Goal: Task Accomplishment & Management: Complete application form

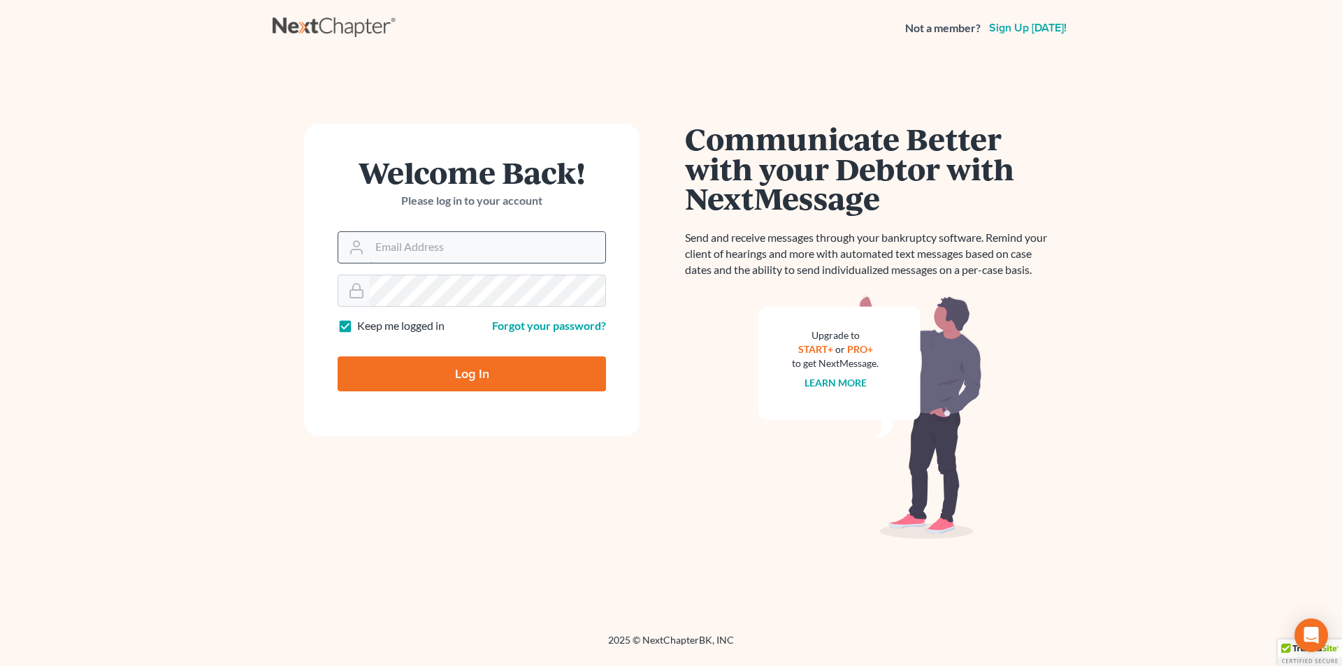
click at [428, 249] on input "Email Address" at bounding box center [488, 247] width 236 height 31
type input "[PERSON_NAME][EMAIL_ADDRESS][DOMAIN_NAME]"
type input "Thinking..."
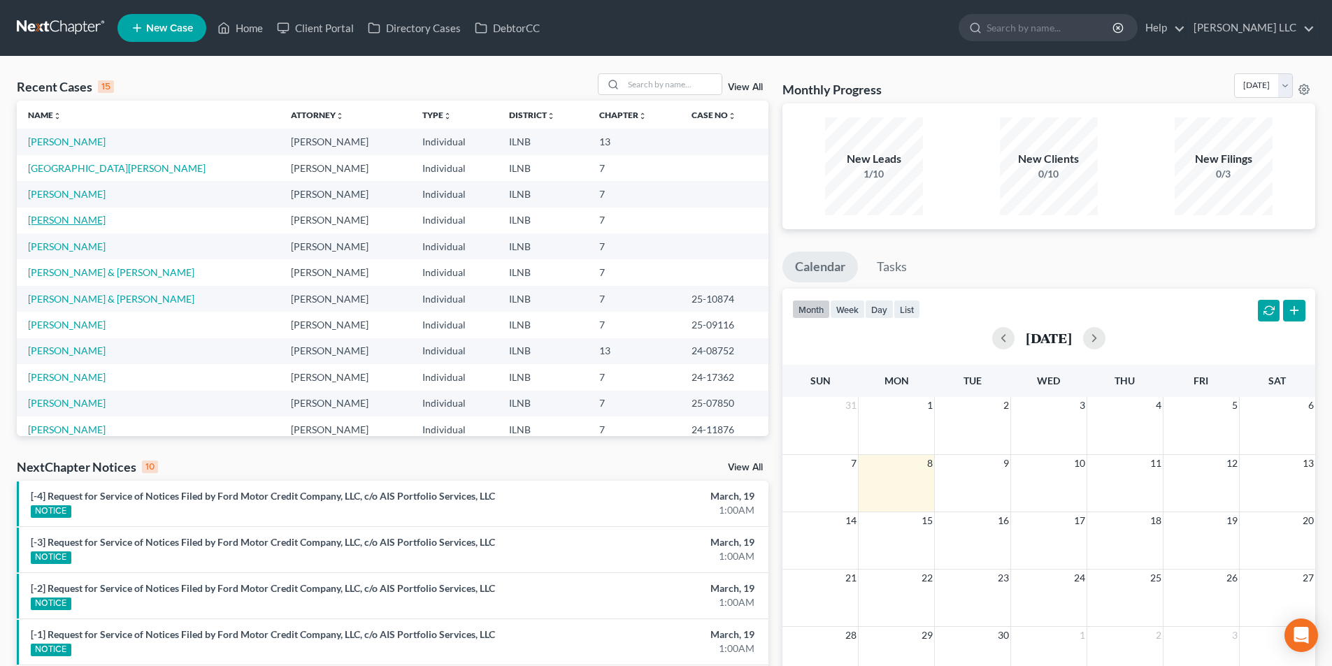
click at [63, 224] on link "[PERSON_NAME]" at bounding box center [67, 220] width 78 height 12
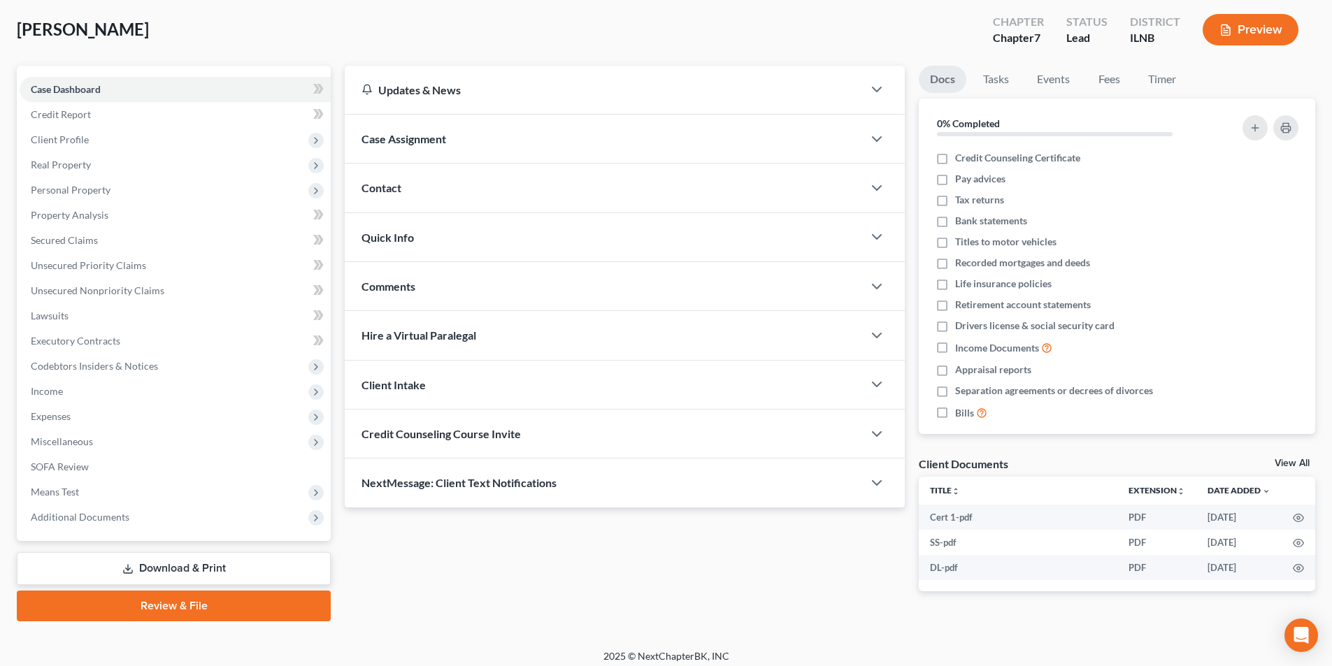
scroll to position [77, 0]
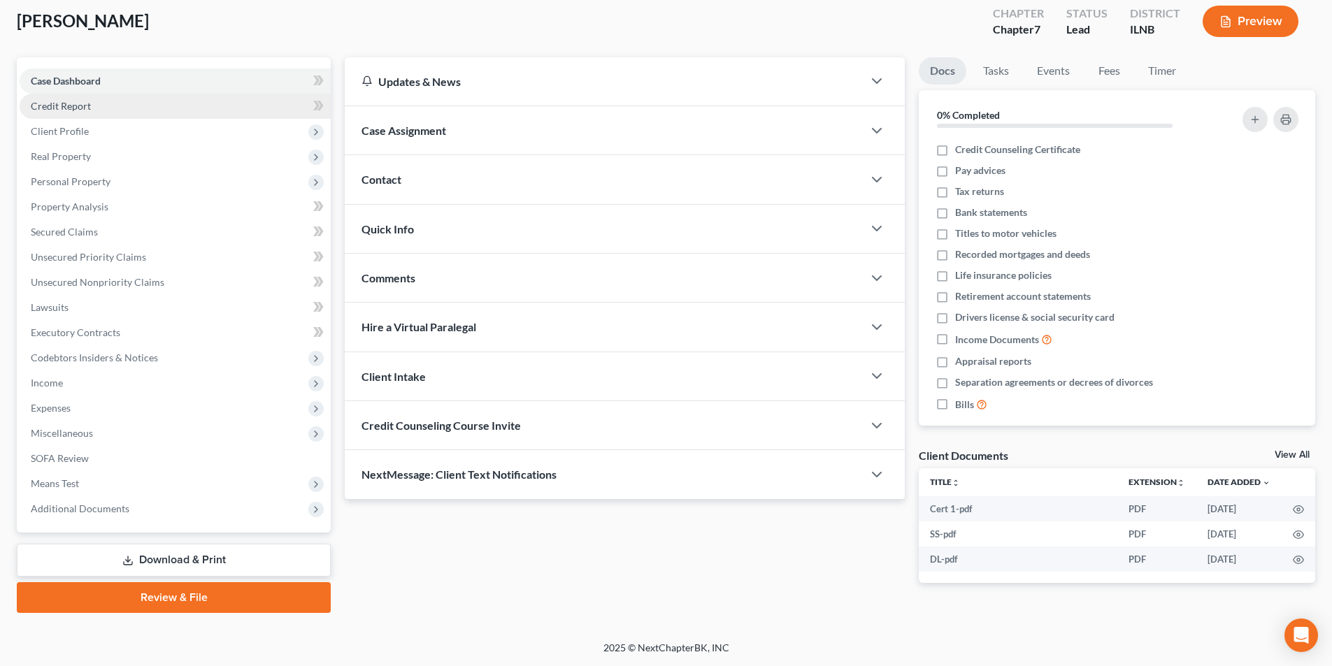
click at [62, 110] on span "Credit Report" at bounding box center [61, 106] width 60 height 12
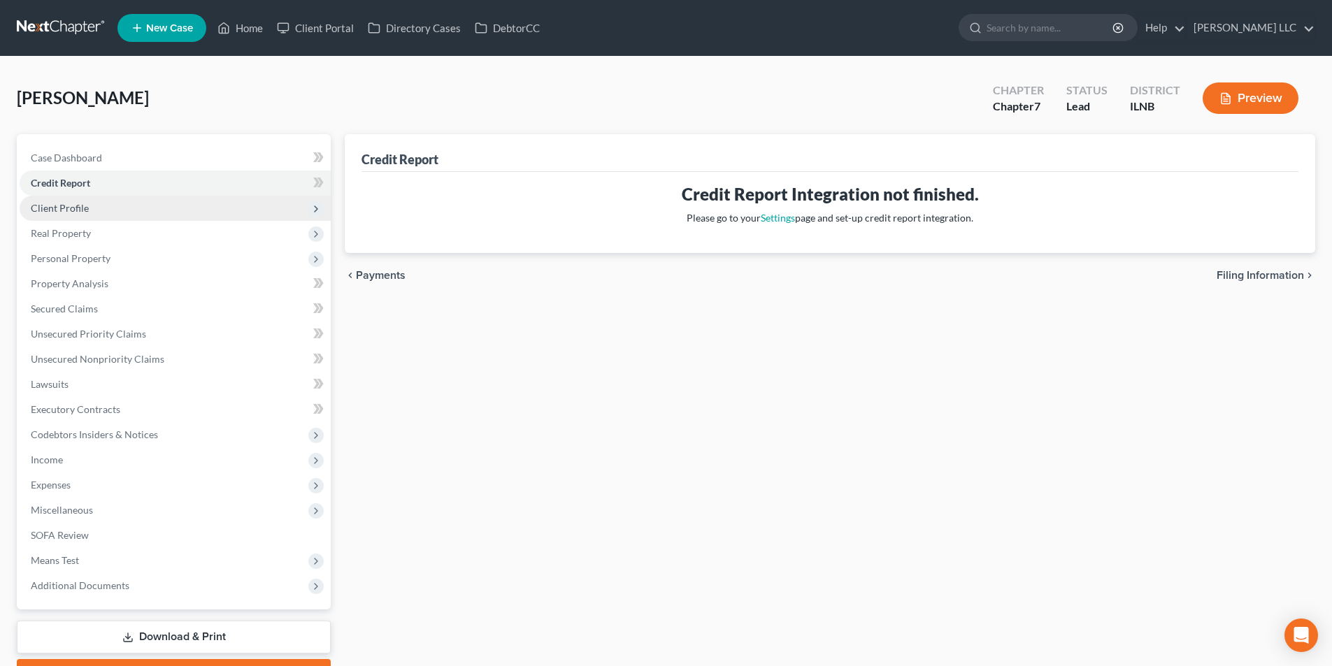
click at [69, 205] on span "Client Profile" at bounding box center [60, 208] width 58 height 12
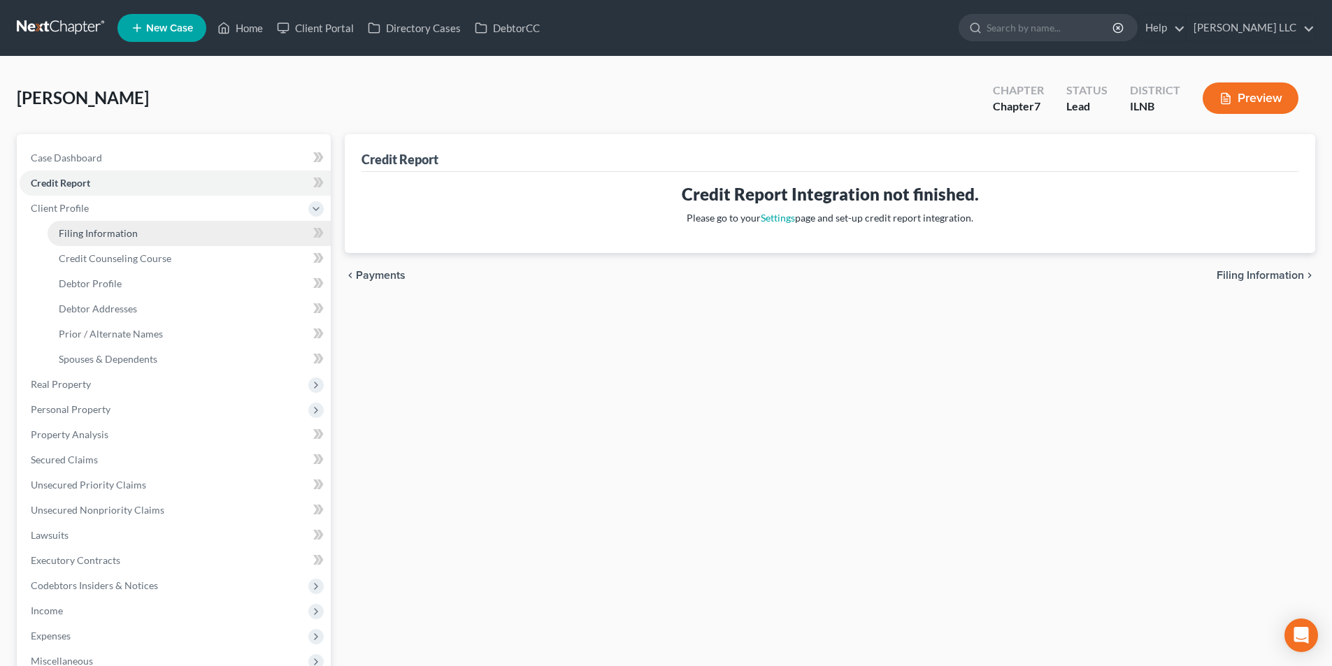
click at [76, 235] on span "Filing Information" at bounding box center [98, 233] width 79 height 12
select select "1"
select select "0"
select select "3"
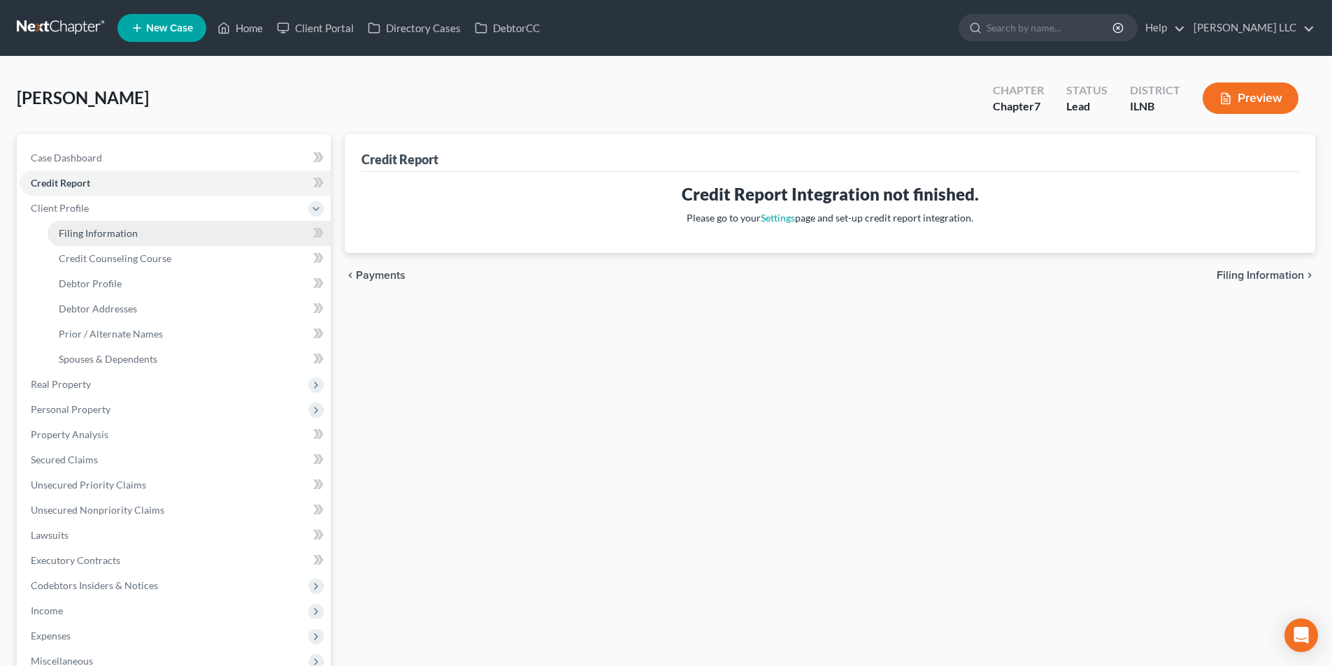
select select "14"
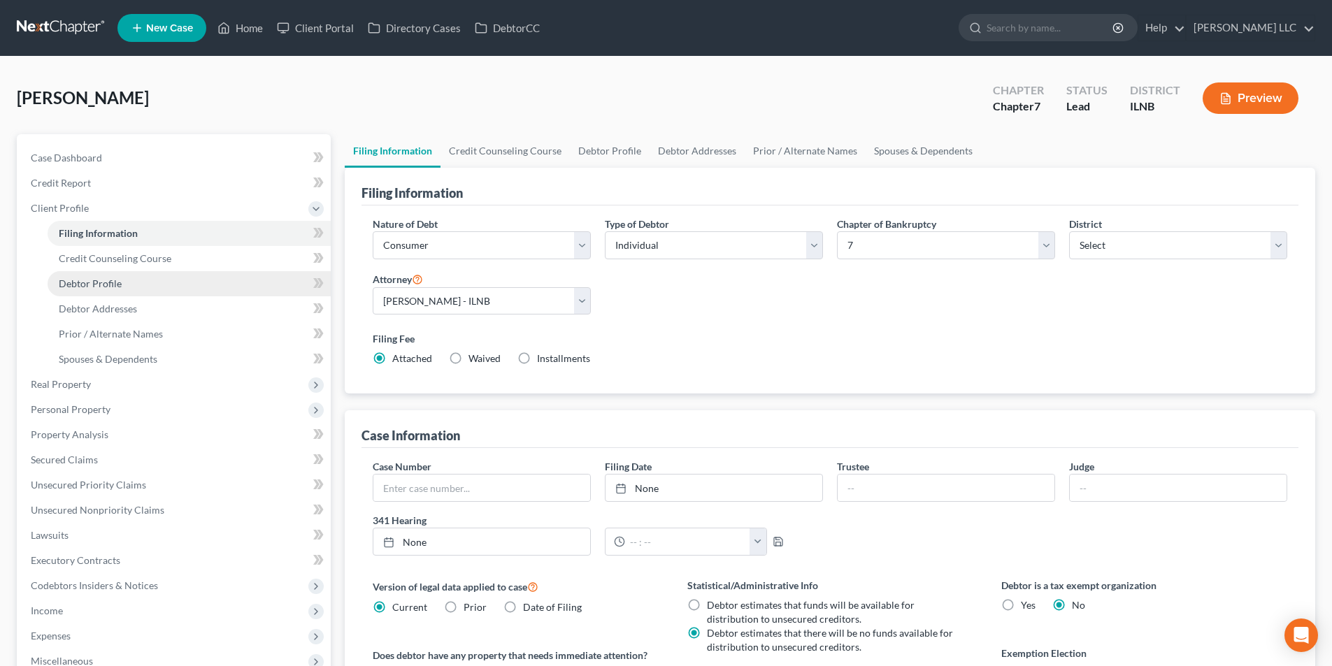
click at [77, 275] on link "Debtor Profile" at bounding box center [189, 283] width 283 height 25
select select "3"
select select "1"
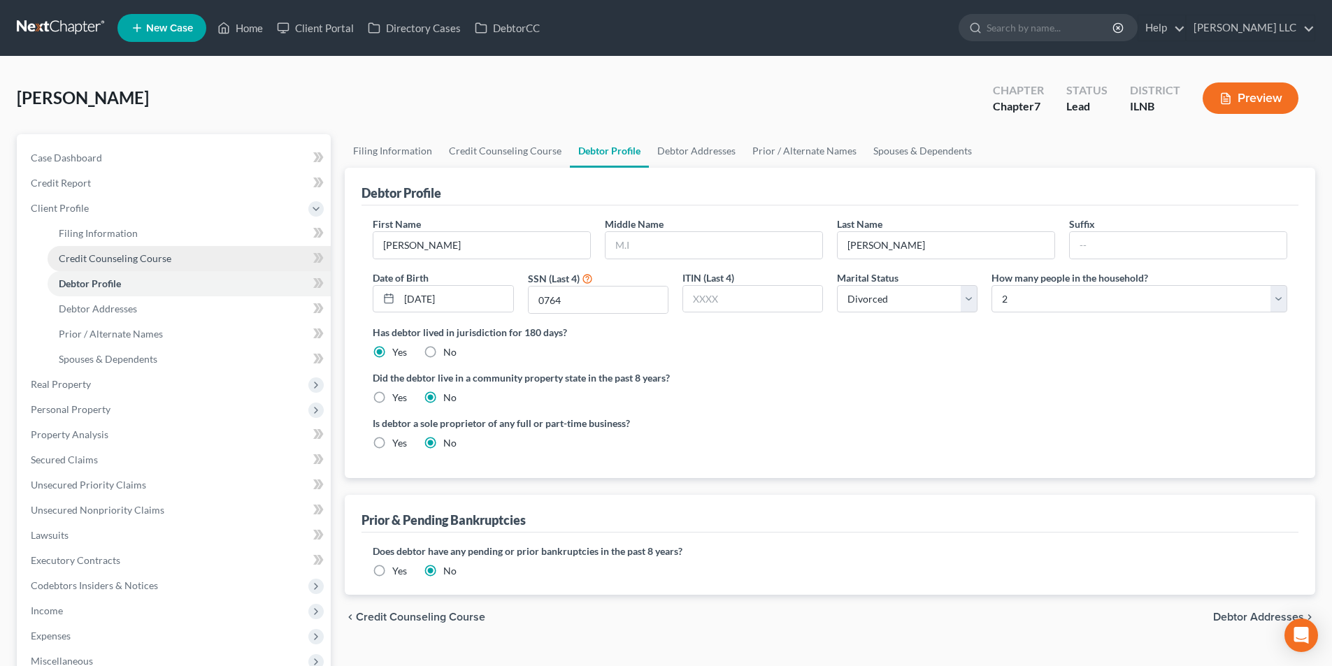
click at [98, 260] on span "Credit Counseling Course" at bounding box center [115, 258] width 113 height 12
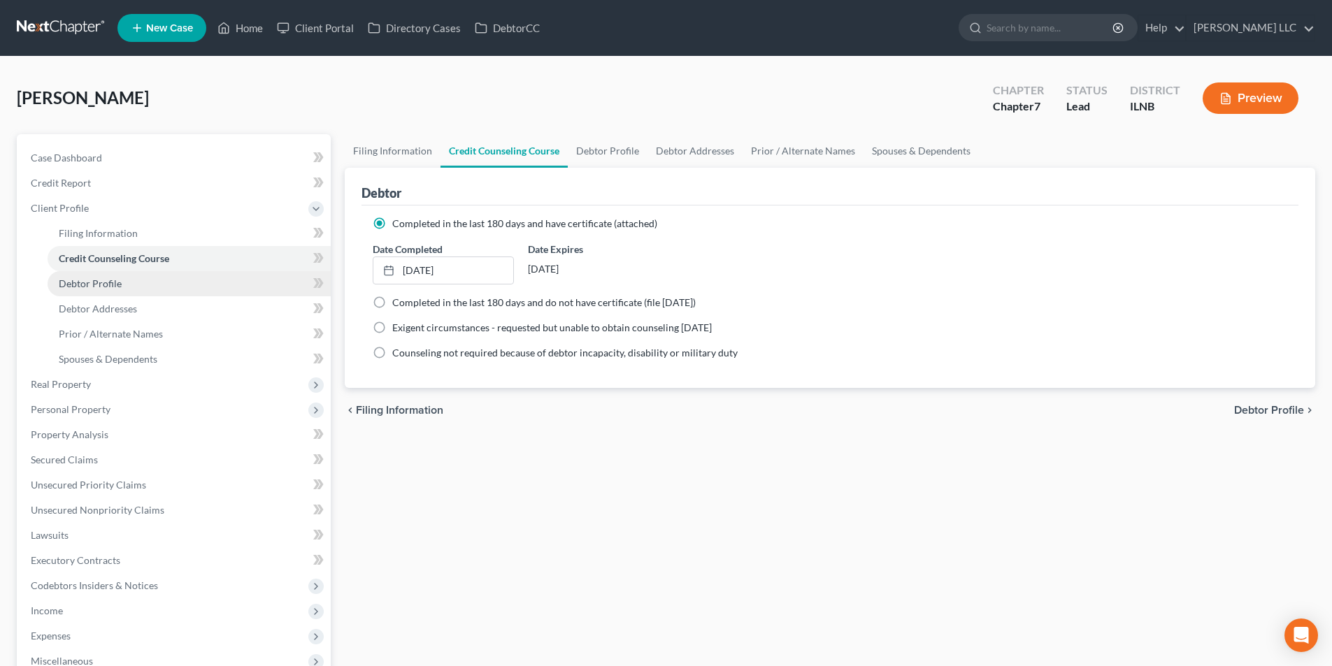
click at [98, 291] on link "Debtor Profile" at bounding box center [189, 283] width 283 height 25
select select "3"
select select "1"
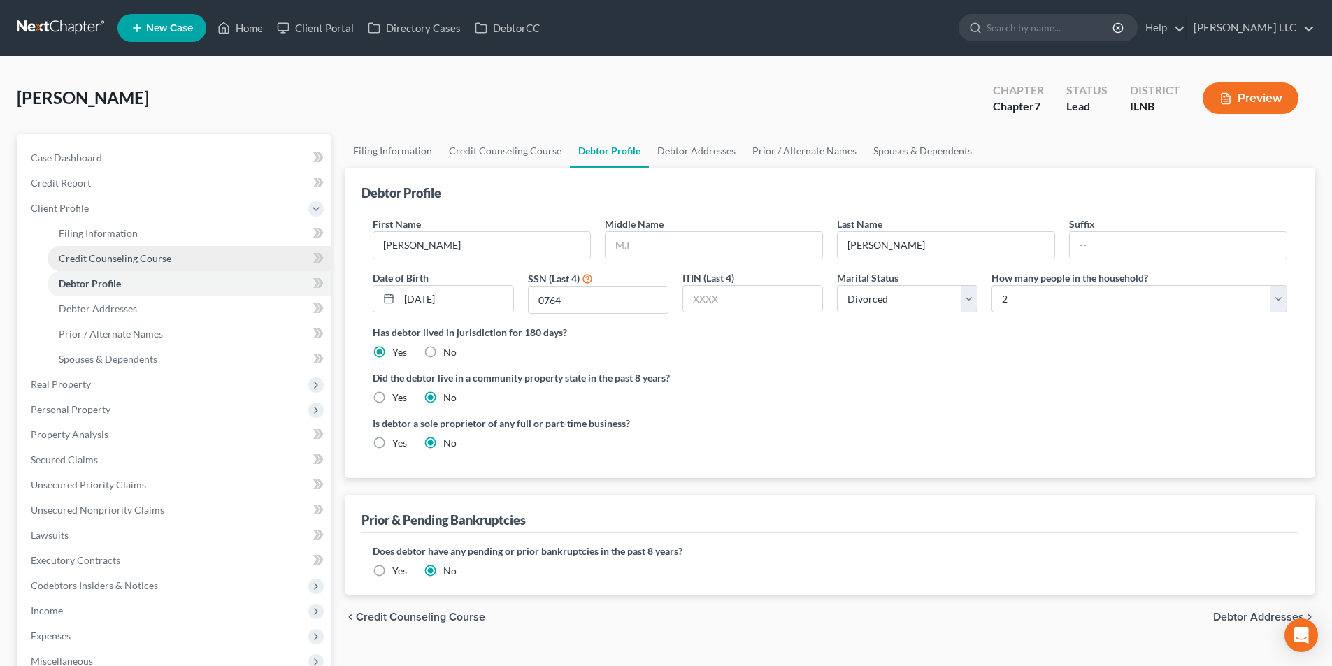
click at [113, 257] on span "Credit Counseling Course" at bounding box center [115, 258] width 113 height 12
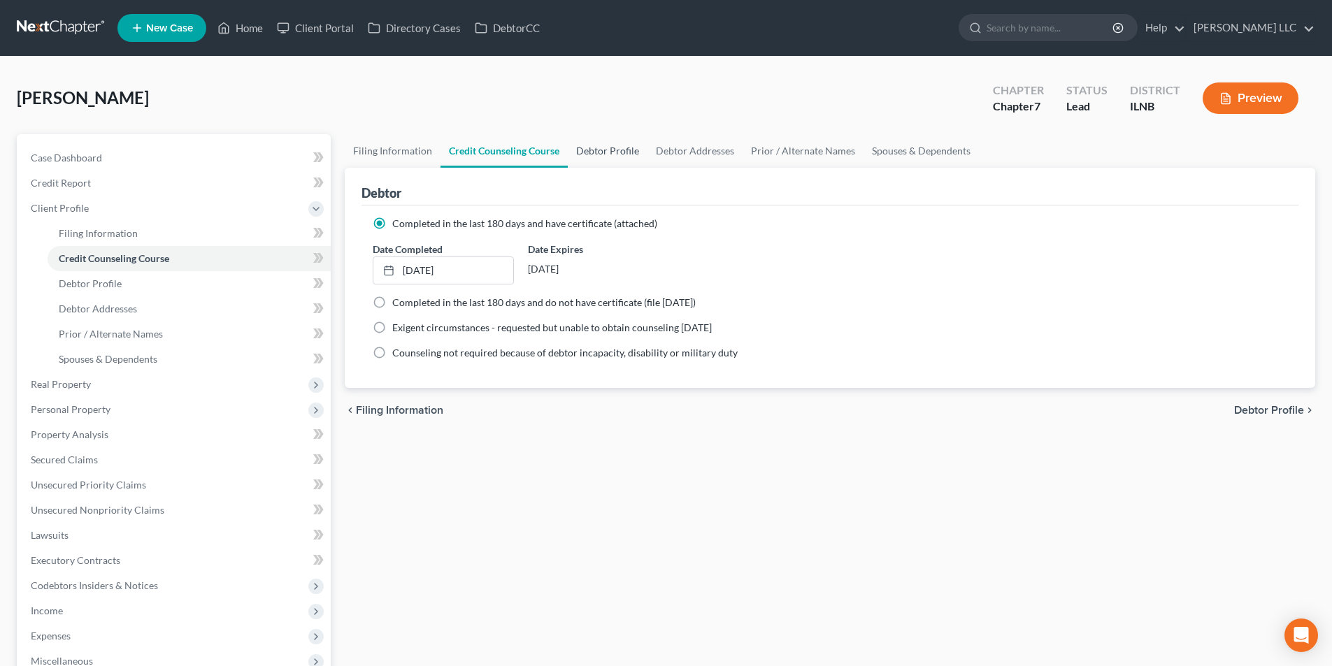
click at [620, 149] on link "Debtor Profile" at bounding box center [608, 151] width 80 height 34
select select "3"
select select "1"
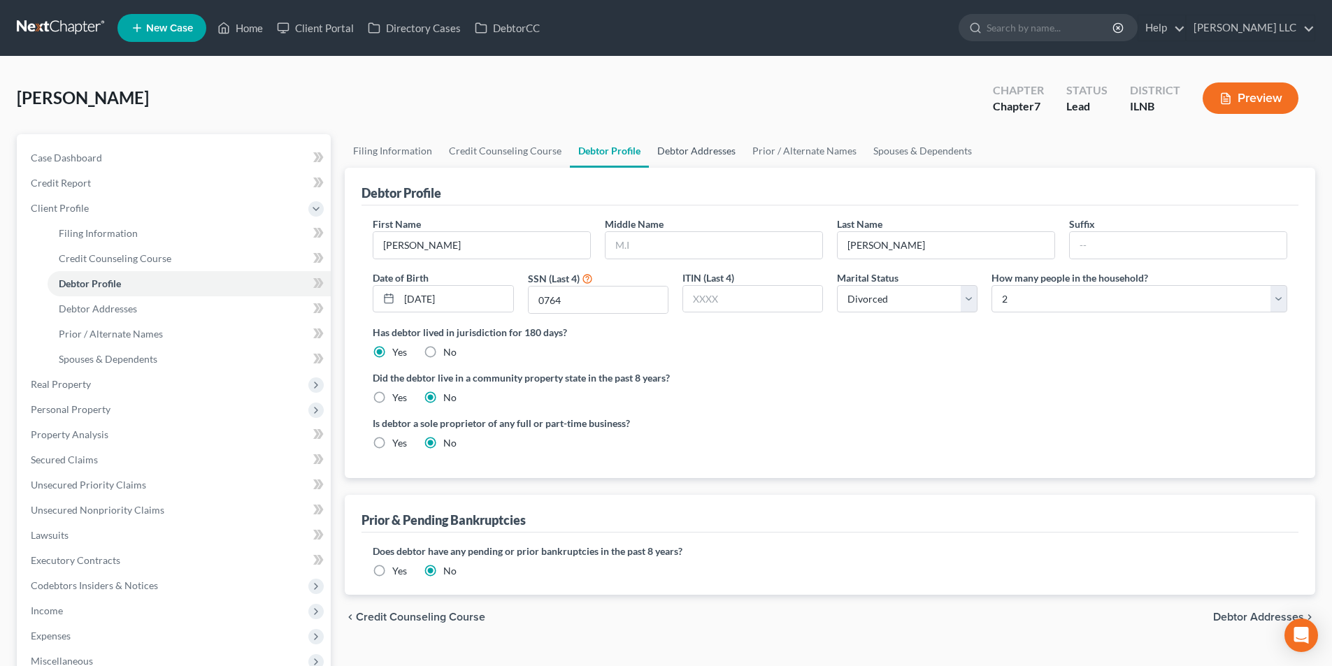
click at [649, 153] on link "Debtor Addresses" at bounding box center [696, 151] width 95 height 34
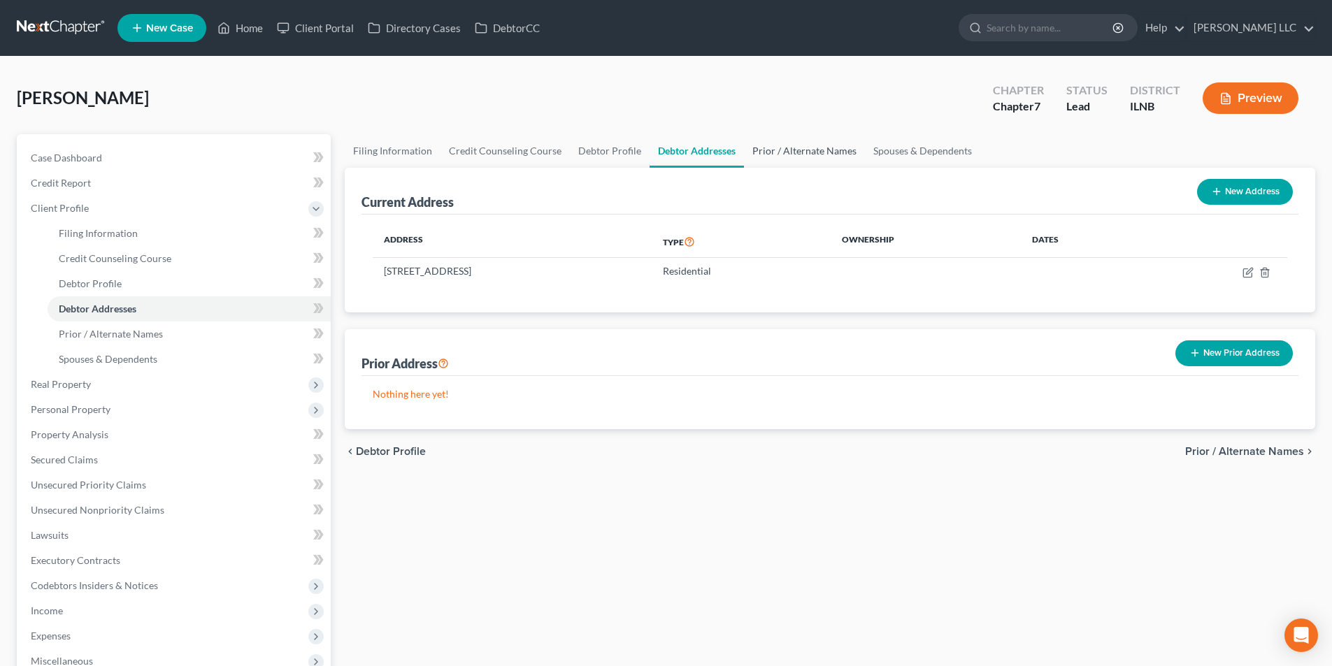
click at [767, 154] on link "Prior / Alternate Names" at bounding box center [804, 151] width 121 height 34
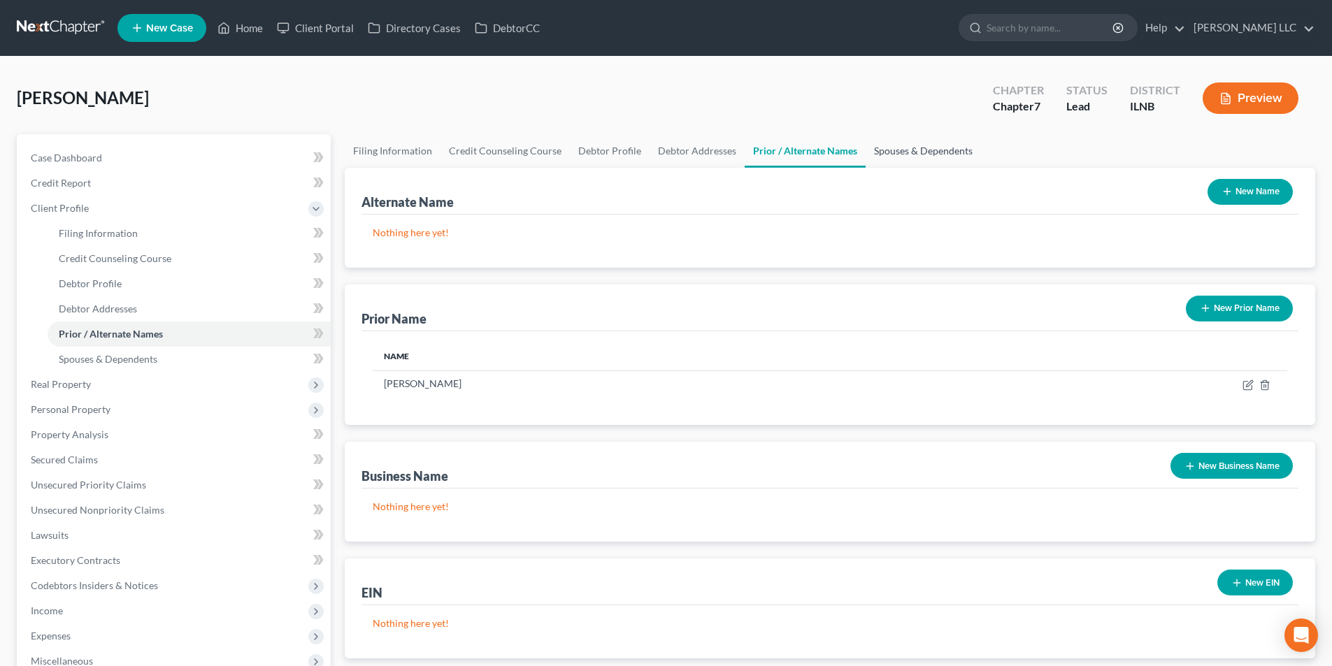
click at [905, 152] on link "Spouses & Dependents" at bounding box center [922, 151] width 115 height 34
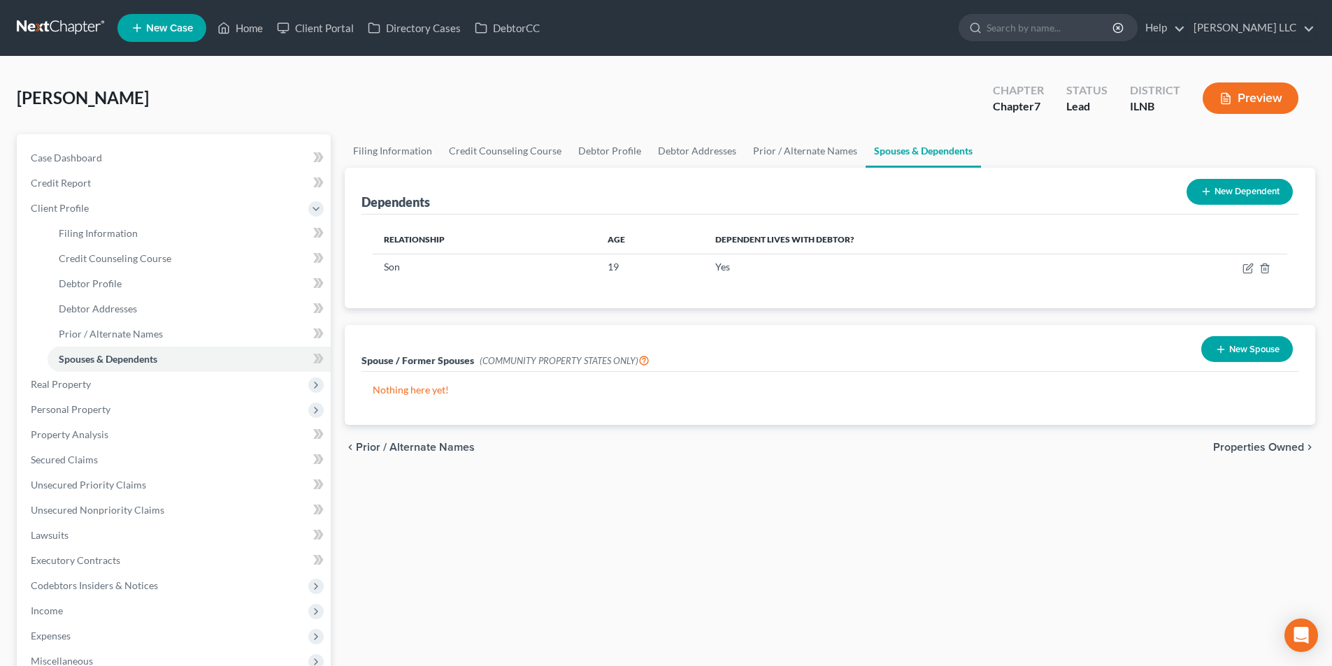
click at [1244, 453] on span "Properties Owned" at bounding box center [1258, 447] width 91 height 11
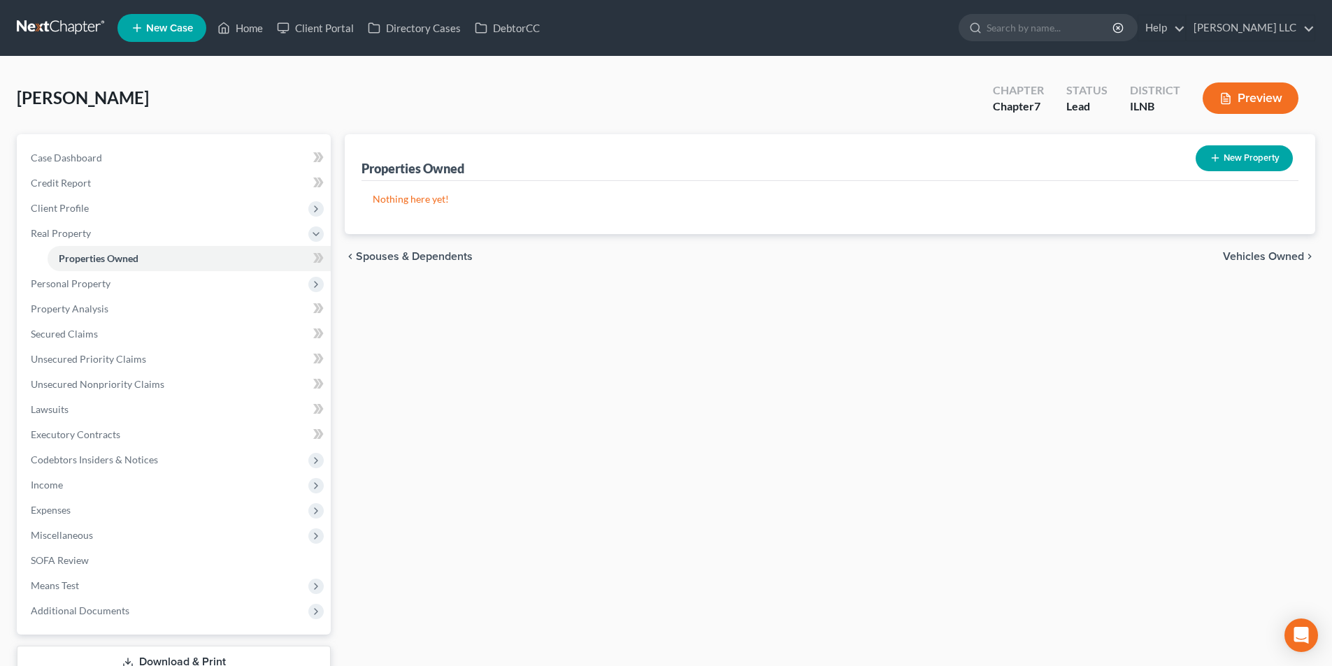
click at [1265, 253] on span "Vehicles Owned" at bounding box center [1263, 256] width 81 height 11
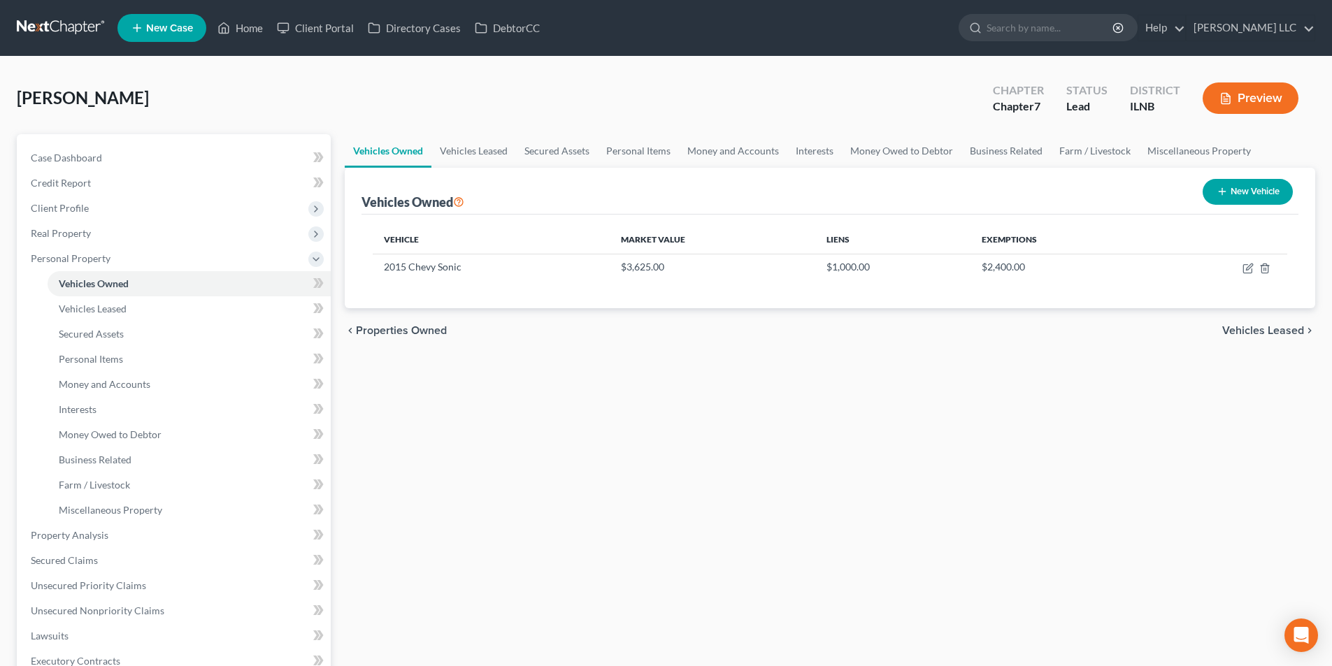
click at [1253, 327] on span "Vehicles Leased" at bounding box center [1263, 330] width 82 height 11
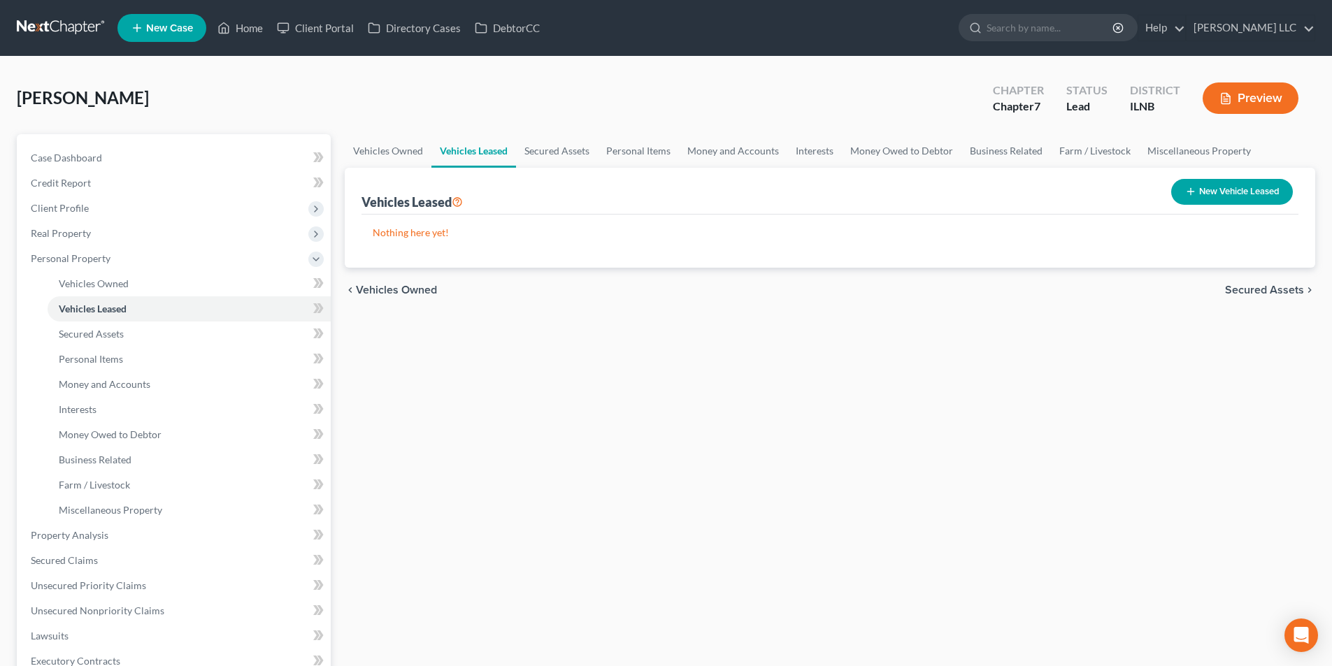
click at [1260, 290] on span "Secured Assets" at bounding box center [1264, 290] width 79 height 11
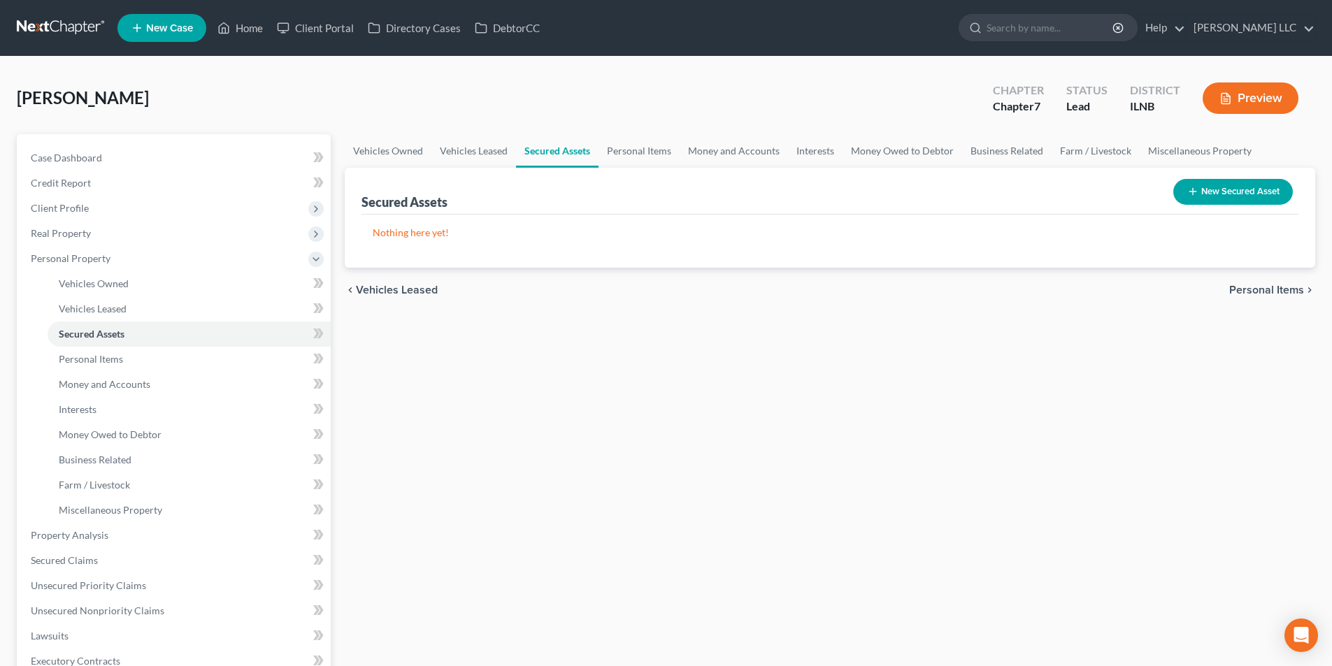
click at [1260, 290] on span "Personal Items" at bounding box center [1266, 290] width 75 height 11
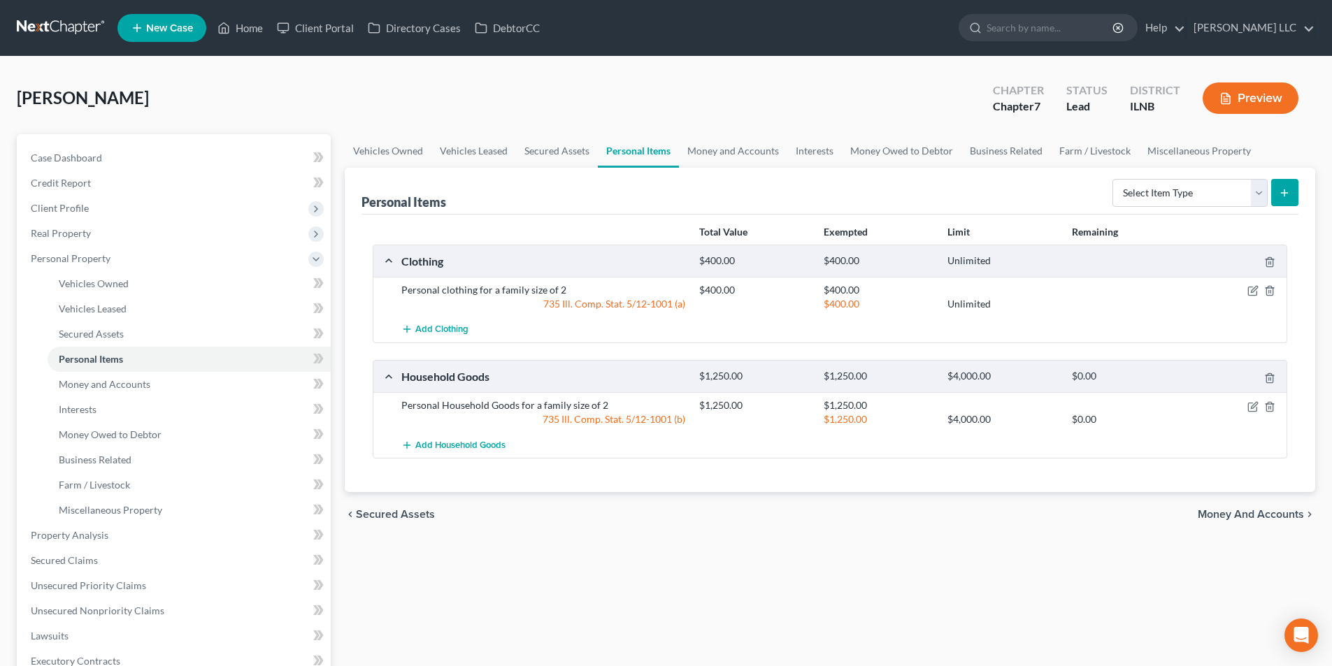
click at [1242, 518] on span "Money and Accounts" at bounding box center [1251, 514] width 106 height 11
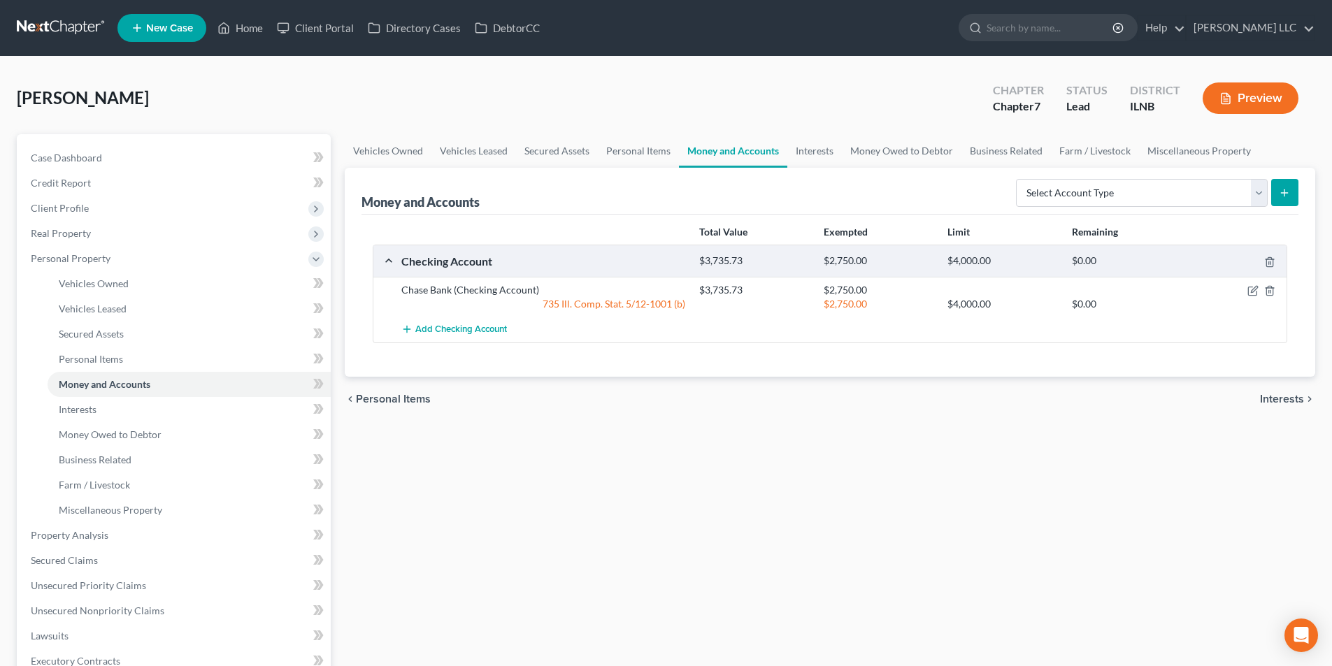
click at [1293, 366] on div "Total Value Exempted Limit Remaining Checking Account $3,735.73 $2,750.00 $4,00…" at bounding box center [829, 296] width 937 height 162
click at [1287, 409] on div "chevron_left Personal Items Interests chevron_right" at bounding box center [830, 399] width 970 height 45
click at [1285, 403] on span "Interests" at bounding box center [1282, 399] width 44 height 11
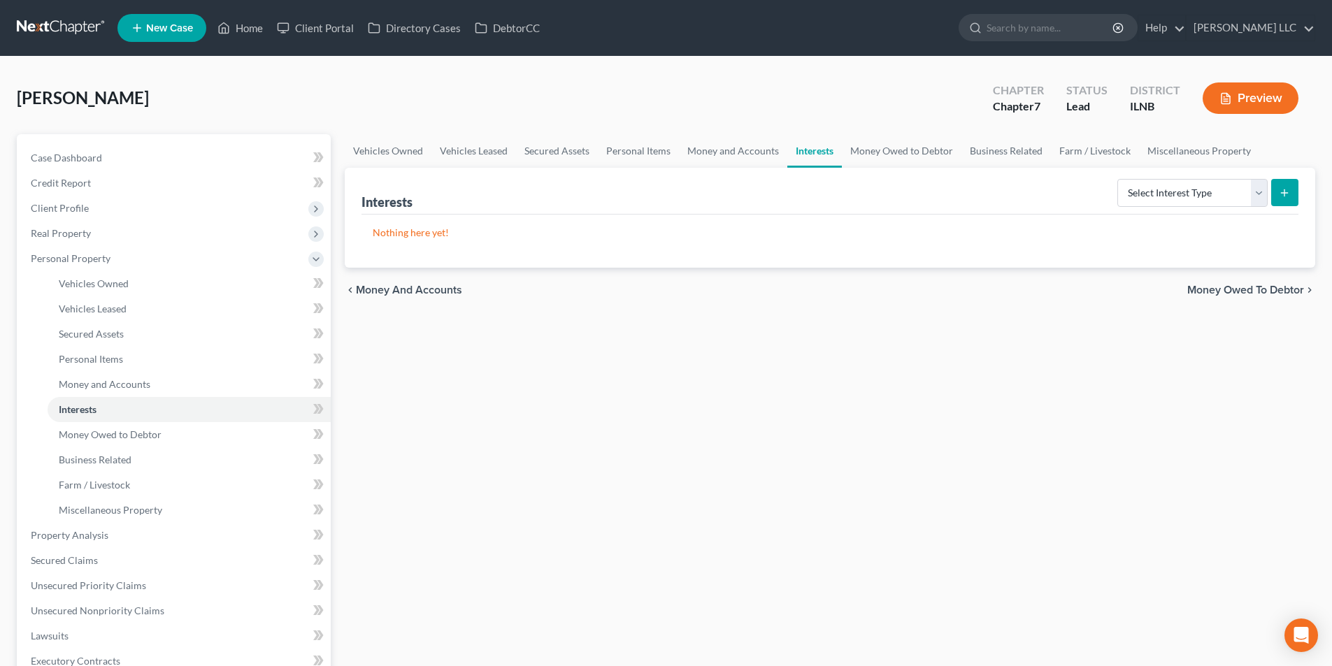
click at [1223, 292] on span "Money Owed to Debtor" at bounding box center [1245, 290] width 117 height 11
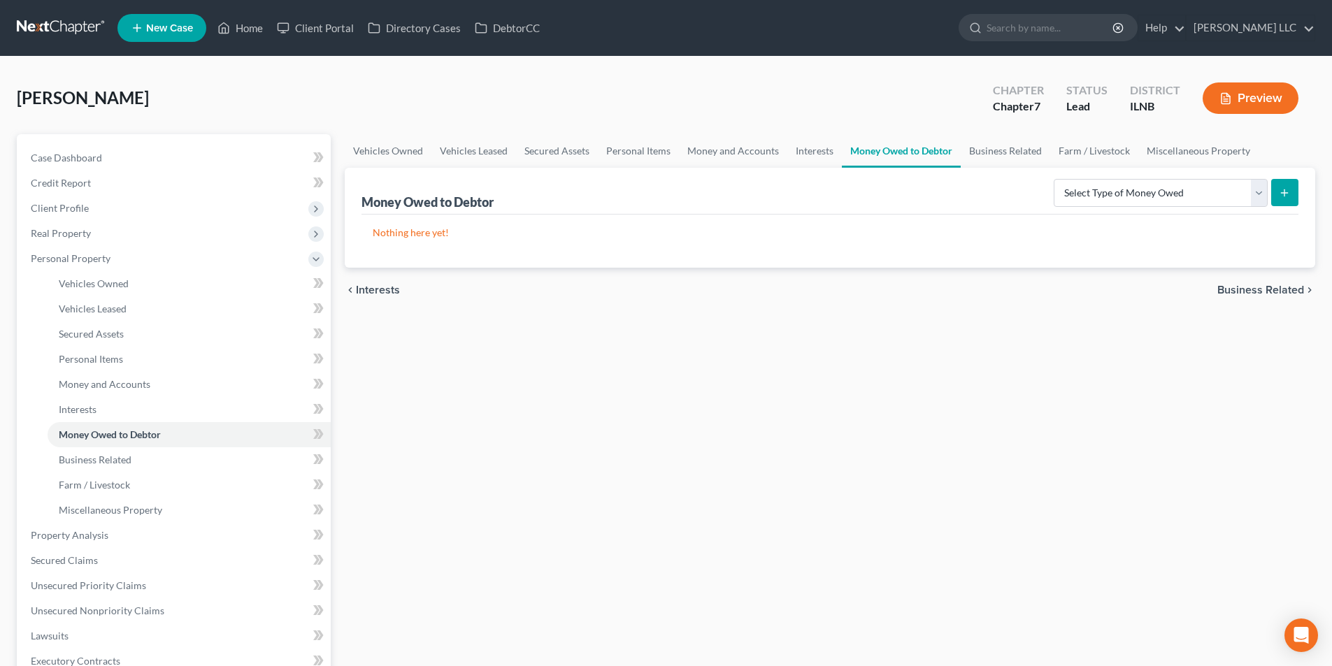
click at [1226, 287] on span "Business Related" at bounding box center [1260, 290] width 87 height 11
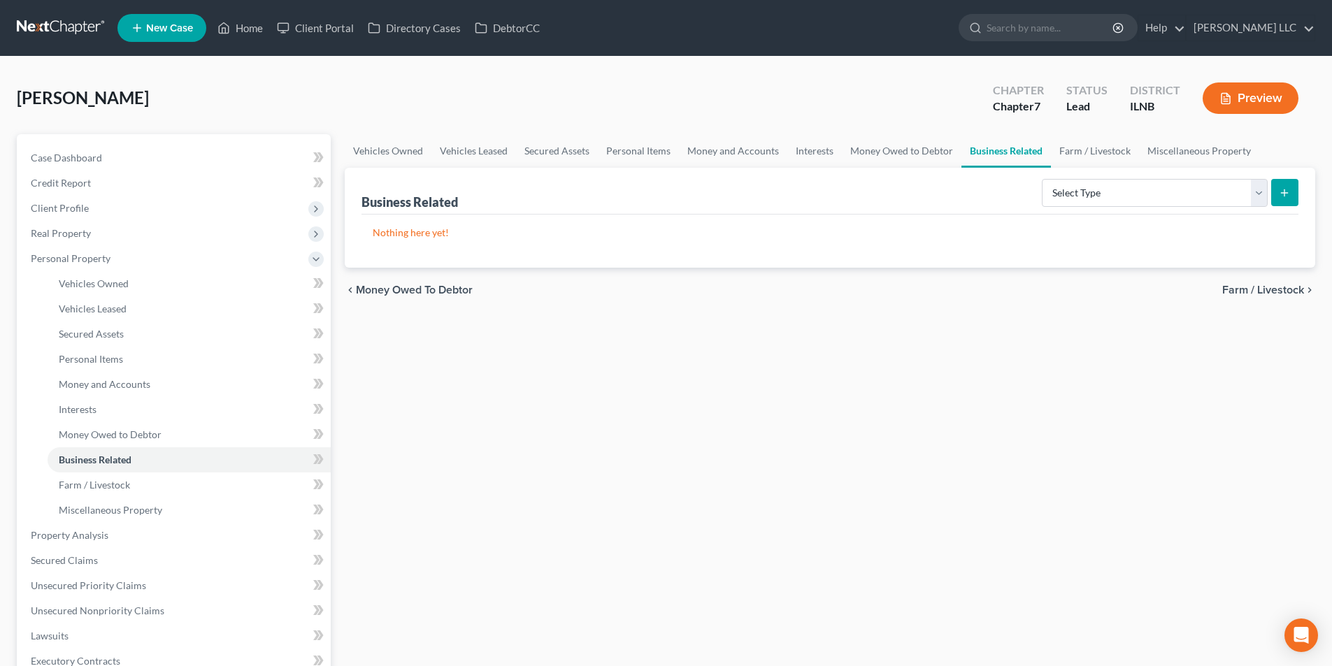
click at [1226, 287] on span "Farm / Livestock" at bounding box center [1263, 290] width 82 height 11
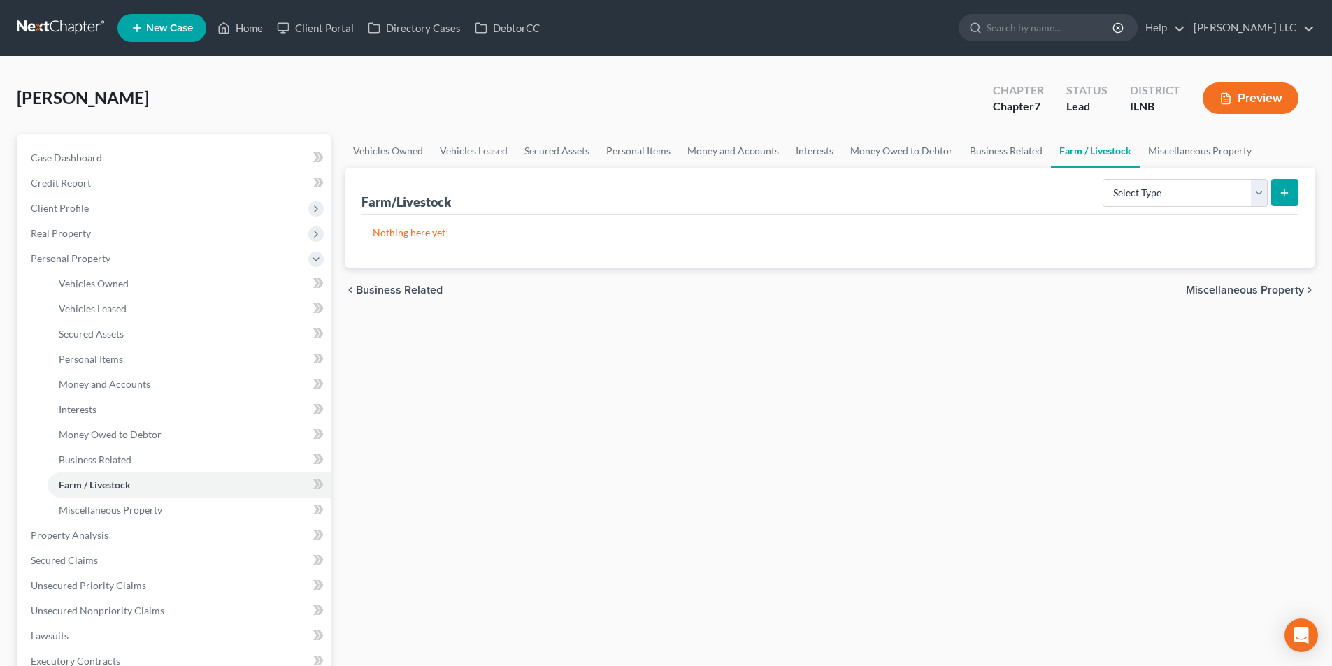
click at [1226, 287] on span "Miscellaneous Property" at bounding box center [1245, 290] width 118 height 11
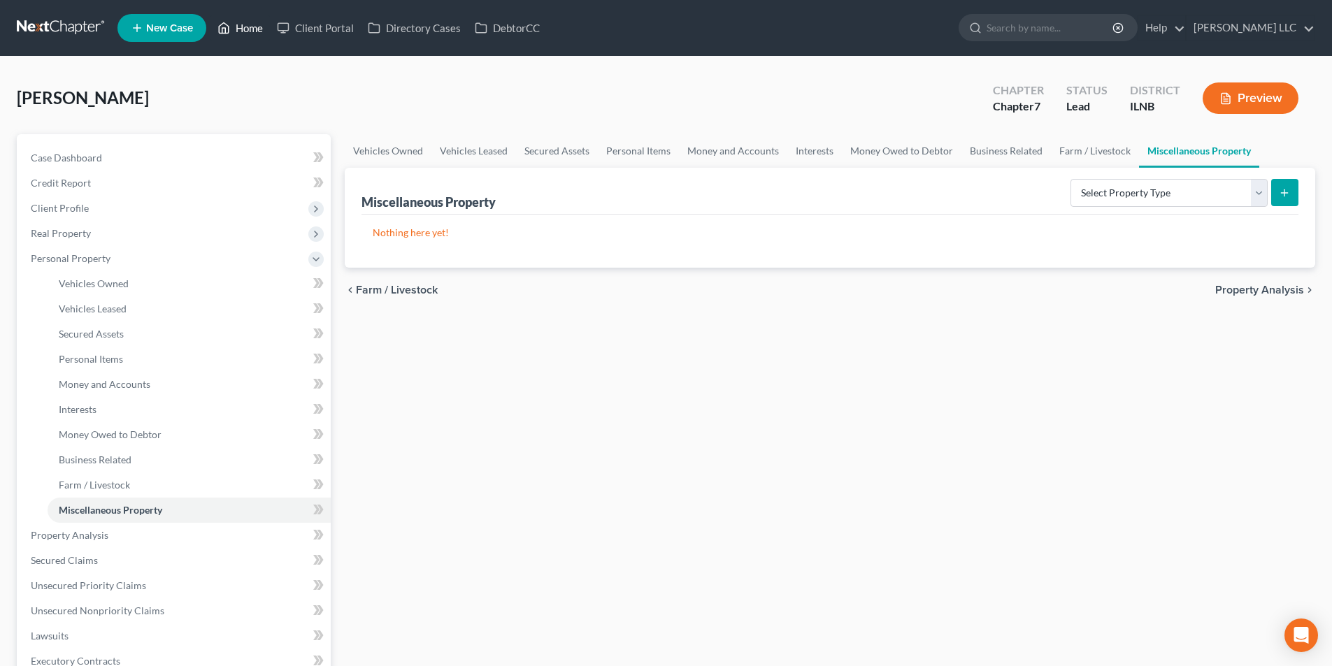
click at [245, 27] on link "Home" at bounding box center [239, 27] width 59 height 25
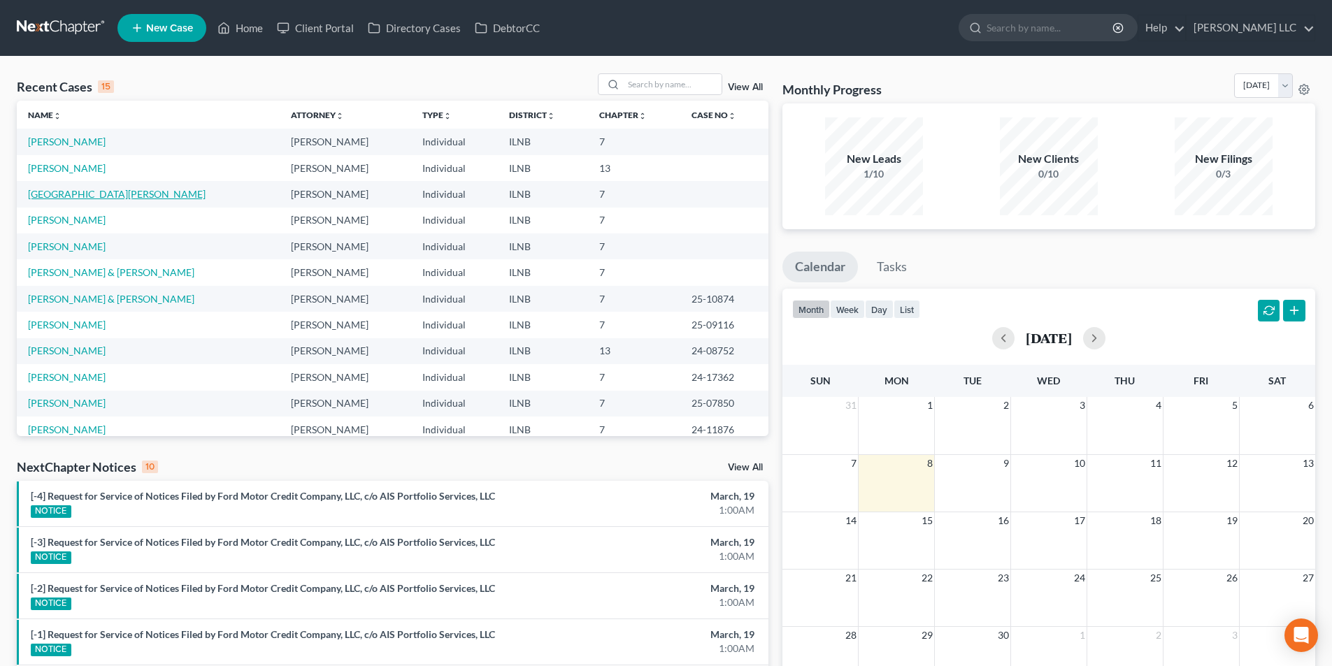
click at [69, 196] on link "[GEOGRAPHIC_DATA][PERSON_NAME]" at bounding box center [117, 194] width 178 height 12
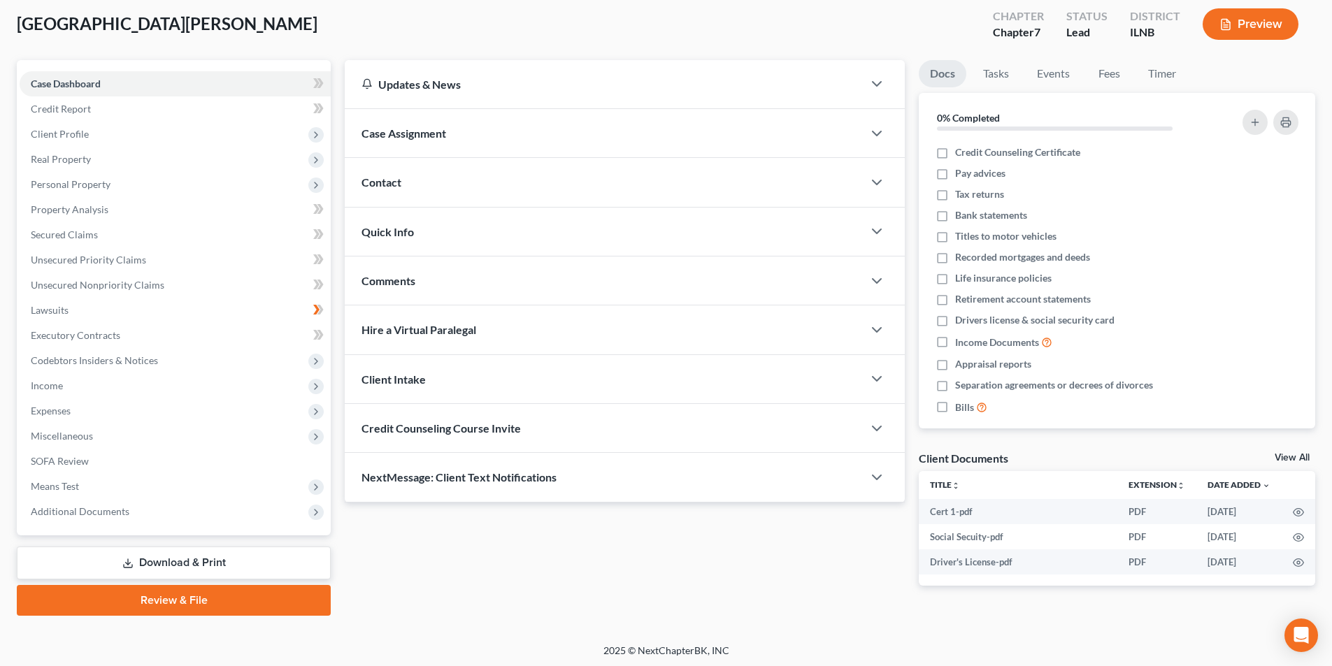
scroll to position [77, 0]
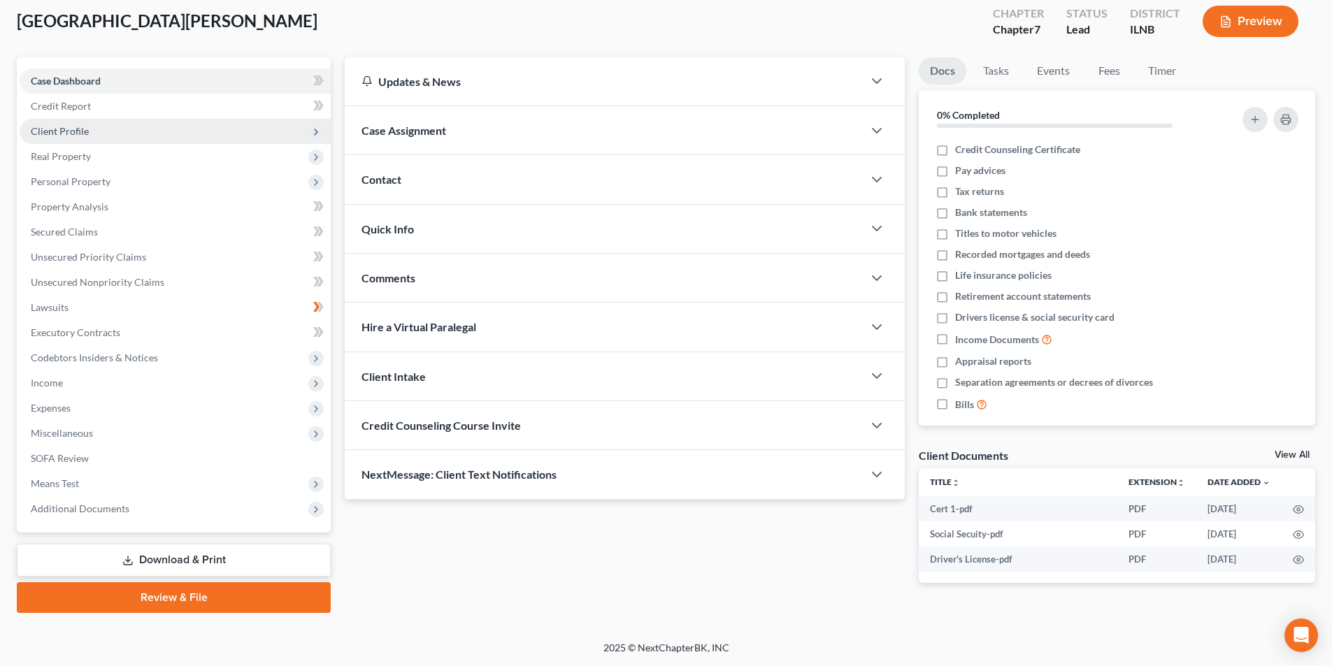
click at [45, 133] on span "Client Profile" at bounding box center [60, 131] width 58 height 12
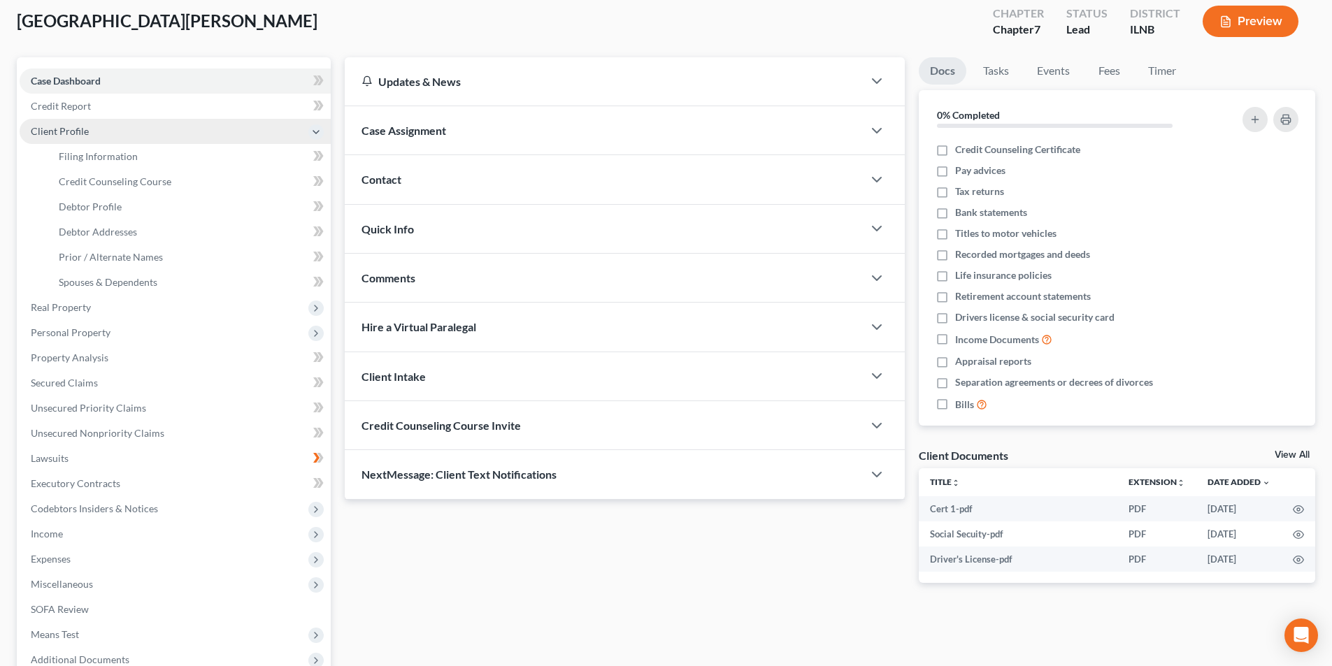
click at [45, 133] on span "Client Profile" at bounding box center [60, 131] width 58 height 12
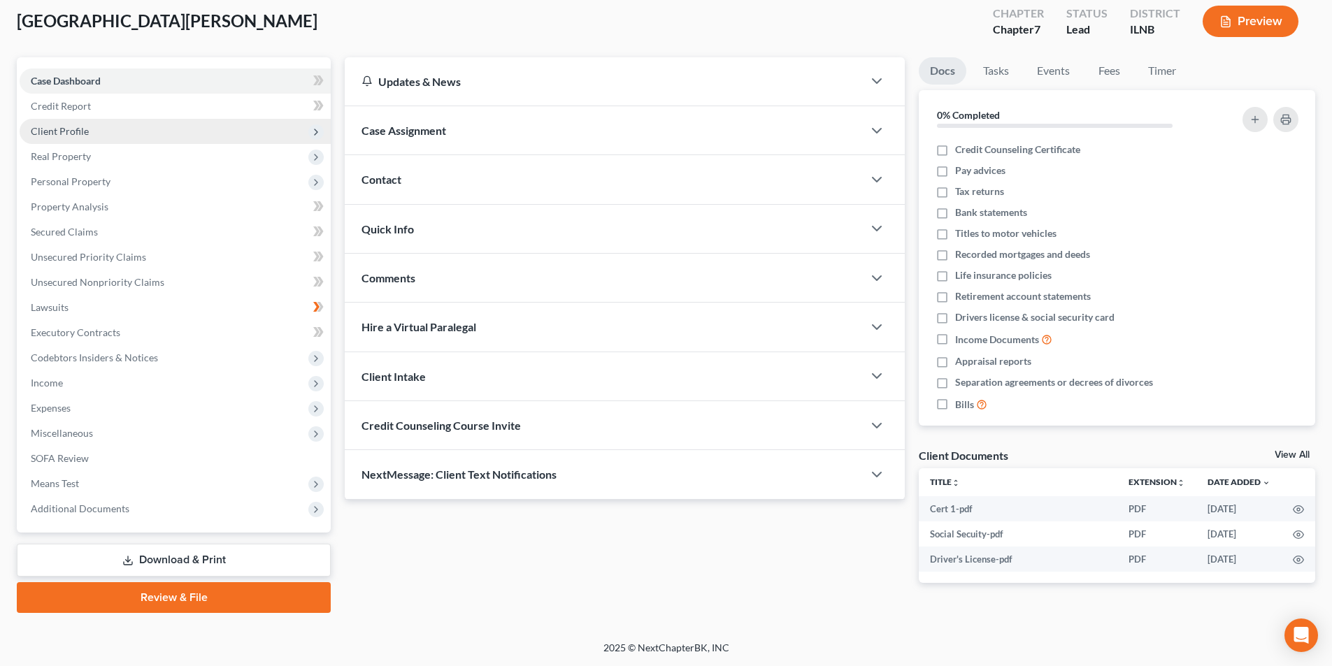
click at [45, 133] on span "Client Profile" at bounding box center [60, 131] width 58 height 12
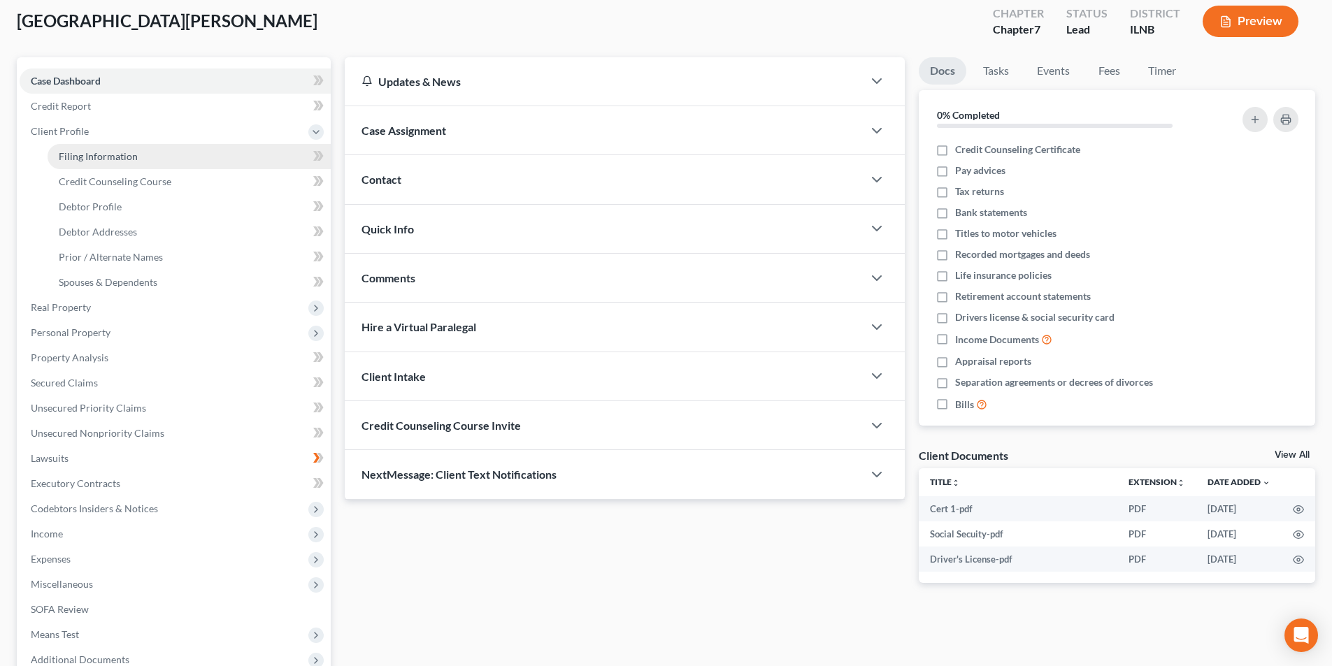
click at [60, 153] on span "Filing Information" at bounding box center [98, 156] width 79 height 12
select select "1"
select select "0"
select select "25"
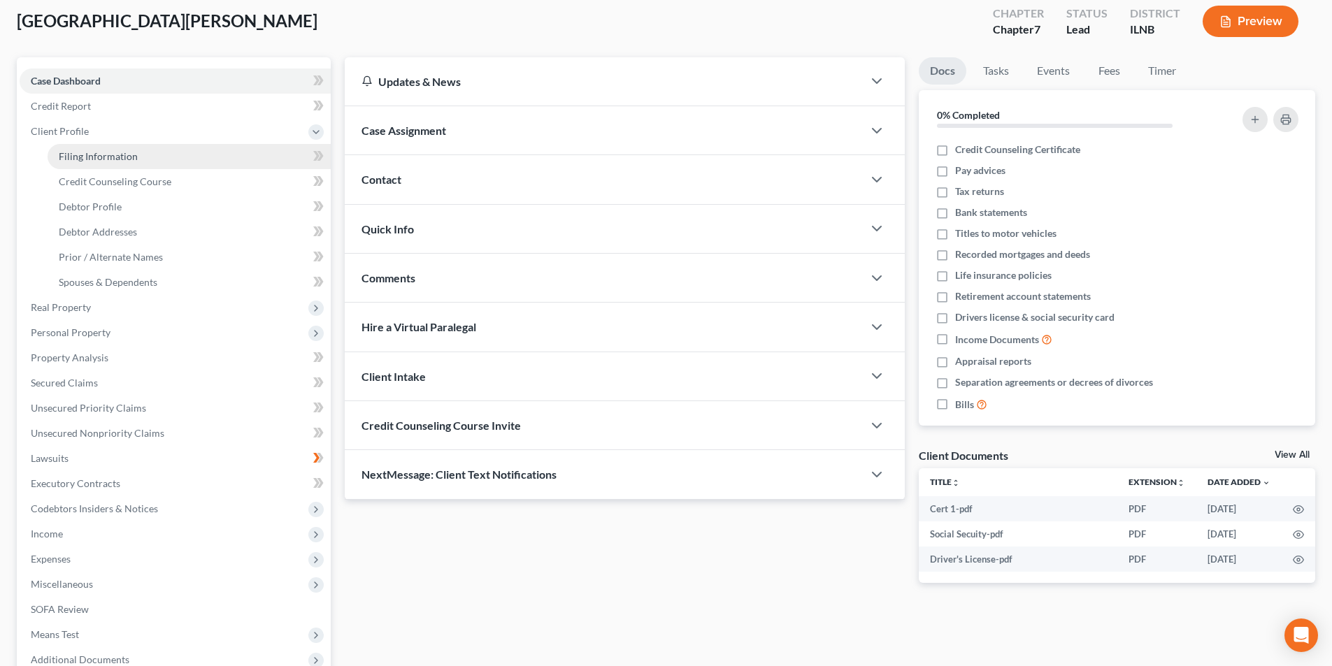
select select "3"
select select "14"
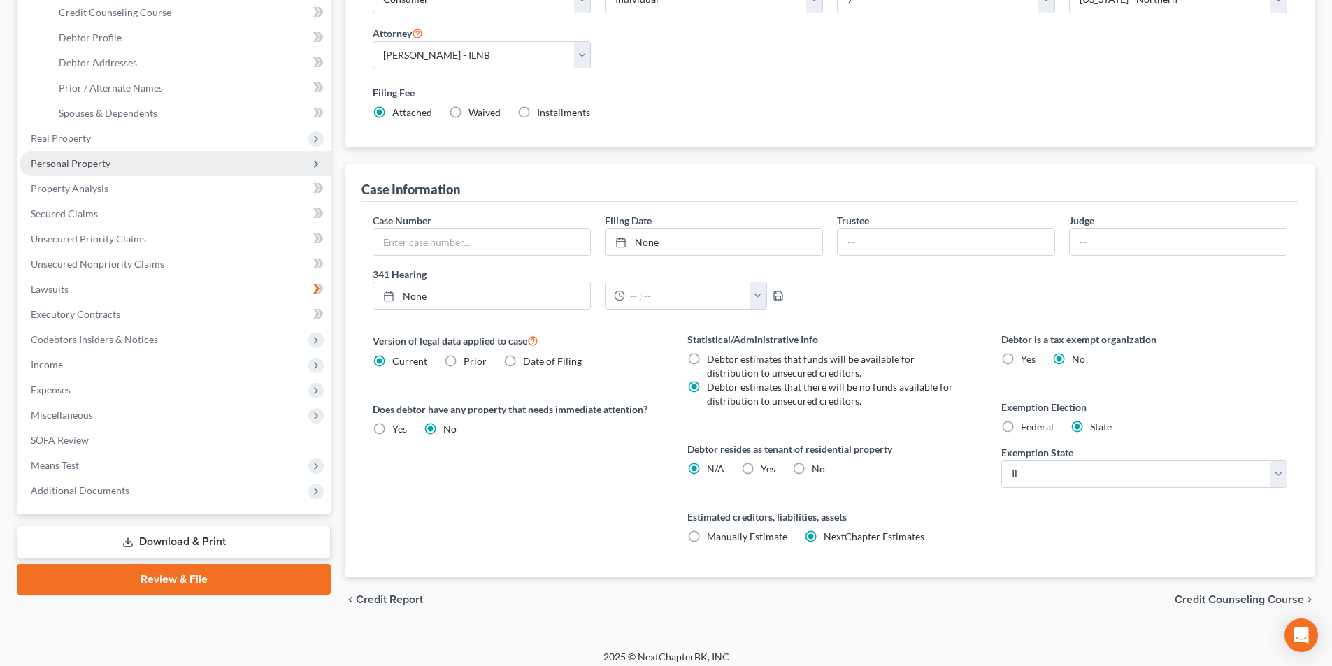
scroll to position [255, 0]
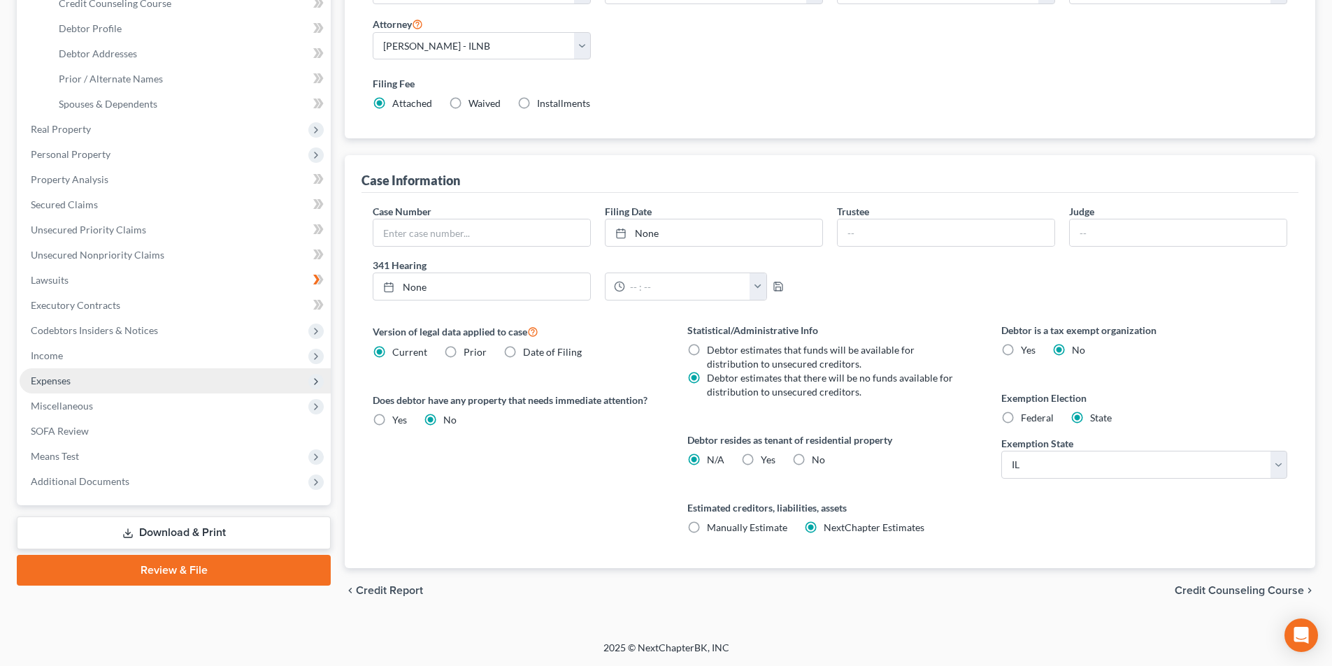
click at [137, 368] on span "Expenses" at bounding box center [175, 380] width 311 height 25
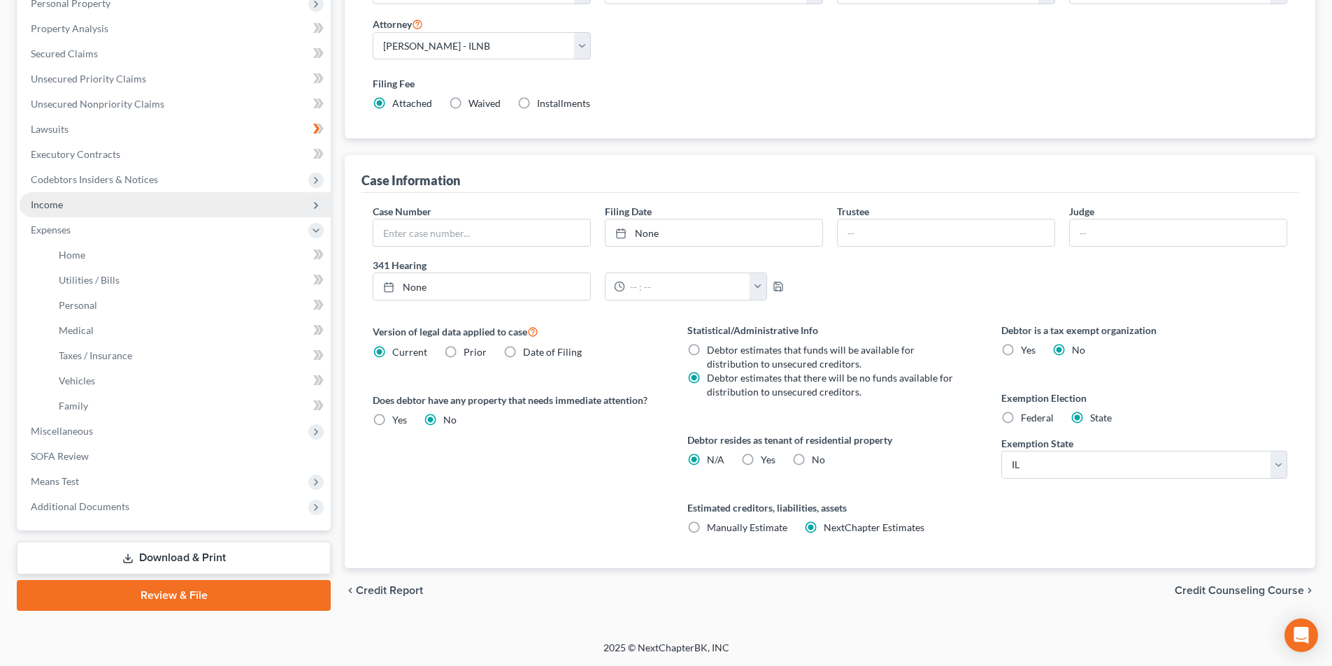
click at [152, 208] on span "Income" at bounding box center [175, 204] width 311 height 25
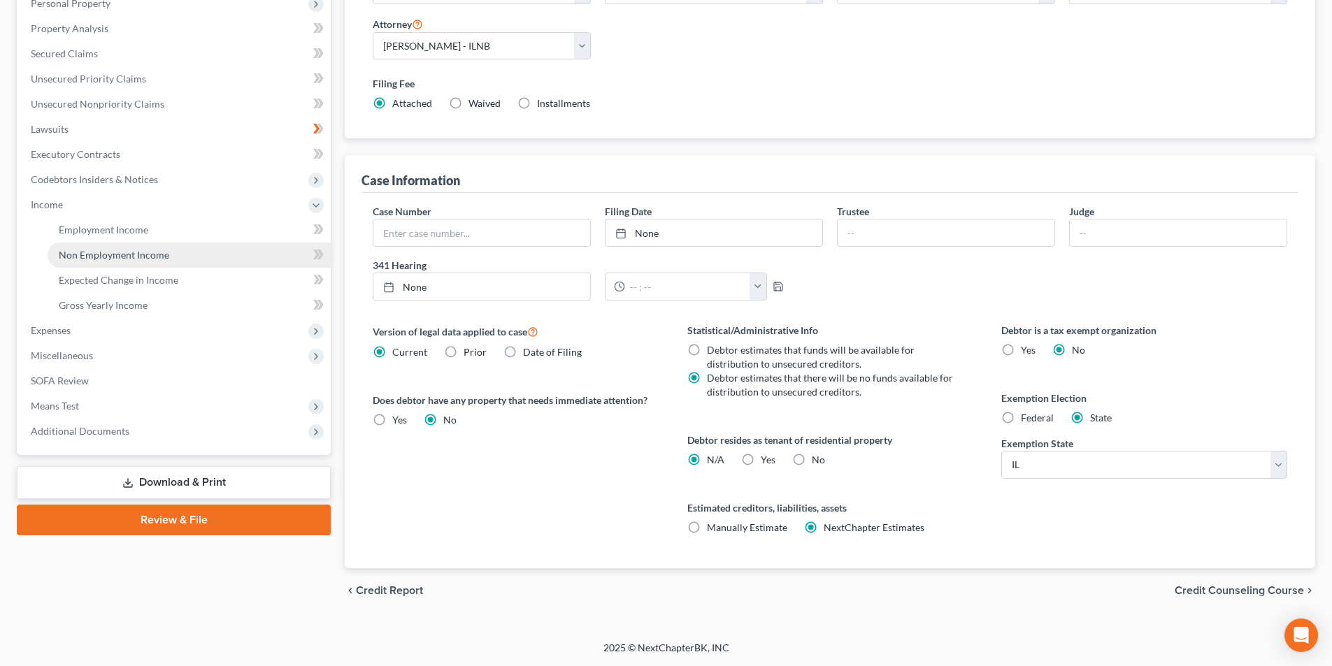
click at [151, 247] on link "Non Employment Income" at bounding box center [189, 255] width 283 height 25
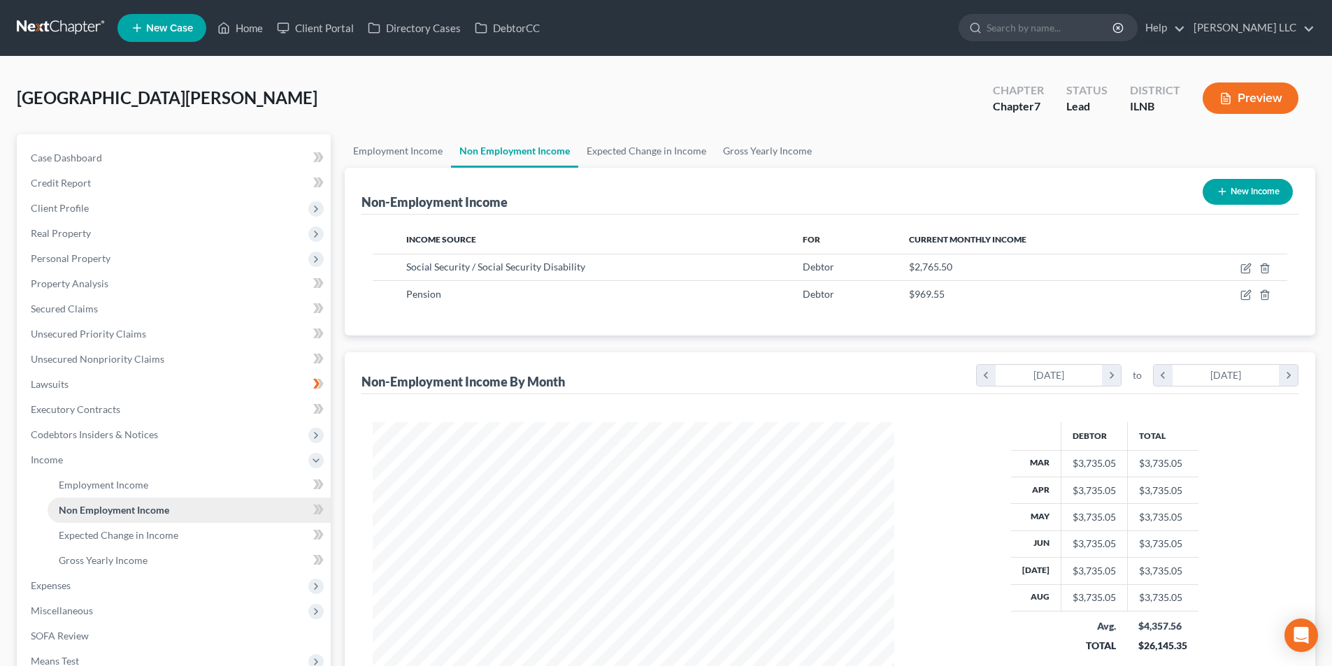
scroll to position [261, 549]
click at [640, 157] on link "Expected Change in Income" at bounding box center [646, 151] width 136 height 34
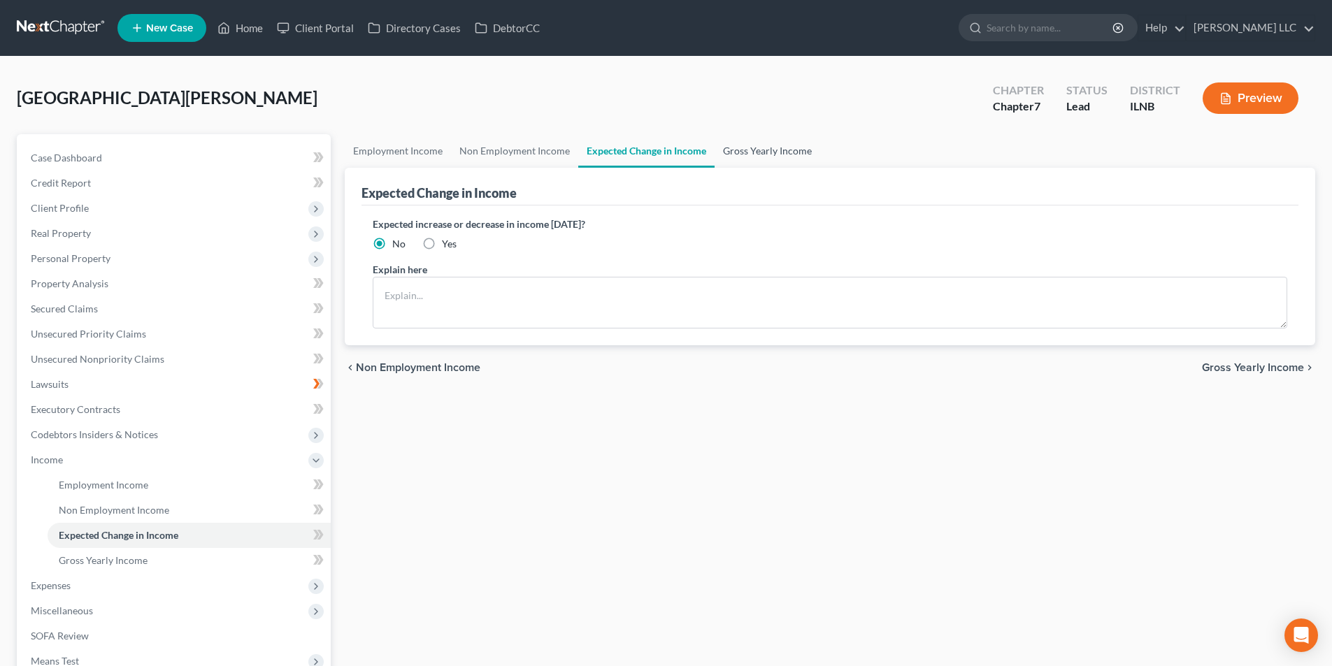
click at [742, 141] on link "Gross Yearly Income" at bounding box center [767, 151] width 106 height 34
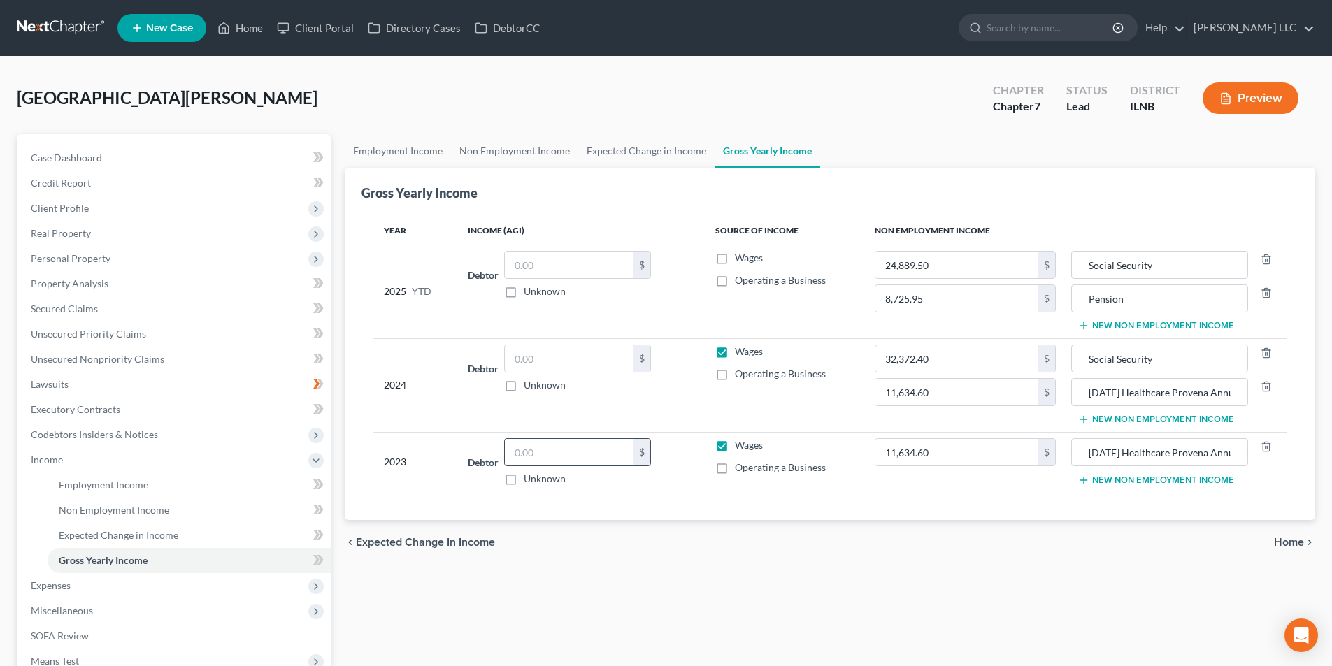
click at [576, 458] on input "text" at bounding box center [569, 452] width 129 height 27
click at [1177, 482] on button "New Non Employment Income" at bounding box center [1156, 480] width 156 height 11
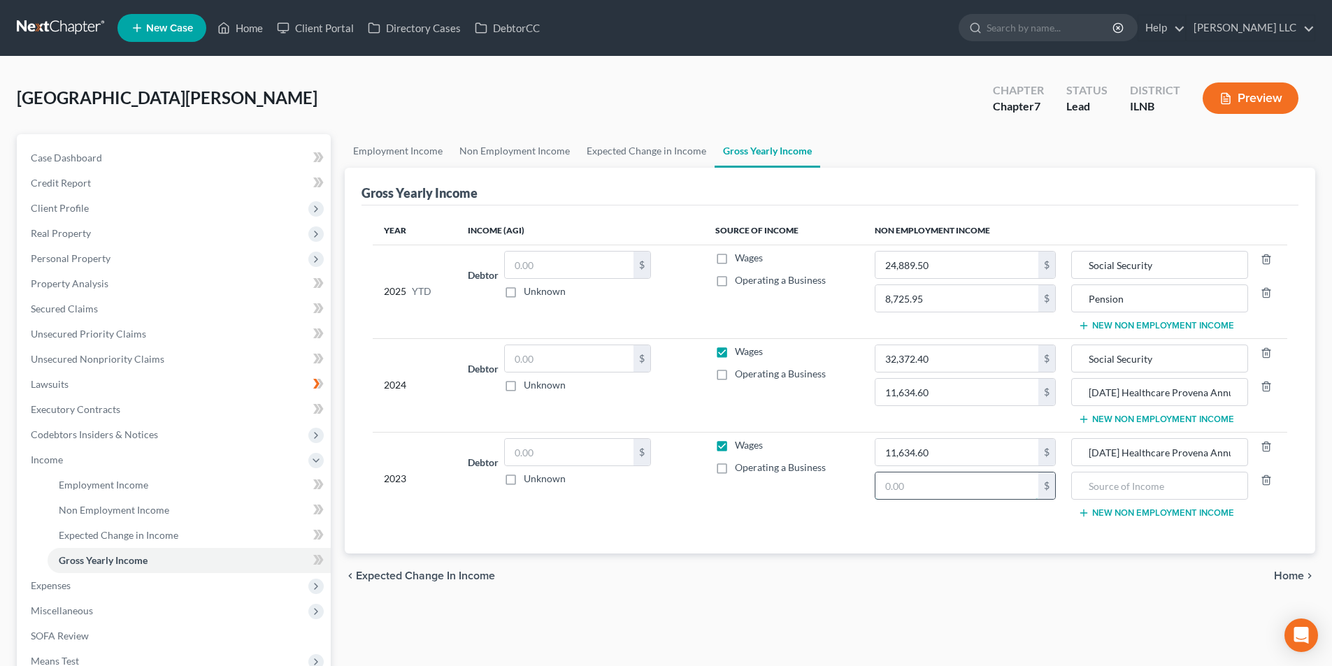
click at [903, 486] on input "text" at bounding box center [956, 486] width 163 height 27
type input "31,366.80"
click at [1102, 478] on input "text" at bounding box center [1159, 486] width 161 height 27
type input "Social Security"
click at [1131, 584] on div "chevron_left Expected Change in Income Home chevron_right" at bounding box center [830, 576] width 970 height 45
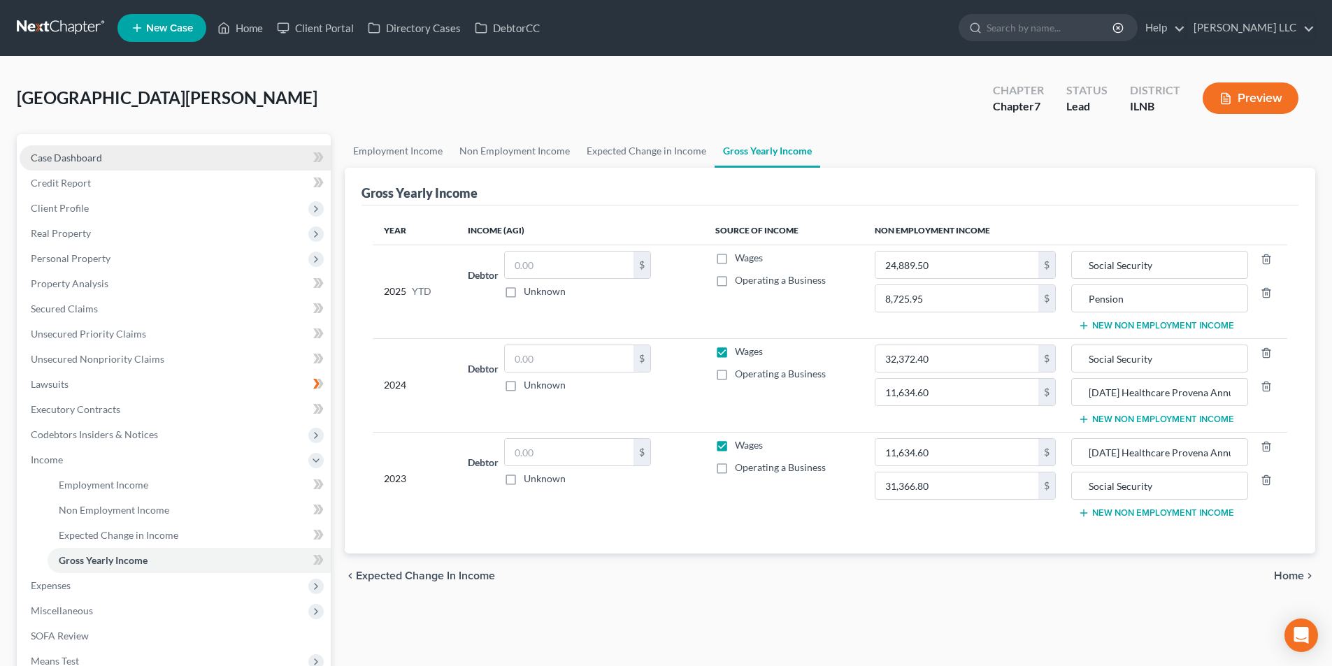
click at [117, 154] on link "Case Dashboard" at bounding box center [175, 157] width 311 height 25
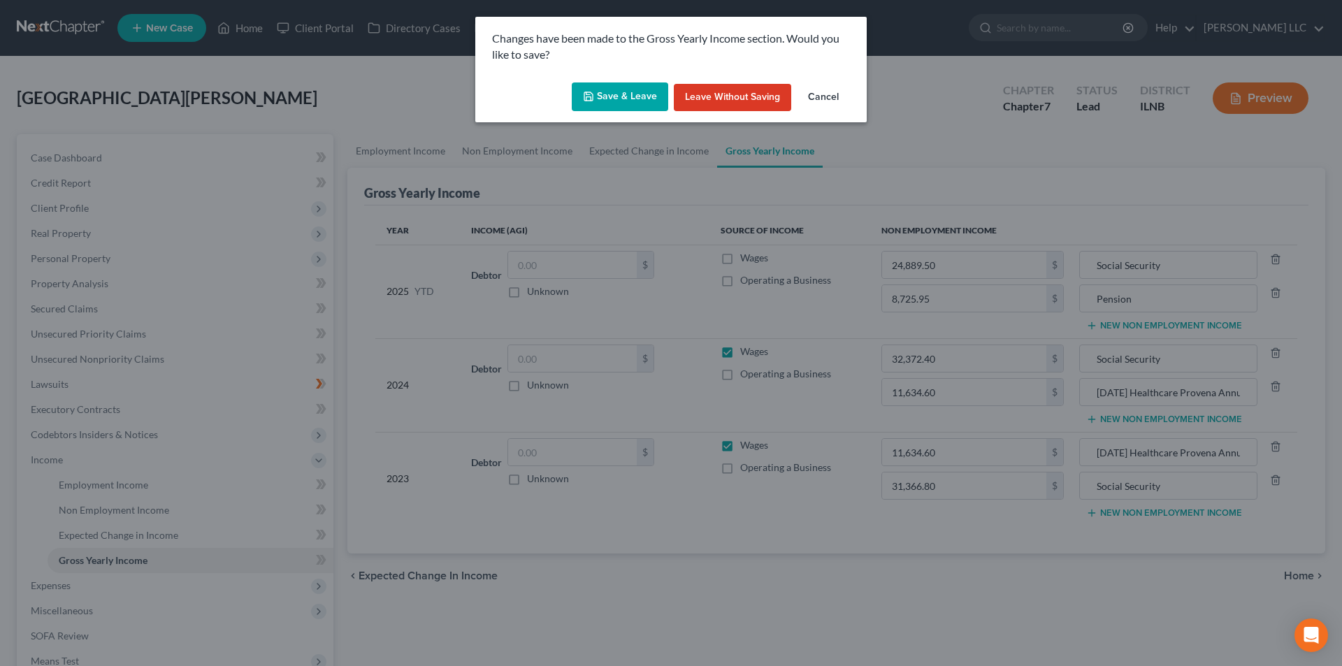
click at [594, 94] on icon "button" at bounding box center [588, 96] width 11 height 11
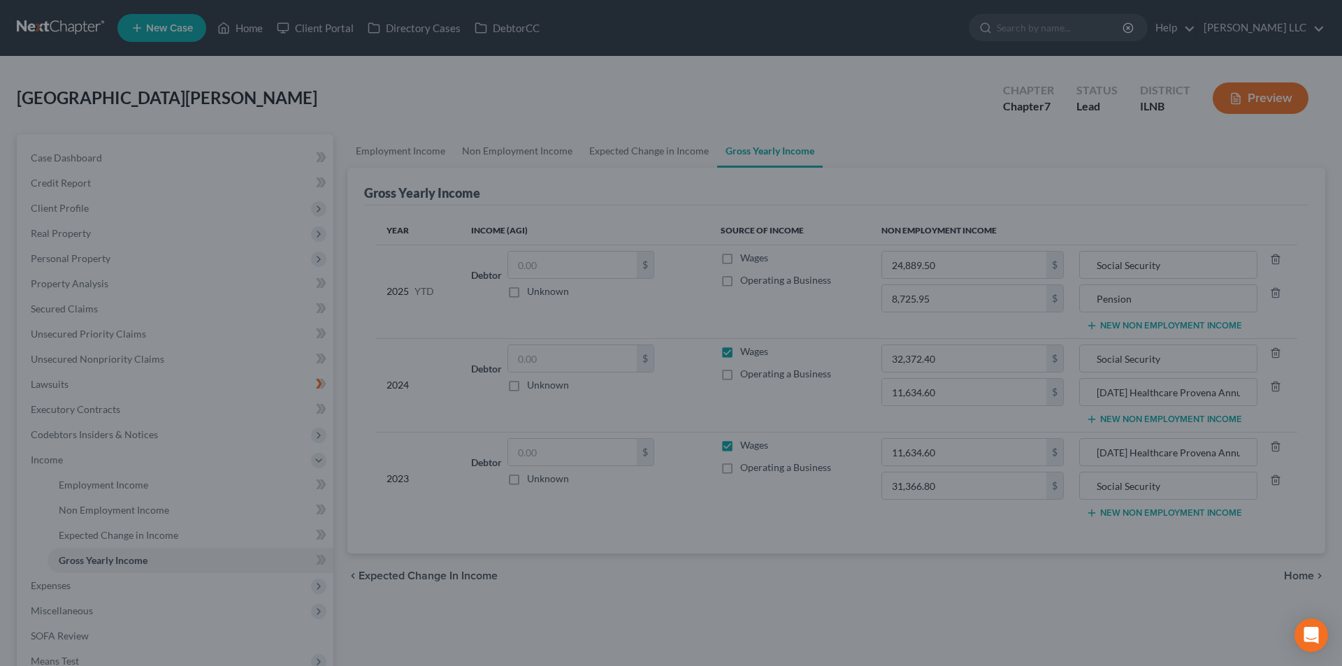
type input "31,366.80"
type input "Social Security"
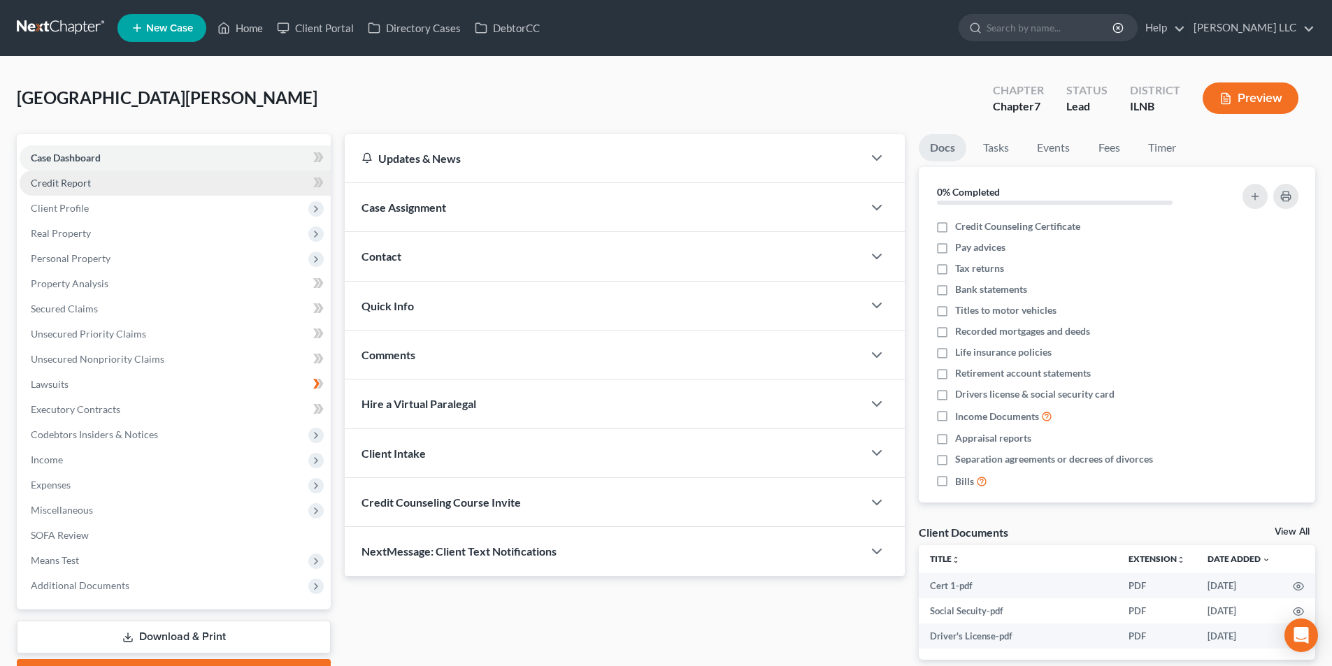
click at [114, 187] on link "Credit Report" at bounding box center [175, 183] width 311 height 25
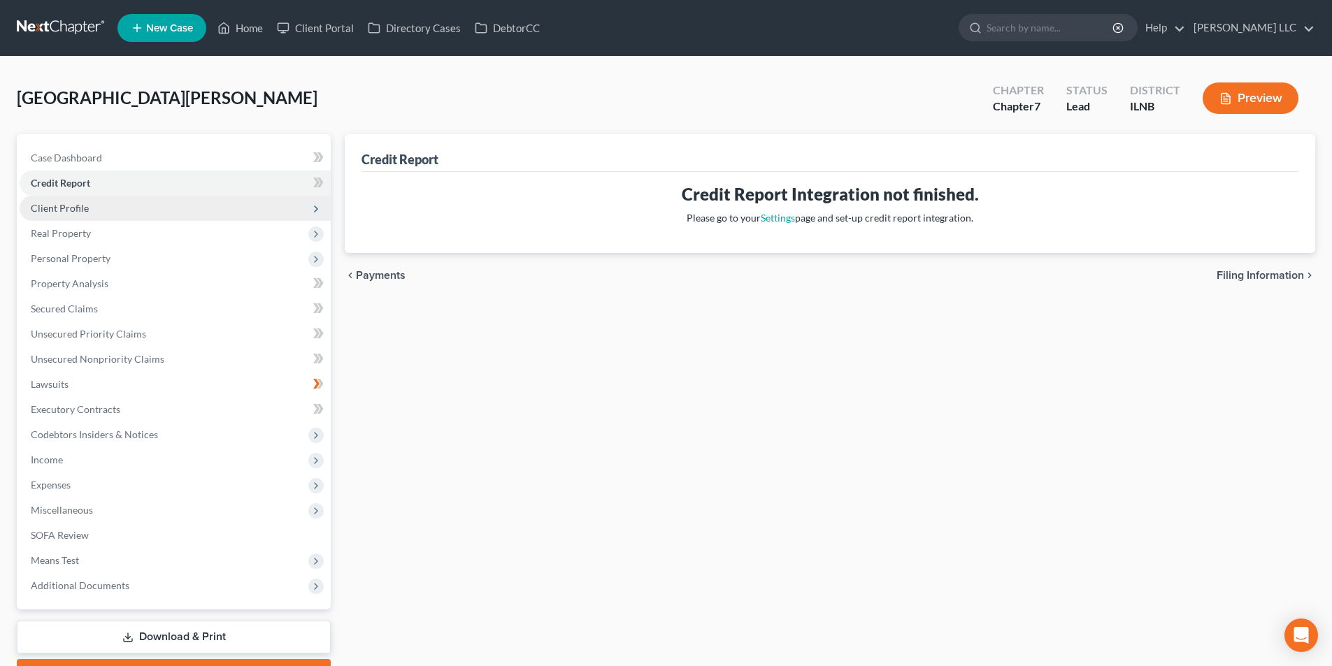
click at [94, 212] on span "Client Profile" at bounding box center [175, 208] width 311 height 25
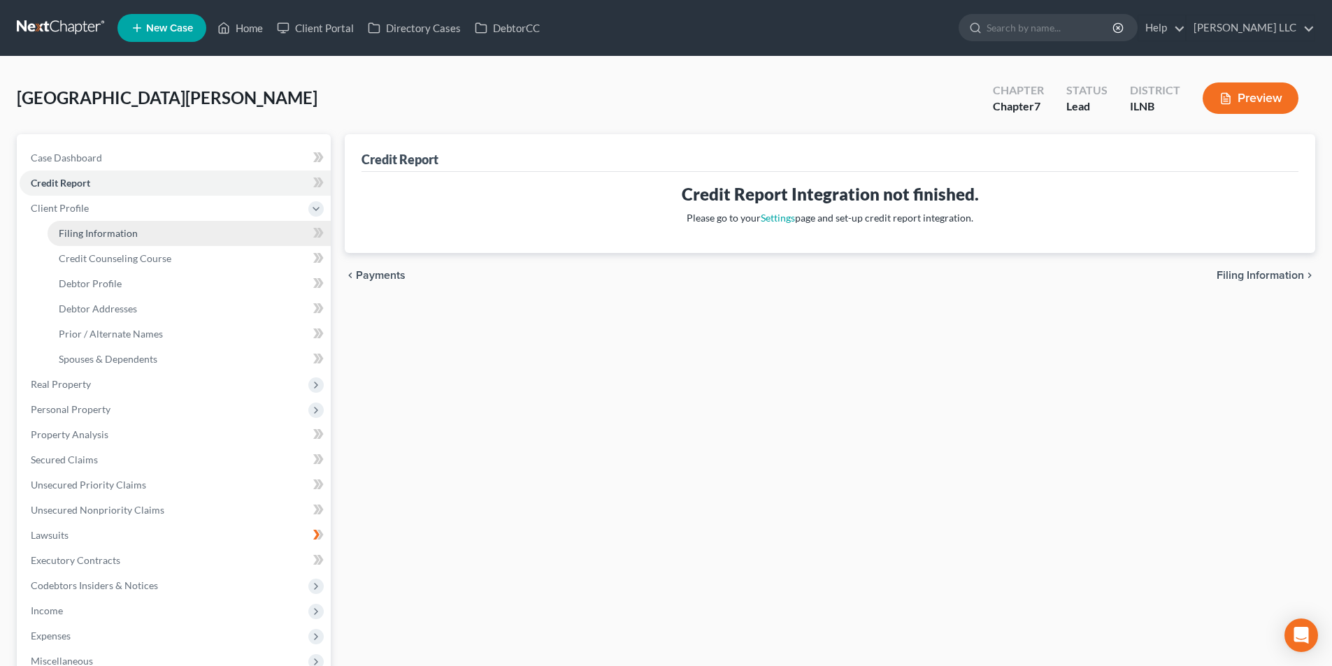
click at [87, 232] on span "Filing Information" at bounding box center [98, 233] width 79 height 12
select select "1"
select select "0"
select select "25"
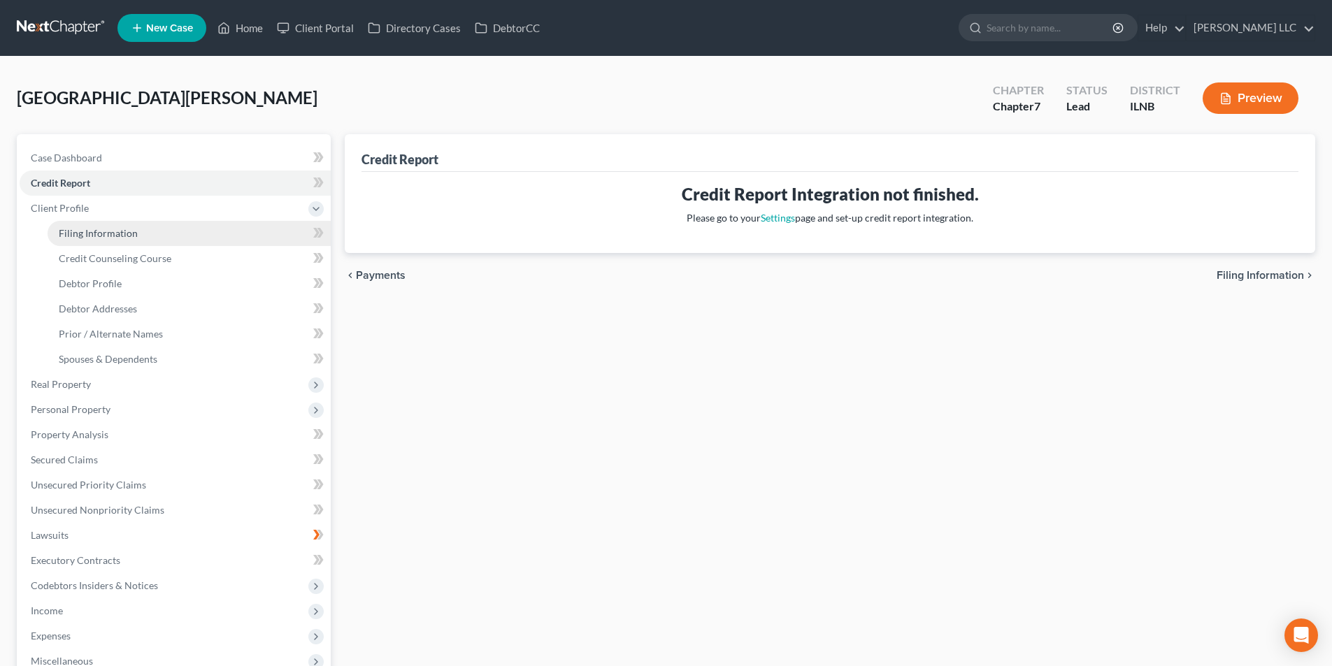
select select "3"
select select "14"
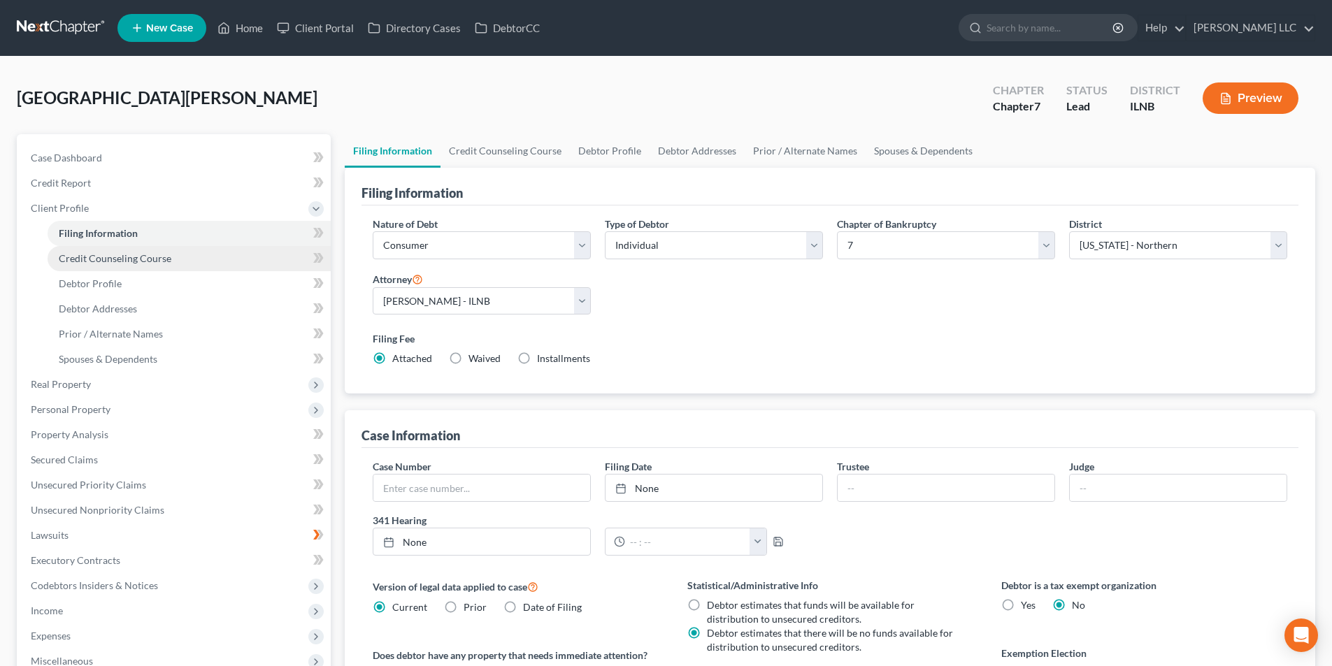
click at [83, 260] on span "Credit Counseling Course" at bounding box center [115, 258] width 113 height 12
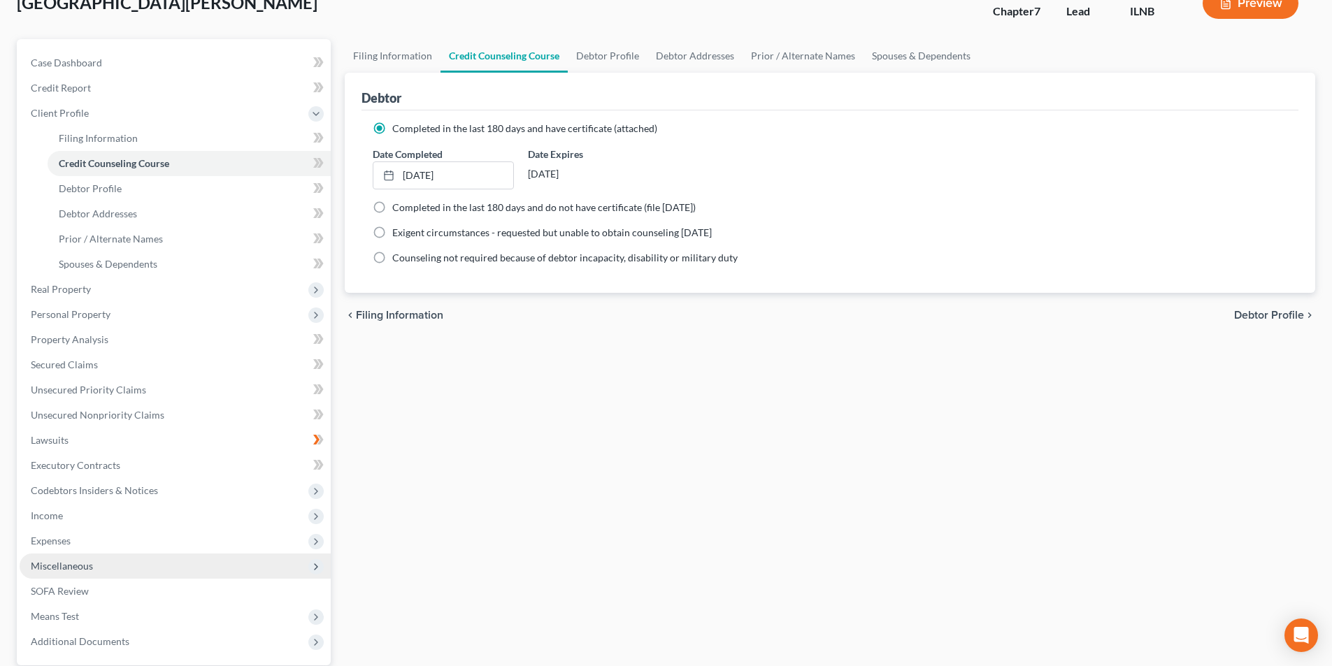
scroll to position [228, 0]
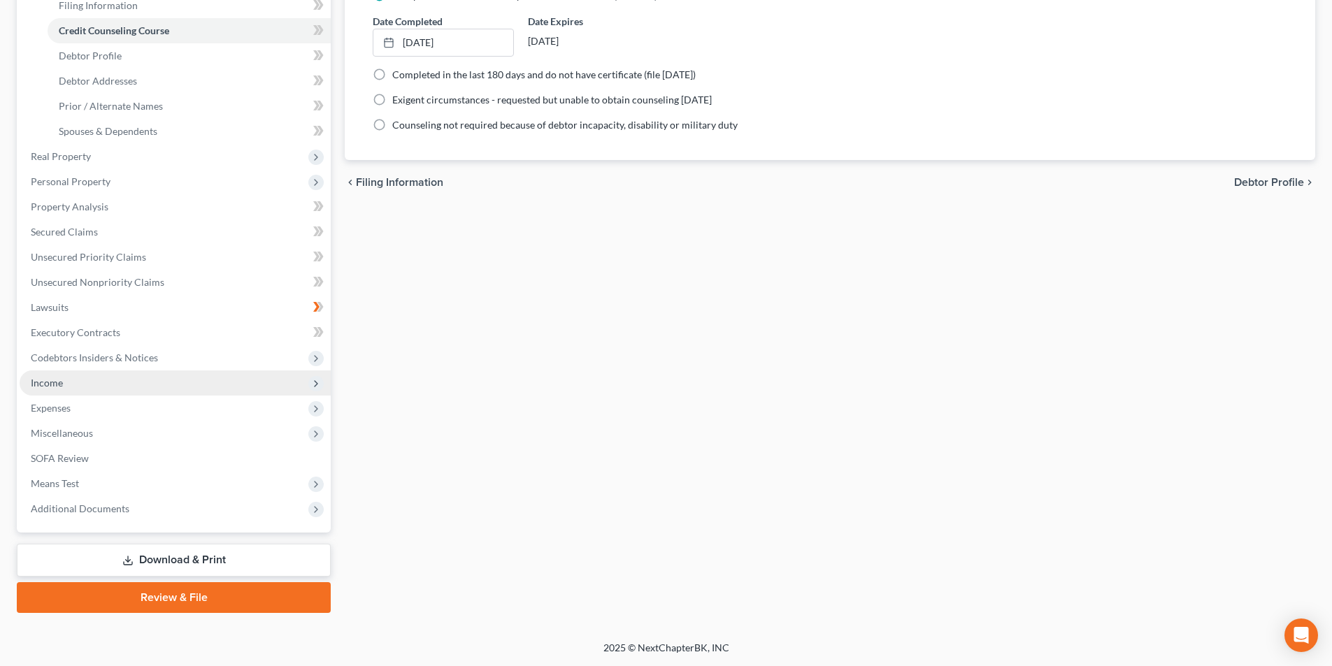
click at [70, 378] on span "Income" at bounding box center [175, 383] width 311 height 25
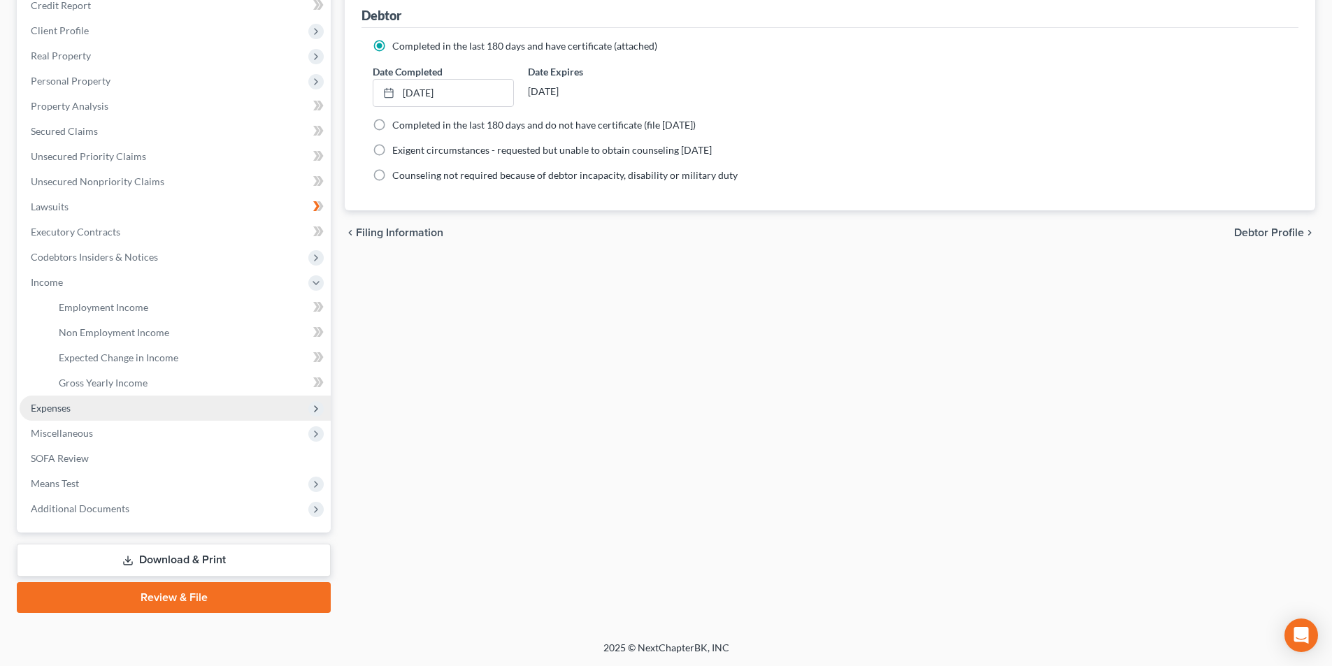
scroll to position [178, 0]
click at [76, 412] on span "Expenses" at bounding box center [175, 408] width 311 height 25
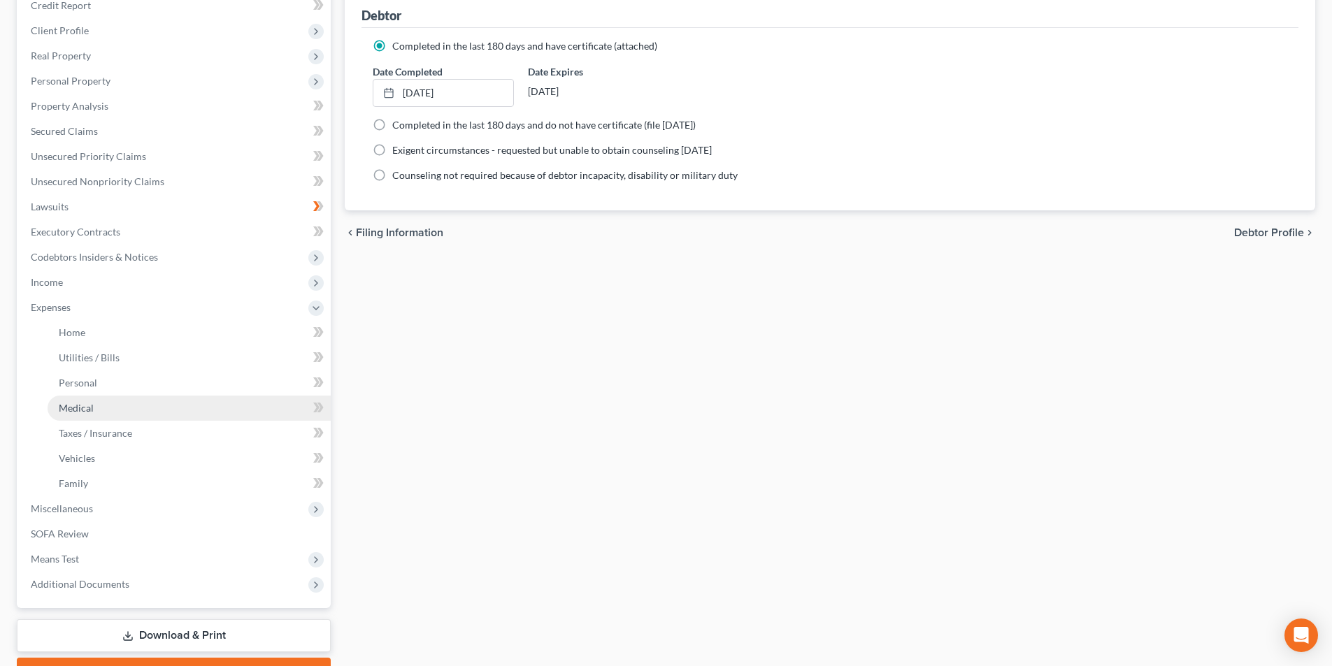
scroll to position [206, 0]
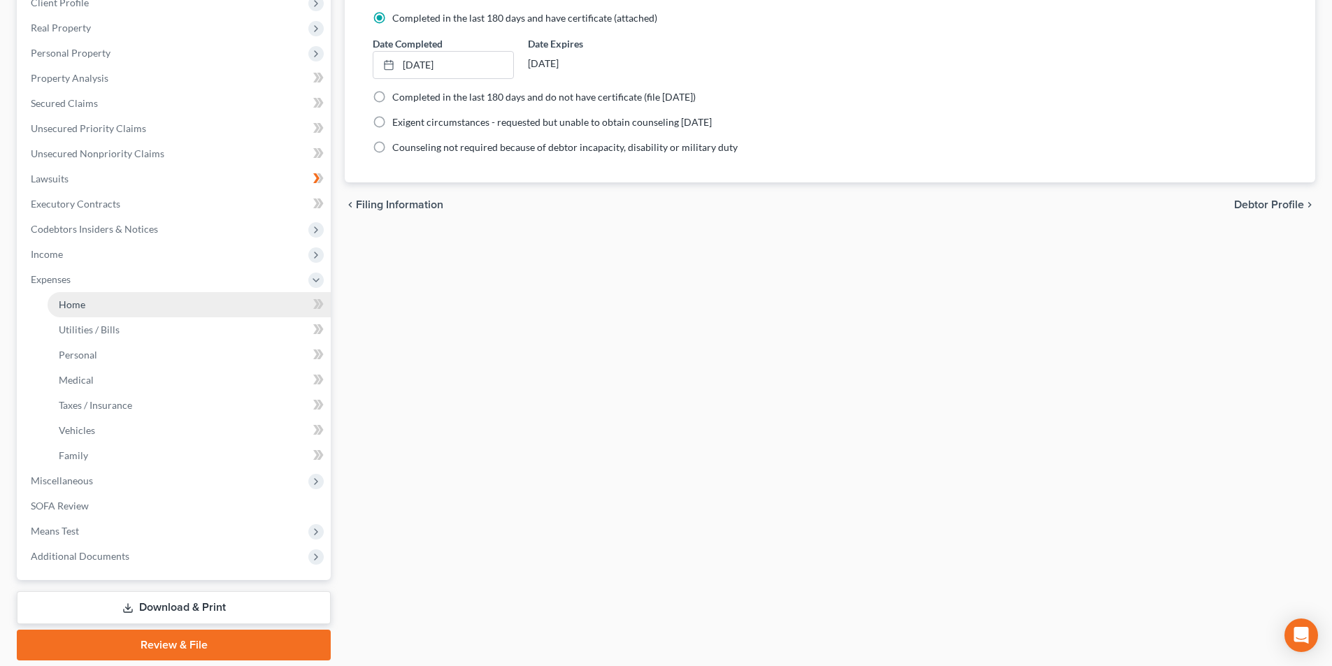
click at [83, 305] on span "Home" at bounding box center [72, 305] width 27 height 12
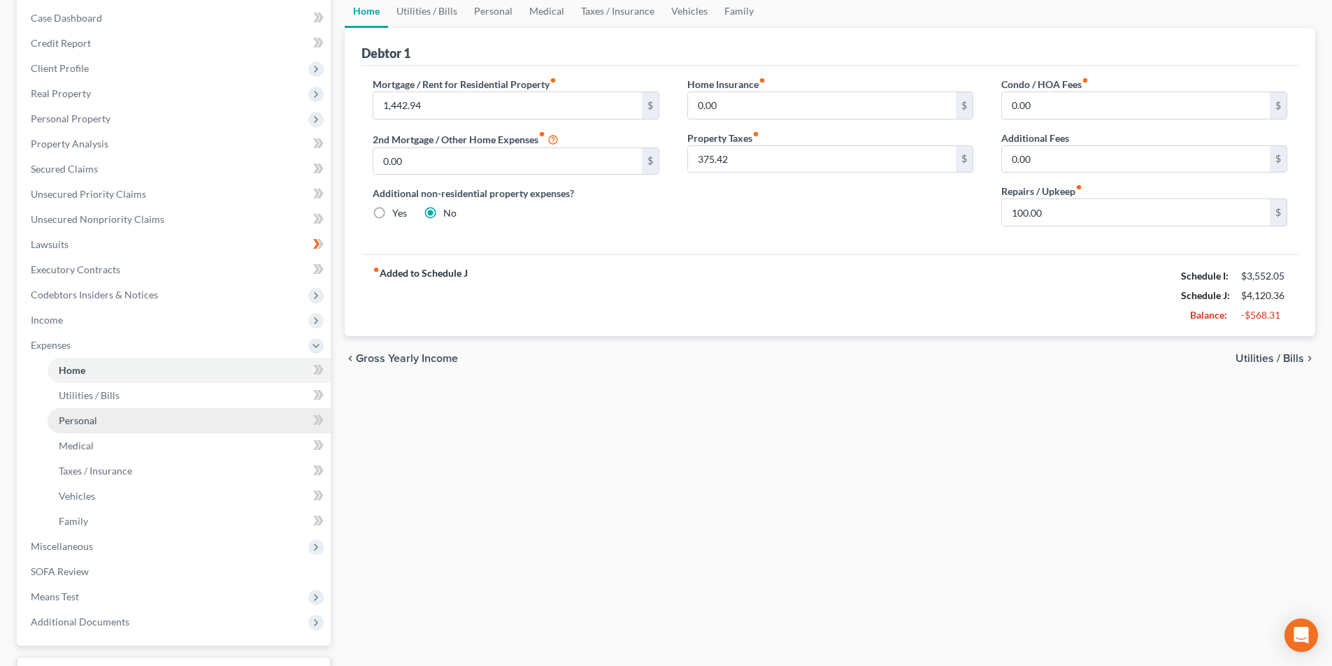
click at [83, 419] on span "Personal" at bounding box center [78, 421] width 38 height 12
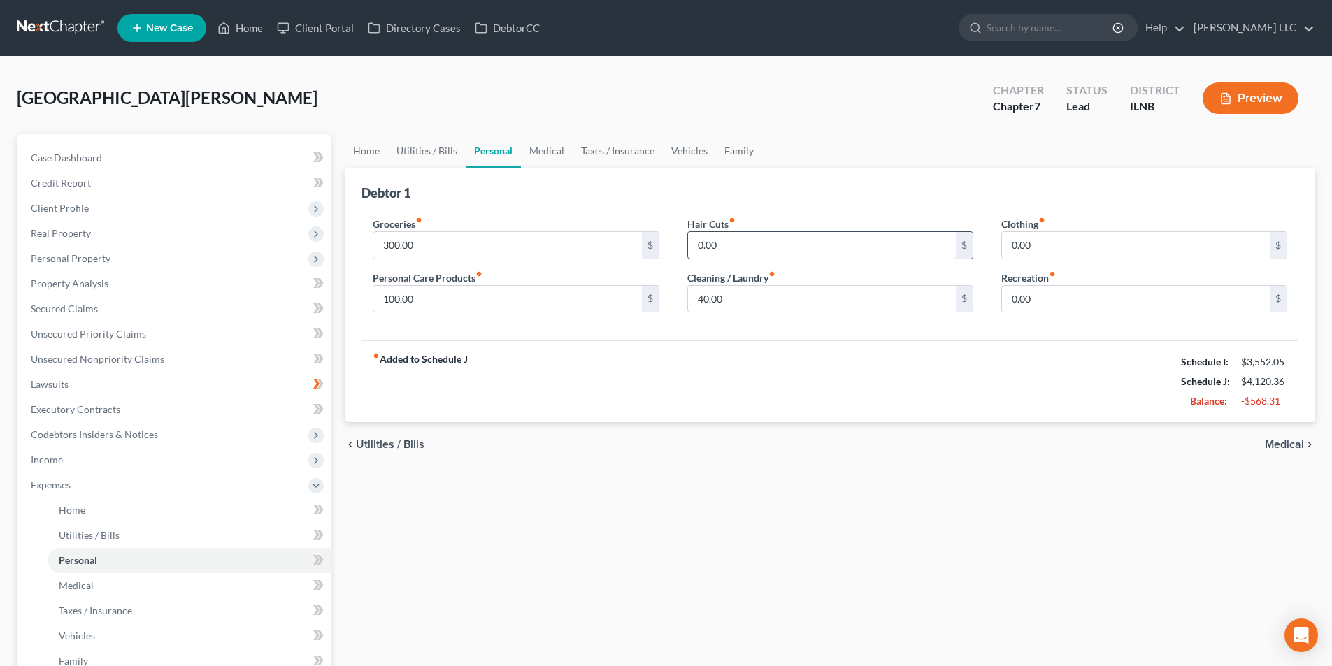
click at [747, 246] on input "0.00" at bounding box center [822, 245] width 268 height 27
click at [389, 247] on input "300.00" at bounding box center [507, 245] width 268 height 27
type input "400.00"
click at [531, 151] on link "Medical" at bounding box center [547, 151] width 52 height 34
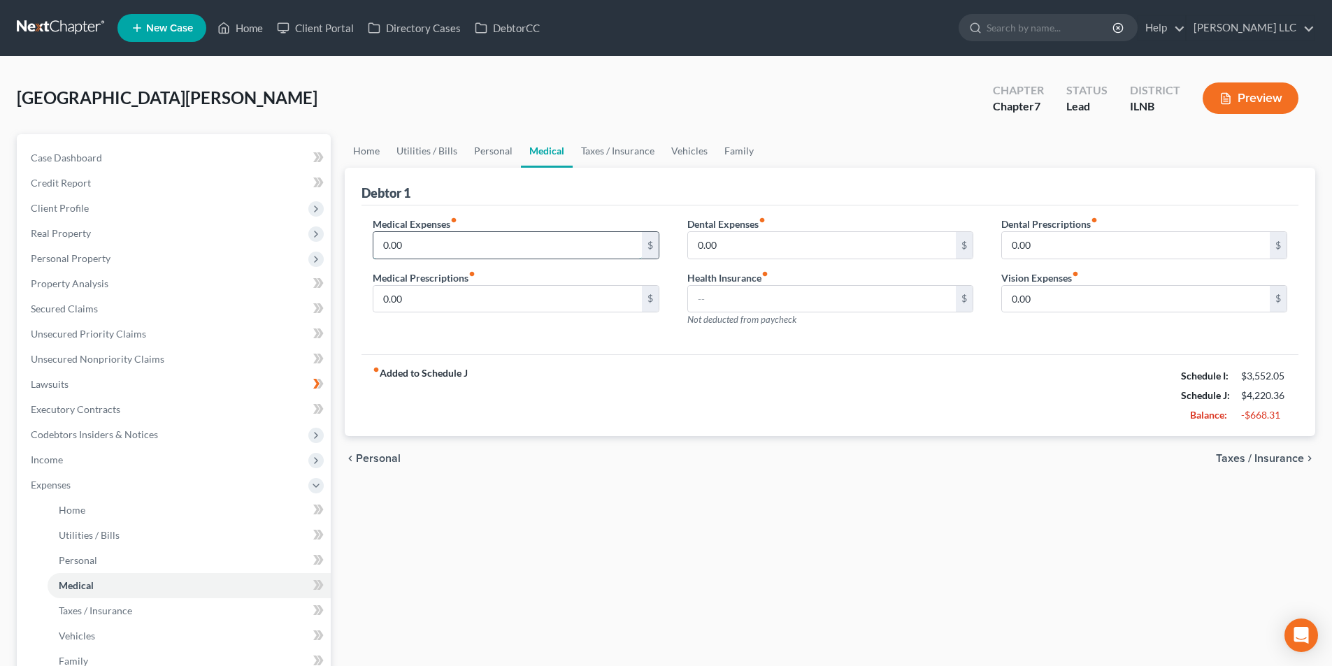
click at [489, 240] on input "0.00" at bounding box center [507, 245] width 268 height 27
click at [626, 150] on link "Taxes / Insurance" at bounding box center [618, 151] width 90 height 34
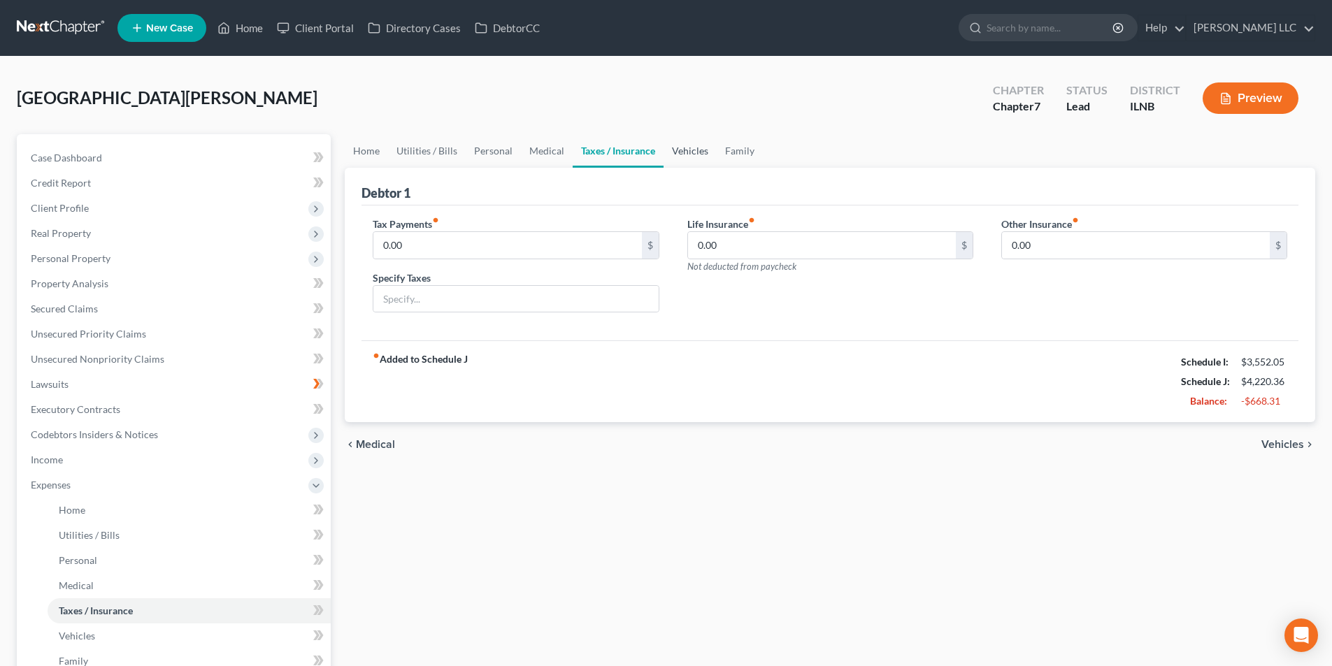
click at [696, 145] on link "Vehicles" at bounding box center [689, 151] width 53 height 34
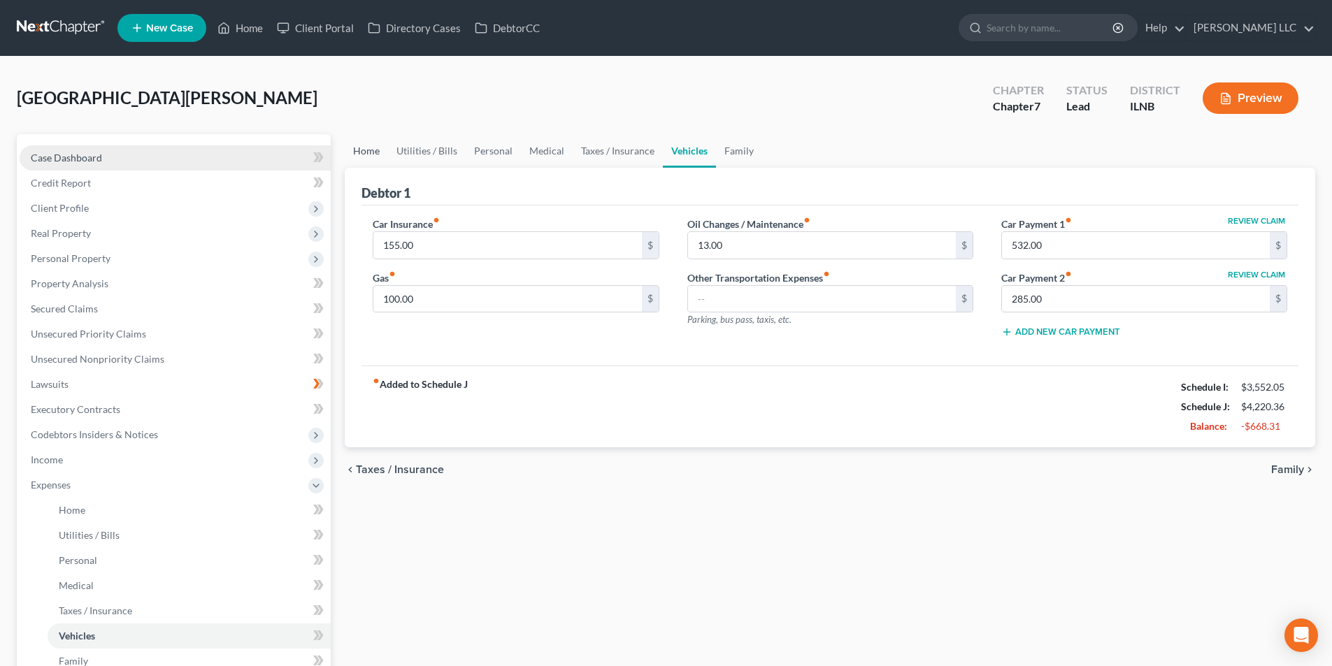
drag, startPoint x: 371, startPoint y: 148, endPoint x: 206, endPoint y: 148, distance: 165.7
click at [371, 148] on link "Home" at bounding box center [366, 151] width 43 height 34
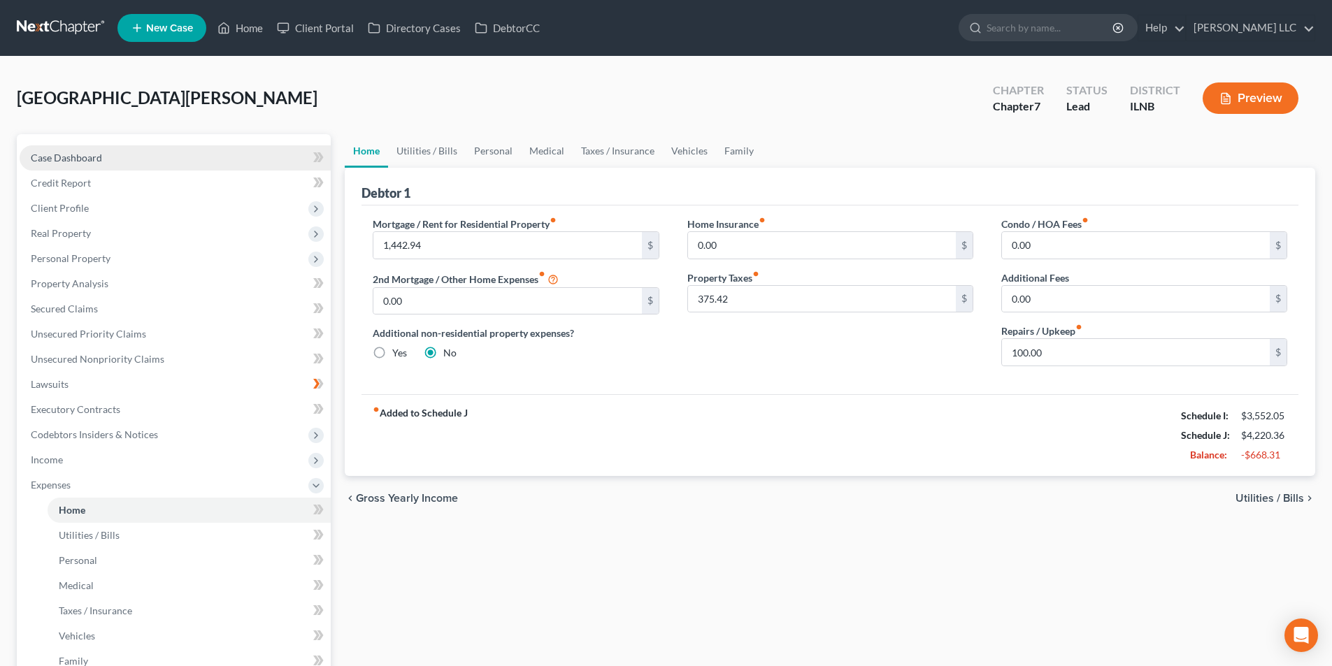
click at [95, 158] on span "Case Dashboard" at bounding box center [66, 158] width 71 height 12
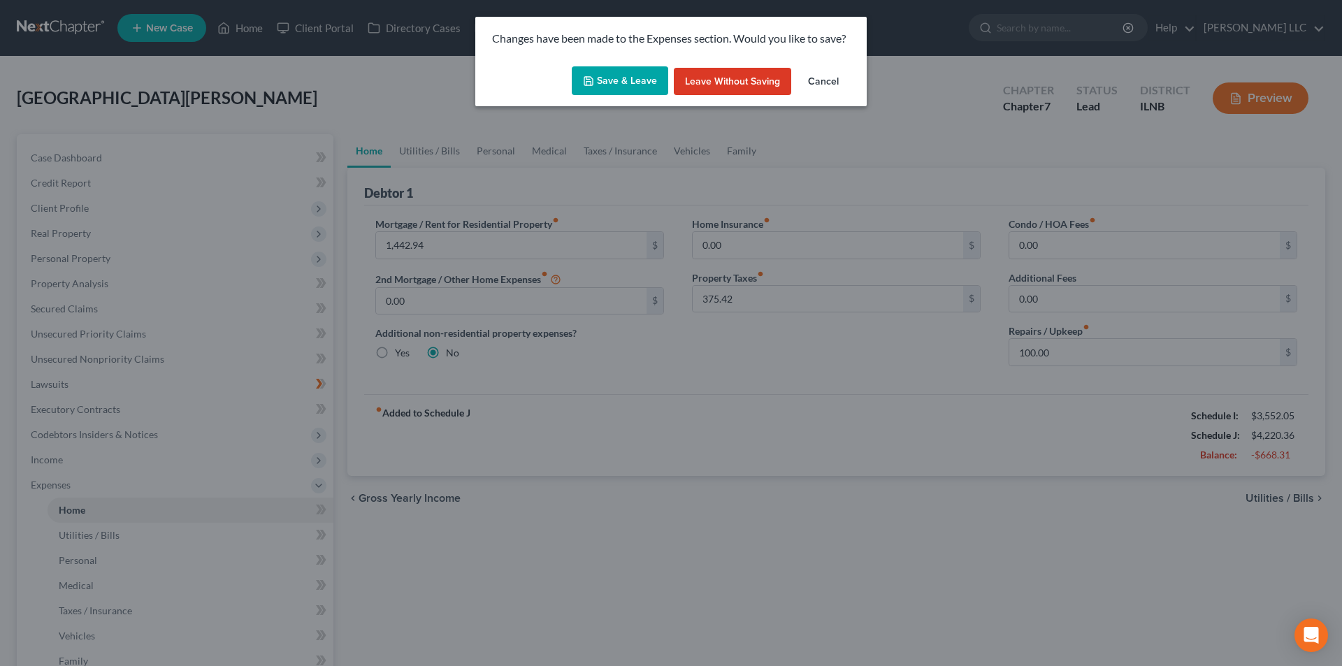
click at [621, 80] on button "Save & Leave" at bounding box center [620, 80] width 96 height 29
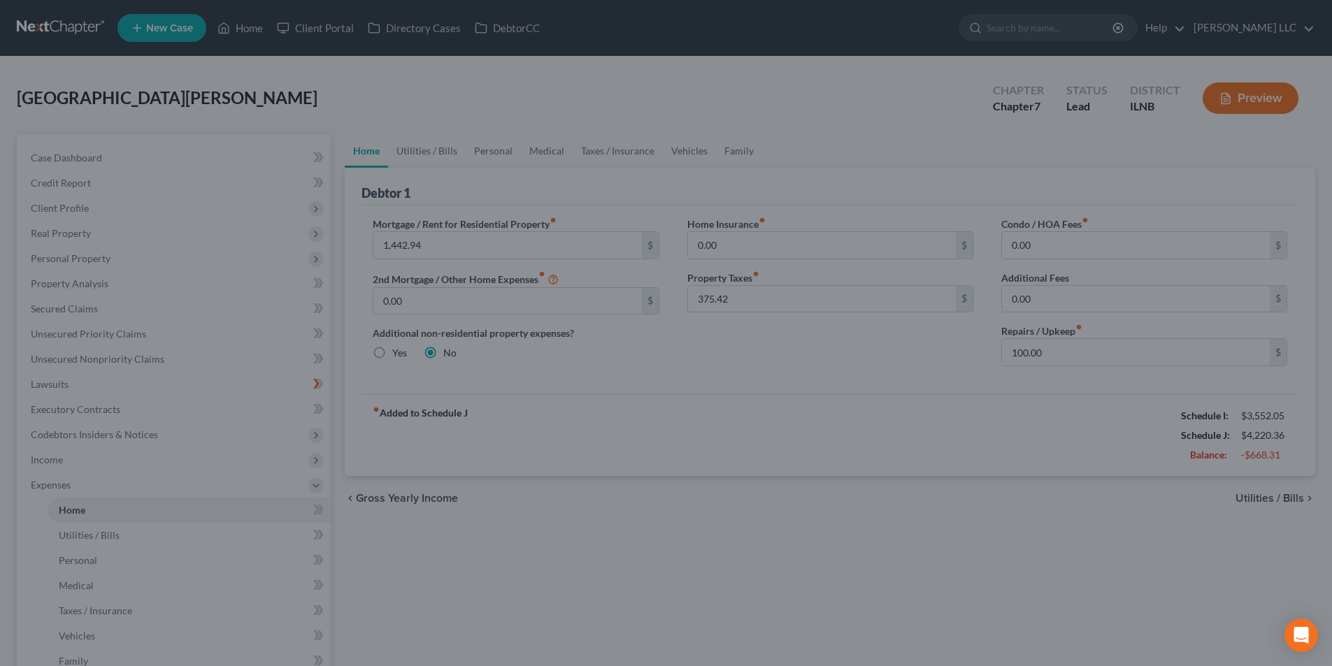
click at [26, 203] on div at bounding box center [666, 333] width 1332 height 666
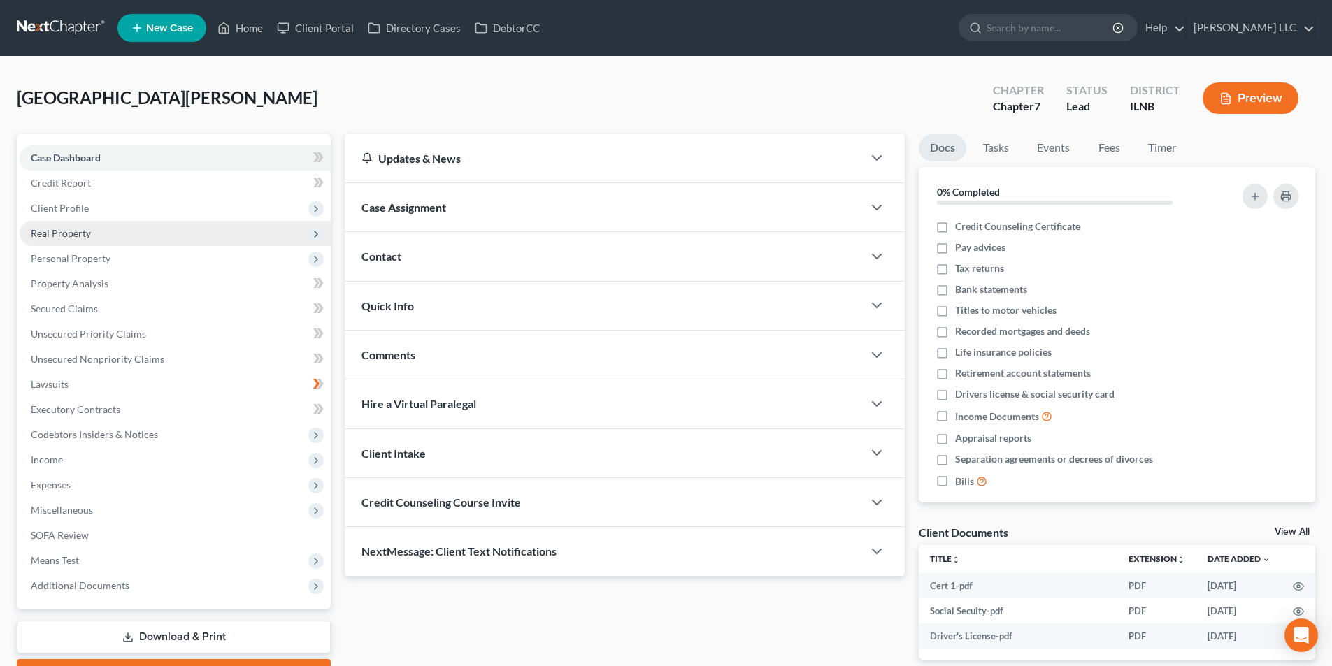
click at [52, 240] on span "Real Property" at bounding box center [175, 233] width 311 height 25
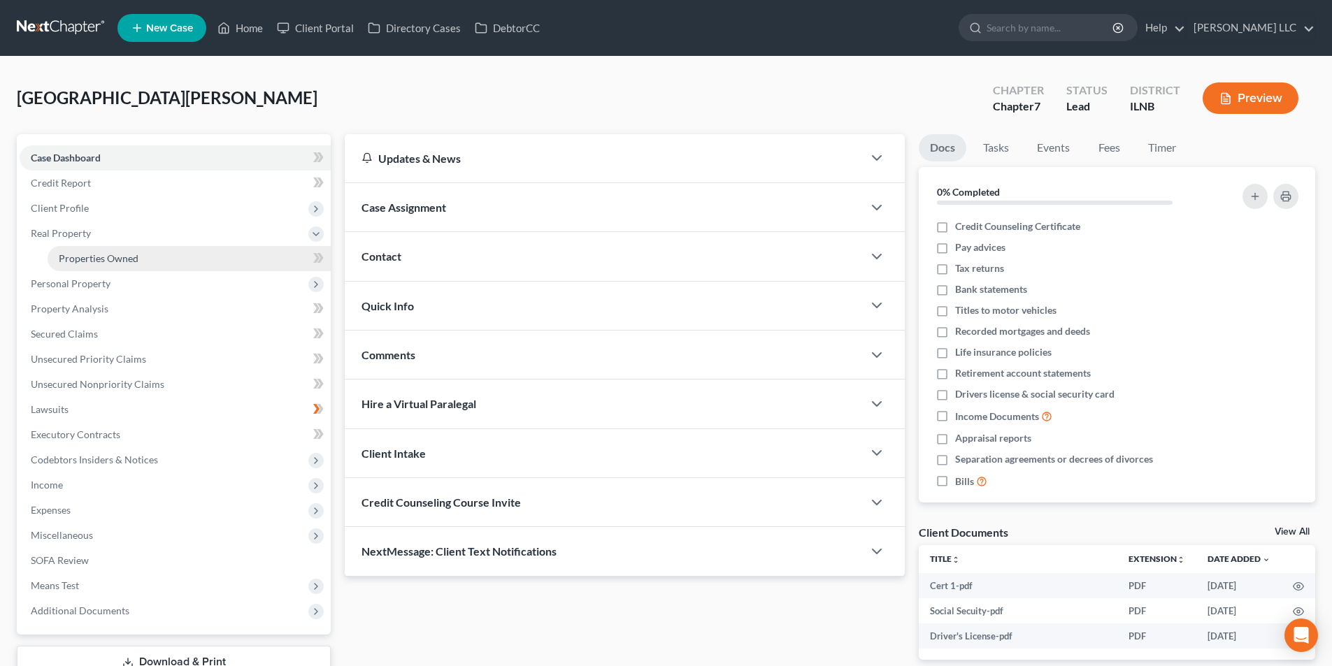
click at [65, 260] on span "Properties Owned" at bounding box center [99, 258] width 80 height 12
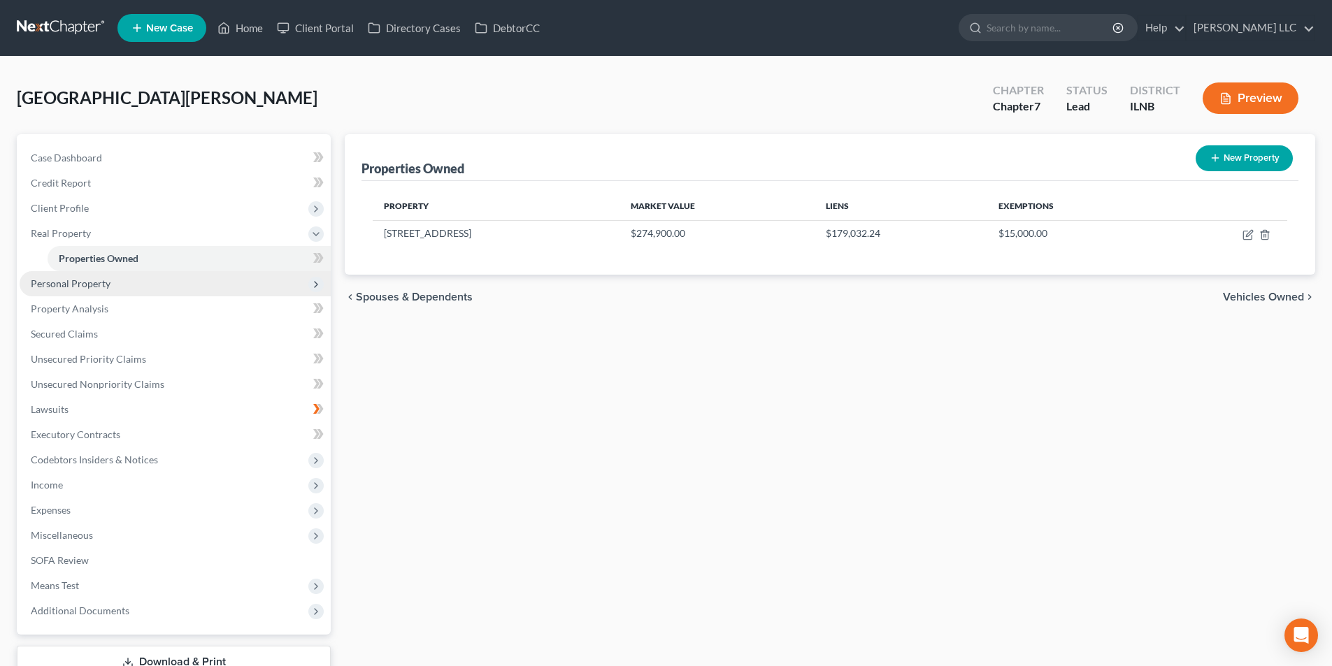
click at [65, 282] on span "Personal Property" at bounding box center [71, 284] width 80 height 12
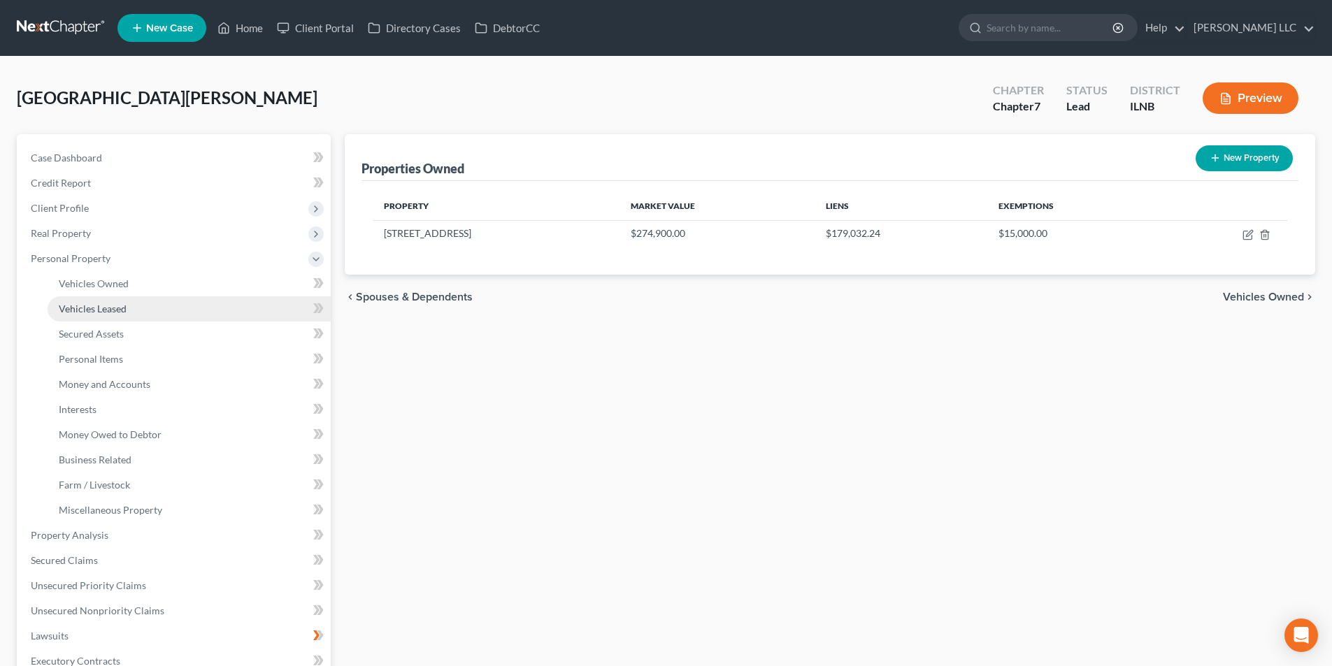
click at [71, 306] on span "Vehicles Leased" at bounding box center [93, 309] width 68 height 12
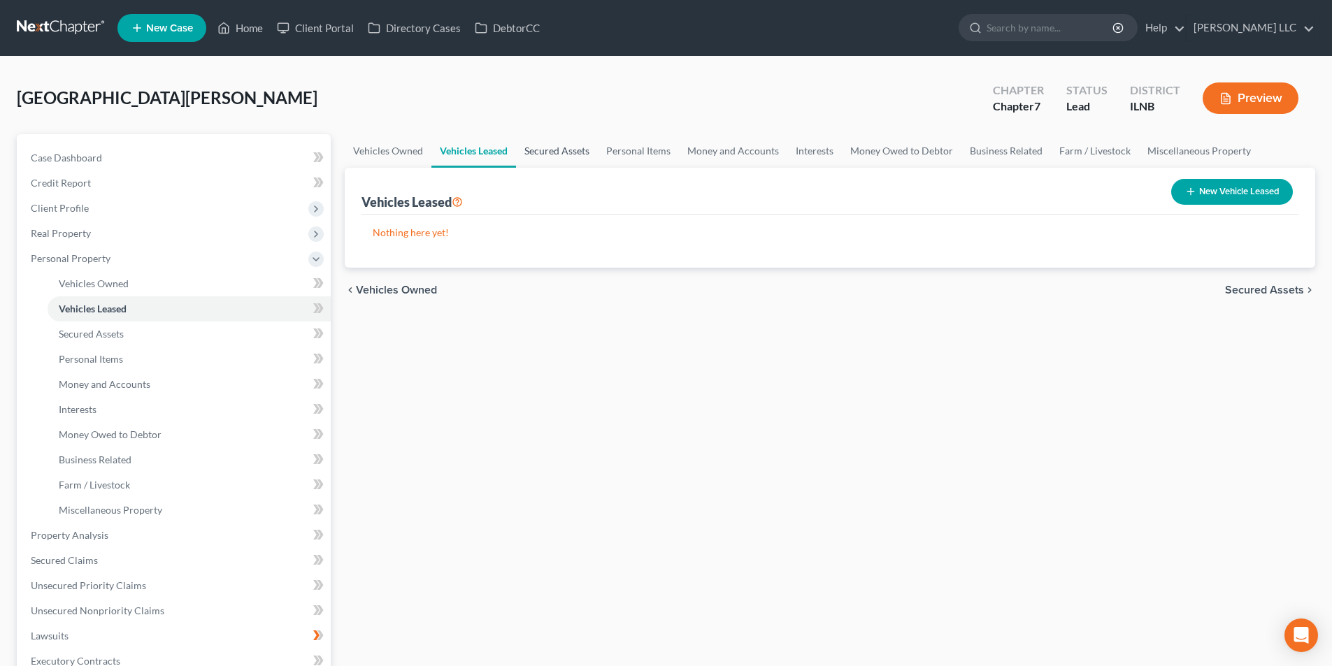
click at [556, 152] on link "Secured Assets" at bounding box center [557, 151] width 82 height 34
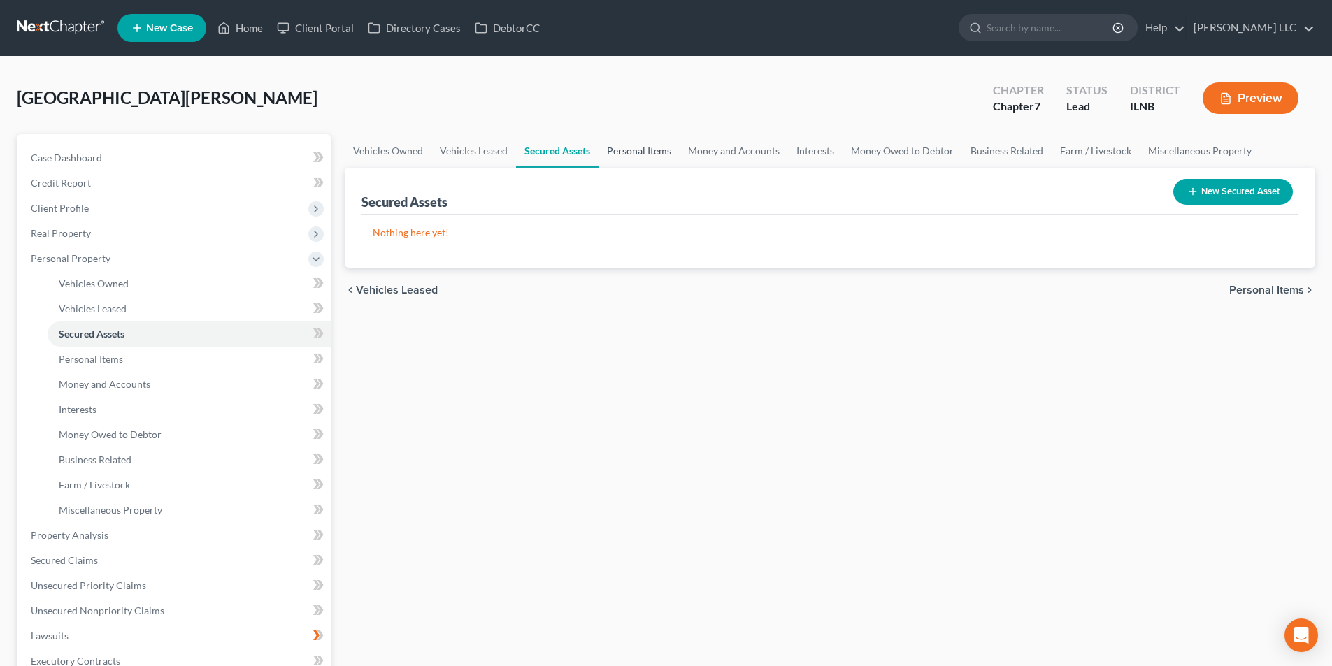
click at [656, 153] on link "Personal Items" at bounding box center [638, 151] width 81 height 34
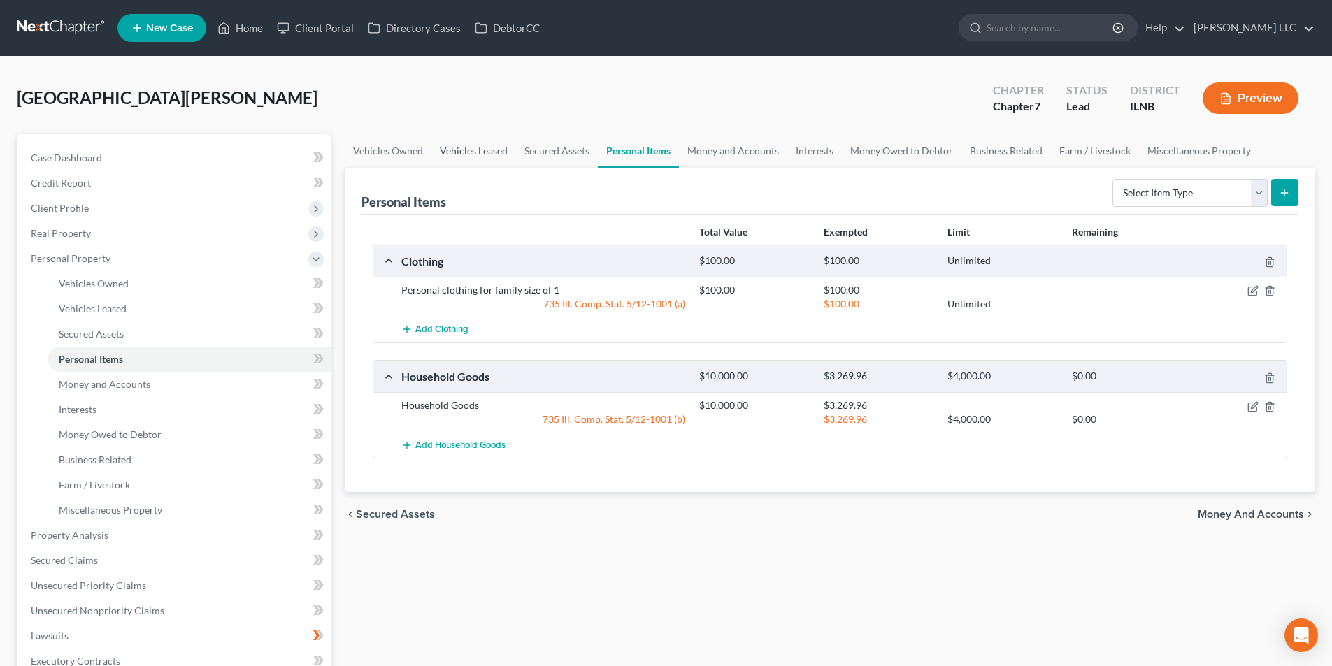
click at [435, 141] on link "Vehicles Leased" at bounding box center [473, 151] width 85 height 34
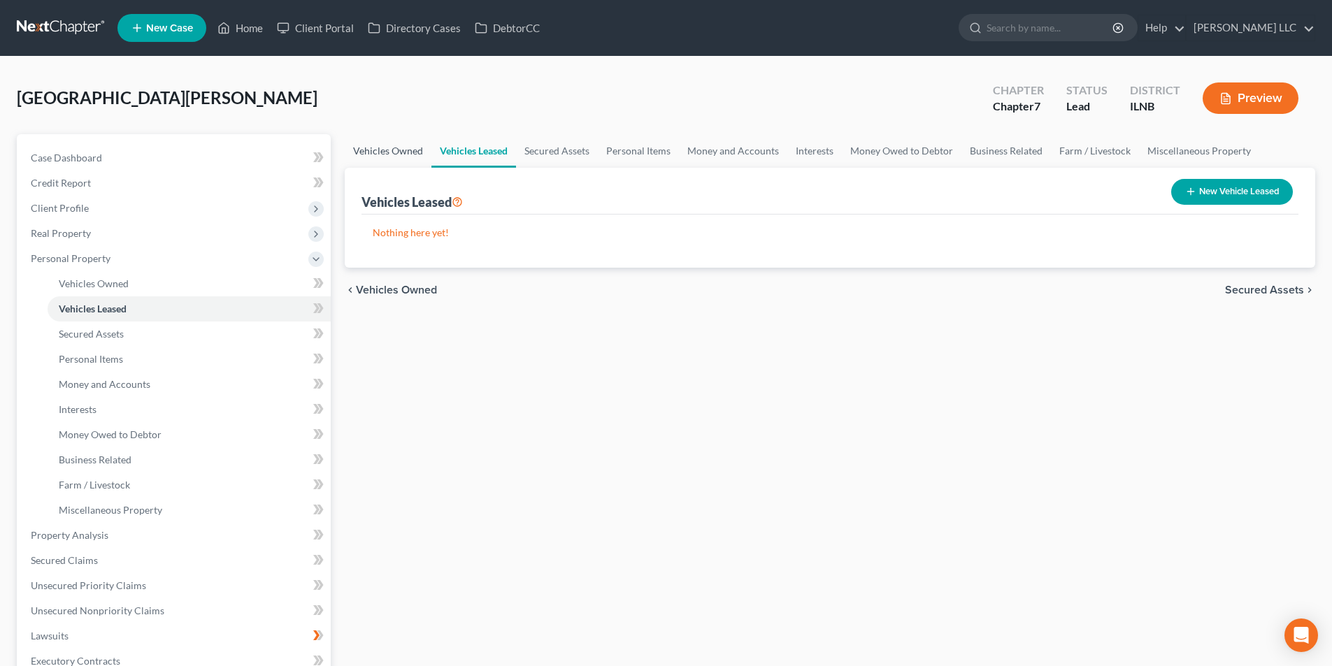
click at [394, 148] on link "Vehicles Owned" at bounding box center [388, 151] width 87 height 34
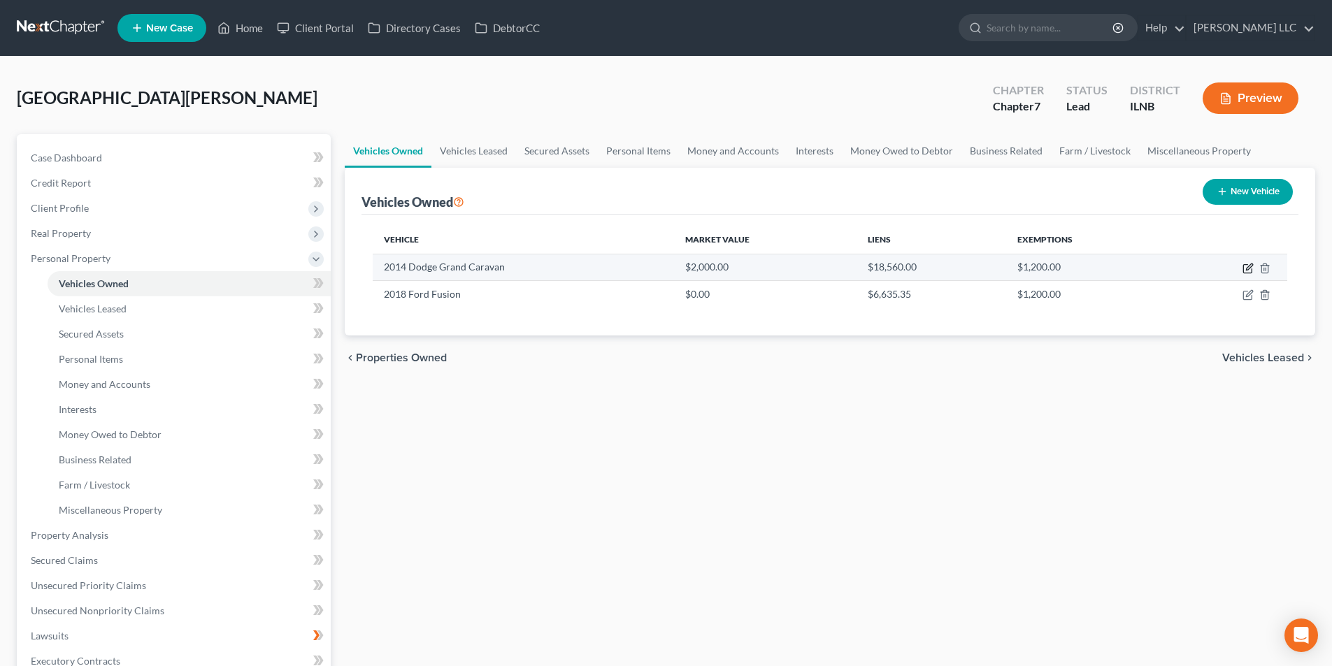
click at [1245, 272] on icon "button" at bounding box center [1247, 268] width 11 height 11
select select "0"
select select "12"
select select "2"
select select "0"
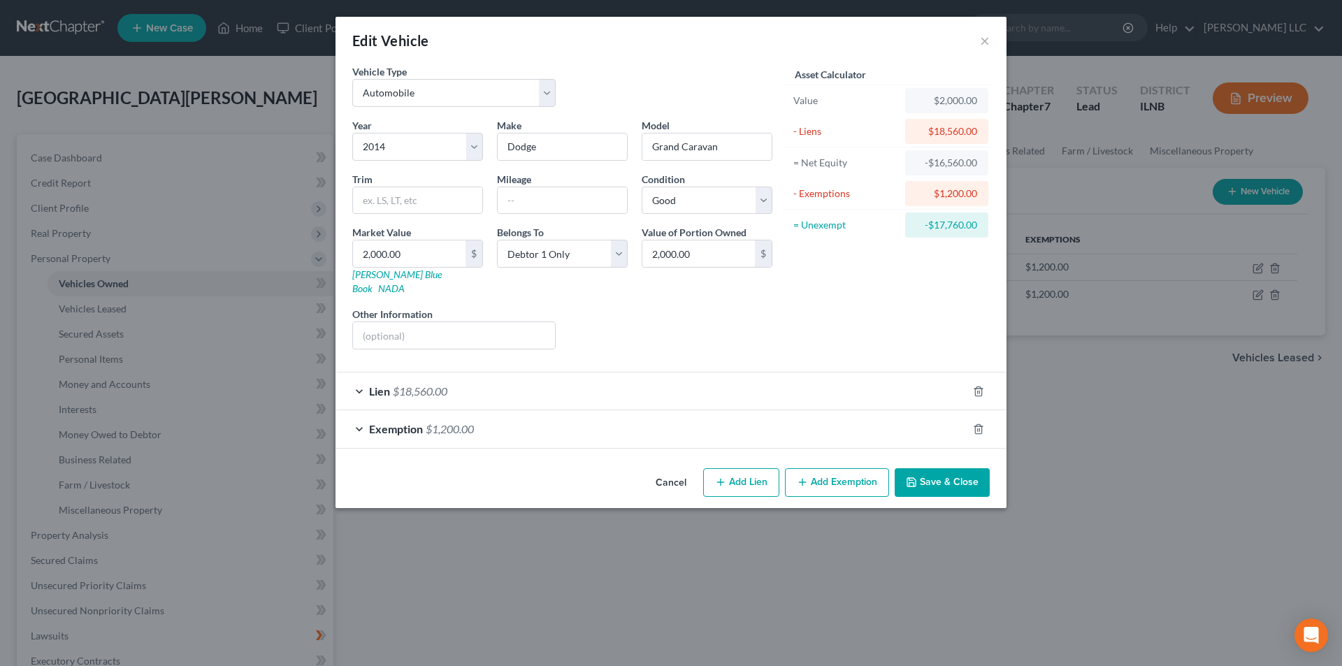
click at [1084, 306] on div "Edit Vehicle × Vehicle Type Select Automobile Truck Trailer Watercraft Aircraft…" at bounding box center [671, 333] width 1342 height 666
click at [976, 424] on icon "button" at bounding box center [978, 428] width 6 height 9
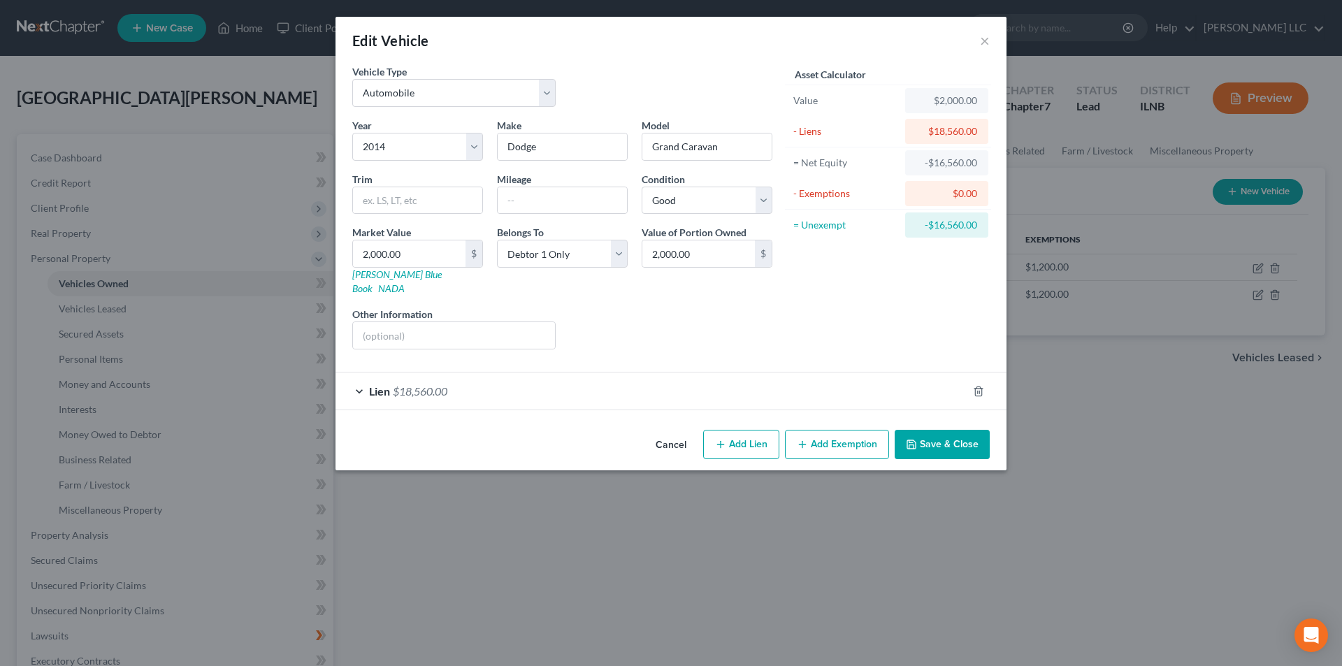
click at [957, 430] on button "Save & Close" at bounding box center [942, 444] width 95 height 29
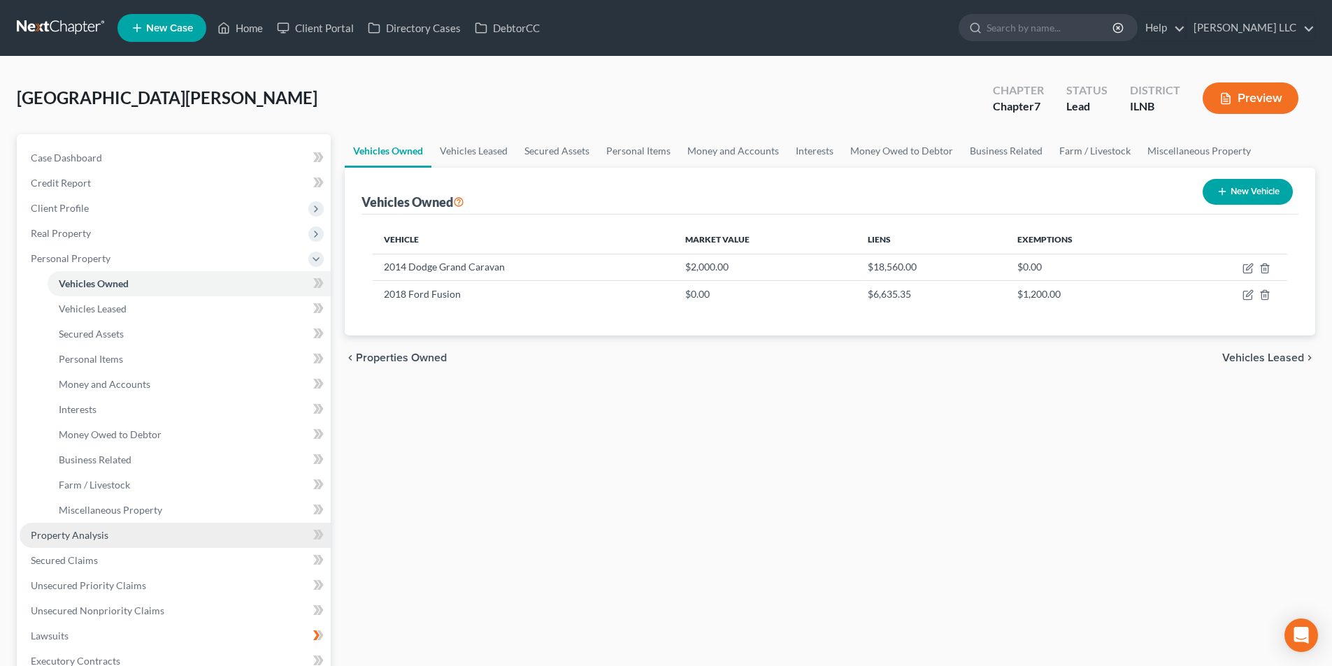
click at [148, 547] on link "Property Analysis" at bounding box center [175, 535] width 311 height 25
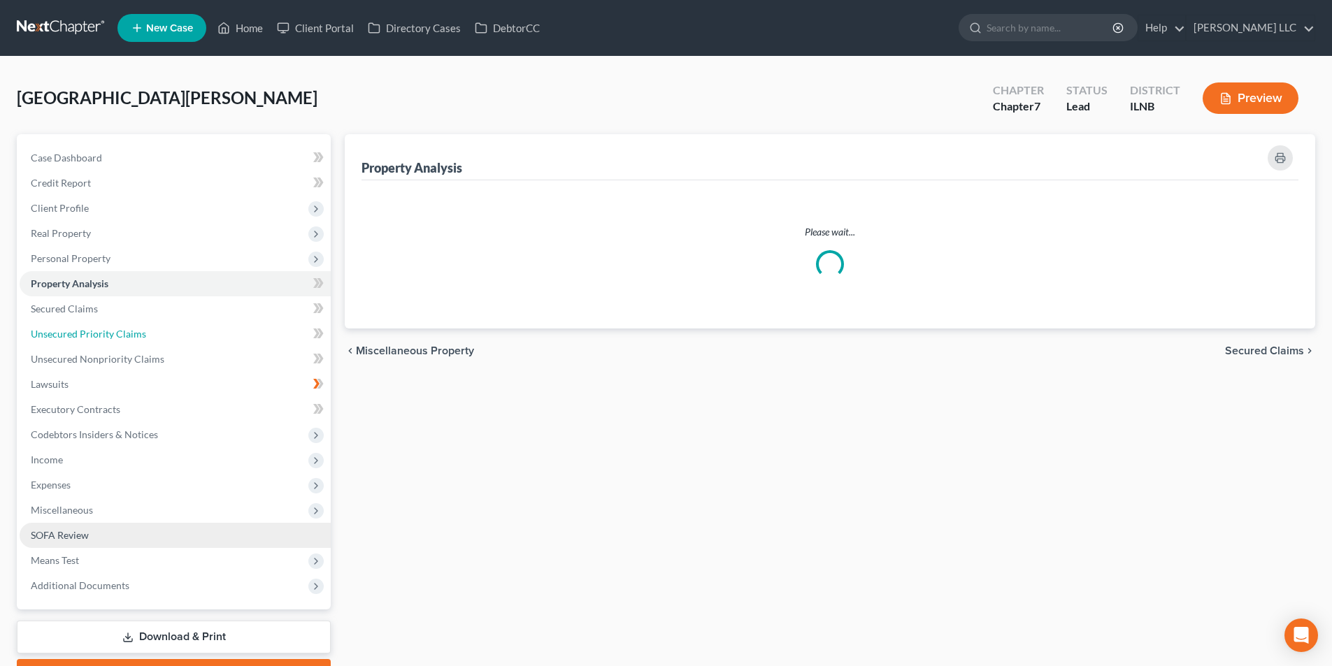
click at [148, 563] on ul "Case Dashboard Payments Invoices Payments Payments Credit Report Client Profile" at bounding box center [175, 371] width 311 height 453
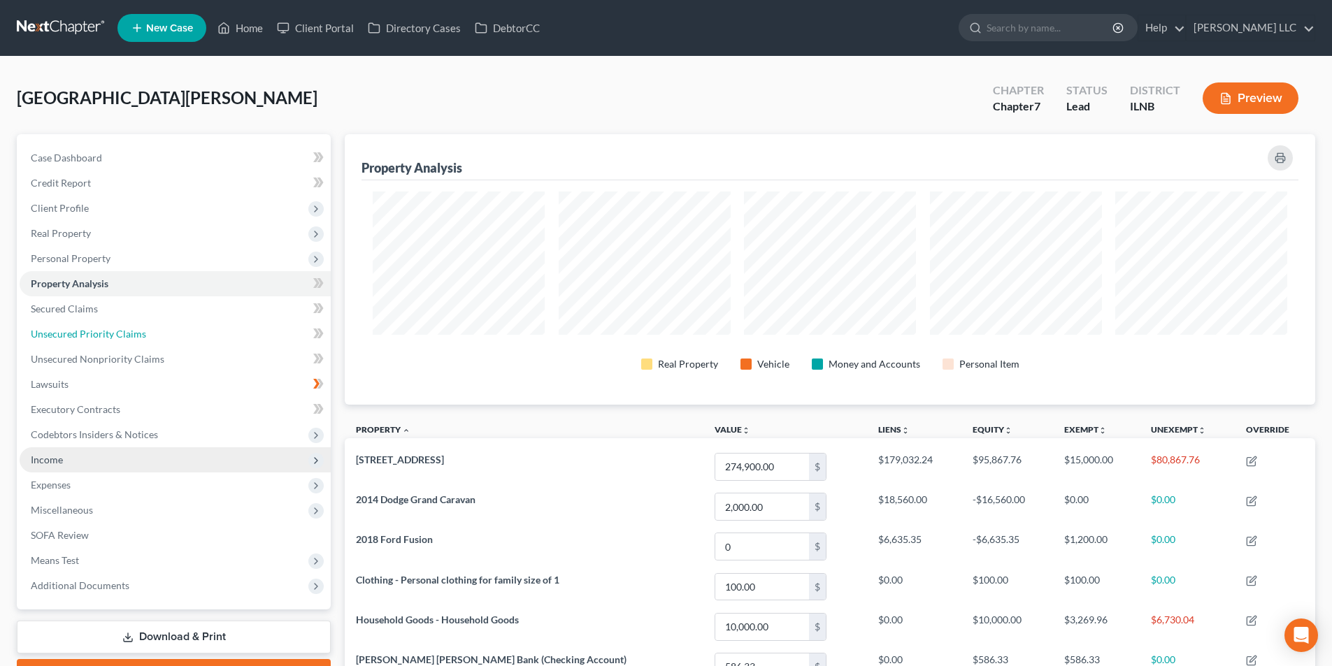
scroll to position [271, 970]
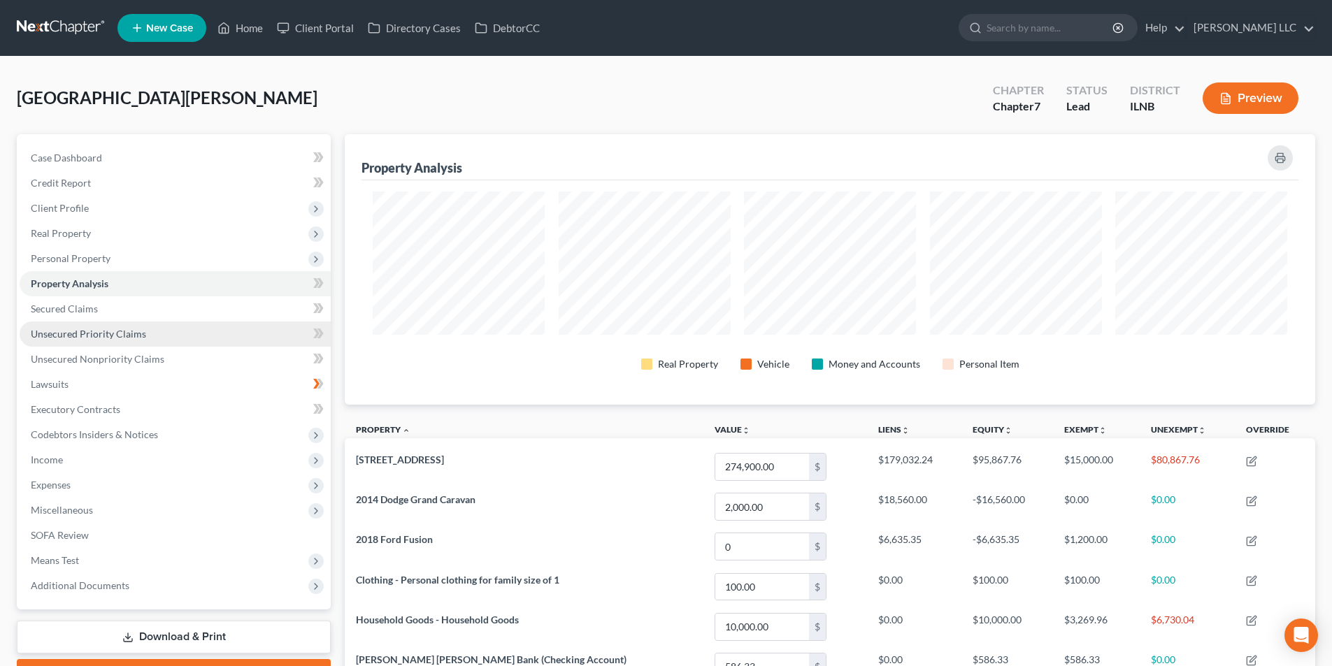
click at [126, 341] on link "Unsecured Priority Claims" at bounding box center [175, 334] width 311 height 25
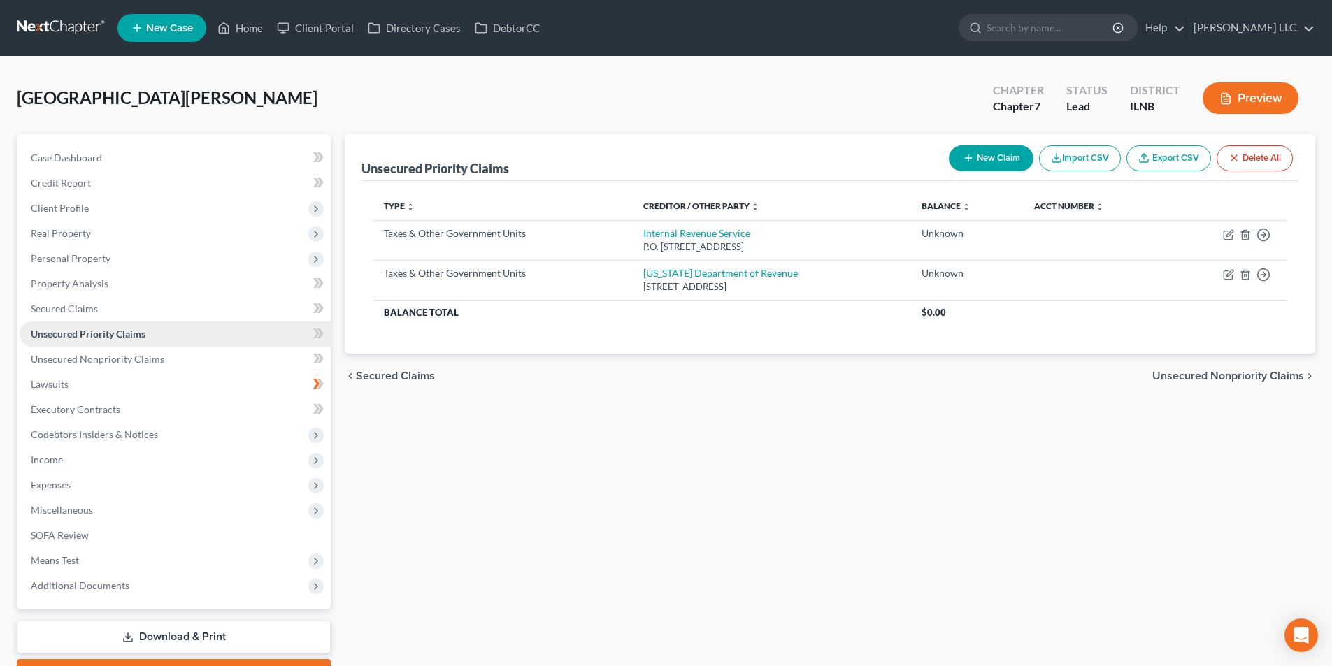
click at [126, 341] on link "Unsecured Priority Claims" at bounding box center [175, 334] width 311 height 25
click at [122, 310] on link "Secured Claims" at bounding box center [175, 308] width 311 height 25
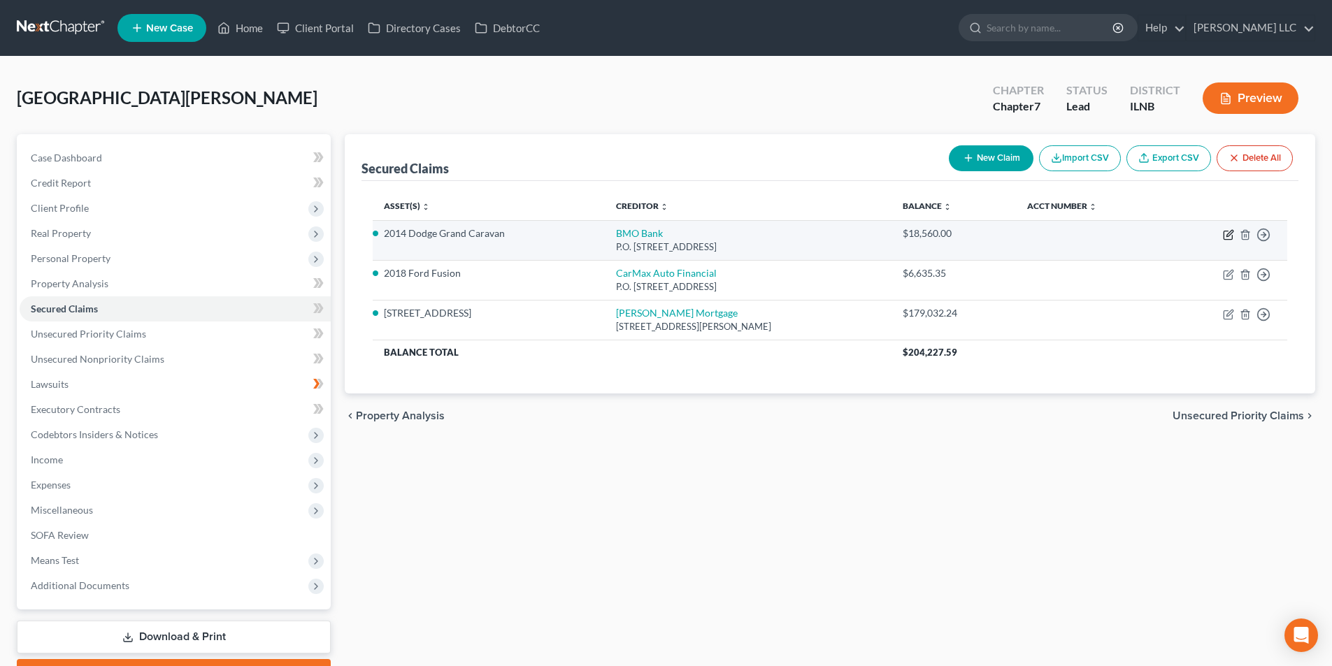
click at [1229, 238] on icon "button" at bounding box center [1228, 234] width 11 height 11
select select "52"
select select "2"
select select "0"
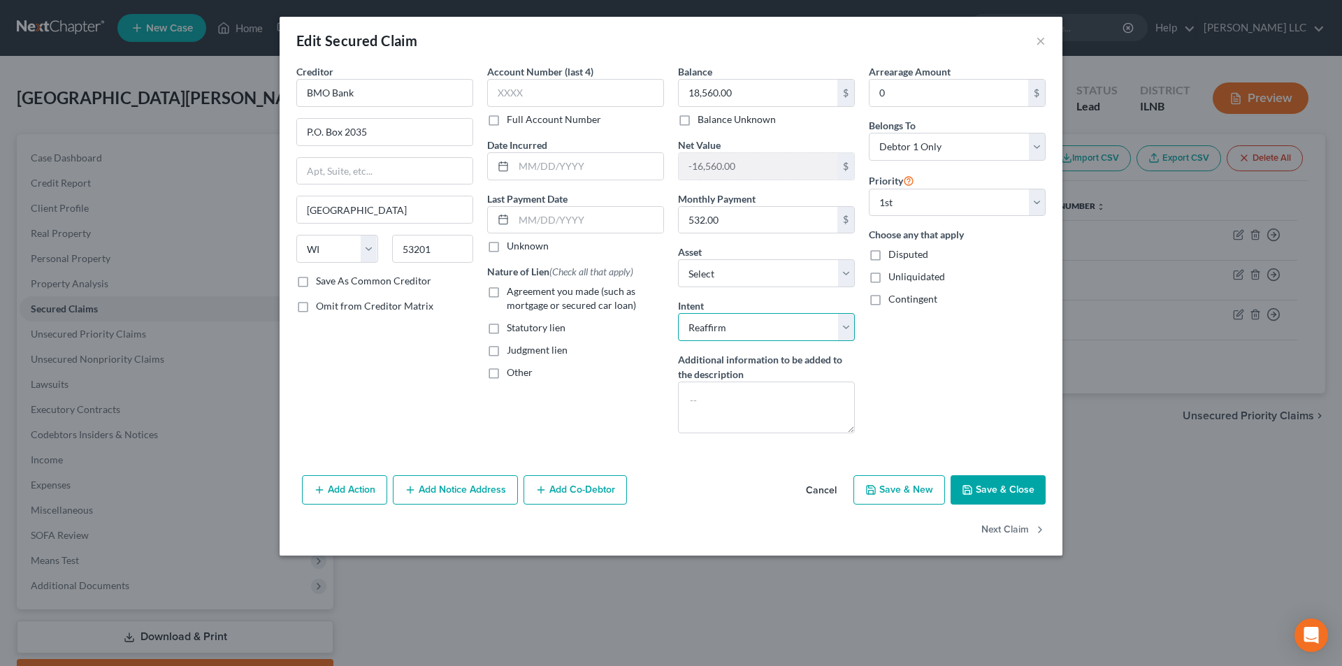
click at [835, 316] on select "Select Surrender Redeem Reaffirm Avoid Other" at bounding box center [766, 327] width 177 height 28
select select
click at [678, 313] on select "Select Surrender Redeem Reaffirm Avoid Other" at bounding box center [766, 327] width 177 height 28
click at [1040, 42] on button "×" at bounding box center [1041, 40] width 10 height 17
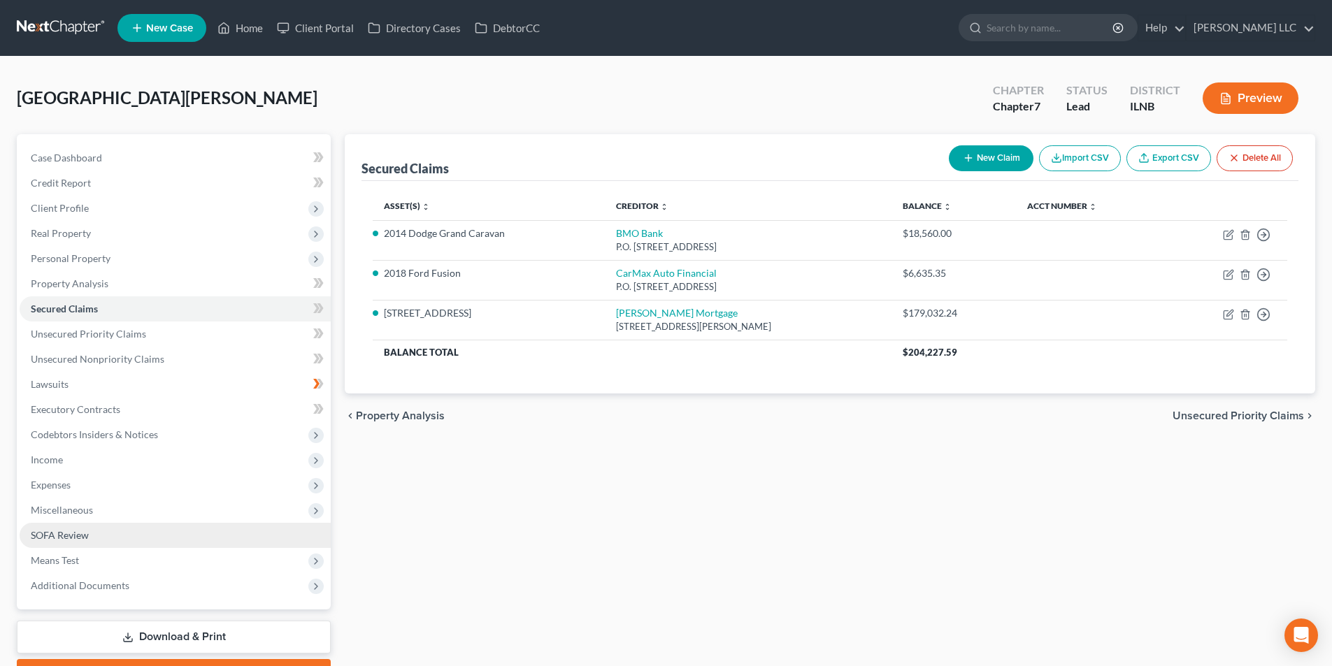
click at [98, 532] on link "SOFA Review" at bounding box center [175, 535] width 311 height 25
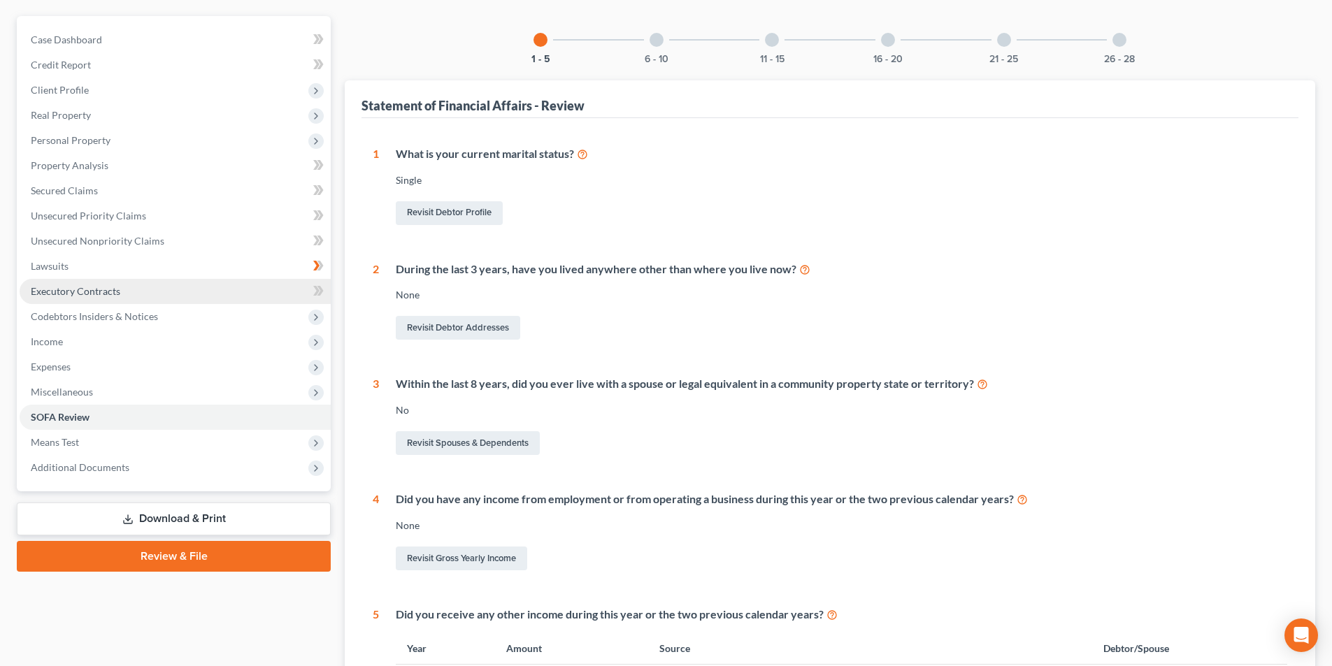
scroll to position [116, 0]
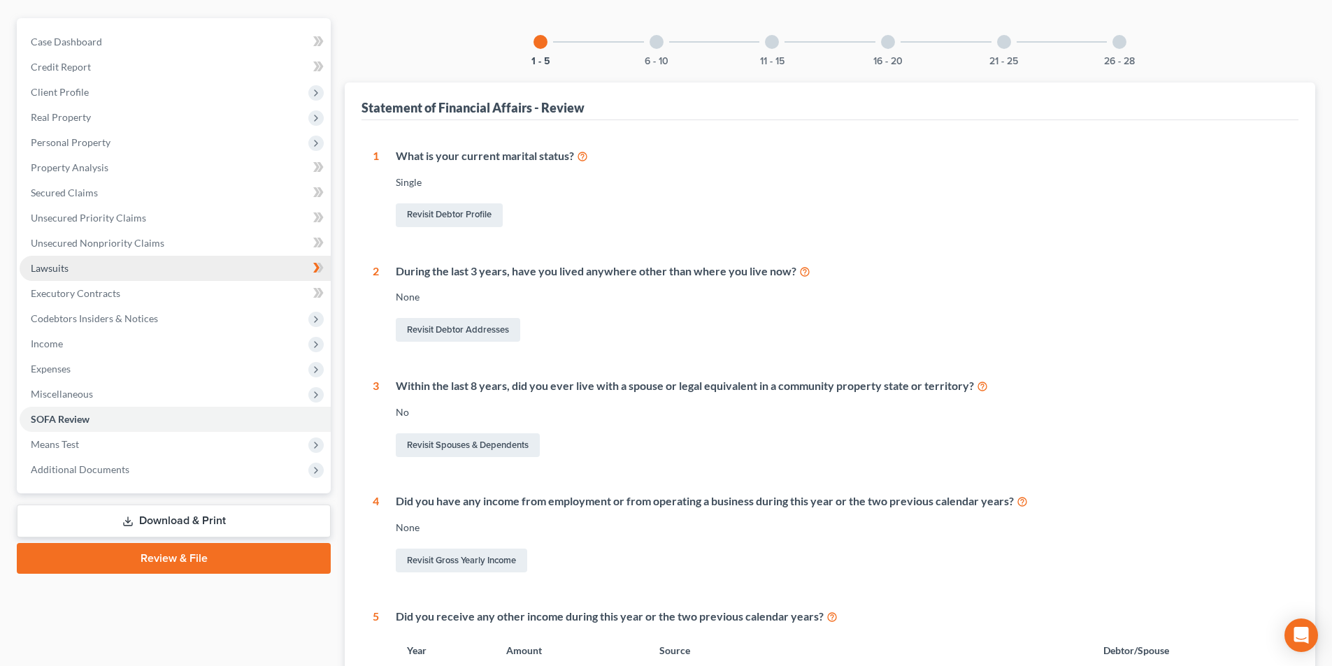
click at [110, 270] on link "Lawsuits" at bounding box center [175, 268] width 311 height 25
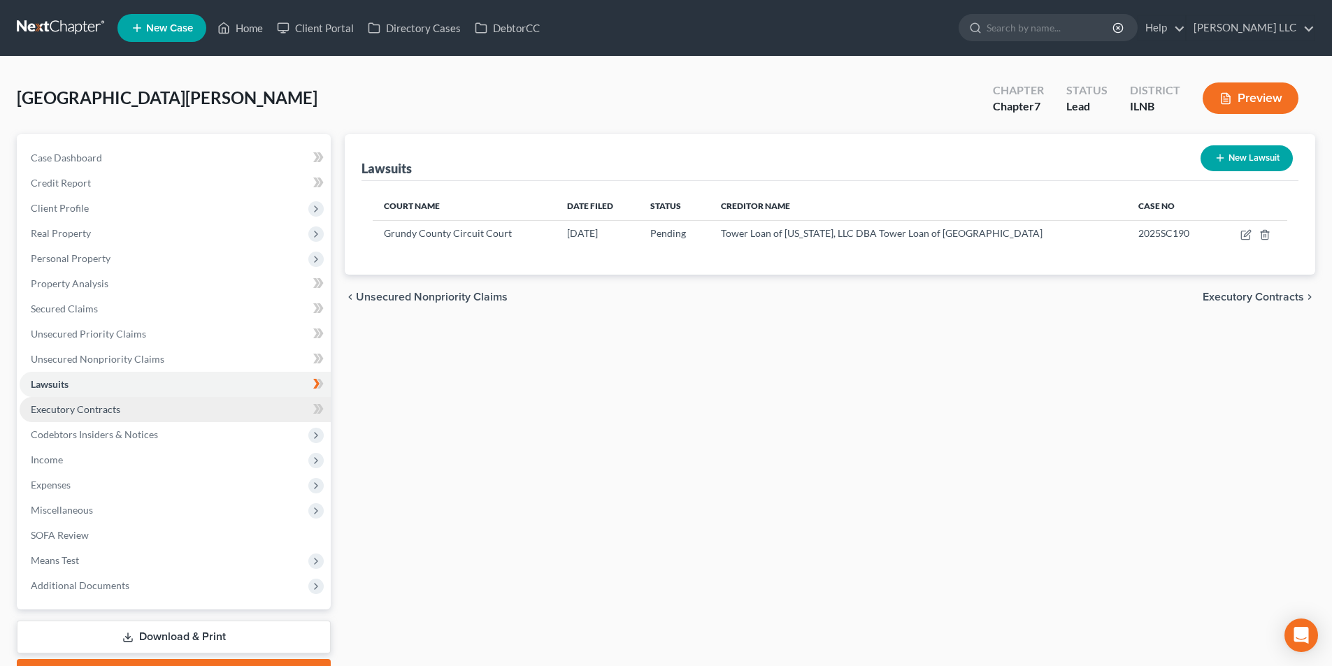
click at [82, 406] on span "Executory Contracts" at bounding box center [75, 409] width 89 height 12
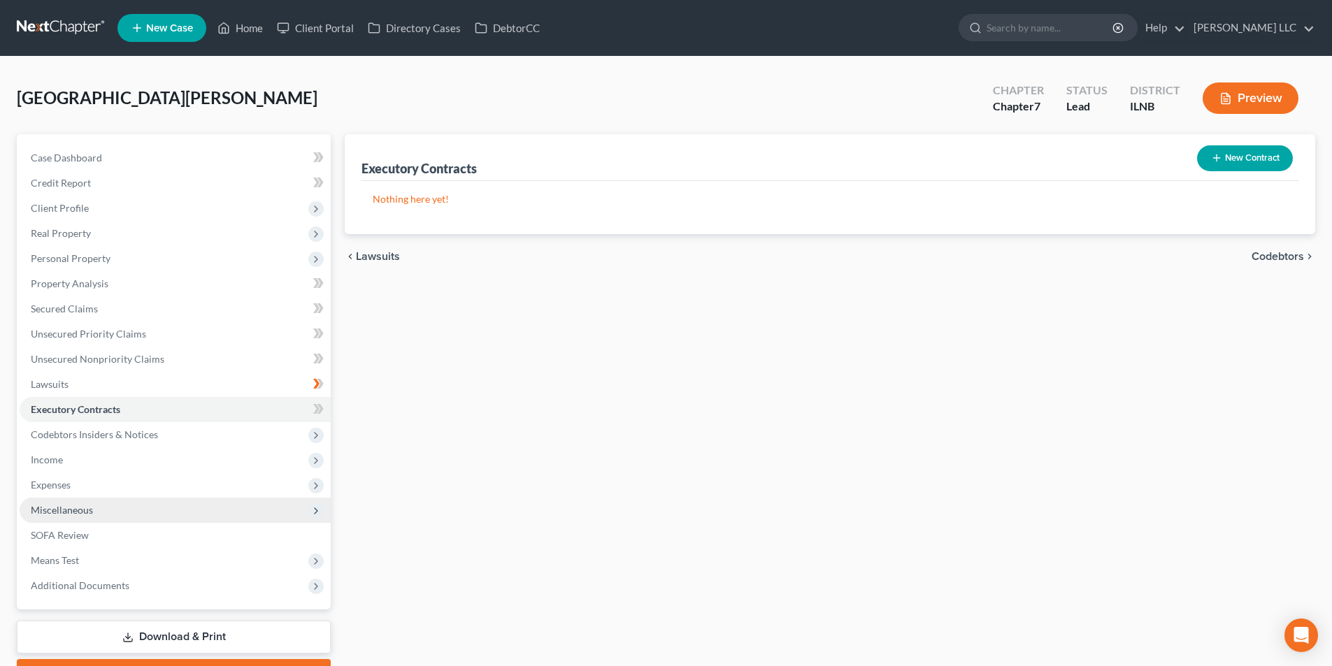
click at [111, 508] on span "Miscellaneous" at bounding box center [175, 510] width 311 height 25
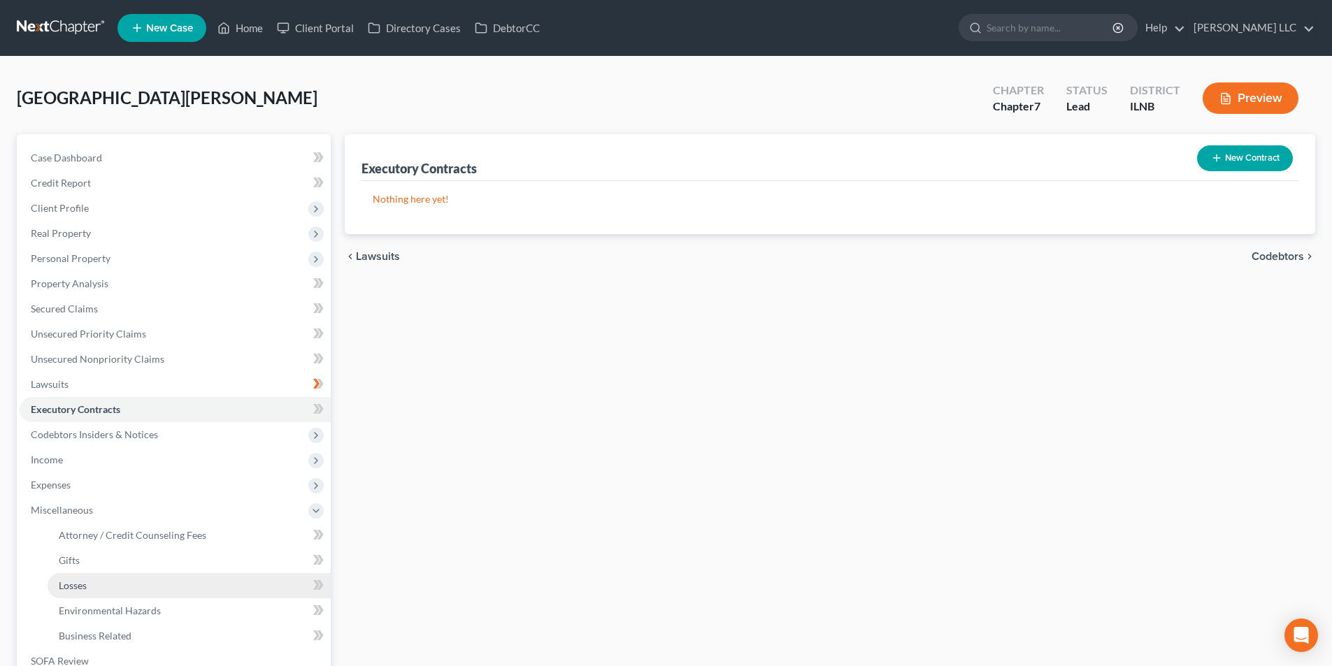
click at [94, 584] on link "Losses" at bounding box center [189, 585] width 283 height 25
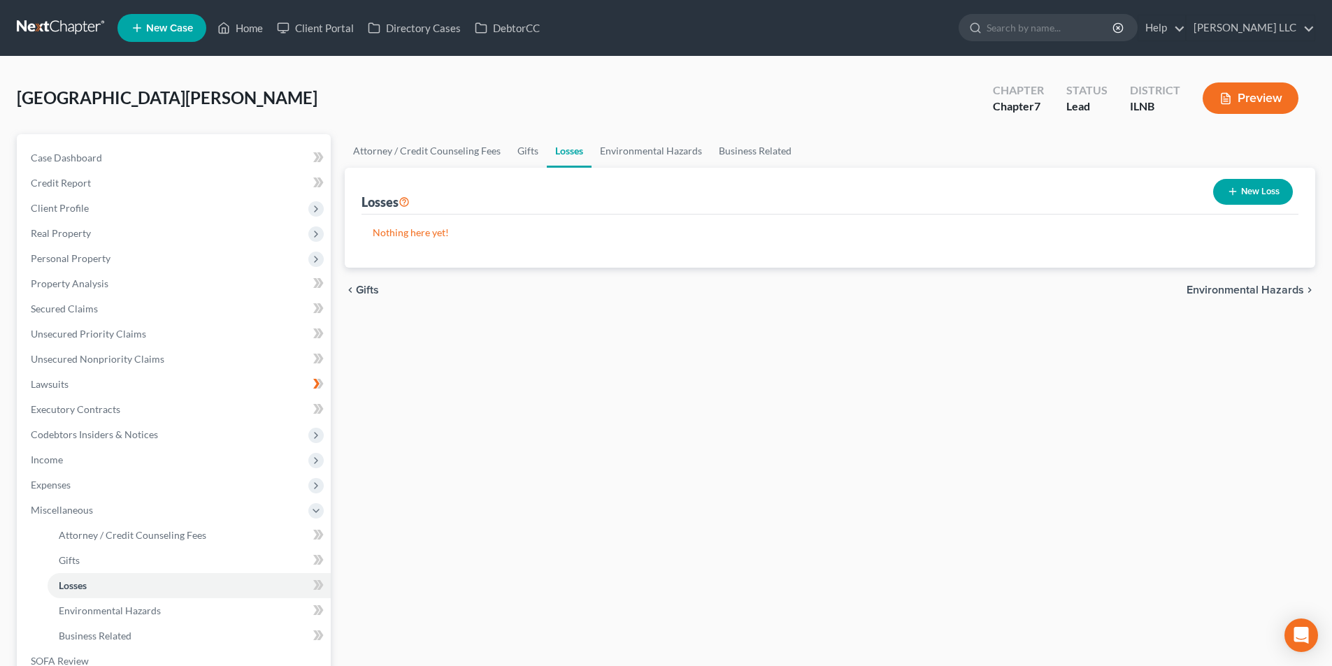
click at [1246, 203] on button "New Loss" at bounding box center [1253, 192] width 80 height 26
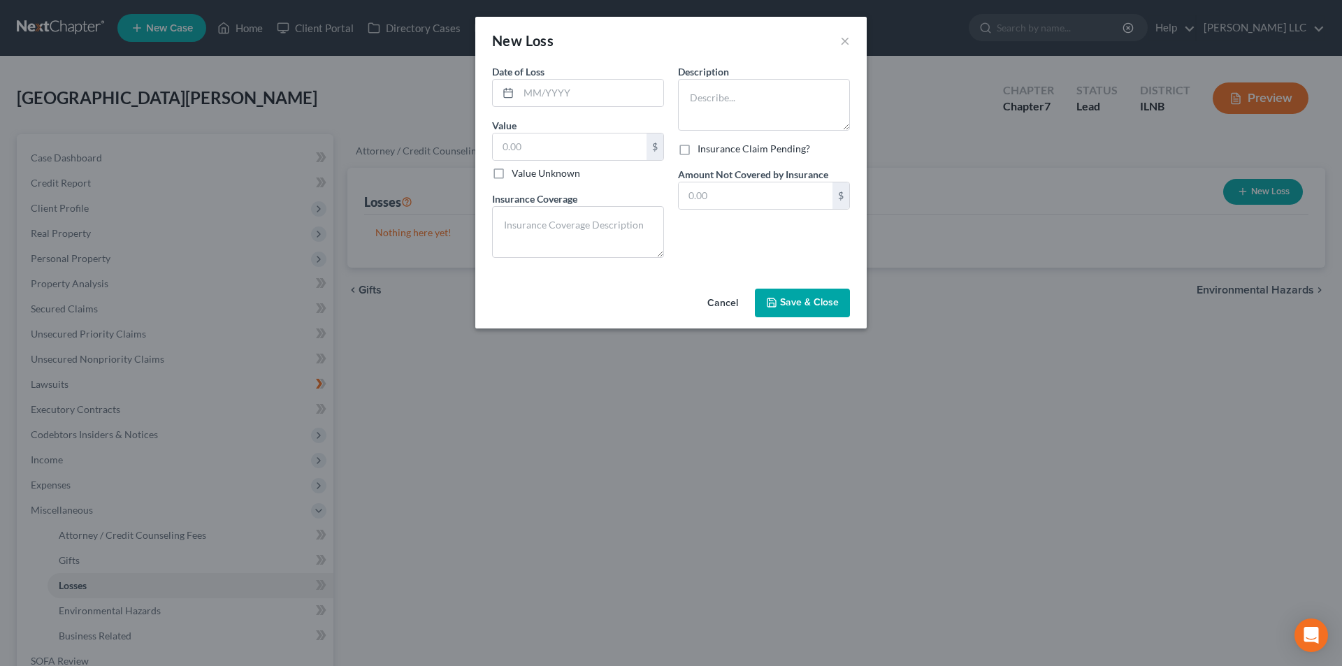
click at [851, 36] on div "New Loss ×" at bounding box center [670, 41] width 391 height 48
click at [840, 41] on div "New Loss ×" at bounding box center [670, 41] width 391 height 48
click at [728, 306] on button "Cancel" at bounding box center [722, 304] width 53 height 28
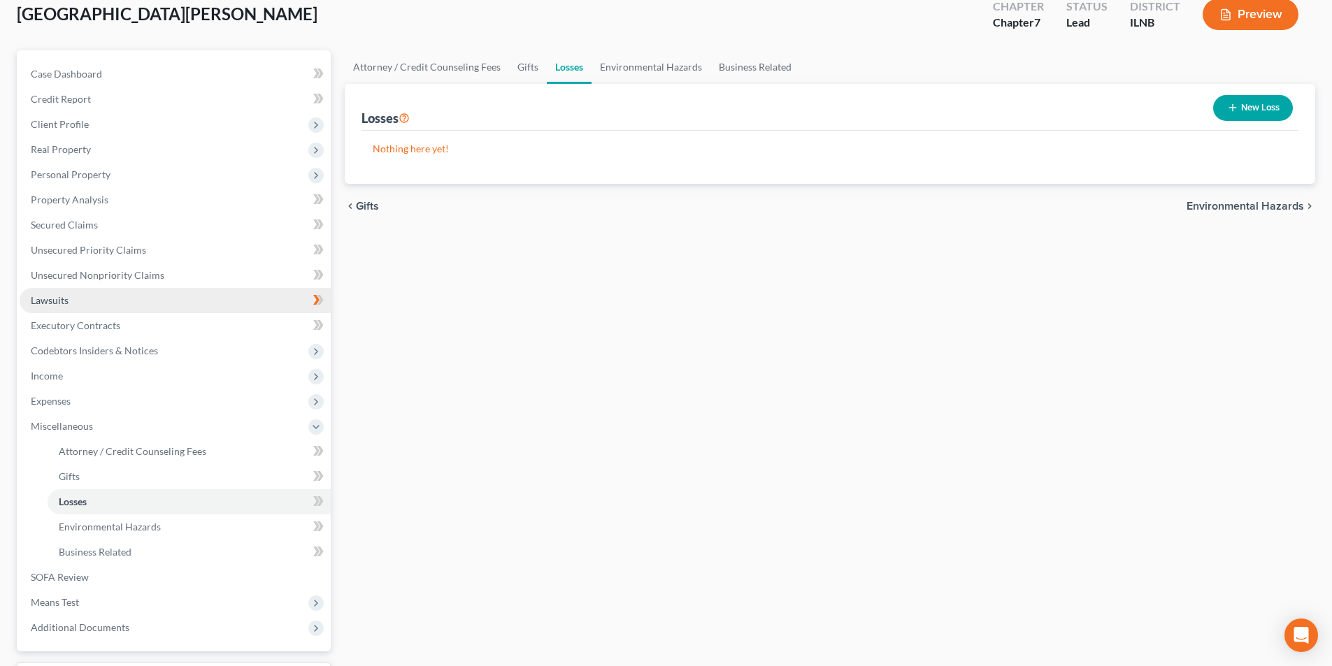
scroll to position [140, 0]
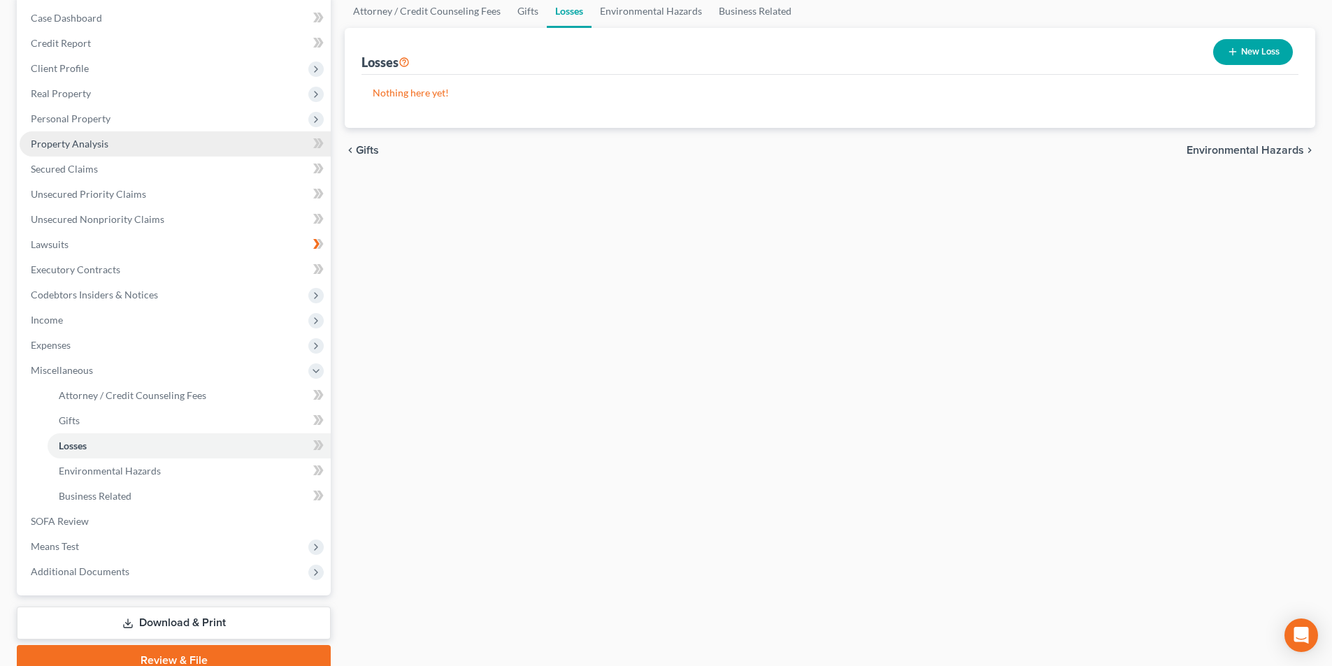
click at [110, 146] on link "Property Analysis" at bounding box center [175, 143] width 311 height 25
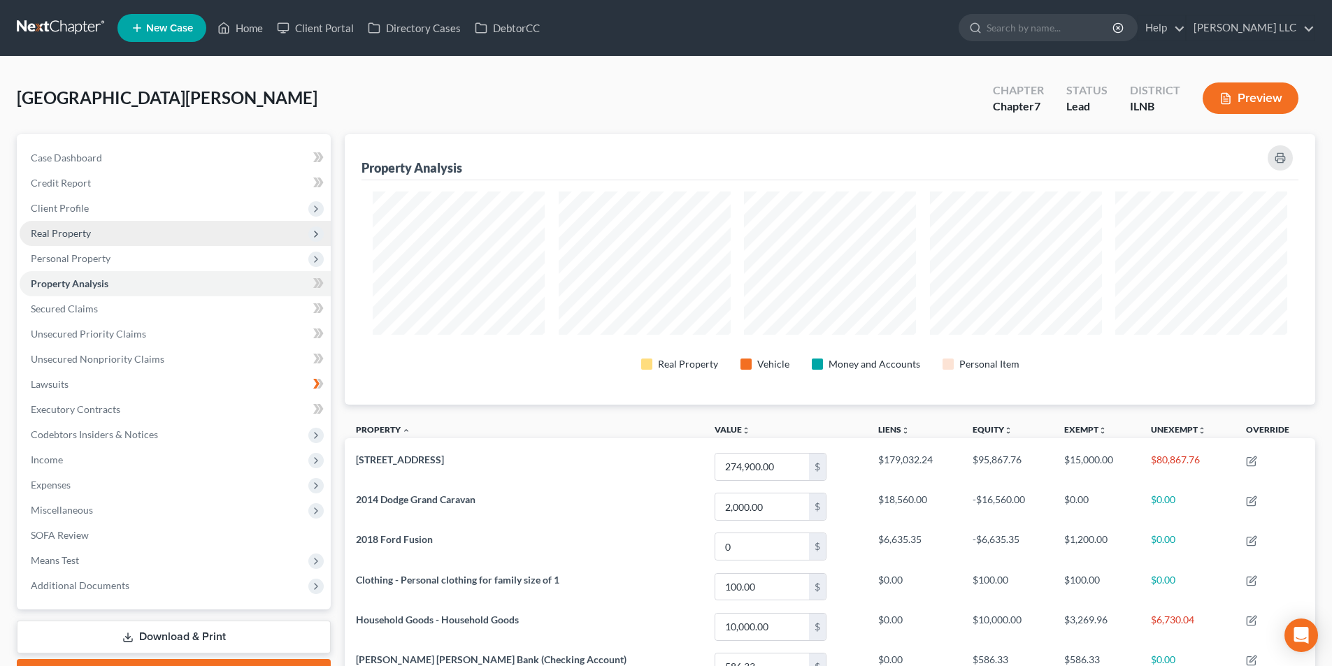
click at [85, 237] on span "Real Property" at bounding box center [61, 233] width 60 height 12
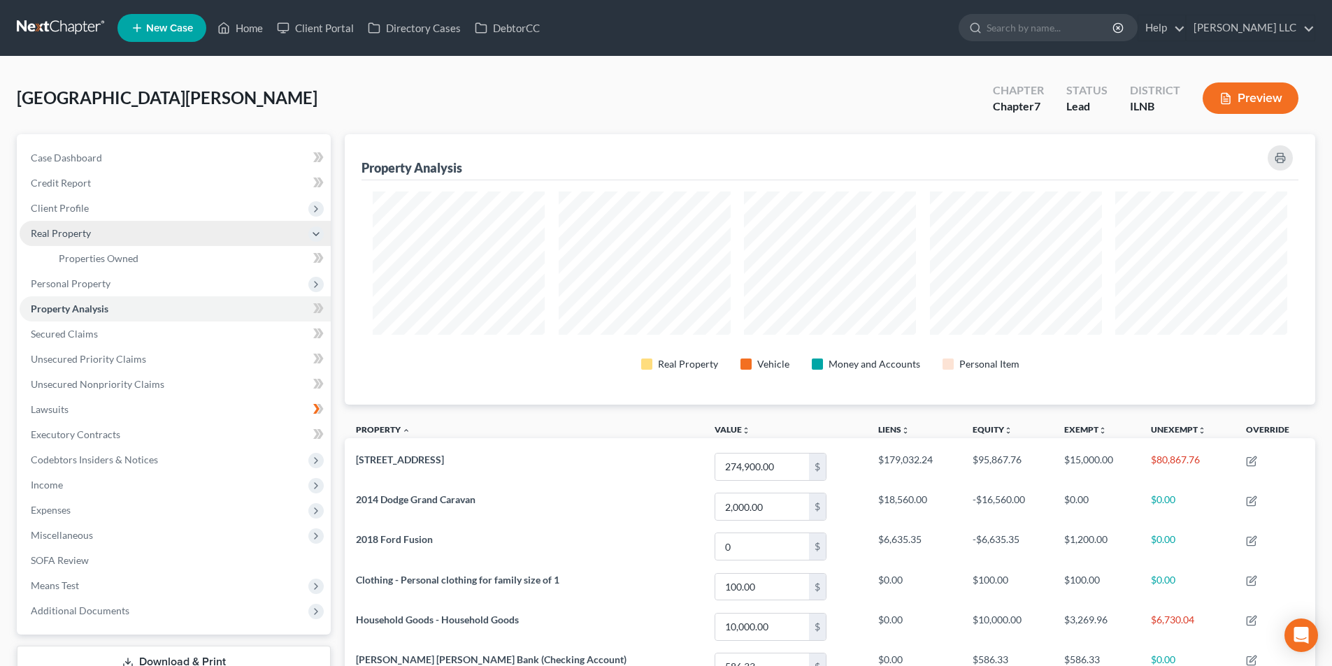
click at [85, 237] on span "Real Property" at bounding box center [61, 233] width 60 height 12
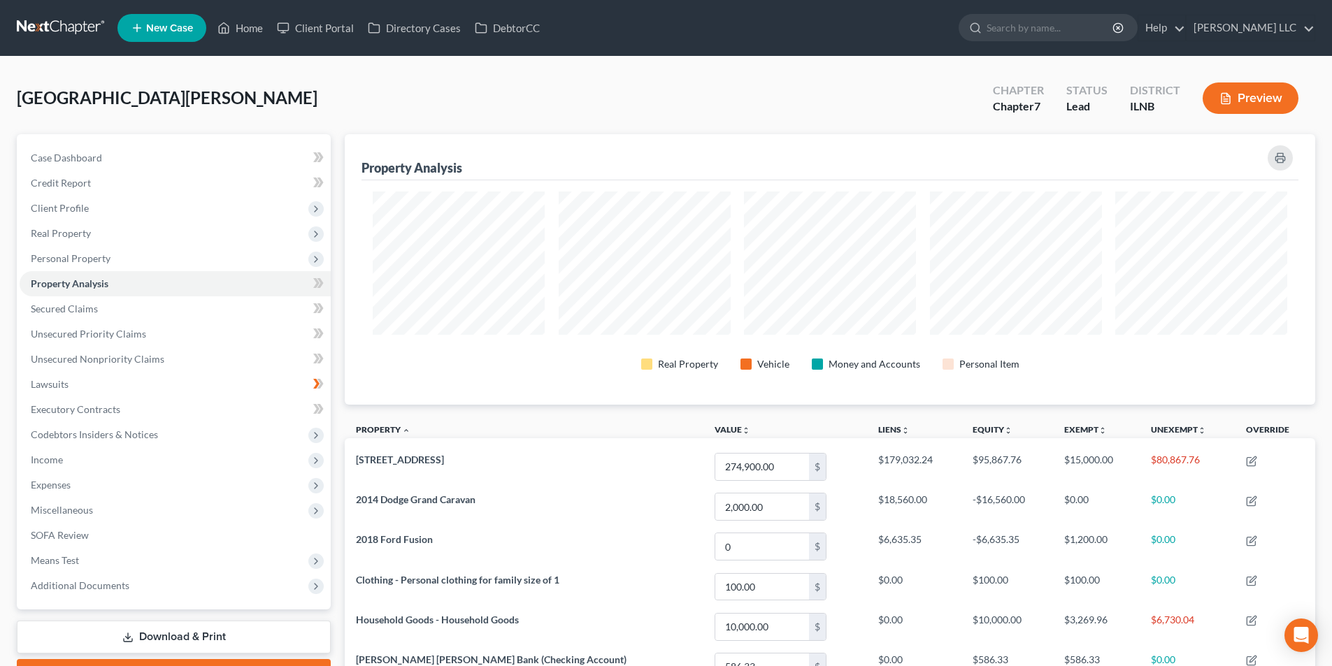
click at [87, 260] on span "Personal Property" at bounding box center [71, 258] width 80 height 12
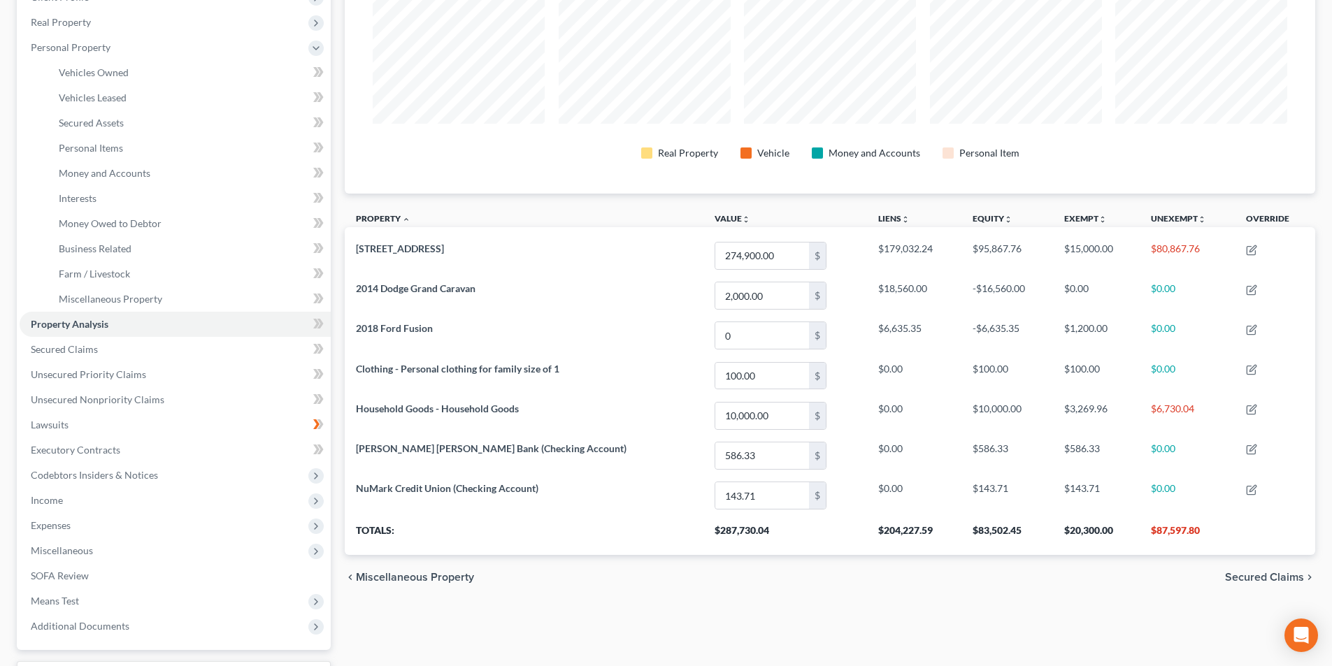
scroll to position [280, 0]
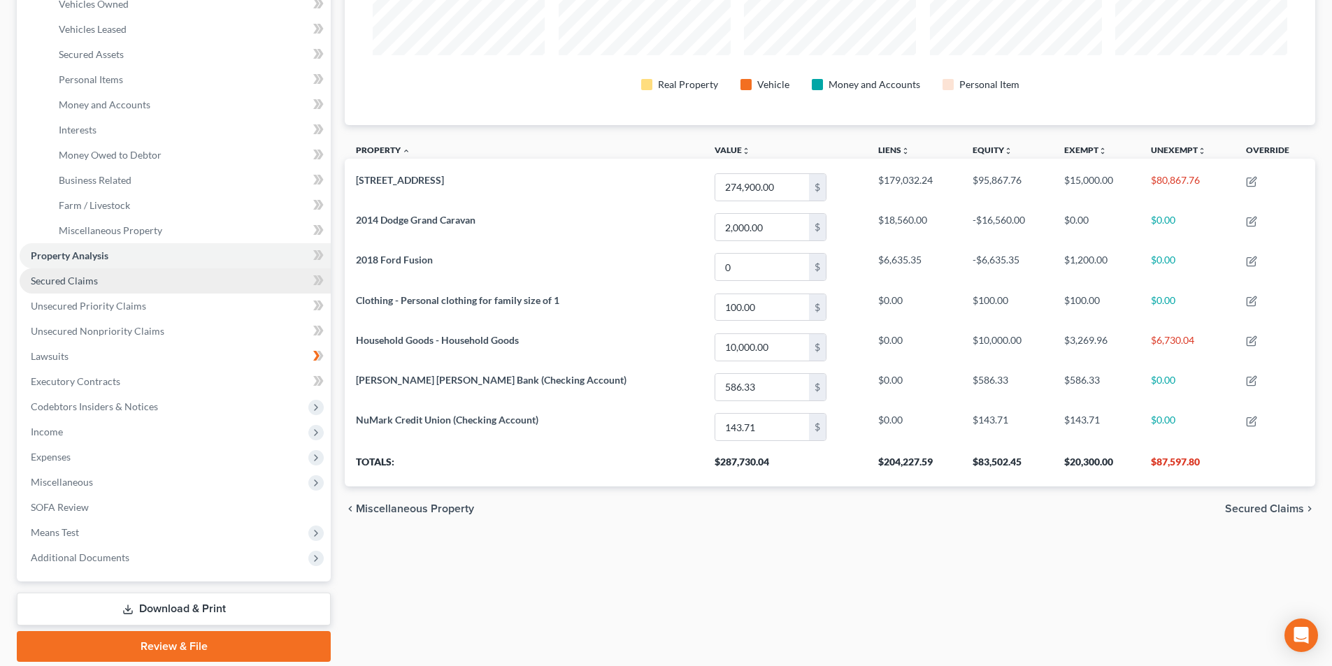
click at [285, 282] on link "Secured Claims" at bounding box center [175, 280] width 311 height 25
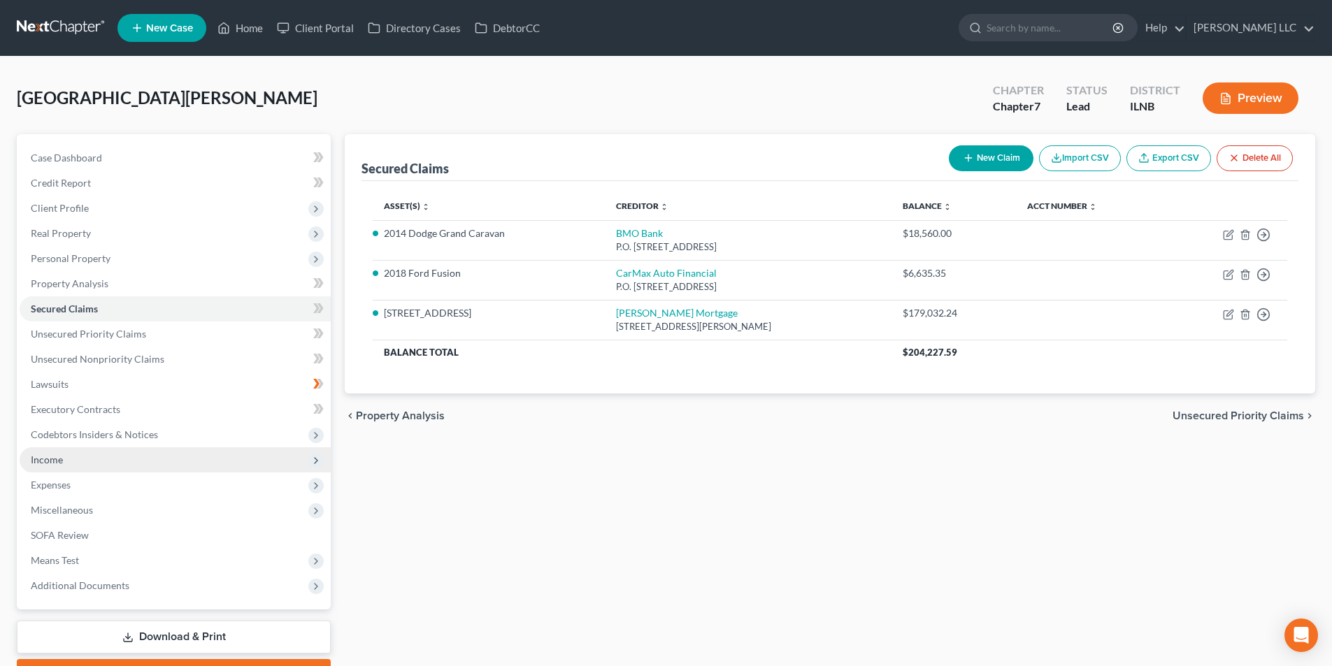
click at [140, 457] on span "Income" at bounding box center [175, 459] width 311 height 25
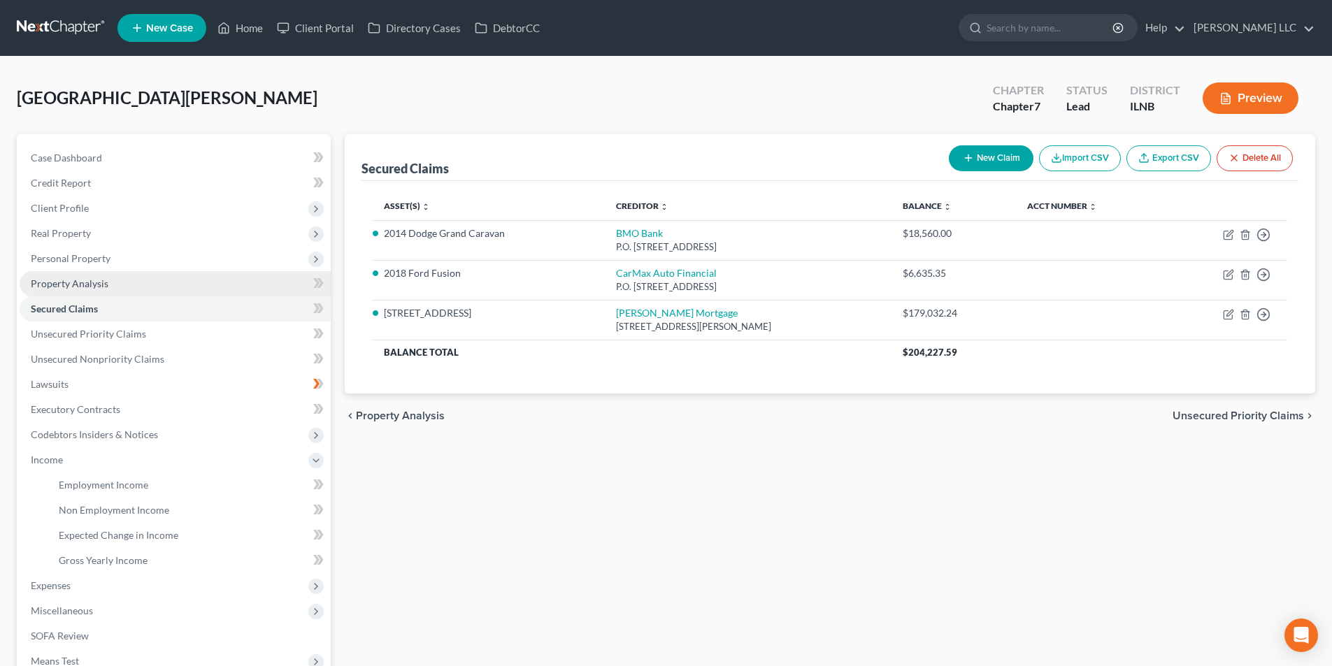
click at [179, 287] on link "Property Analysis" at bounding box center [175, 283] width 311 height 25
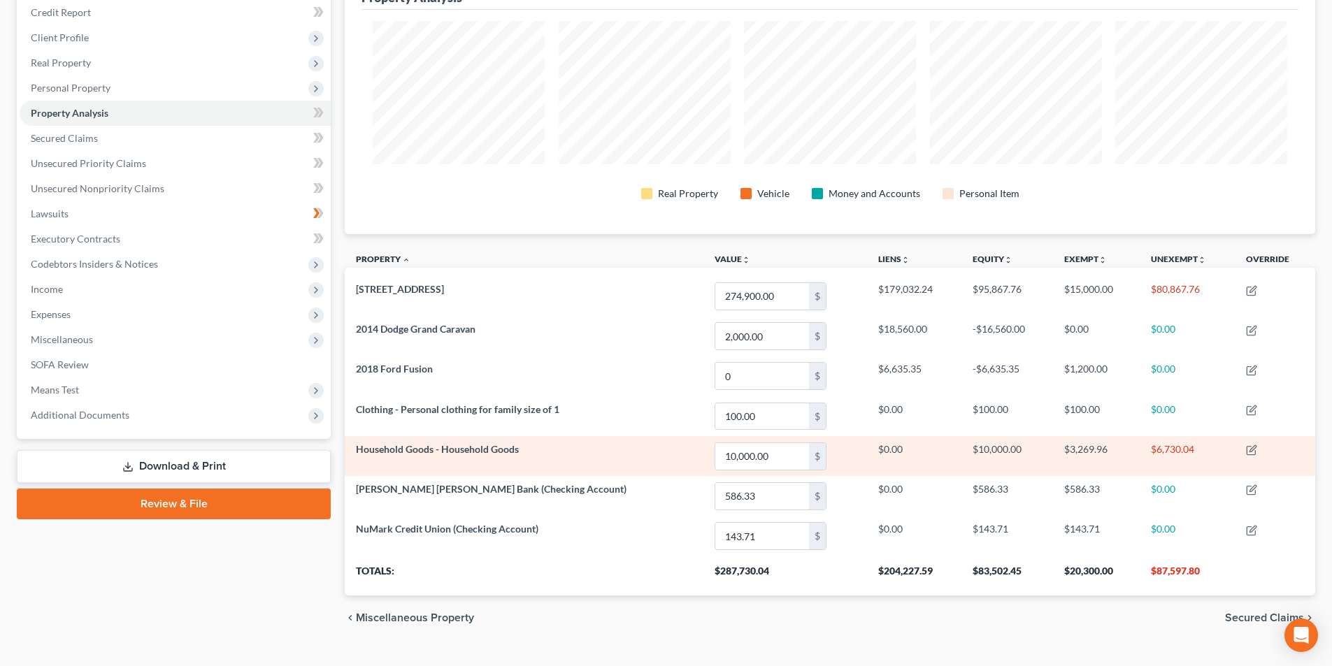
scroll to position [198, 0]
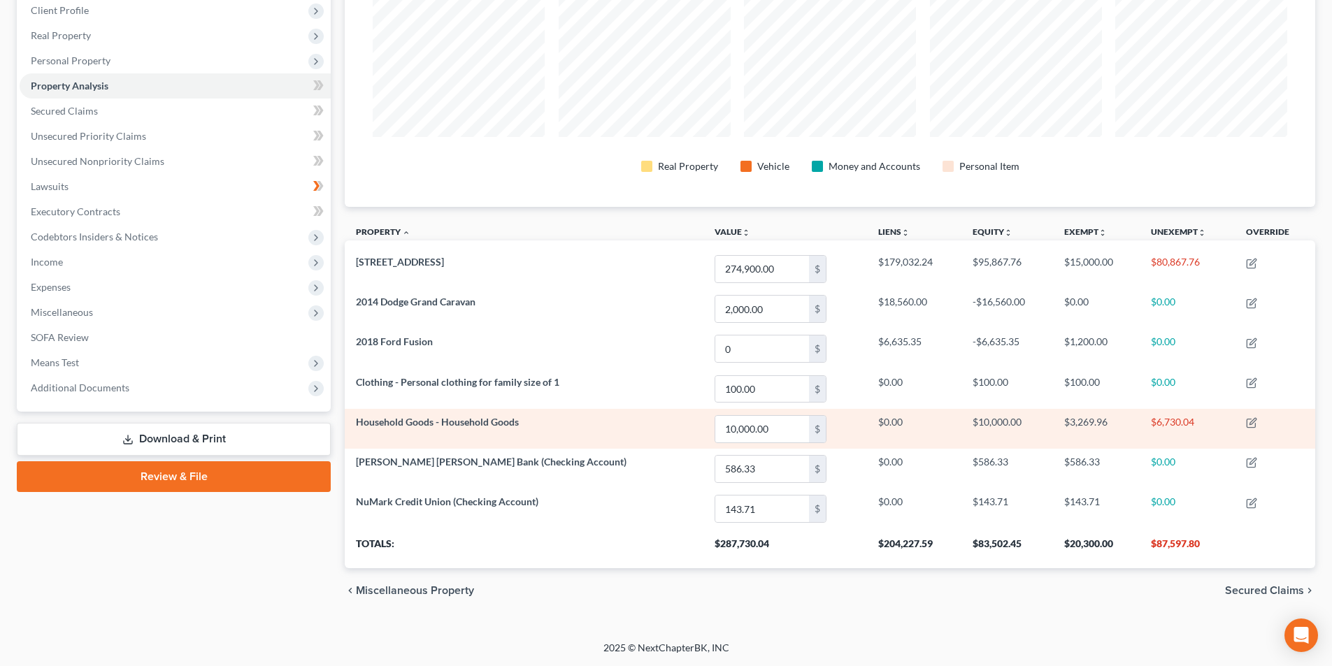
click at [501, 424] on span "Household Goods - Household Goods" at bounding box center [437, 422] width 163 height 12
click at [503, 419] on span "Household Goods - Household Goods" at bounding box center [437, 422] width 163 height 12
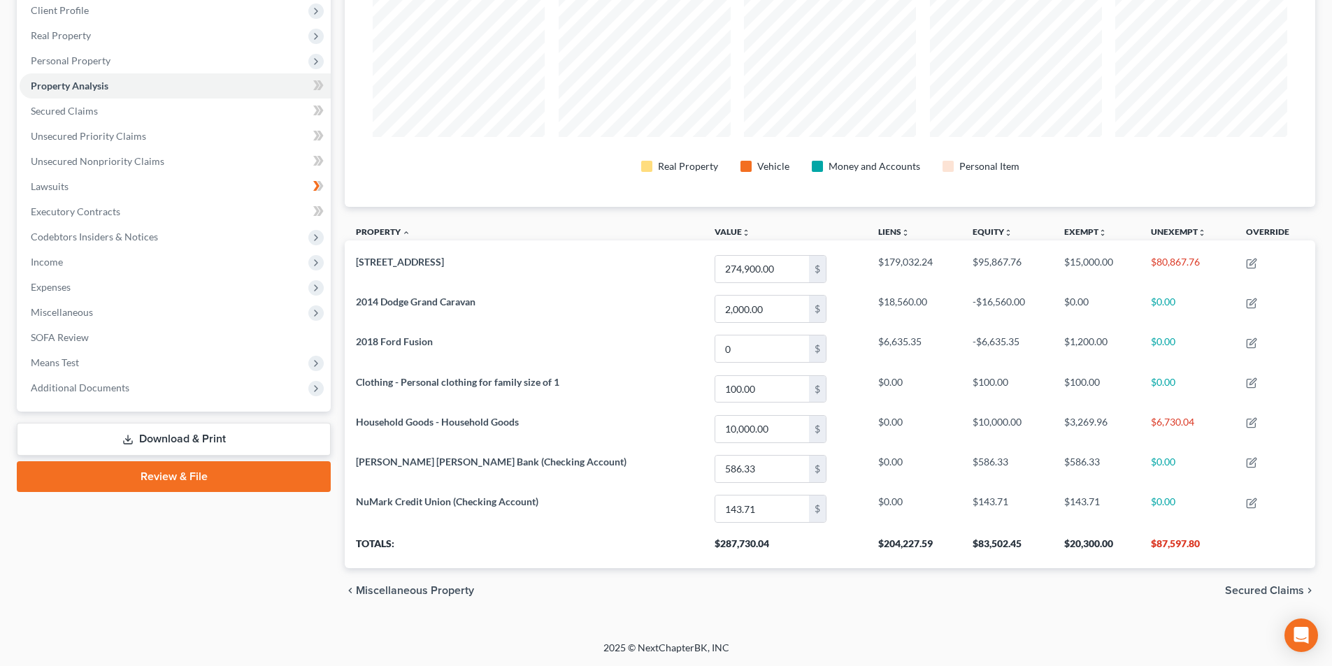
click at [450, 591] on span "Miscellaneous Property" at bounding box center [415, 590] width 118 height 11
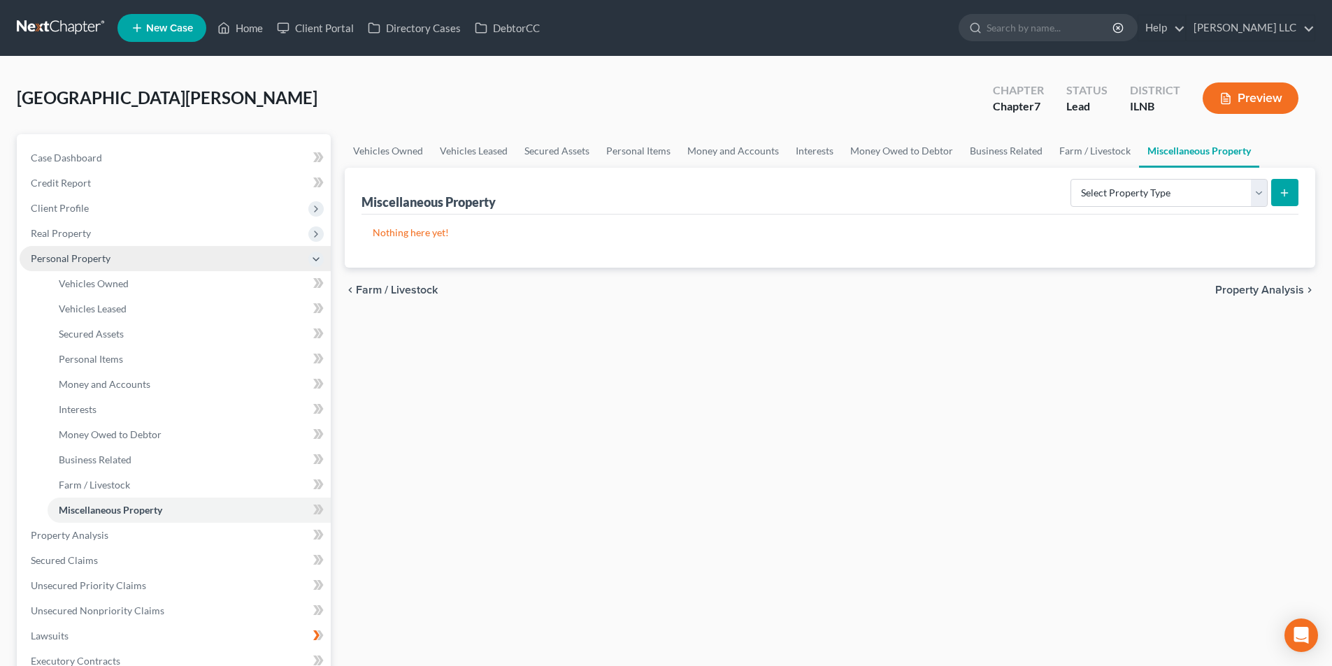
click at [103, 254] on span "Personal Property" at bounding box center [71, 258] width 80 height 12
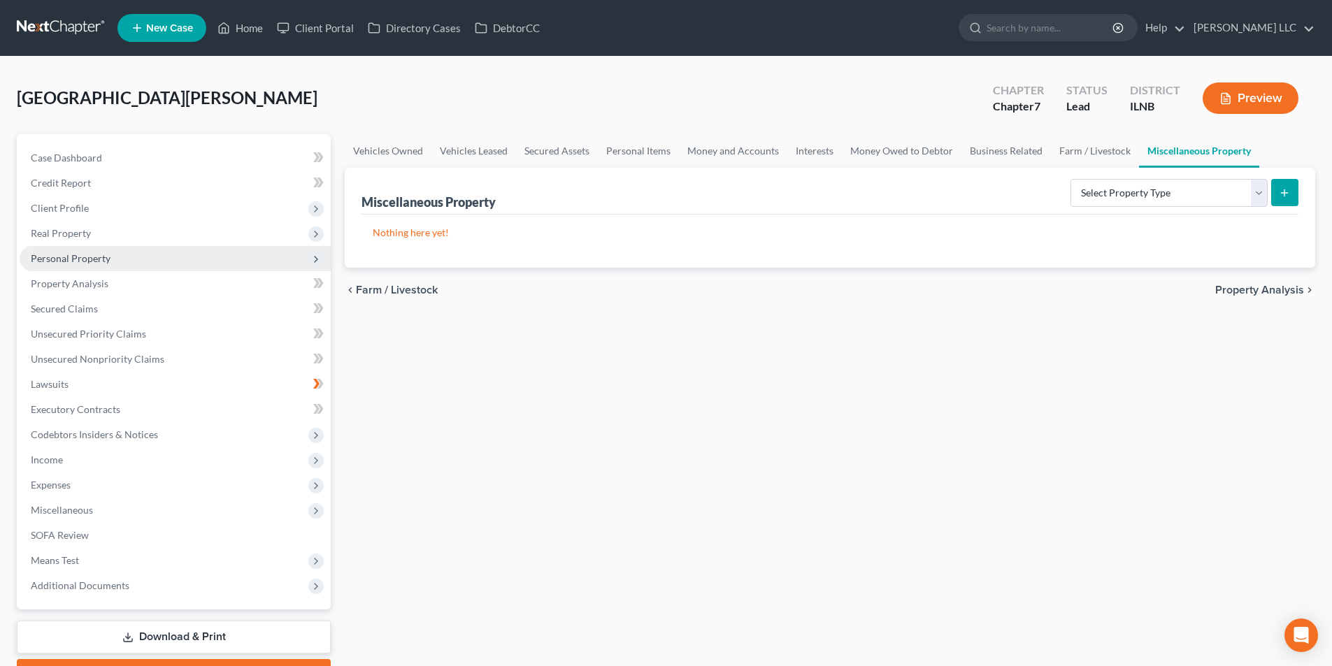
click at [103, 254] on span "Personal Property" at bounding box center [71, 258] width 80 height 12
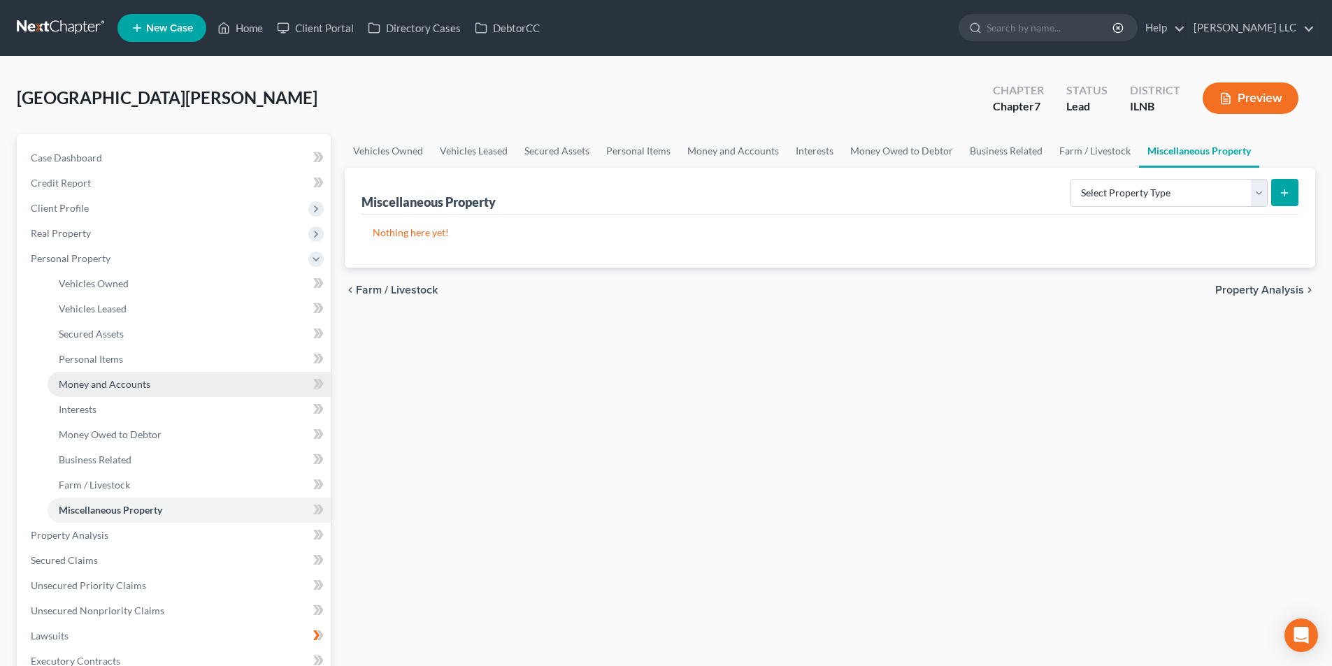
click at [115, 382] on span "Money and Accounts" at bounding box center [105, 384] width 92 height 12
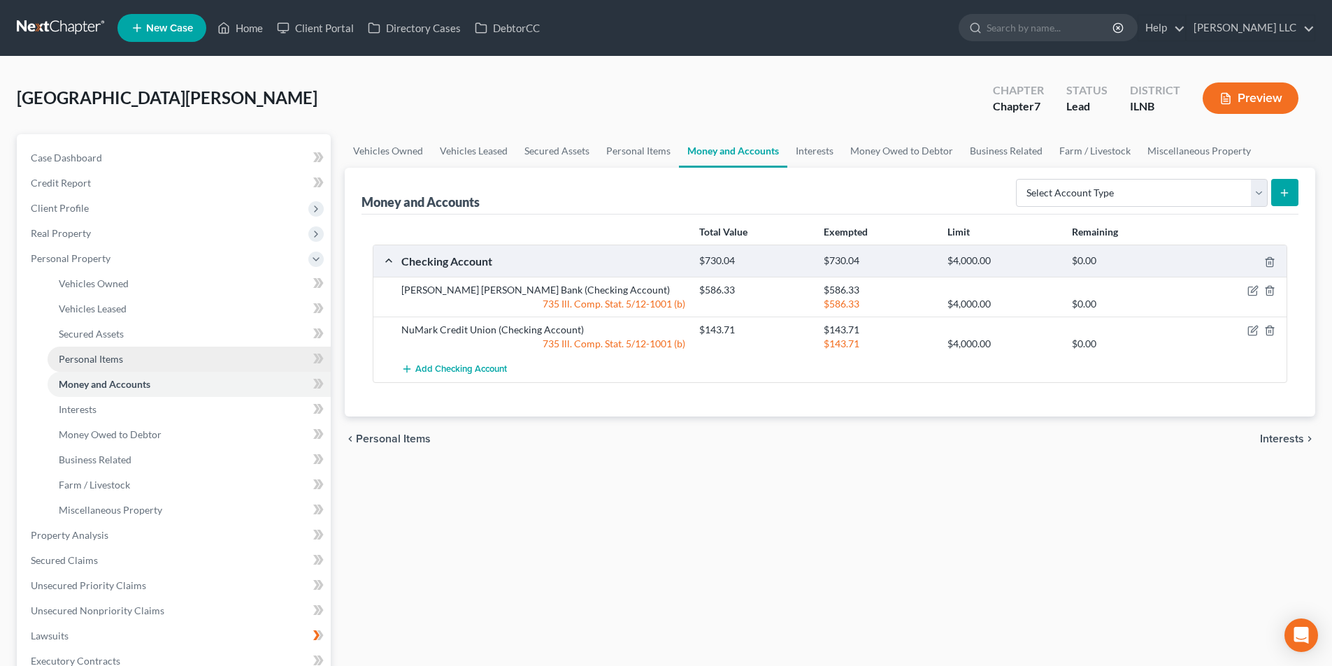
click at [116, 357] on span "Personal Items" at bounding box center [91, 359] width 64 height 12
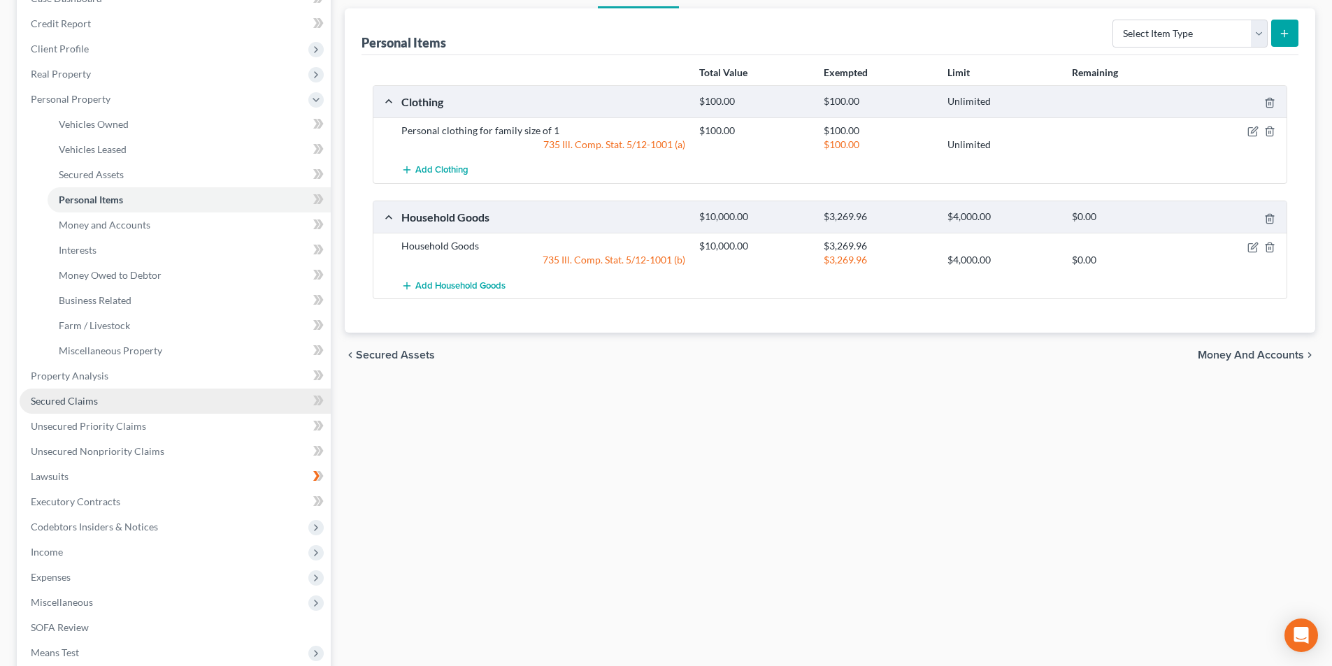
scroll to position [210, 0]
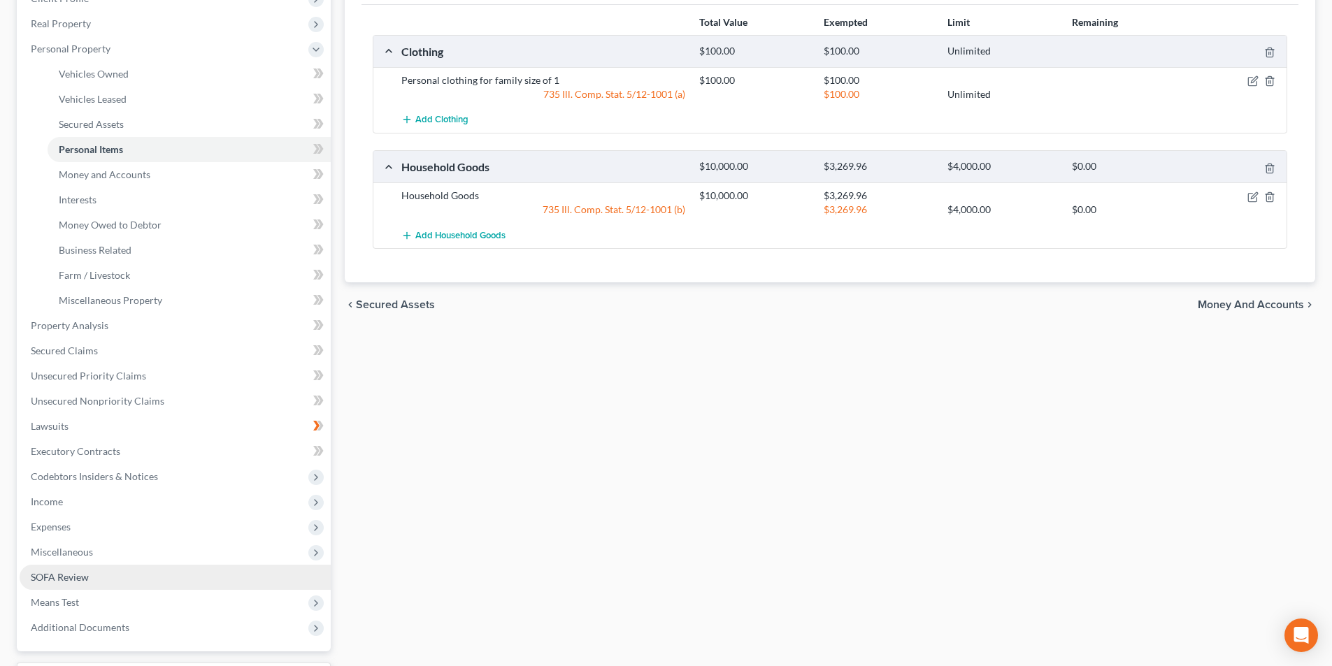
click at [71, 578] on span "SOFA Review" at bounding box center [60, 577] width 58 height 12
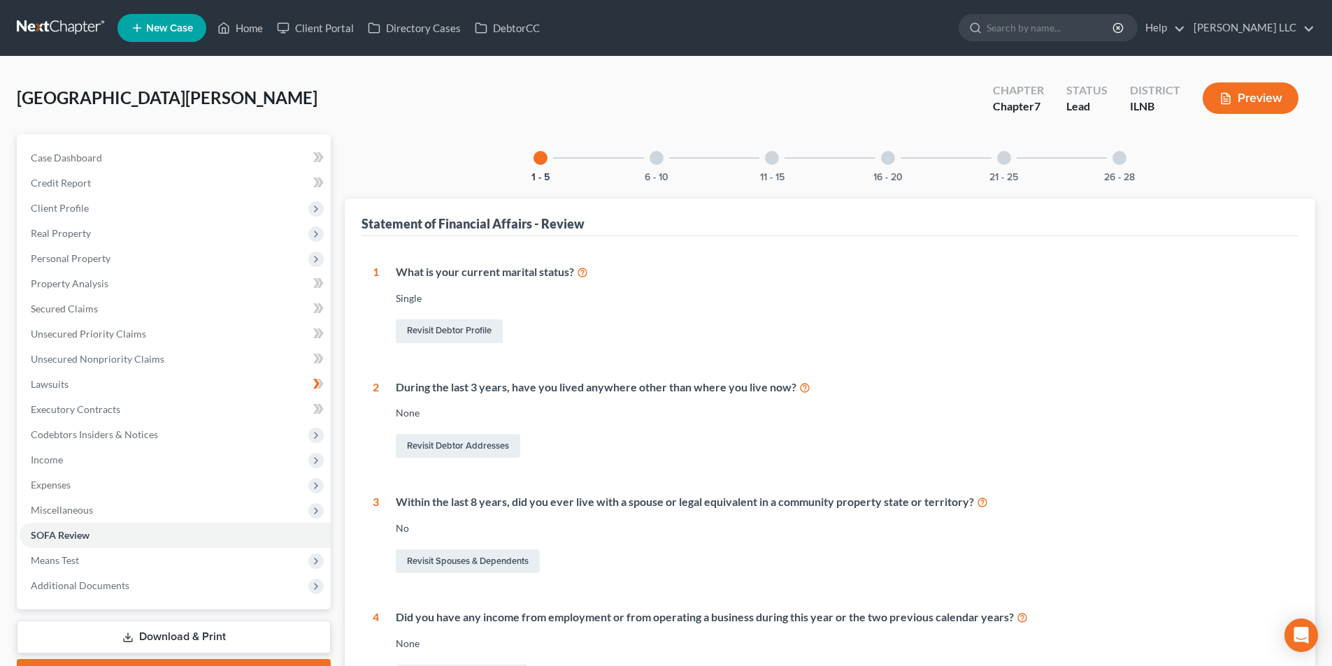
click at [660, 163] on div at bounding box center [656, 158] width 14 height 14
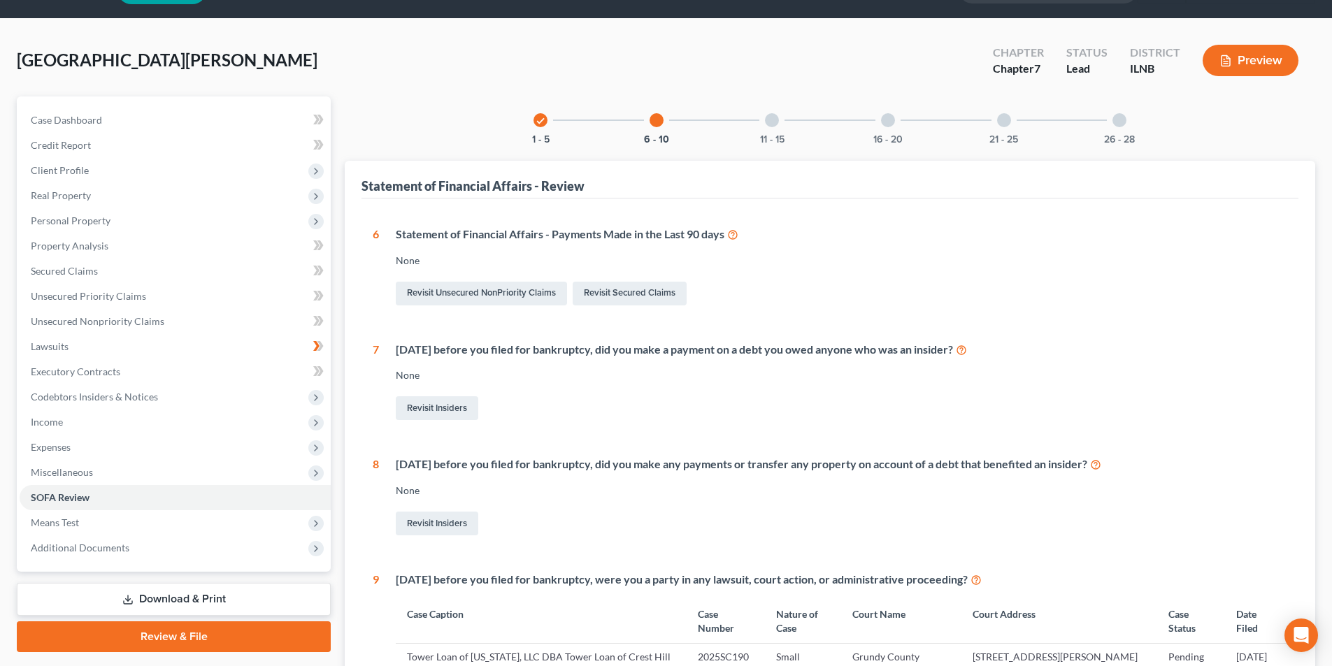
scroll to position [70, 0]
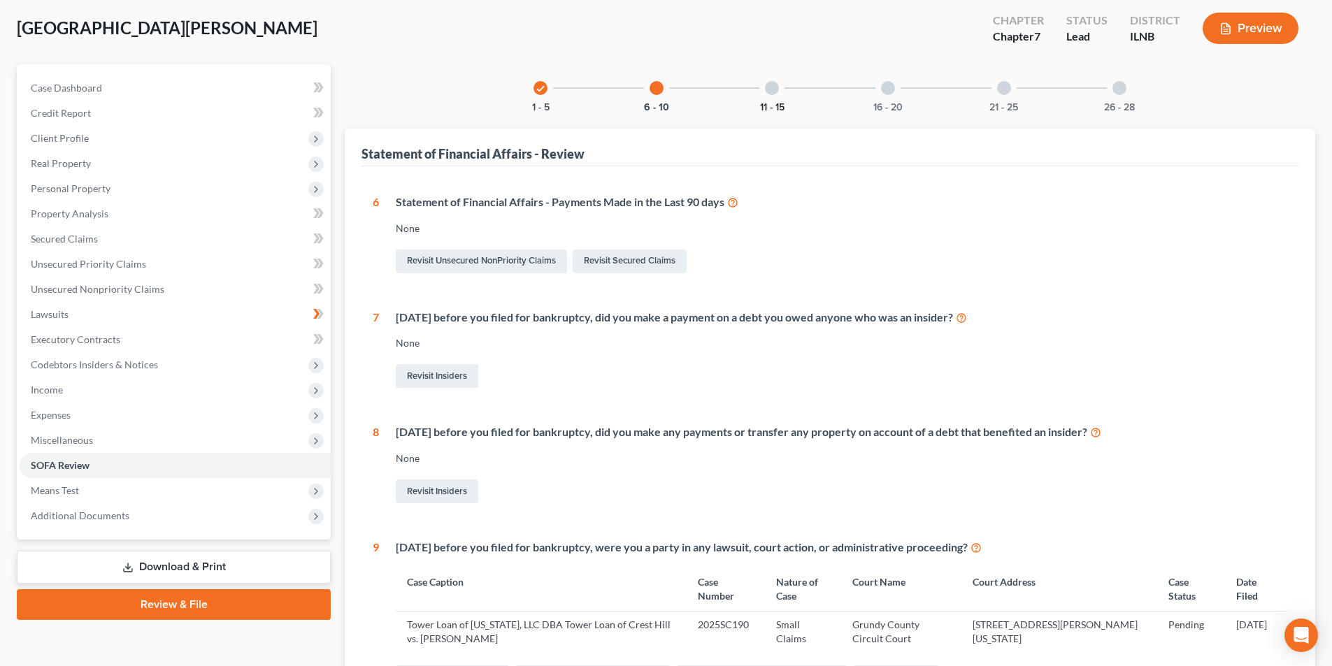
click at [782, 111] on button "11 - 15" at bounding box center [772, 108] width 24 height 10
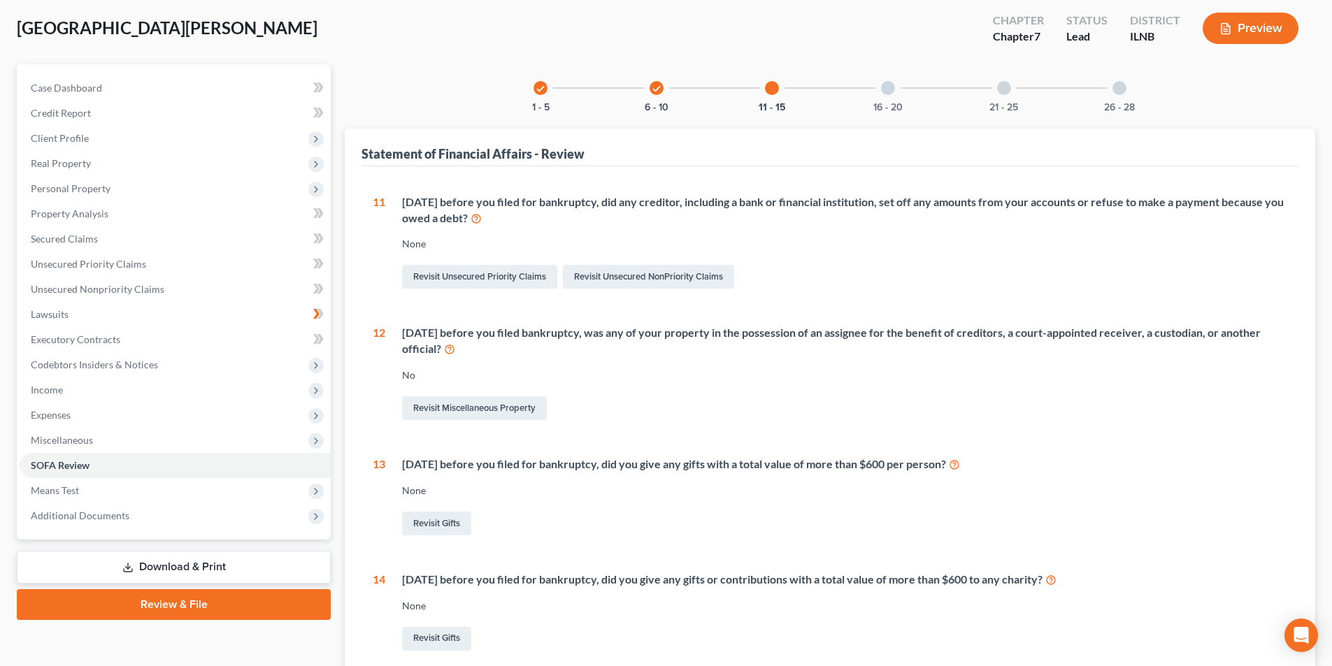
click at [452, 352] on icon at bounding box center [449, 348] width 11 height 13
click at [1301, 635] on icon "Open Intercom Messenger" at bounding box center [1301, 635] width 16 height 18
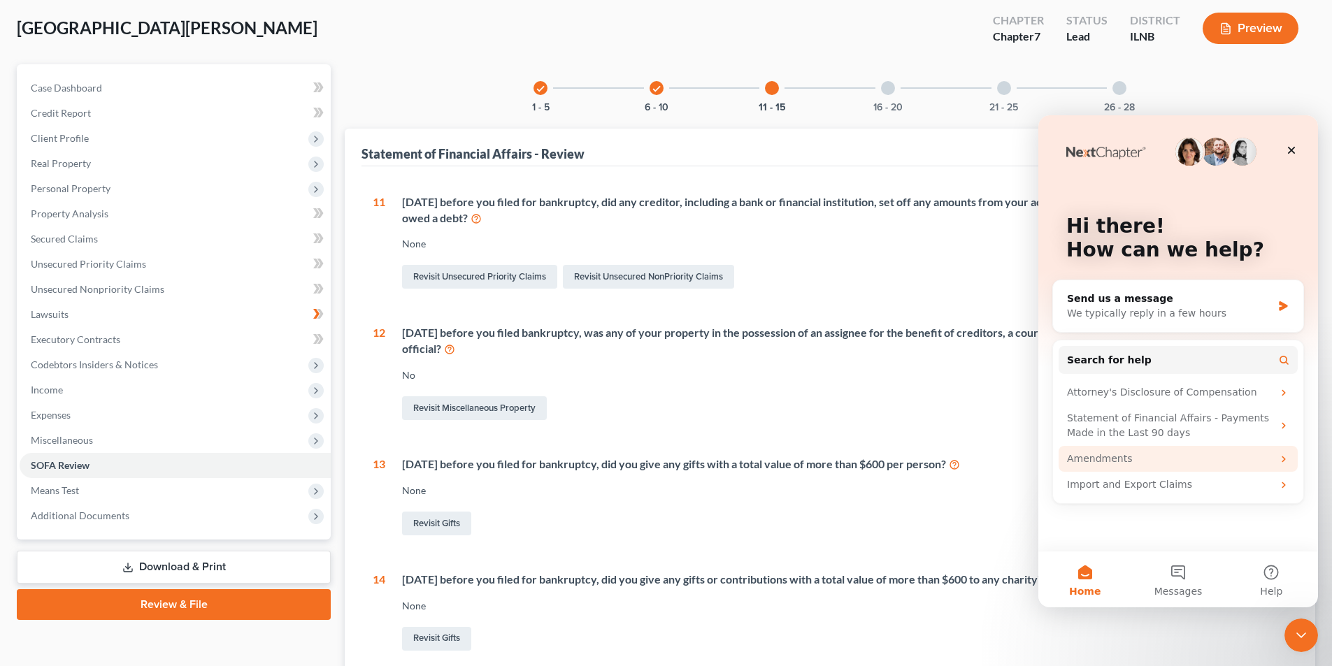
scroll to position [0, 0]
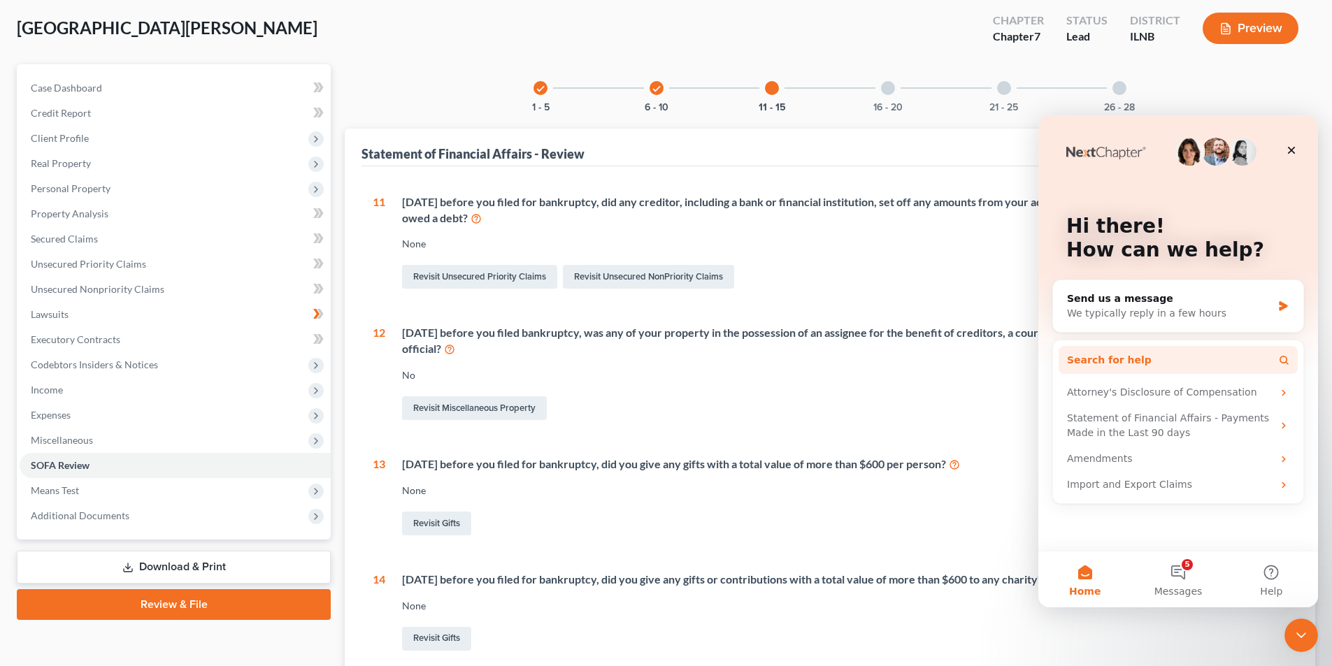
click at [1137, 365] on button "Search for help" at bounding box center [1177, 360] width 239 height 28
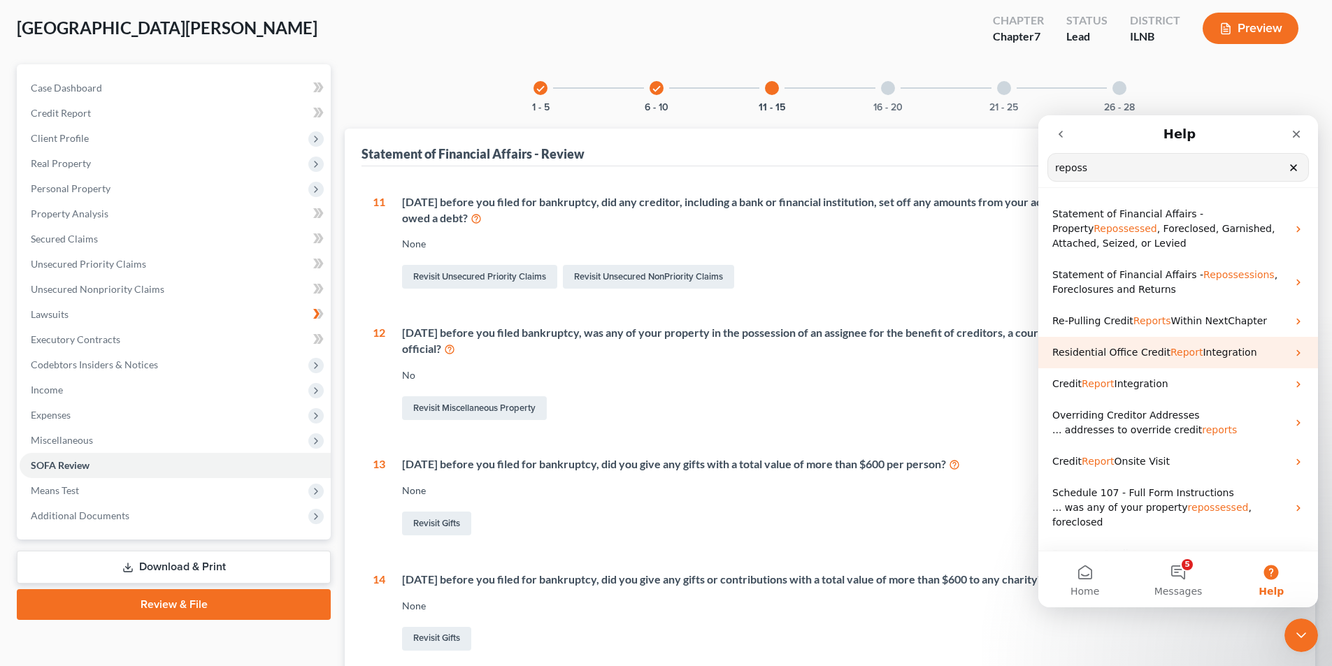
scroll to position [36, 0]
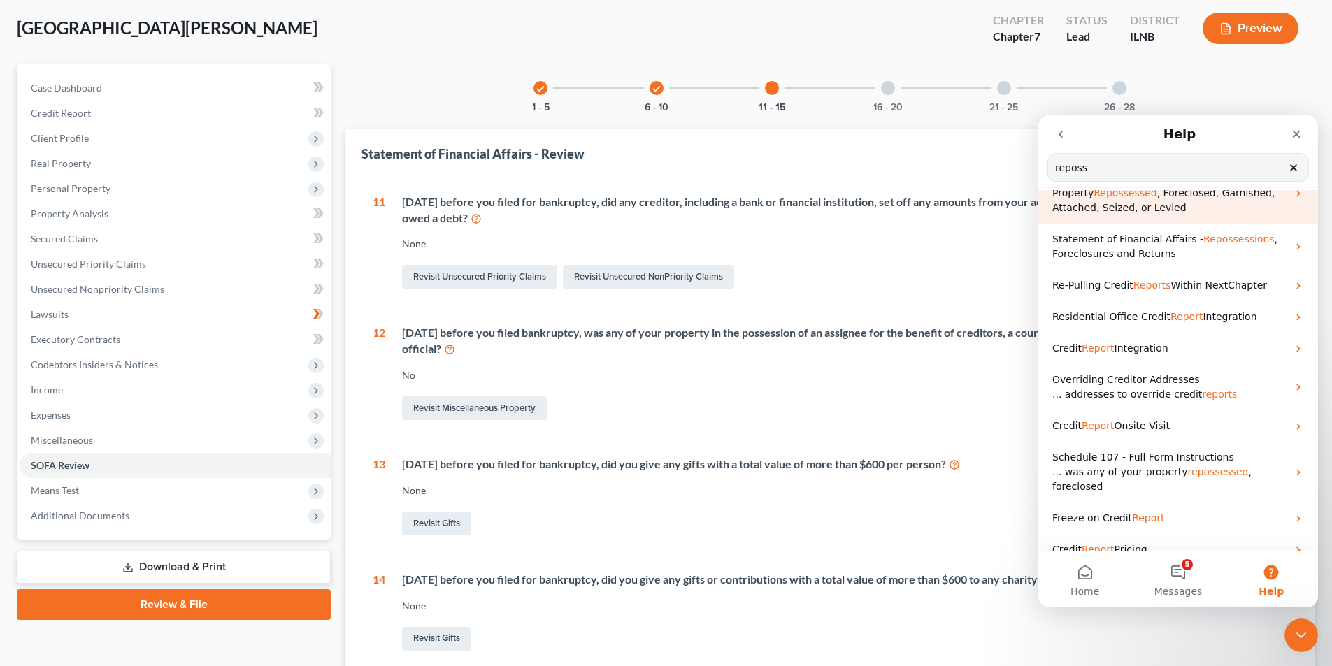
type input "reposs"
click at [1137, 210] on p "Statement of Financial Affairs - Property Repossessed , Foreclosed, Garnished, …" at bounding box center [1169, 193] width 235 height 44
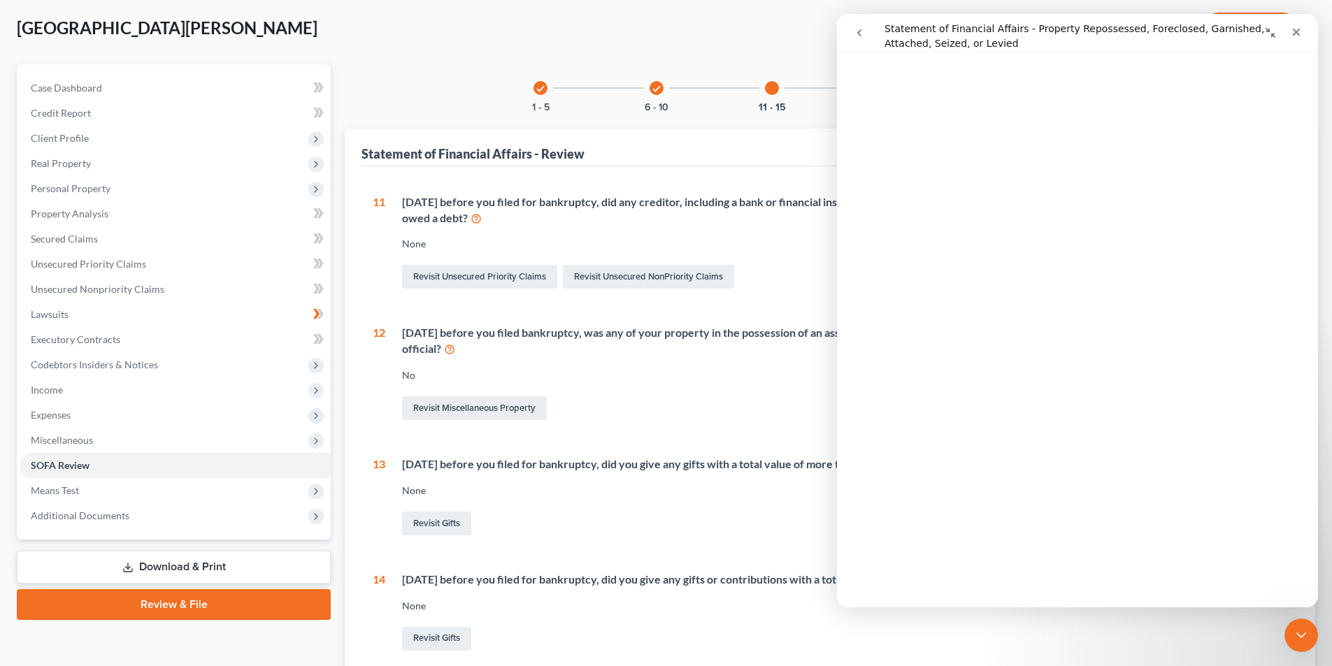
scroll to position [0, 0]
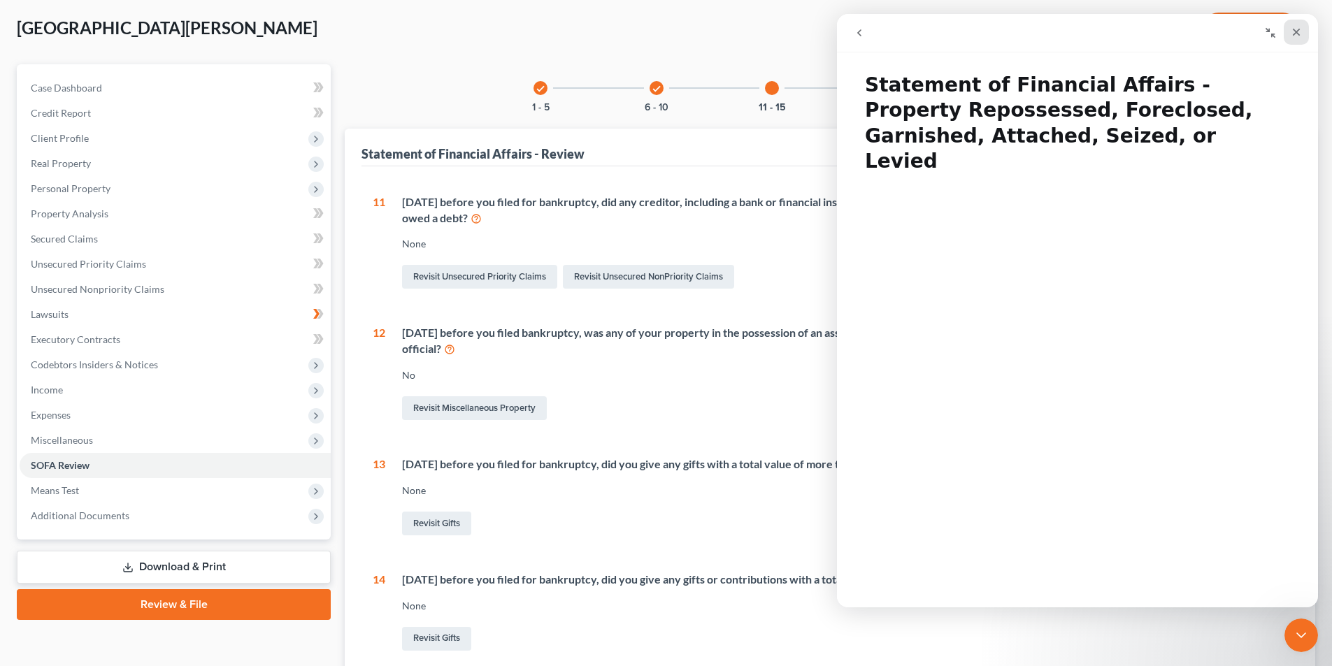
click at [1300, 31] on icon "Close" at bounding box center [1296, 32] width 11 height 11
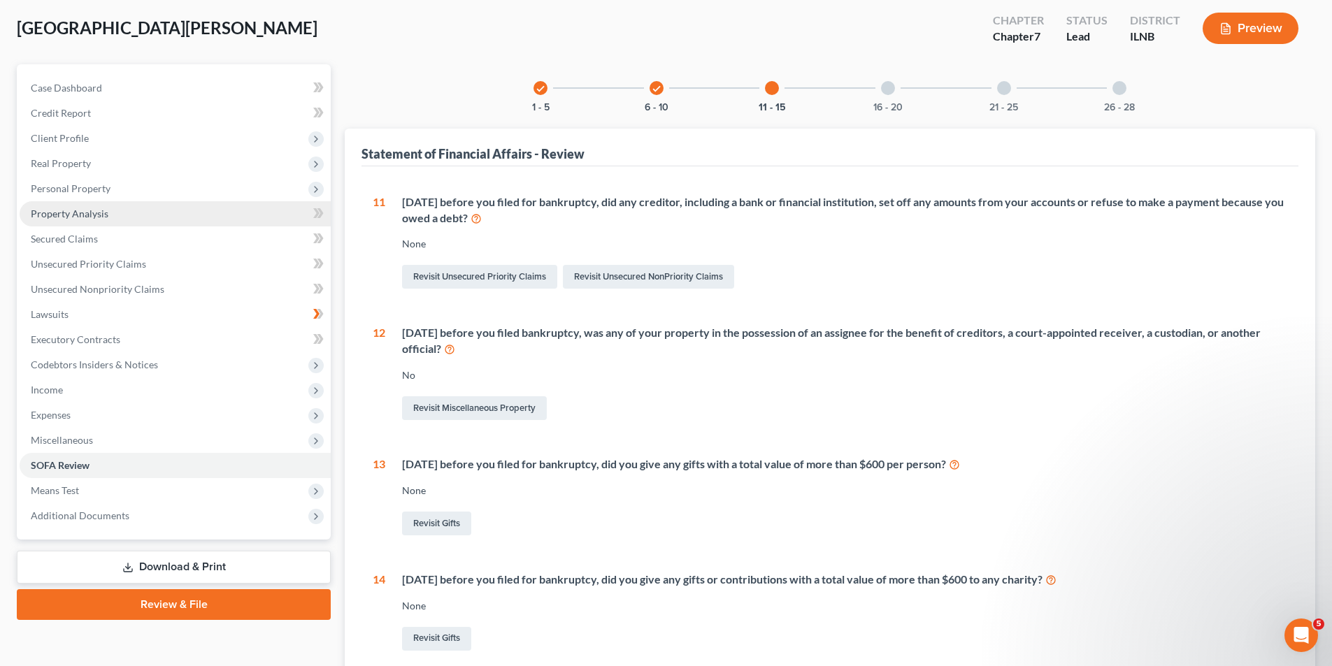
click at [110, 215] on link "Property Analysis" at bounding box center [175, 213] width 311 height 25
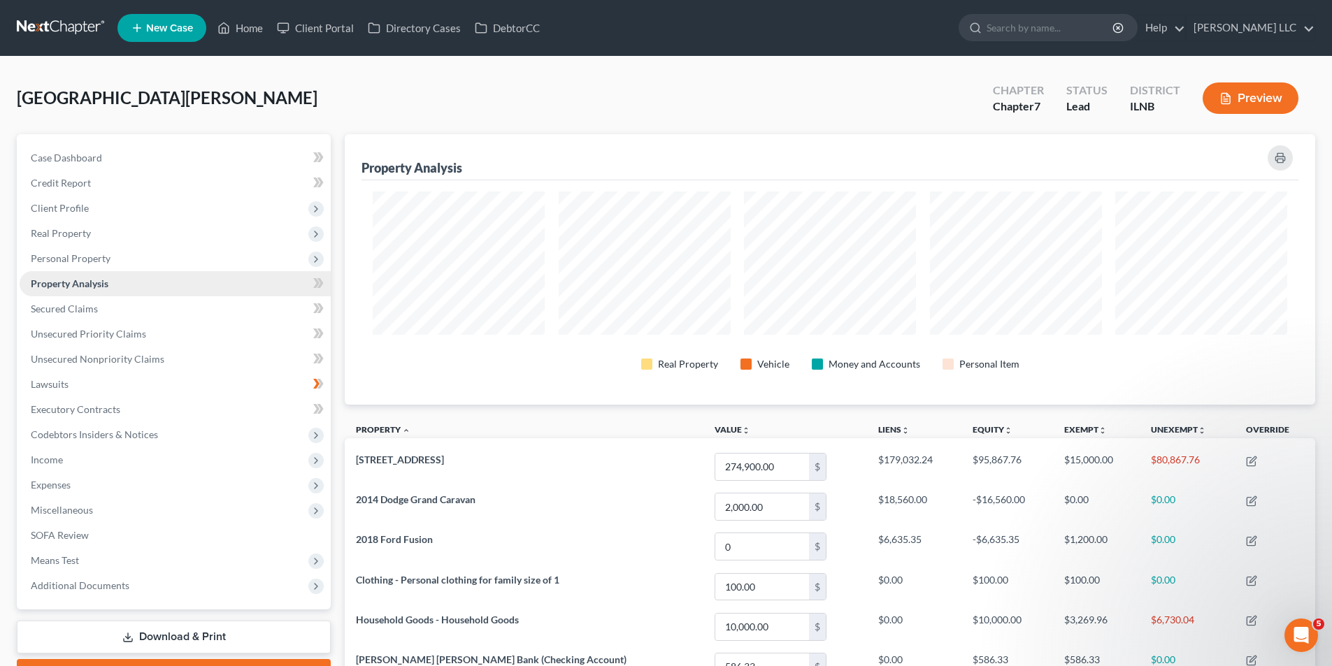
scroll to position [271, 970]
click at [90, 301] on link "Secured Claims" at bounding box center [175, 308] width 311 height 25
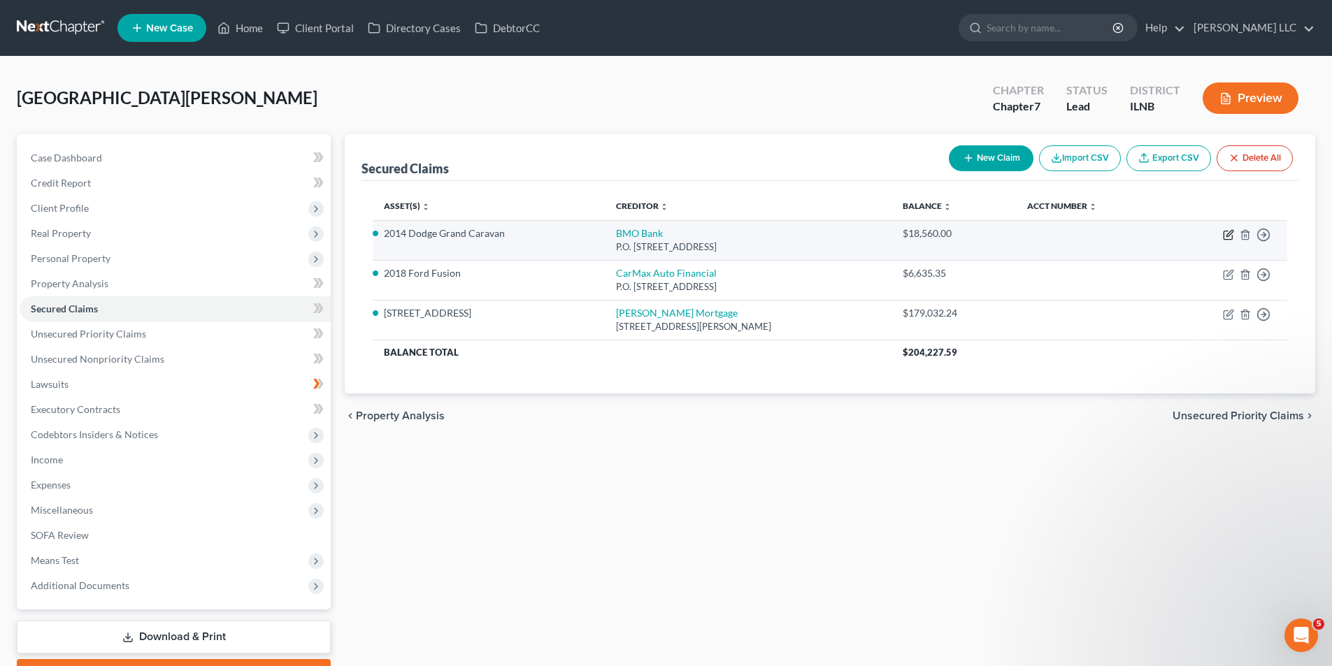
click at [1228, 238] on icon "button" at bounding box center [1228, 234] width 11 height 11
select select "52"
select select "3"
select select "2"
select select "0"
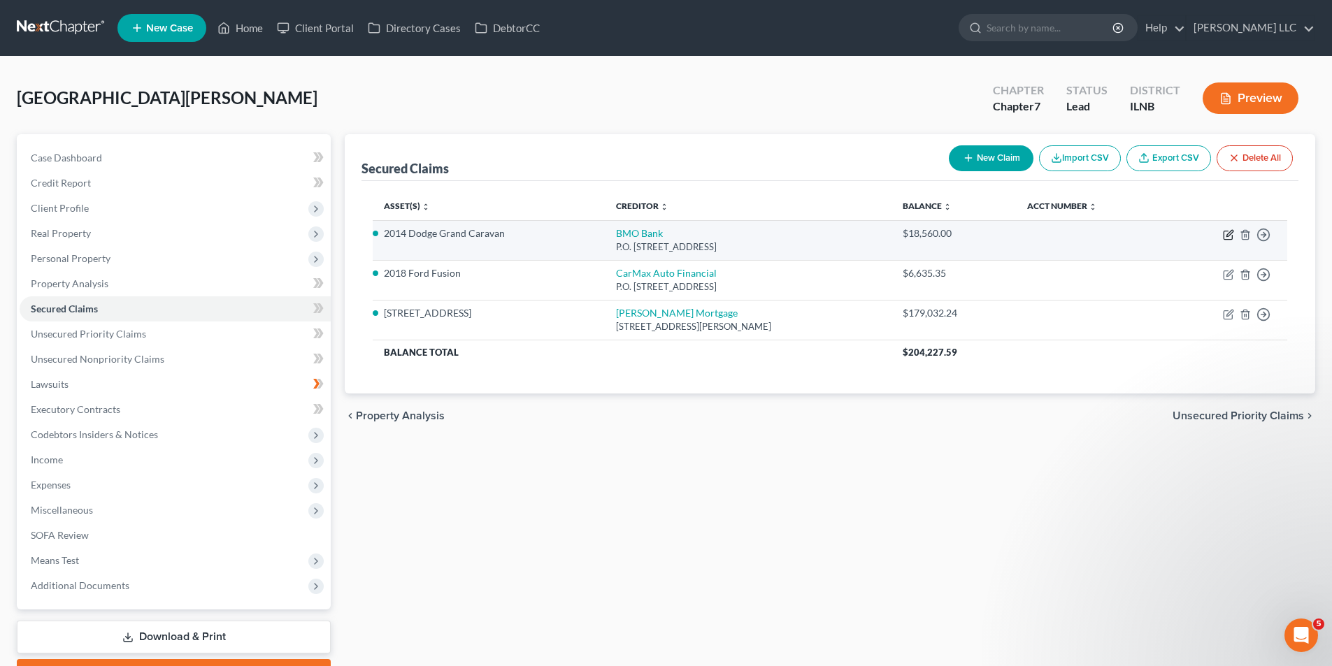
select select "0"
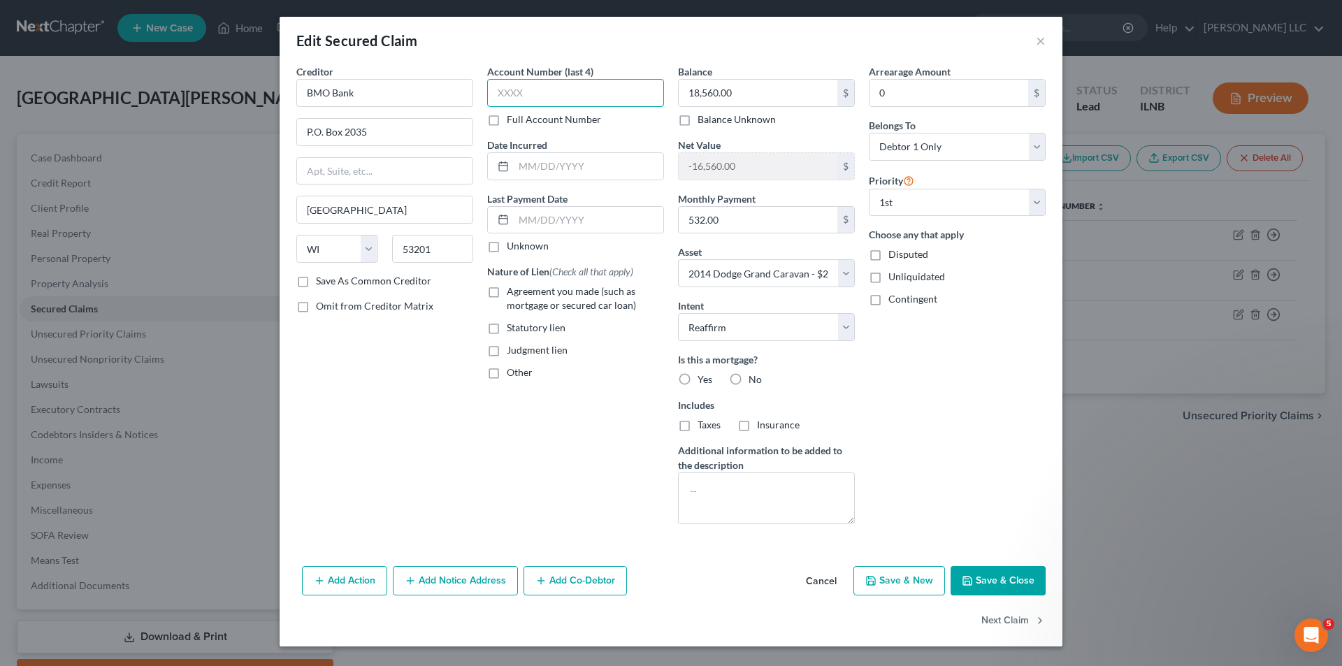
click at [606, 101] on input "text" at bounding box center [575, 93] width 177 height 28
type input "6790"
click at [618, 44] on div "Edit Secured Claim ×" at bounding box center [671, 41] width 783 height 48
click at [318, 588] on button "Add Action" at bounding box center [344, 580] width 85 height 29
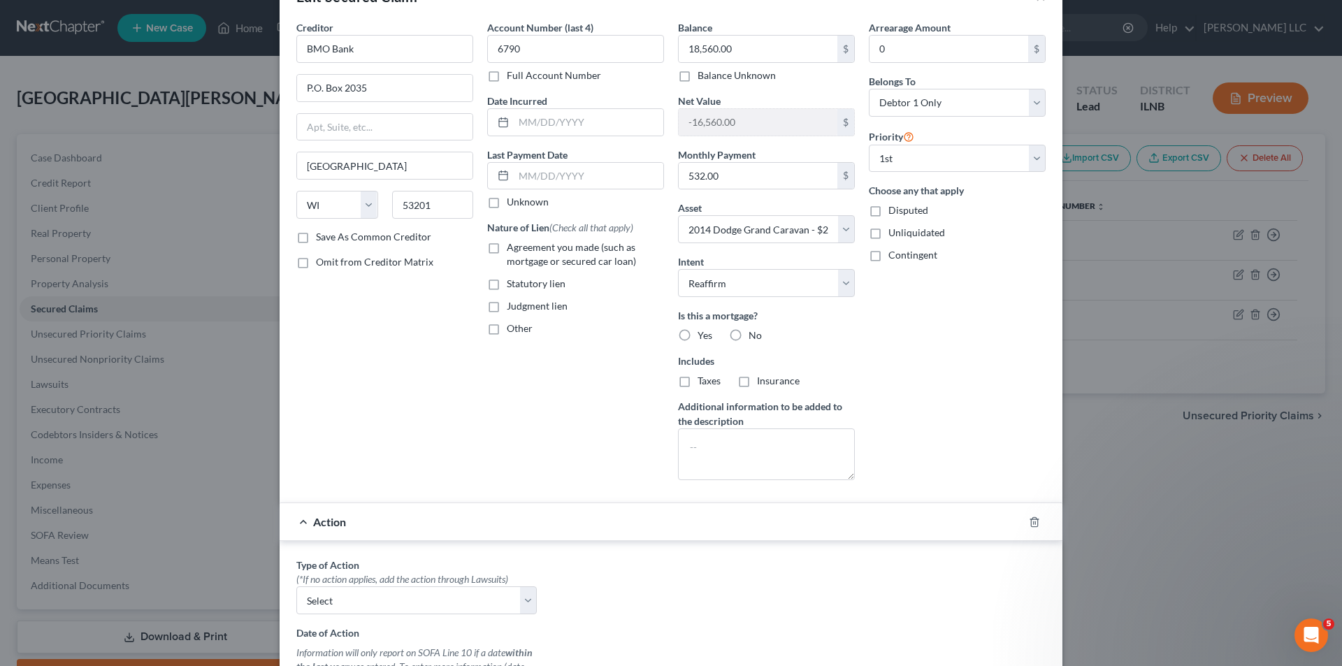
scroll to position [210, 0]
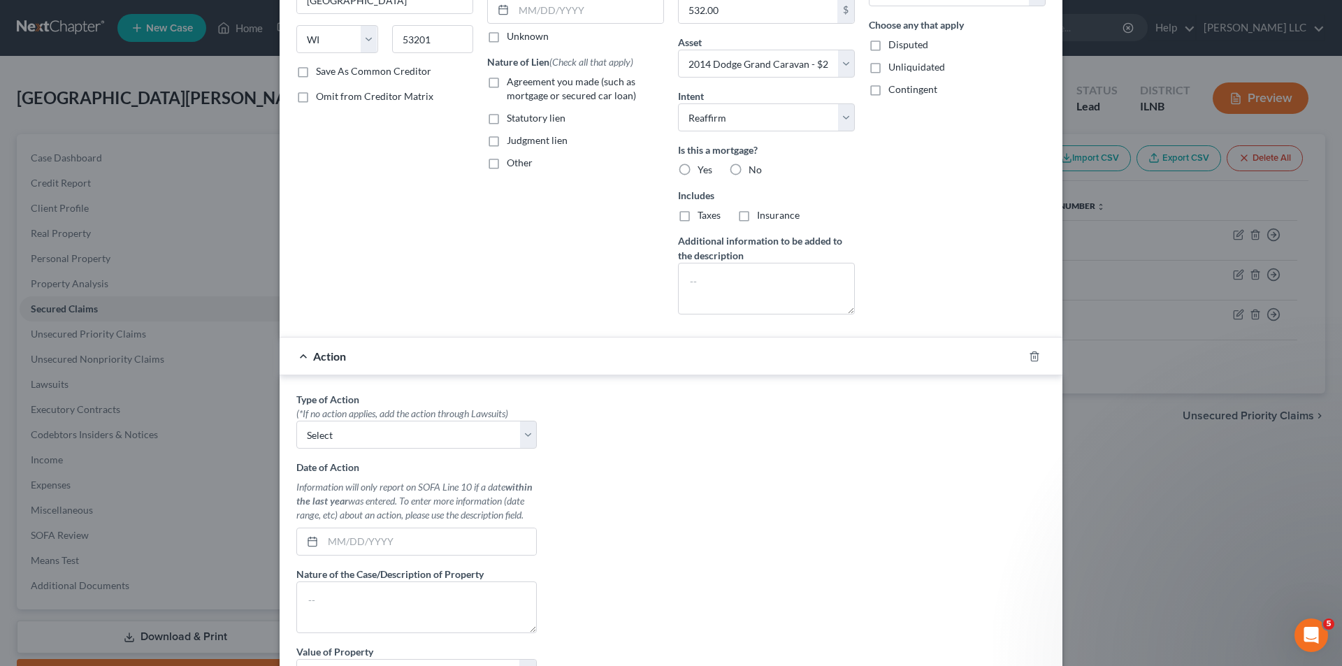
click at [482, 421] on div "(*If no action applies, add the action through Lawsuits)" at bounding box center [416, 414] width 240 height 14
click at [529, 436] on select "Select Repossession Garnishment Foreclosure Personal Injury Attached, Seized, O…" at bounding box center [416, 435] width 240 height 28
select select "0"
click at [296, 421] on select "Select Repossession Garnishment Foreclosure Personal Injury Attached, Seized, O…" at bounding box center [416, 435] width 240 height 28
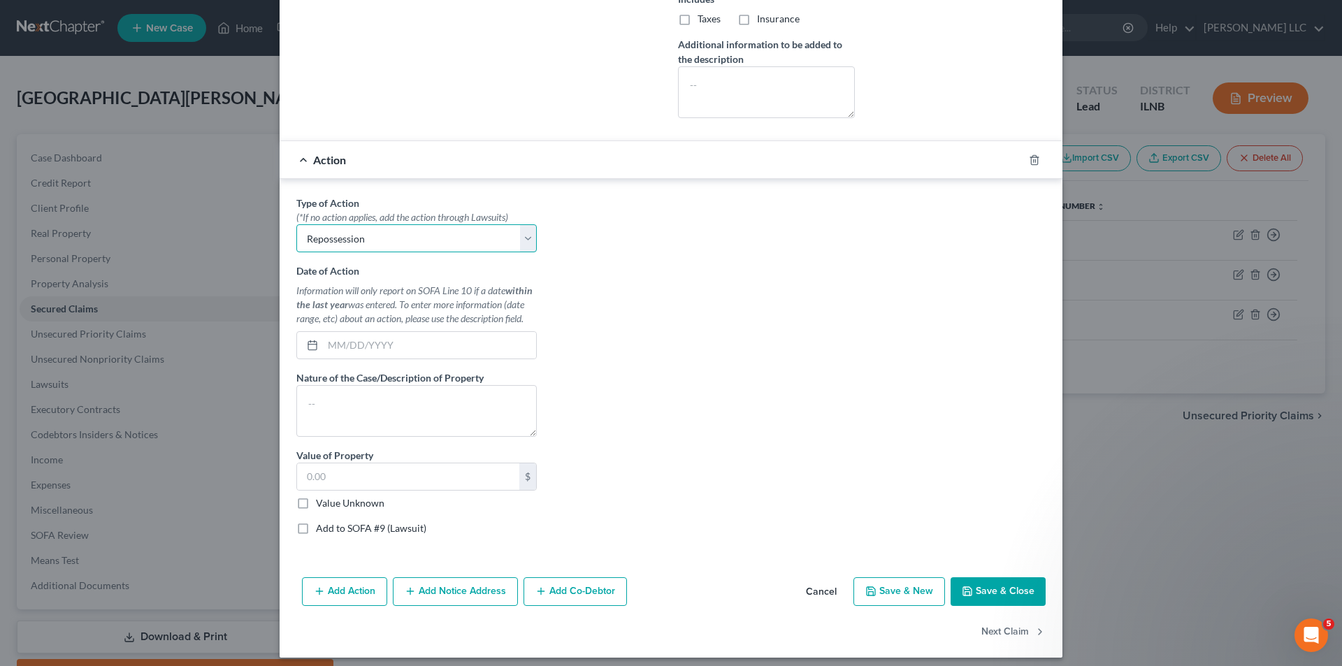
scroll to position [415, 0]
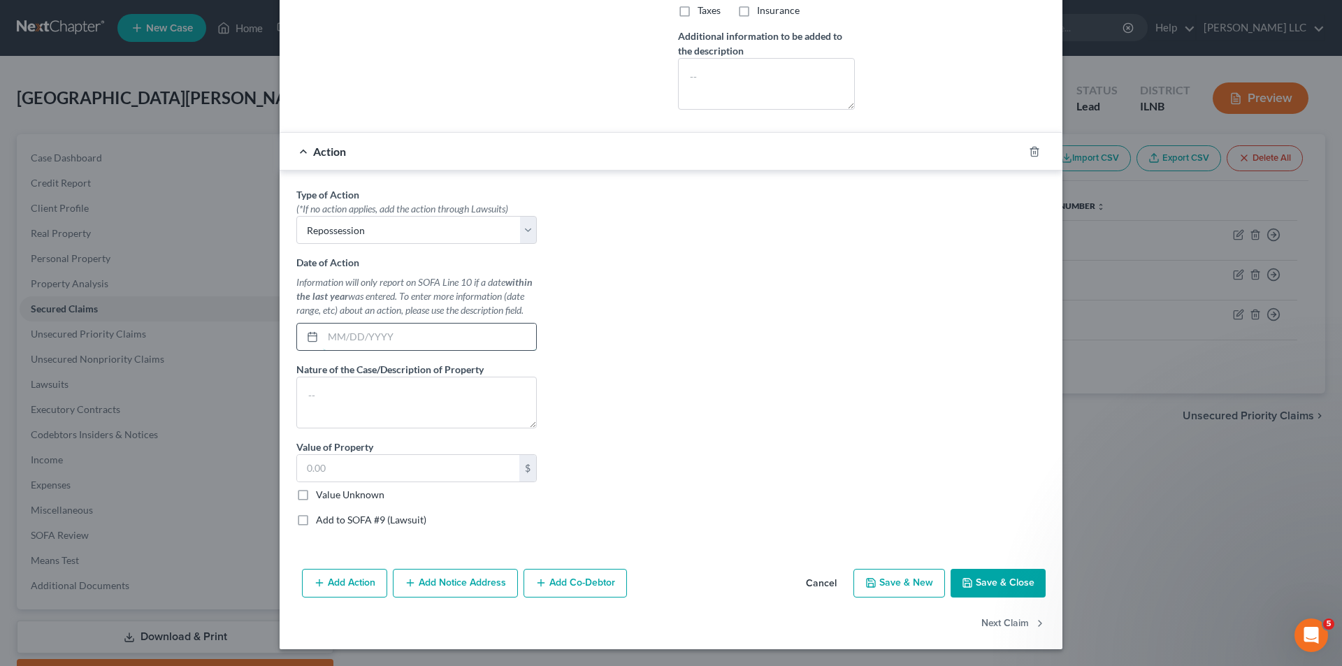
click at [325, 333] on input "text" at bounding box center [429, 337] width 213 height 27
type input "[DATE]"
click at [326, 406] on textarea at bounding box center [416, 403] width 240 height 52
type textarea "Repossession and Sale"
click at [442, 466] on input "text" at bounding box center [408, 468] width 222 height 27
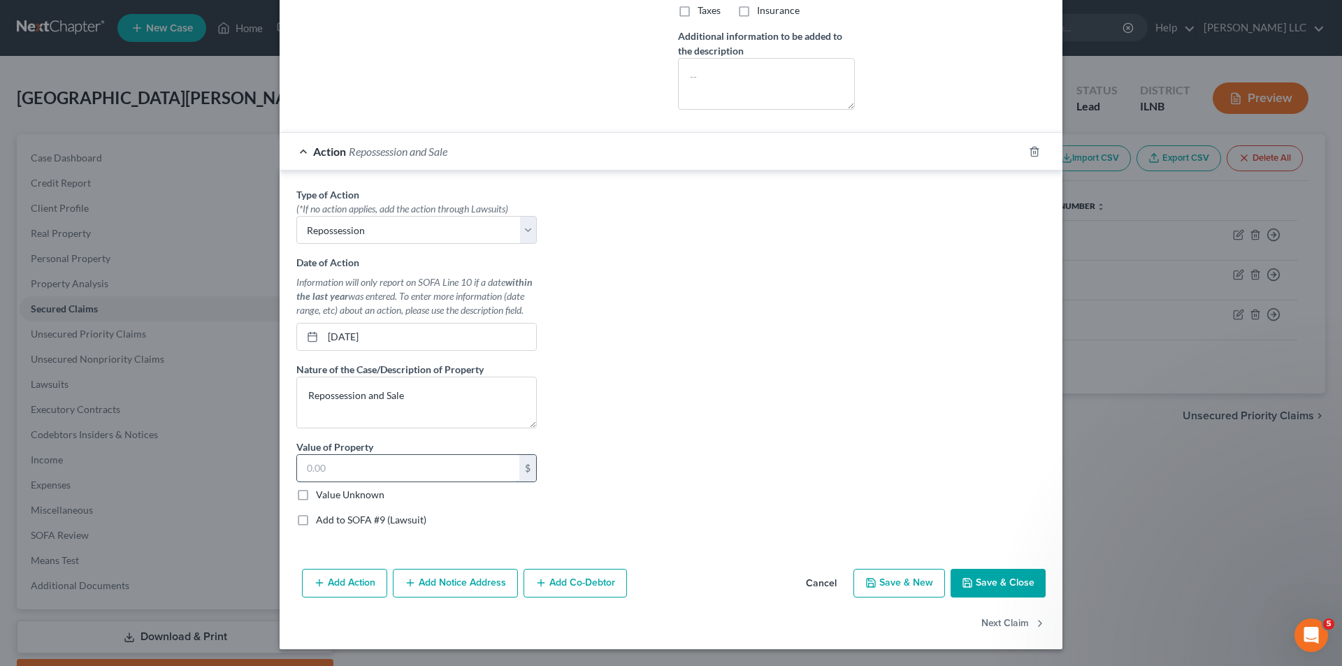
click at [396, 464] on input "text" at bounding box center [408, 468] width 222 height 27
type input "2,000.00"
click at [316, 496] on label "Value Unknown" at bounding box center [350, 495] width 69 height 14
click at [322, 496] on input "Value Unknown" at bounding box center [326, 492] width 9 height 9
checkbox input "true"
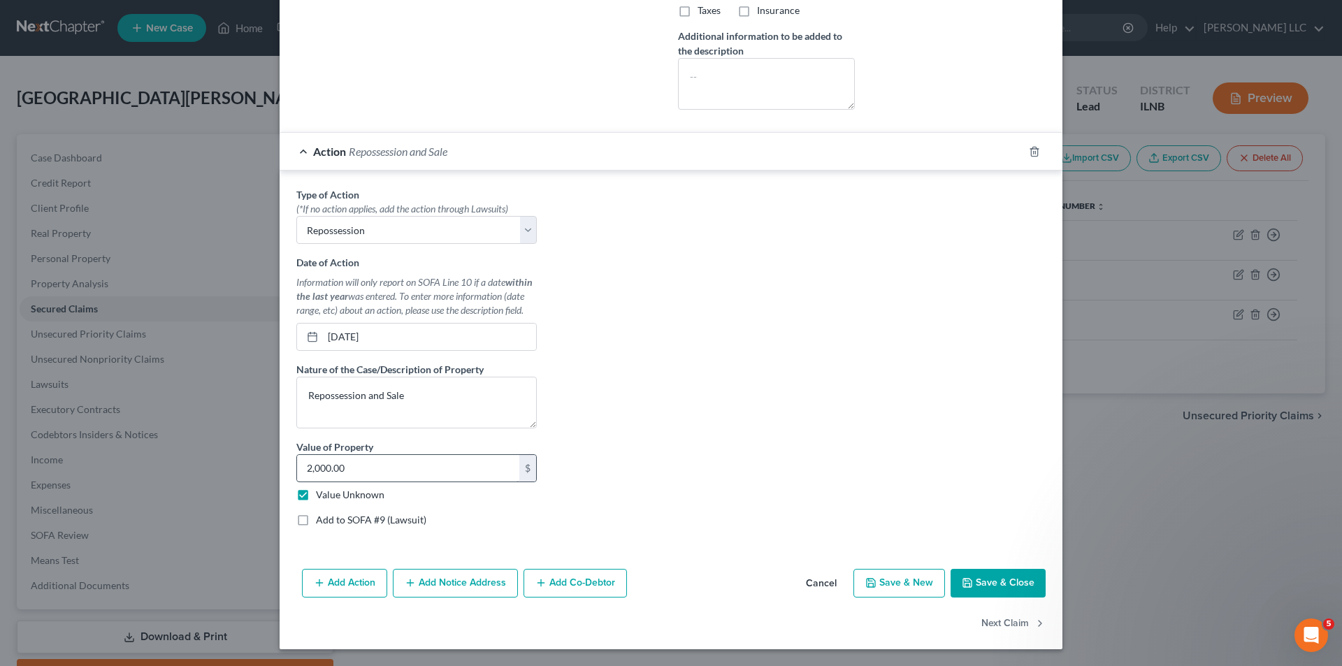
type input "0.00"
click at [480, 585] on button "Add Notice Address" at bounding box center [455, 583] width 125 height 29
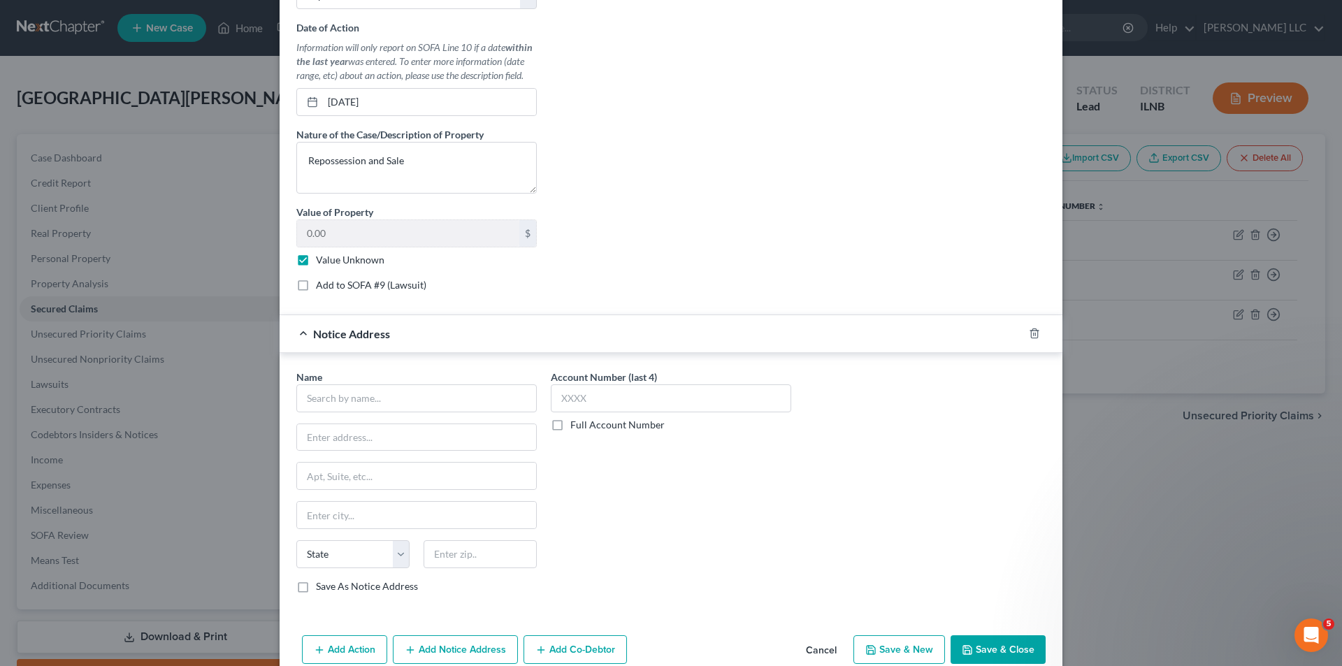
scroll to position [716, 0]
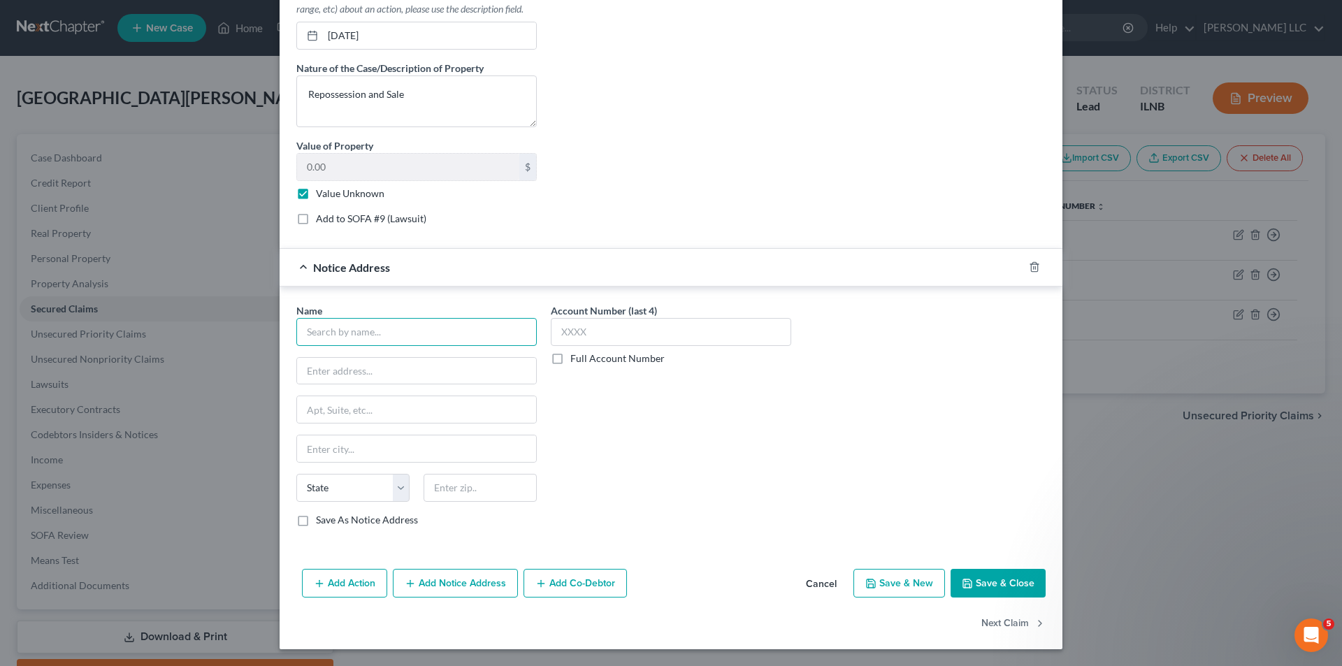
click at [348, 337] on input "text" at bounding box center [416, 332] width 240 height 28
type input "BMO"
type input "PO Box 2035"
type input "[GEOGRAPHIC_DATA]"
select select "52"
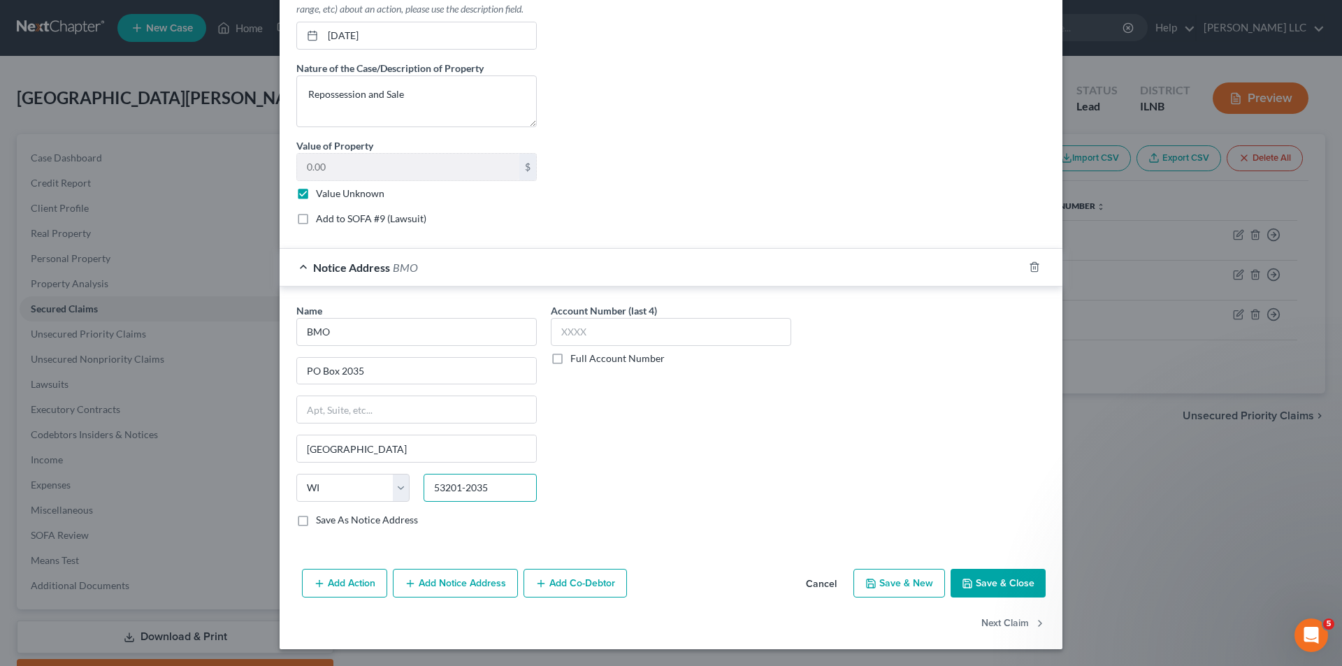
type input "53201-2035"
click at [782, 404] on div "Account Number (last 4) Full Account Number" at bounding box center [671, 420] width 254 height 235
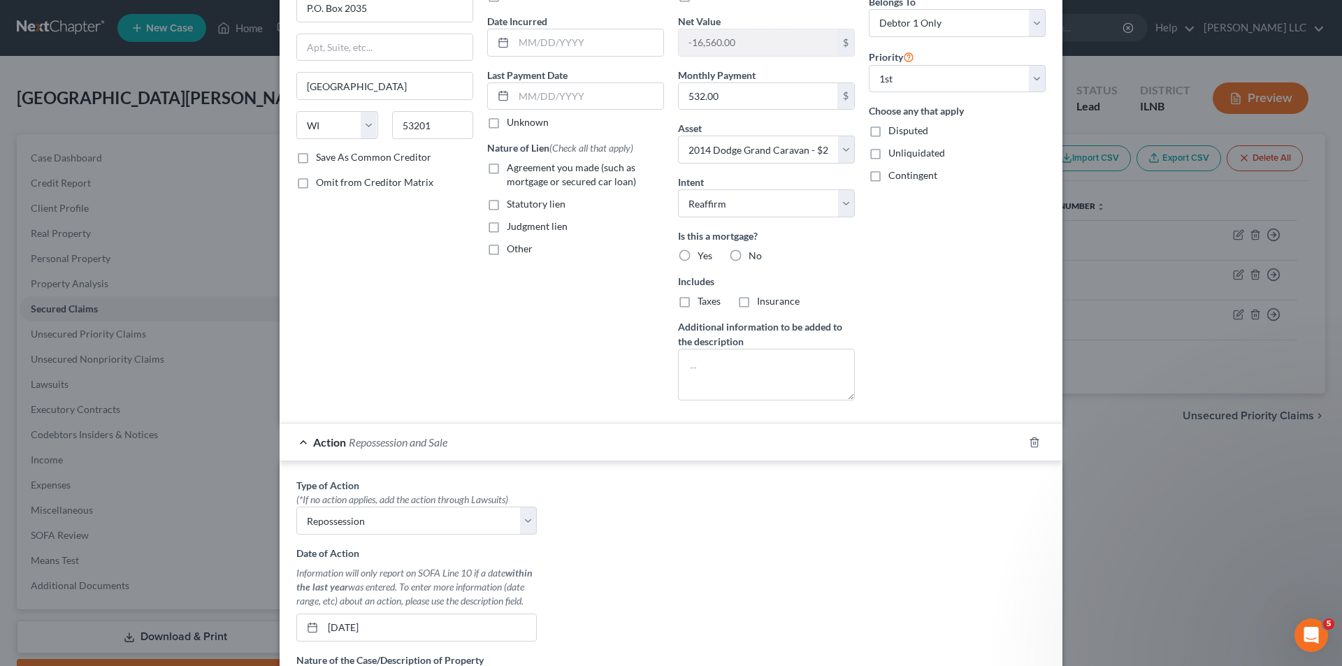
scroll to position [0, 0]
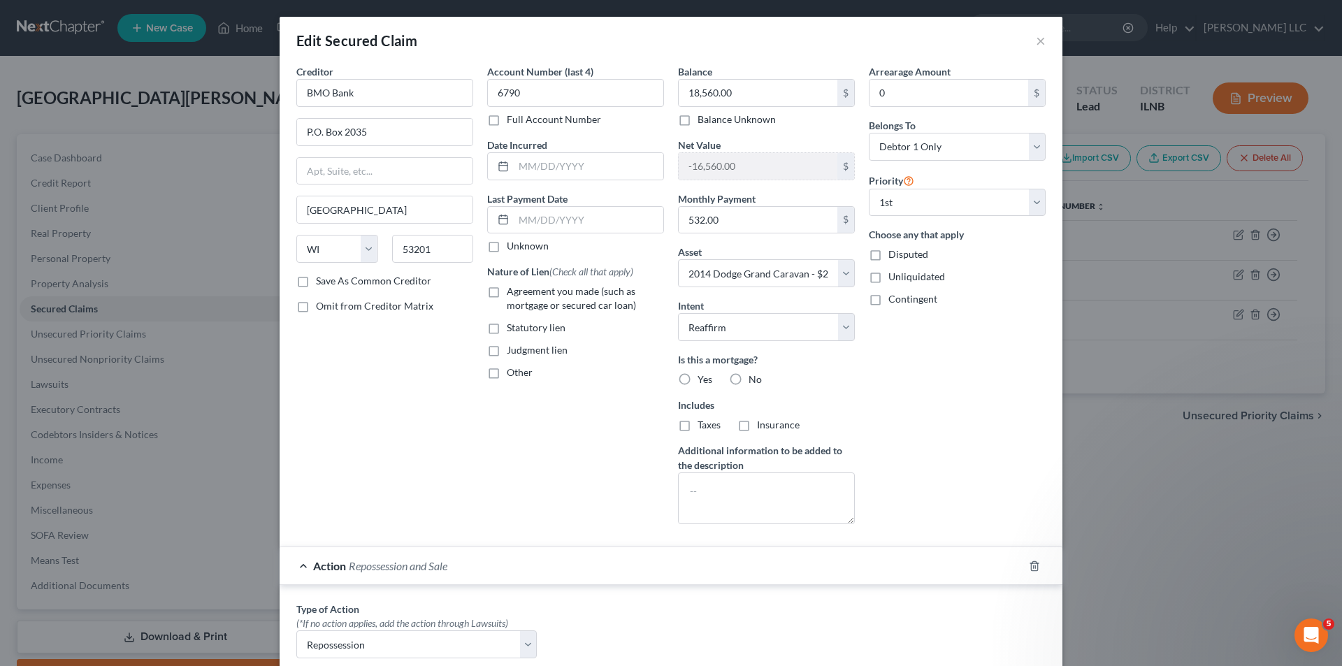
click at [507, 298] on label "Agreement you made (such as mortgage or secured car loan)" at bounding box center [585, 299] width 157 height 28
click at [512, 294] on input "Agreement you made (such as mortgage or secured car loan)" at bounding box center [516, 289] width 9 height 9
click at [507, 294] on label "Agreement you made (such as mortgage or secured car loan)" at bounding box center [585, 299] width 157 height 28
click at [512, 294] on input "Agreement you made (such as mortgage or secured car loan)" at bounding box center [516, 289] width 9 height 9
checkbox input "false"
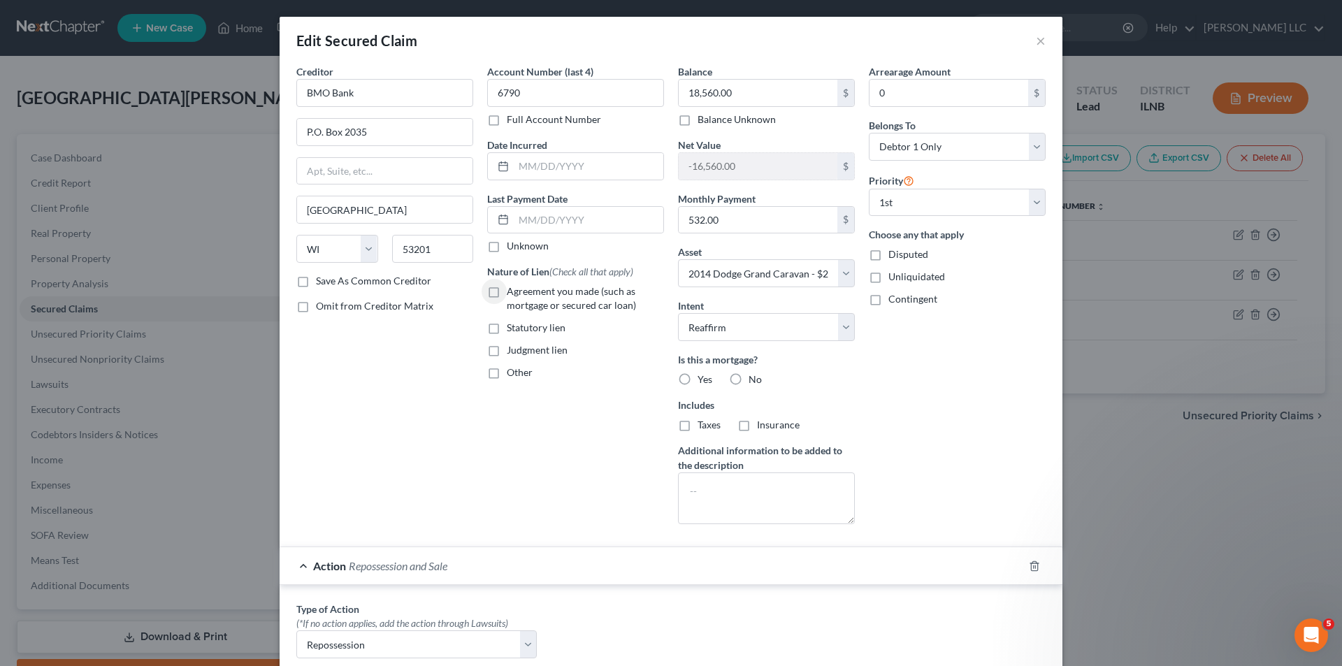
click at [731, 126] on label "Balance Unknown" at bounding box center [737, 120] width 78 height 14
click at [712, 122] on input "Balance Unknown" at bounding box center [707, 117] width 9 height 9
checkbox input "true"
type input "0.00"
click at [698, 117] on label "Balance Unknown" at bounding box center [737, 120] width 78 height 14
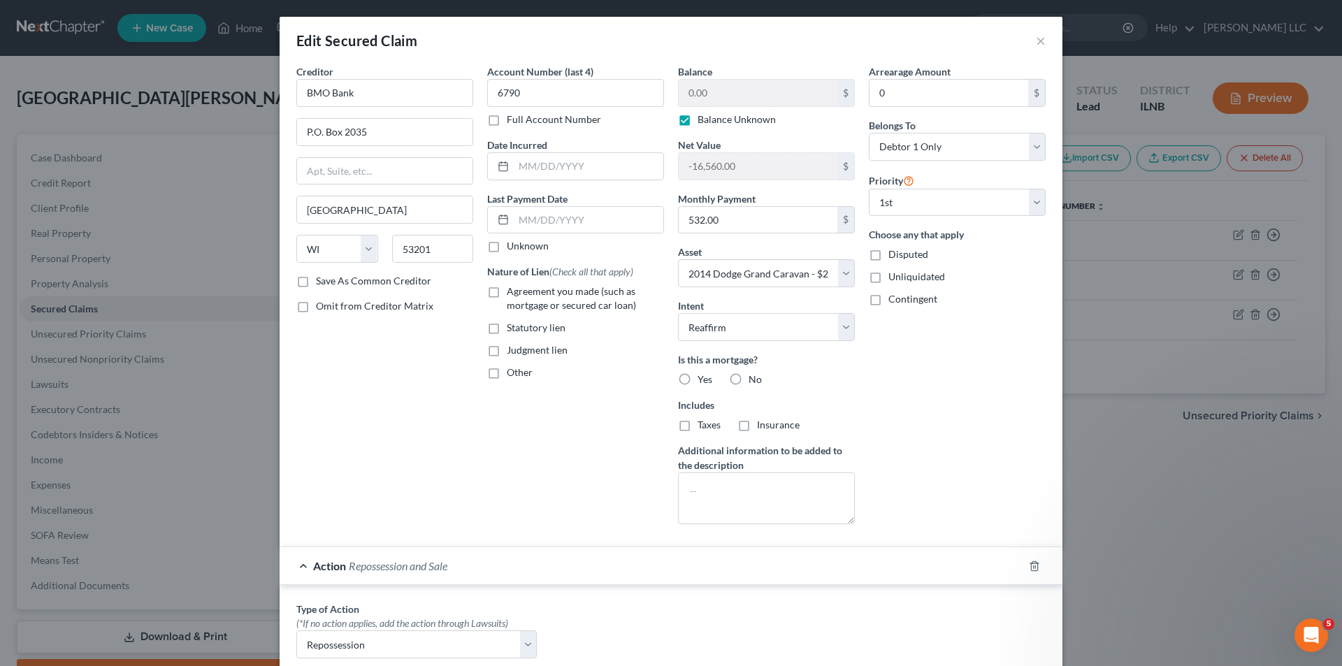
click at [703, 117] on input "Balance Unknown" at bounding box center [707, 117] width 9 height 9
click at [698, 120] on label "Balance Unknown" at bounding box center [737, 120] width 78 height 14
click at [703, 120] on input "Balance Unknown" at bounding box center [707, 117] width 9 height 9
click at [698, 123] on label "Balance Unknown" at bounding box center [737, 120] width 78 height 14
click at [703, 122] on input "Balance Unknown" at bounding box center [707, 117] width 9 height 9
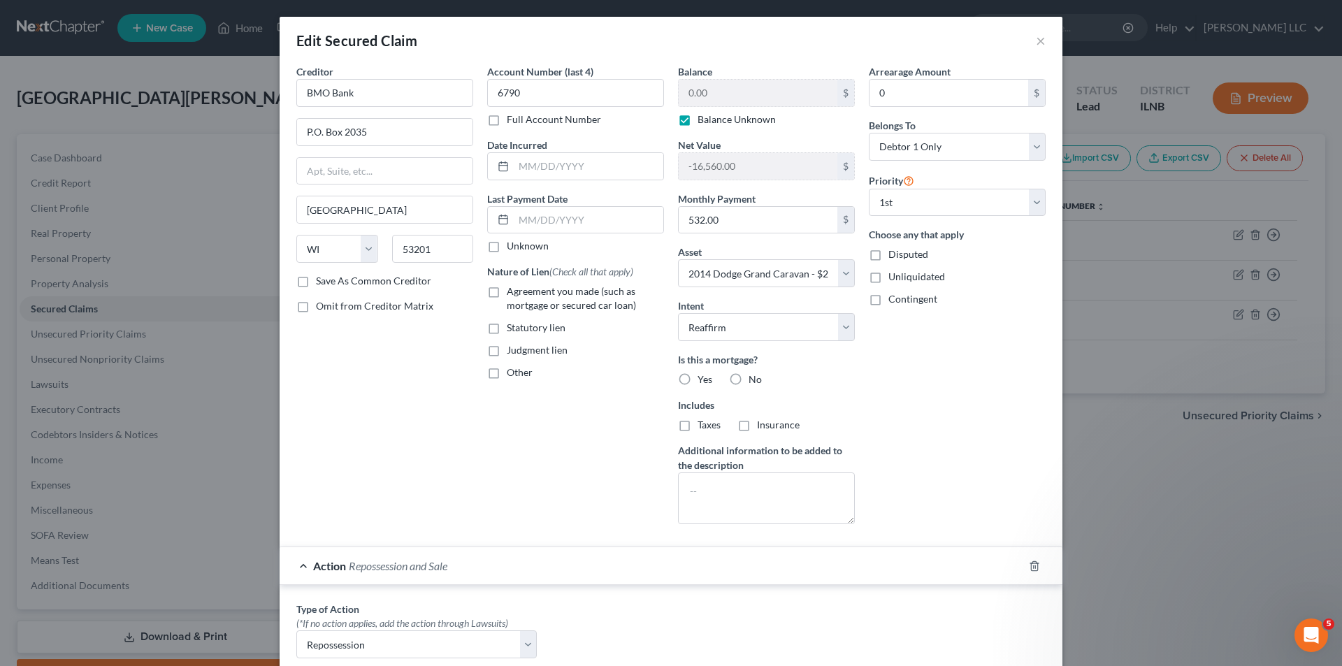
checkbox input "false"
click at [744, 95] on input "0.00" at bounding box center [758, 93] width 159 height 27
click at [996, 190] on select "Select 1st 2nd 3rd 4th 5th 6th 7th 8th 9th 10th 11th 12th 13th 14th 15th 16th 1…" at bounding box center [957, 203] width 177 height 28
click at [978, 179] on div "Priority Select 1st 2nd 3rd 4th 5th 6th 7th 8th 9th 10th 11th 12th 13th 14th 15…" at bounding box center [957, 194] width 177 height 45
drag, startPoint x: 725, startPoint y: 378, endPoint x: 860, endPoint y: 404, distance: 137.4
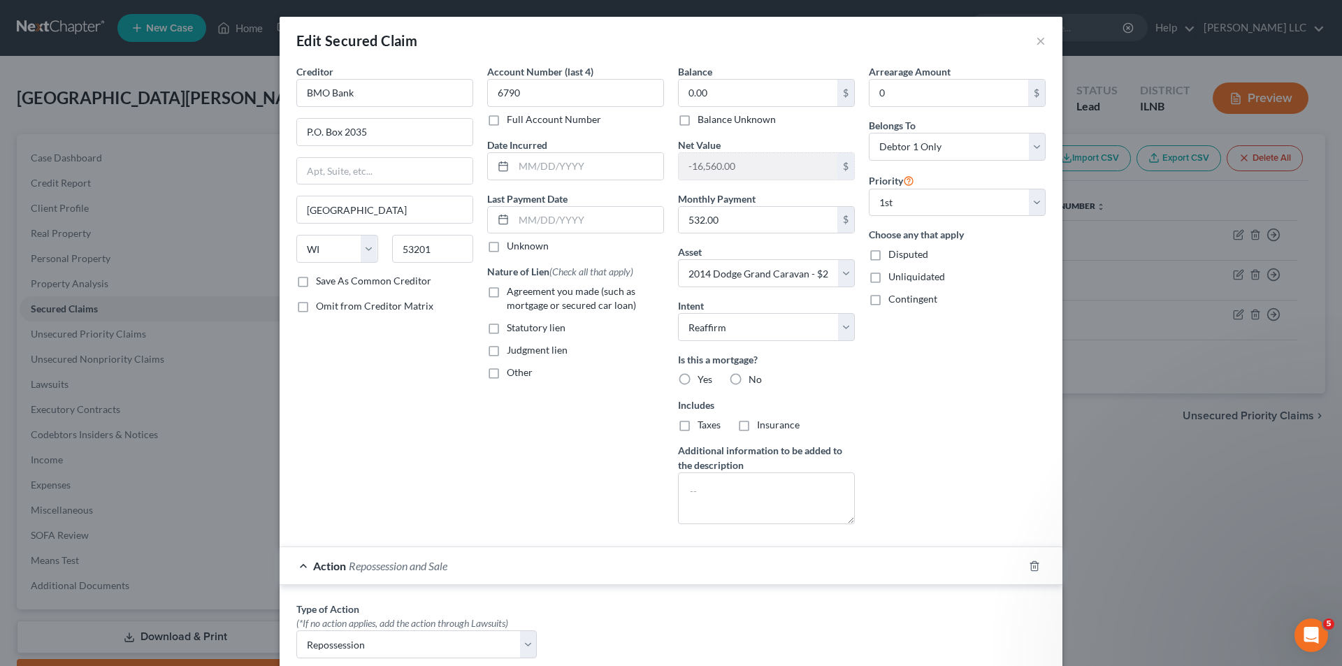
click at [749, 378] on label "No" at bounding box center [755, 380] width 13 height 14
click at [754, 378] on input "No" at bounding box center [758, 377] width 9 height 9
radio input "true"
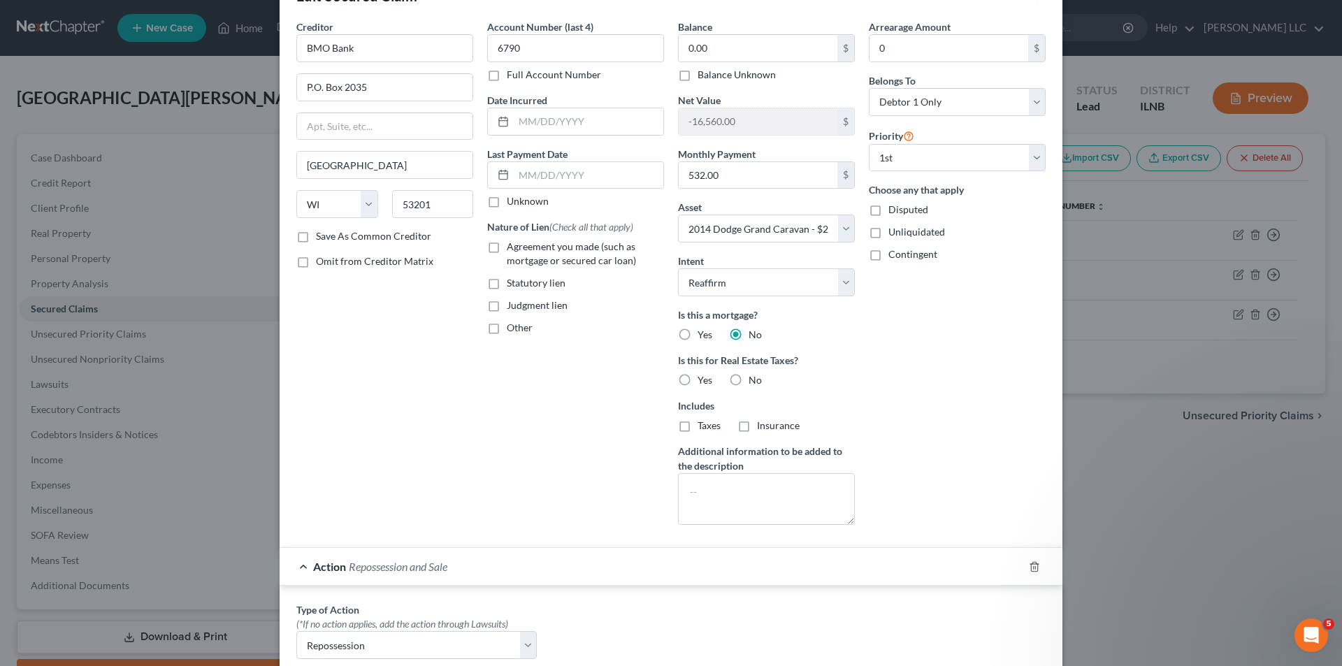
scroll to position [70, 0]
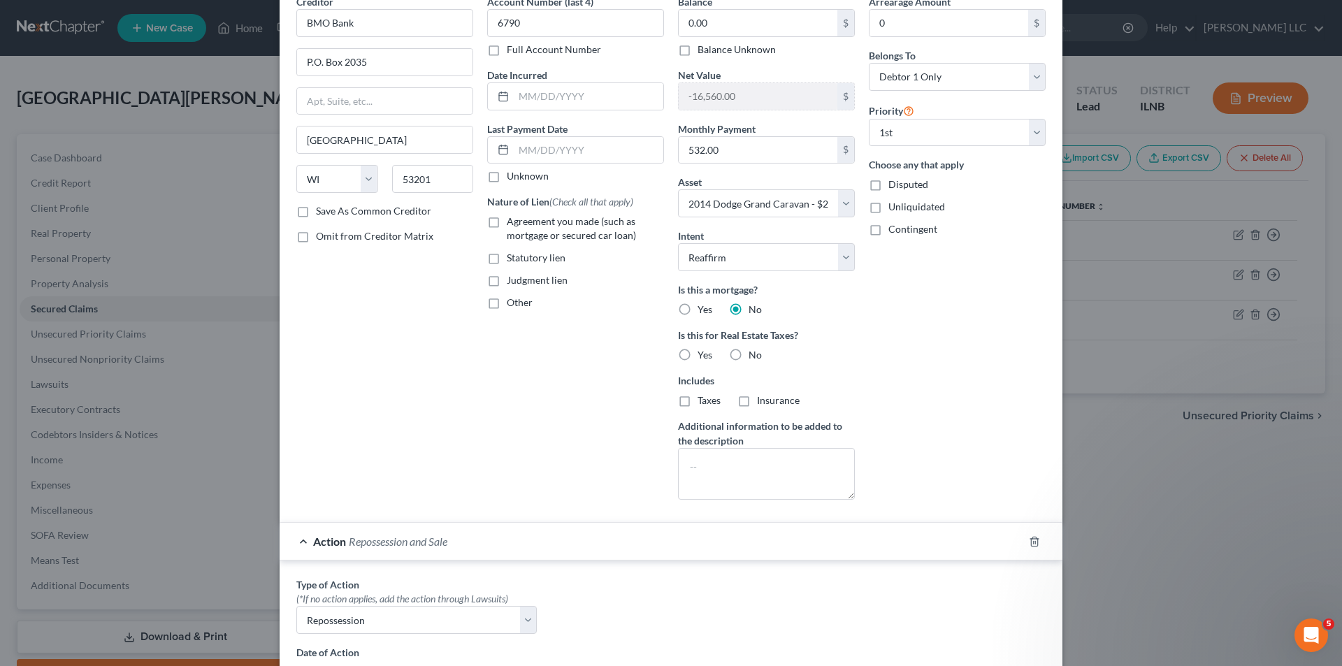
click at [990, 453] on div "Arrearage Amount 0 $ Belongs To * Select Debtor 1 Only Debtor 2 Only Debtor 1 A…" at bounding box center [957, 252] width 191 height 517
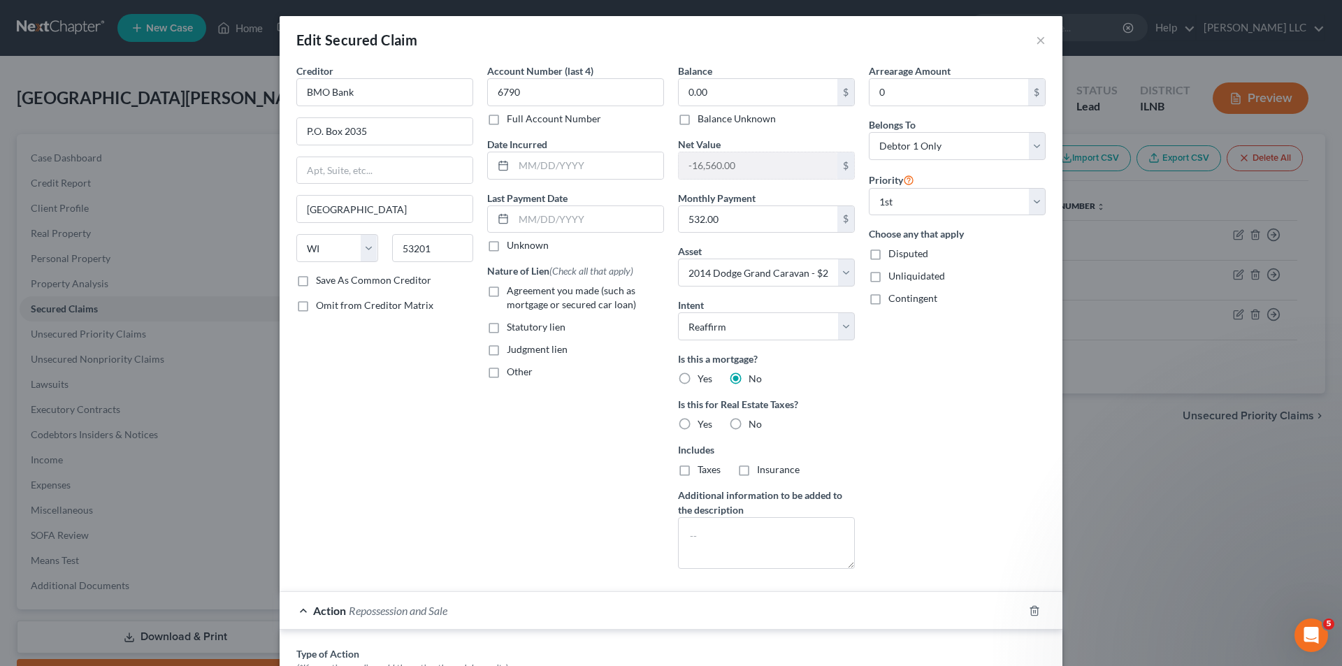
scroll to position [0, 0]
click at [898, 95] on input "0" at bounding box center [949, 93] width 159 height 27
type input "2,171.60"
click at [754, 99] on input "0.00" at bounding box center [758, 93] width 159 height 27
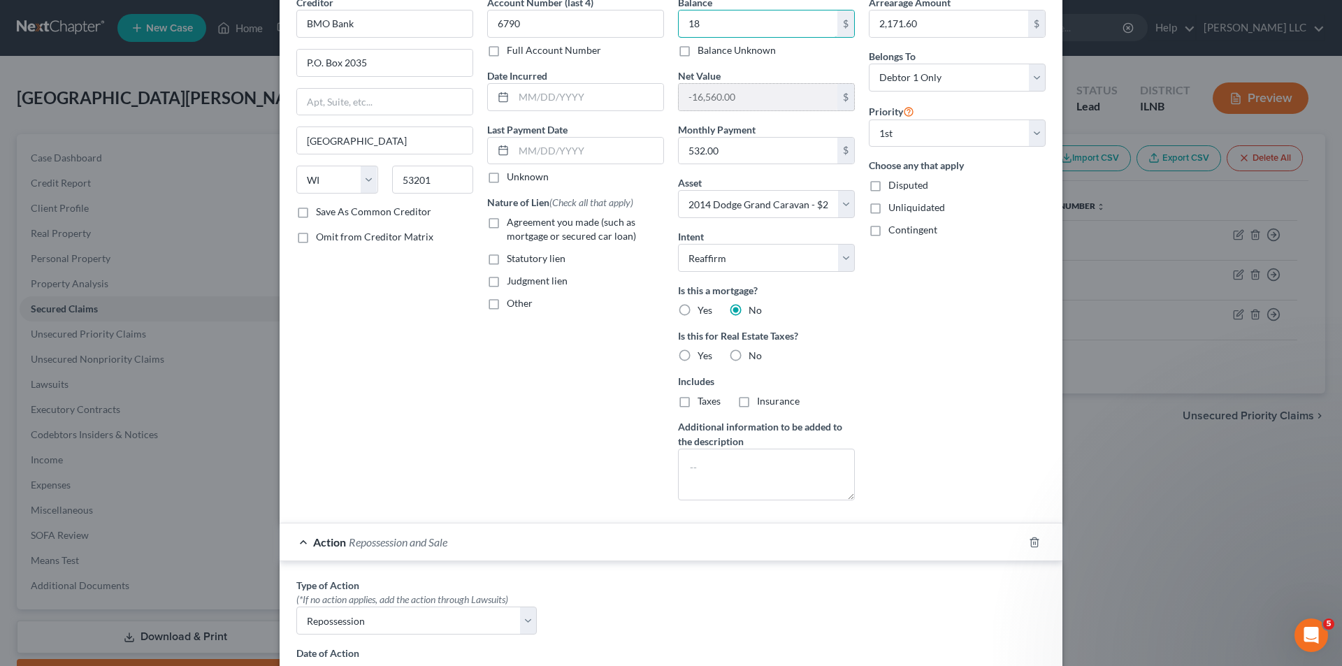
scroll to position [70, 0]
drag, startPoint x: 762, startPoint y: 27, endPoint x: 642, endPoint y: 22, distance: 119.6
click at [642, 22] on div "Creditor * BMO Bank P.O. [GEOGRAPHIC_DATA] [US_STATE] AK AR AZ CA CO CT DE DC […" at bounding box center [670, 252] width 763 height 517
type input "19,017.87"
click at [750, 261] on select "Select Surrender Redeem Reaffirm Avoid Other" at bounding box center [766, 257] width 177 height 28
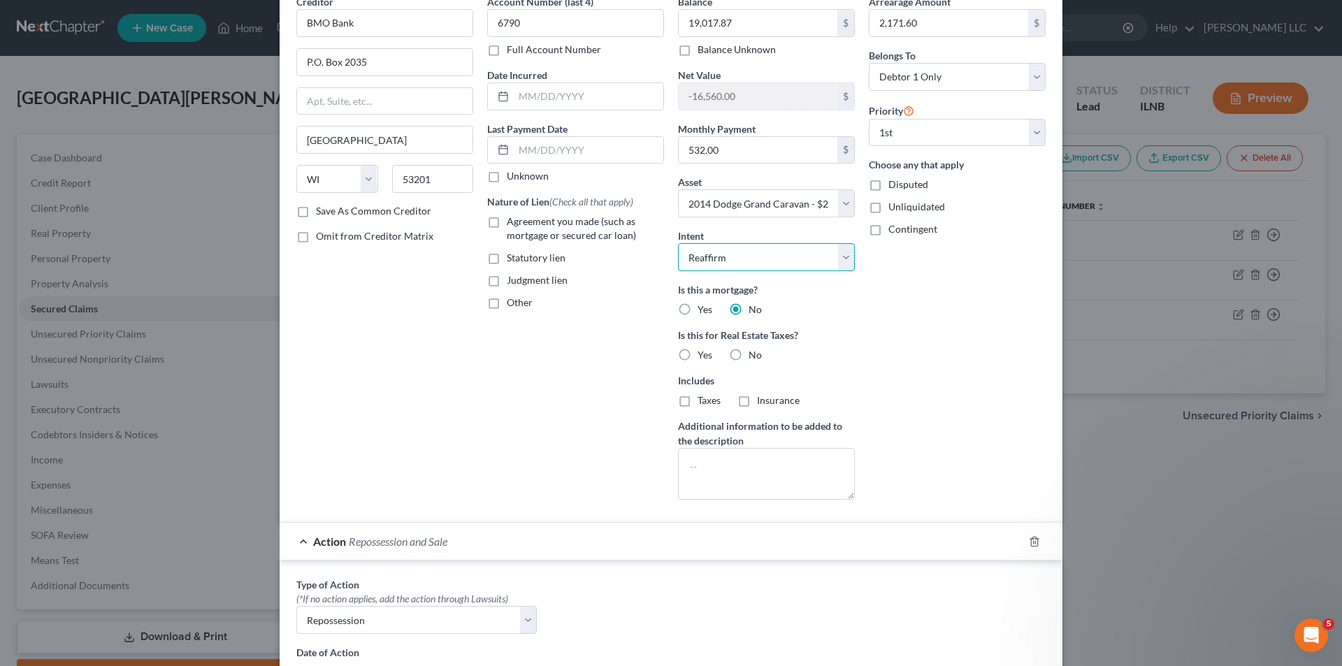
select select "0"
click at [678, 243] on select "Select Surrender Redeem Reaffirm Avoid Other" at bounding box center [766, 257] width 177 height 28
click at [749, 352] on label "No" at bounding box center [755, 355] width 13 height 14
click at [754, 352] on input "No" at bounding box center [758, 352] width 9 height 9
radio input "true"
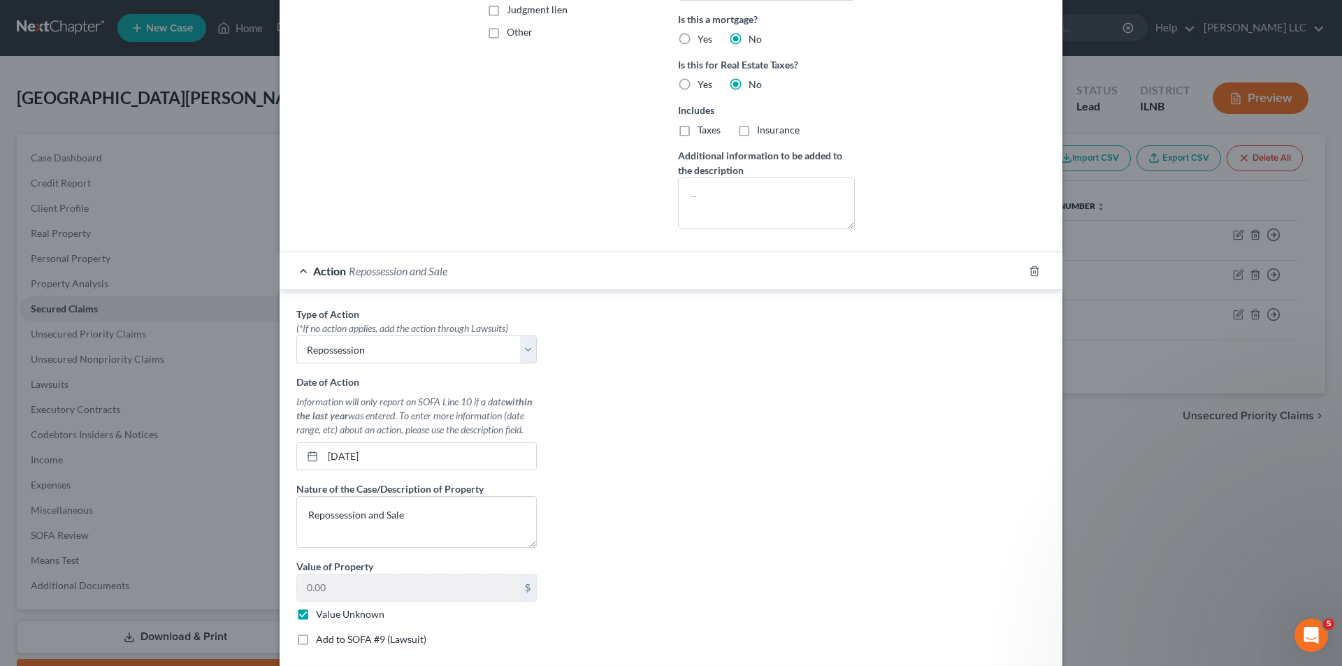
scroll to position [419, 0]
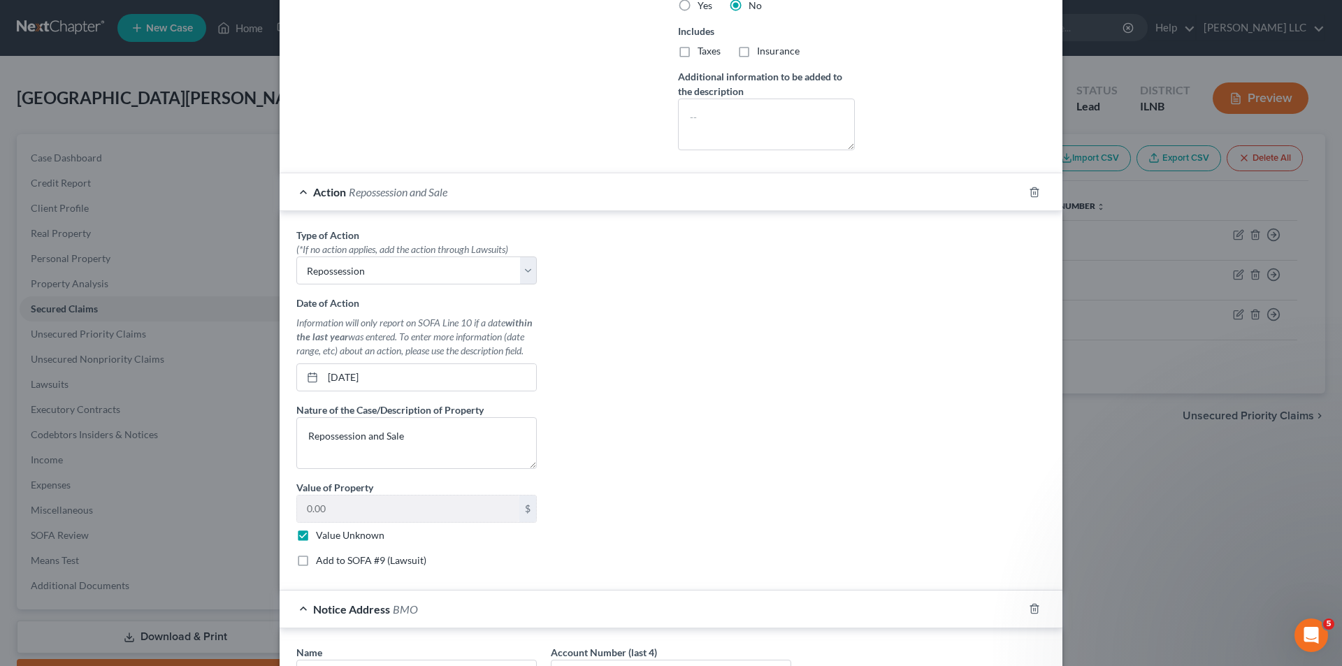
click at [316, 561] on label "Add to SOFA #9 (Lawsuit)" at bounding box center [371, 561] width 110 height 14
click at [322, 561] on input "Add to SOFA #9 (Lawsuit)" at bounding box center [326, 558] width 9 height 9
checkbox input "true"
select select "0"
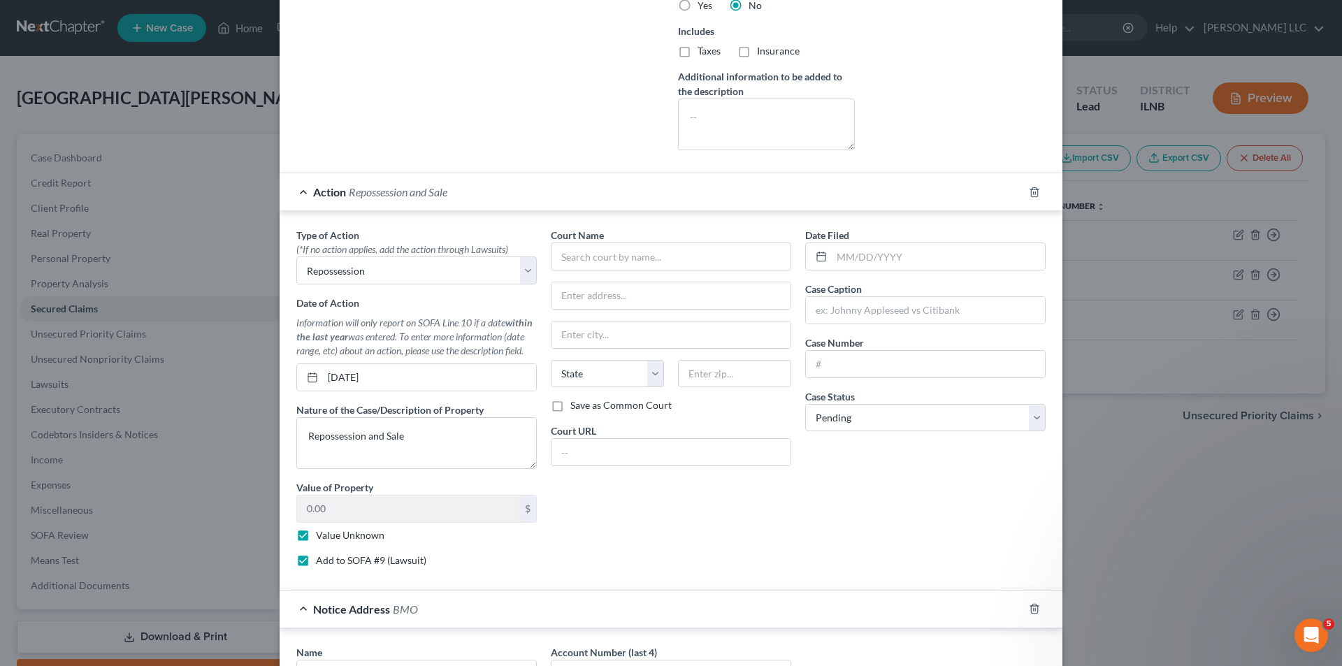
click at [316, 561] on label "Add to SOFA #9 (Lawsuit)" at bounding box center [371, 561] width 110 height 14
click at [322, 561] on input "Add to SOFA #9 (Lawsuit)" at bounding box center [326, 558] width 9 height 9
checkbox input "false"
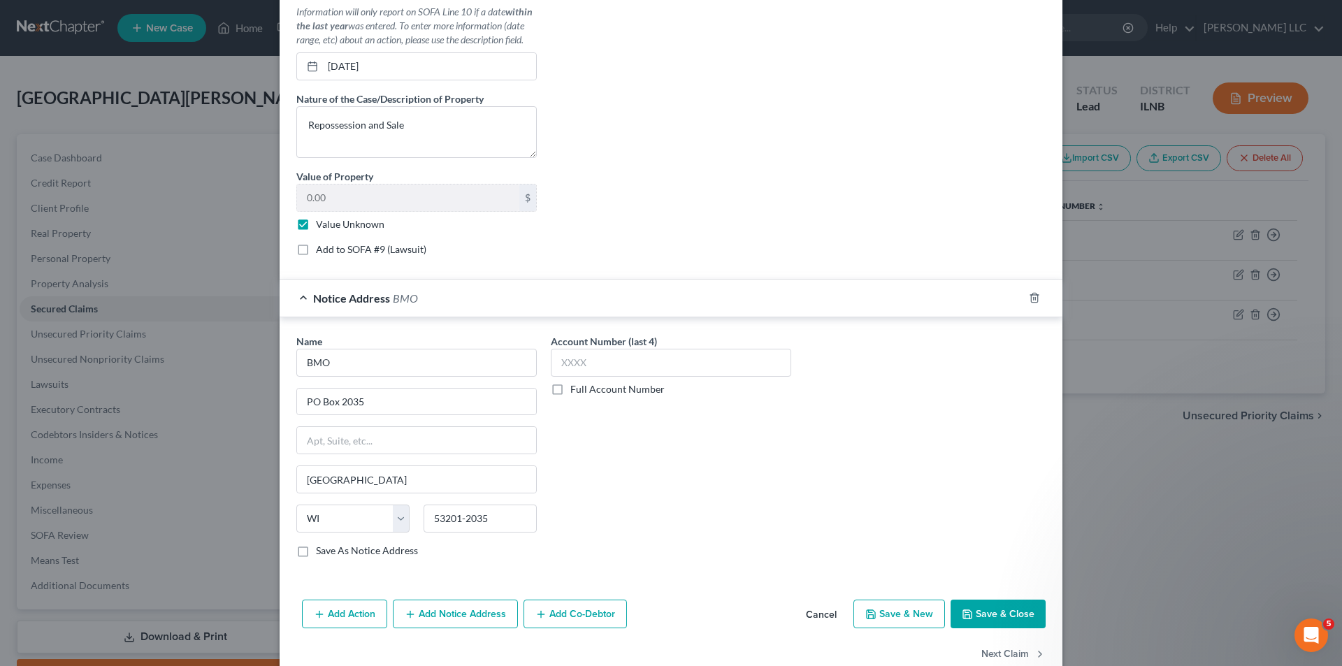
scroll to position [761, 0]
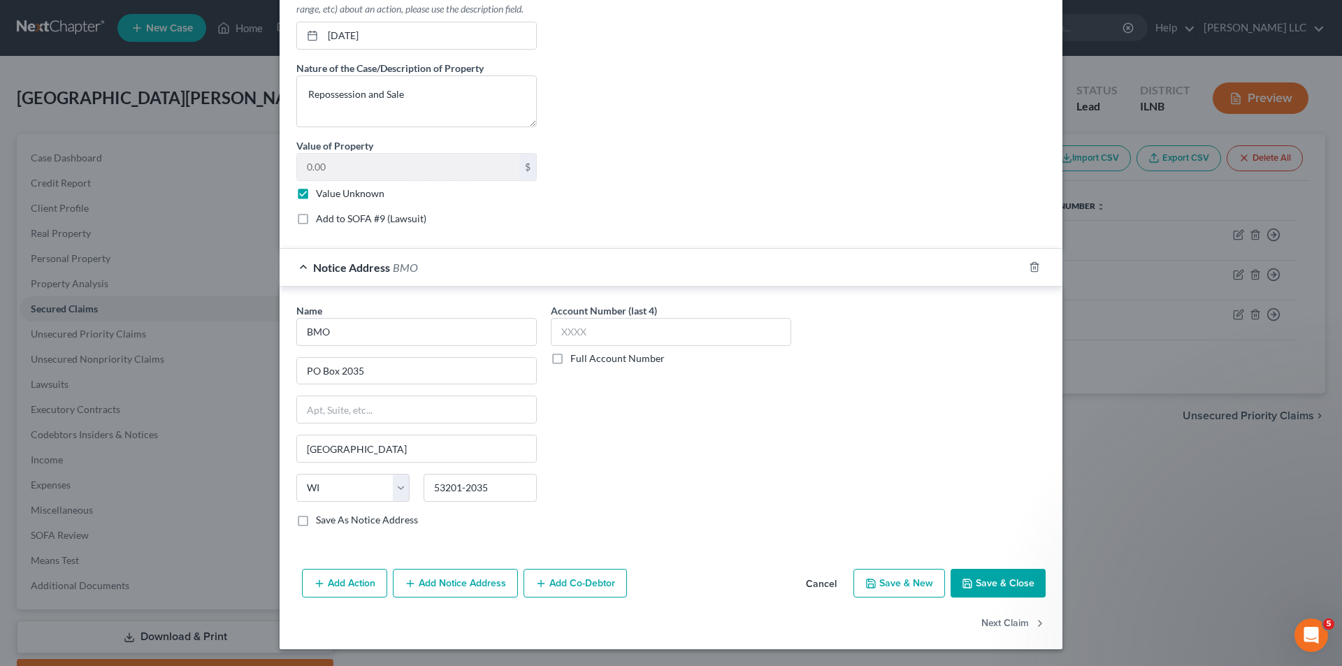
click at [1014, 580] on button "Save & Close" at bounding box center [998, 583] width 95 height 29
select select
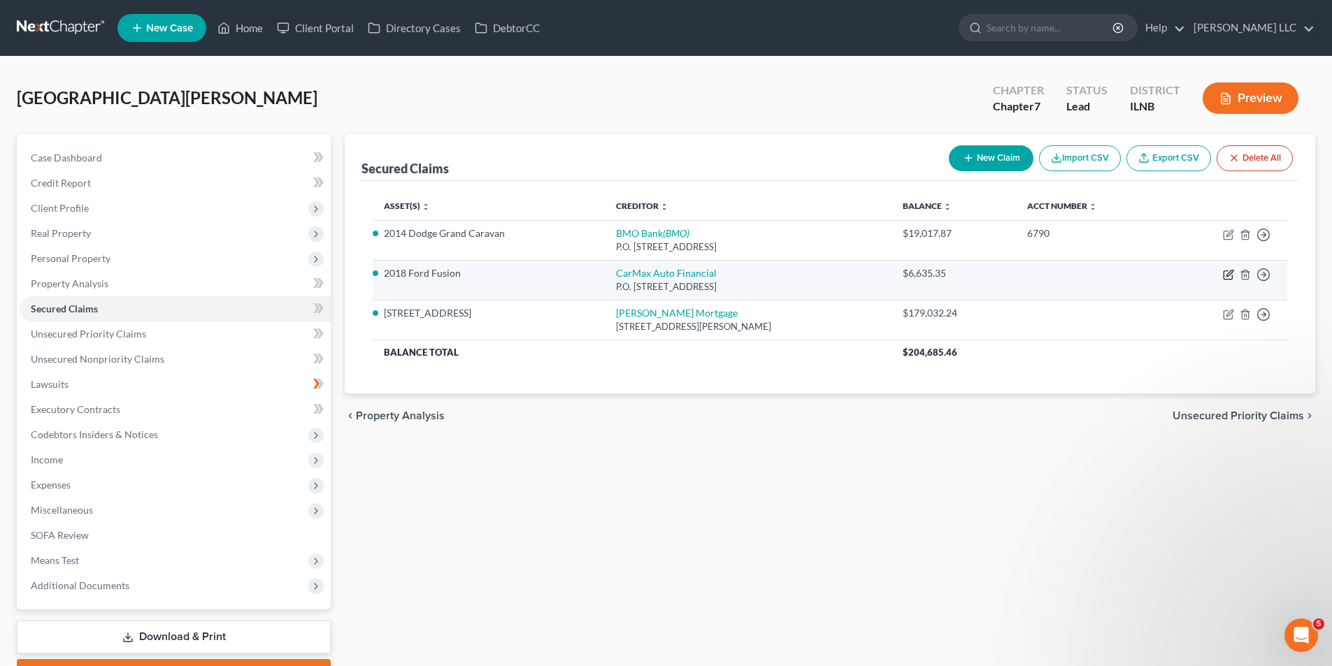
click at [1225, 269] on icon "button" at bounding box center [1228, 274] width 11 height 11
select select "14"
select select "4"
select select "2"
select select "0"
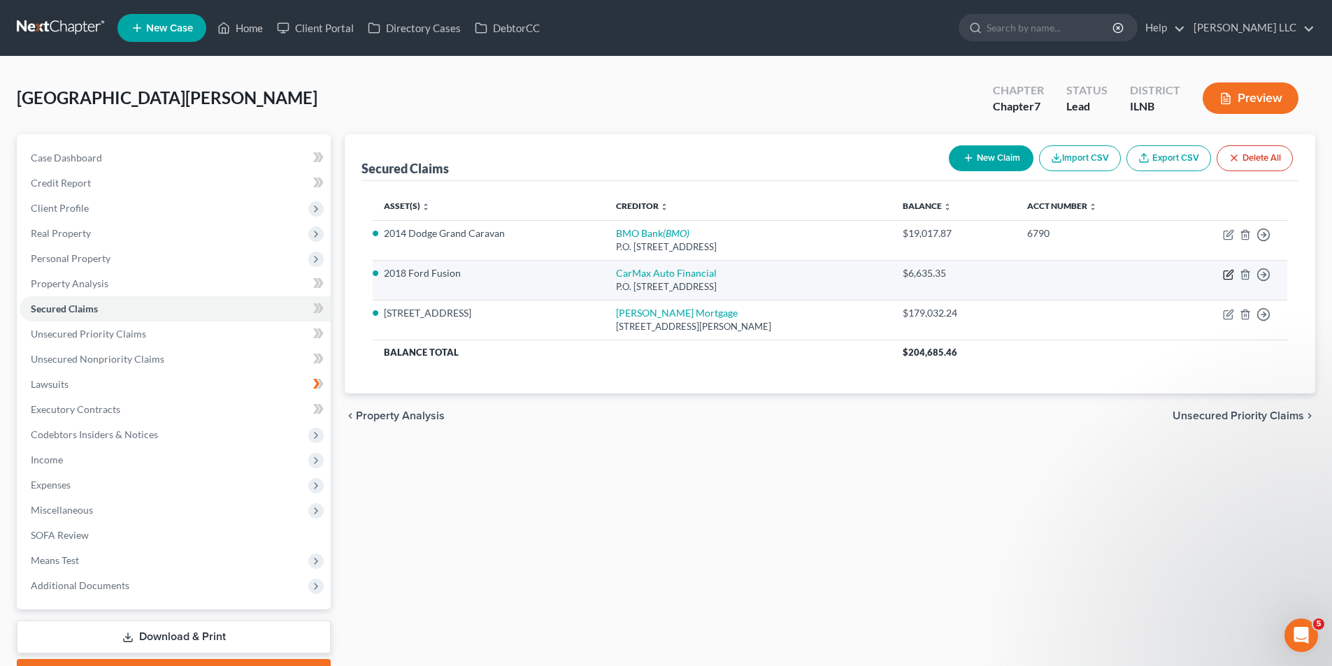
select select "0"
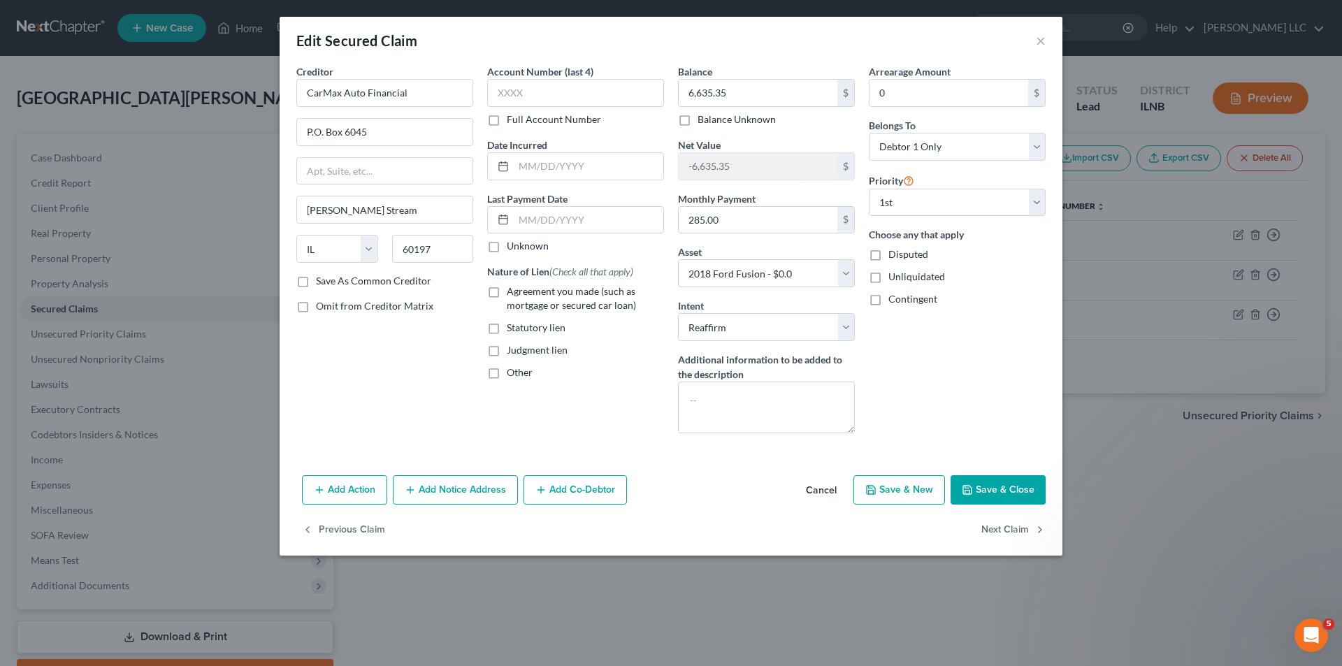
click at [523, 303] on span "Agreement you made (such as mortgage or secured car loan)" at bounding box center [571, 298] width 129 height 26
click at [522, 294] on input "Agreement you made (such as mortgage or secured car loan)" at bounding box center [516, 289] width 9 height 9
checkbox input "true"
click at [888, 493] on button "Save & New" at bounding box center [900, 489] width 92 height 29
select select
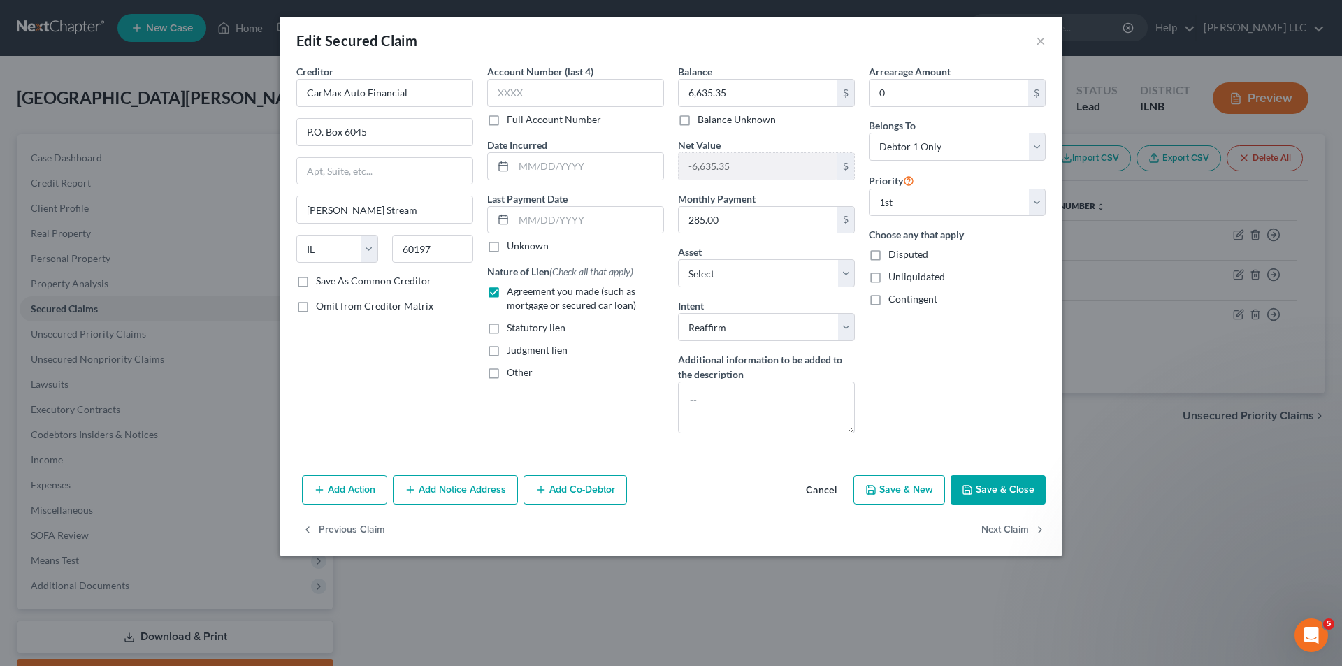
select select "0"
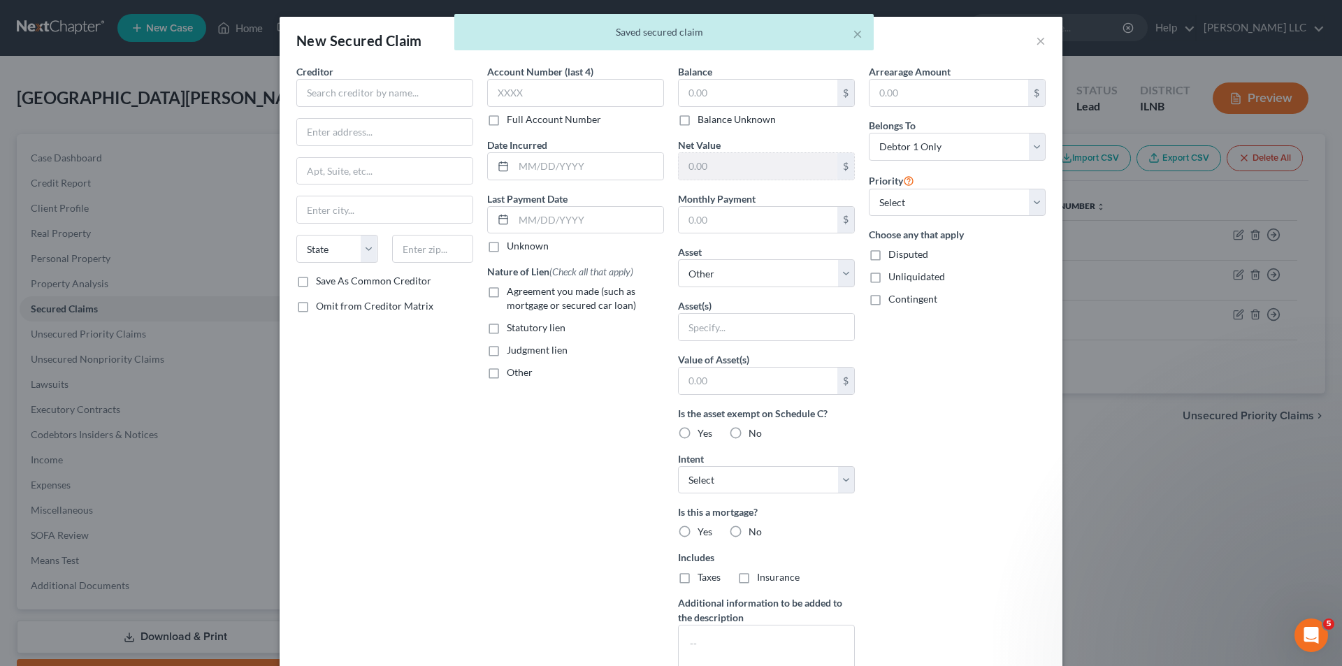
click at [1035, 41] on div "× Saved secured claim" at bounding box center [664, 35] width 1342 height 43
click at [936, 210] on select "Select 1st 2nd 3rd 4th 5th 6th 7th 8th 9th 10th 11th 12th 13th 14th 15th 16th 1…" at bounding box center [957, 203] width 177 height 28
select select "0"
click at [869, 189] on select "Select 1st 2nd 3rd 4th 5th 6th 7th 8th 9th 10th 11th 12th 13th 14th 15th 16th 1…" at bounding box center [957, 203] width 177 height 28
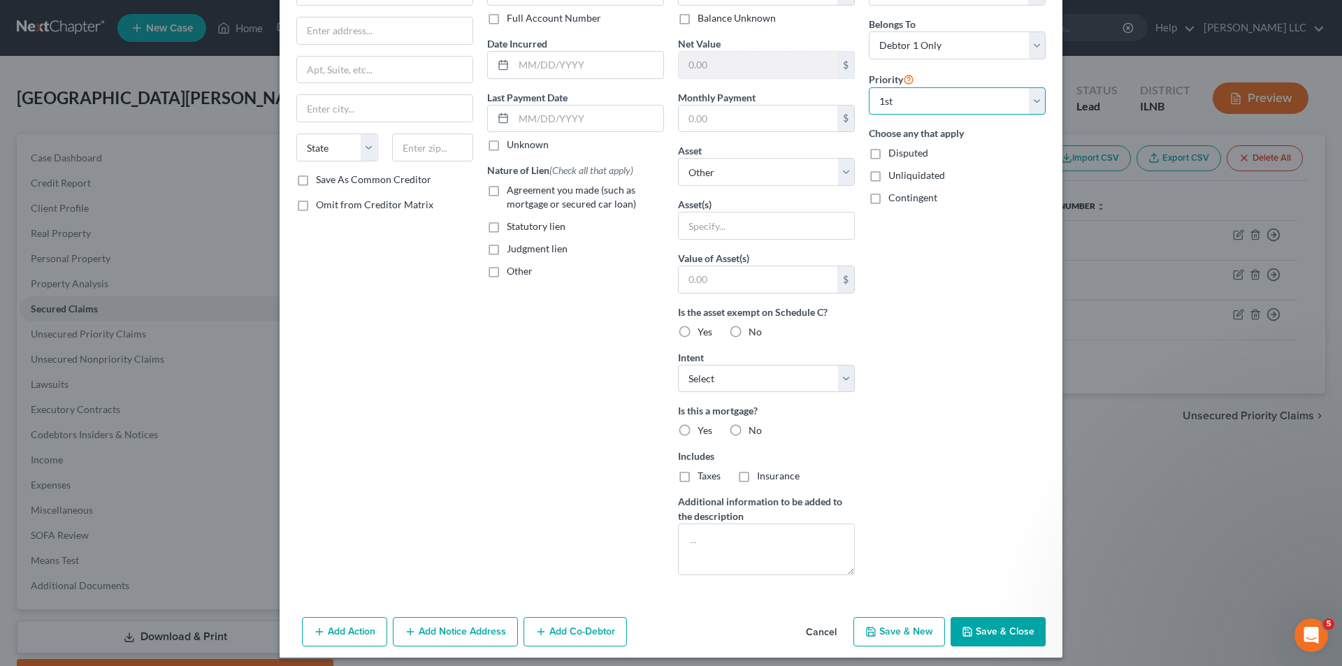
scroll to position [110, 0]
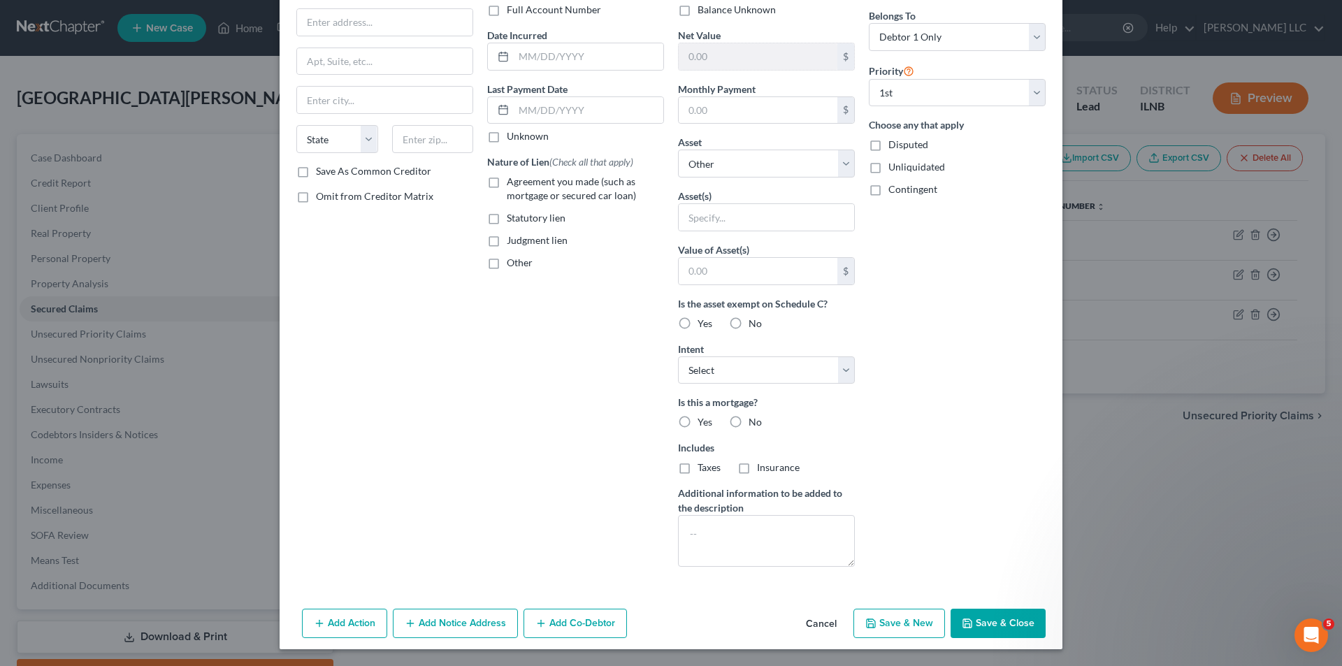
drag, startPoint x: 912, startPoint y: 619, endPoint x: 981, endPoint y: 621, distance: 69.2
click at [981, 621] on div "Add Action Add Notice Address Add Co-Debtor Cancel Save & New Save & Close" at bounding box center [671, 626] width 783 height 46
click at [981, 621] on button "Save & Close" at bounding box center [998, 623] width 95 height 29
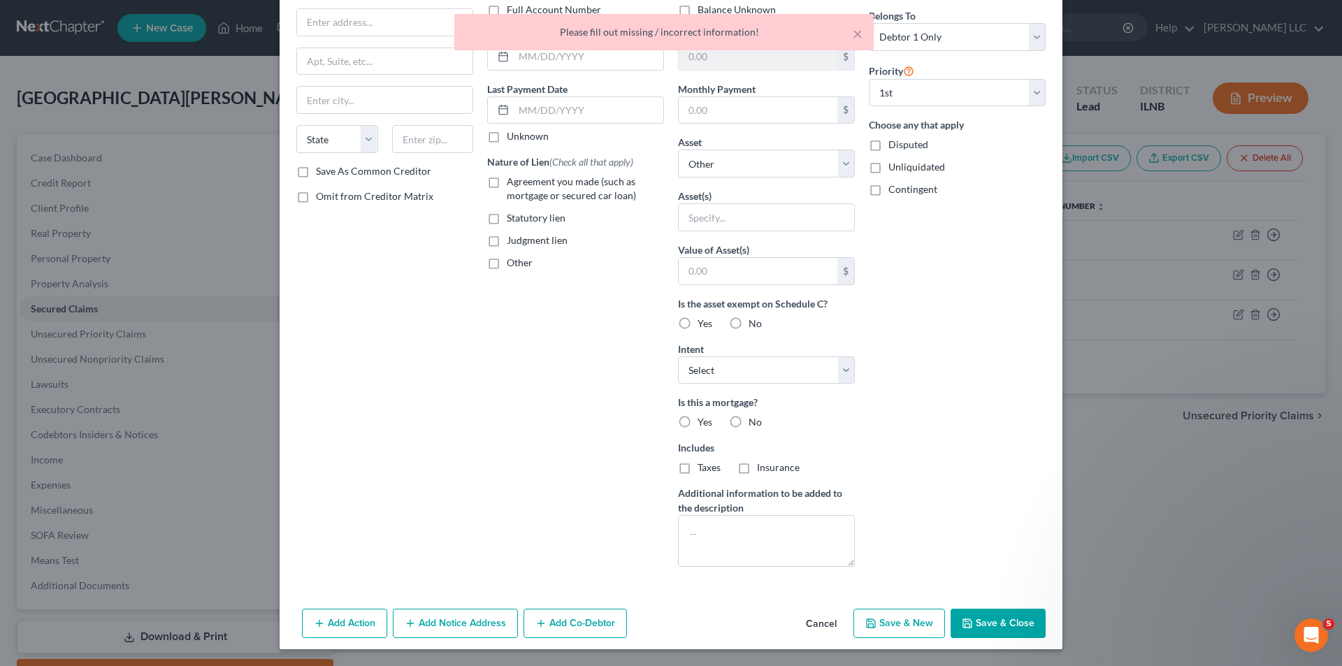
click at [975, 505] on div "Arrearage Amount $ Belongs To * Select Debtor 1 Only Debtor 2 Only Debtor 1 And…" at bounding box center [957, 267] width 191 height 624
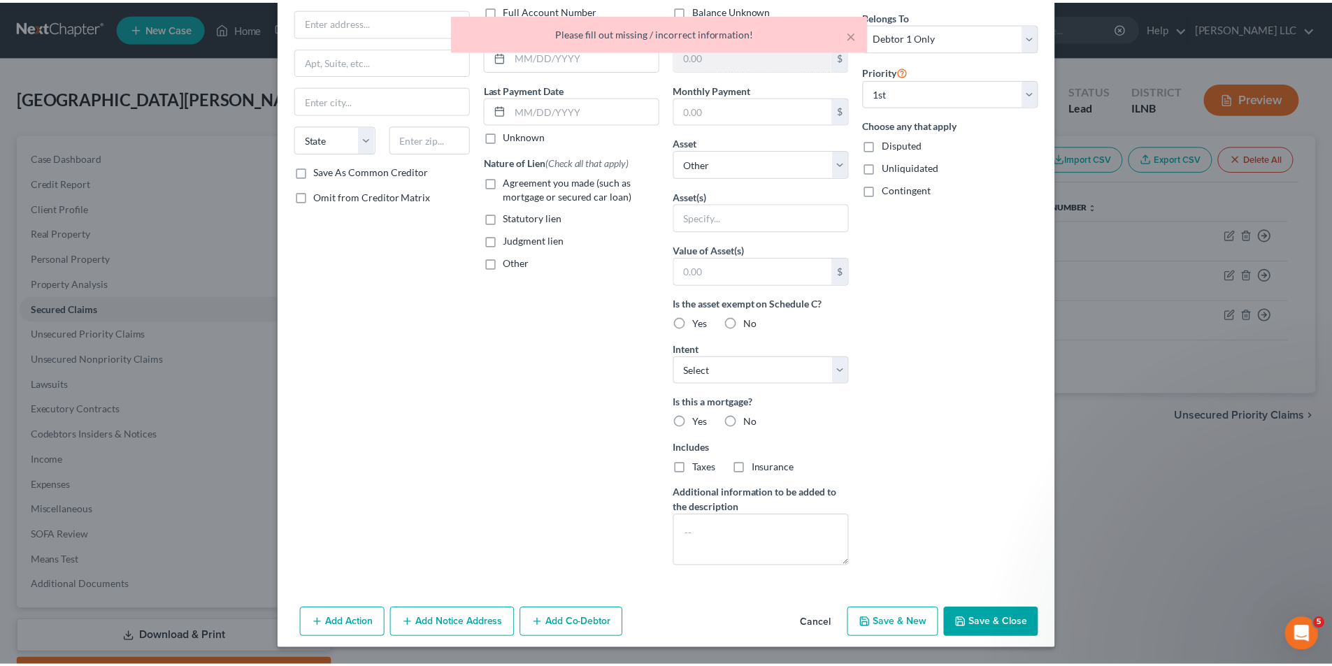
scroll to position [0, 0]
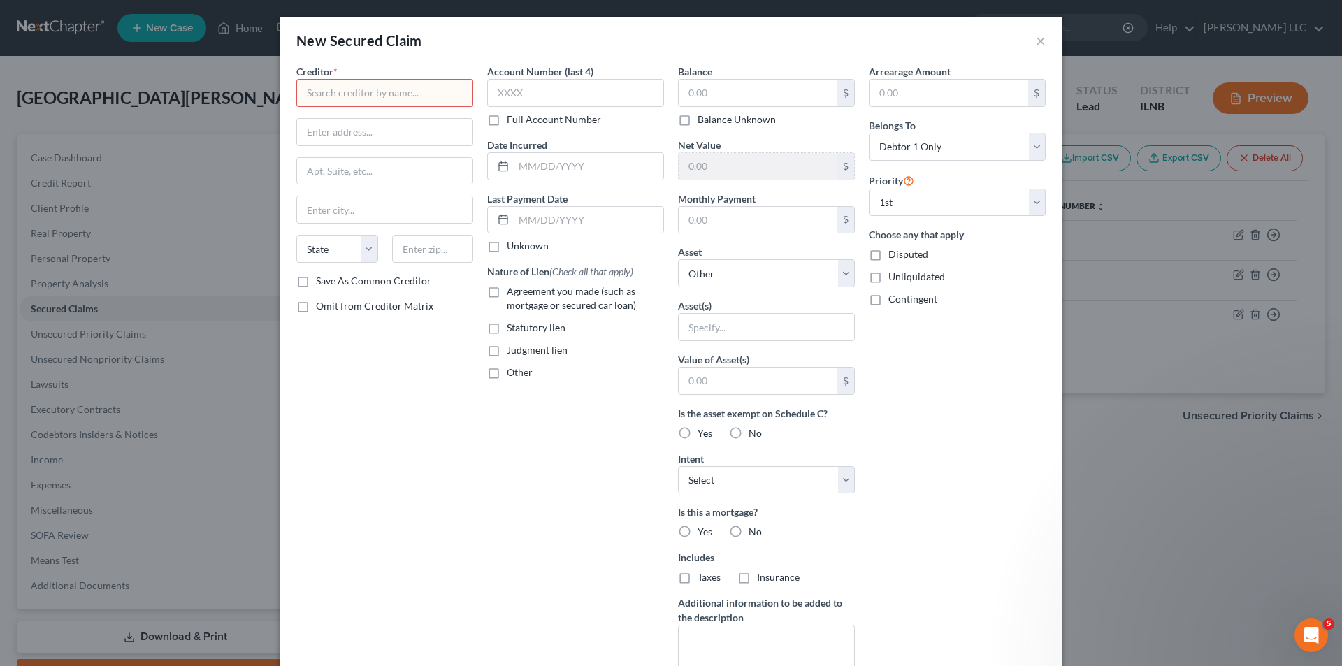
click at [1042, 40] on div "New Secured Claim ×" at bounding box center [671, 41] width 783 height 48
click at [1036, 43] on button "×" at bounding box center [1041, 40] width 10 height 17
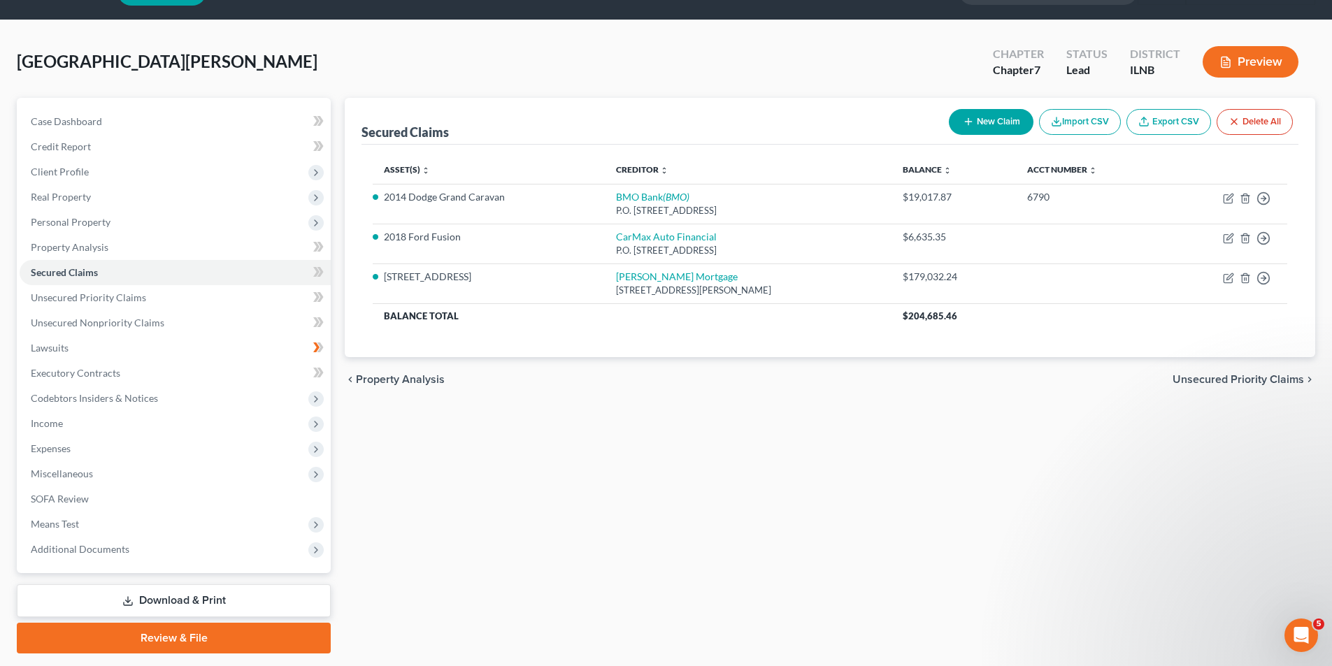
scroll to position [70, 0]
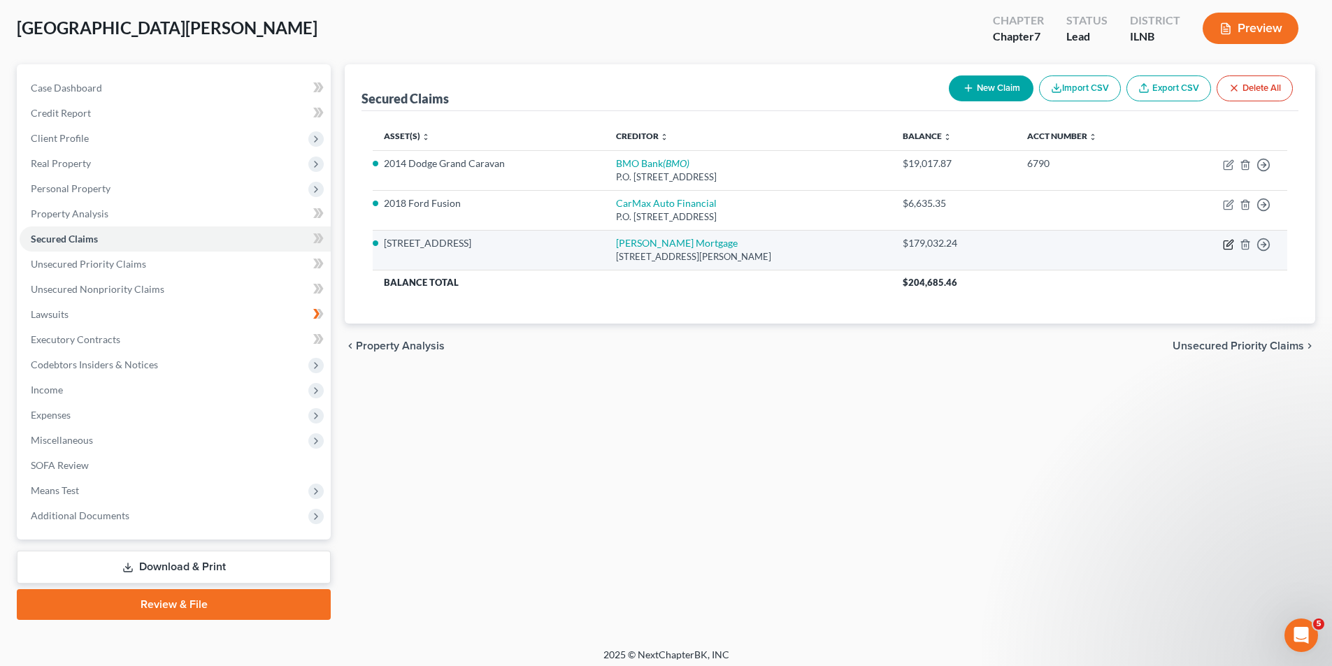
click at [1228, 242] on icon "button" at bounding box center [1228, 244] width 11 height 11
select select "4"
select select "2"
select select "0"
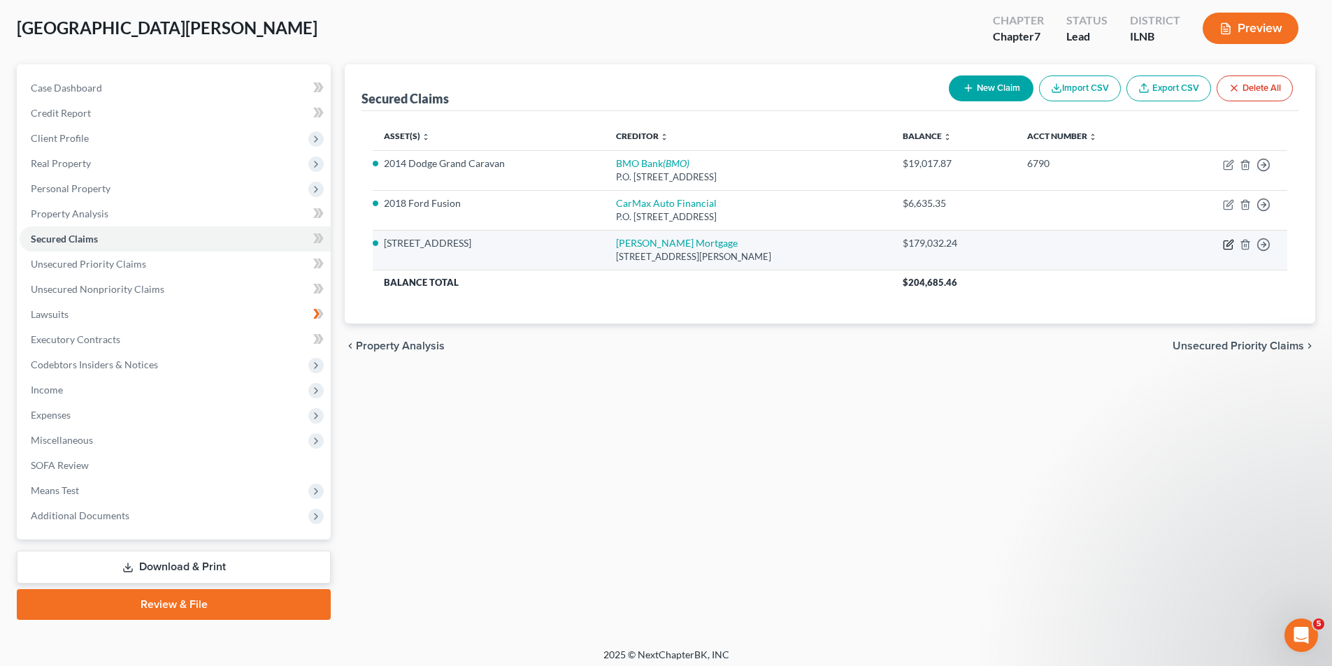
select select "0"
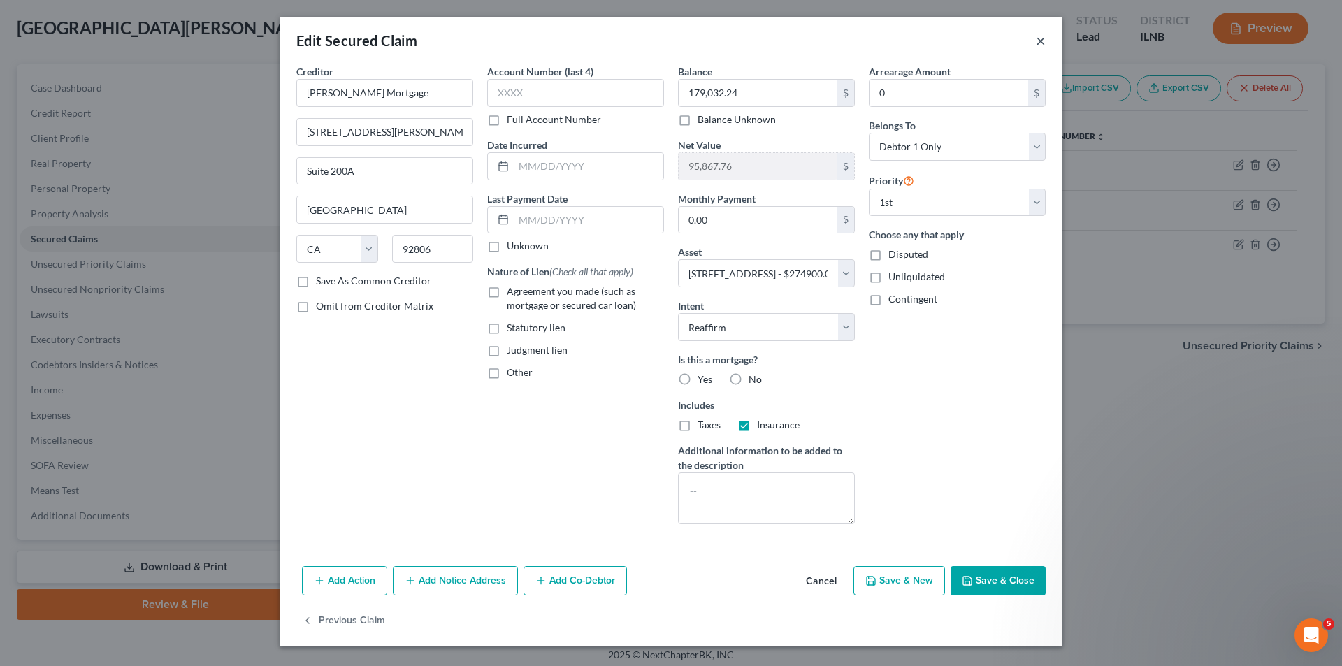
drag, startPoint x: 1038, startPoint y: 34, endPoint x: 1047, endPoint y: 71, distance: 38.0
click at [1039, 34] on button "×" at bounding box center [1041, 40] width 10 height 17
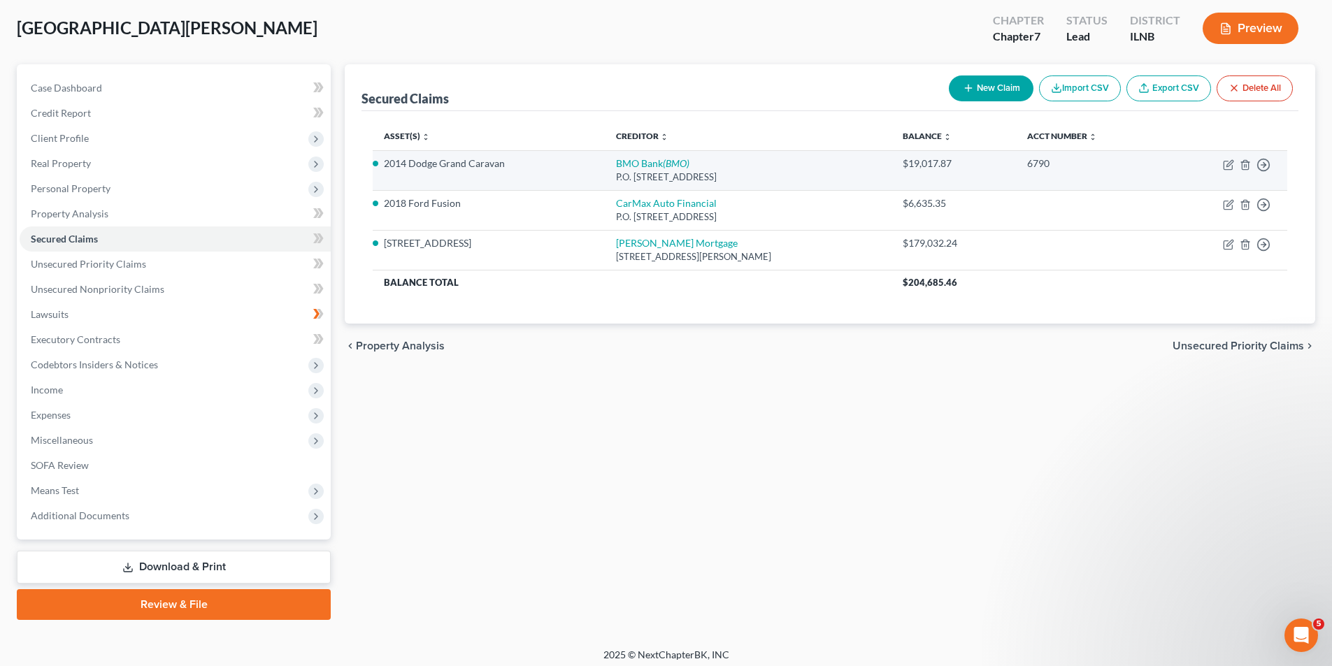
click at [1218, 161] on td "Move to E Move to F Move to G Move to Notice Only" at bounding box center [1226, 170] width 122 height 40
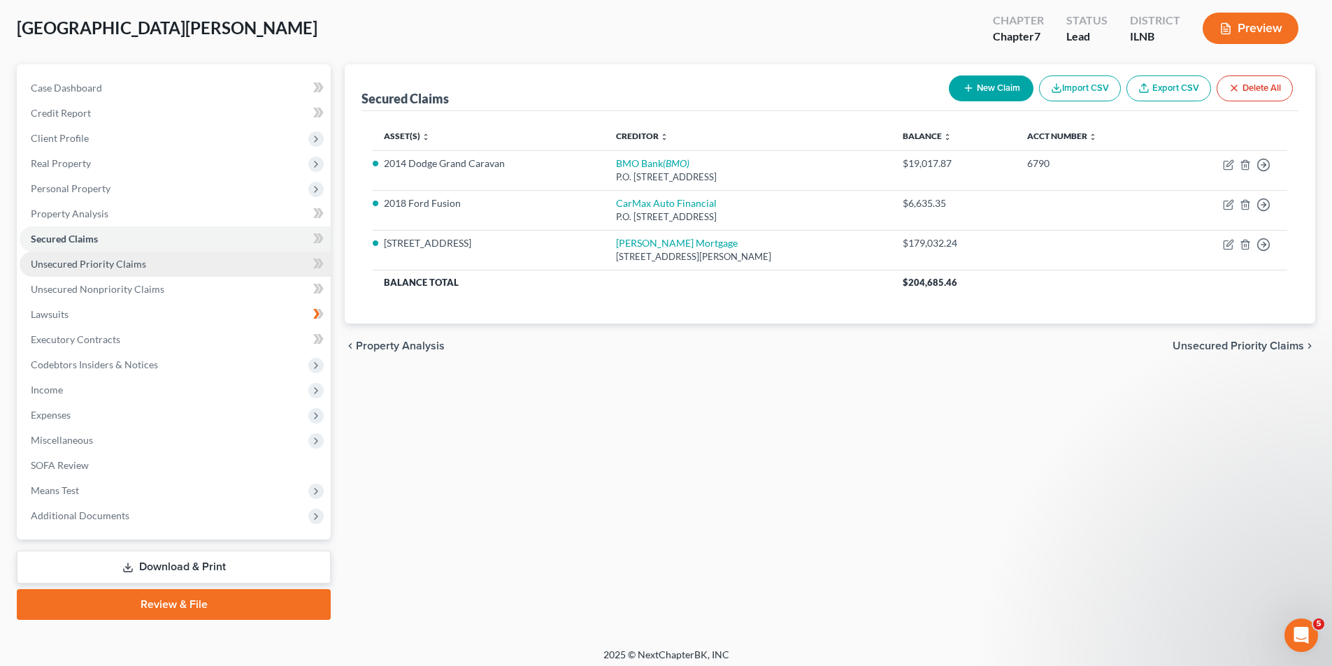
click at [57, 261] on span "Unsecured Priority Claims" at bounding box center [88, 264] width 115 height 12
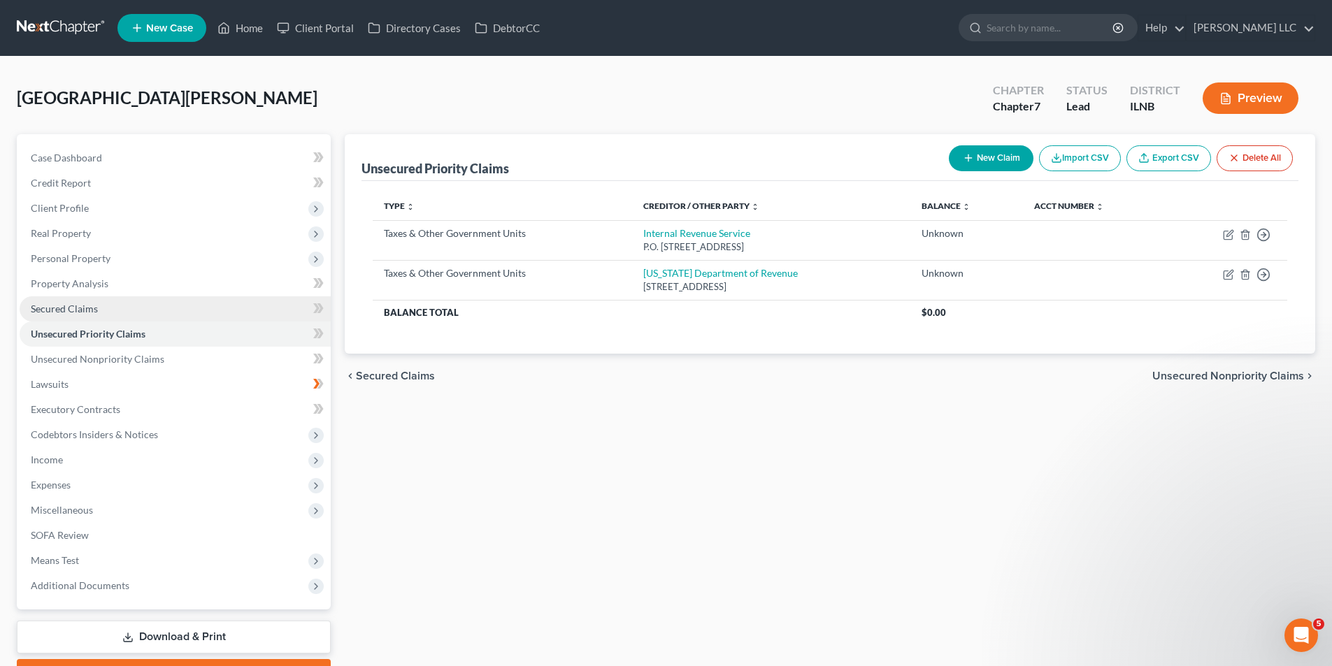
click at [50, 312] on span "Secured Claims" at bounding box center [64, 309] width 67 height 12
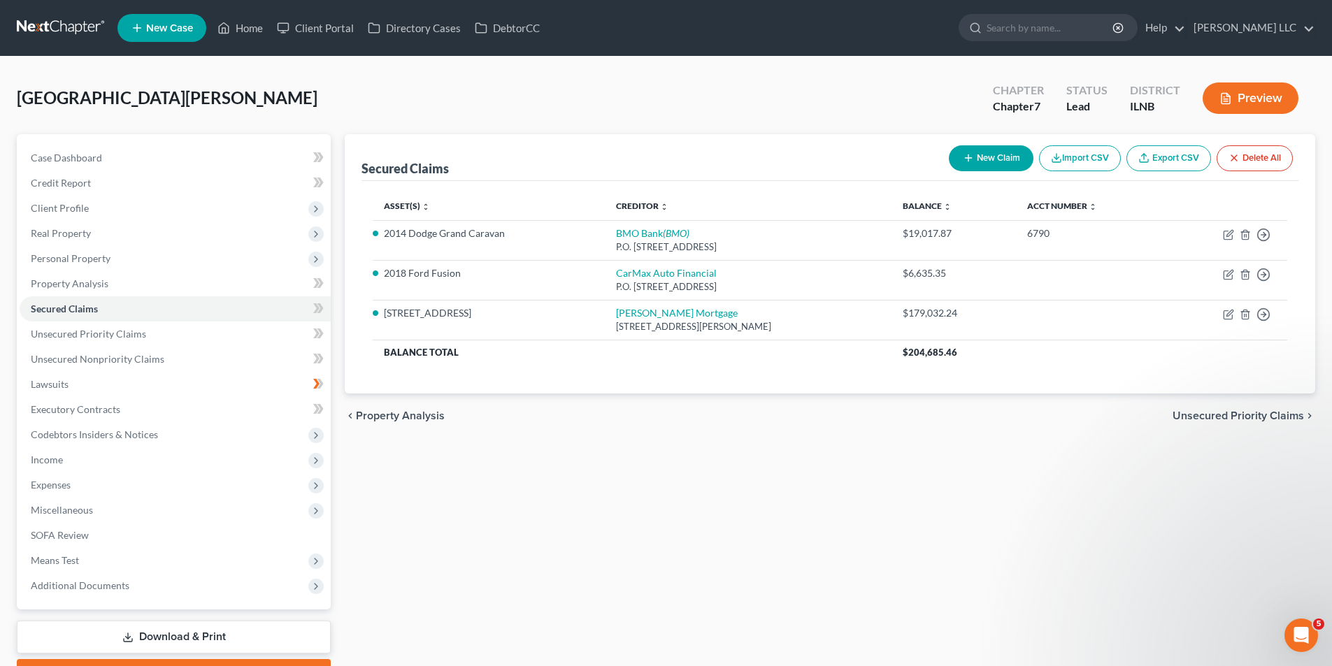
click at [1000, 164] on button "New Claim" at bounding box center [991, 158] width 85 height 26
select select "0"
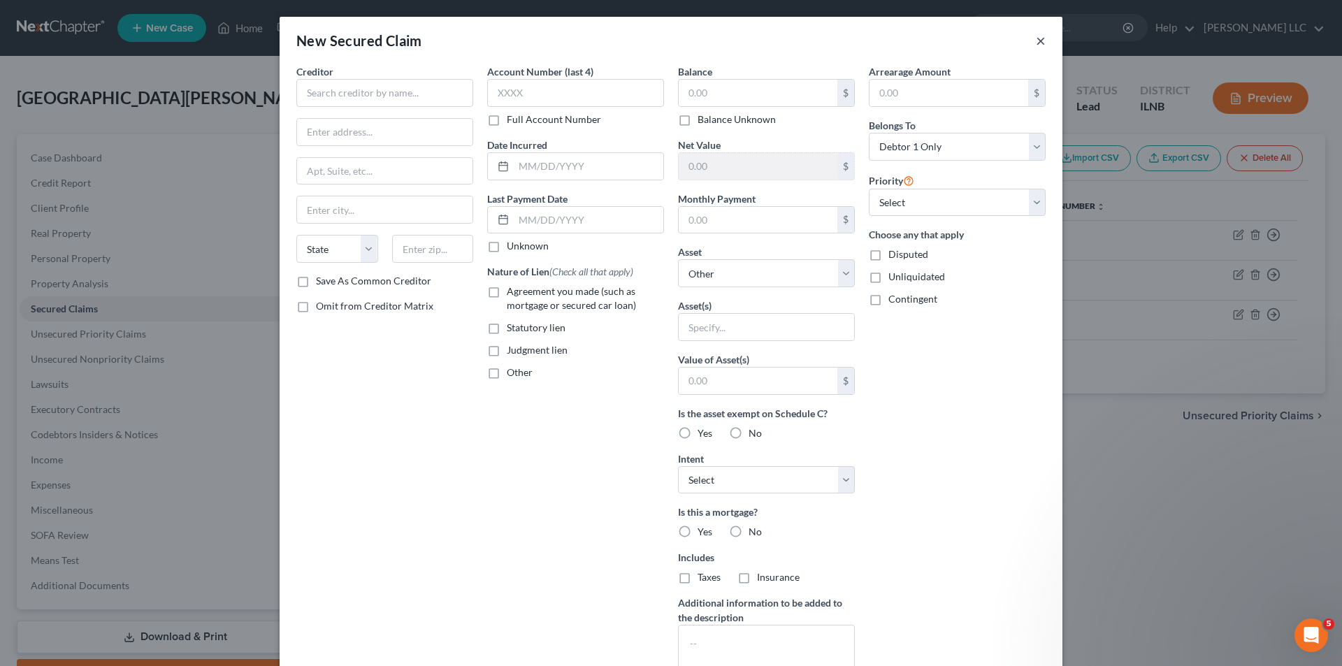
click at [1036, 43] on button "×" at bounding box center [1041, 40] width 10 height 17
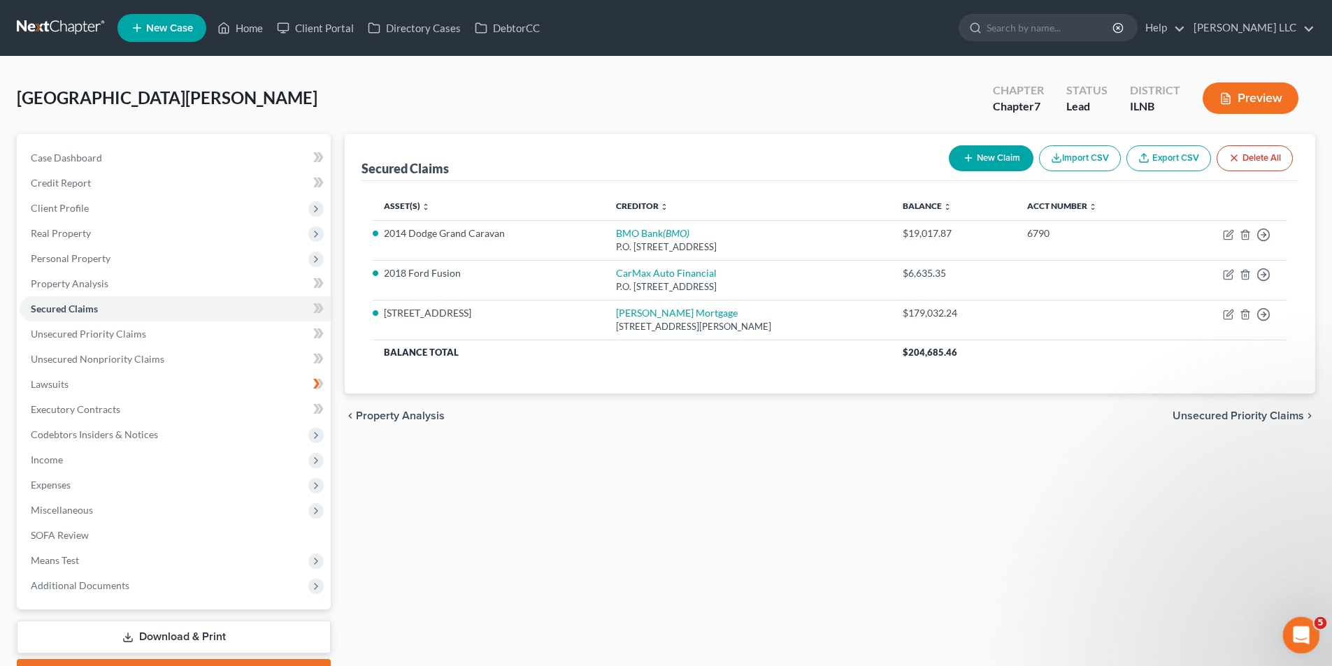
click at [1311, 629] on div "Open Intercom Messenger" at bounding box center [1299, 633] width 46 height 46
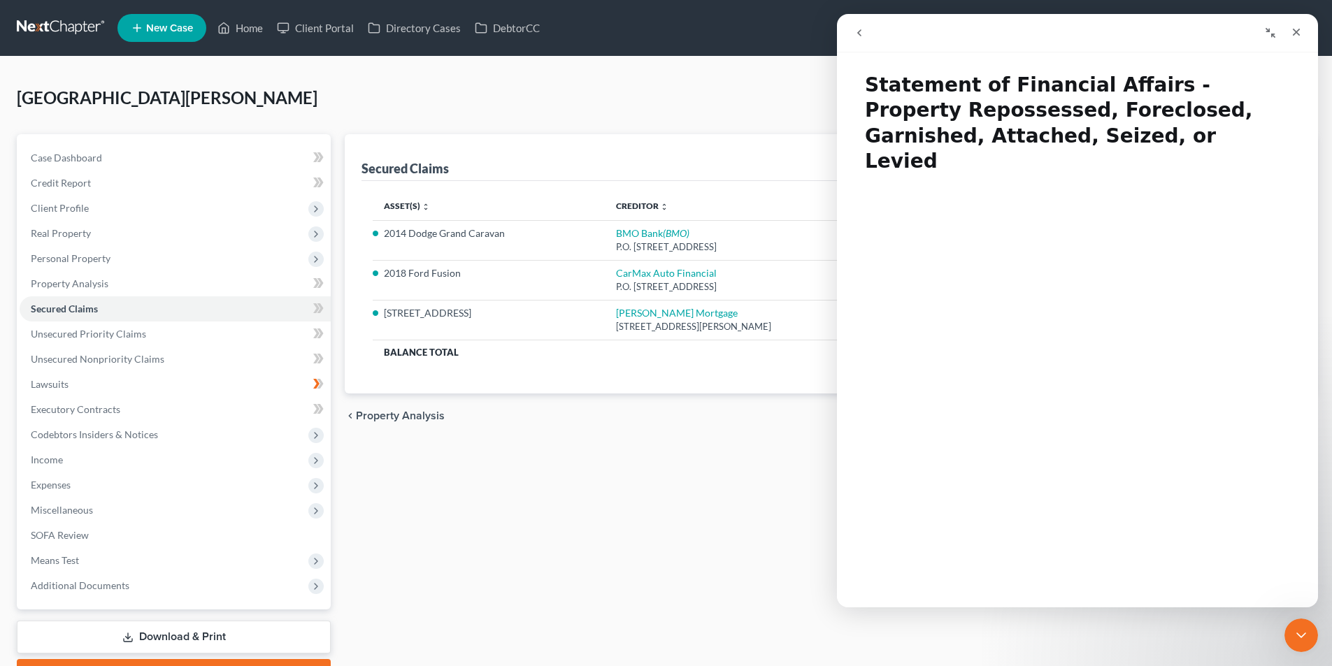
click at [858, 30] on icon "go back" at bounding box center [859, 32] width 11 height 11
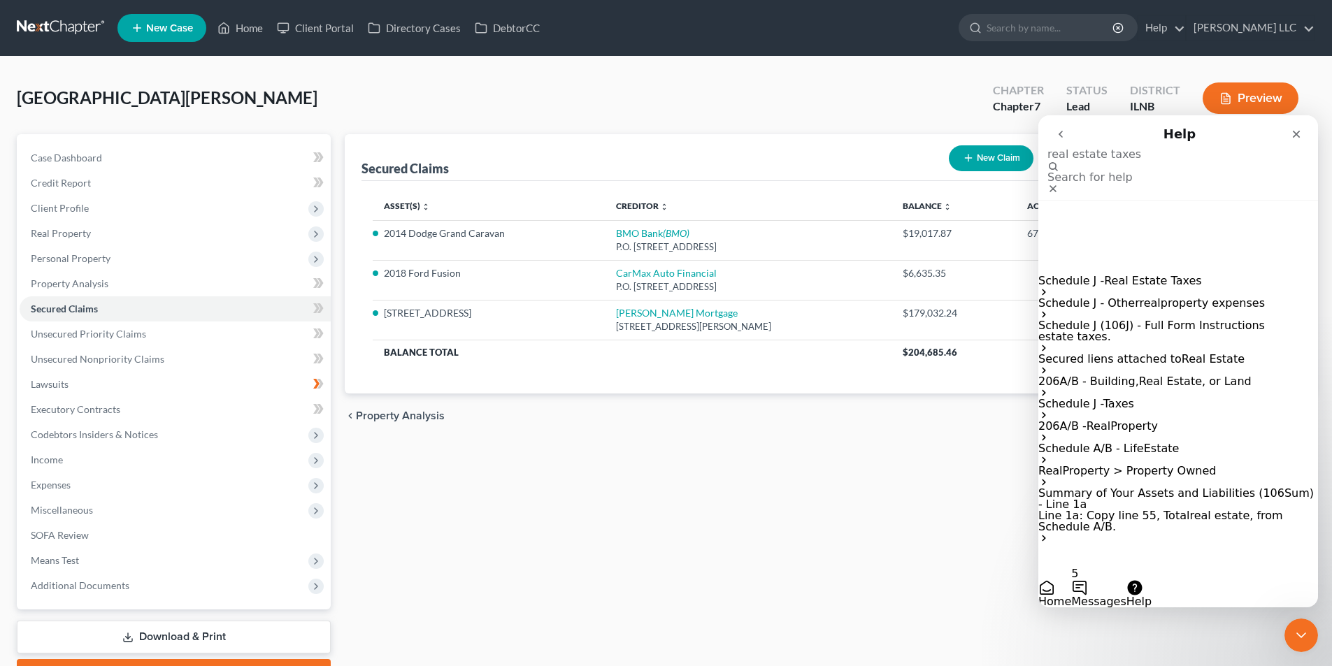
type input "real estate taxes"
click at [1181, 352] on span "Real" at bounding box center [1193, 358] width 24 height 13
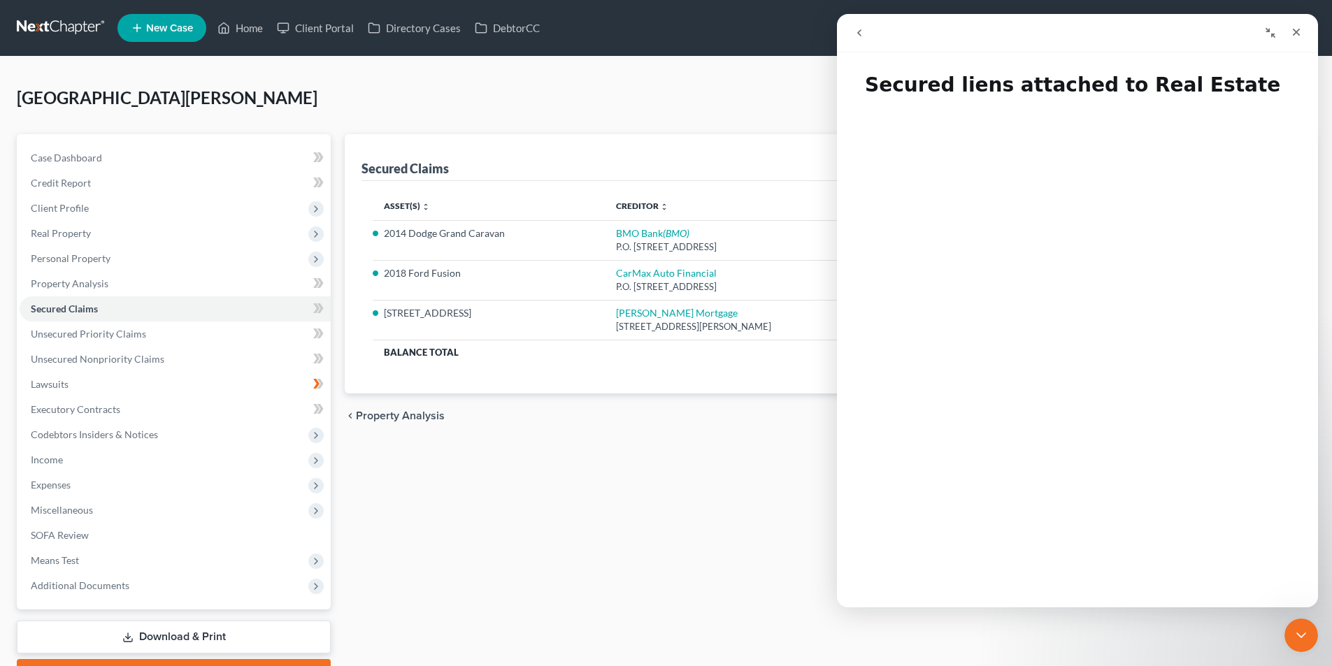
click at [861, 31] on icon "go back" at bounding box center [859, 32] width 4 height 7
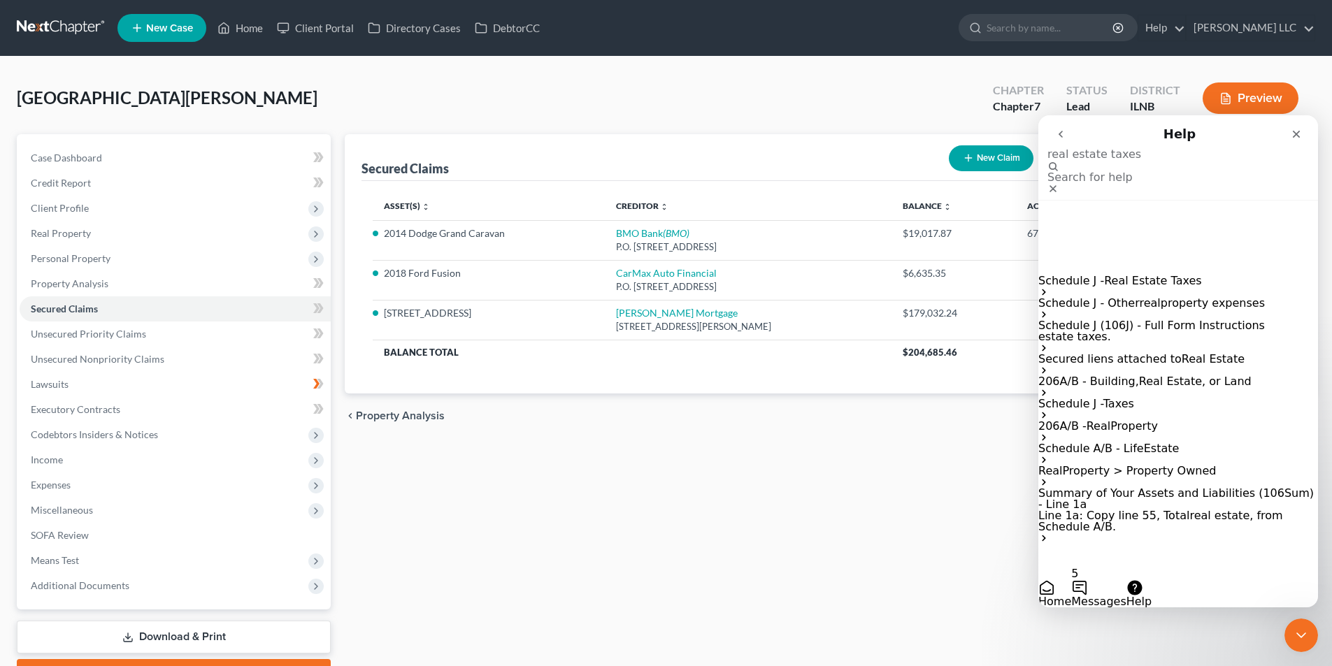
click at [1124, 397] on span "Taxes" at bounding box center [1118, 403] width 31 height 13
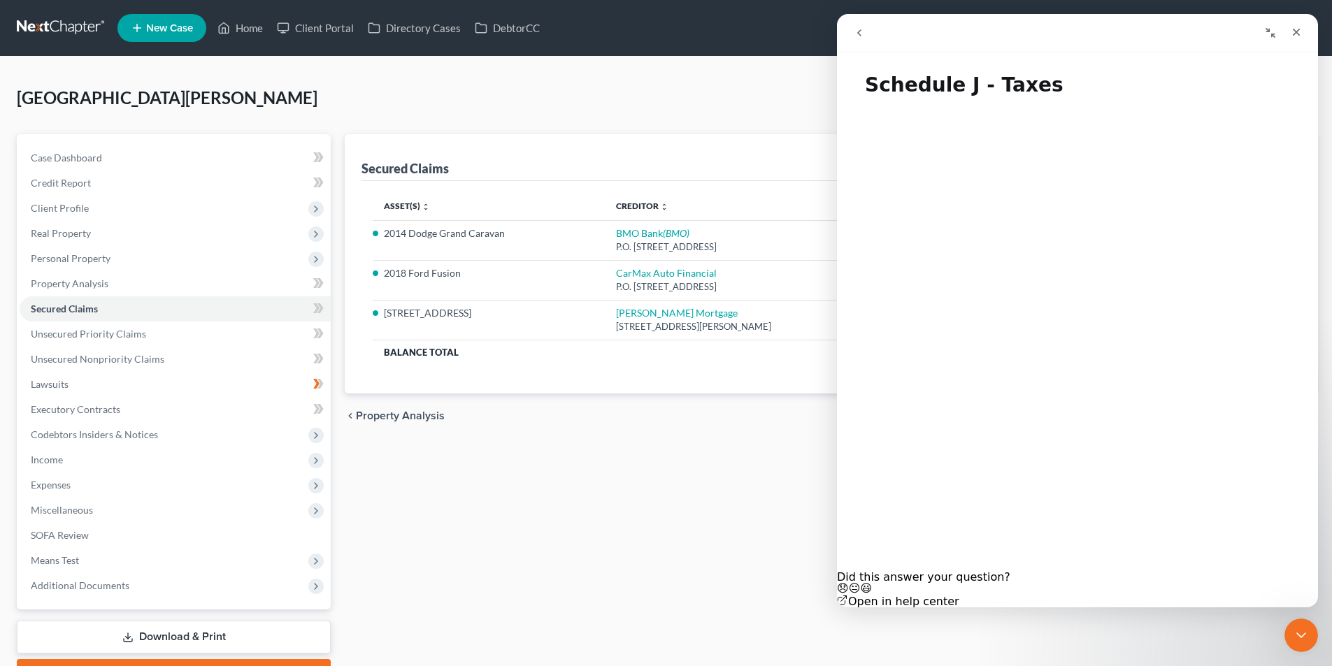
click at [854, 36] on icon "go back" at bounding box center [859, 32] width 11 height 11
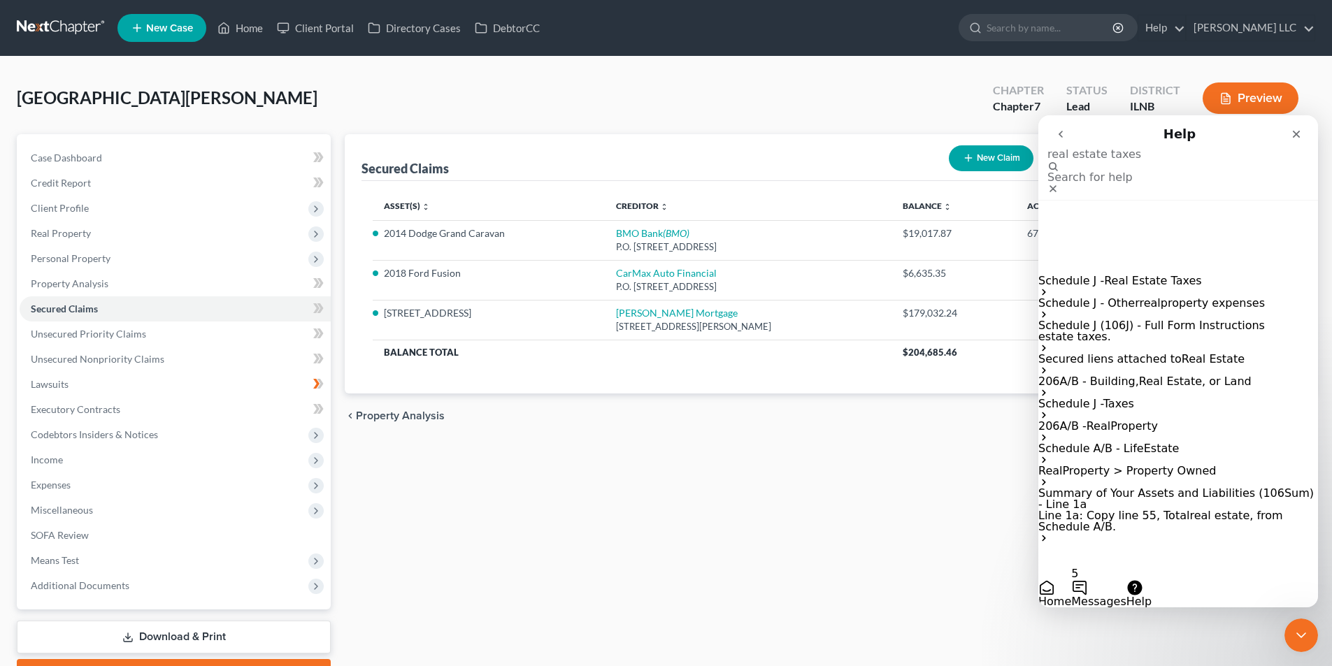
click at [1130, 352] on span "Secured liens attached to" at bounding box center [1109, 358] width 143 height 13
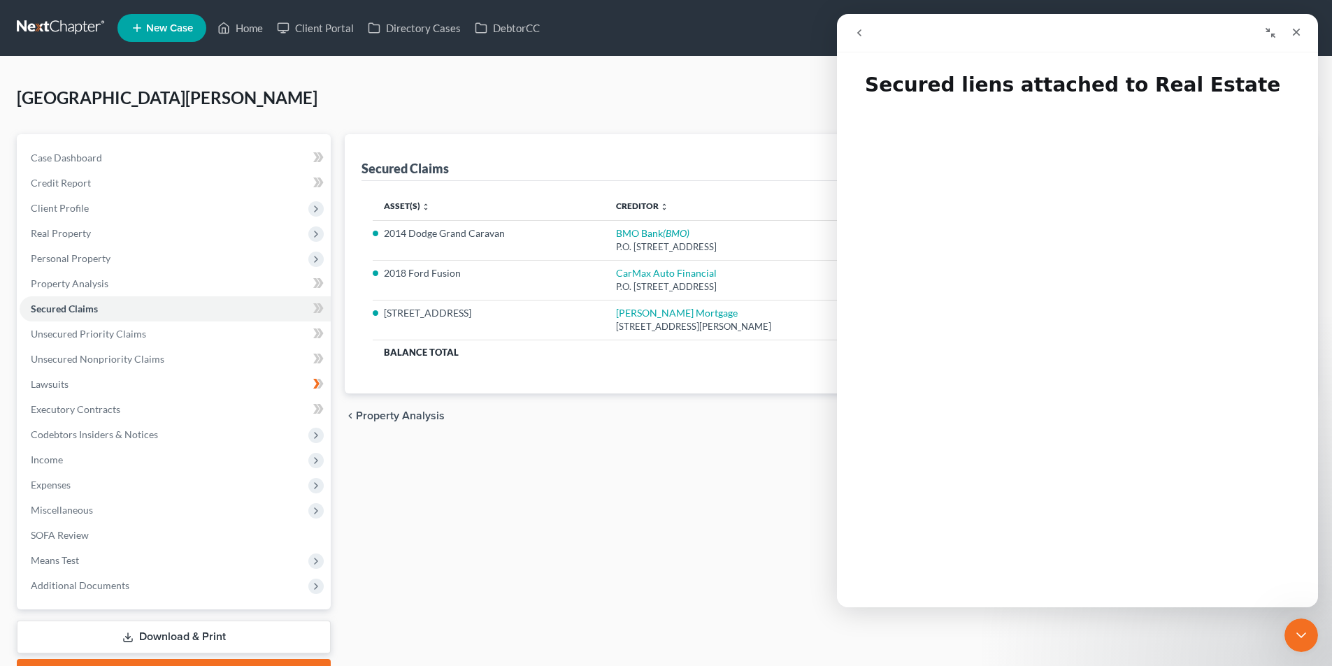
click at [860, 31] on icon "go back" at bounding box center [859, 32] width 4 height 7
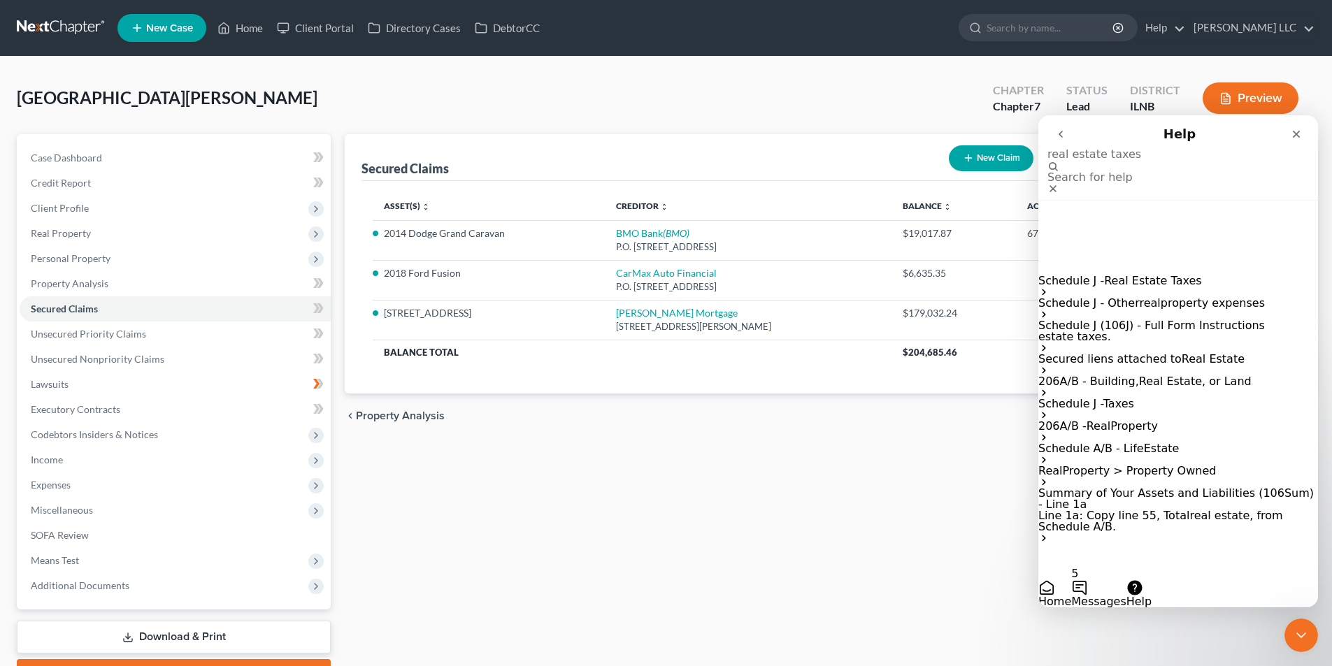
scroll to position [21, 0]
click at [1144, 464] on span "Property > Property Owned" at bounding box center [1140, 470] width 154 height 13
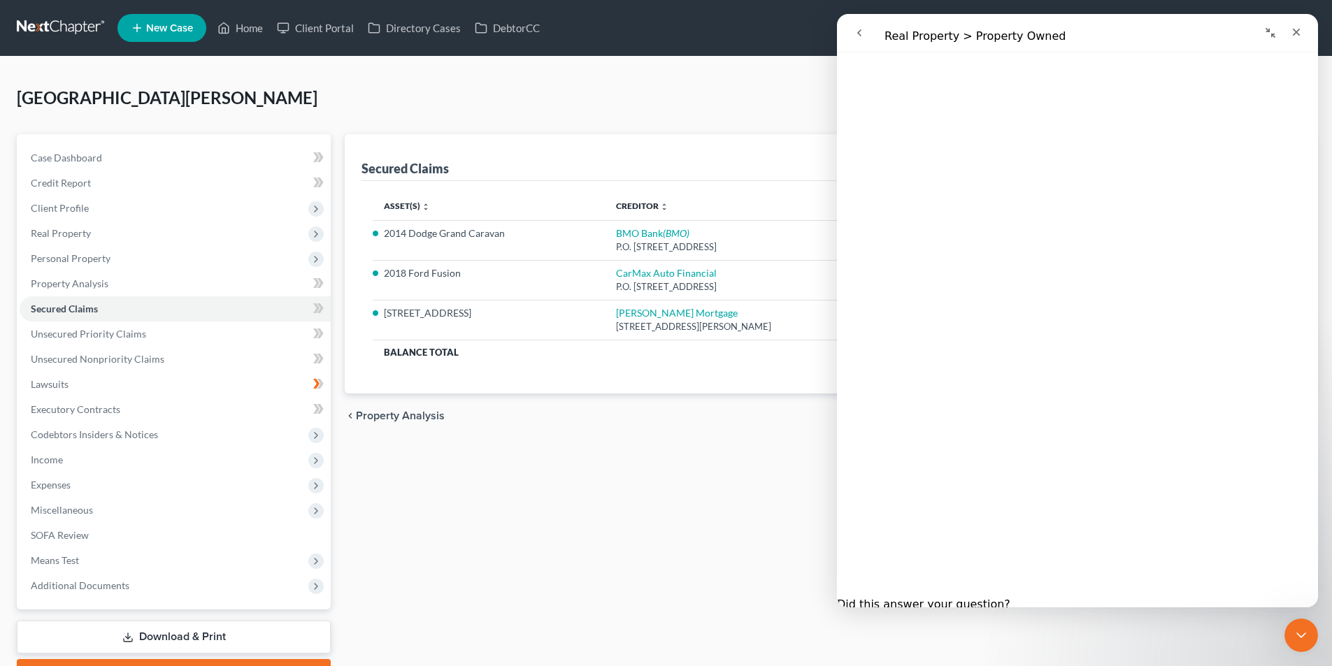
scroll to position [64, 0]
click at [1302, 31] on div "Close" at bounding box center [1296, 32] width 25 height 25
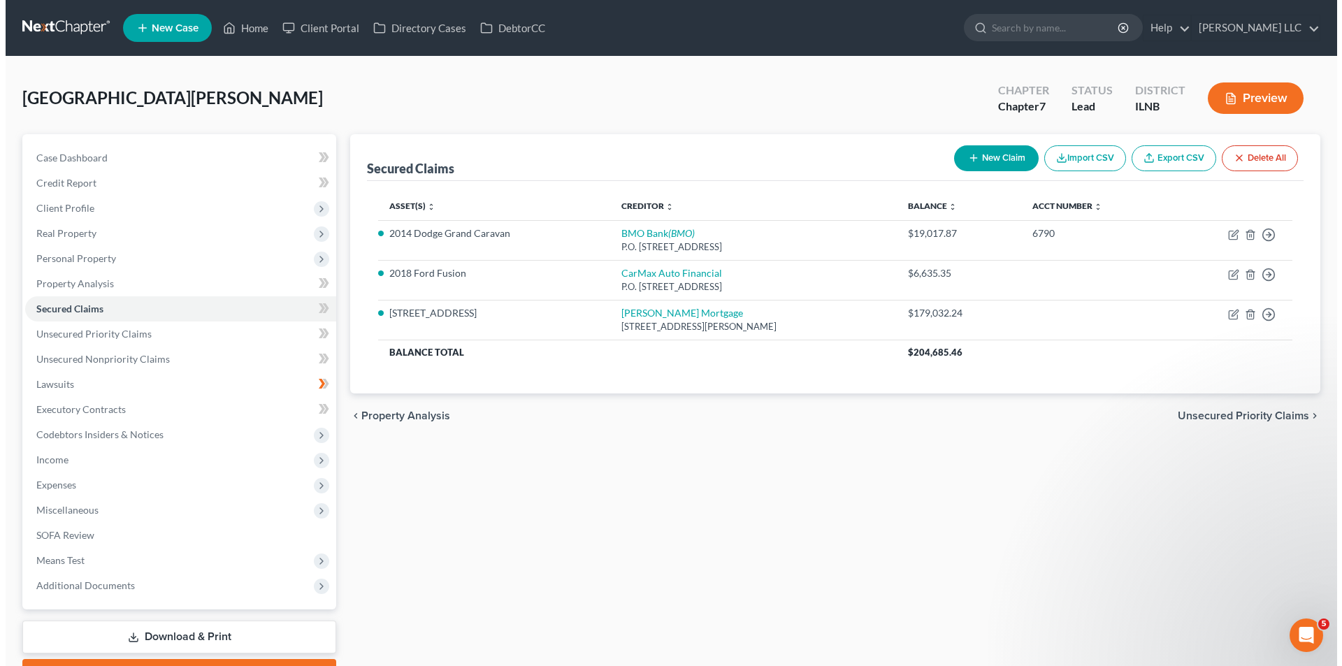
scroll to position [0, 0]
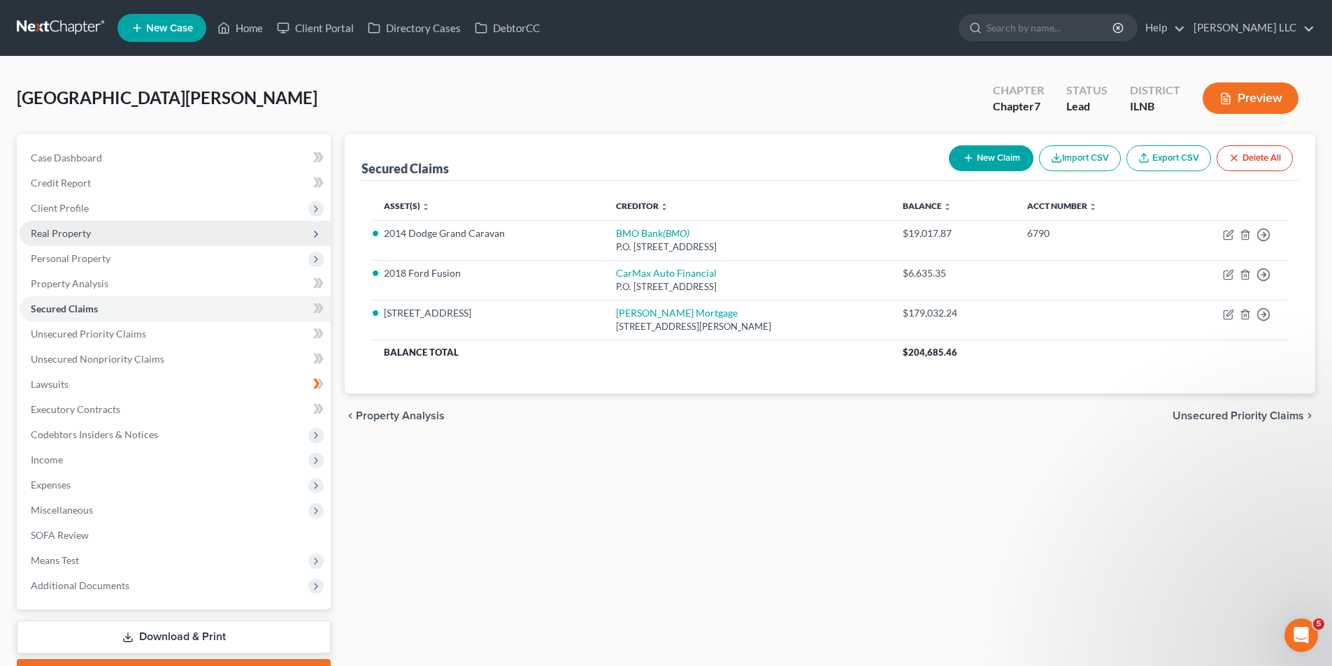
click at [66, 236] on span "Real Property" at bounding box center [61, 233] width 60 height 12
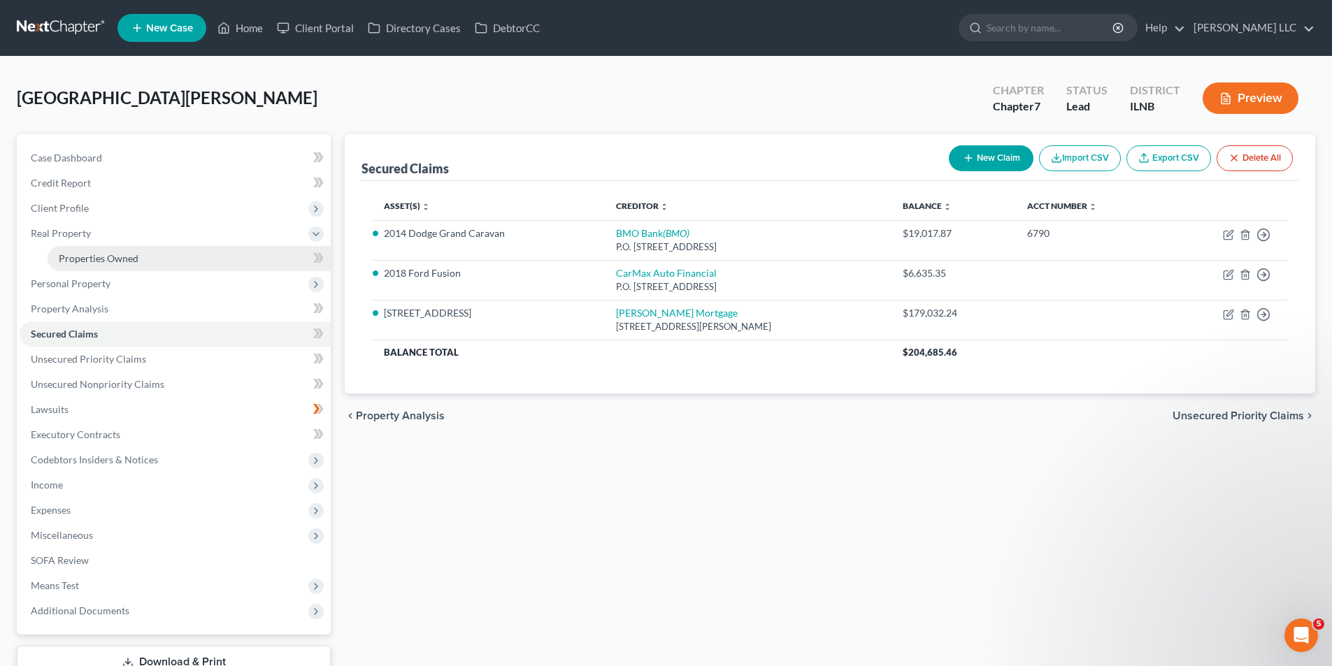
click at [82, 259] on span "Properties Owned" at bounding box center [99, 258] width 80 height 12
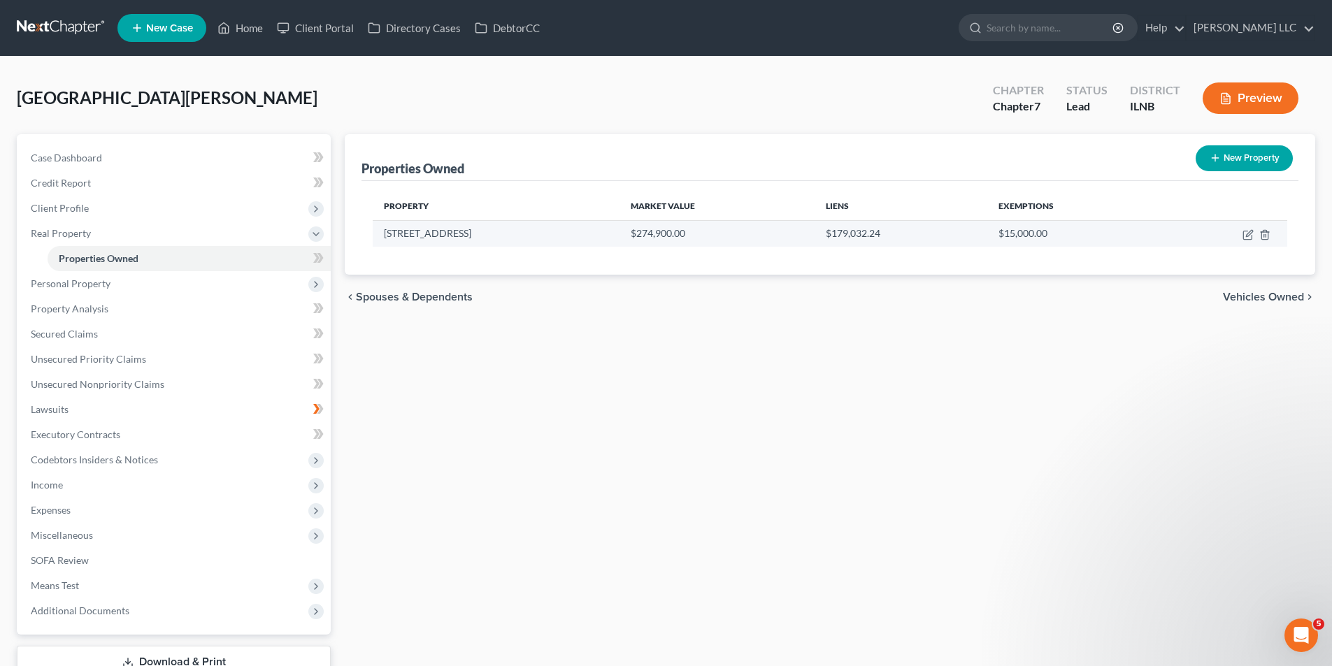
click at [422, 231] on td "[STREET_ADDRESS]" at bounding box center [496, 233] width 247 height 27
click at [1244, 236] on icon "button" at bounding box center [1247, 235] width 8 height 8
select select "14"
select select "0"
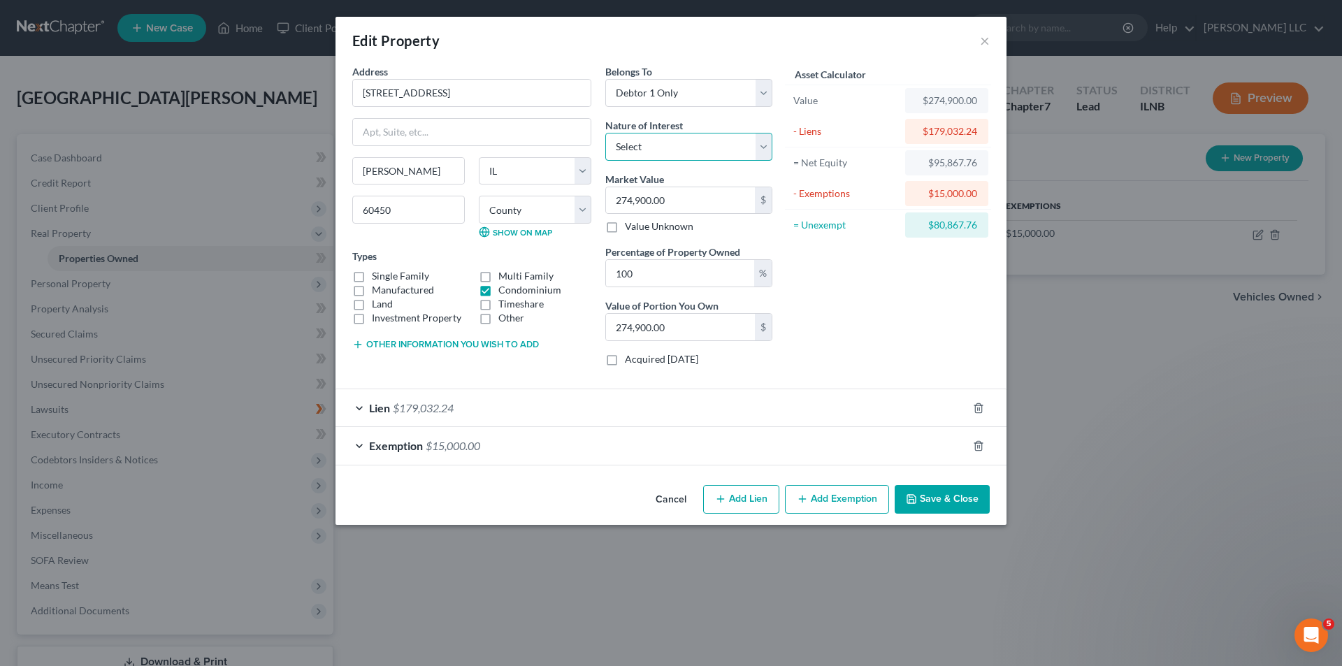
click at [764, 139] on select "Select Fee Simple Joint Tenant Life Estate Equitable Interest Future Interest T…" at bounding box center [688, 147] width 167 height 28
select select "0"
click at [605, 133] on select "Select Fee Simple Joint Tenant Life Estate Equitable Interest Future Interest T…" at bounding box center [688, 147] width 167 height 28
click at [372, 278] on label "Single Family" at bounding box center [400, 276] width 57 height 14
click at [378, 278] on input "Single Family" at bounding box center [382, 273] width 9 height 9
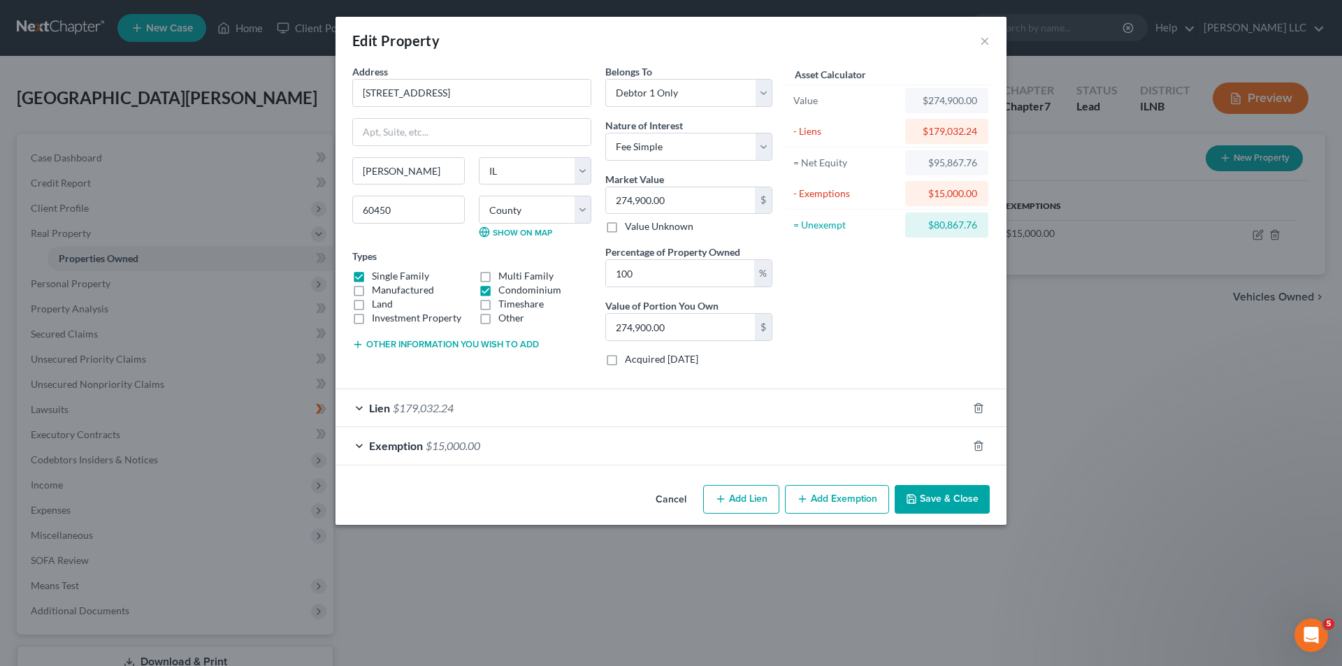
click at [372, 276] on label "Single Family" at bounding box center [400, 276] width 57 height 14
click at [378, 276] on input "Single Family" at bounding box center [382, 273] width 9 height 9
checkbox input "false"
click at [431, 403] on span "$179,032.24" at bounding box center [423, 407] width 61 height 13
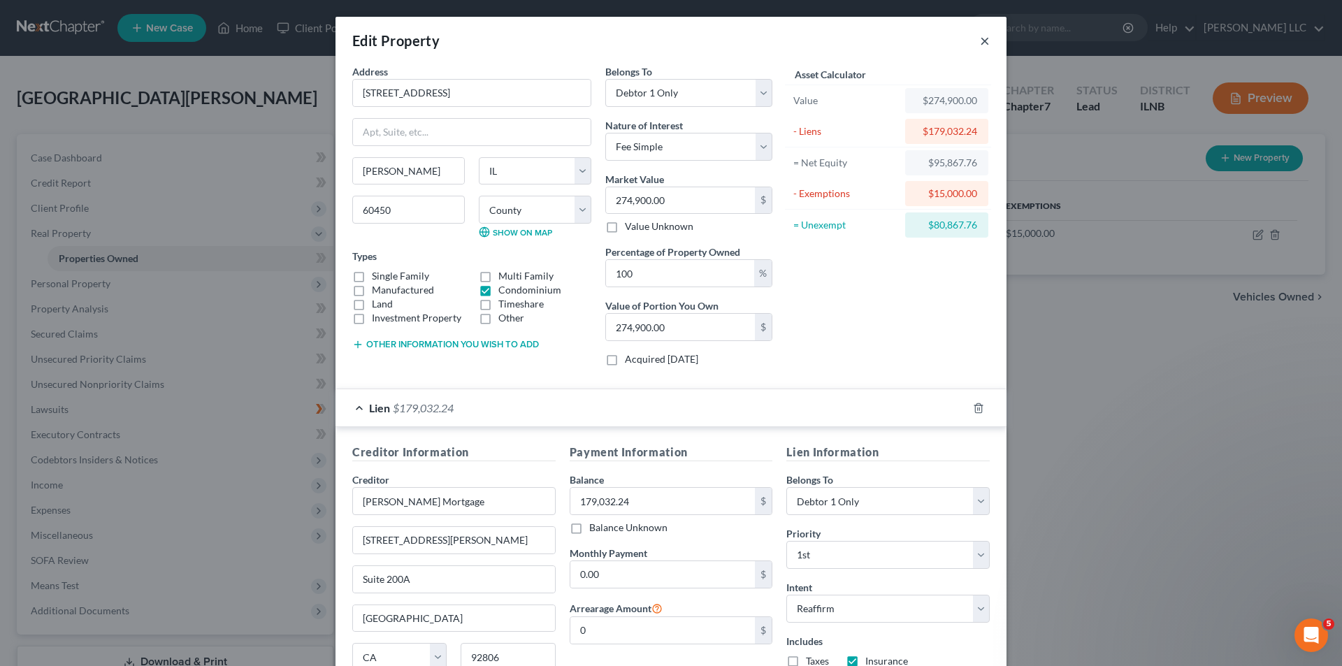
click at [981, 41] on button "×" at bounding box center [985, 40] width 10 height 17
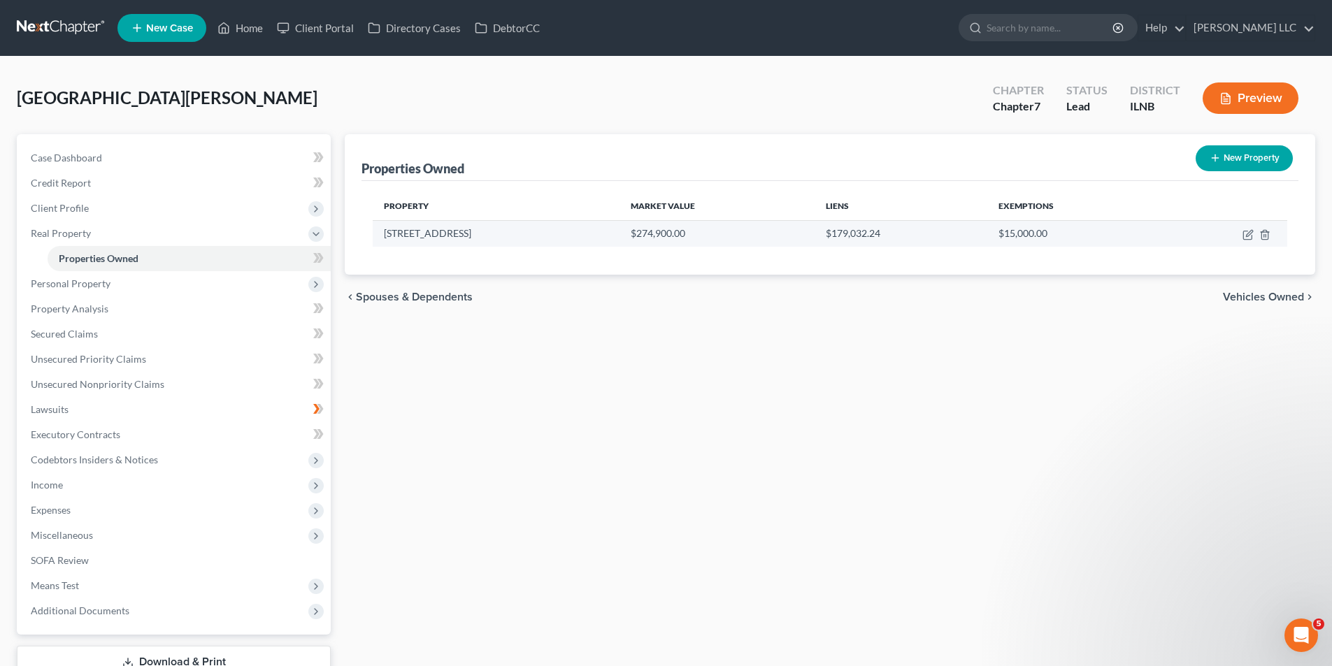
click at [403, 234] on td "[STREET_ADDRESS]" at bounding box center [496, 233] width 247 height 27
click at [1247, 240] on icon "button" at bounding box center [1247, 235] width 8 height 8
select select "14"
select select "31"
select select "0"
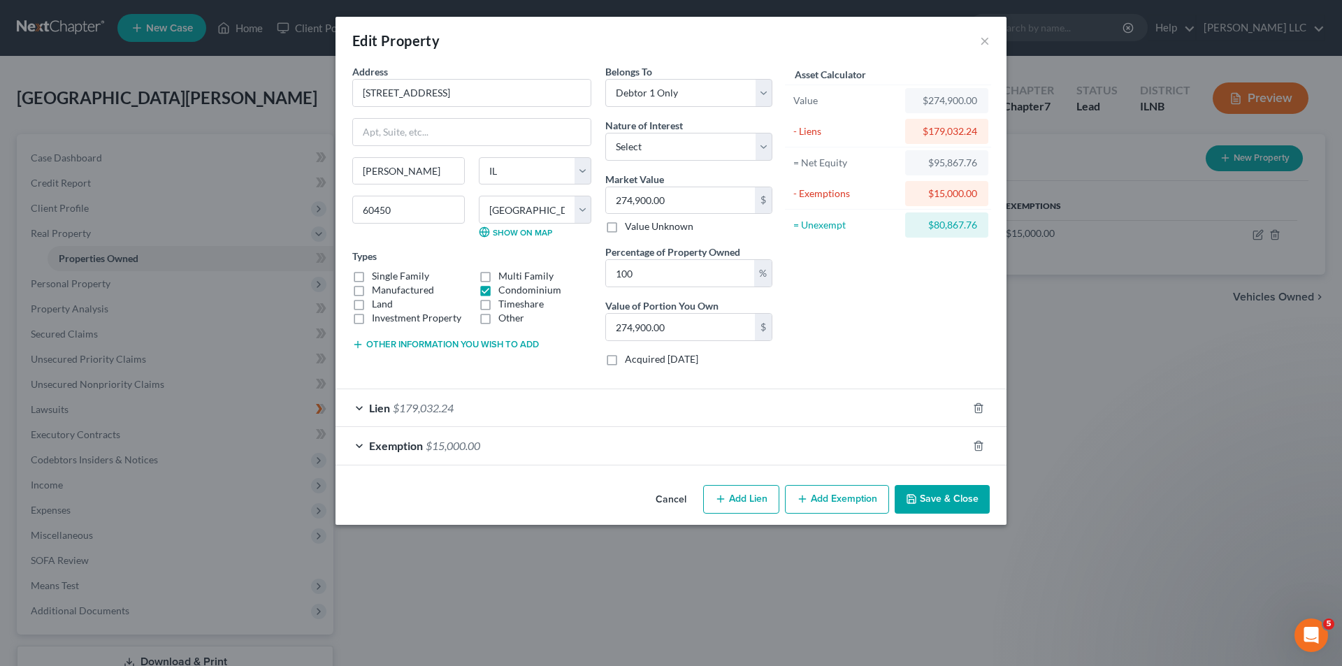
click at [372, 275] on label "Single Family" at bounding box center [400, 276] width 57 height 14
click at [378, 275] on input "Single Family" at bounding box center [382, 273] width 9 height 9
click at [372, 278] on label "Single Family" at bounding box center [400, 276] width 57 height 14
click at [378, 278] on input "Single Family" at bounding box center [382, 273] width 9 height 9
checkbox input "false"
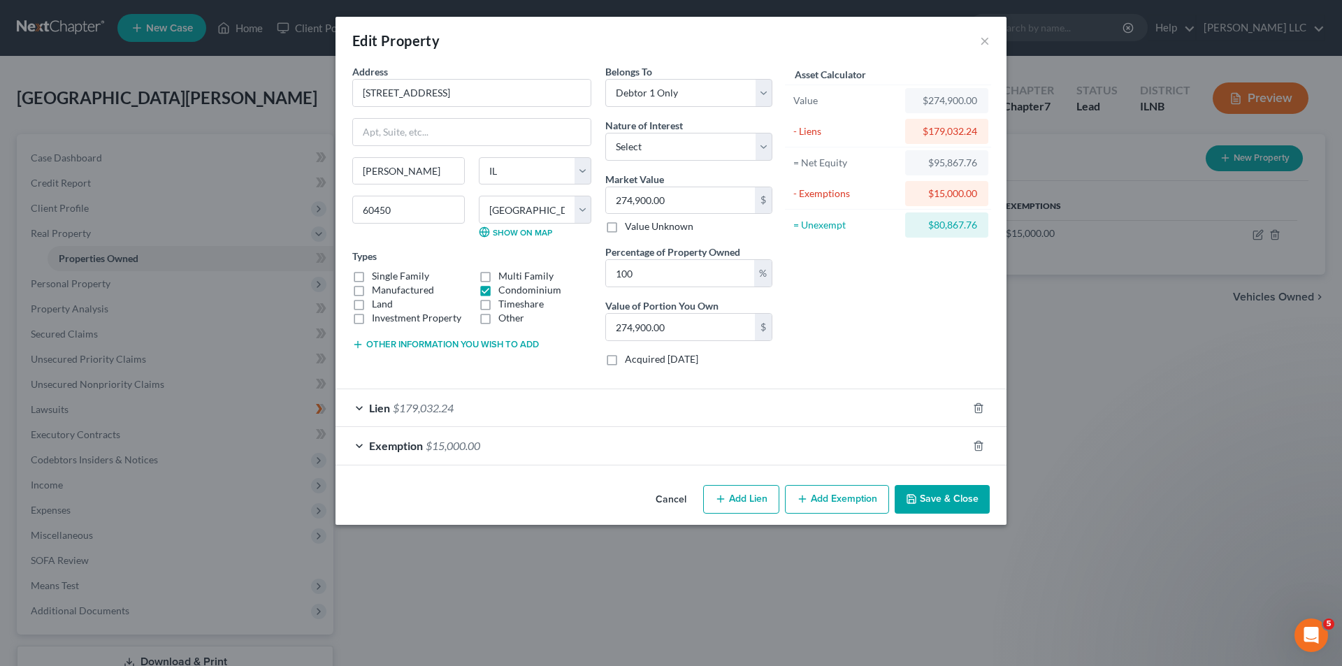
click at [498, 297] on label "Timeshare" at bounding box center [520, 304] width 45 height 14
click at [504, 297] on input "Timeshare" at bounding box center [508, 301] width 9 height 9
checkbox input "true"
click at [498, 291] on label "Condominium" at bounding box center [529, 290] width 63 height 14
click at [504, 291] on input "Condominium" at bounding box center [508, 287] width 9 height 9
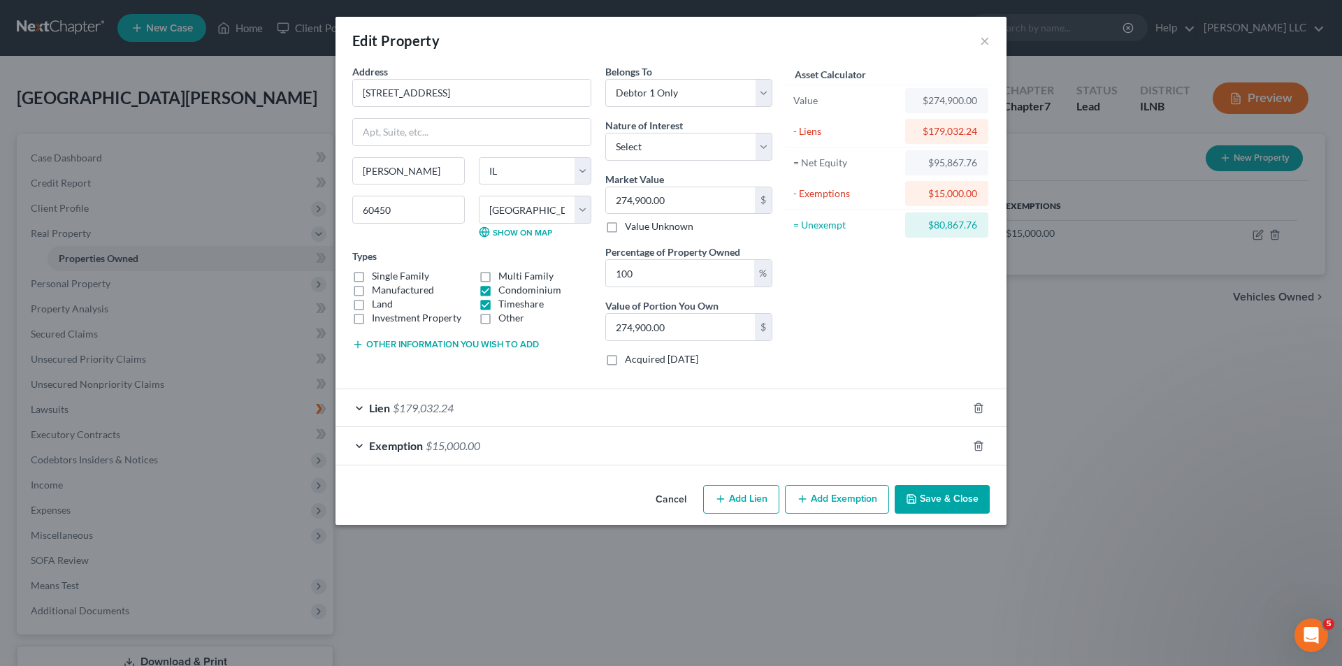
checkbox input "false"
drag, startPoint x: 483, startPoint y: 303, endPoint x: 465, endPoint y: 328, distance: 31.0
click at [498, 304] on label "Timeshare" at bounding box center [520, 304] width 45 height 14
click at [504, 304] on input "Timeshare" at bounding box center [508, 301] width 9 height 9
checkbox input "false"
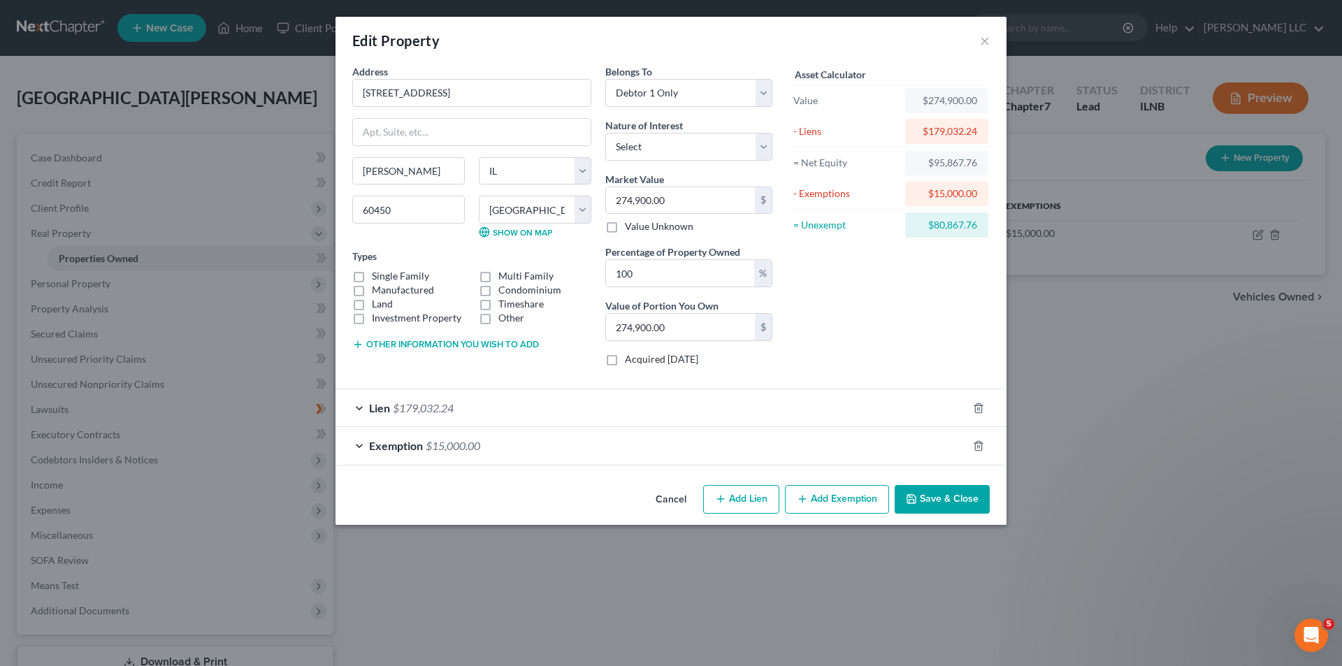
click at [372, 275] on label "Single Family" at bounding box center [400, 276] width 57 height 14
click at [378, 275] on input "Single Family" at bounding box center [382, 273] width 9 height 9
checkbox input "true"
click at [514, 343] on button "Other information you wish to add" at bounding box center [445, 344] width 187 height 11
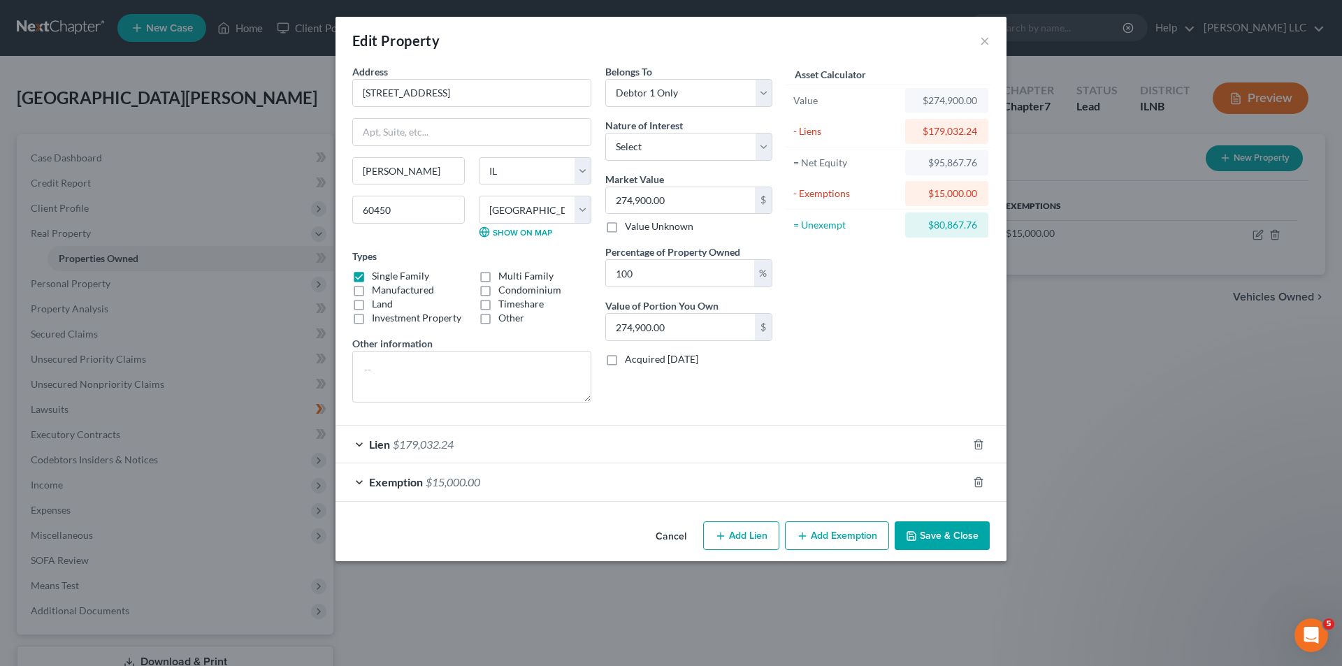
click at [851, 389] on div "Asset Calculator Value $274,900.00 - Liens $179,032.24 = Net Equity $95,867.76 …" at bounding box center [887, 239] width 217 height 350
click at [713, 148] on select "Select Fee Simple Joint Tenant Life Estate Equitable Interest Future Interest T…" at bounding box center [688, 147] width 167 height 28
select select "0"
click at [605, 133] on select "Select Fee Simple Joint Tenant Life Estate Equitable Interest Future Interest T…" at bounding box center [688, 147] width 167 height 28
click at [948, 537] on button "Save & Close" at bounding box center [942, 536] width 95 height 29
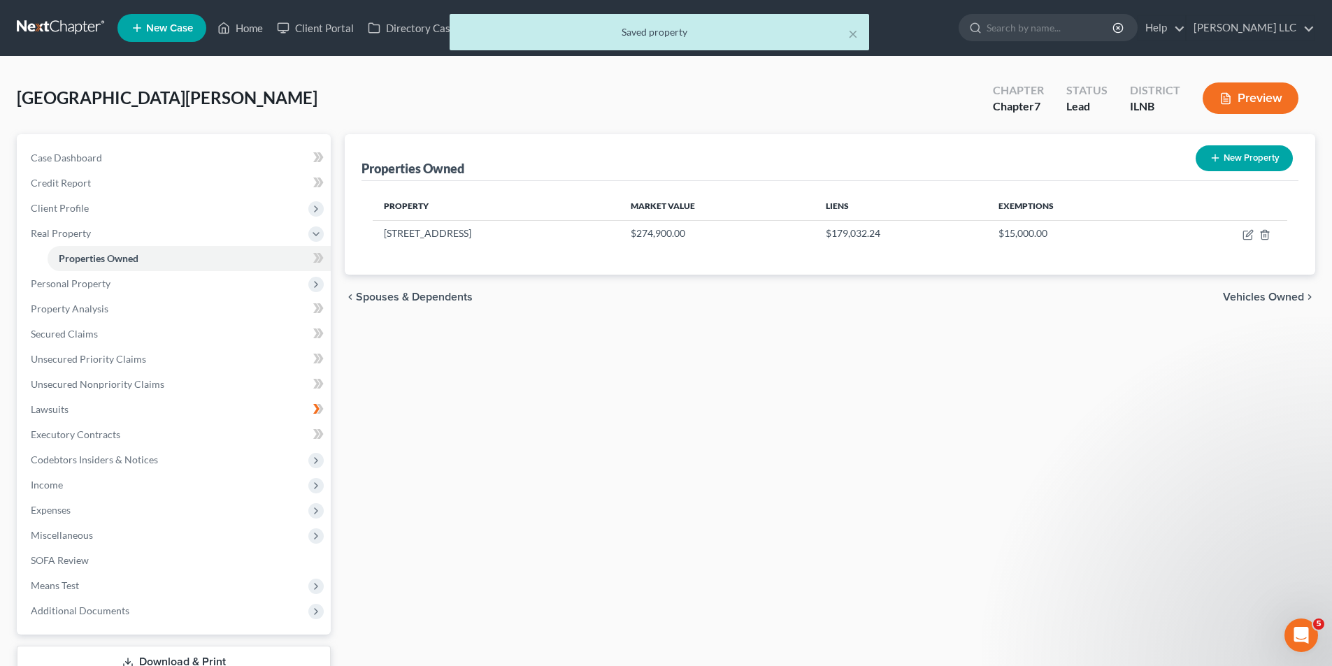
click at [1274, 298] on span "Vehicles Owned" at bounding box center [1263, 297] width 81 height 11
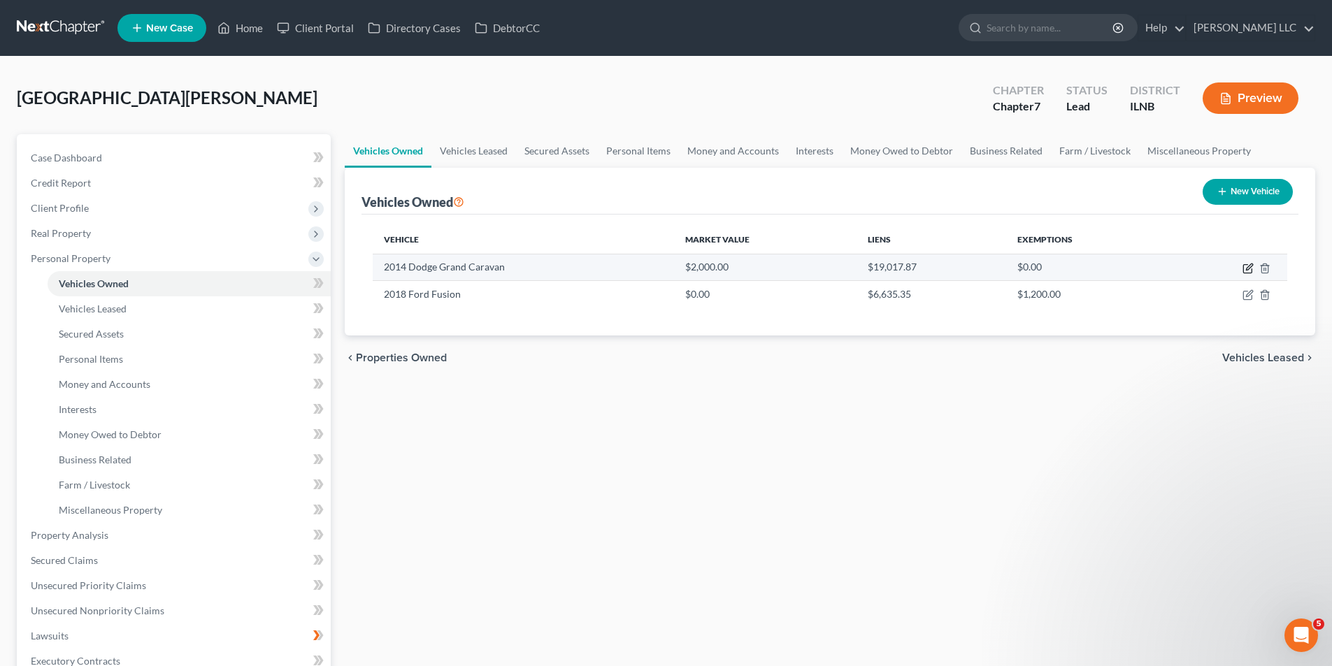
click at [1242, 269] on icon "button" at bounding box center [1247, 268] width 11 height 11
select select "0"
select select "12"
select select "2"
select select "0"
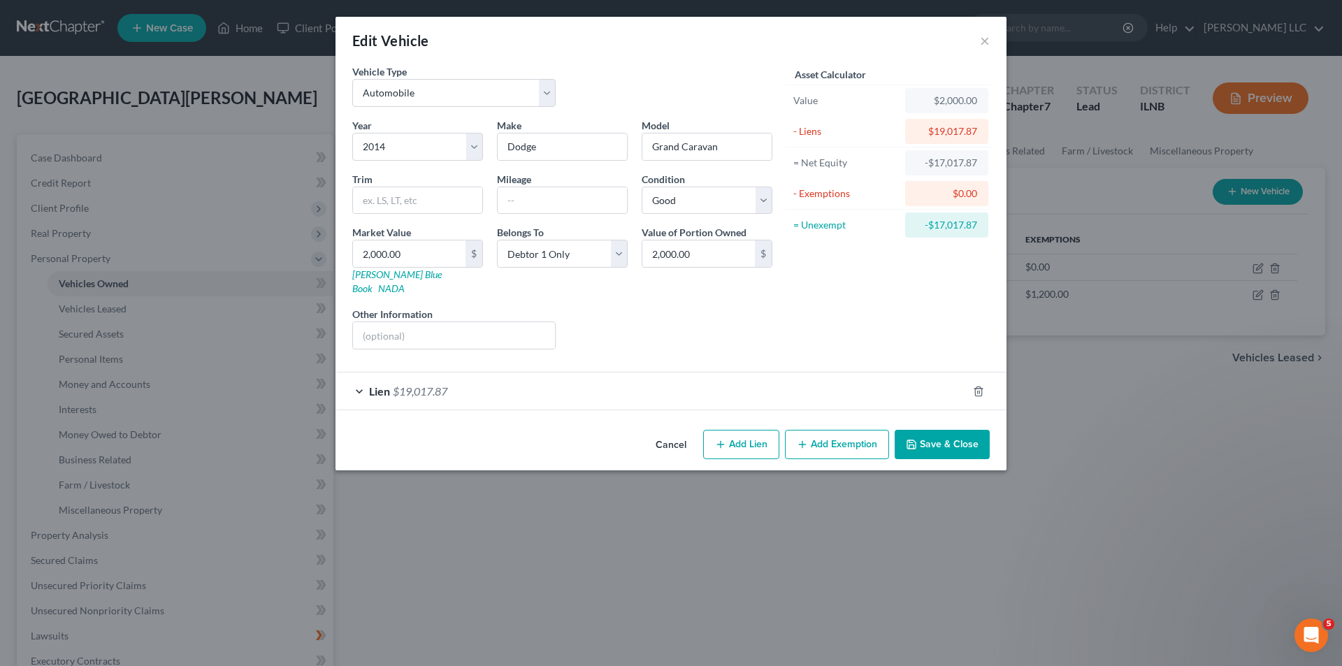
click at [970, 42] on div "Edit Vehicle ×" at bounding box center [671, 41] width 671 height 48
click at [980, 38] on div "Edit Vehicle ×" at bounding box center [671, 41] width 671 height 48
click at [980, 38] on button "×" at bounding box center [985, 40] width 10 height 17
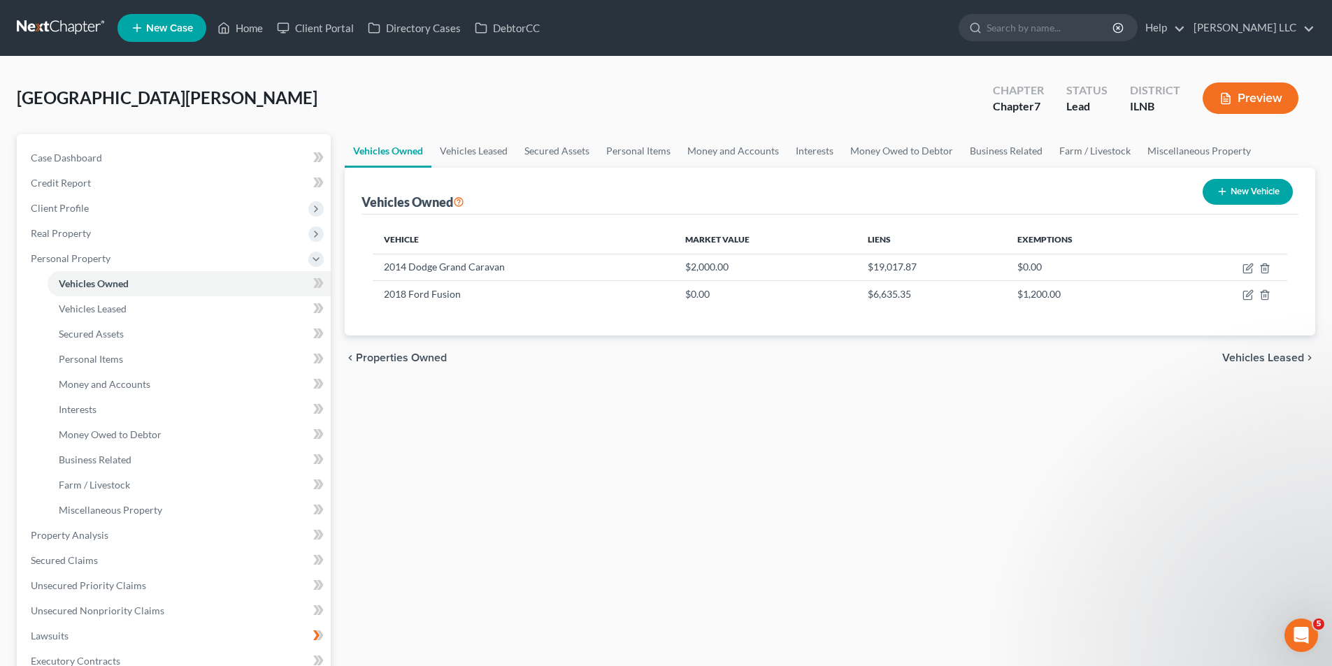
click at [1239, 365] on div "chevron_left Properties Owned Vehicles Leased chevron_right" at bounding box center [830, 358] width 970 height 45
click at [1244, 296] on icon "button" at bounding box center [1247, 294] width 11 height 11
select select "0"
select select "8"
select select "2"
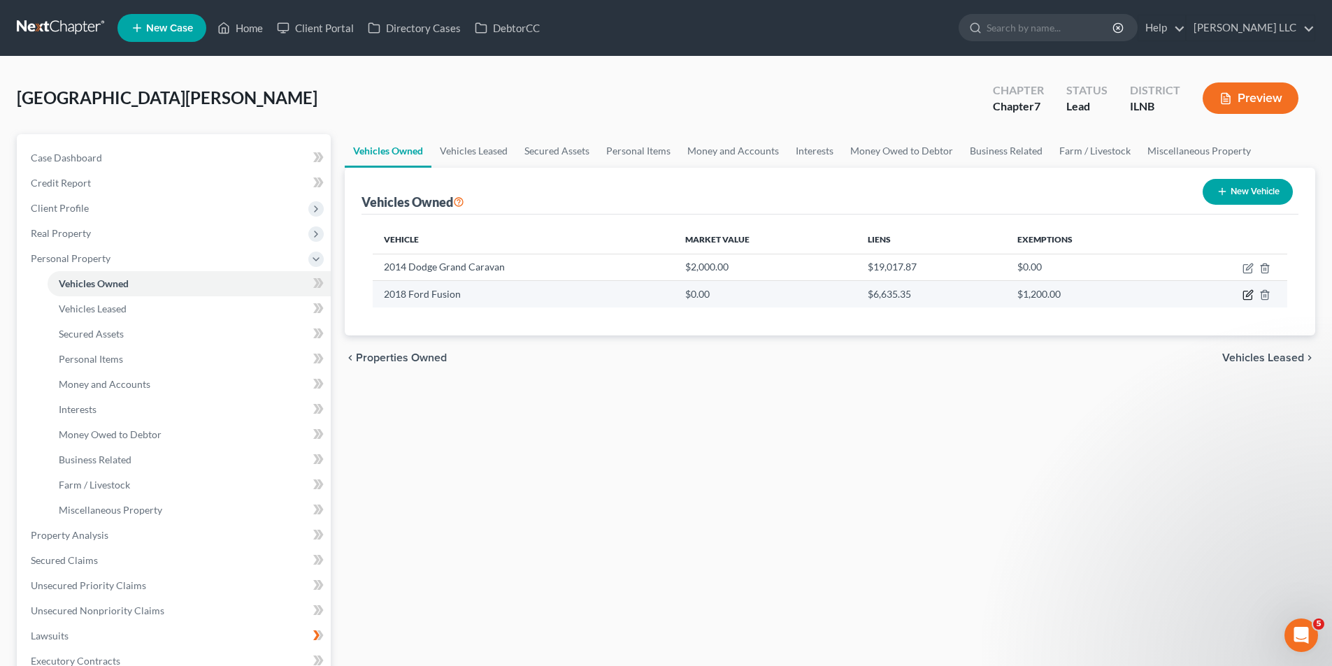
select select "0"
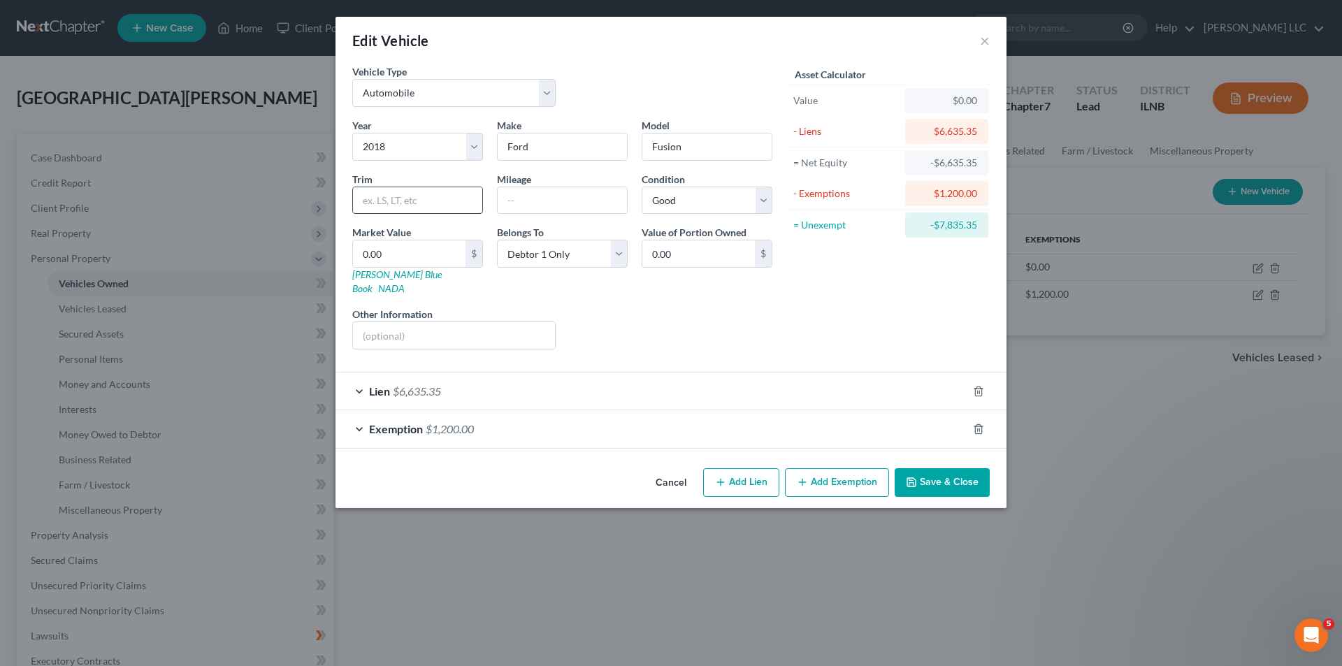
click at [463, 203] on input "text" at bounding box center [417, 200] width 129 height 27
type input "SE"
click at [593, 208] on input "text" at bounding box center [562, 200] width 129 height 27
type input "65000"
click at [728, 327] on div "Liens Select" at bounding box center [671, 328] width 217 height 43
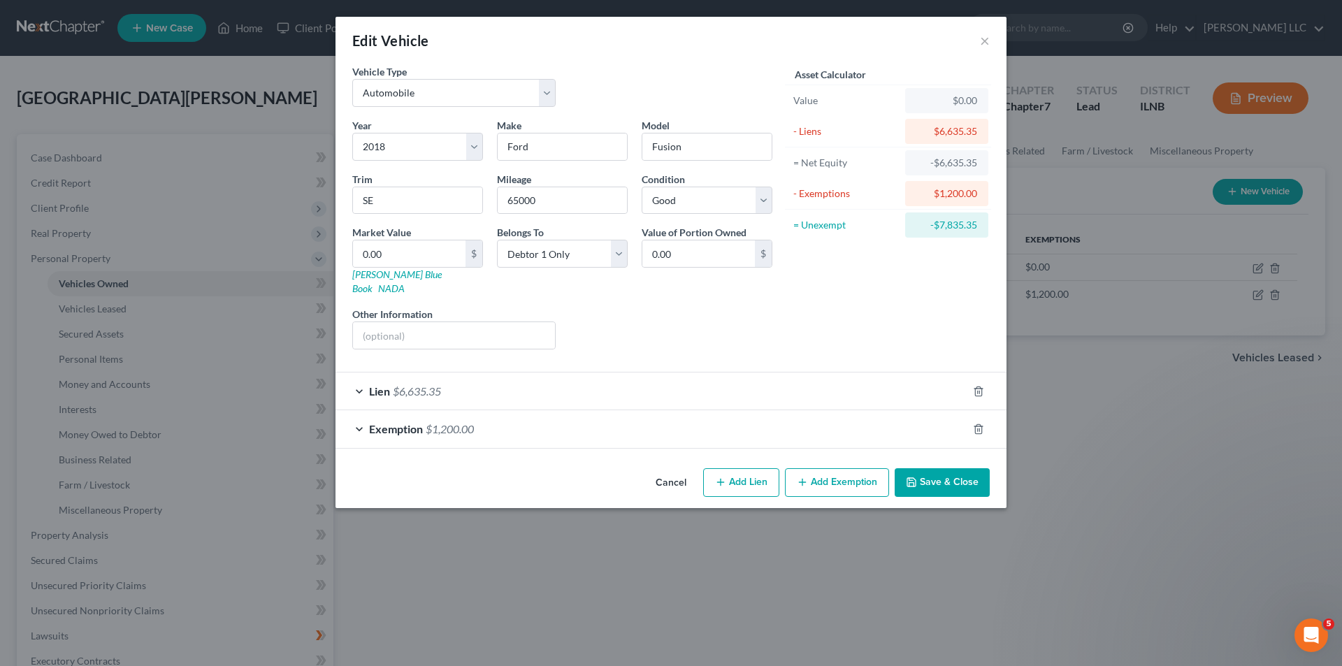
click at [914, 478] on icon "button" at bounding box center [911, 482] width 8 height 8
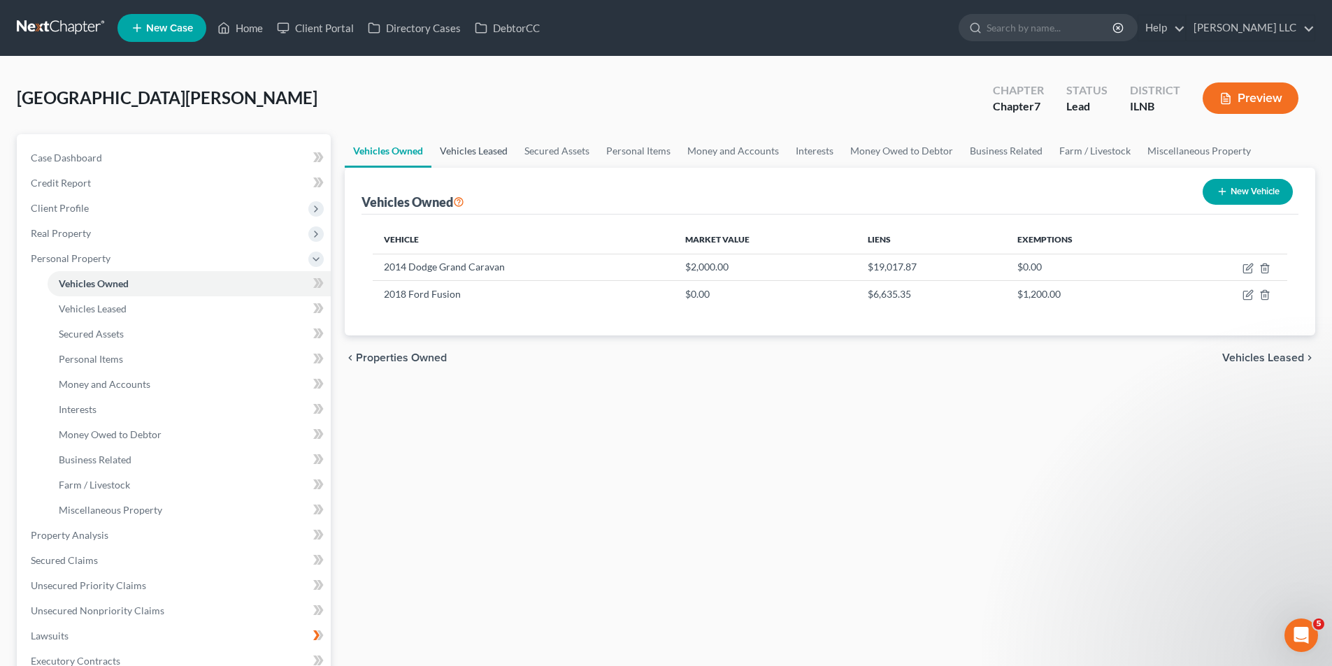
click at [485, 150] on link "Vehicles Leased" at bounding box center [473, 151] width 85 height 34
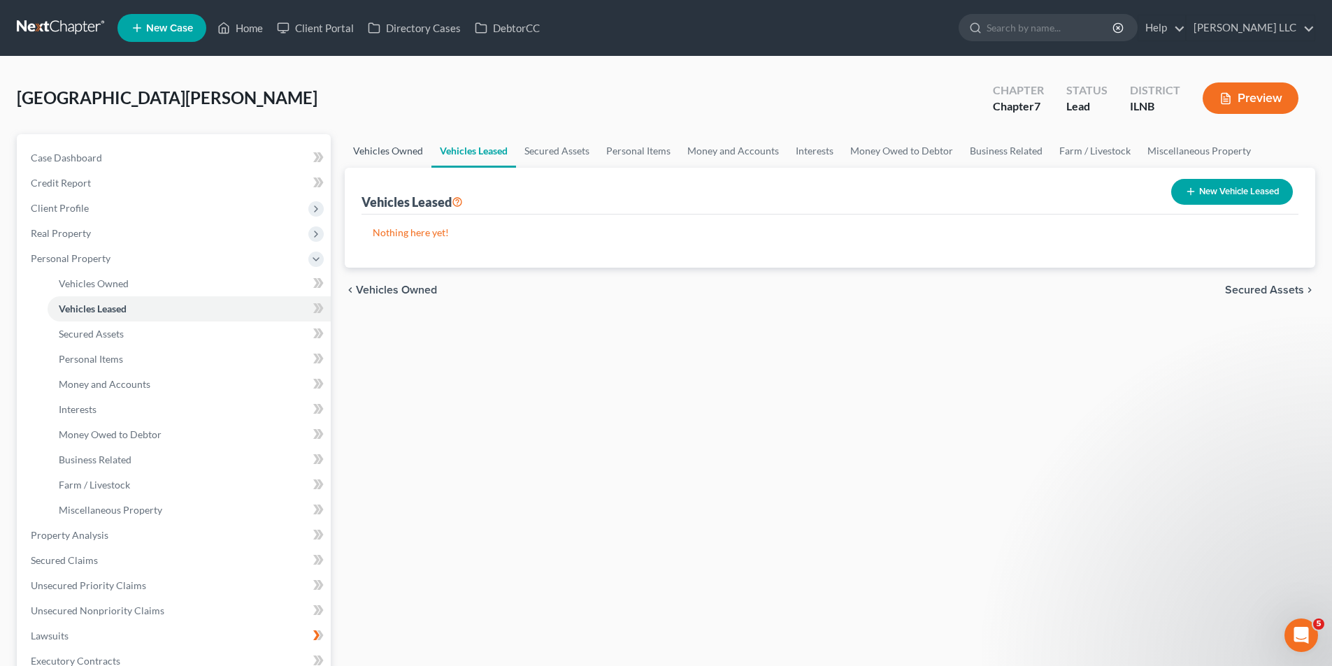
click at [397, 155] on link "Vehicles Owned" at bounding box center [388, 151] width 87 height 34
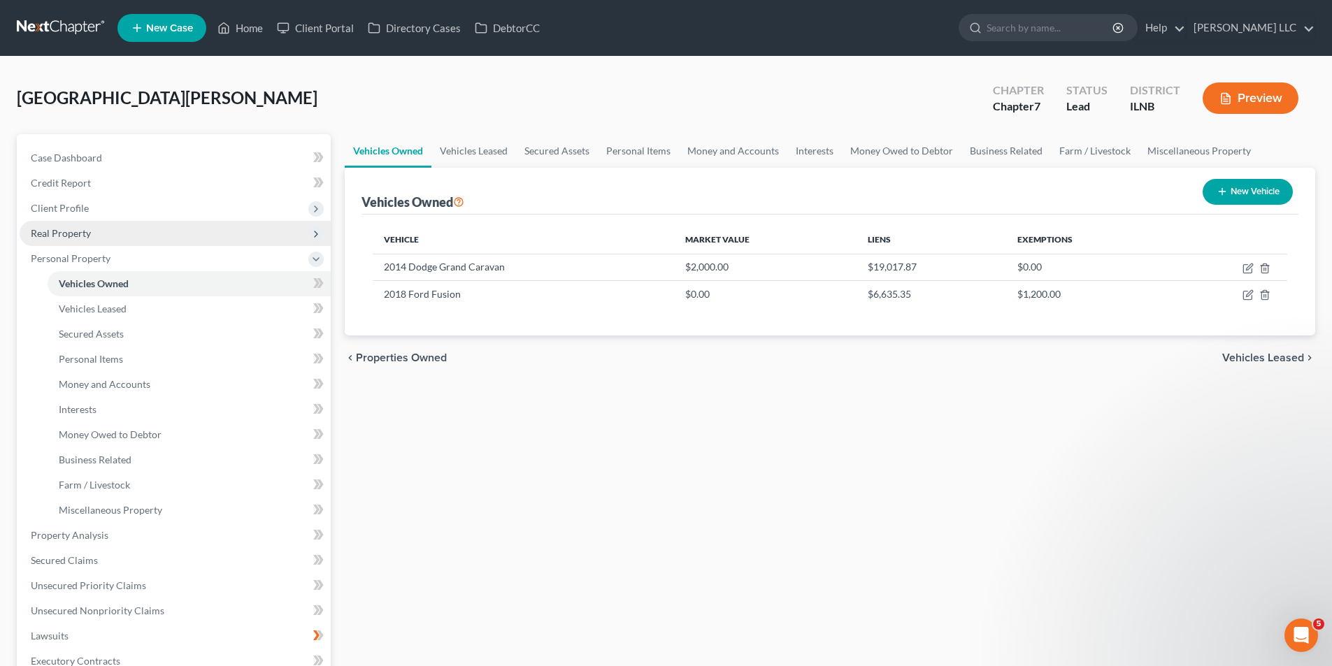
click at [82, 233] on span "Real Property" at bounding box center [61, 233] width 60 height 12
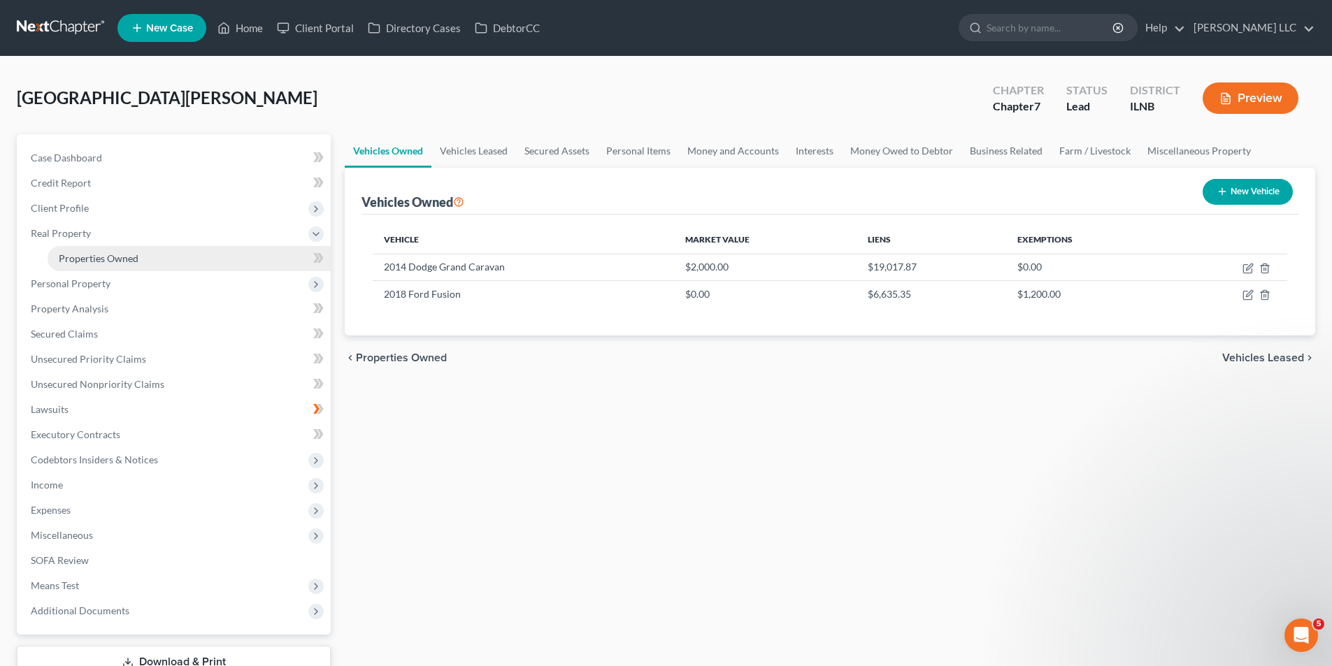
click at [82, 264] on link "Properties Owned" at bounding box center [189, 258] width 283 height 25
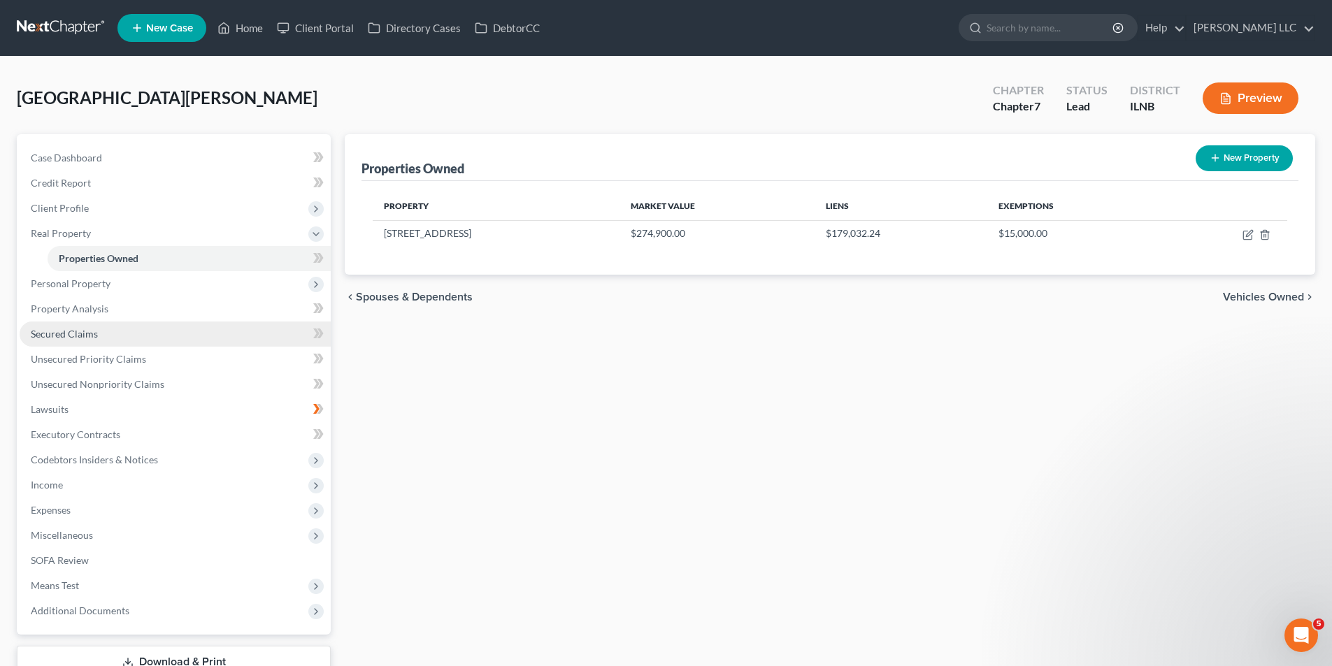
click at [74, 337] on span "Secured Claims" at bounding box center [64, 334] width 67 height 12
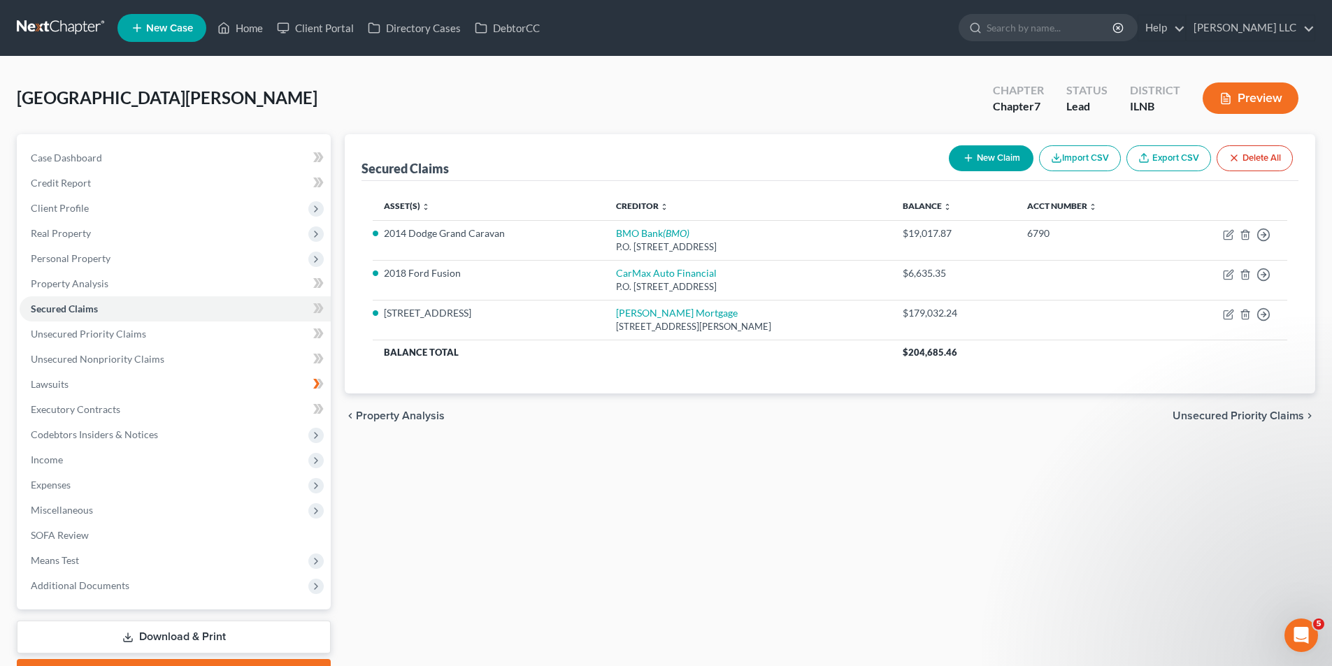
click at [1200, 415] on span "Unsecured Priority Claims" at bounding box center [1237, 415] width 131 height 11
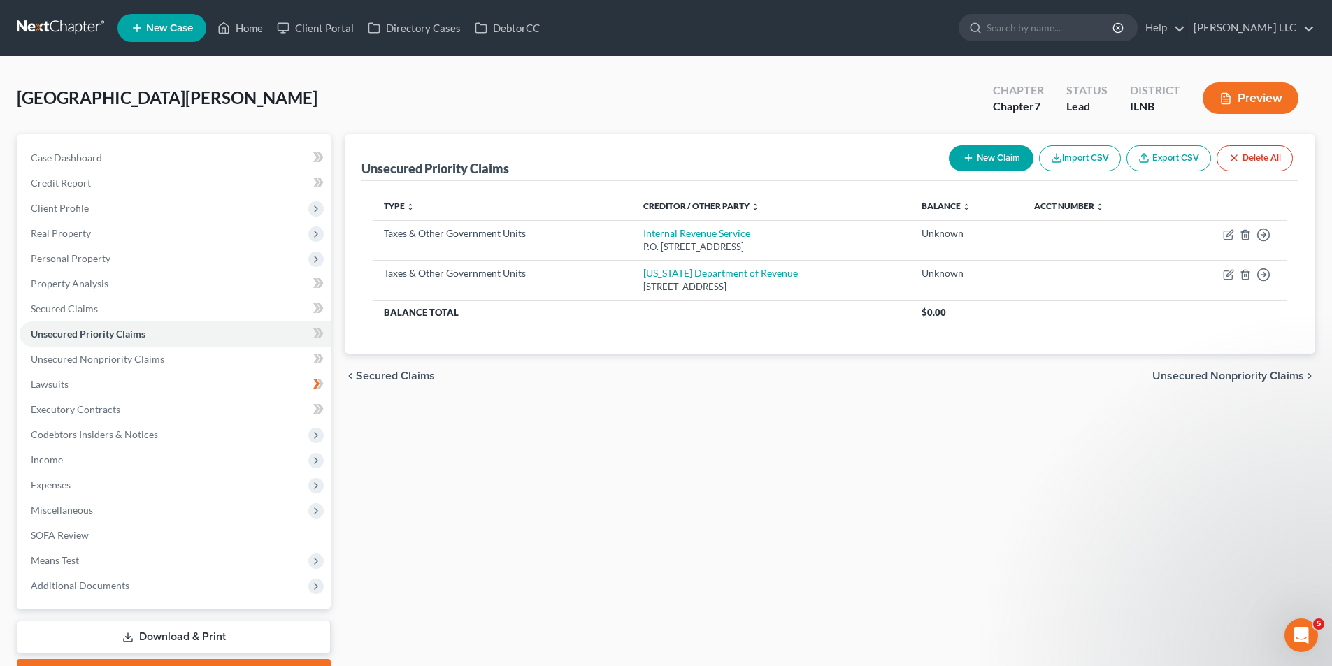
click at [1212, 377] on span "Unsecured Nonpriority Claims" at bounding box center [1228, 376] width 152 height 11
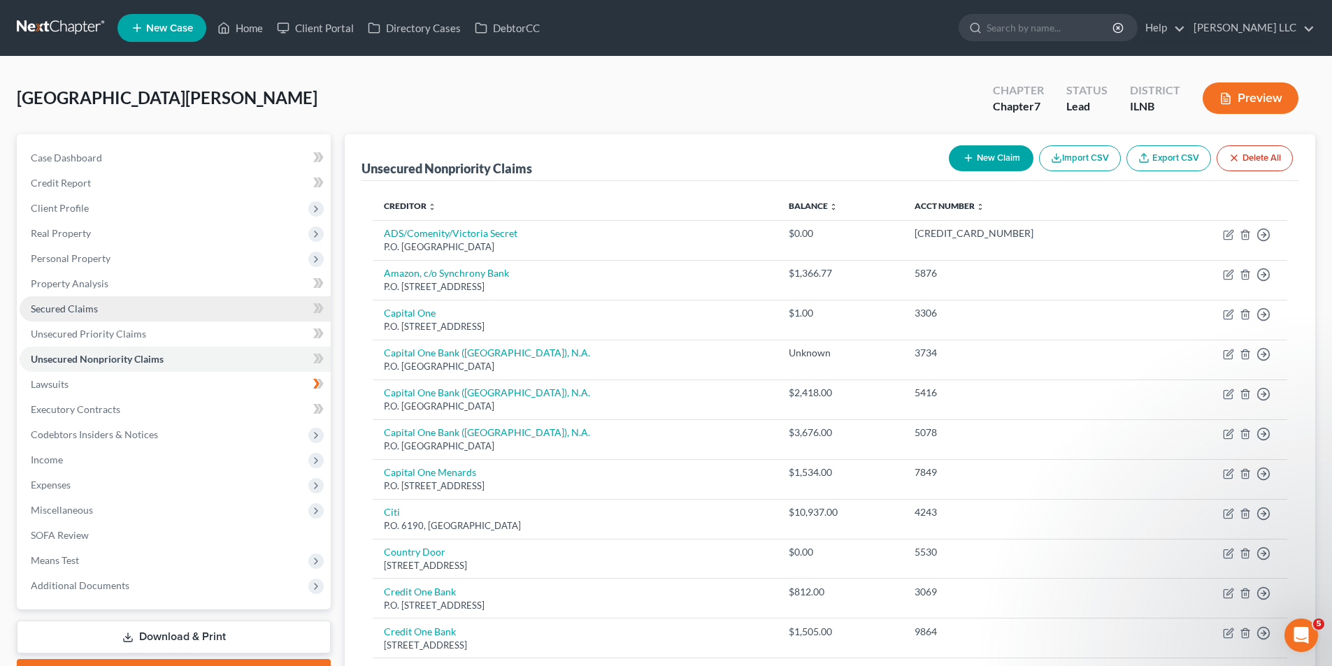
click at [63, 301] on link "Secured Claims" at bounding box center [175, 308] width 311 height 25
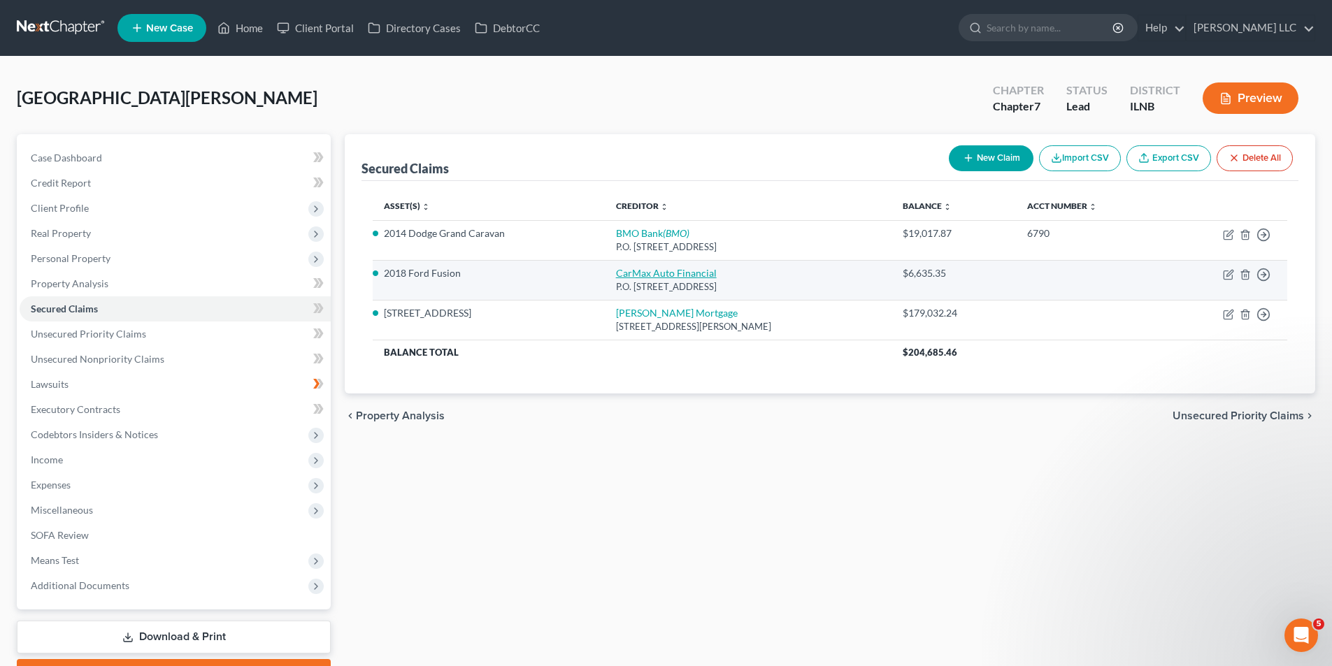
click at [670, 276] on link "CarMax Auto Financial" at bounding box center [666, 273] width 101 height 12
select select "14"
select select "4"
select select "2"
select select "0"
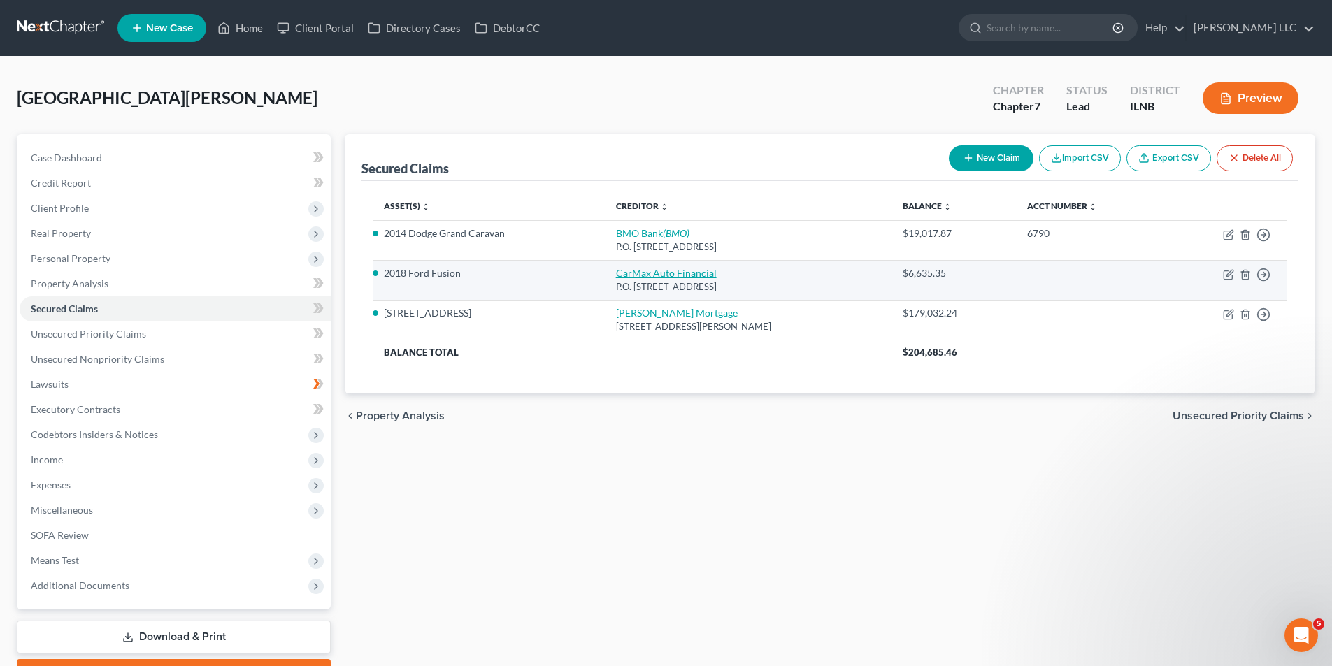
select select "0"
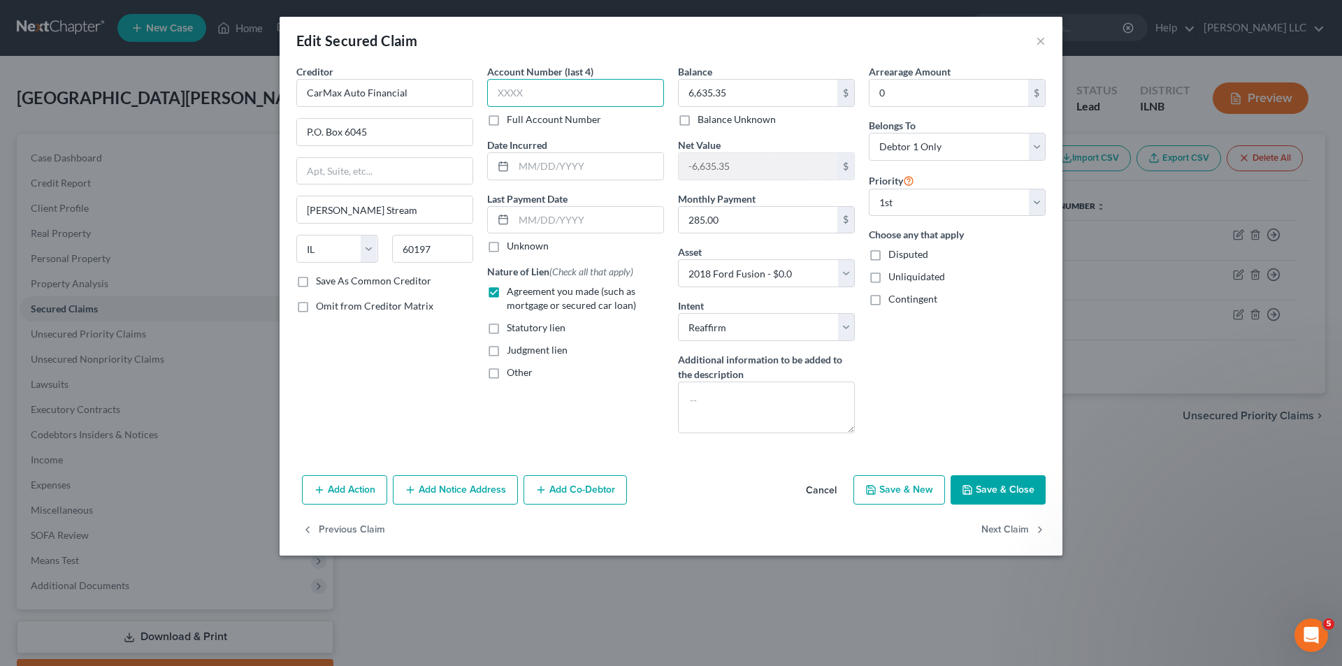
click at [589, 99] on input "text" at bounding box center [575, 93] width 177 height 28
type input "4277"
click at [708, 50] on div "Edit Secured Claim ×" at bounding box center [671, 41] width 783 height 48
click at [978, 483] on button "Save & Close" at bounding box center [998, 489] width 95 height 29
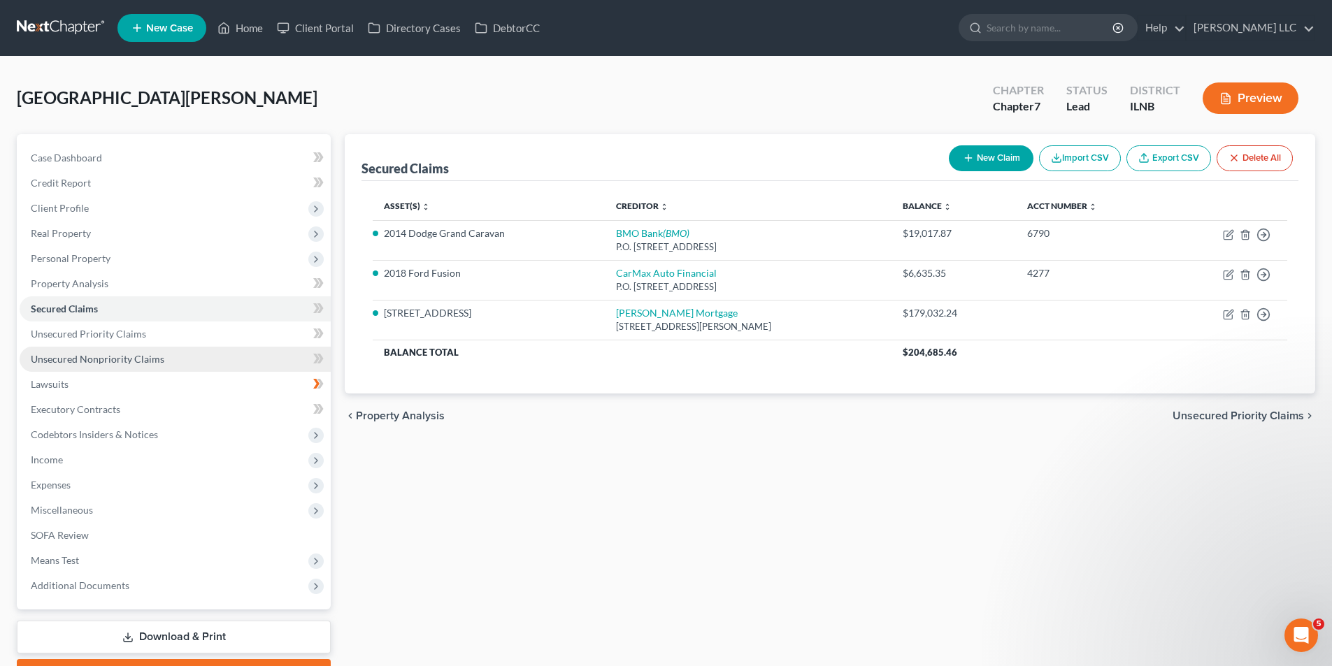
click at [37, 359] on span "Unsecured Nonpriority Claims" at bounding box center [98, 359] width 134 height 12
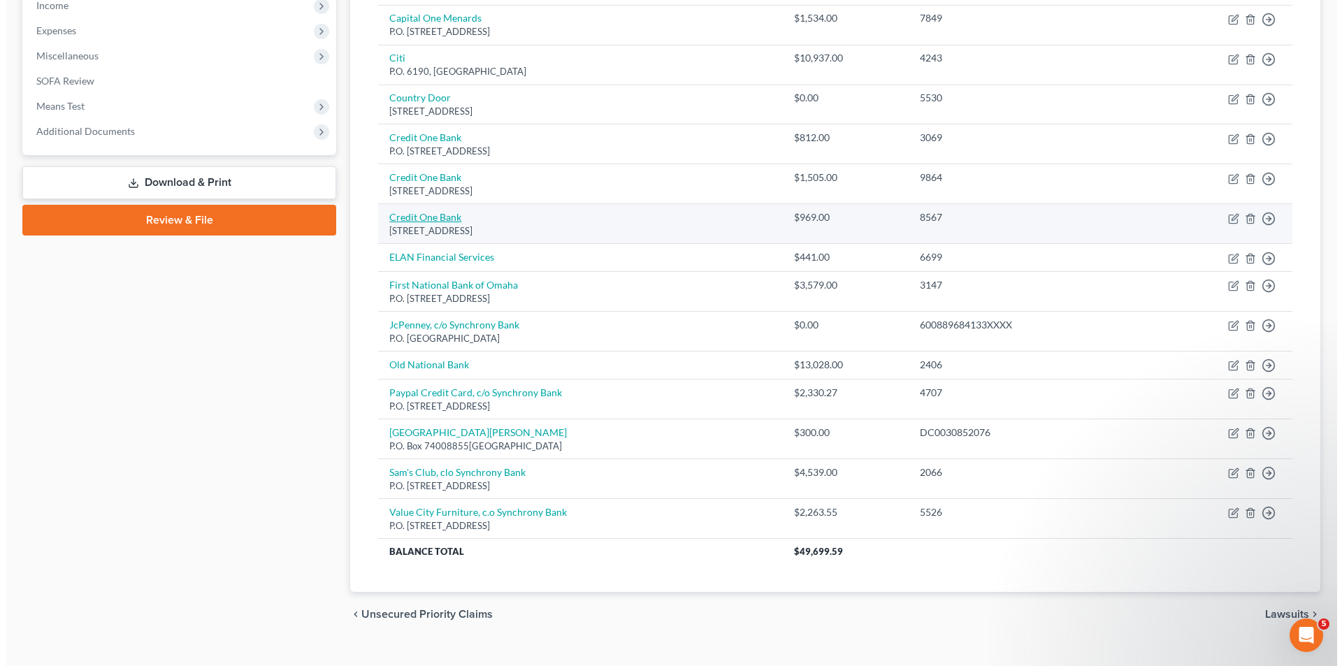
scroll to position [478, 0]
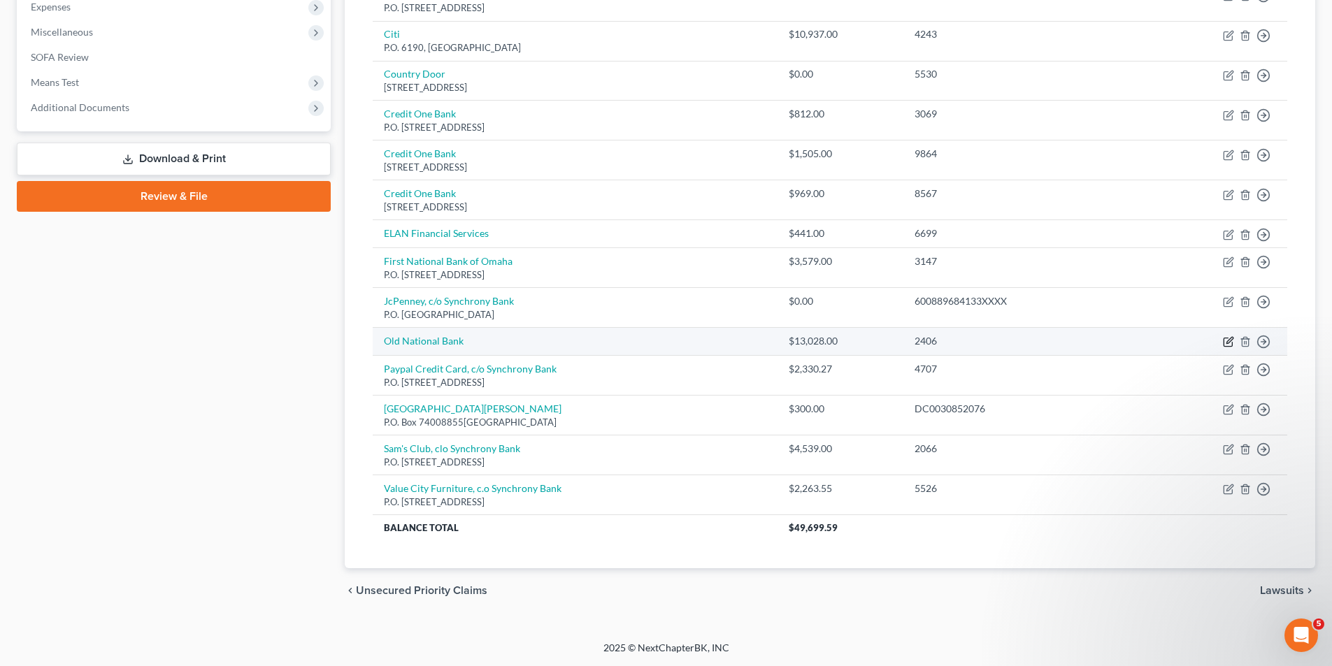
click at [1230, 338] on icon "button" at bounding box center [1228, 341] width 11 height 11
select select "0"
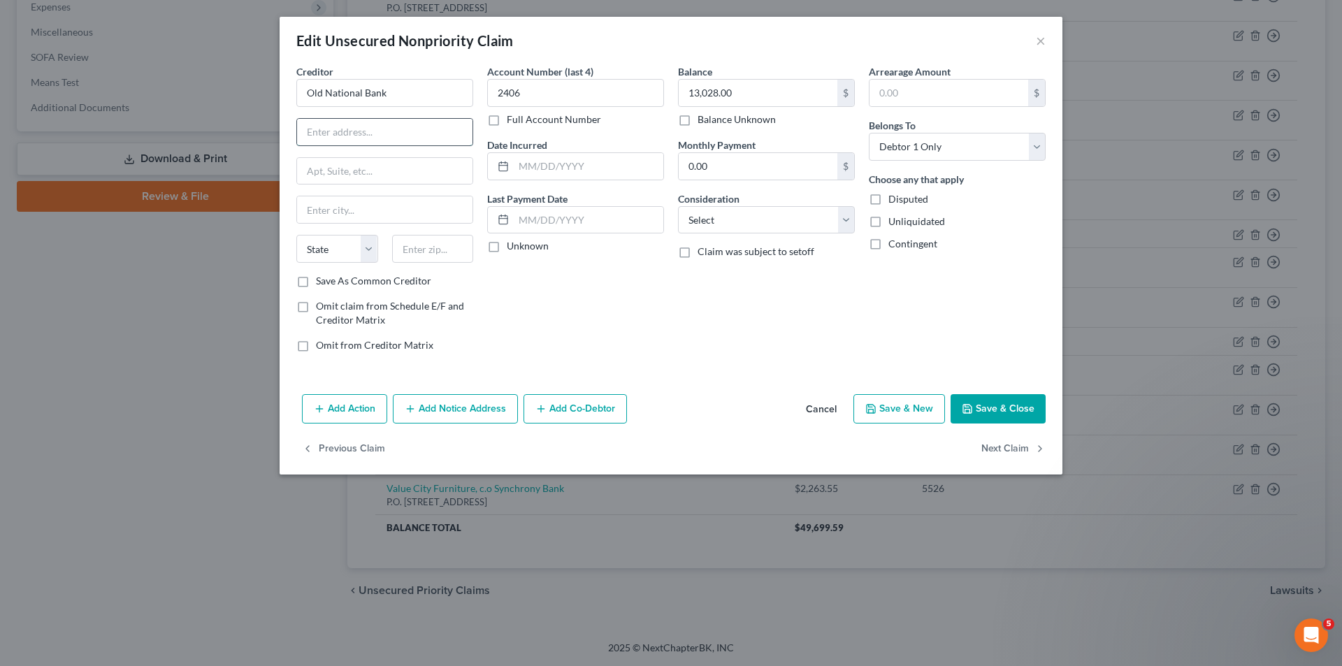
click at [429, 132] on input "text" at bounding box center [384, 132] width 175 height 27
type input "PO Box 34758"
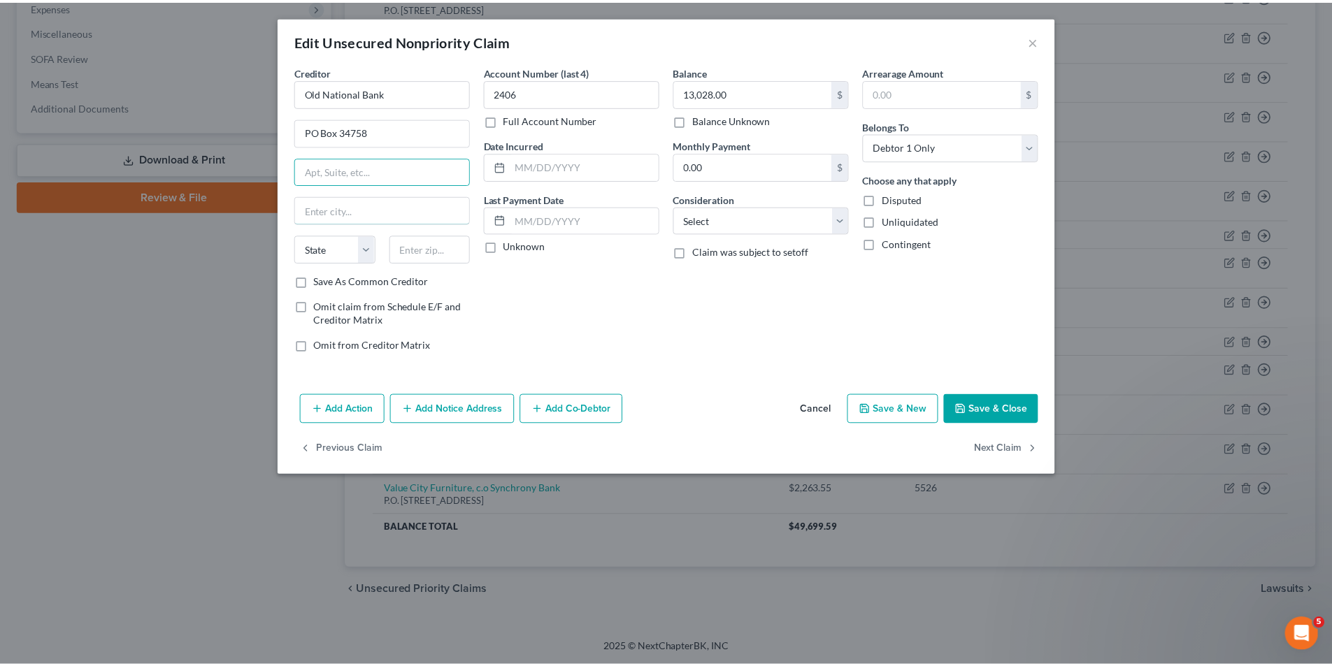
scroll to position [0, 0]
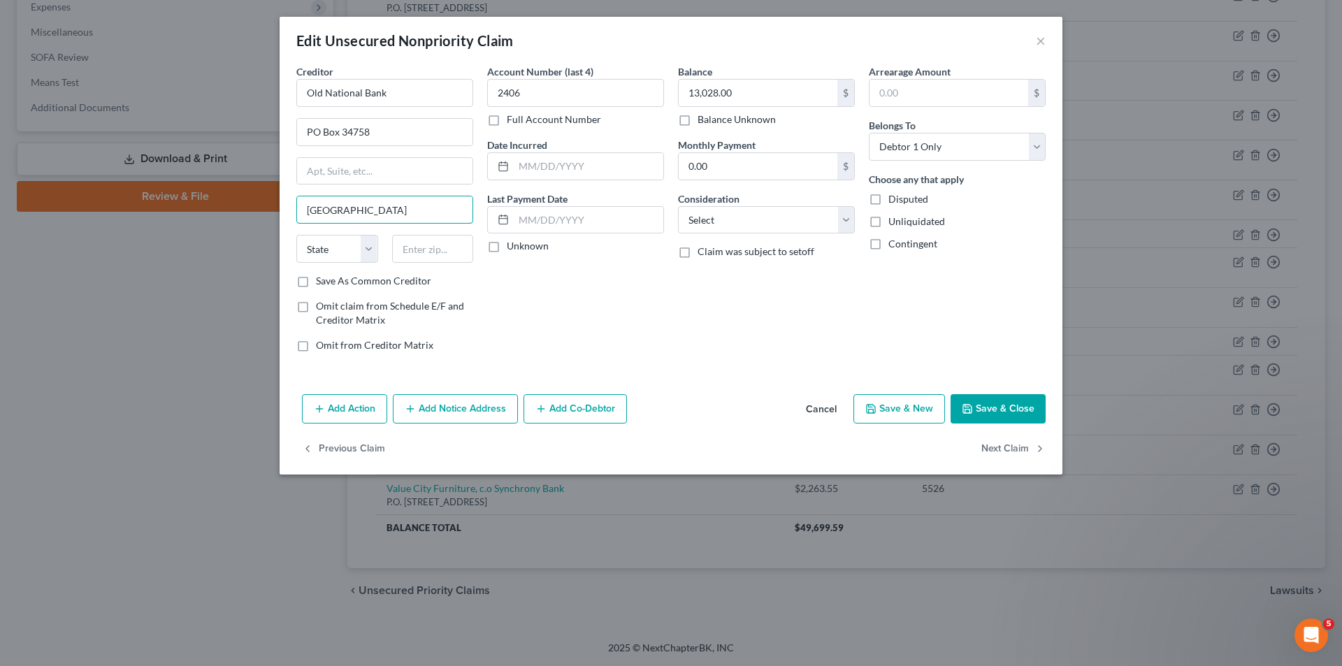
type input "[GEOGRAPHIC_DATA]"
select select "15"
type input "47733"
click at [747, 176] on input "0.00" at bounding box center [758, 166] width 159 height 27
click at [948, 84] on input "text" at bounding box center [949, 93] width 159 height 27
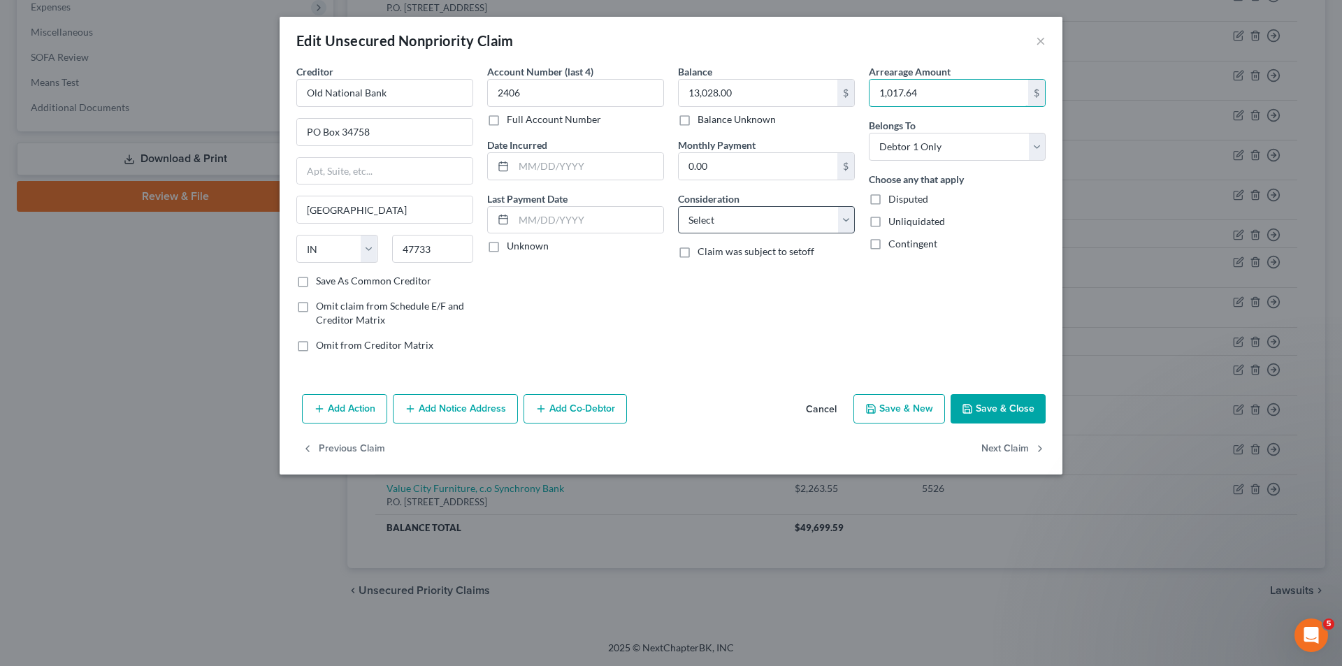
type input "1,017.64"
click at [808, 219] on select "Select Cable / Satellite Services Collection Agency Credit Card Debt Debt Couns…" at bounding box center [766, 220] width 177 height 28
click at [644, 248] on div "Unknown" at bounding box center [575, 246] width 177 height 14
click at [990, 373] on div "Creditor * [GEOGRAPHIC_DATA] [US_STATE][GEOGRAPHIC_DATA] [GEOGRAPHIC_DATA] CA C…" at bounding box center [671, 226] width 783 height 324
click at [1039, 38] on button "×" at bounding box center [1041, 40] width 10 height 17
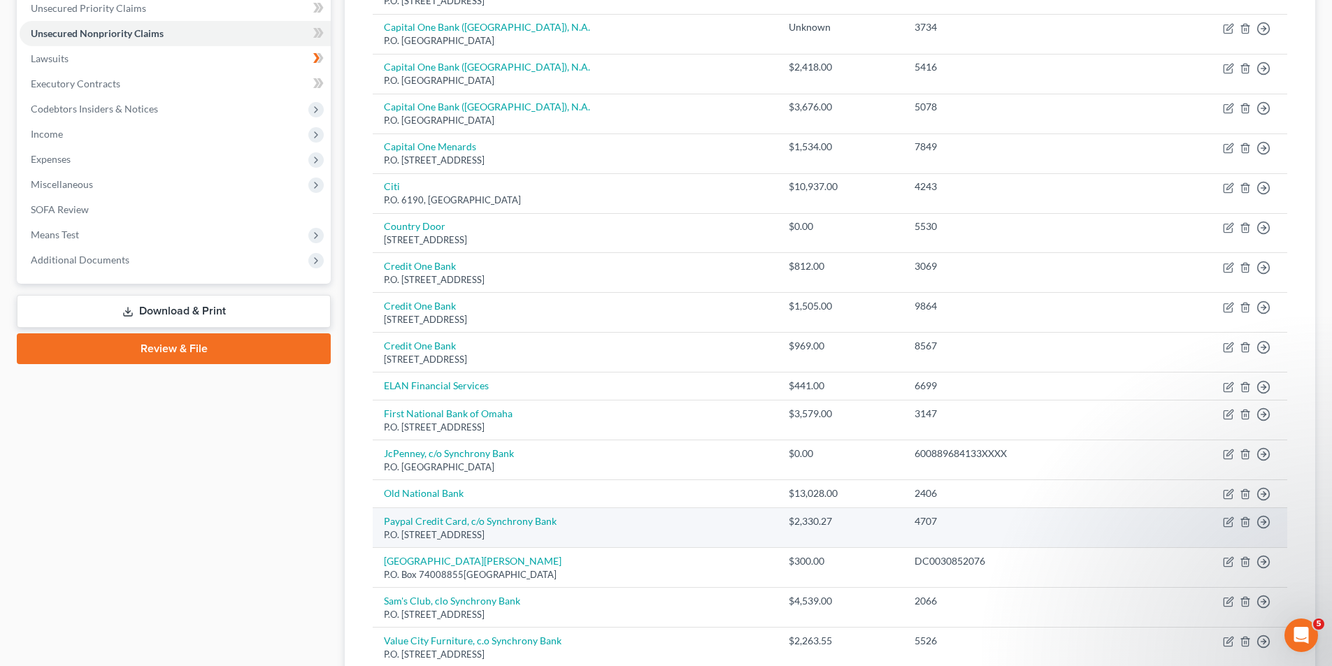
scroll to position [129, 0]
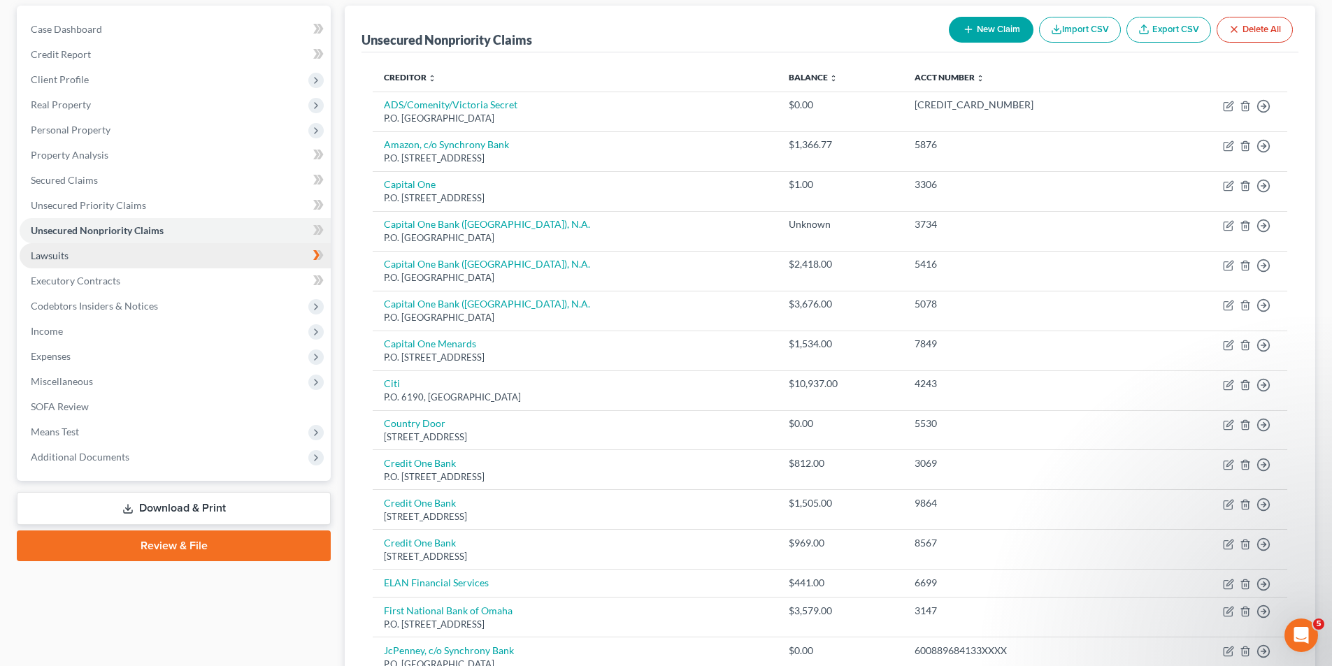
click at [70, 256] on link "Lawsuits" at bounding box center [175, 255] width 311 height 25
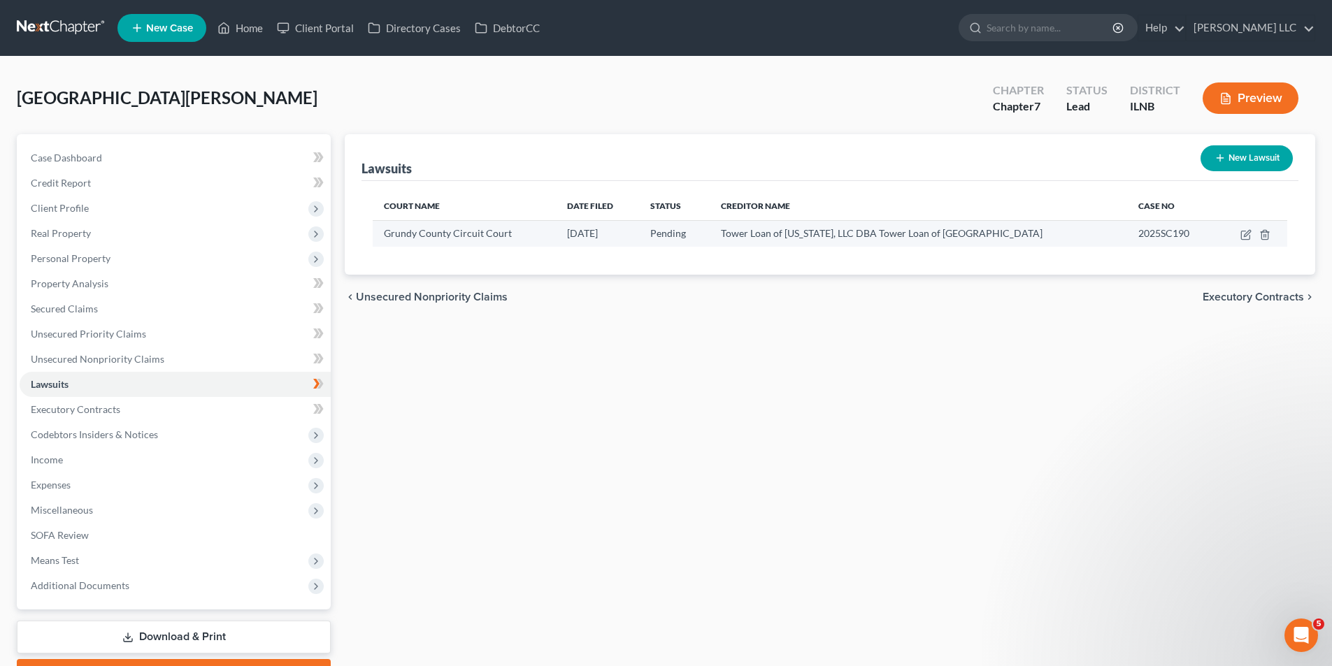
click at [495, 231] on span "Grundy County Circuit Court" at bounding box center [448, 233] width 128 height 12
click at [841, 236] on span "Tower Loan of [US_STATE], LLC DBA Tower Loan of [GEOGRAPHIC_DATA]" at bounding box center [882, 233] width 322 height 12
click at [1241, 237] on icon "button" at bounding box center [1245, 235] width 8 height 8
select select "14"
select select "0"
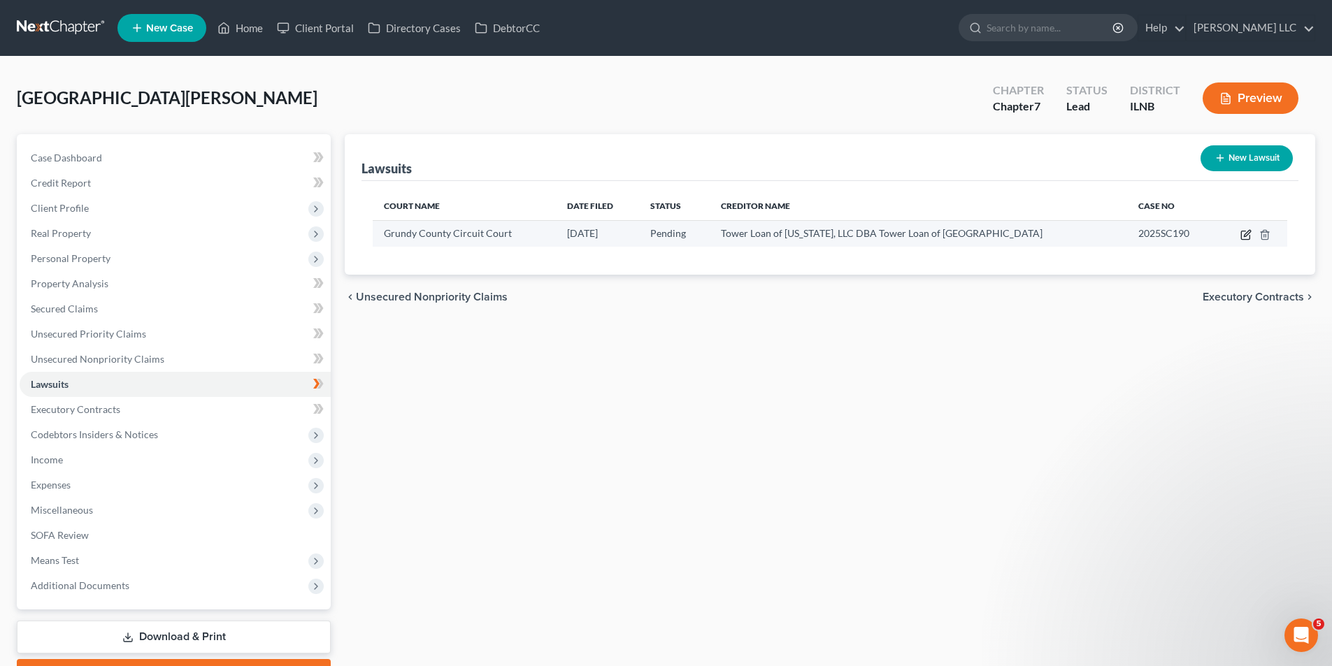
select select "4"
select select "14"
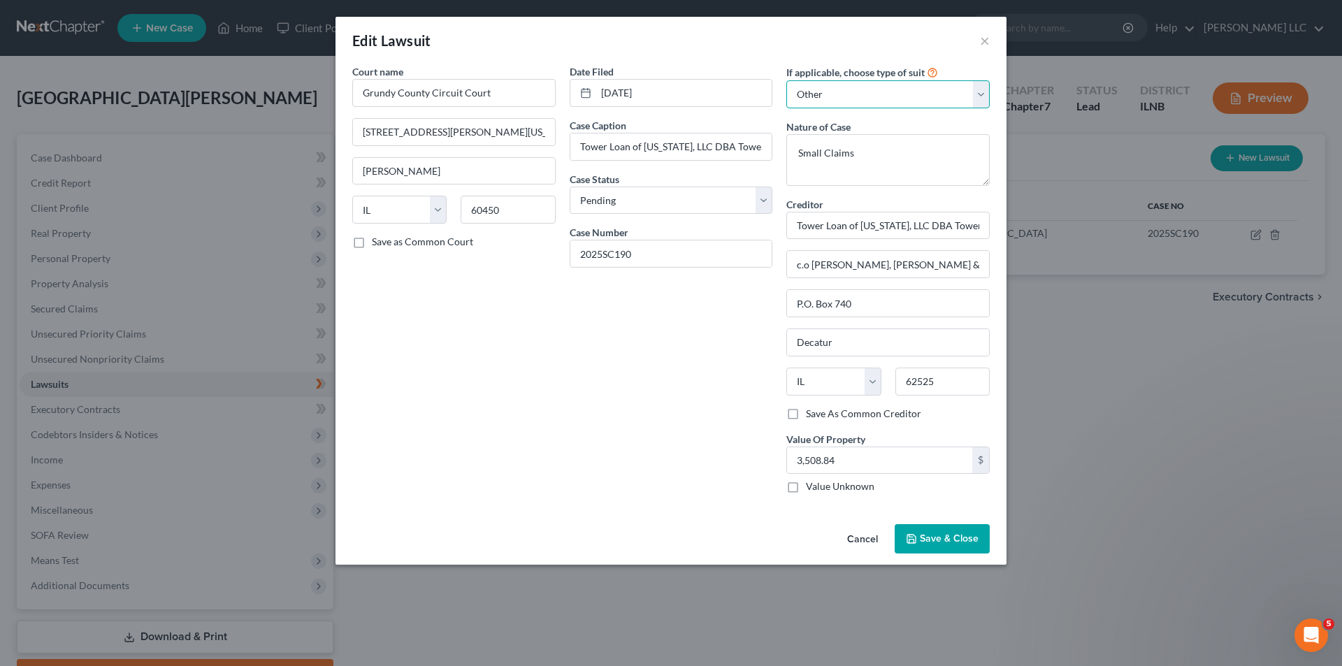
click at [972, 91] on select "Select Repossession Garnishment Foreclosure Attached, Seized, Or Levied Other" at bounding box center [887, 94] width 203 height 28
click at [976, 40] on div "Edit Lawsuit ×" at bounding box center [671, 41] width 671 height 48
click at [955, 538] on span "Save & Close" at bounding box center [949, 539] width 59 height 12
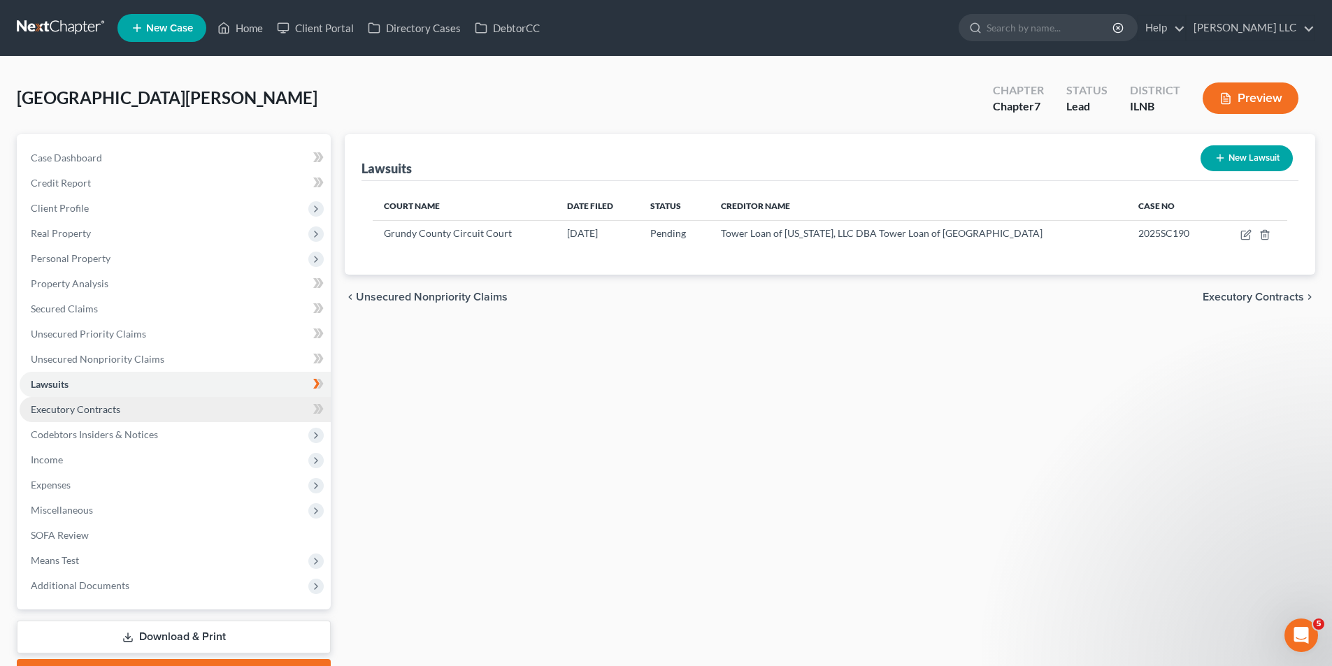
click at [92, 404] on span "Executory Contracts" at bounding box center [75, 409] width 89 height 12
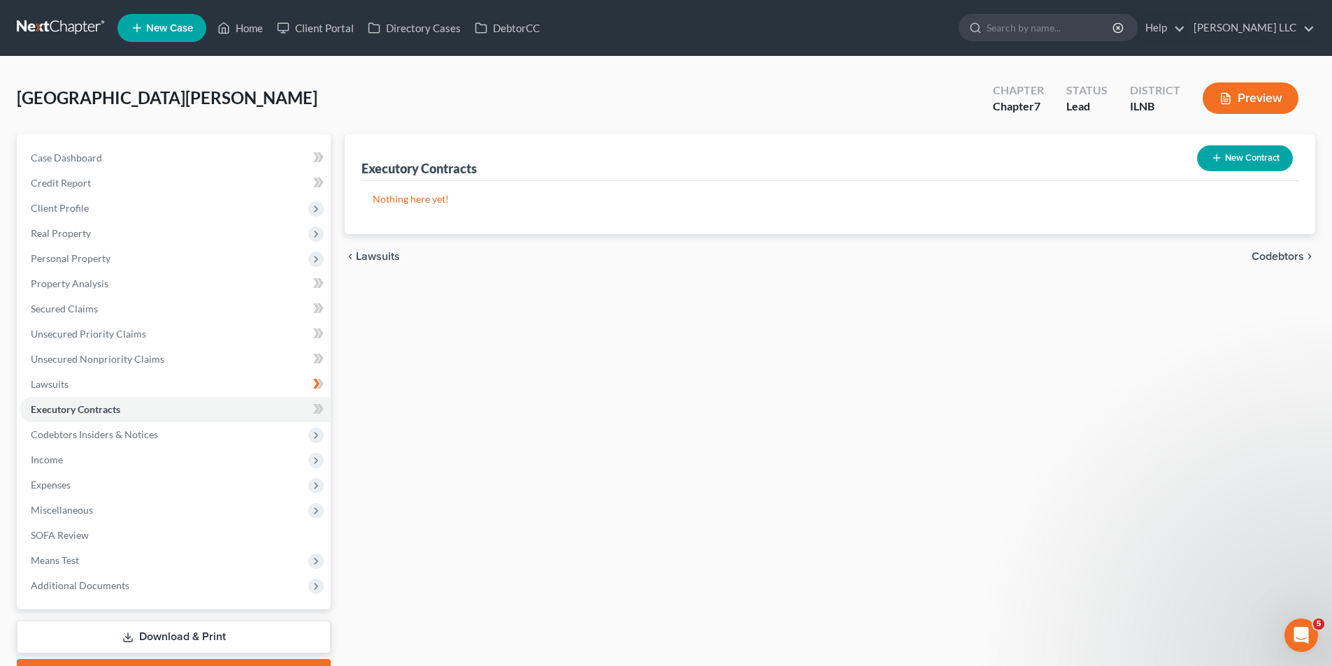
click at [1248, 159] on button "New Contract" at bounding box center [1245, 158] width 96 height 26
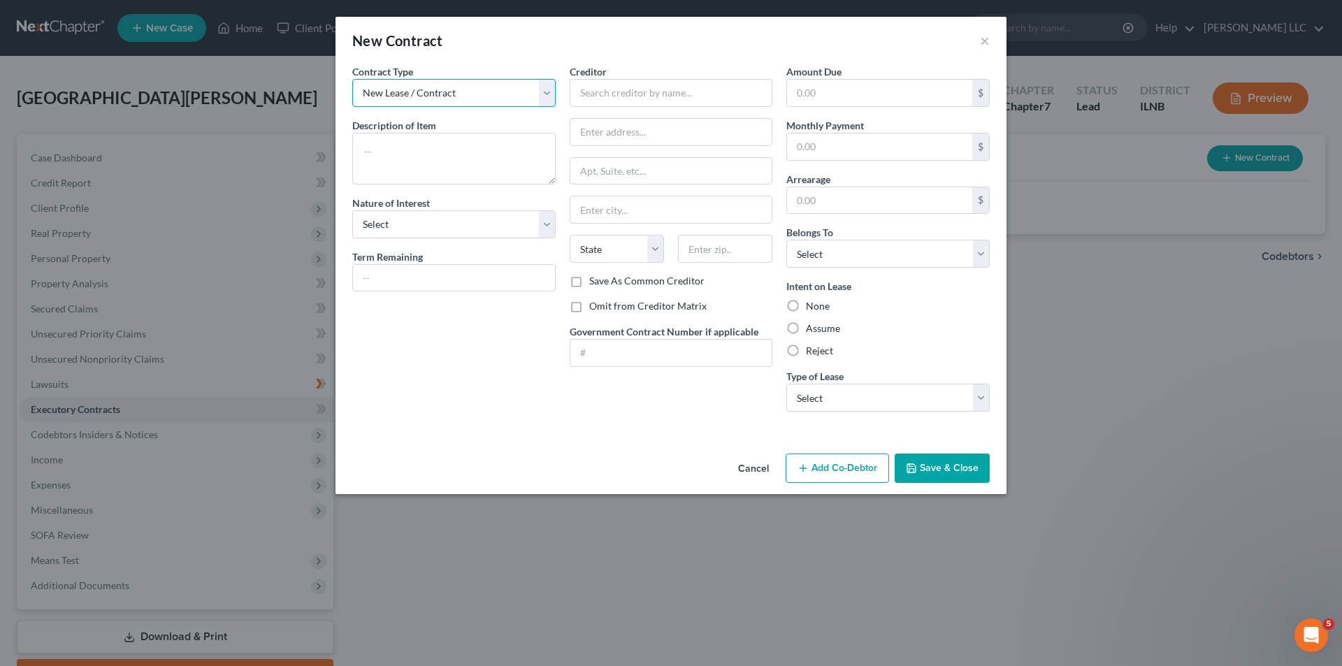
click at [543, 101] on select "New Lease / Contract New Timeshare" at bounding box center [453, 93] width 203 height 28
click at [987, 43] on button "×" at bounding box center [985, 40] width 10 height 17
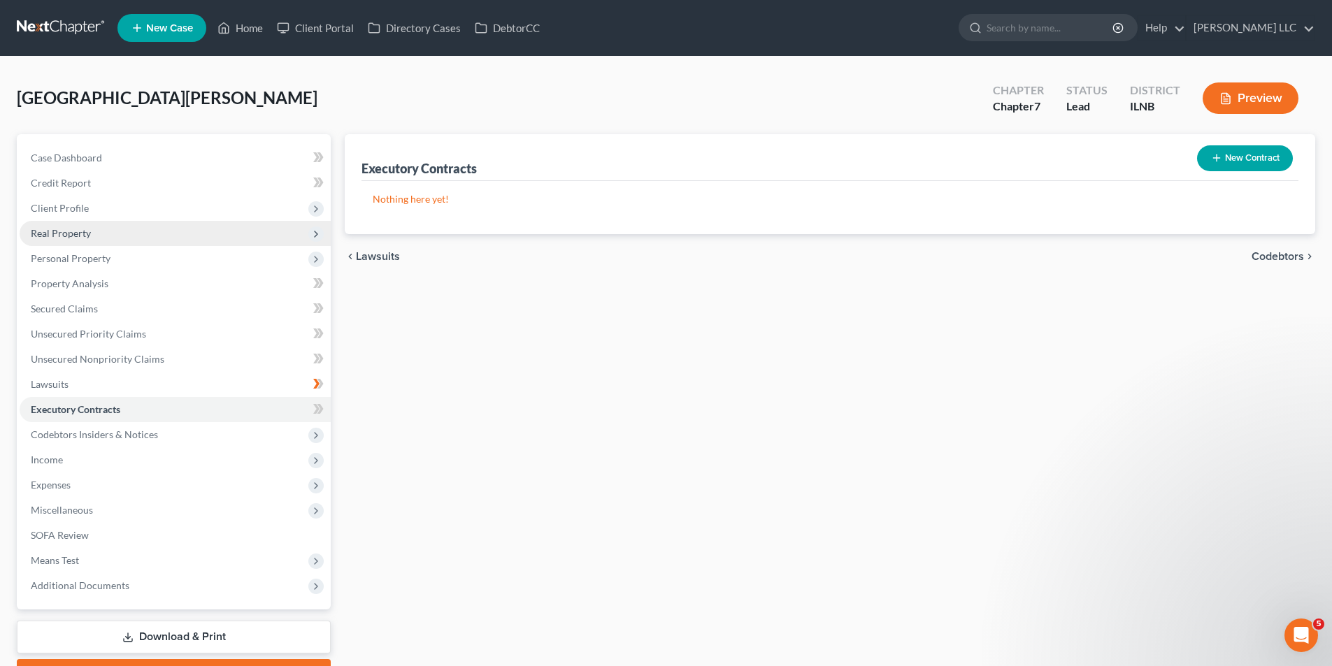
click at [173, 238] on span "Real Property" at bounding box center [175, 233] width 311 height 25
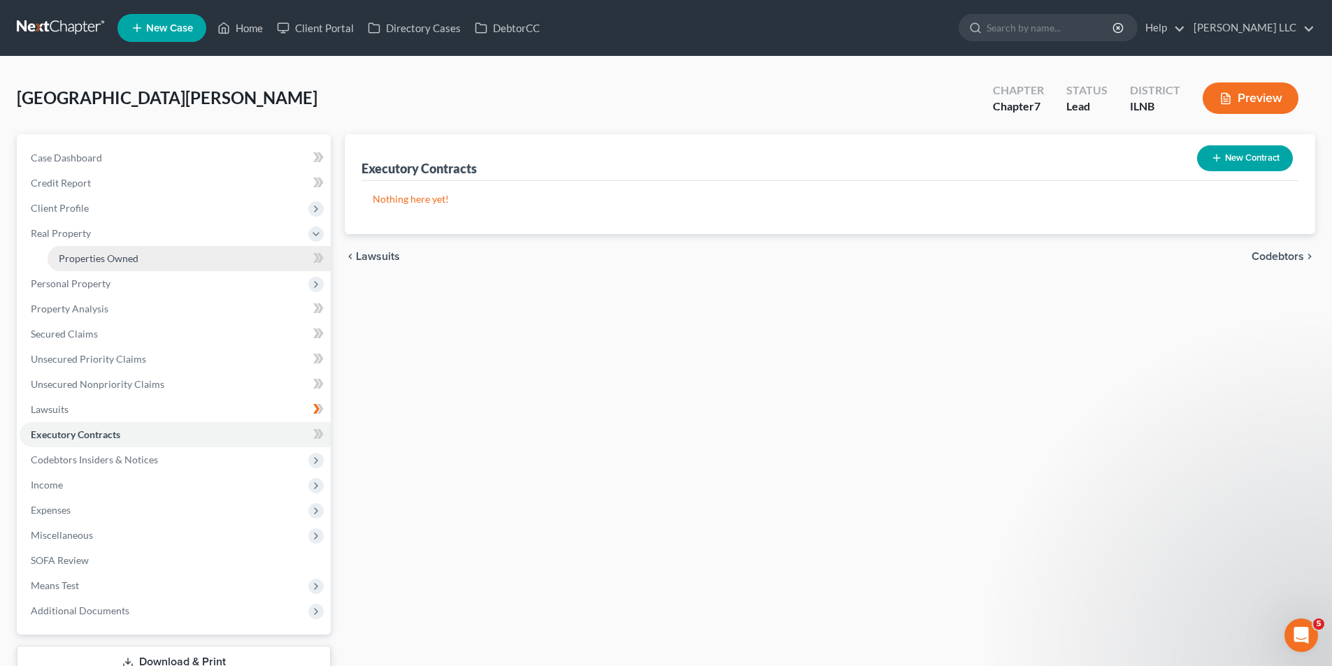
click at [276, 257] on link "Properties Owned" at bounding box center [189, 258] width 283 height 25
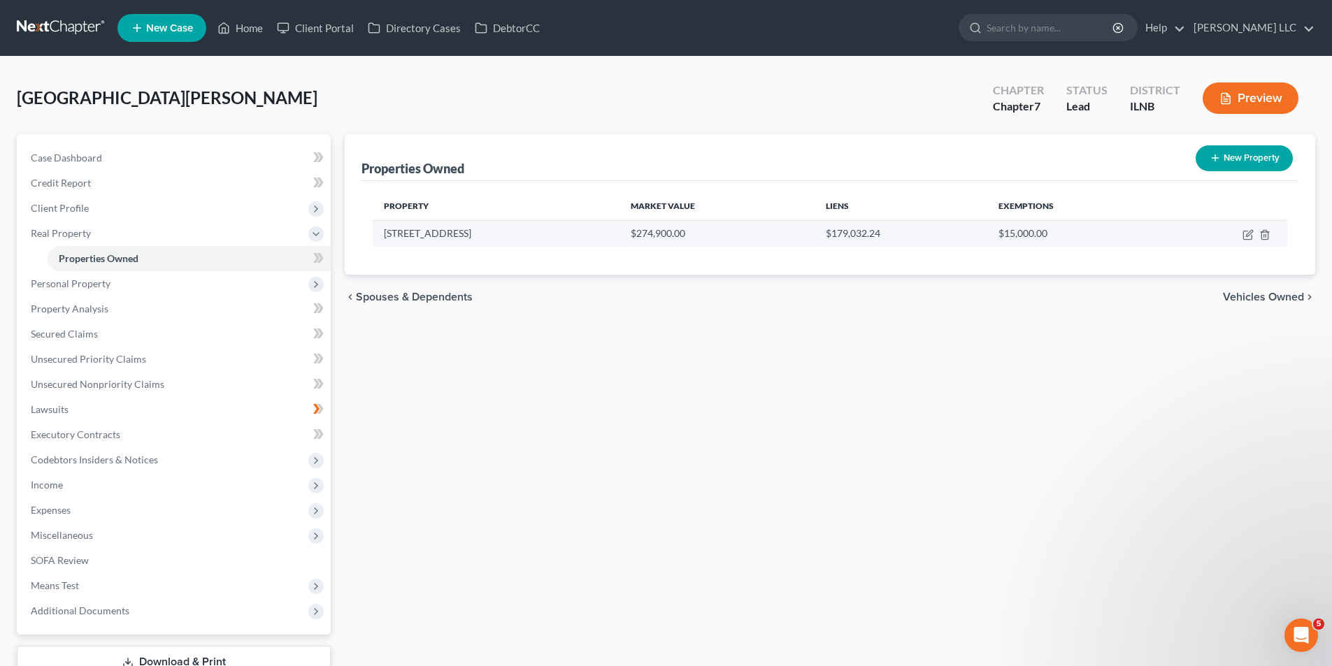
click at [454, 234] on td "[STREET_ADDRESS]" at bounding box center [496, 233] width 247 height 27
click at [1253, 238] on icon "button" at bounding box center [1247, 234] width 11 height 11
select select "14"
select select "31"
select select "0"
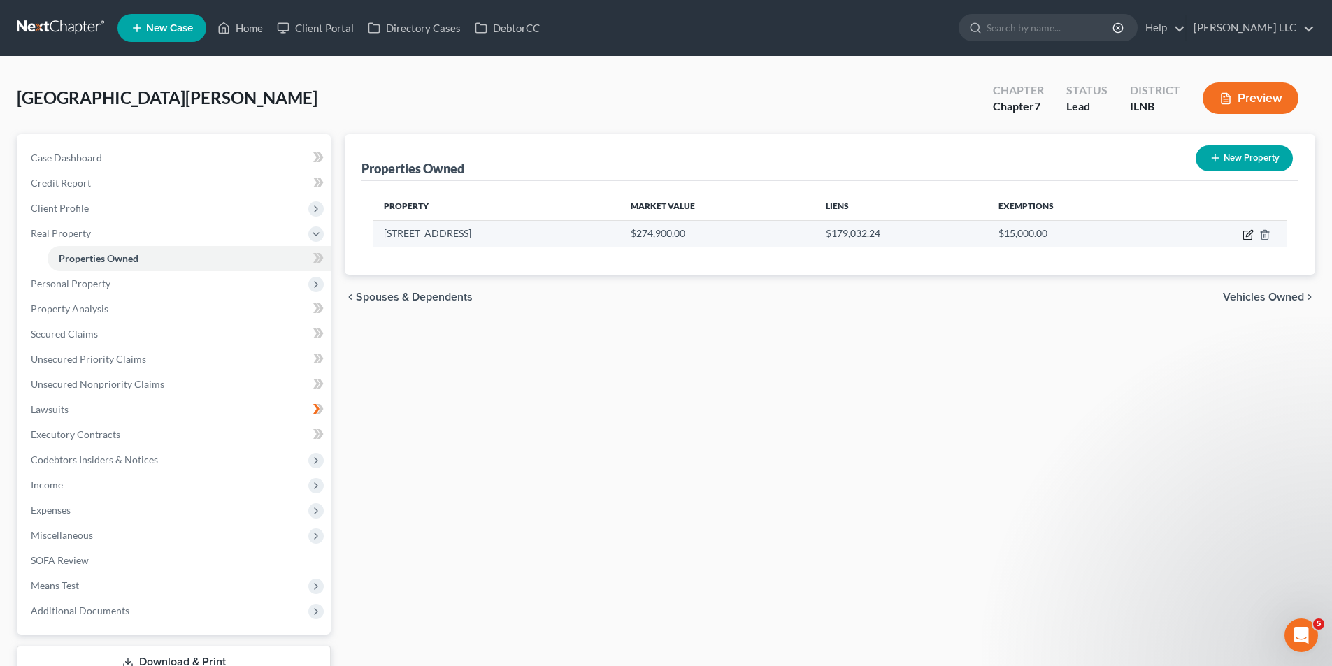
select select "0"
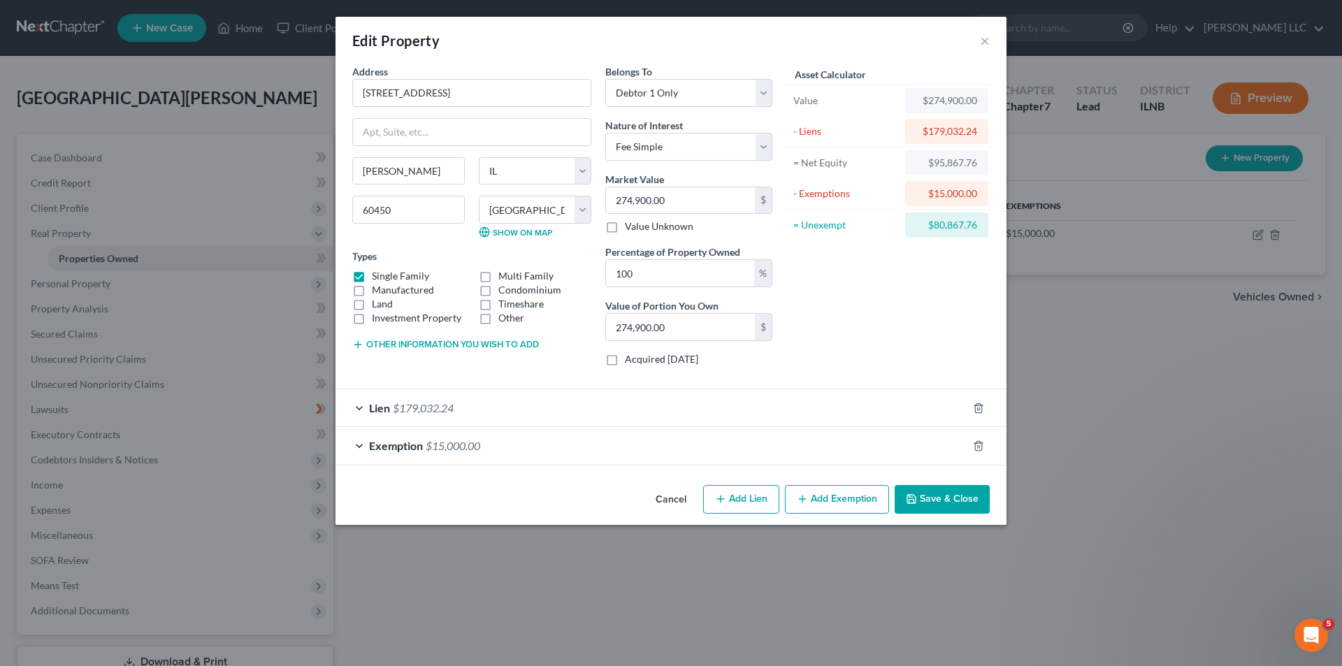
click at [518, 340] on button "Other information you wish to add" at bounding box center [445, 344] width 187 height 11
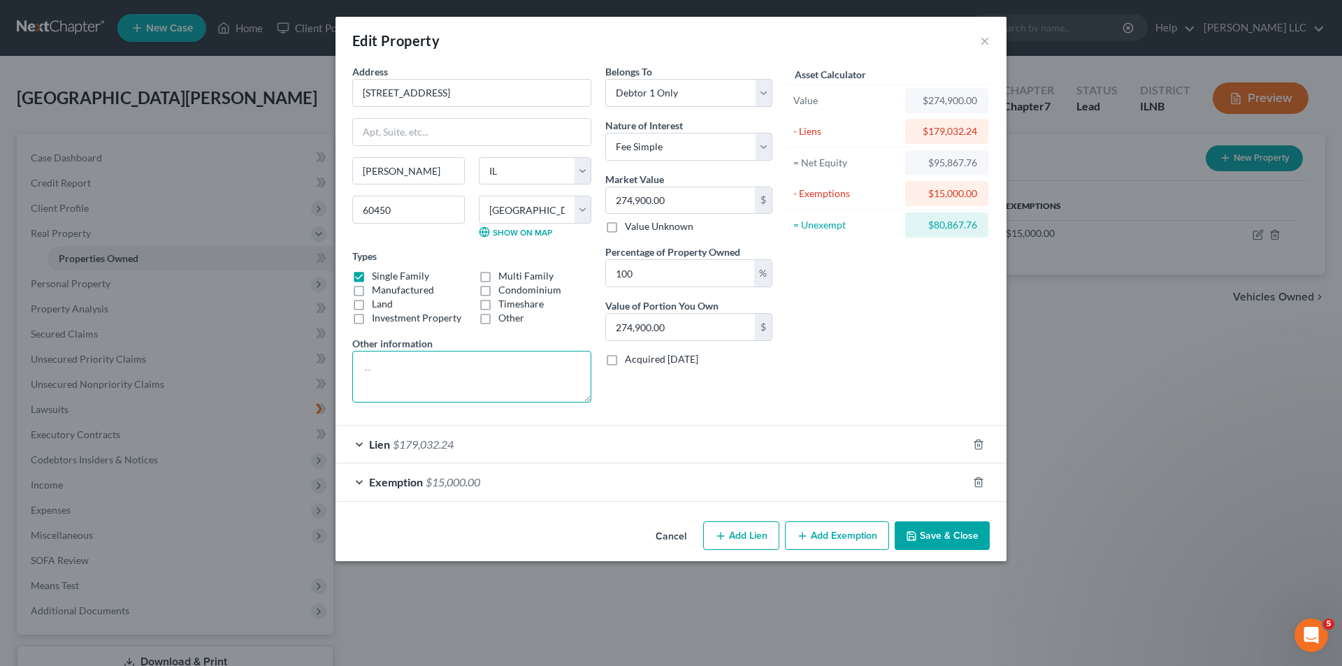
click at [496, 362] on textarea at bounding box center [471, 377] width 239 height 52
click at [991, 41] on div "Edit Property ×" at bounding box center [671, 41] width 671 height 48
click at [986, 39] on button "×" at bounding box center [985, 40] width 10 height 17
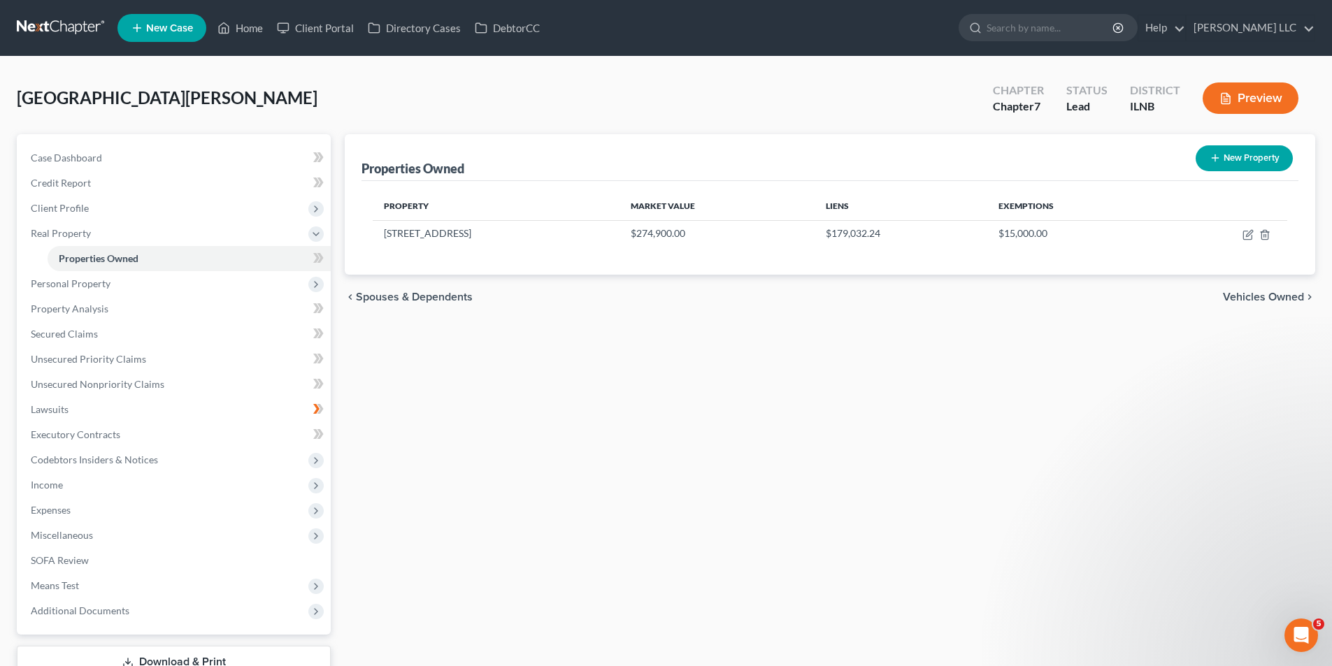
click at [1272, 300] on span "Vehicles Owned" at bounding box center [1263, 297] width 81 height 11
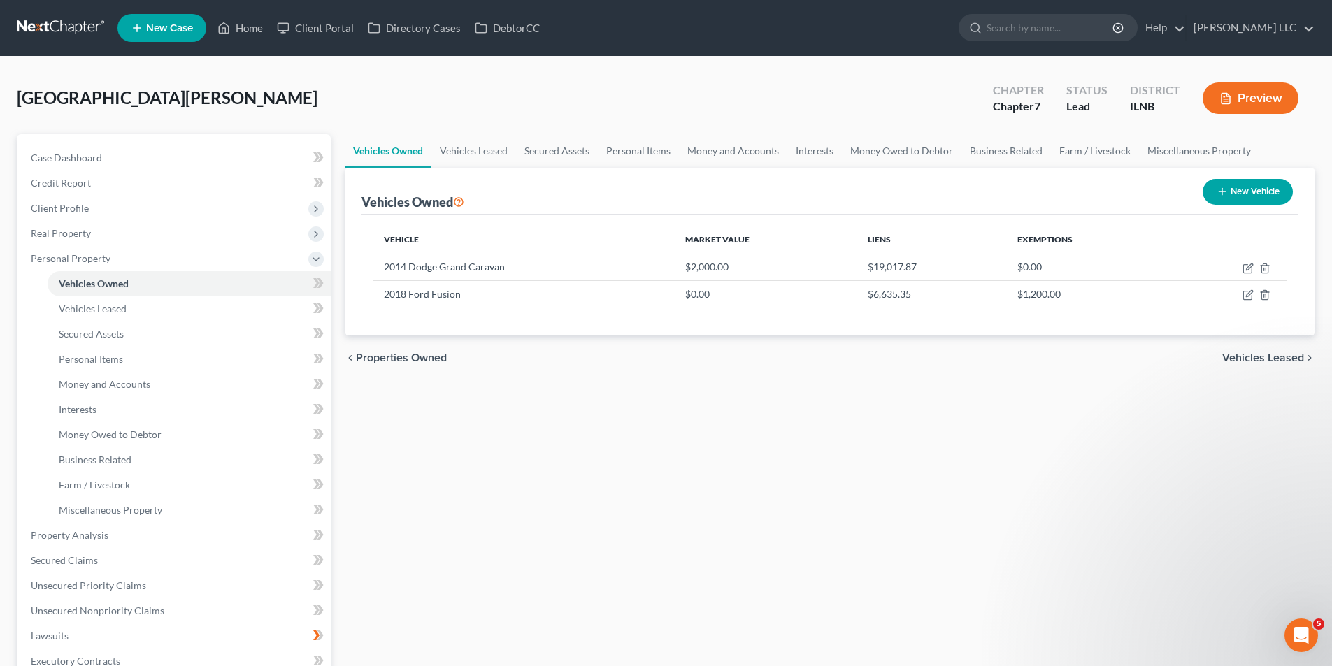
click at [1243, 355] on span "Vehicles Leased" at bounding box center [1263, 357] width 82 height 11
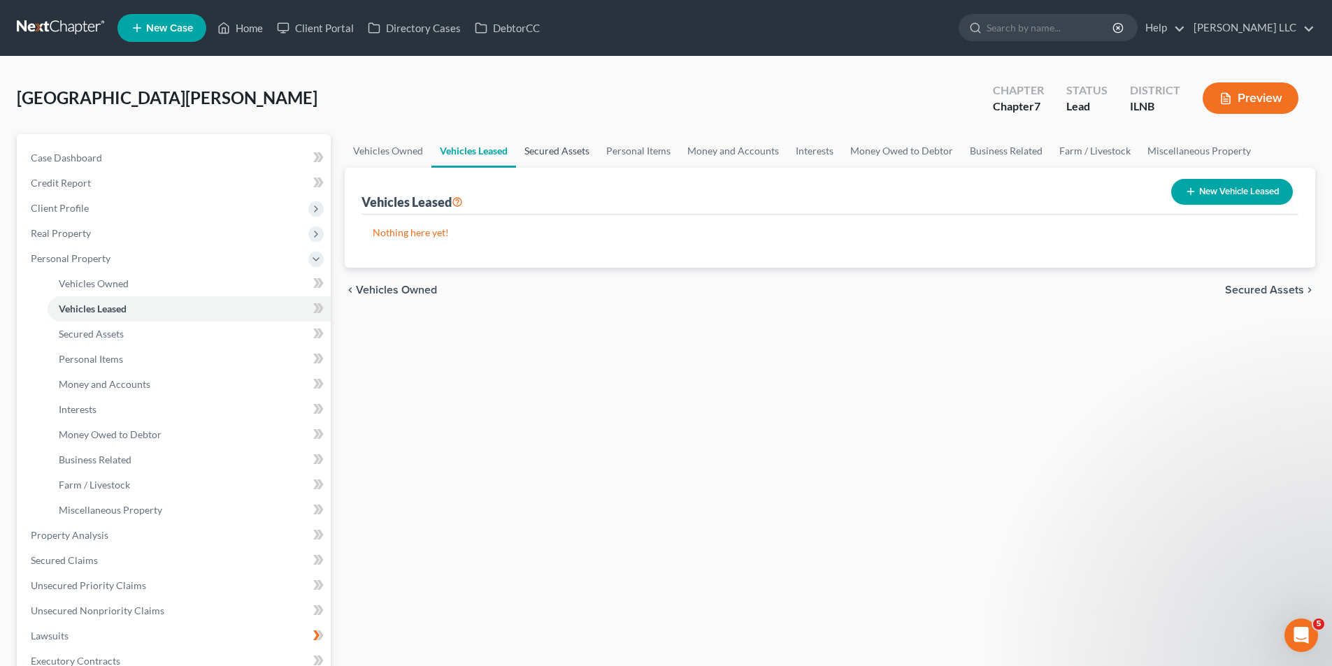
click at [544, 149] on link "Secured Assets" at bounding box center [557, 151] width 82 height 34
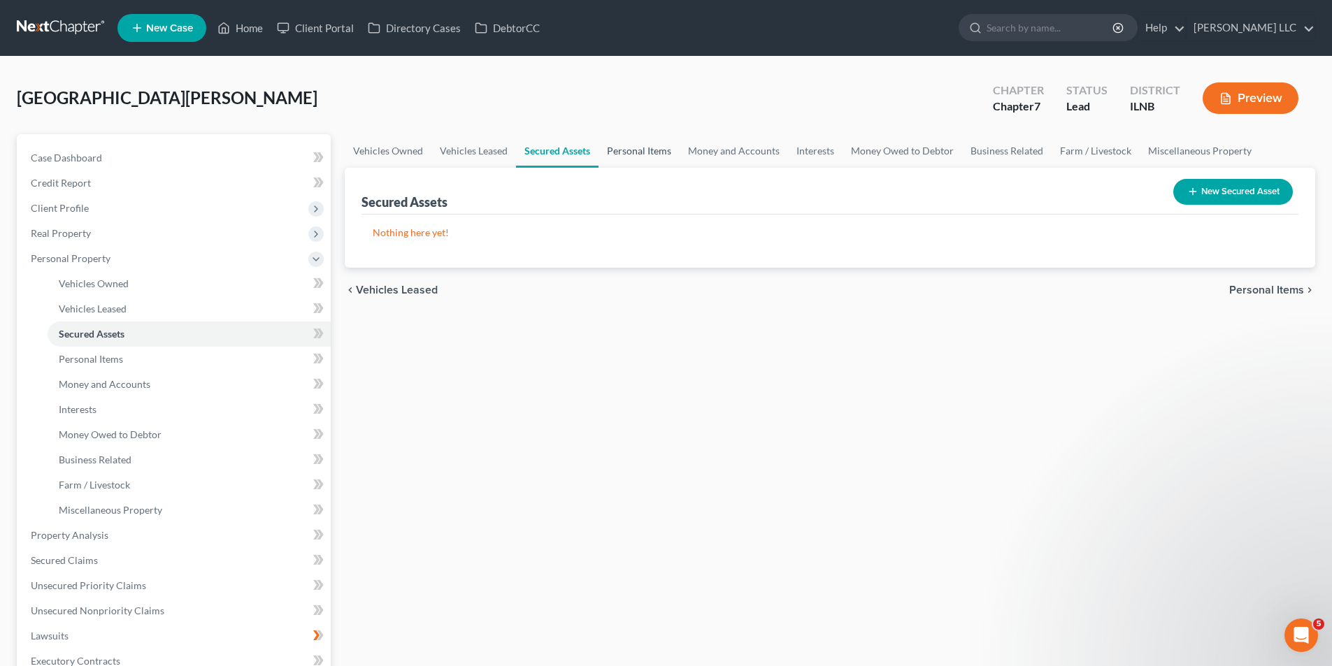
click at [624, 146] on link "Personal Items" at bounding box center [638, 151] width 81 height 34
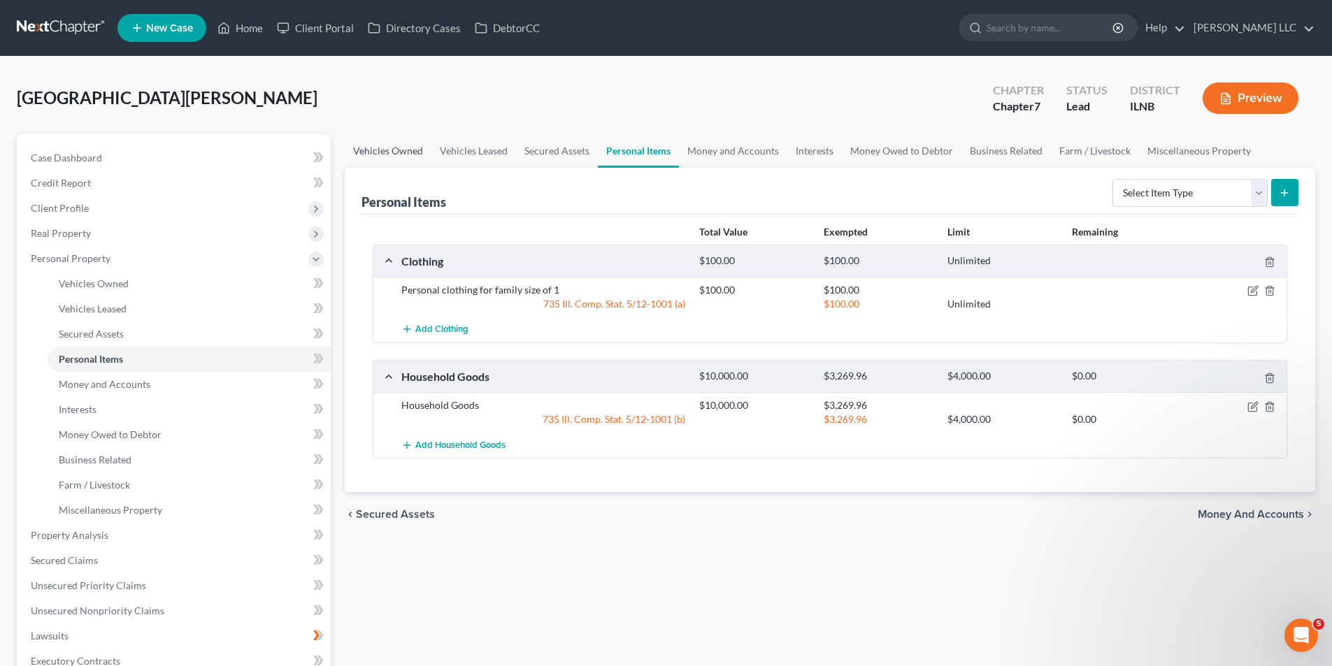
click at [394, 157] on link "Vehicles Owned" at bounding box center [388, 151] width 87 height 34
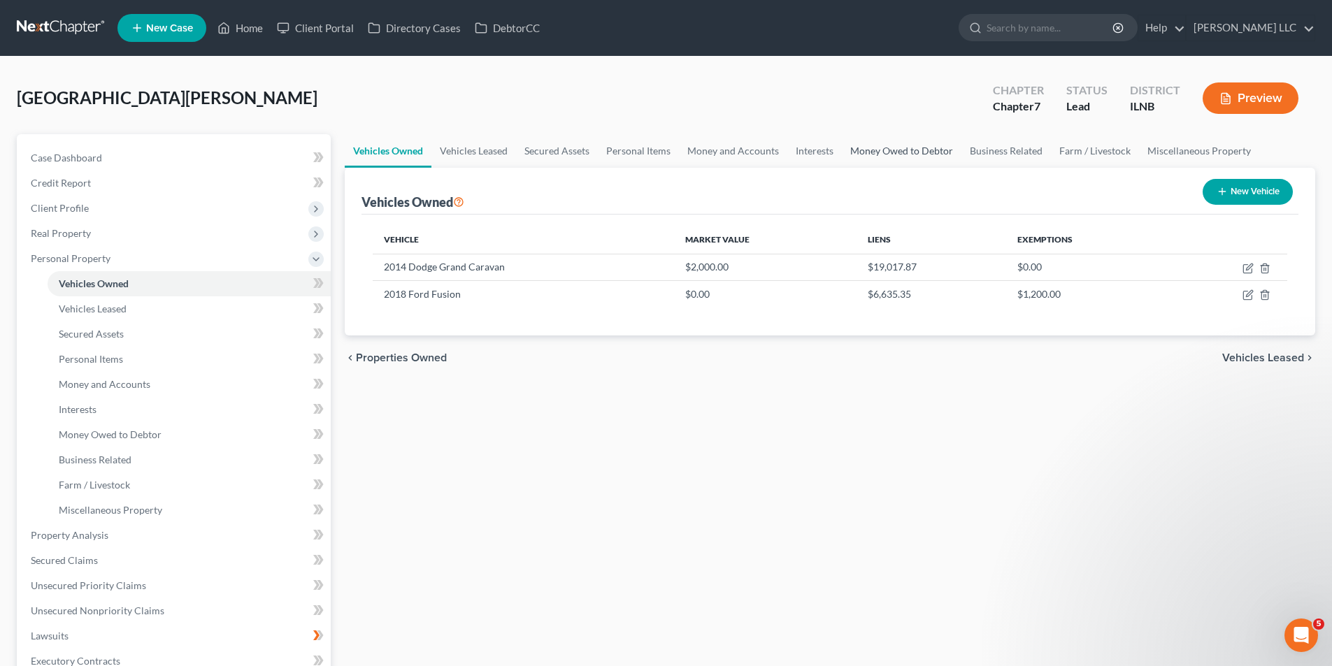
click at [867, 154] on link "Money Owed to Debtor" at bounding box center [902, 151] width 120 height 34
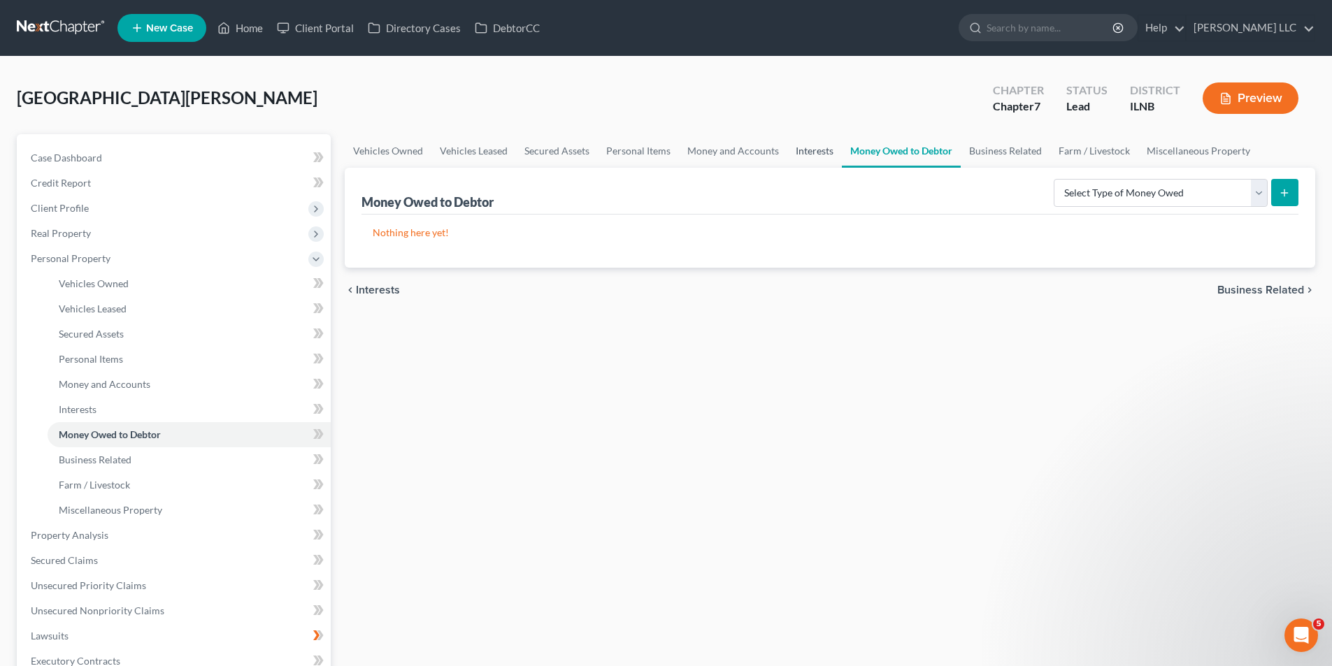
click at [794, 155] on link "Interests" at bounding box center [814, 151] width 55 height 34
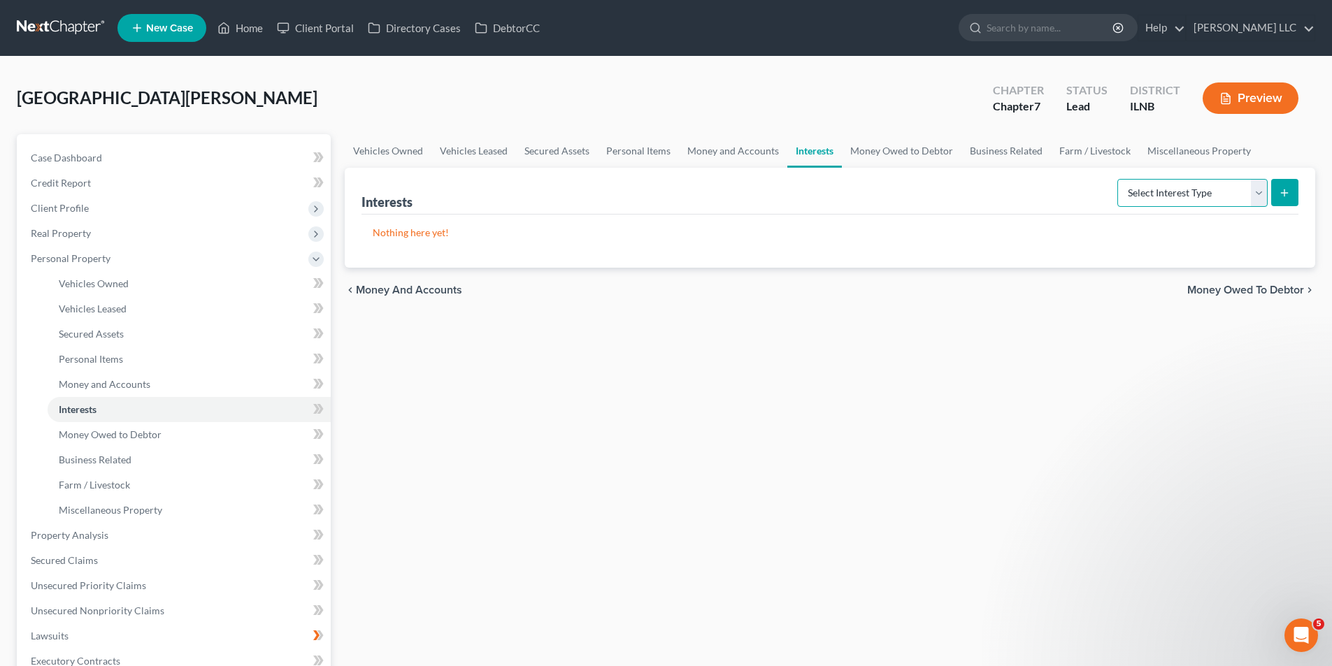
click at [1189, 196] on select "Select Interest Type 401K Annuity Bond Education IRA Government Bond Government…" at bounding box center [1192, 193] width 150 height 28
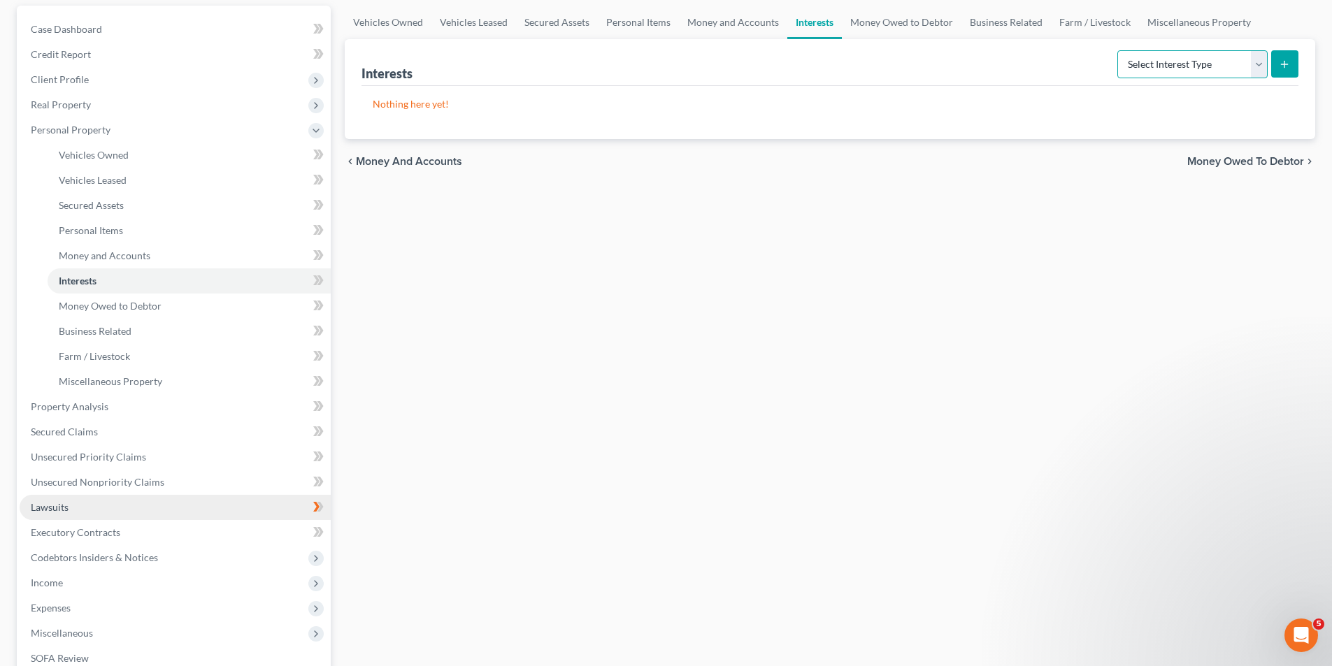
scroll to position [280, 0]
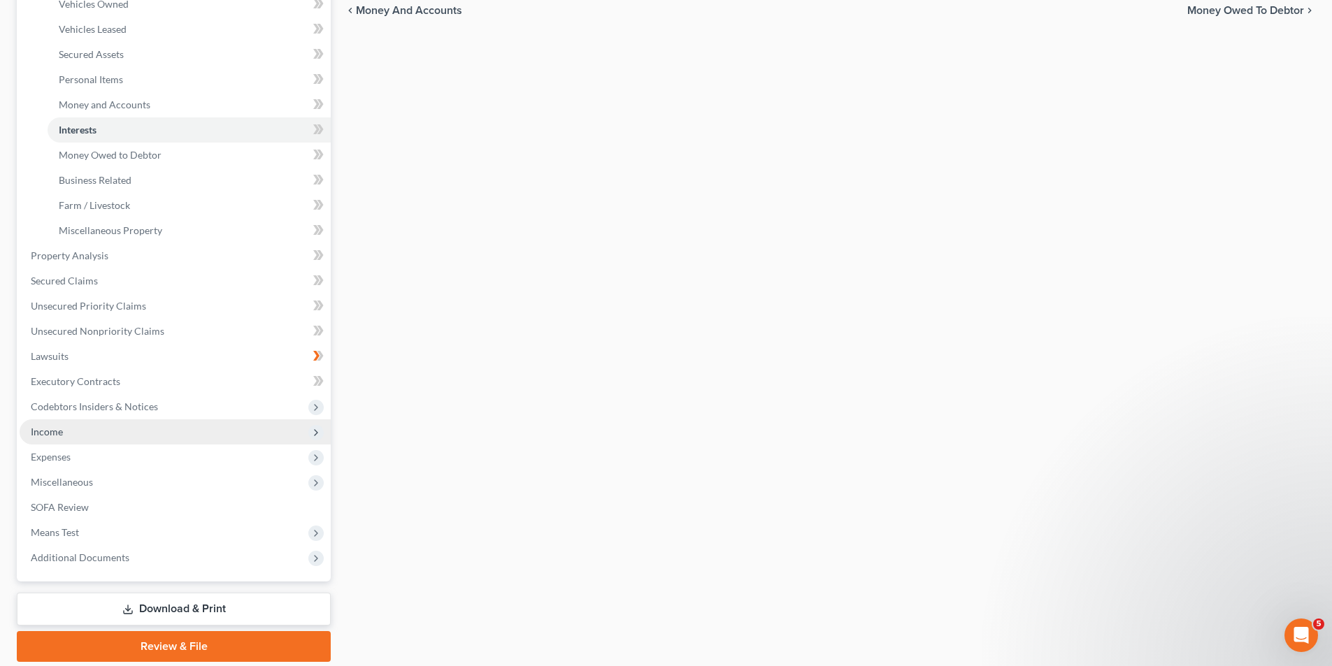
click at [123, 425] on span "Income" at bounding box center [175, 431] width 311 height 25
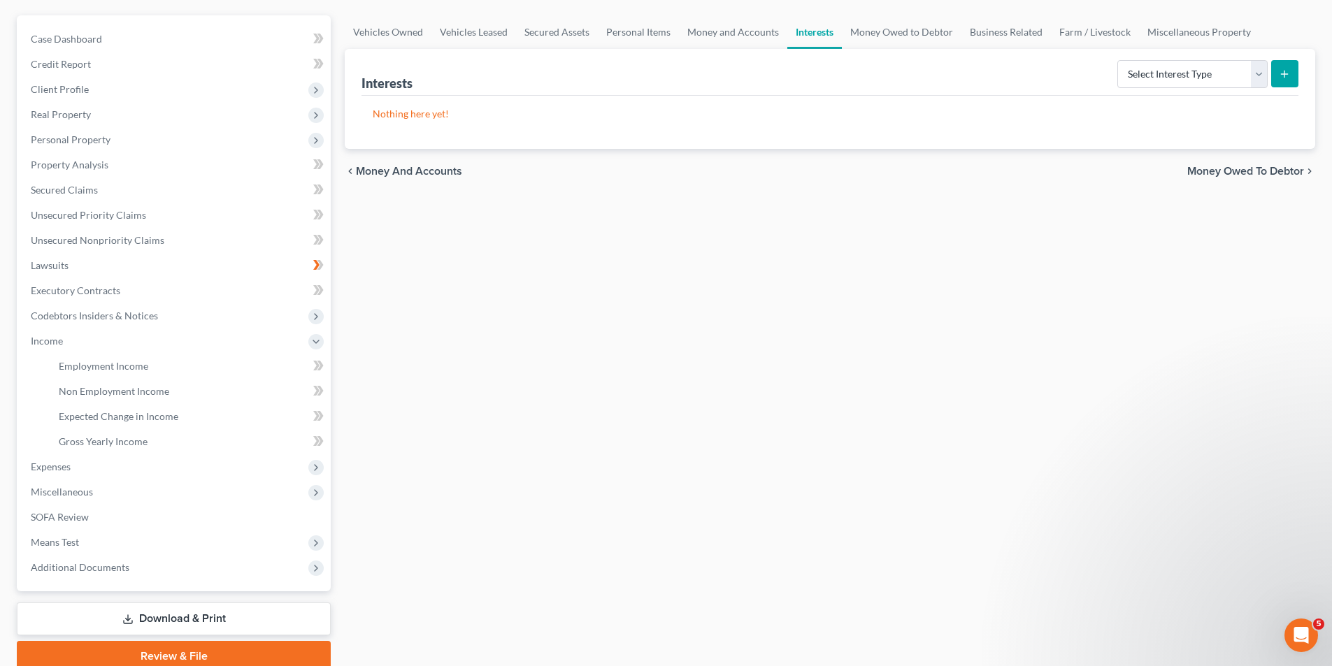
scroll to position [178, 0]
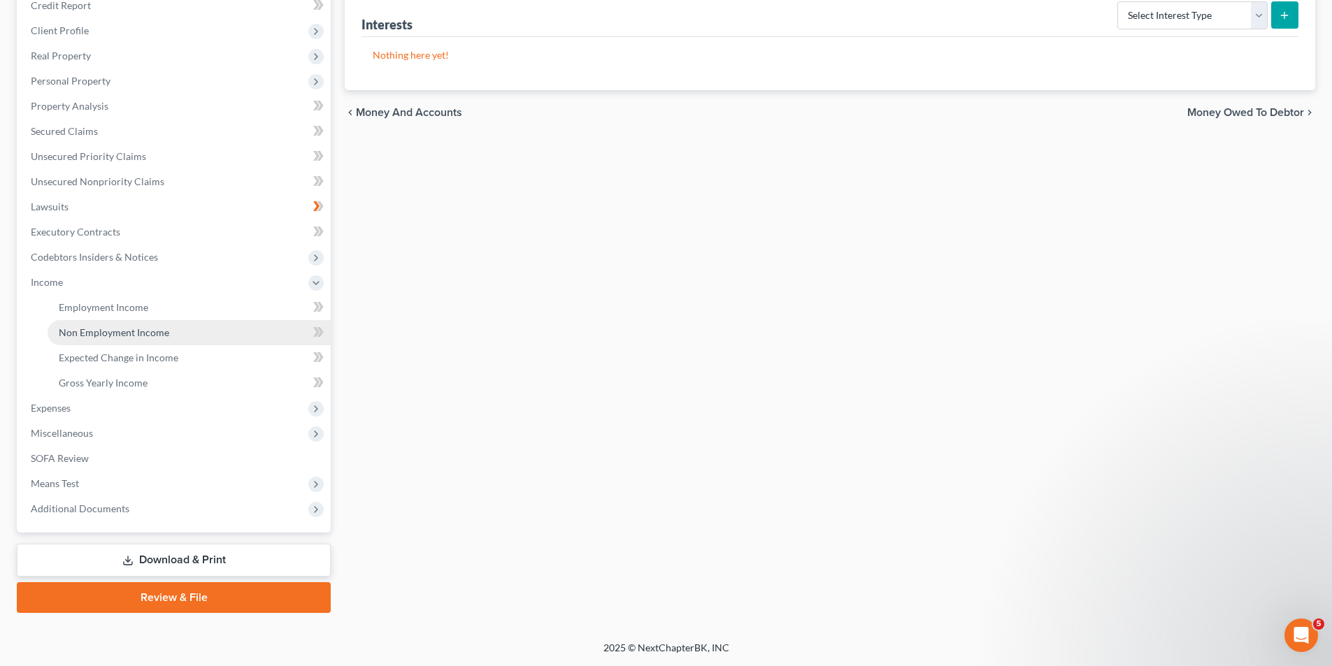
click at [75, 321] on link "Non Employment Income" at bounding box center [189, 332] width 283 height 25
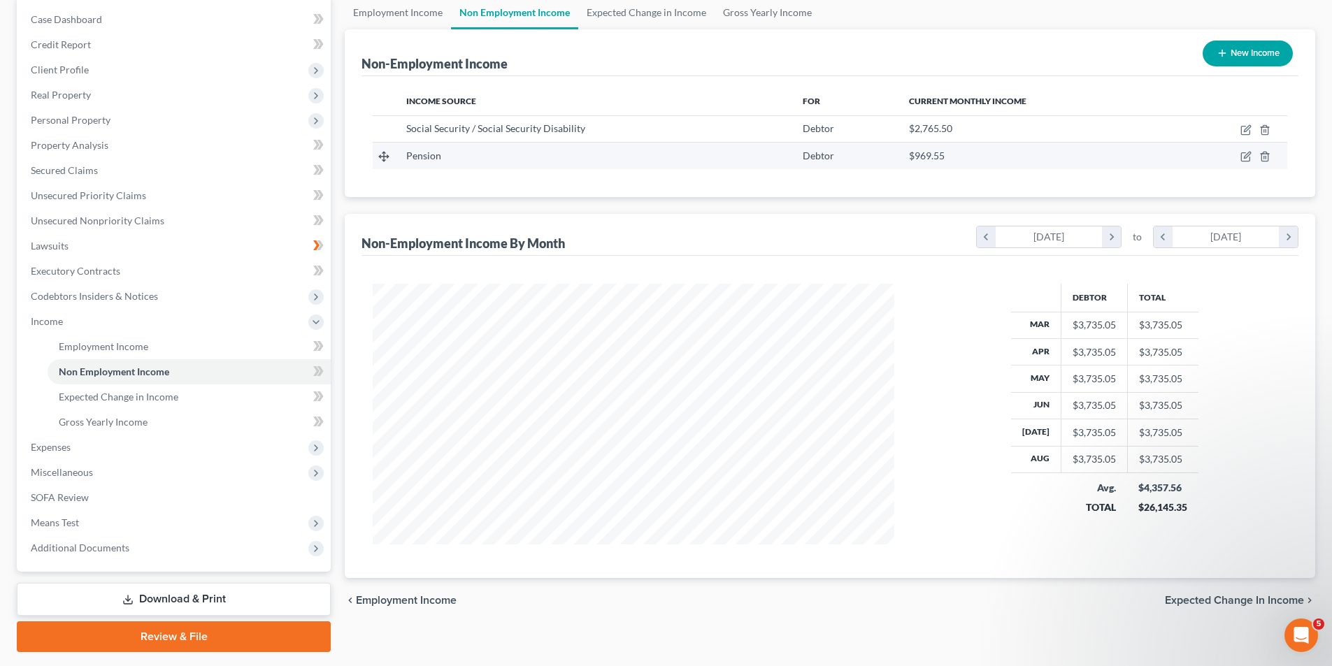
scroll to position [140, 0]
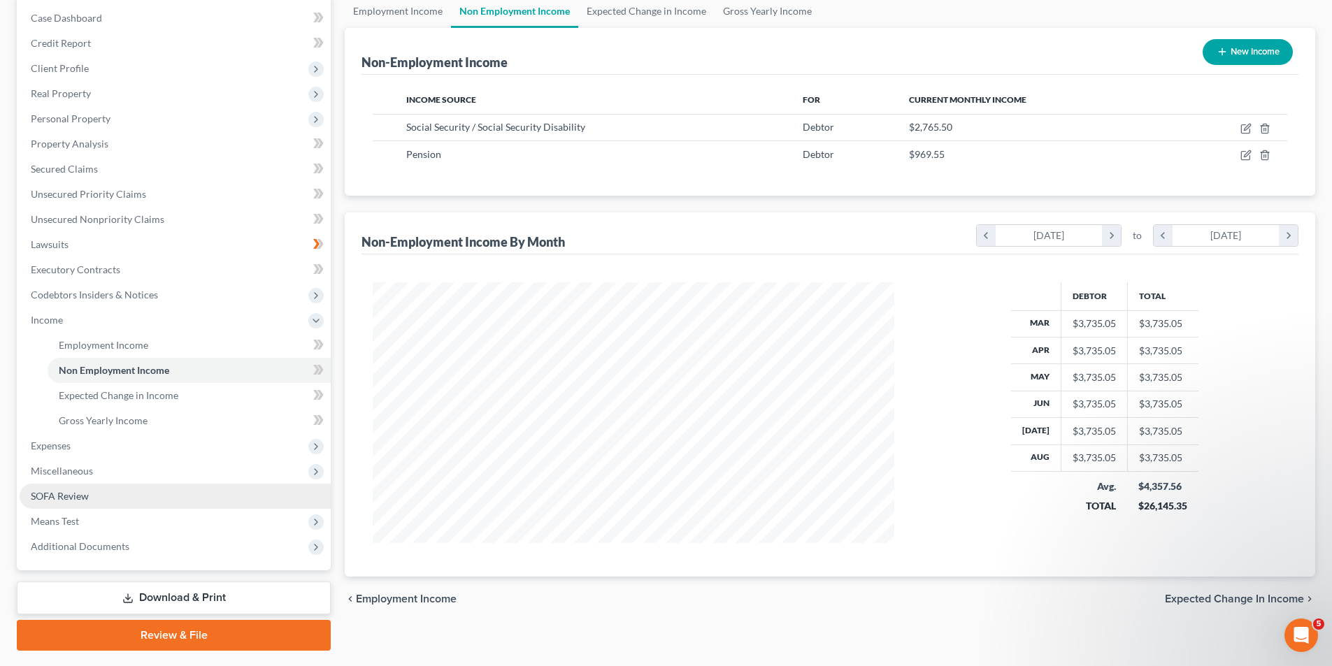
click at [103, 490] on link "SOFA Review" at bounding box center [175, 496] width 311 height 25
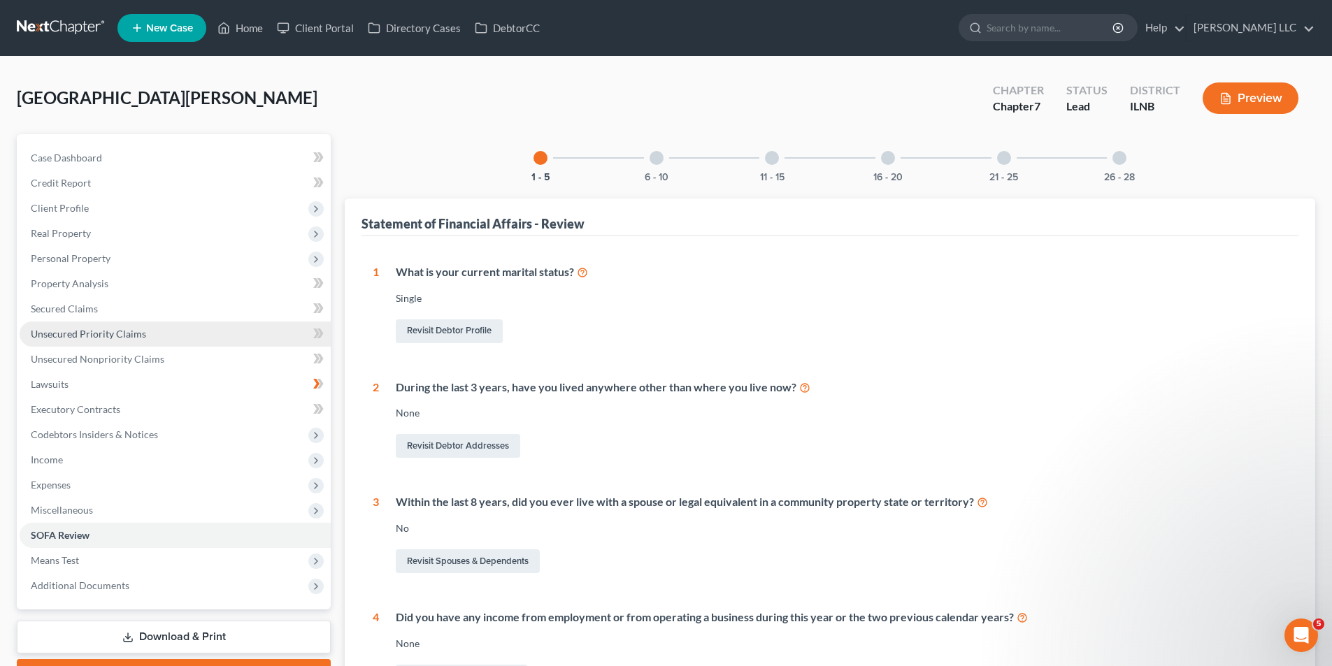
click at [117, 337] on span "Unsecured Priority Claims" at bounding box center [88, 334] width 115 height 12
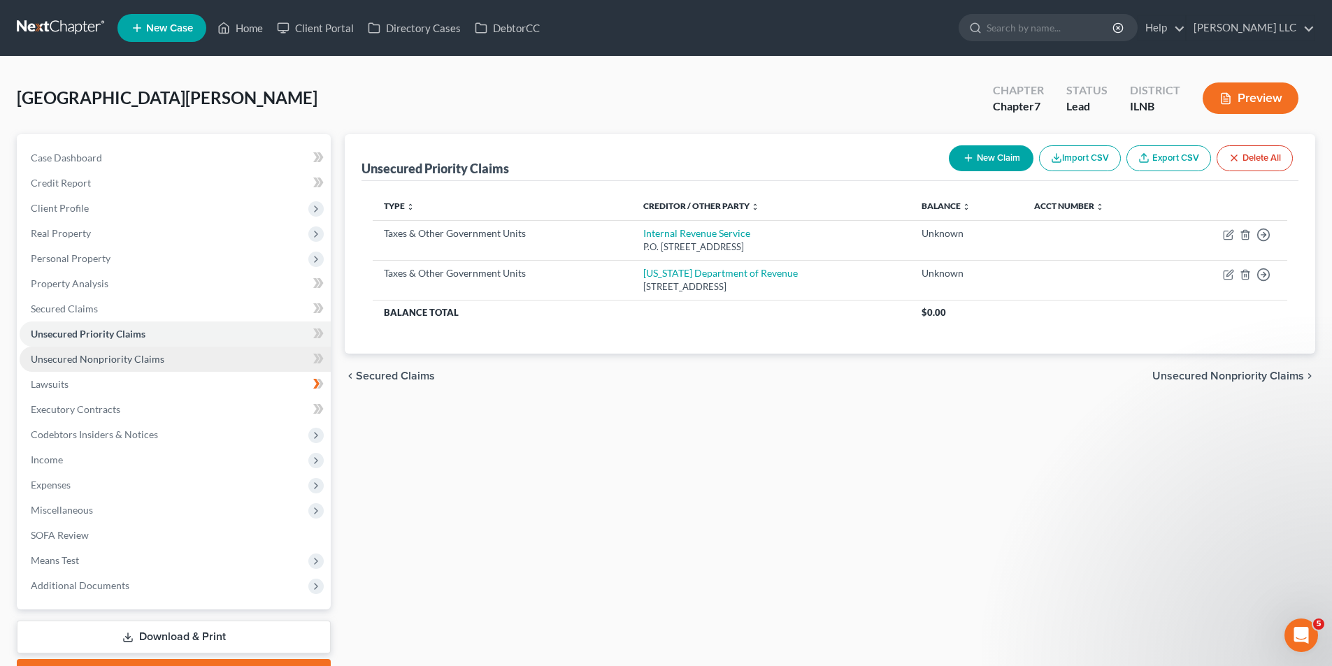
click at [95, 360] on span "Unsecured Nonpriority Claims" at bounding box center [98, 359] width 134 height 12
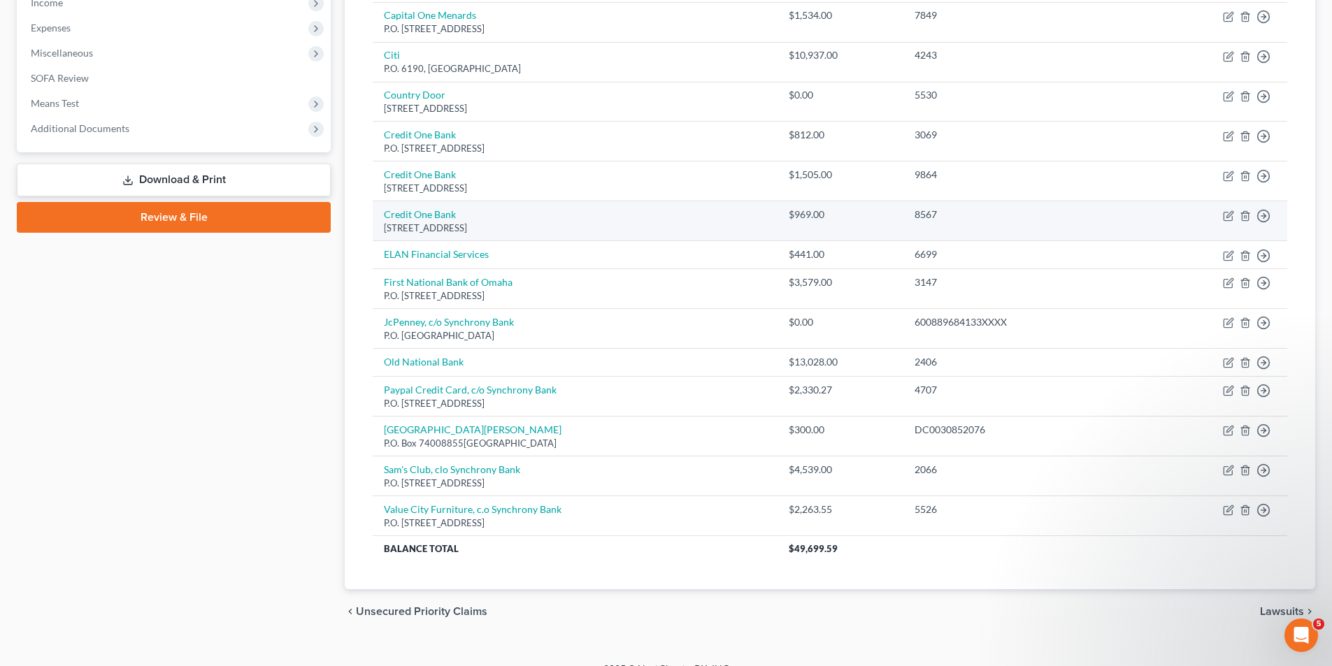
scroll to position [478, 0]
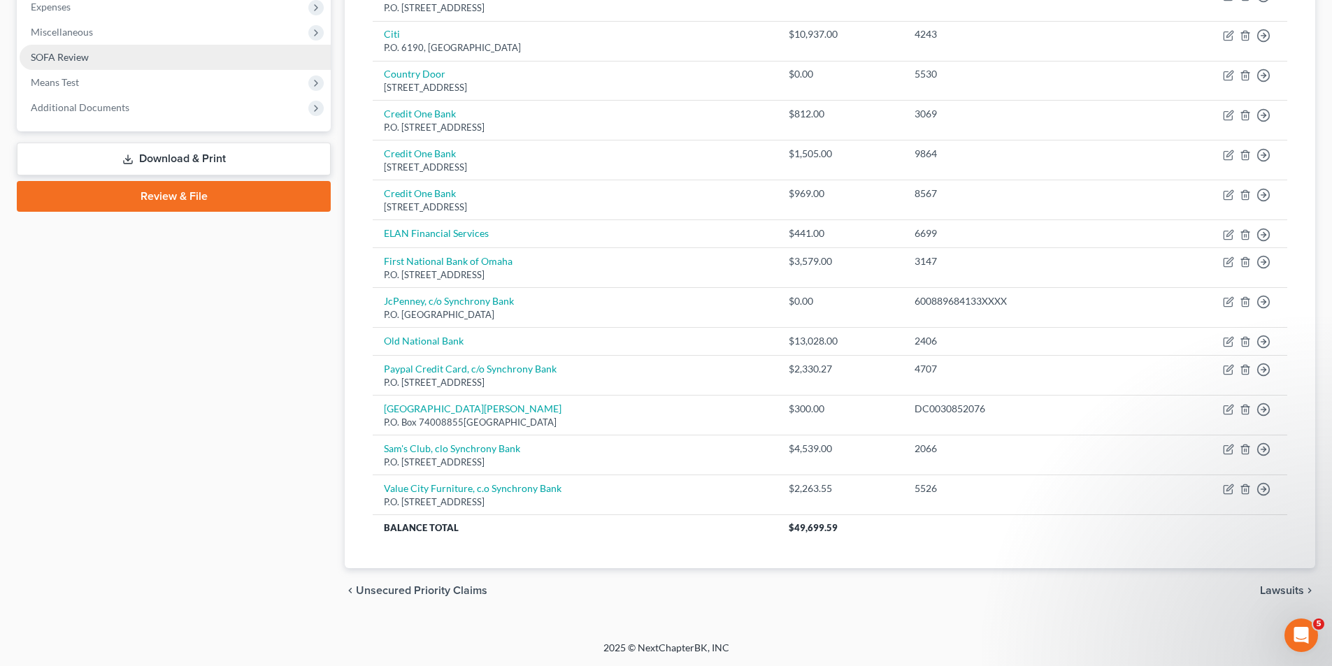
click at [73, 56] on span "SOFA Review" at bounding box center [60, 57] width 58 height 12
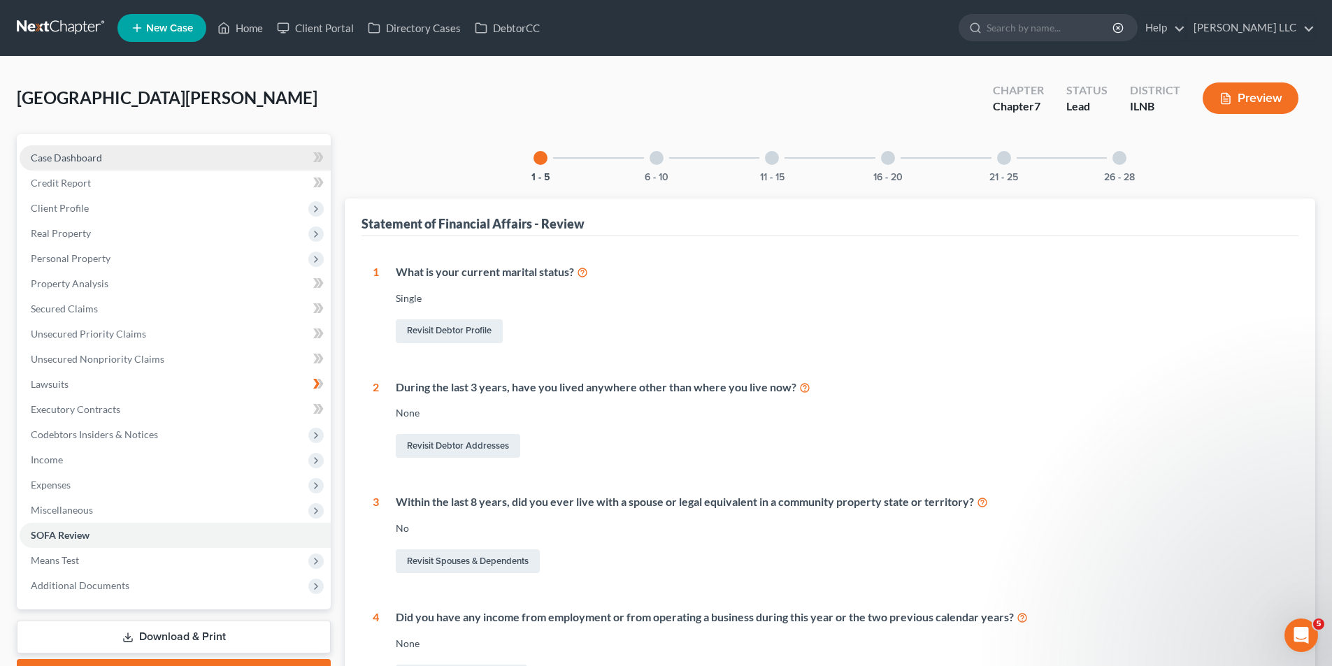
click at [94, 164] on link "Case Dashboard" at bounding box center [175, 157] width 311 height 25
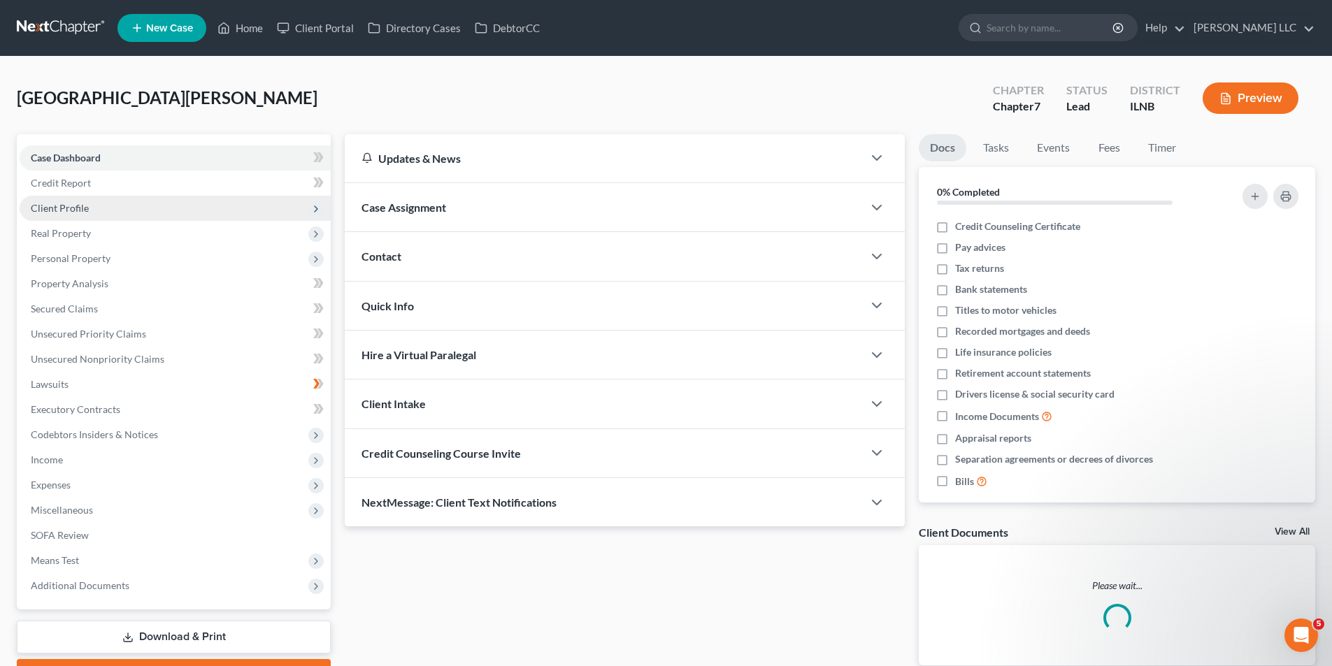
click at [93, 211] on span "Client Profile" at bounding box center [175, 208] width 311 height 25
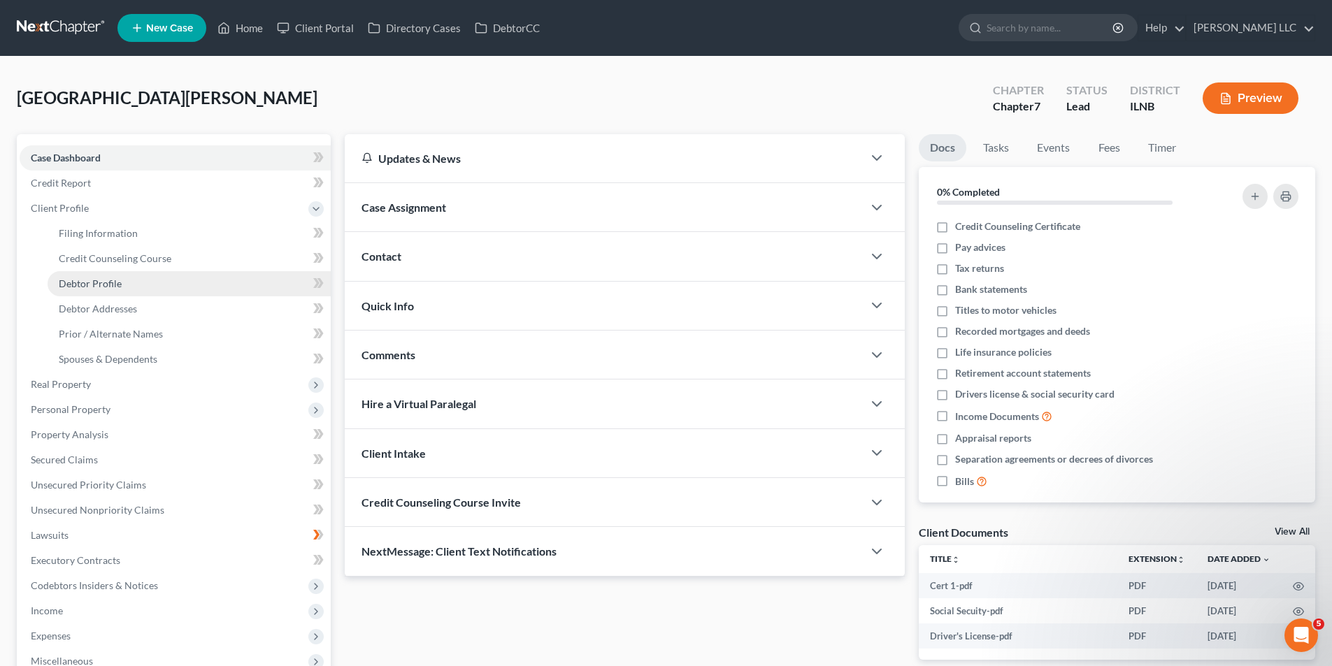
click at [95, 285] on span "Debtor Profile" at bounding box center [90, 284] width 63 height 12
select select "0"
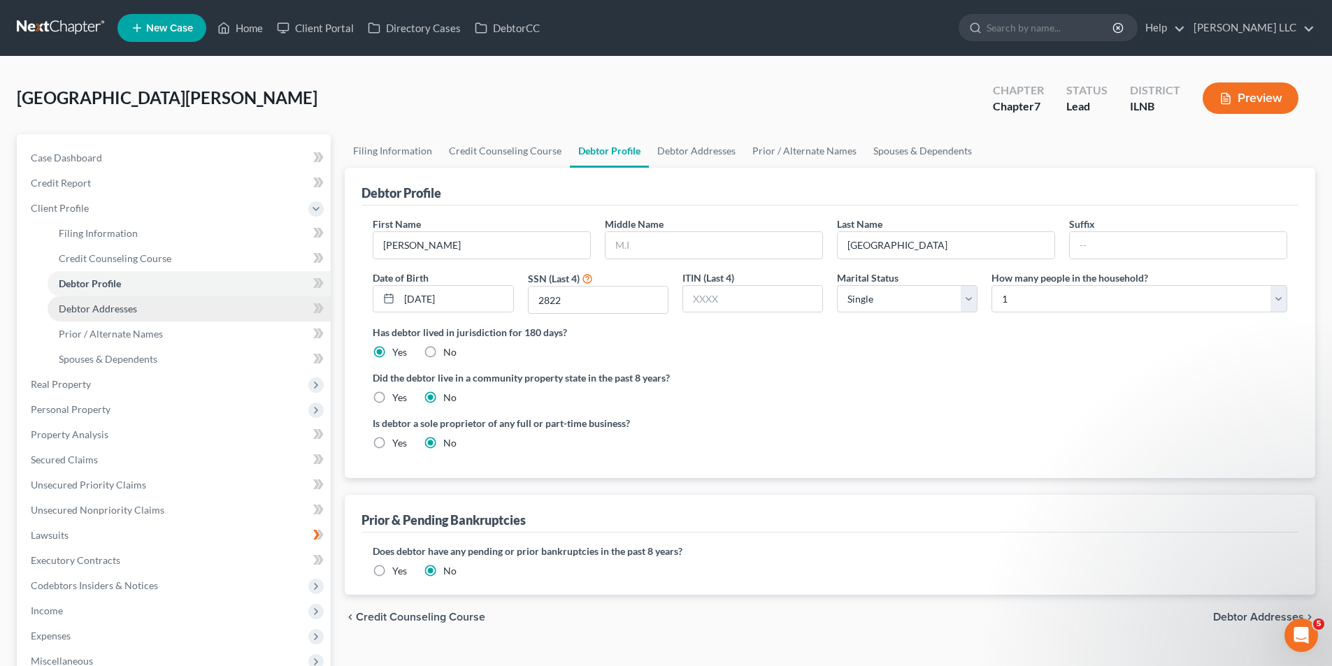
click at [89, 307] on span "Debtor Addresses" at bounding box center [98, 309] width 78 height 12
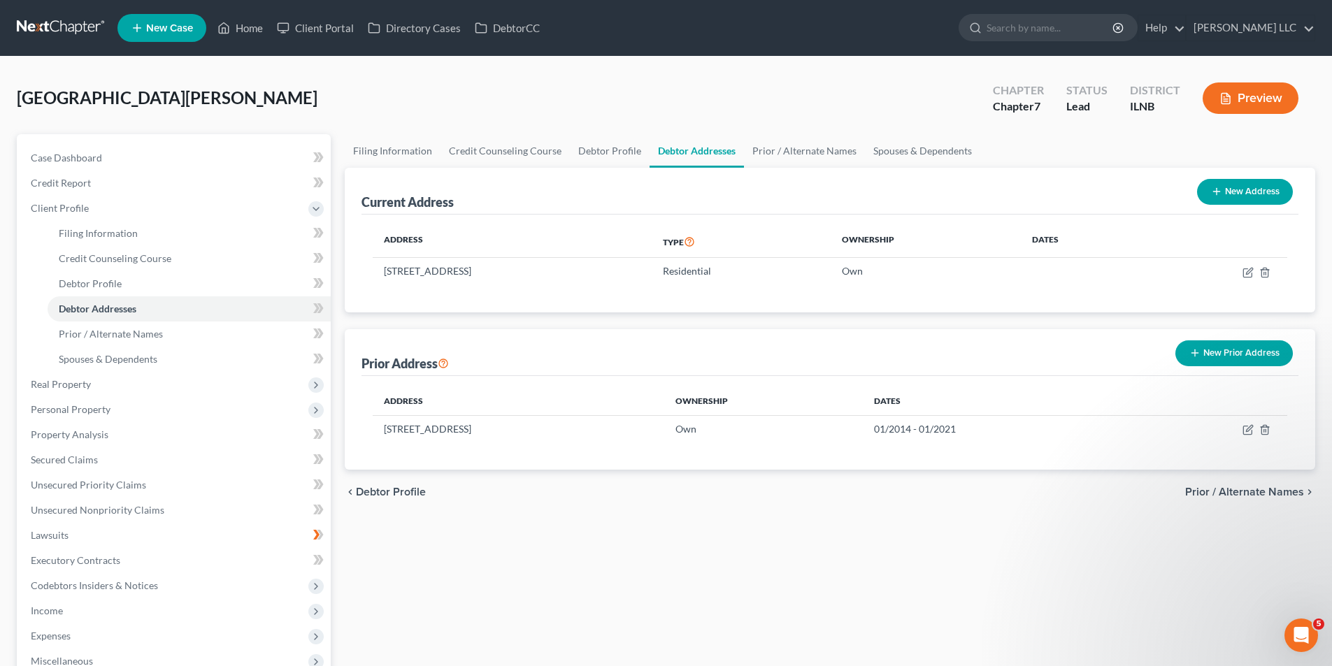
click at [449, 355] on div "Prior Address" at bounding box center [404, 363] width 87 height 17
click at [1264, 426] on icon "button" at bounding box center [1264, 429] width 11 height 11
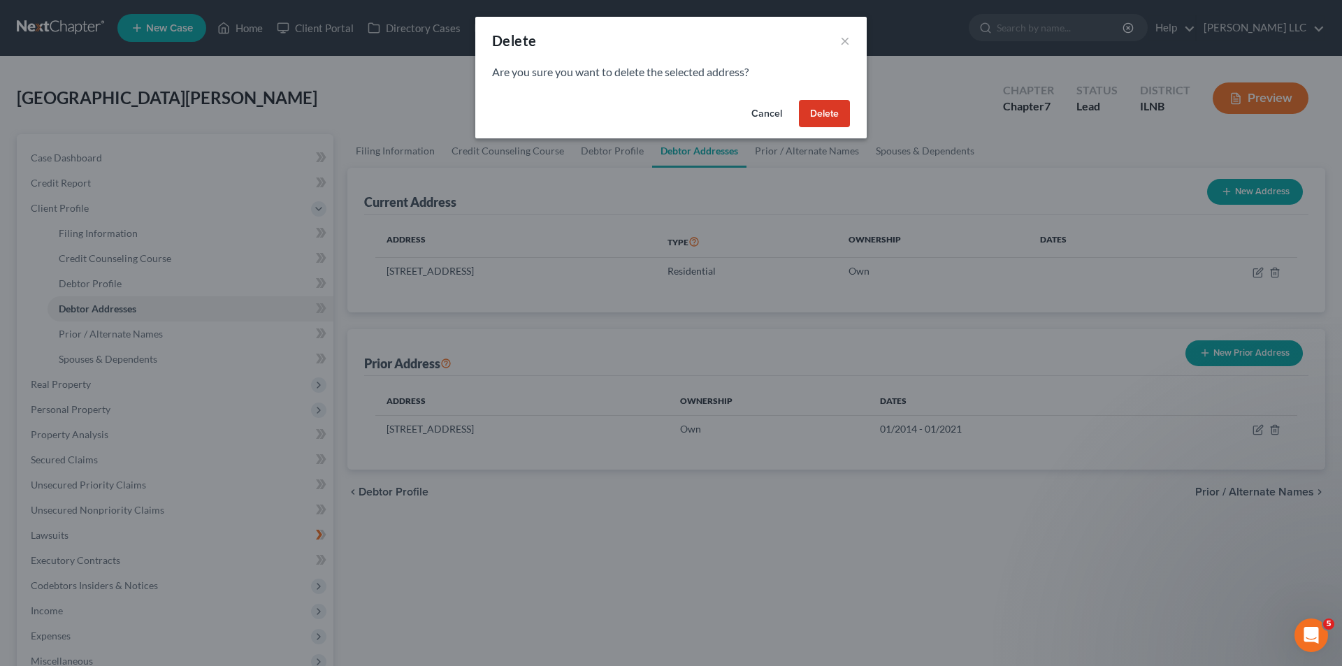
click at [826, 105] on button "Delete" at bounding box center [824, 114] width 51 height 28
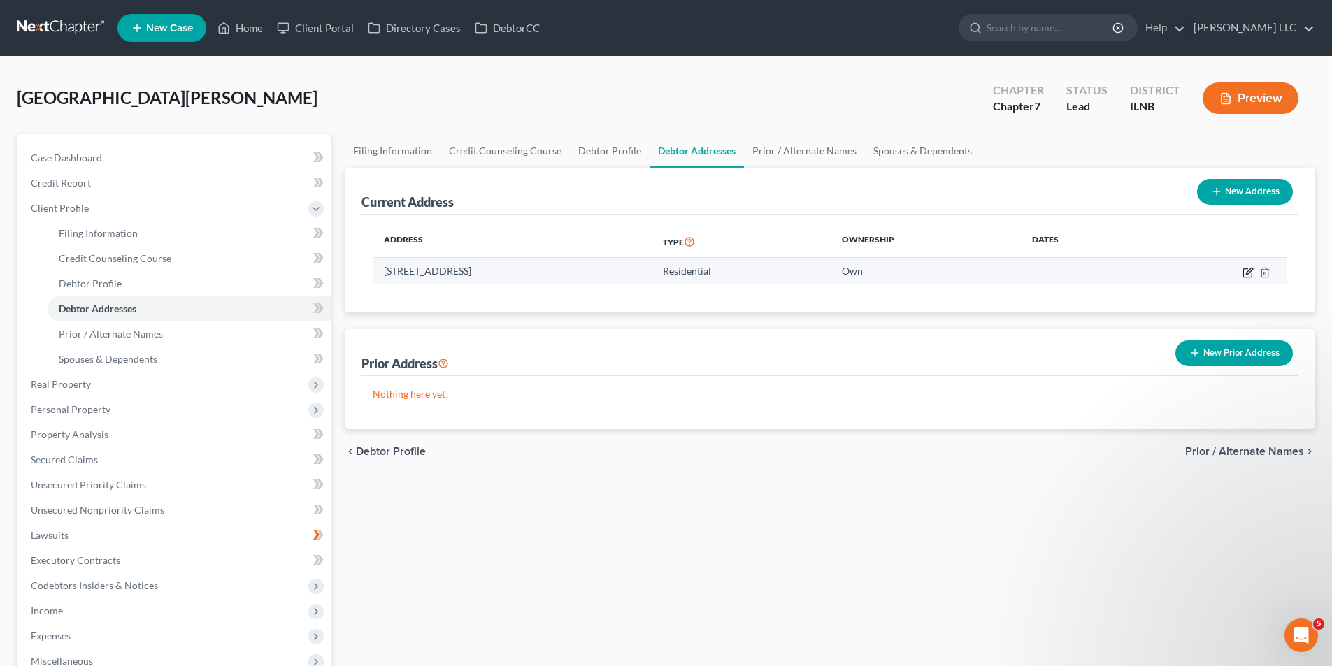
click at [1249, 275] on icon "button" at bounding box center [1247, 272] width 11 height 11
select select "14"
select select "31"
select select "0"
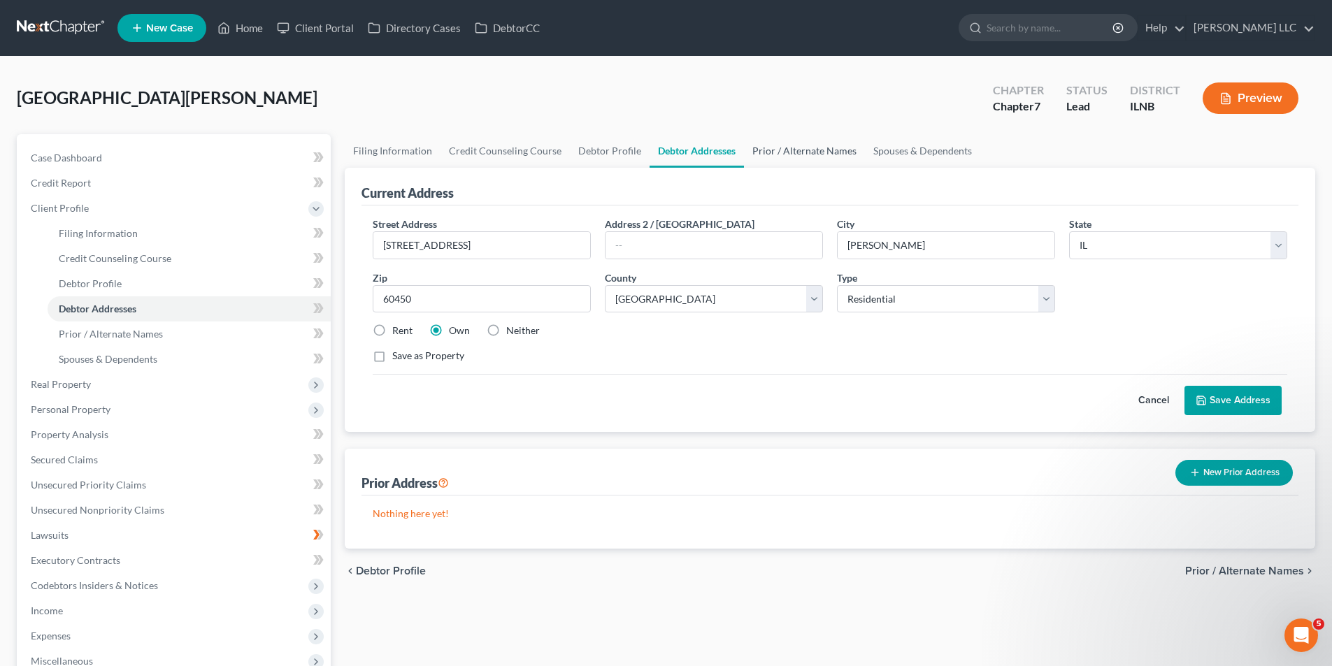
click at [806, 153] on link "Prior / Alternate Names" at bounding box center [804, 151] width 121 height 34
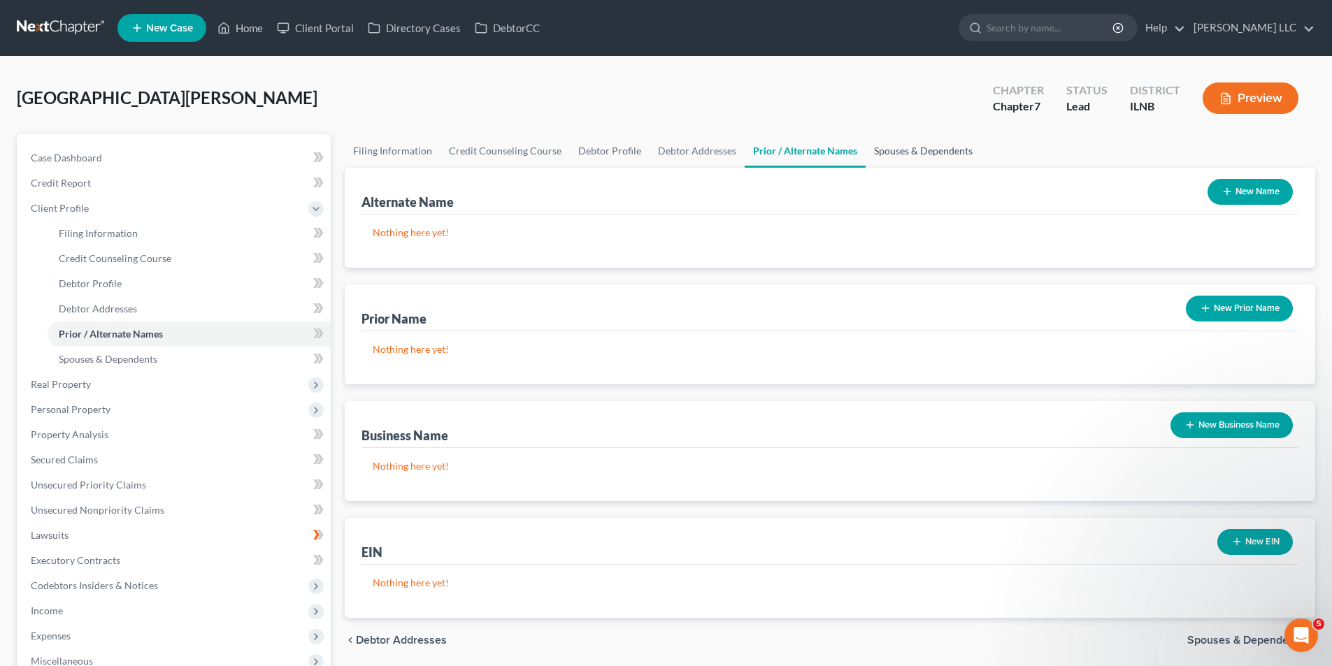
click at [912, 150] on link "Spouses & Dependents" at bounding box center [922, 151] width 115 height 34
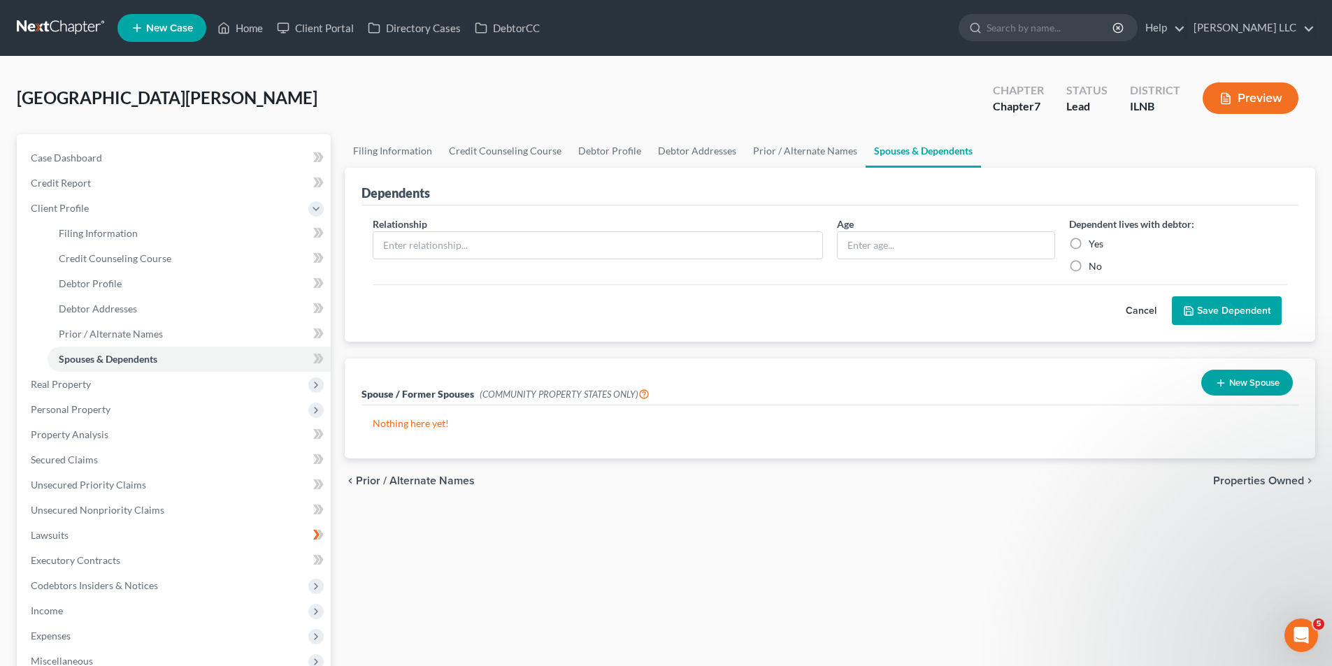
click at [1265, 481] on span "Properties Owned" at bounding box center [1258, 480] width 91 height 11
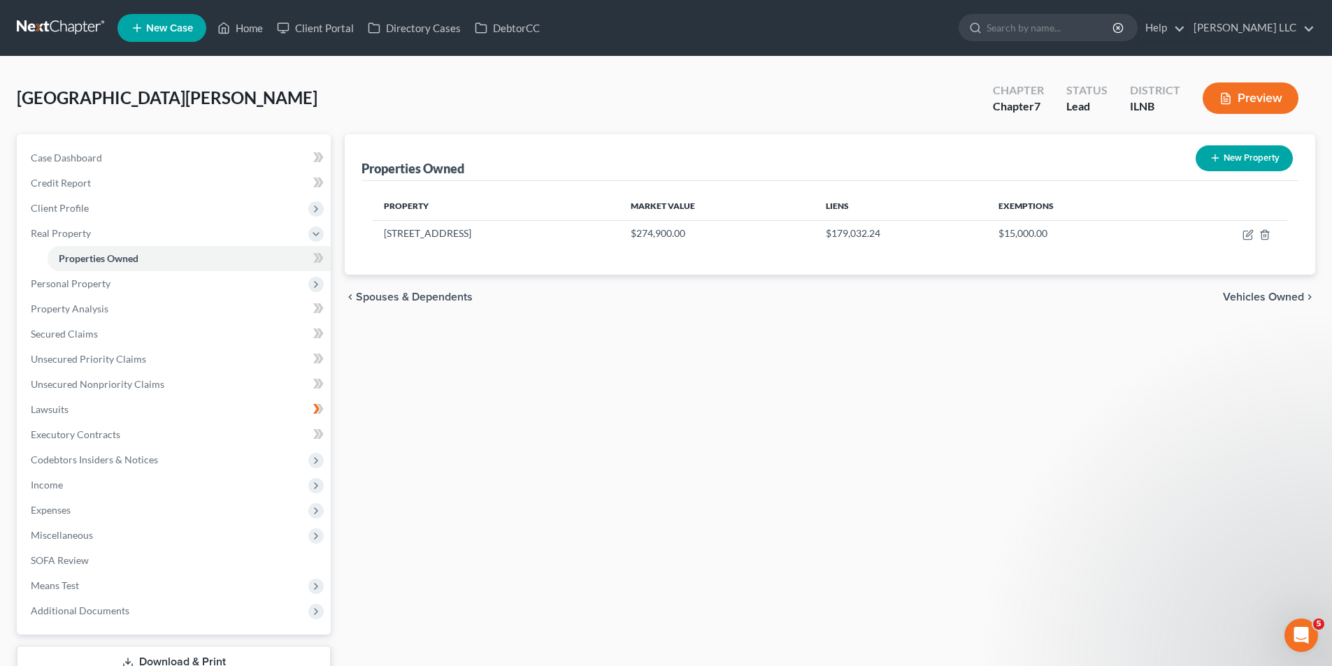
click at [1249, 293] on span "Vehicles Owned" at bounding box center [1263, 297] width 81 height 11
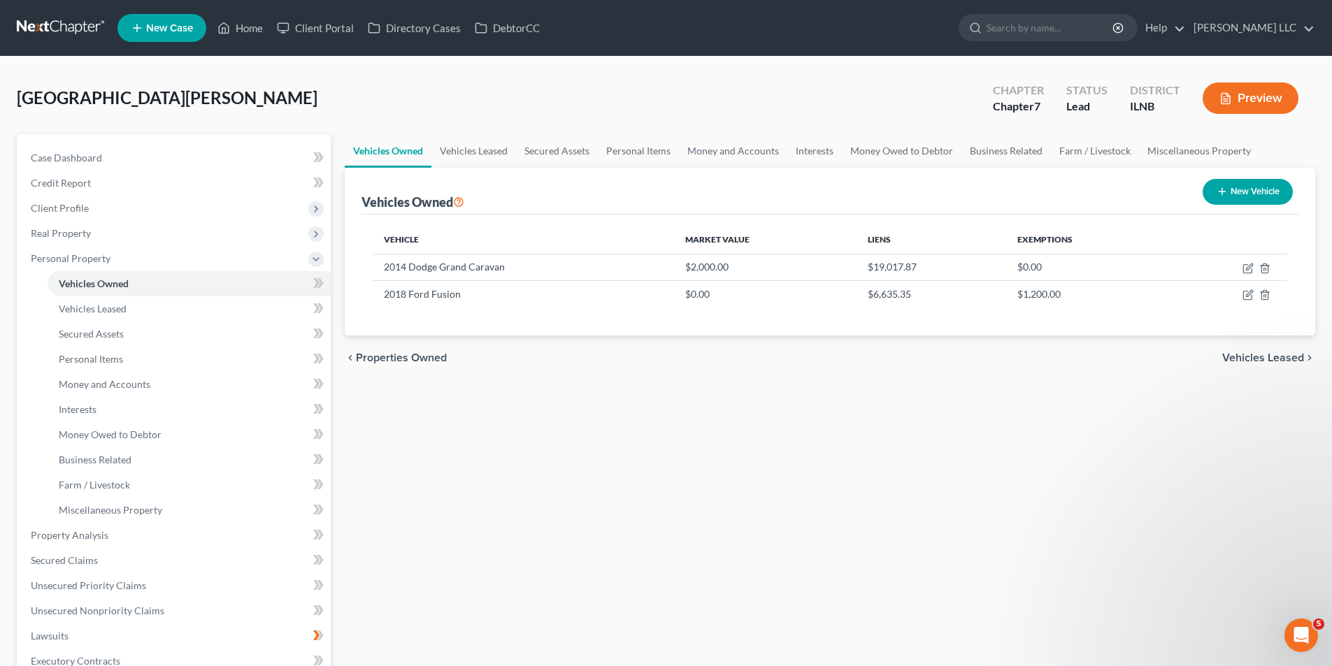
click at [1247, 338] on div "chevron_left Properties Owned Vehicles Leased chevron_right" at bounding box center [830, 358] width 970 height 45
click at [1246, 267] on icon "button" at bounding box center [1247, 268] width 11 height 11
select select "0"
select select "12"
select select "2"
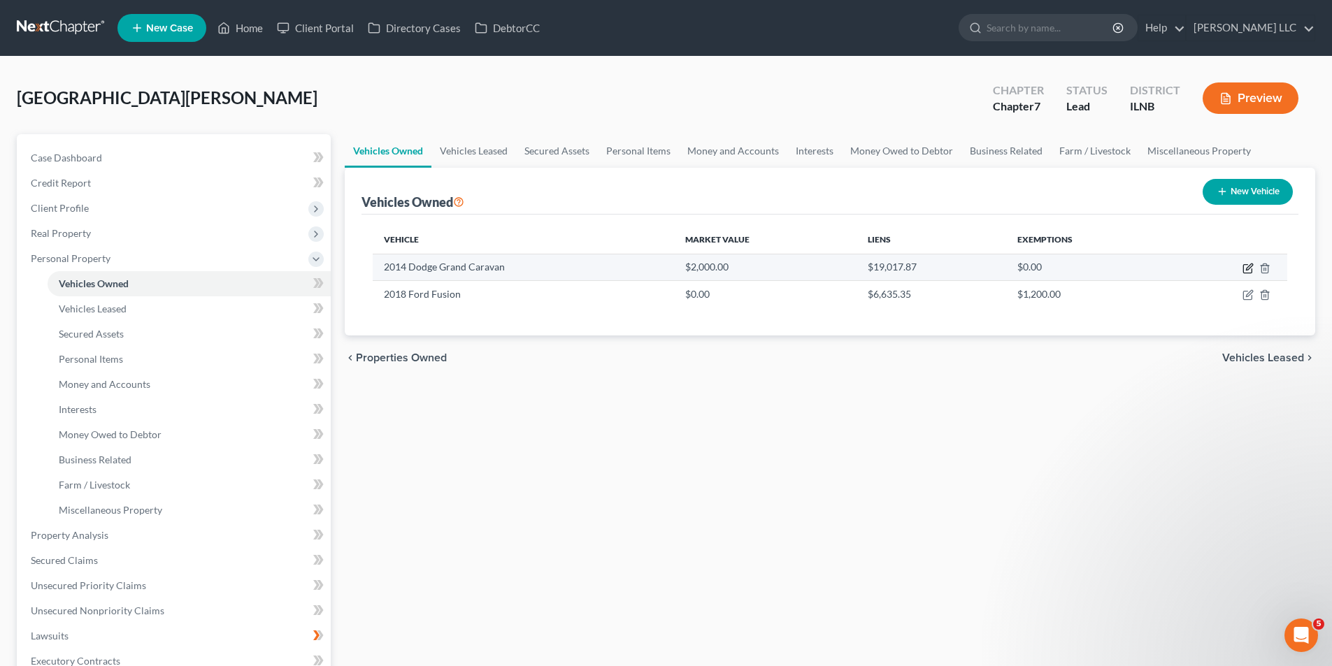
select select "0"
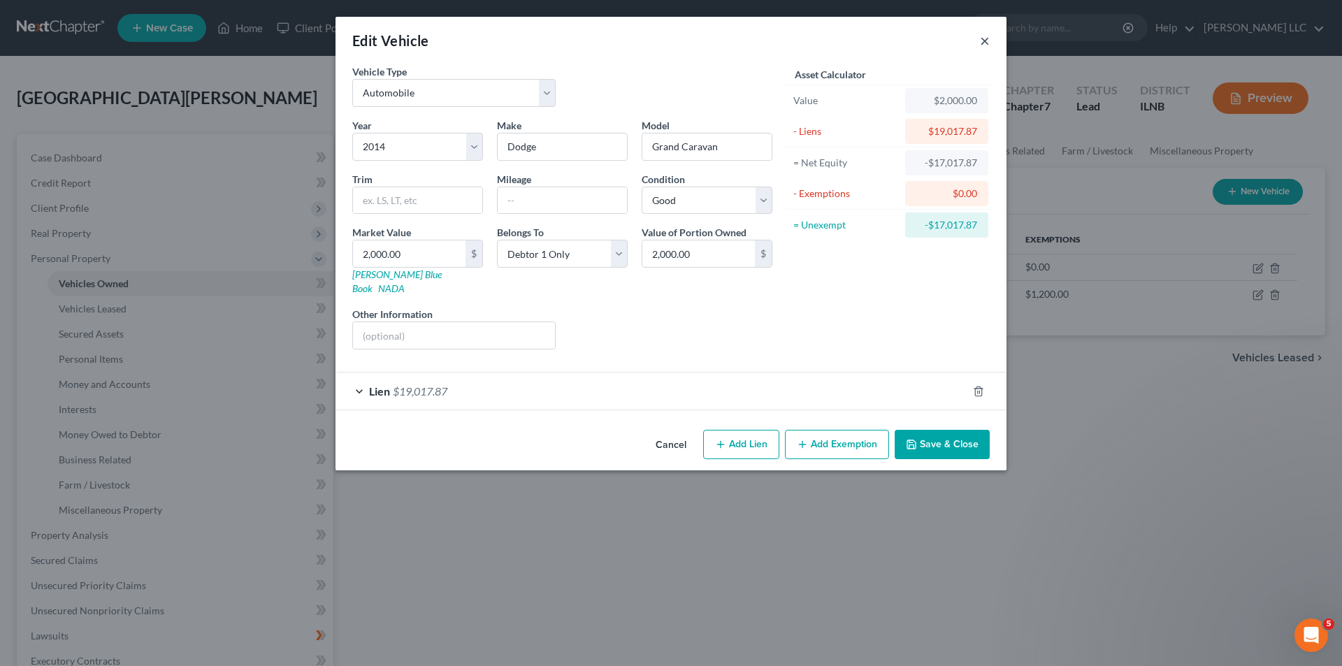
click at [986, 41] on button "×" at bounding box center [985, 40] width 10 height 17
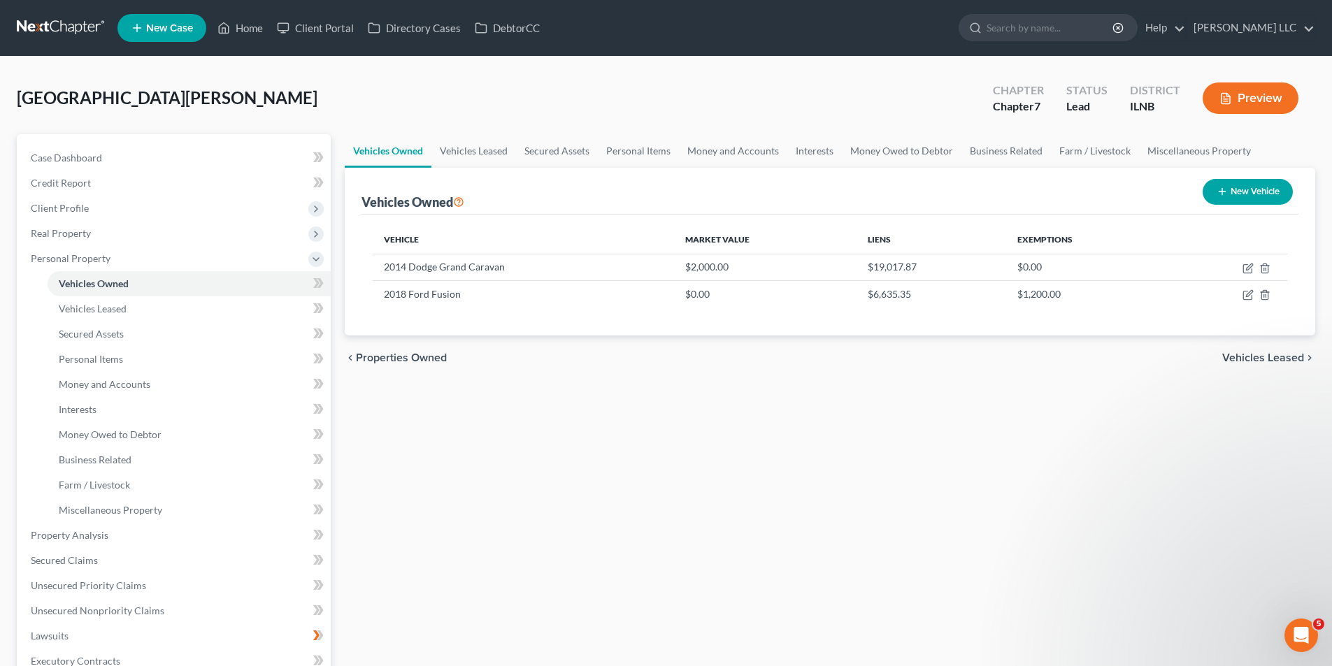
click at [1276, 352] on span "Vehicles Leased" at bounding box center [1263, 357] width 82 height 11
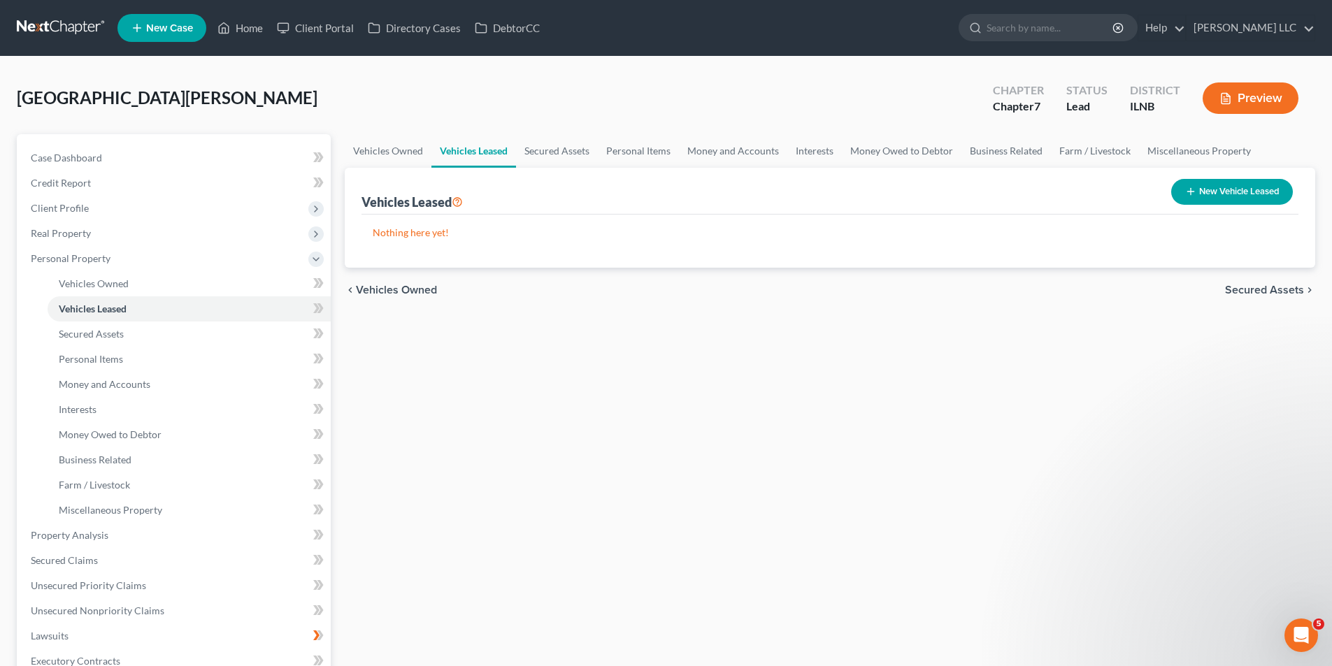
click at [1258, 289] on span "Secured Assets" at bounding box center [1264, 290] width 79 height 11
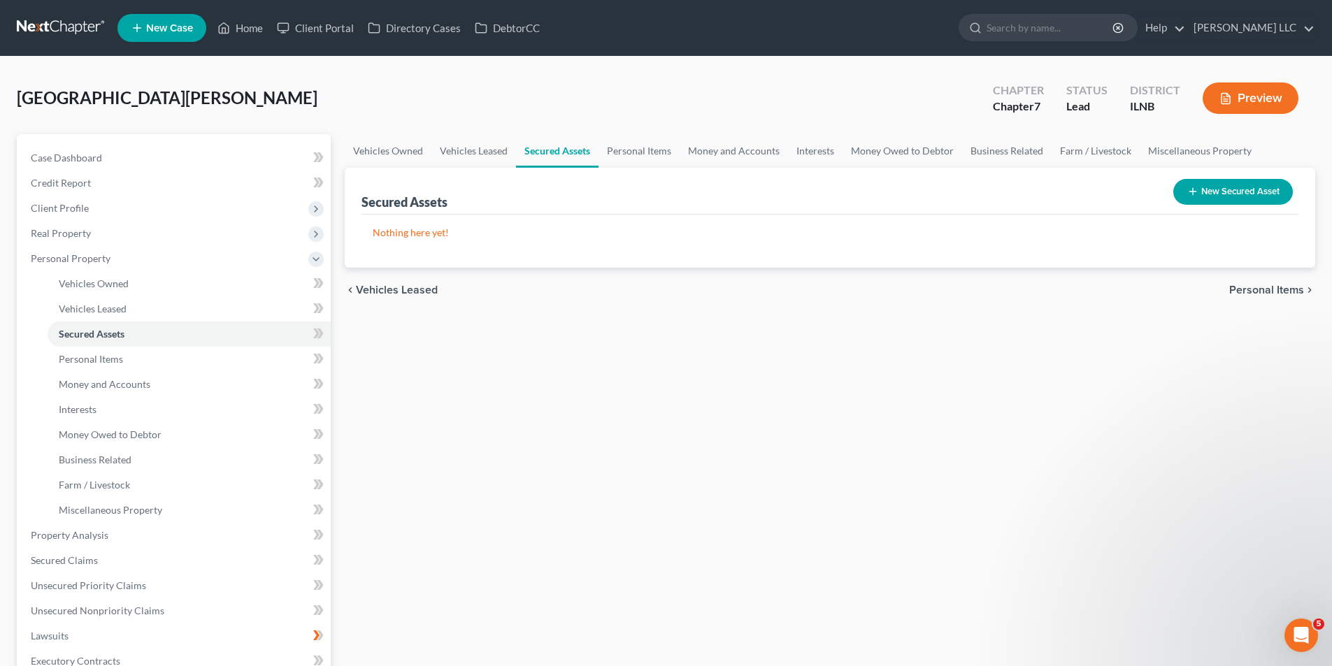
click at [1255, 288] on span "Personal Items" at bounding box center [1266, 290] width 75 height 11
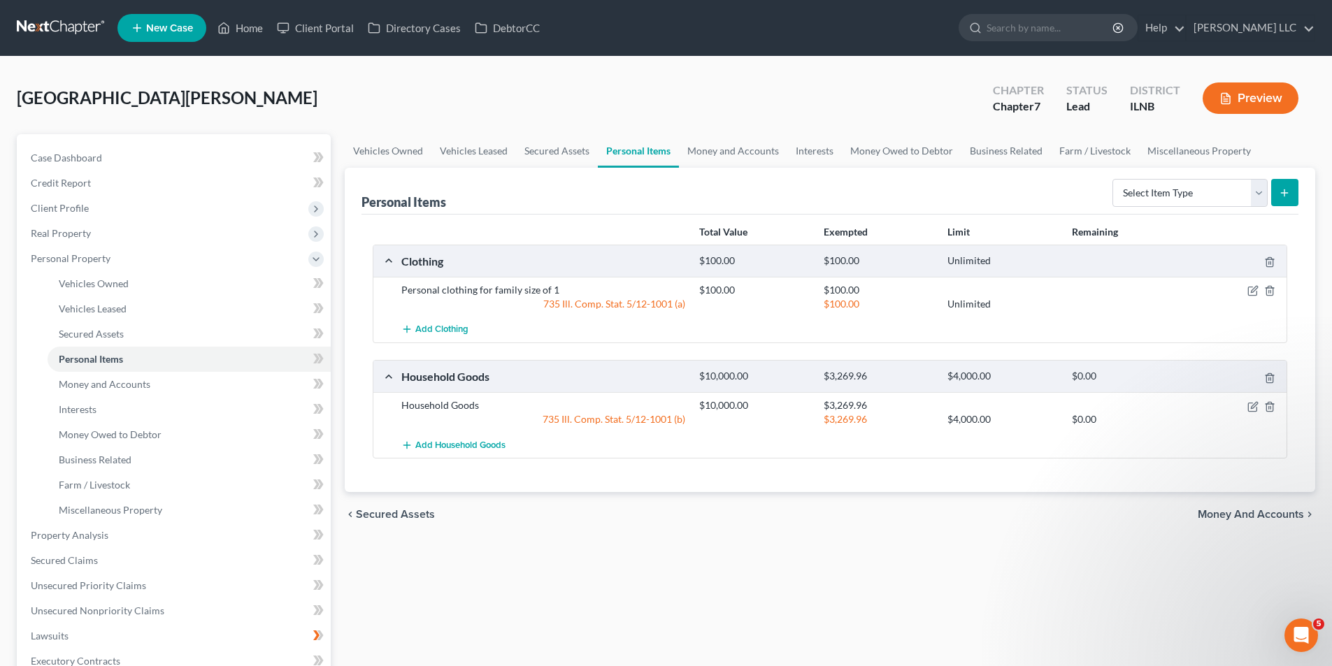
click at [1284, 515] on span "Money and Accounts" at bounding box center [1251, 514] width 106 height 11
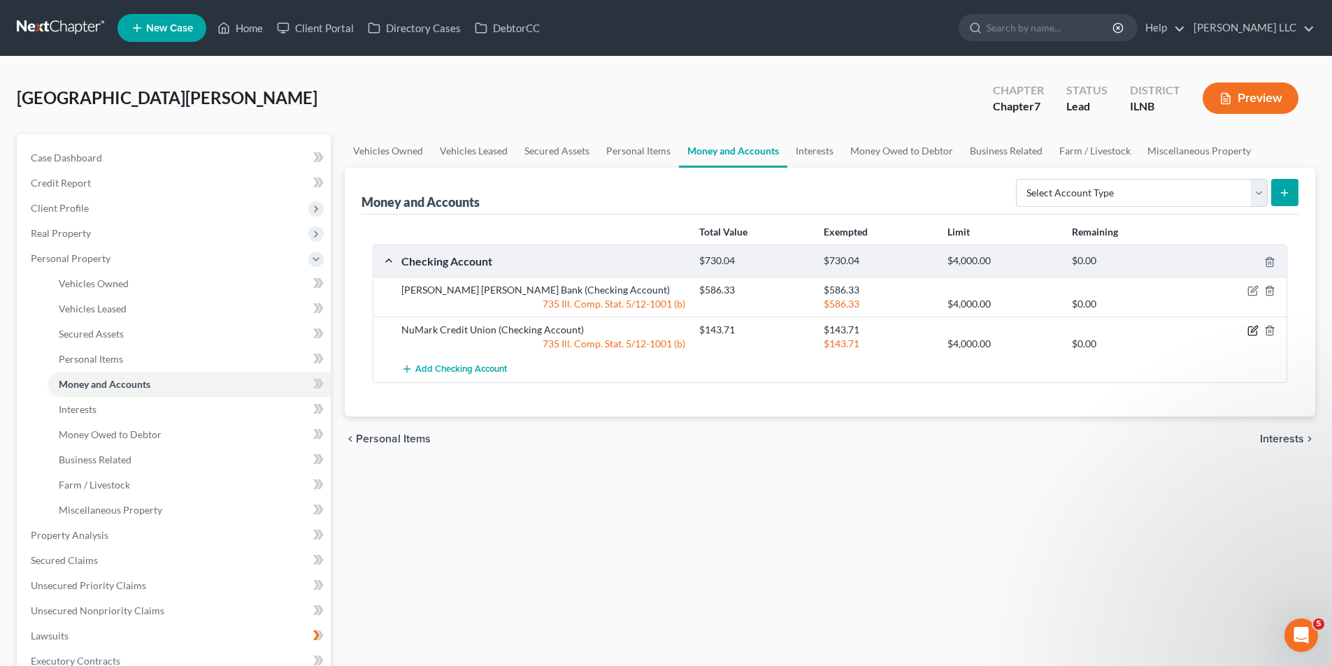
drag, startPoint x: 1252, startPoint y: 331, endPoint x: 1216, endPoint y: 322, distance: 36.8
click at [1252, 331] on icon "button" at bounding box center [1252, 330] width 11 height 11
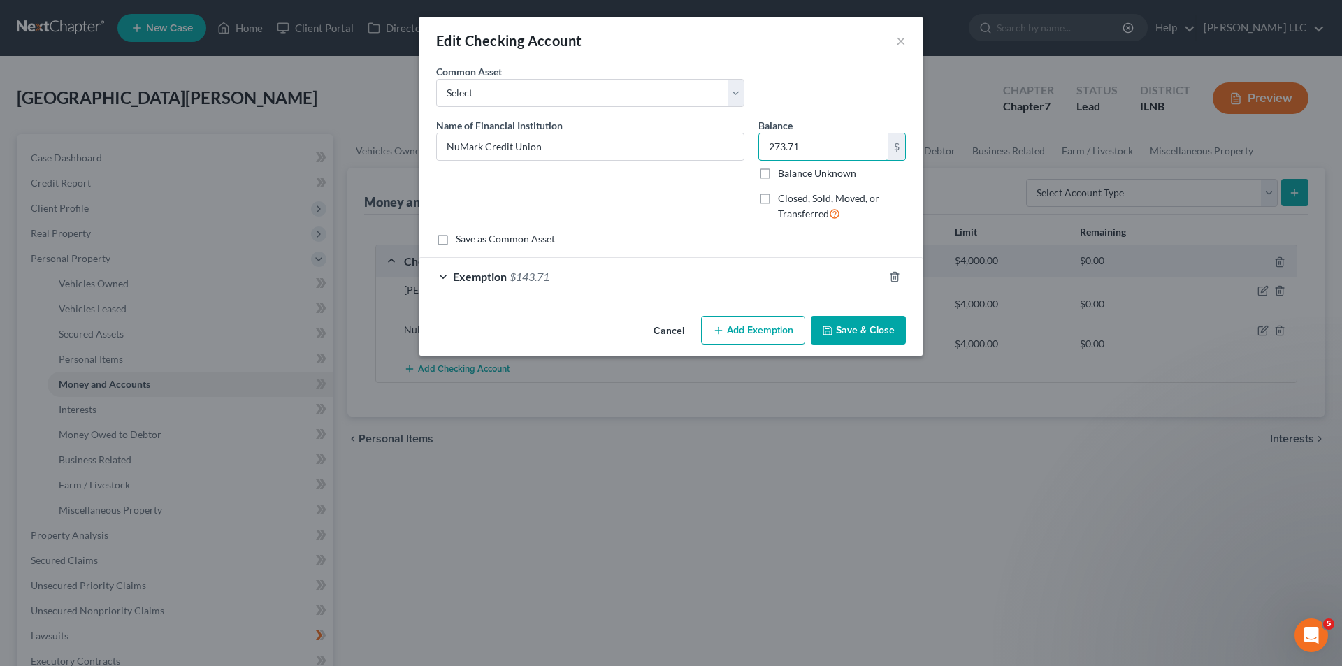
type input "273.71"
click at [461, 277] on span "Exemption" at bounding box center [480, 276] width 54 height 13
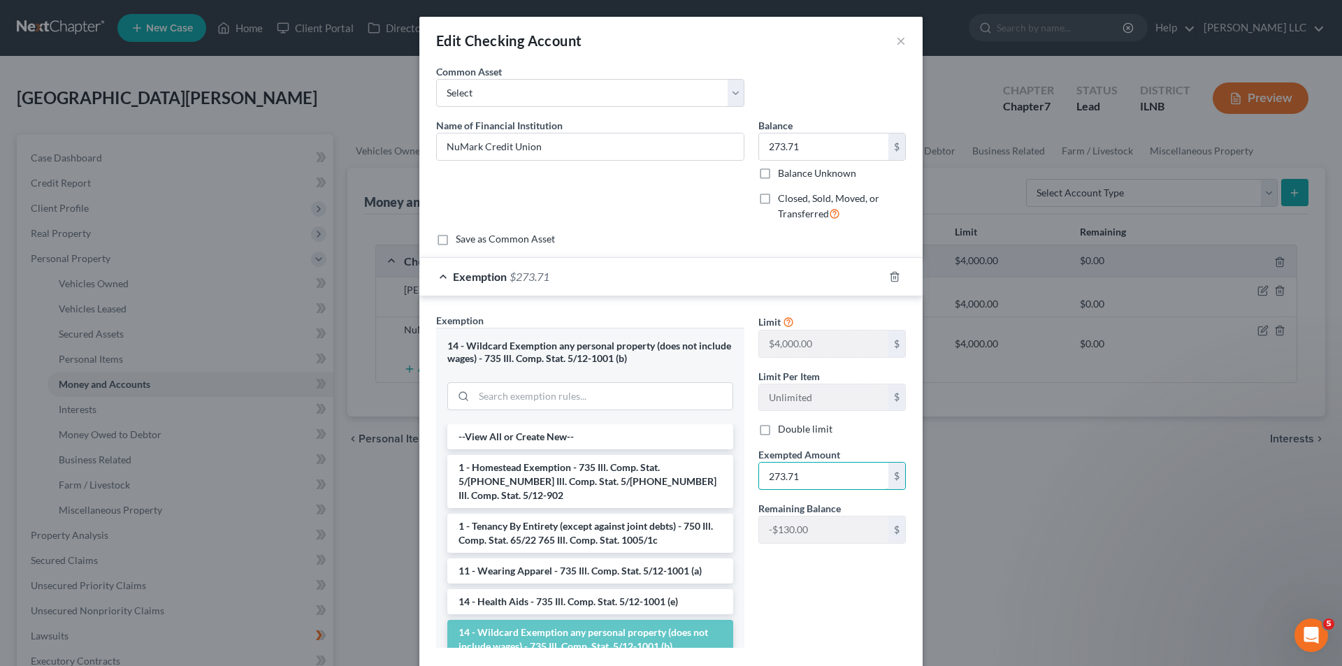
type input "273.71"
click at [826, 617] on div "Limit $4,000.00 $ Limit Per Item Unlimited $ Double limit Exempted Amount * 273…" at bounding box center [832, 486] width 161 height 346
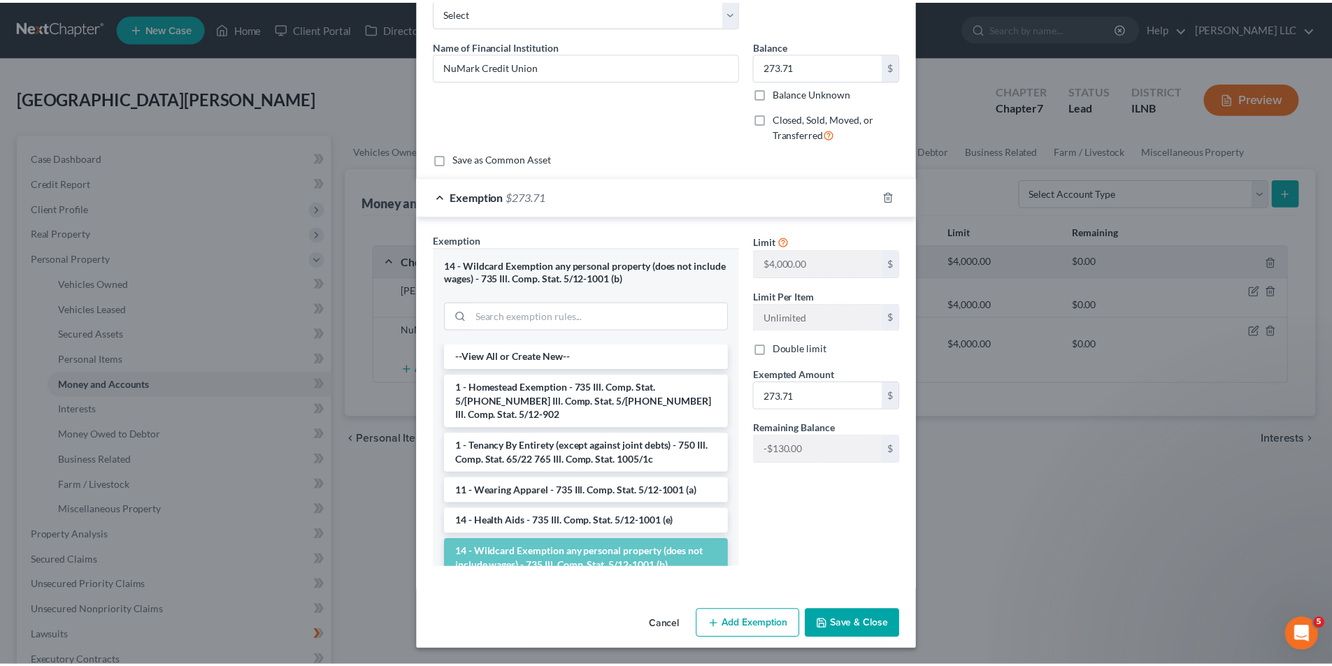
scroll to position [81, 0]
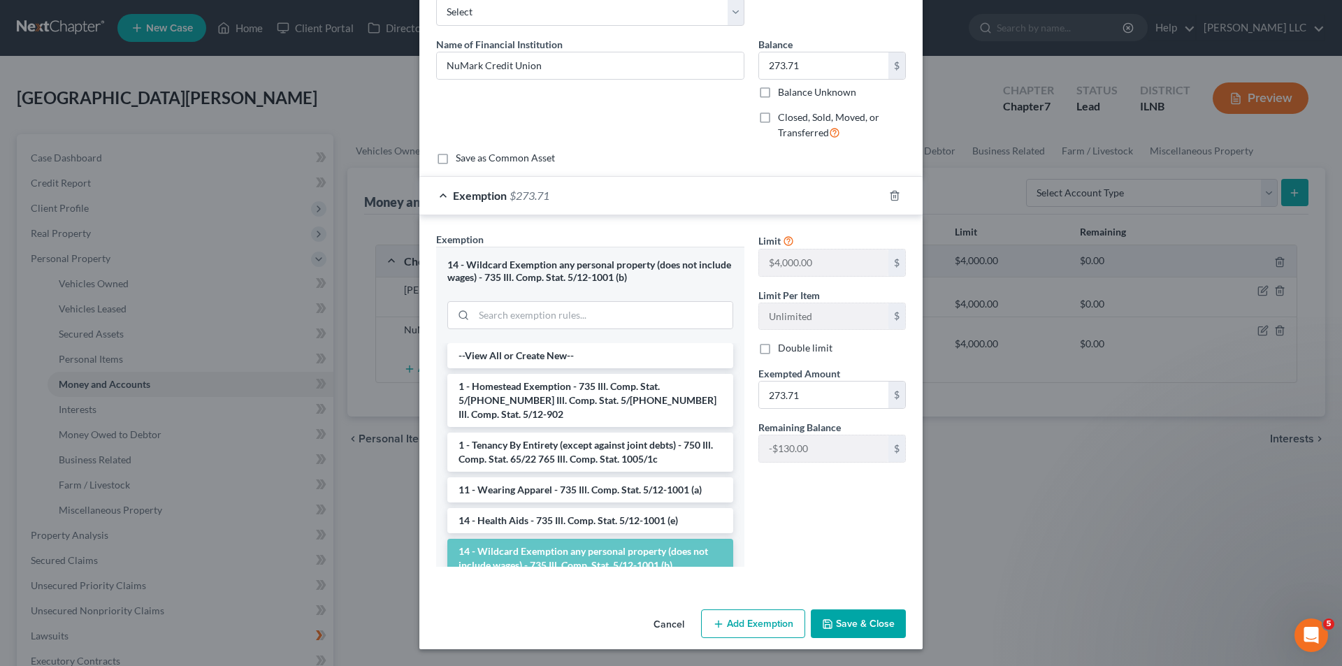
click at [829, 625] on icon "button" at bounding box center [827, 624] width 11 height 11
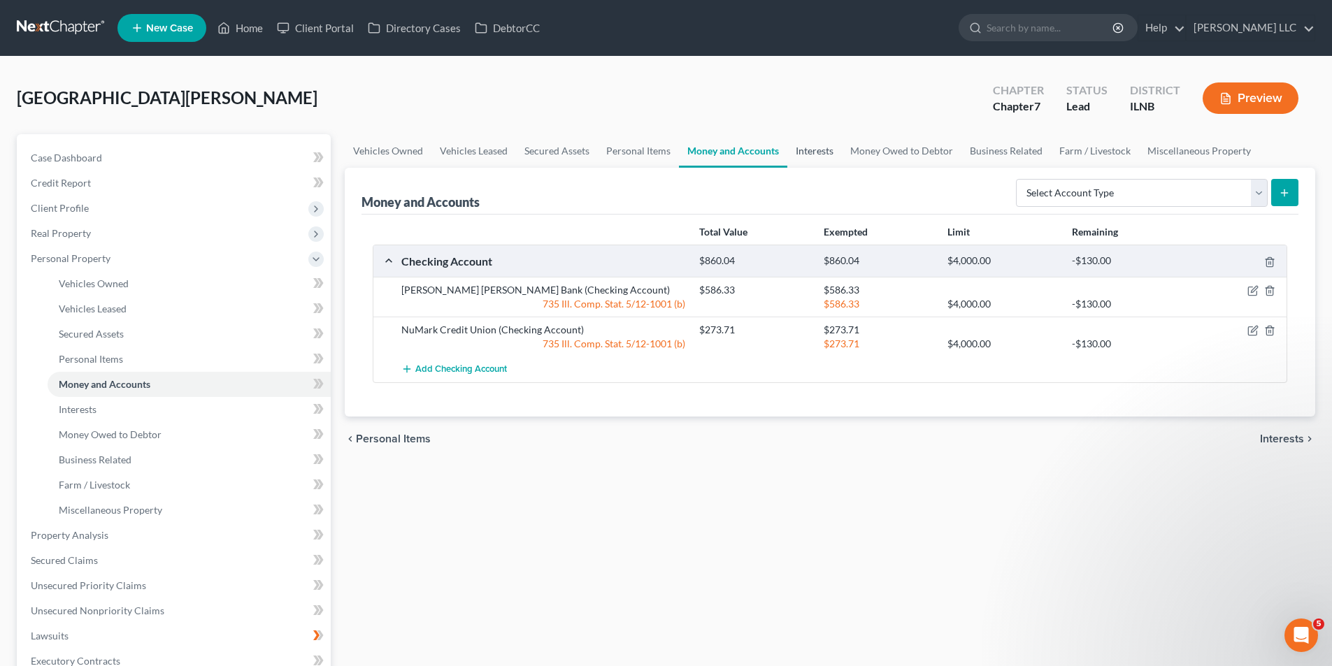
click at [821, 145] on link "Interests" at bounding box center [814, 151] width 55 height 34
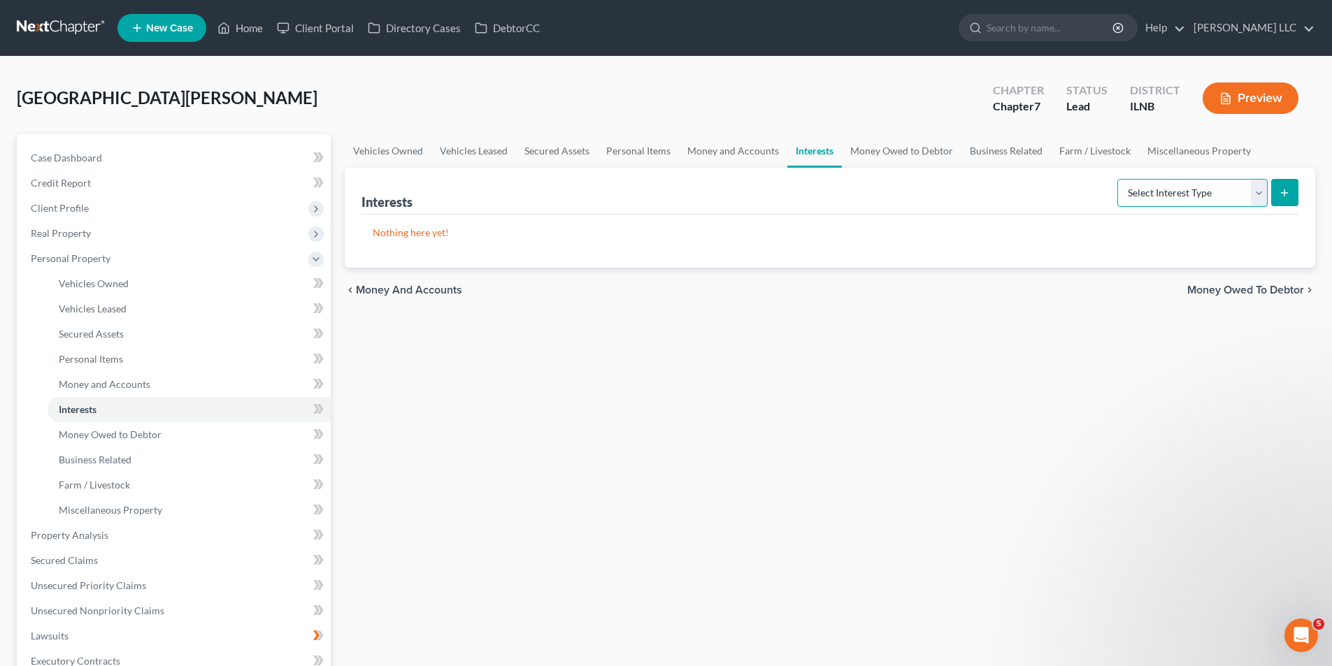
click at [1258, 189] on select "Select Interest Type 401K Annuity Bond Education IRA Government Bond Government…" at bounding box center [1192, 193] width 150 height 28
select select "pension_plan"
click at [1119, 179] on select "Select Interest Type 401K Annuity Bond Education IRA Government Bond Government…" at bounding box center [1192, 193] width 150 height 28
click at [1255, 196] on select "Select Interest Type 401K Annuity Bond Education IRA Government Bond Government…" at bounding box center [1192, 193] width 150 height 28
click at [1020, 113] on div "Chapter 7" at bounding box center [1018, 107] width 51 height 16
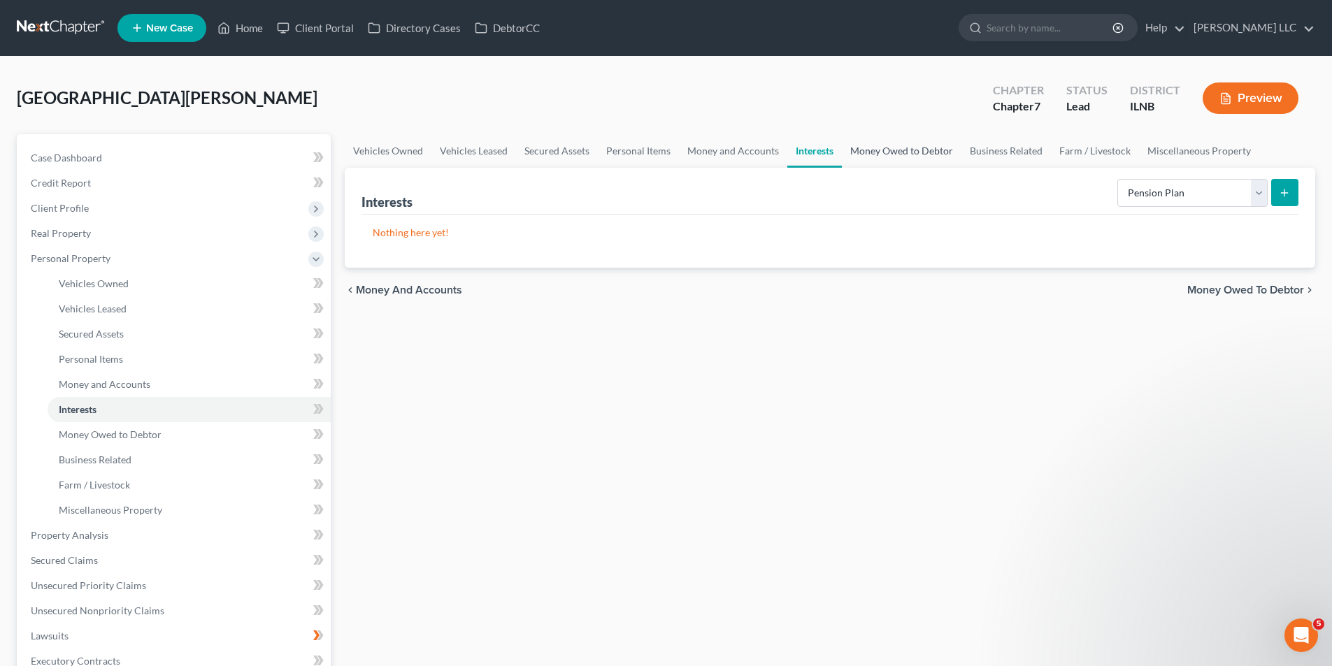
click at [890, 150] on link "Money Owed to Debtor" at bounding box center [902, 151] width 120 height 34
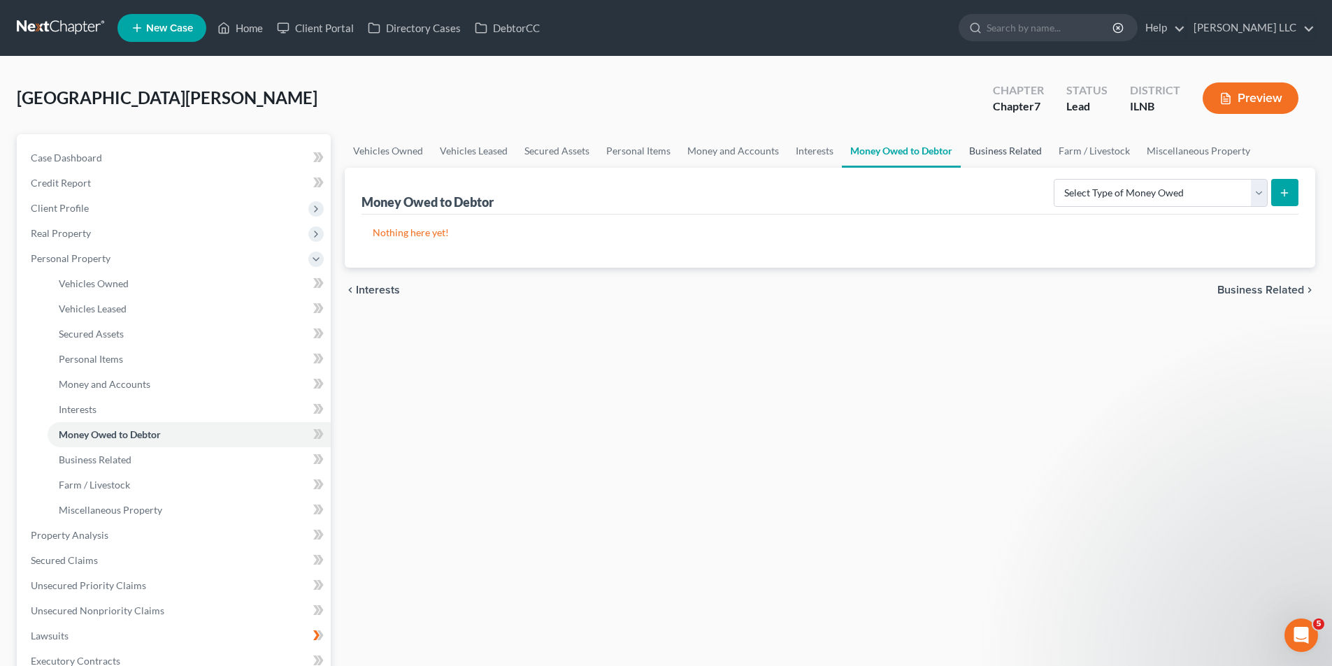
click at [1009, 151] on link "Business Related" at bounding box center [1005, 151] width 89 height 34
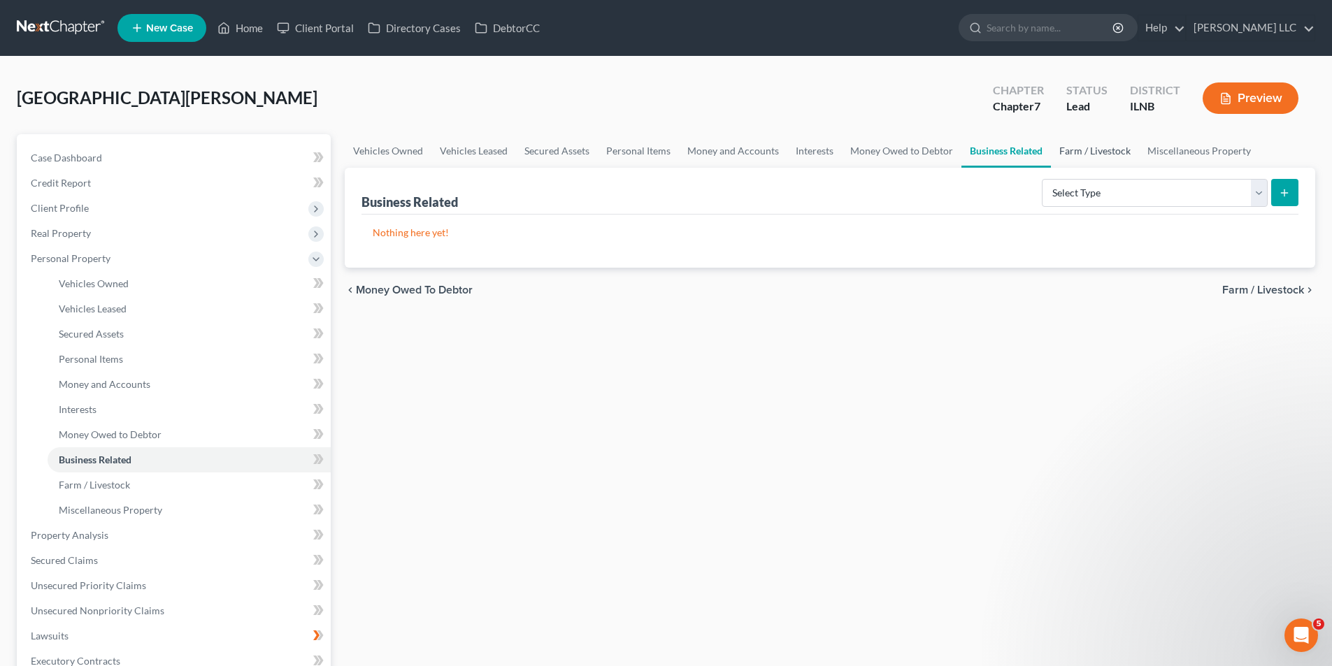
click at [1095, 152] on link "Farm / Livestock" at bounding box center [1095, 151] width 88 height 34
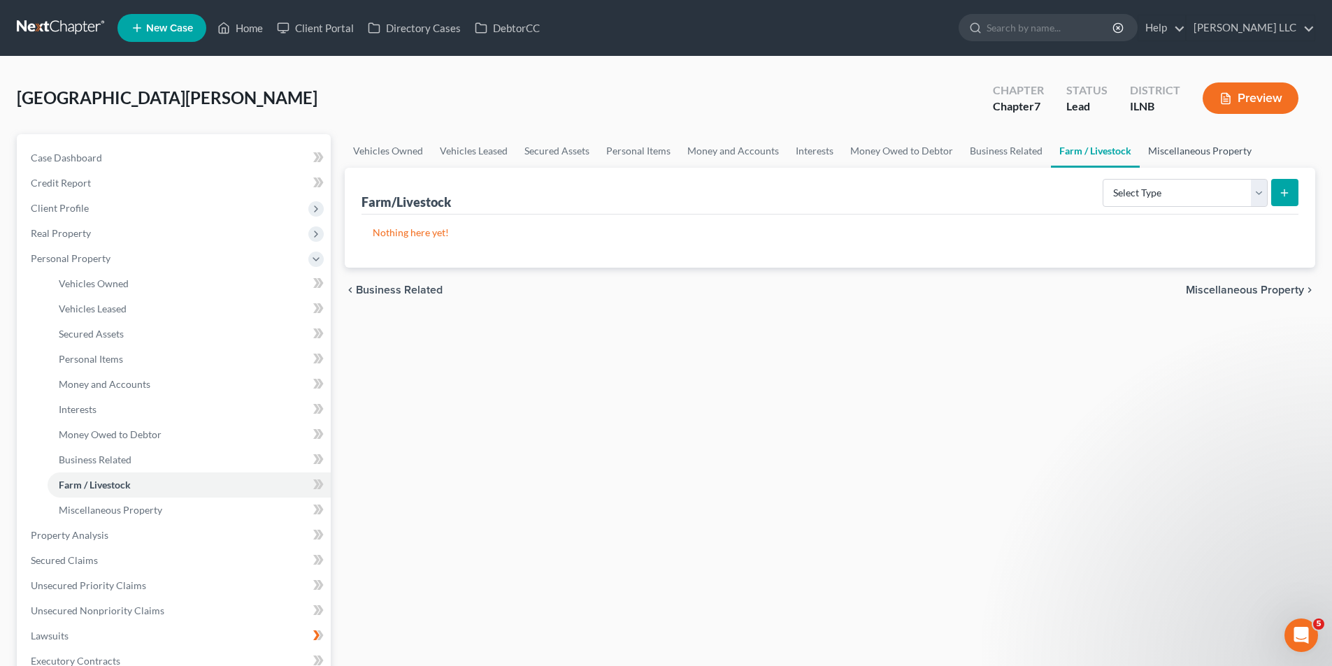
click at [1203, 152] on link "Miscellaneous Property" at bounding box center [1200, 151] width 120 height 34
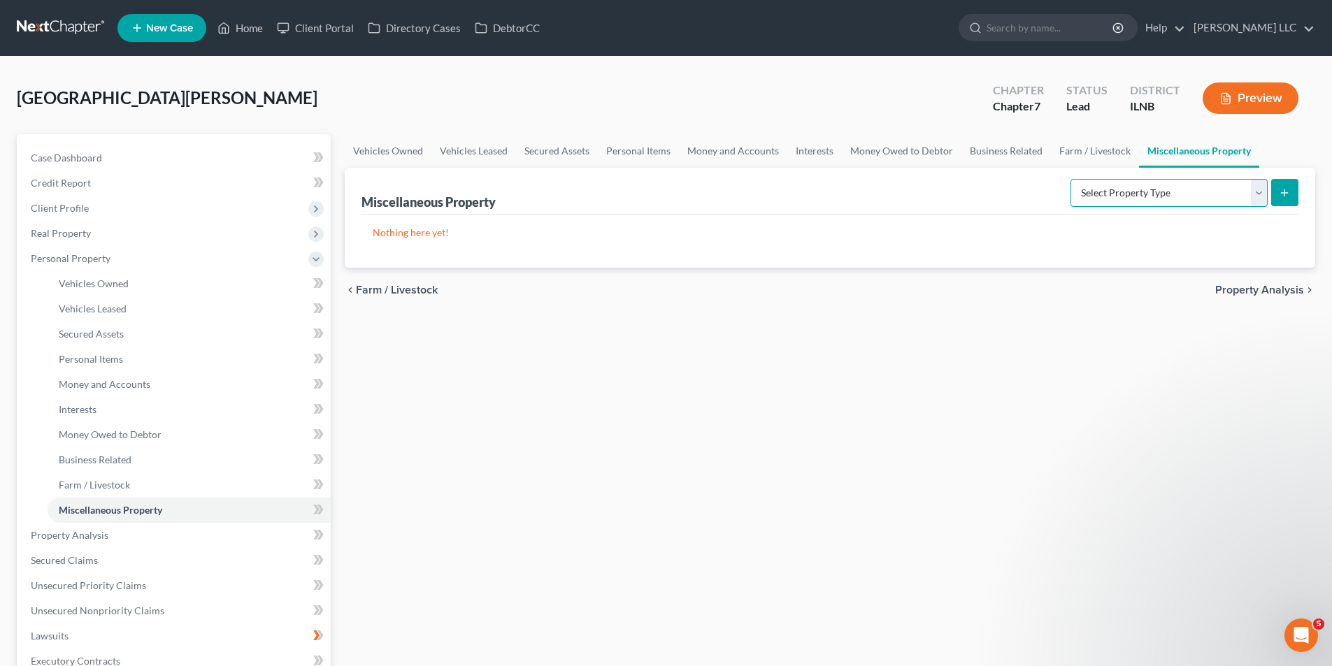
click at [1258, 195] on select "Select Property Type Assigned for Creditor Benefit [DATE] Holding for Another N…" at bounding box center [1168, 193] width 197 height 28
select select "transferred"
click at [1070, 179] on select "Select Property Type Assigned for Creditor Benefit [DATE] Holding for Another N…" at bounding box center [1168, 193] width 197 height 28
click at [1293, 187] on button "submit" at bounding box center [1284, 192] width 27 height 27
select select "Ordinary ([DATE])"
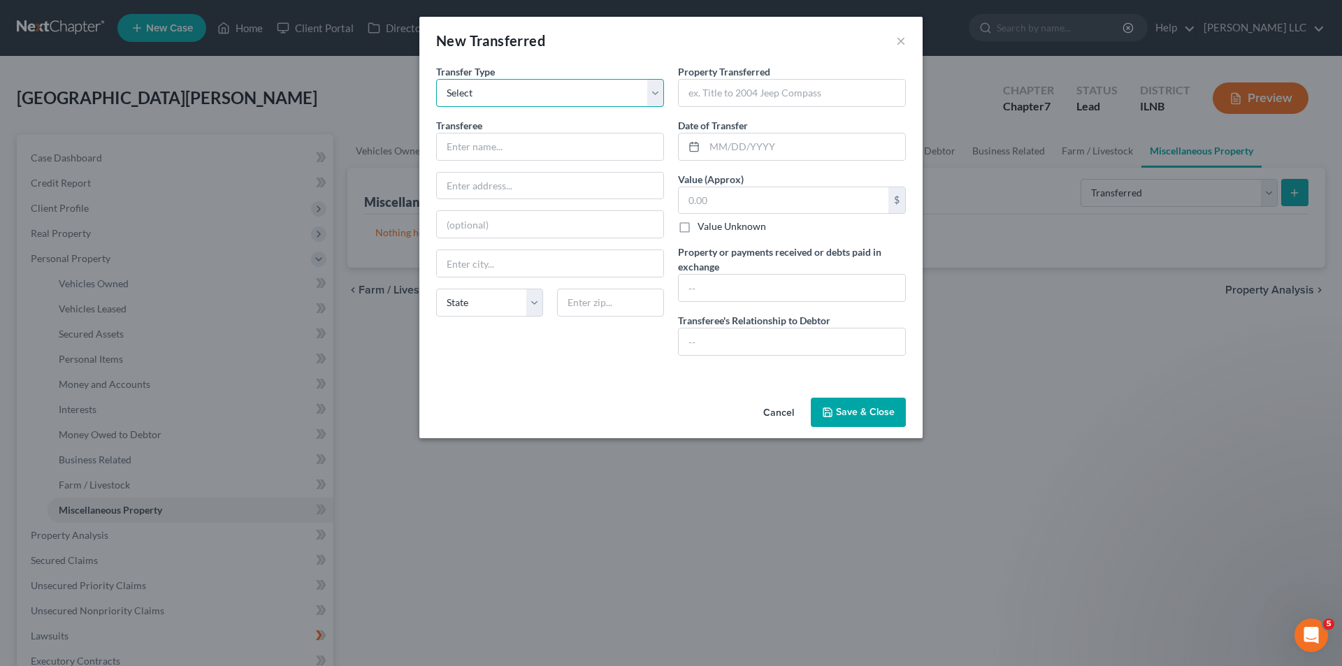
click at [571, 92] on select "Select Ordinary ([DATE]) [DATE]" at bounding box center [550, 93] width 228 height 28
drag, startPoint x: 900, startPoint y: 38, endPoint x: 1085, endPoint y: 240, distance: 273.1
click at [900, 38] on button "×" at bounding box center [901, 40] width 10 height 17
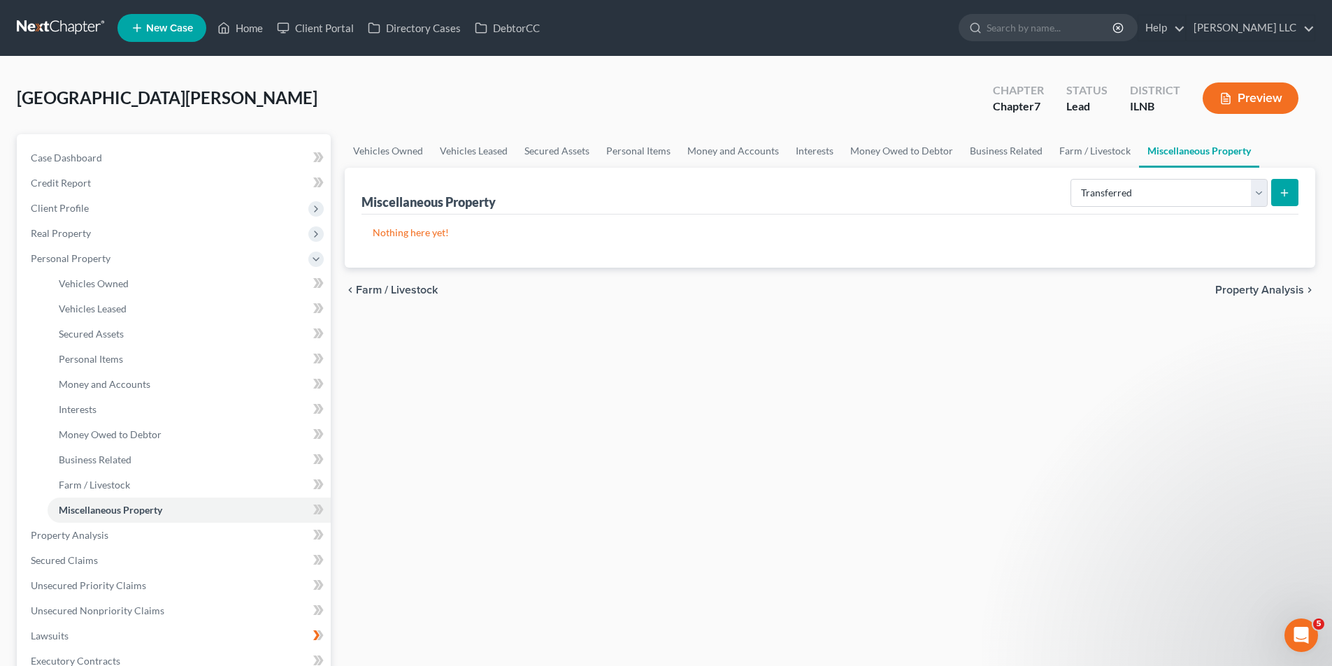
click at [1242, 285] on span "Property Analysis" at bounding box center [1259, 290] width 89 height 11
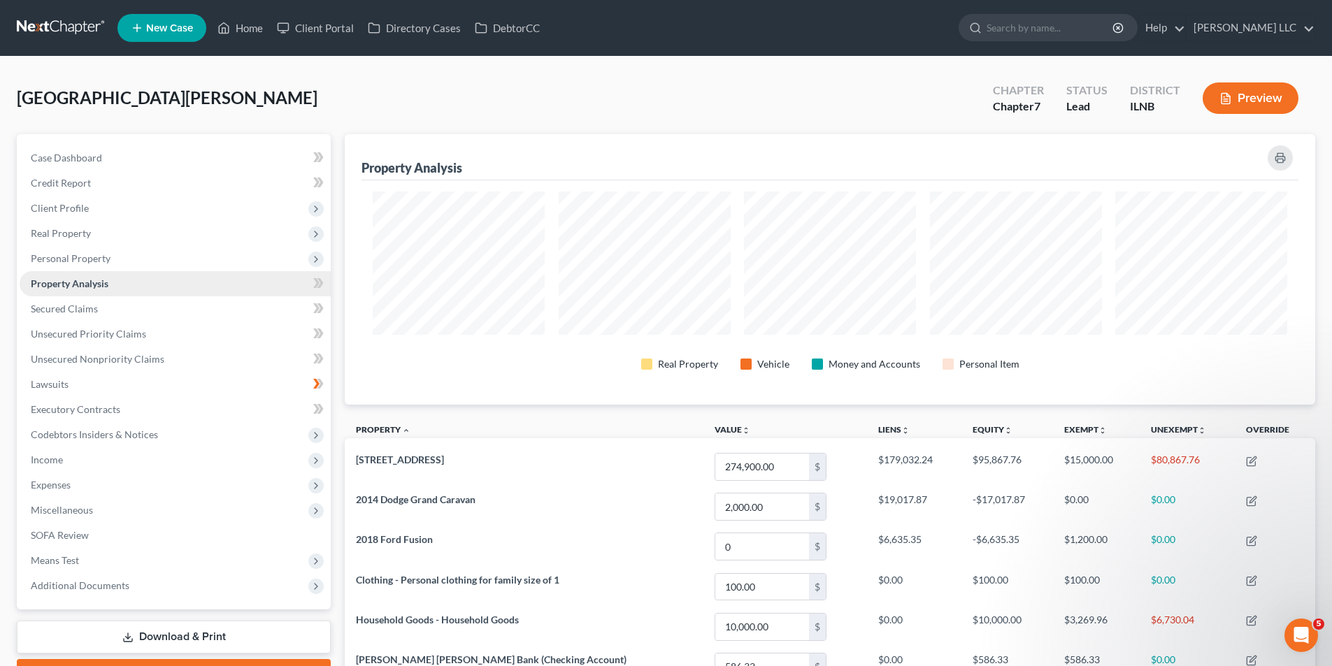
click at [69, 284] on span "Property Analysis" at bounding box center [70, 284] width 78 height 12
click at [80, 259] on span "Personal Property" at bounding box center [71, 258] width 80 height 12
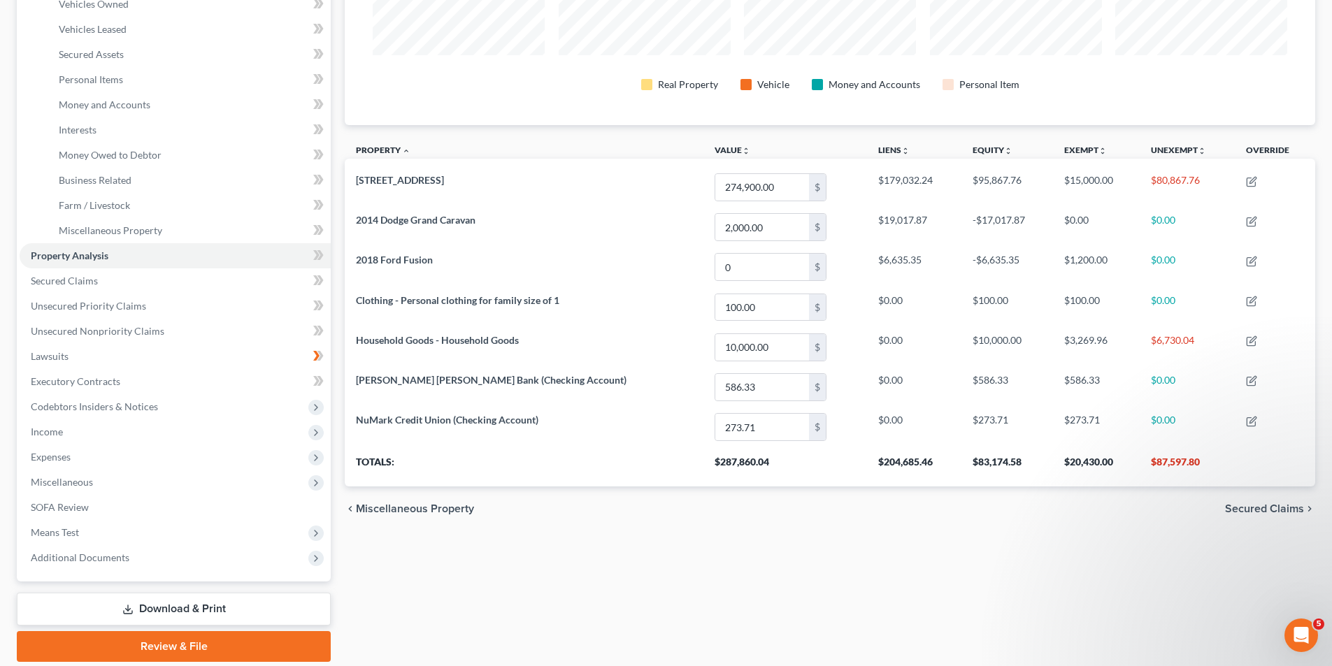
scroll to position [329, 0]
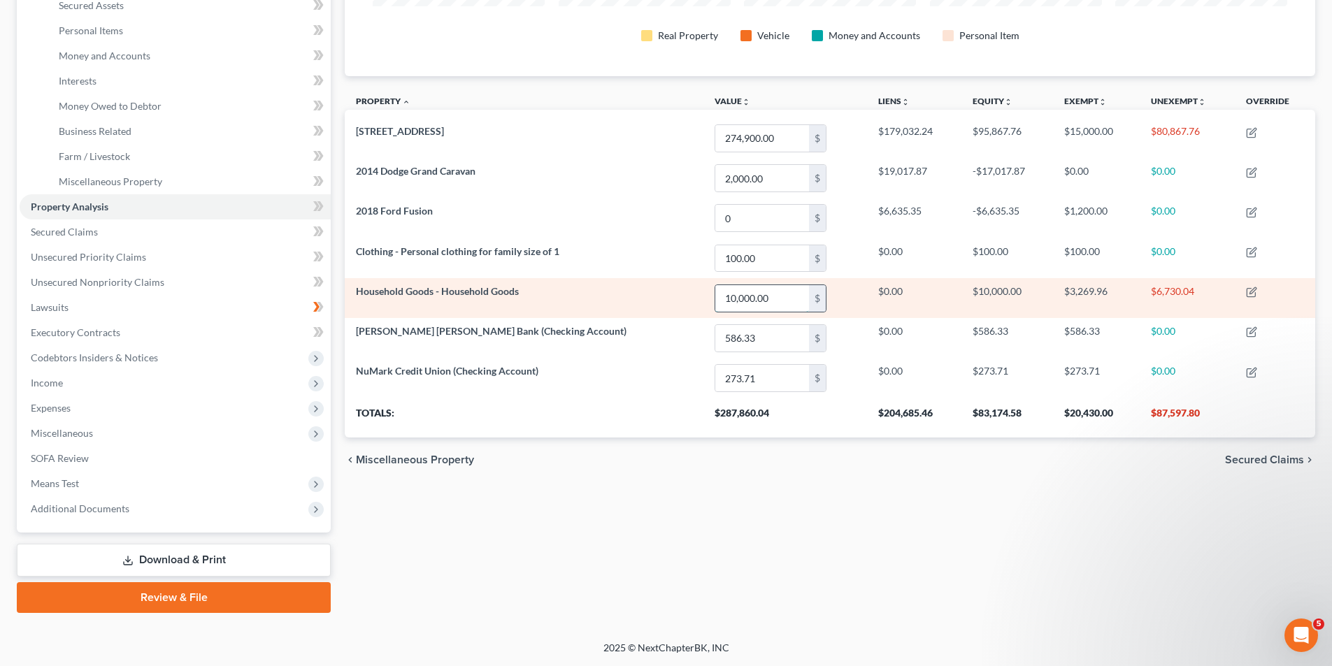
click at [725, 301] on input "10,000.00" at bounding box center [762, 298] width 94 height 27
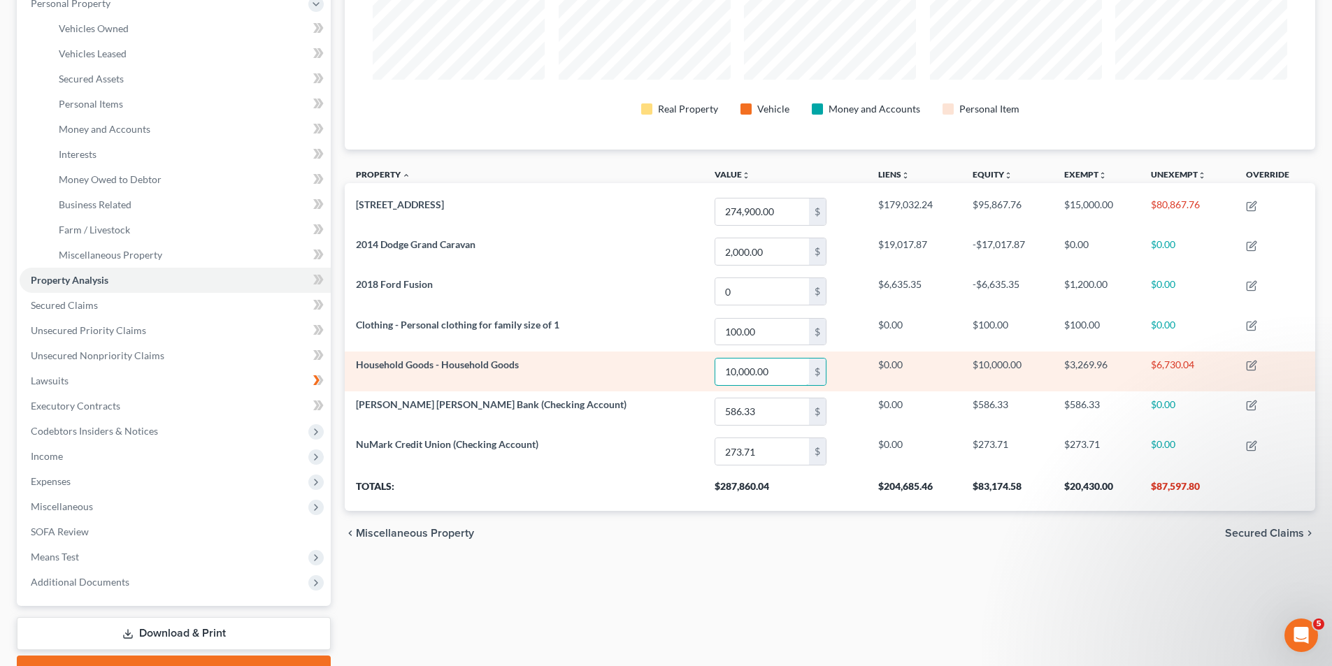
scroll to position [49, 0]
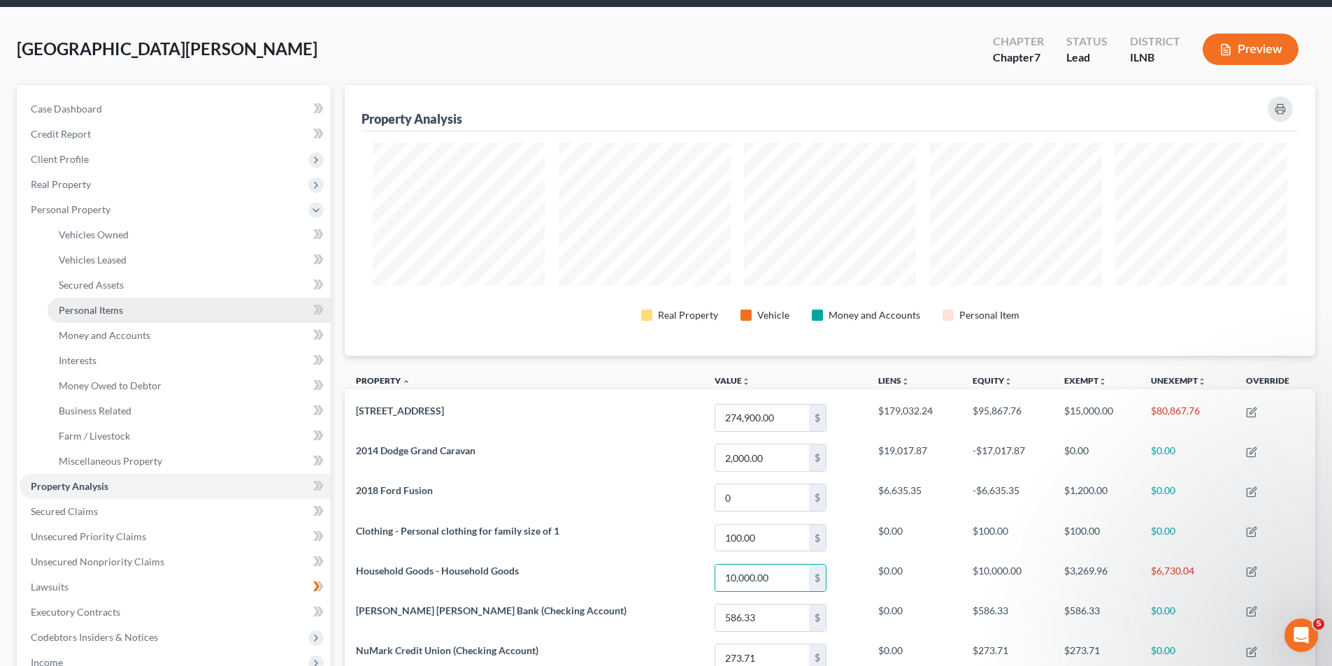
click at [81, 313] on span "Personal Items" at bounding box center [91, 310] width 64 height 12
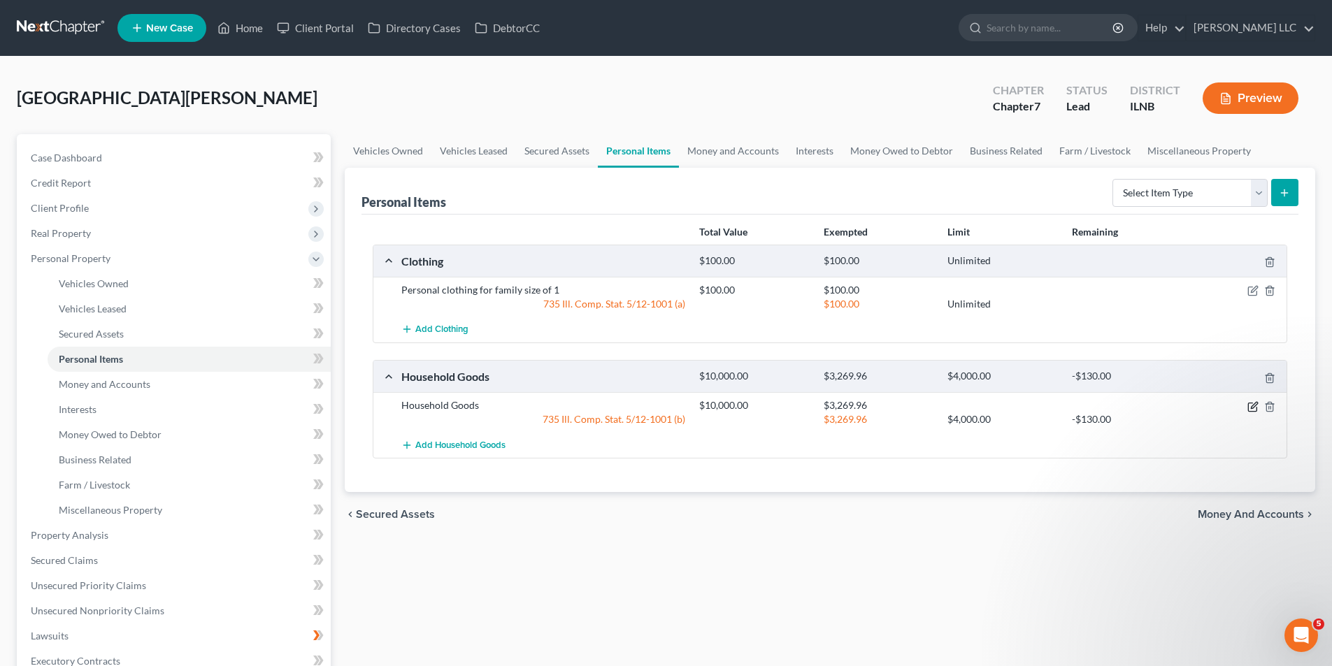
click at [1249, 409] on icon "button" at bounding box center [1252, 406] width 11 height 11
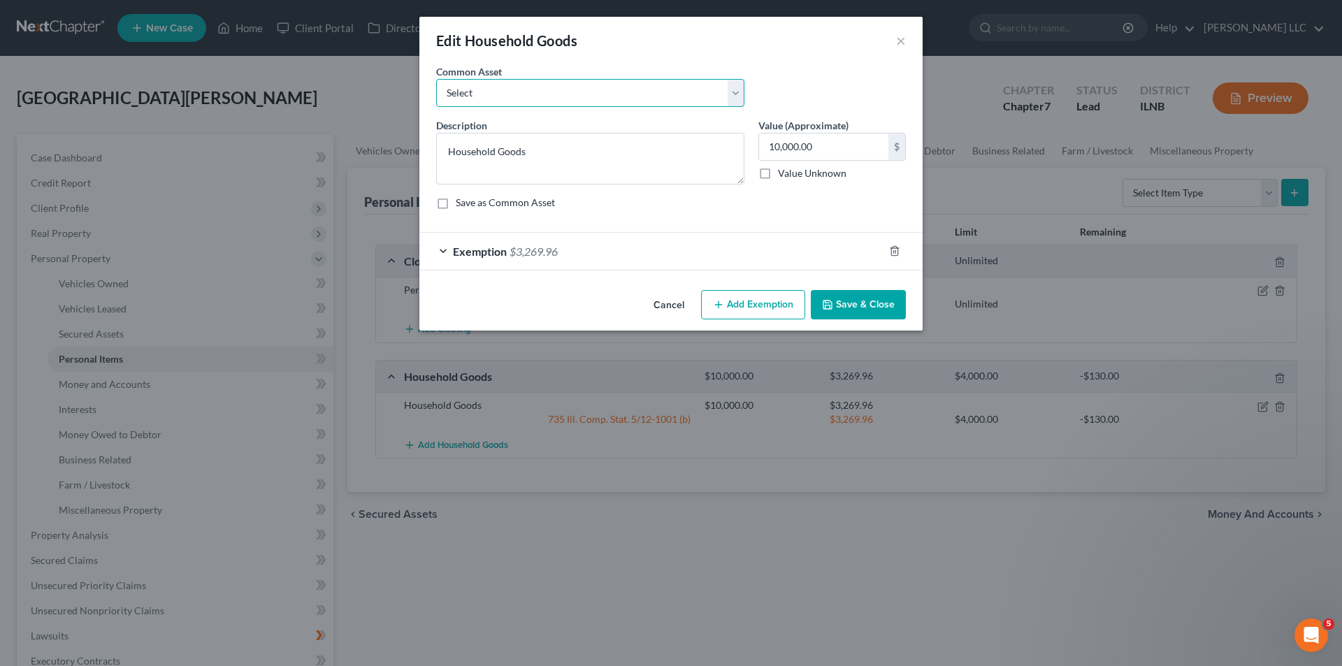
click at [678, 94] on select "Select Personal Household Goods for a family size of 1 Personal Household Goods…" at bounding box center [590, 93] width 308 height 28
select select "0"
click at [436, 79] on select "Select Personal Household Goods for a family size of 1 Personal Household Goods…" at bounding box center [590, 93] width 308 height 28
type textarea "Personal Household Goods for a family size of 1"
type input "1,000.00"
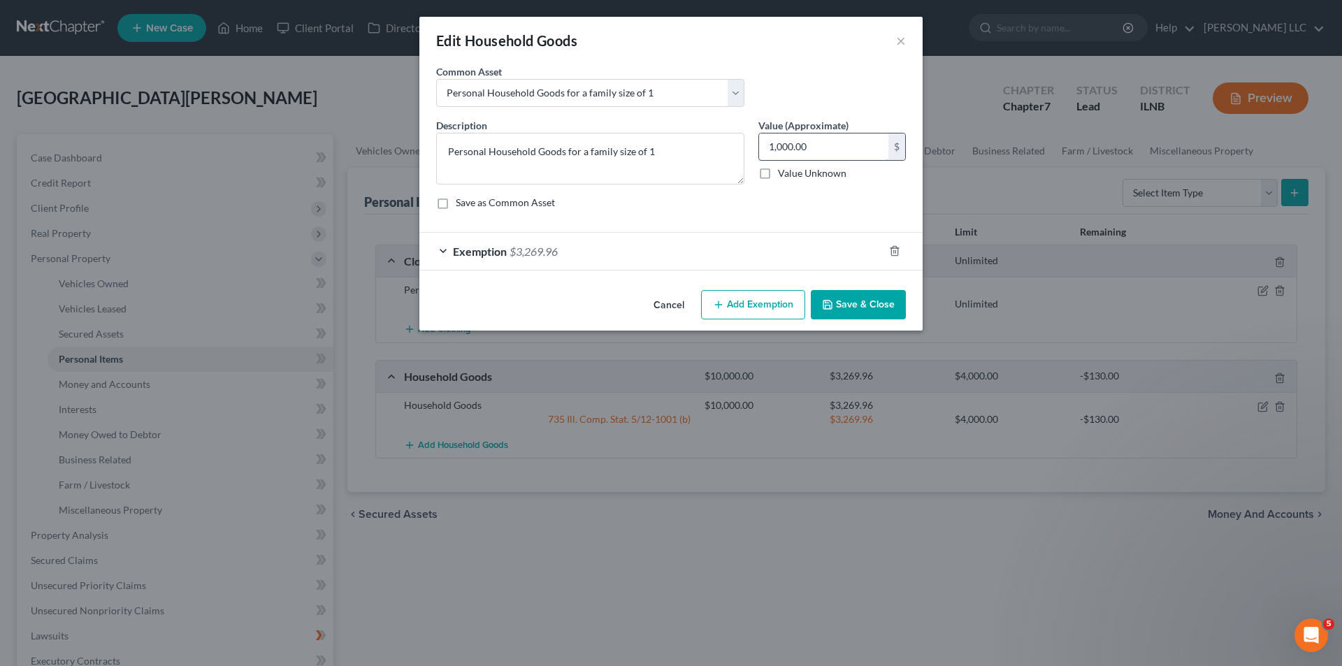
click at [824, 143] on input "1,000.00" at bounding box center [823, 147] width 129 height 27
click at [856, 304] on button "Save & Close" at bounding box center [858, 304] width 95 height 29
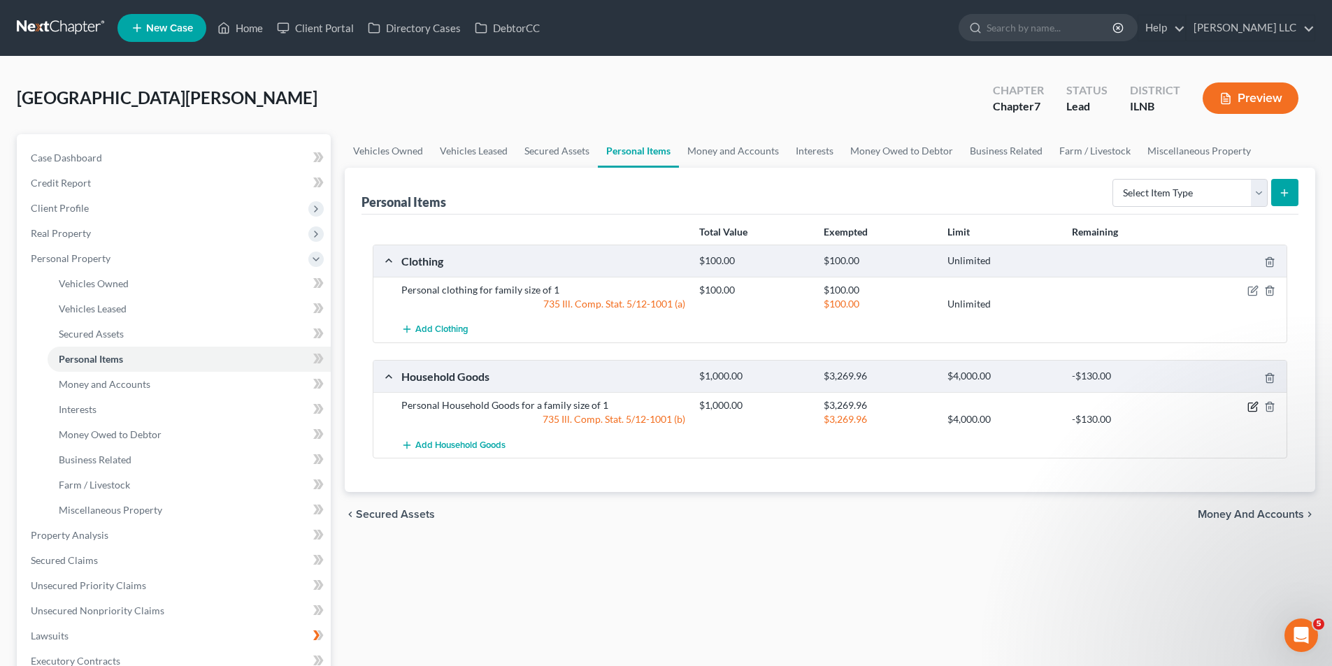
drag, startPoint x: 1251, startPoint y: 408, endPoint x: 1086, endPoint y: 412, distance: 165.0
click at [1254, 409] on icon "button" at bounding box center [1252, 406] width 11 height 11
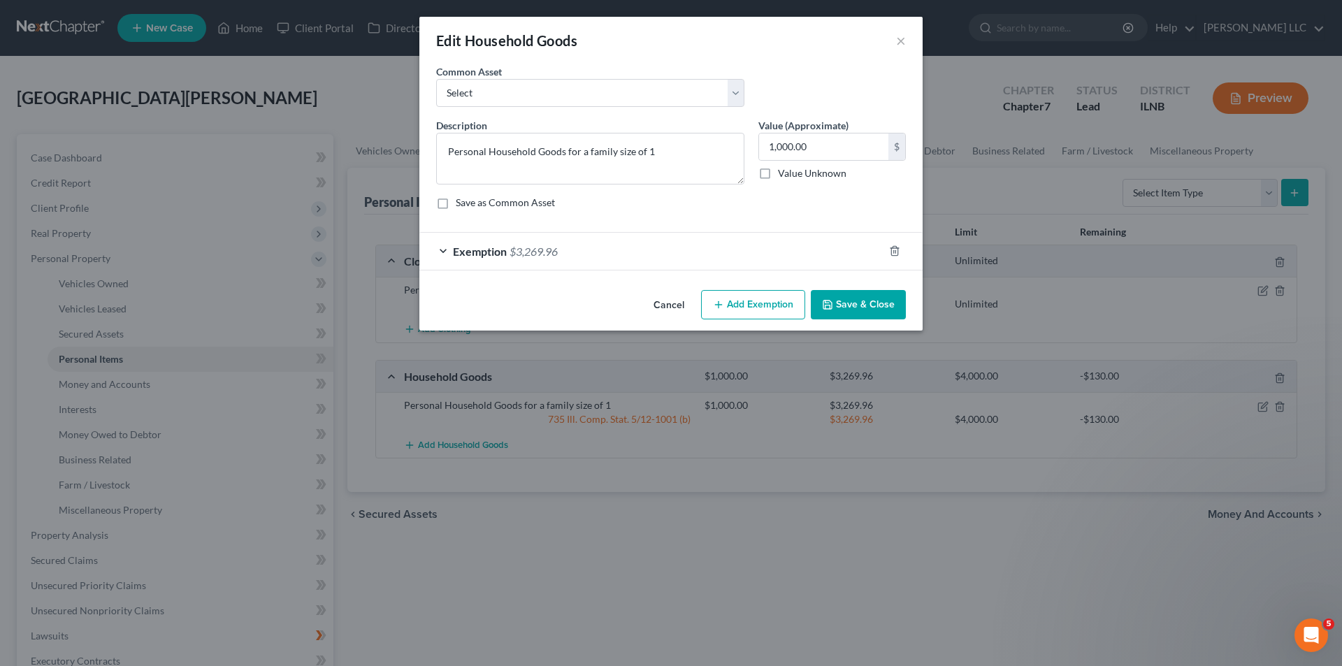
click at [491, 245] on span "Exemption" at bounding box center [480, 251] width 54 height 13
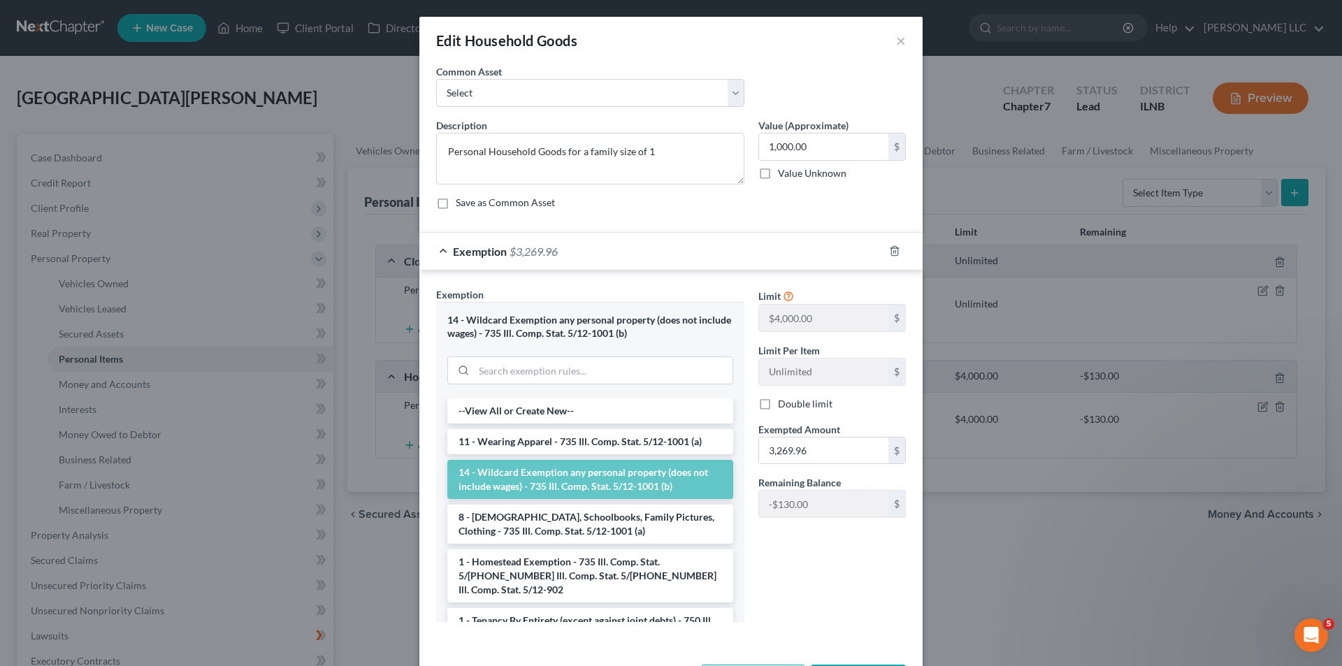
click at [495, 255] on span "Exemption" at bounding box center [480, 251] width 54 height 13
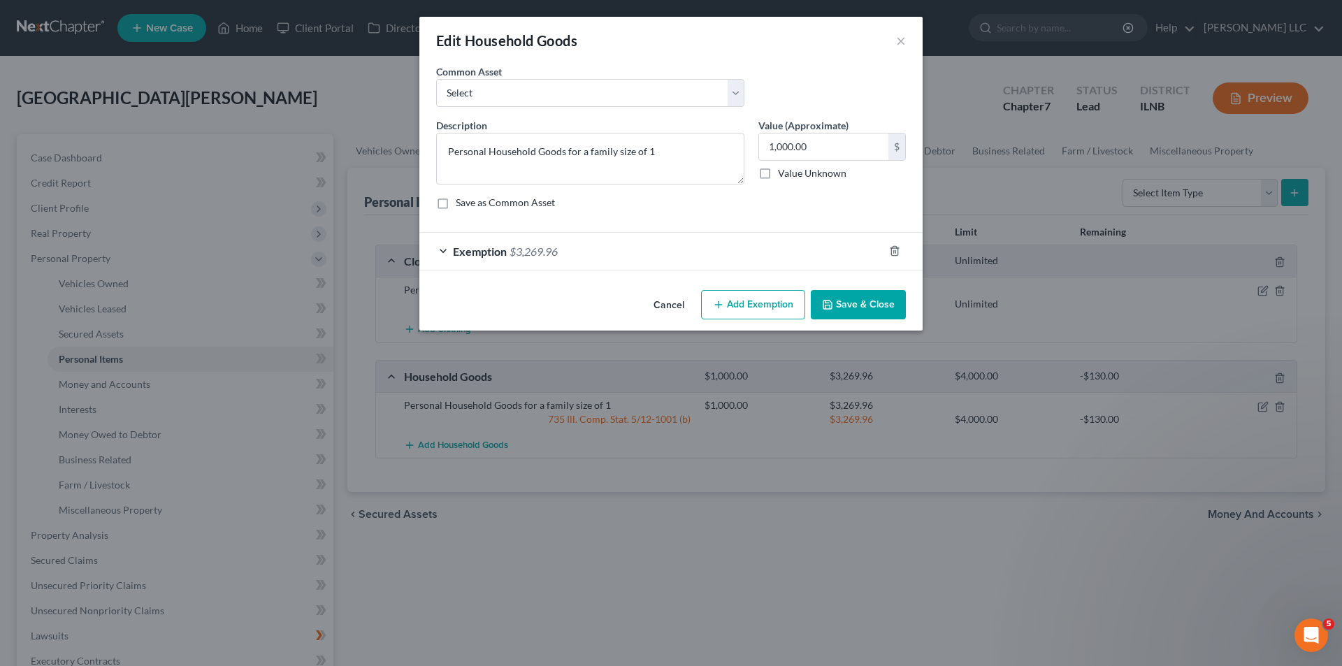
click at [521, 249] on span "$3,269.96" at bounding box center [534, 251] width 48 height 13
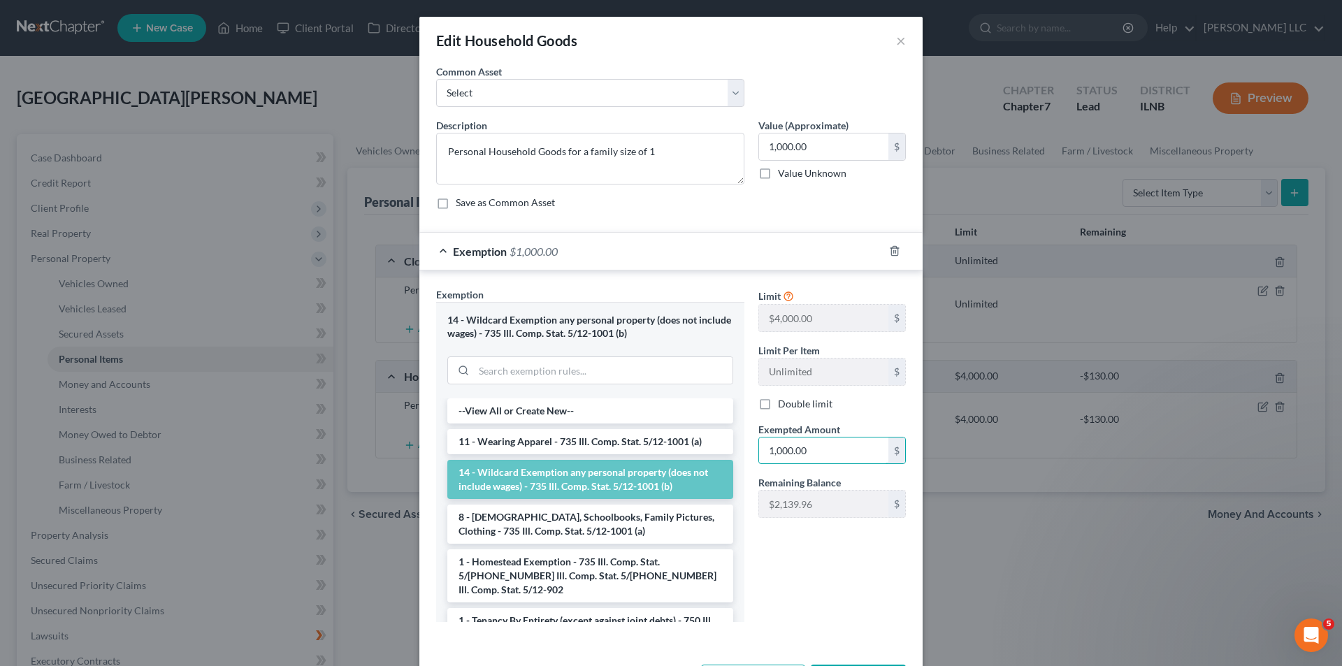
type input "1,000.00"
click at [800, 594] on div "Limit $4,000.00 $ Limit Per Item Unlimited $ Double limit Exempted Amount * 1,0…" at bounding box center [832, 460] width 161 height 346
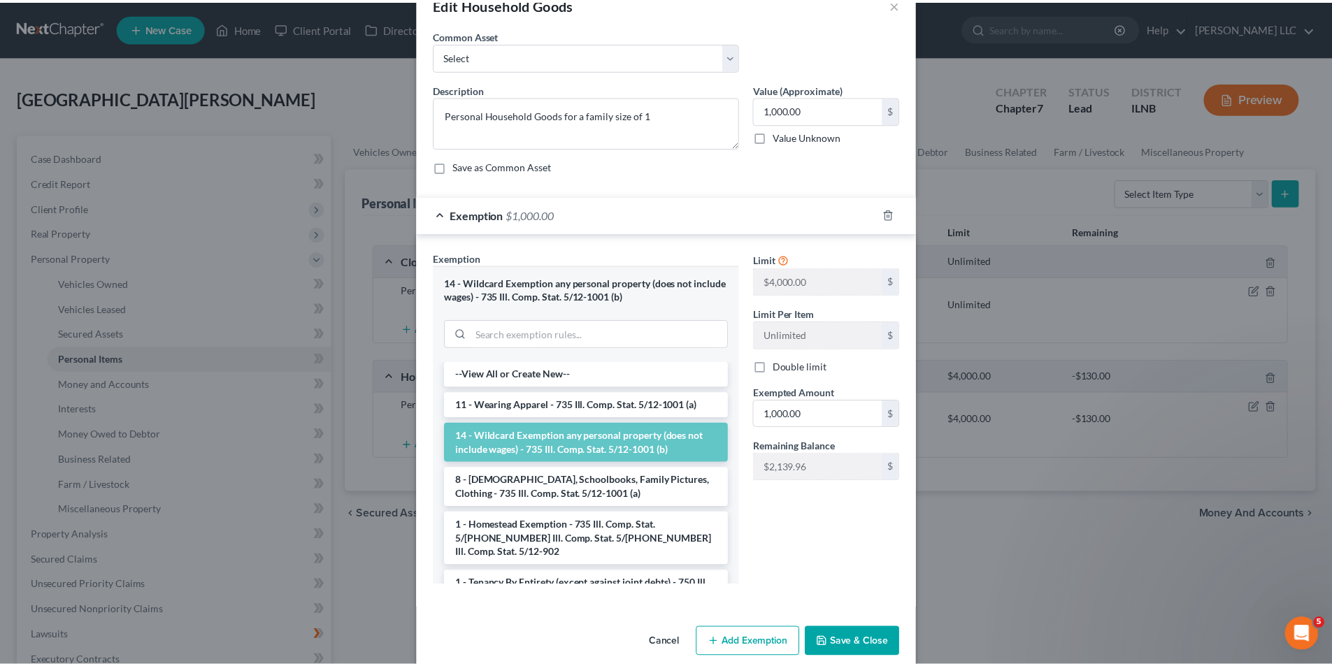
scroll to position [56, 0]
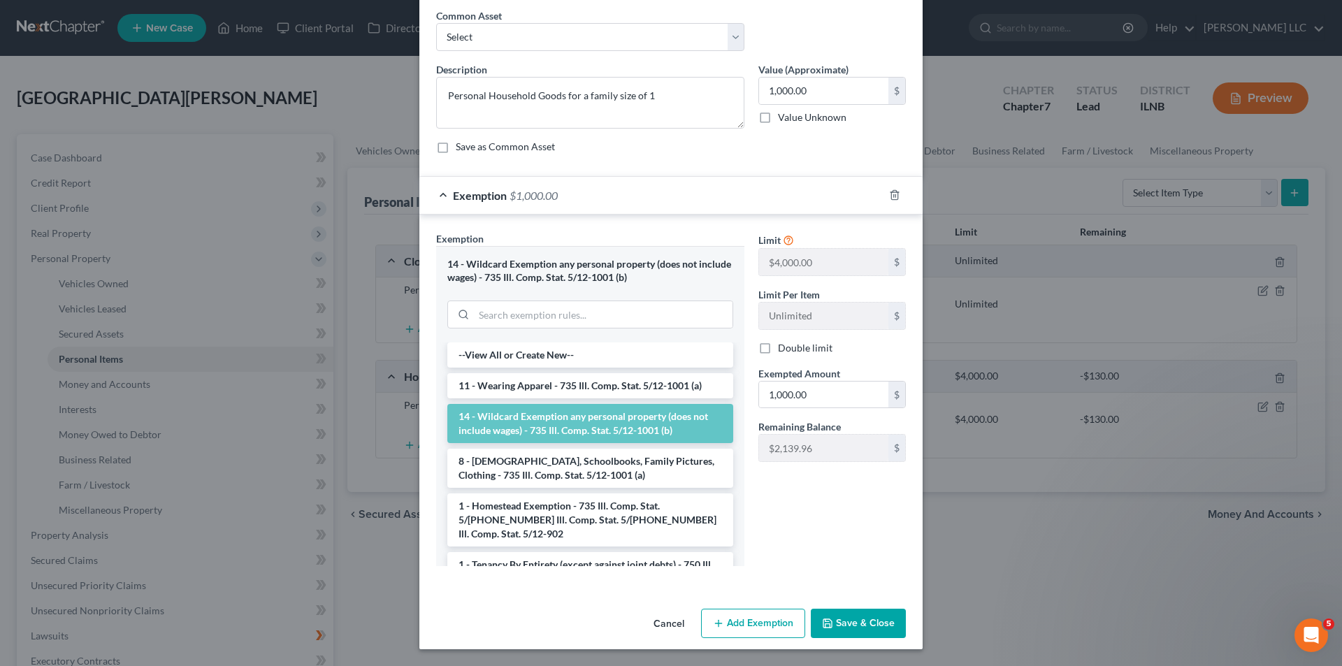
click at [835, 624] on button "Save & Close" at bounding box center [858, 623] width 95 height 29
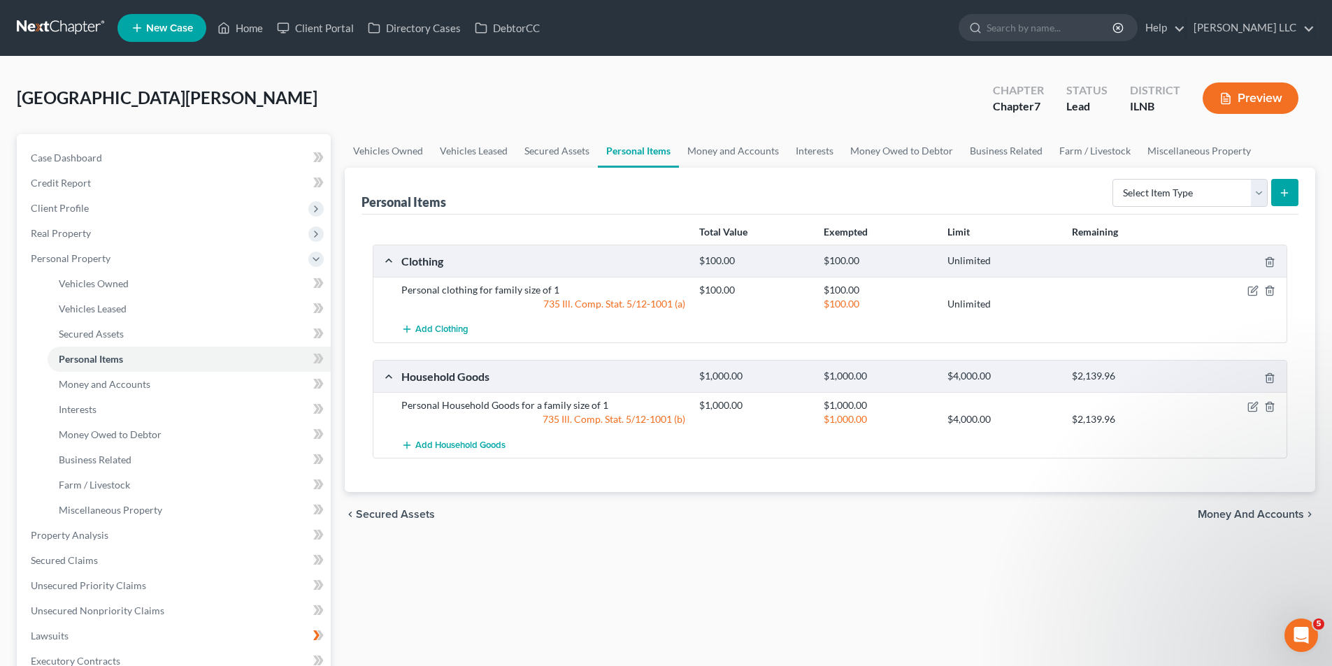
click at [1225, 509] on span "Money and Accounts" at bounding box center [1251, 514] width 106 height 11
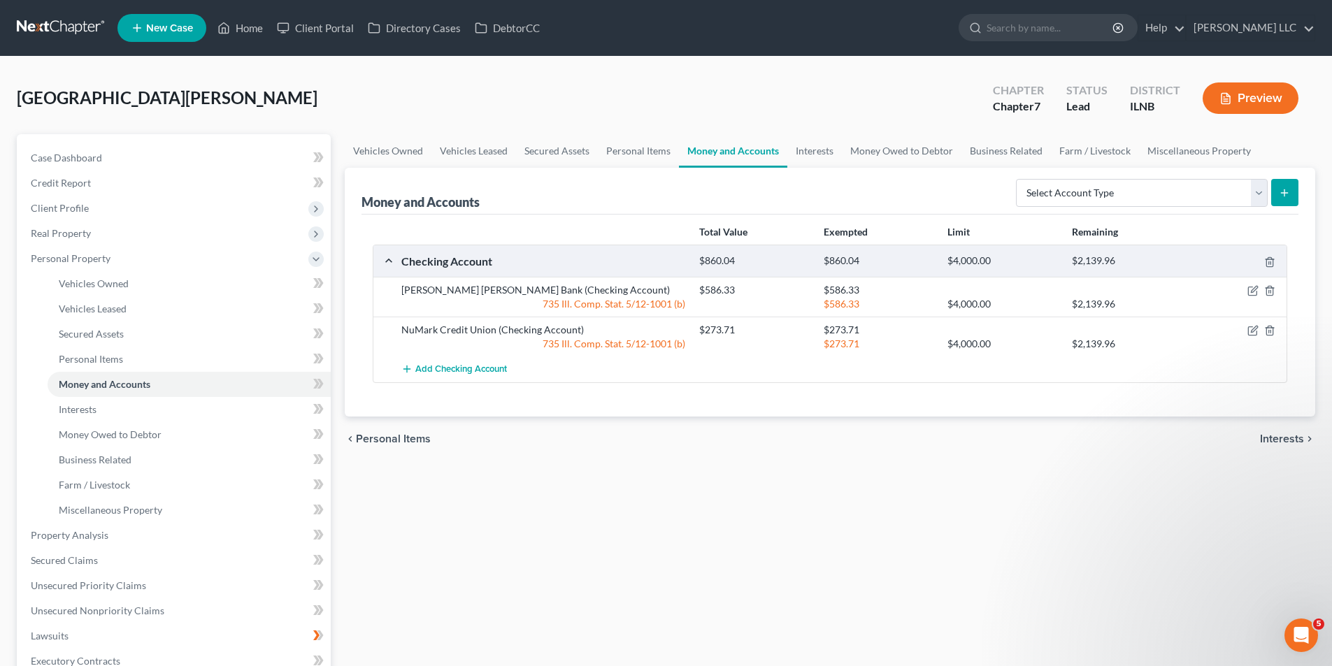
click at [1264, 433] on span "Interests" at bounding box center [1282, 438] width 44 height 11
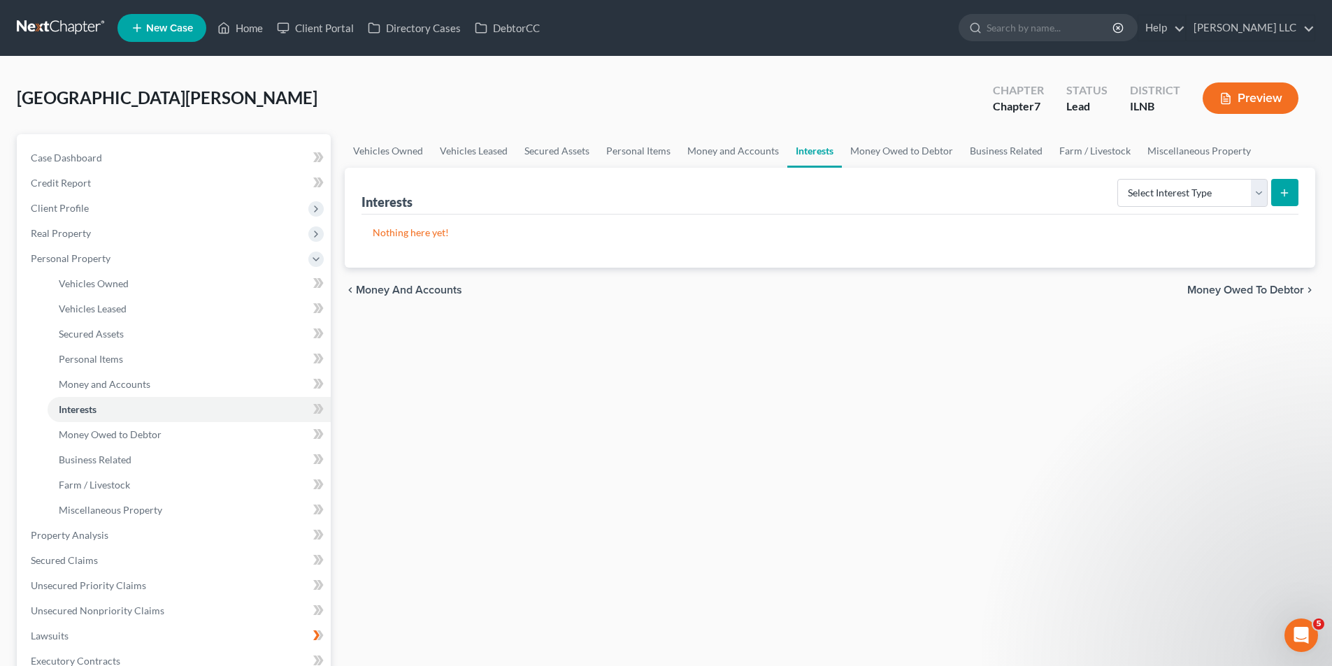
click at [1269, 292] on span "Money Owed to Debtor" at bounding box center [1245, 290] width 117 height 11
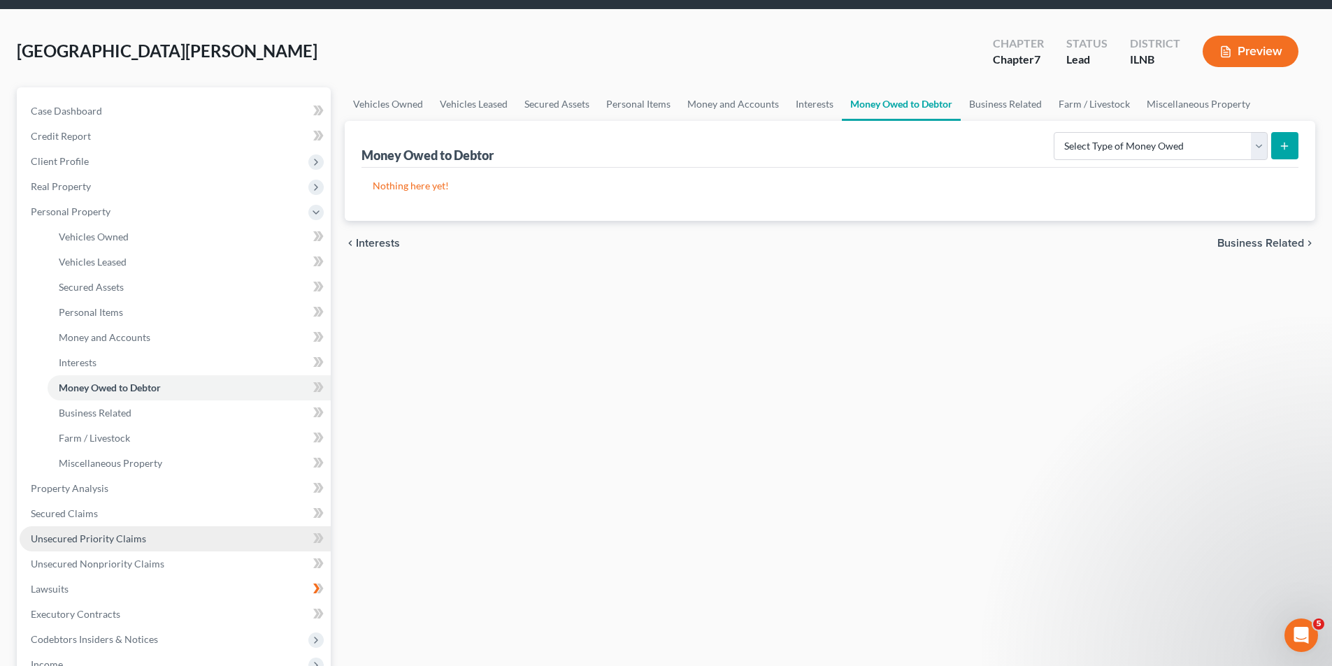
scroll to position [140, 0]
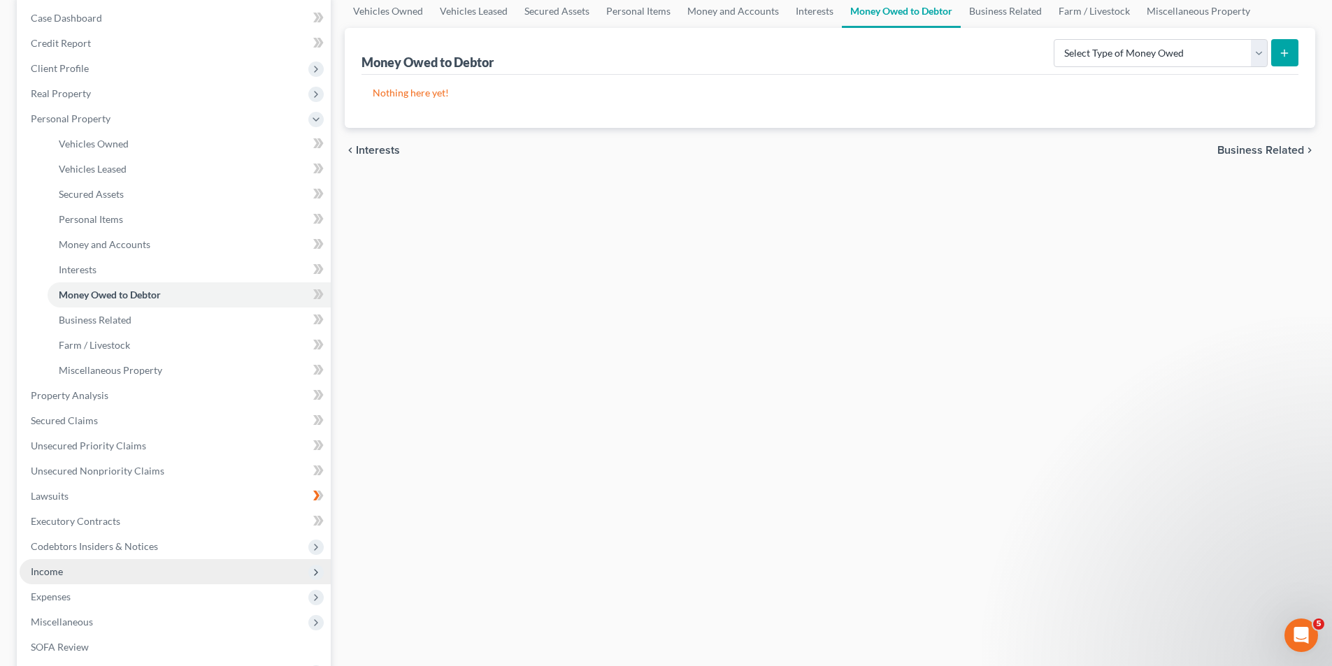
click at [99, 569] on span "Income" at bounding box center [175, 571] width 311 height 25
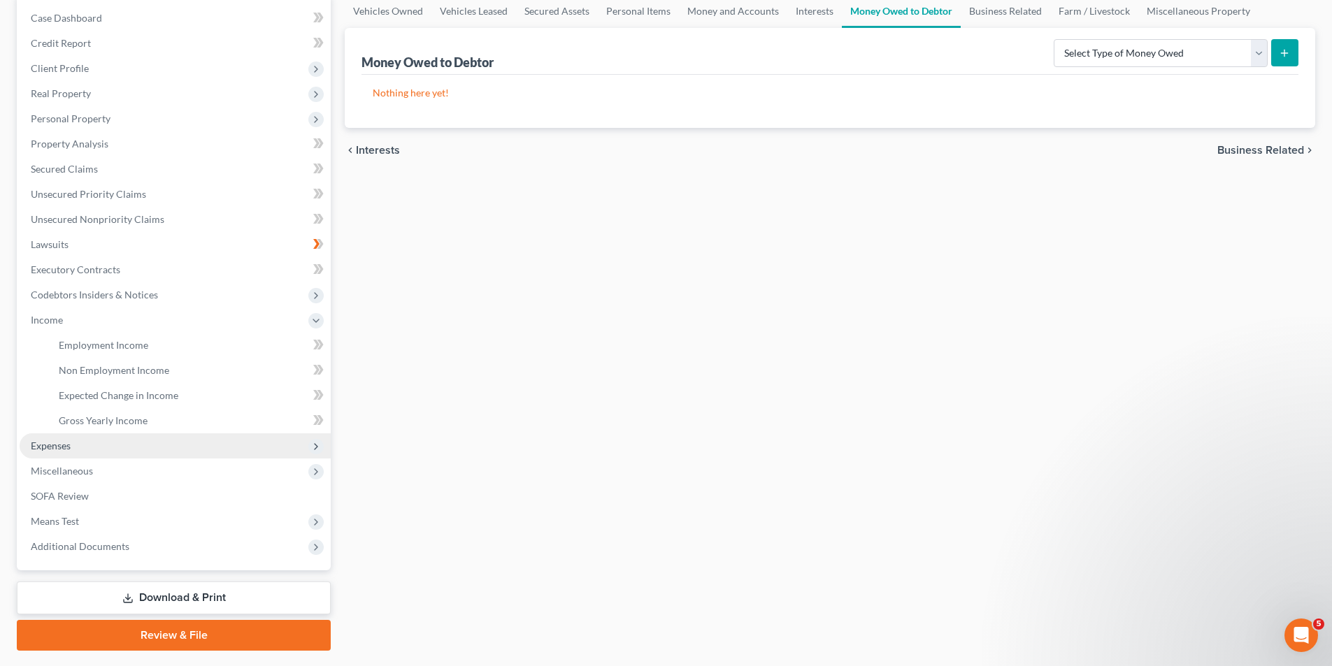
click at [96, 452] on span "Expenses" at bounding box center [175, 445] width 311 height 25
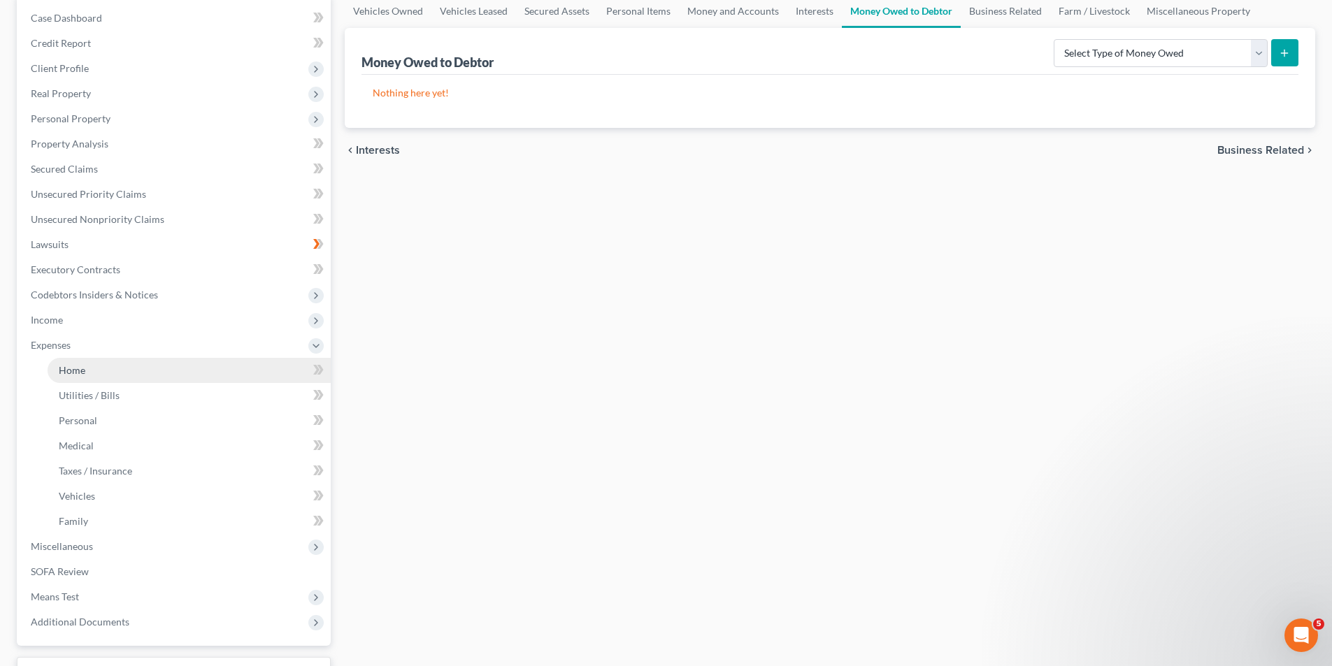
click at [94, 378] on link "Home" at bounding box center [189, 370] width 283 height 25
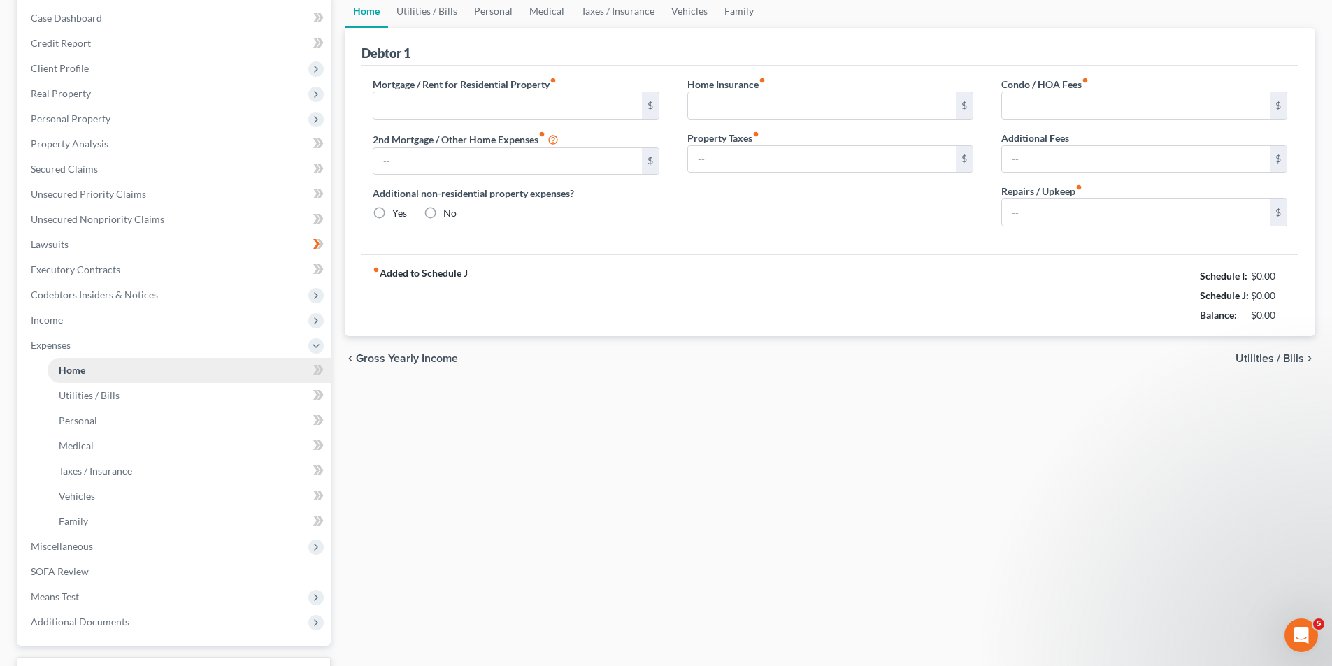
type input "1,442.94"
type input "0.00"
radio input "true"
type input "0.00"
type input "375.42"
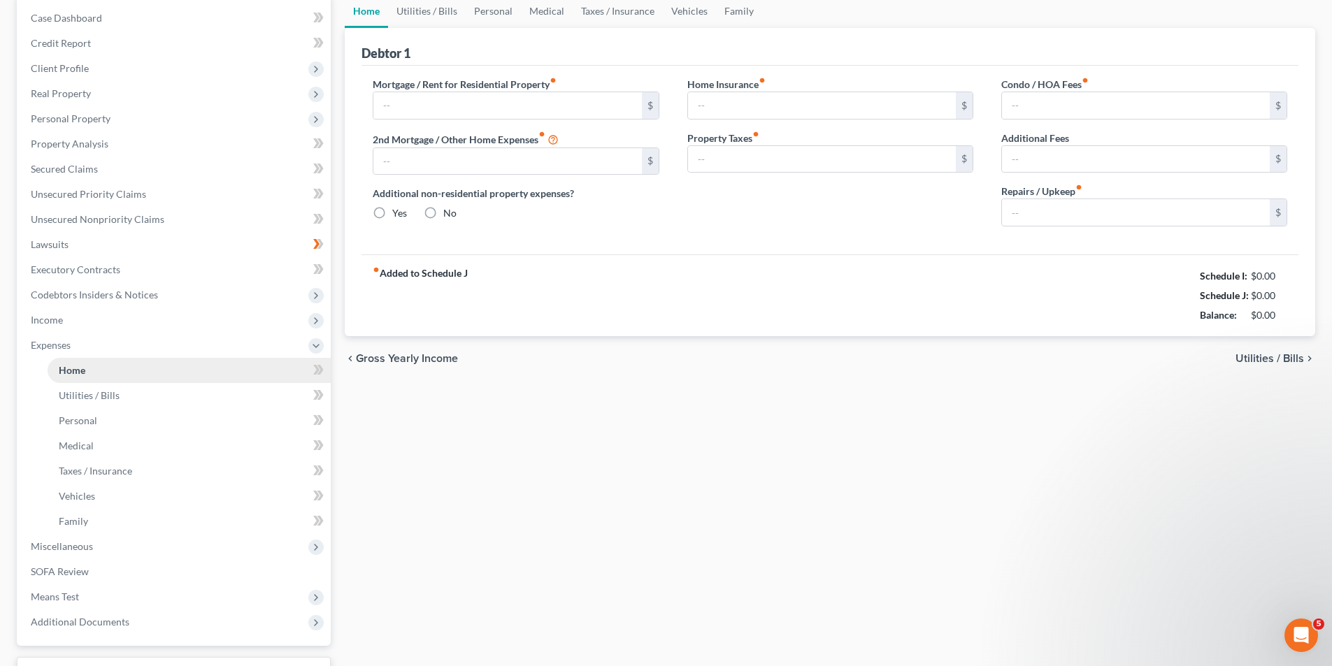
type input "0.00"
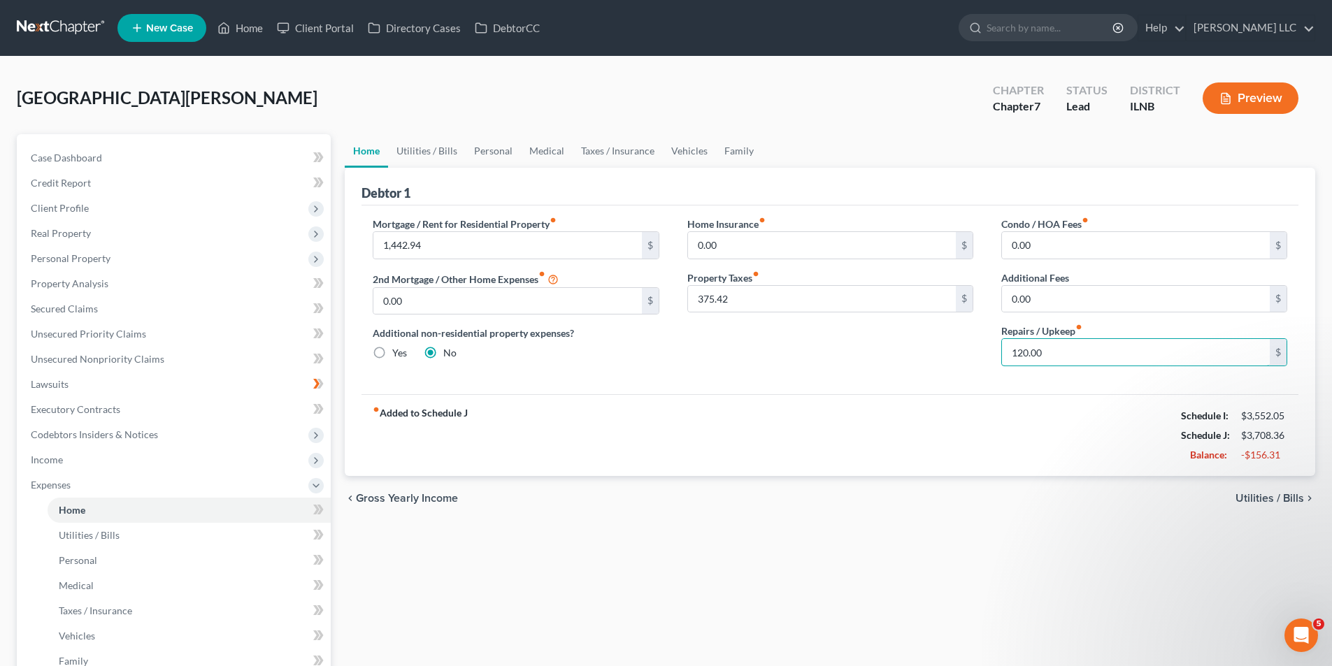
type input "120.00"
click at [1023, 474] on div "fiber_manual_record Added to Schedule J Schedule I: $3,552.05 Schedule J: $3,70…" at bounding box center [829, 435] width 937 height 82
click at [441, 155] on link "Utilities / Bills" at bounding box center [427, 151] width 78 height 34
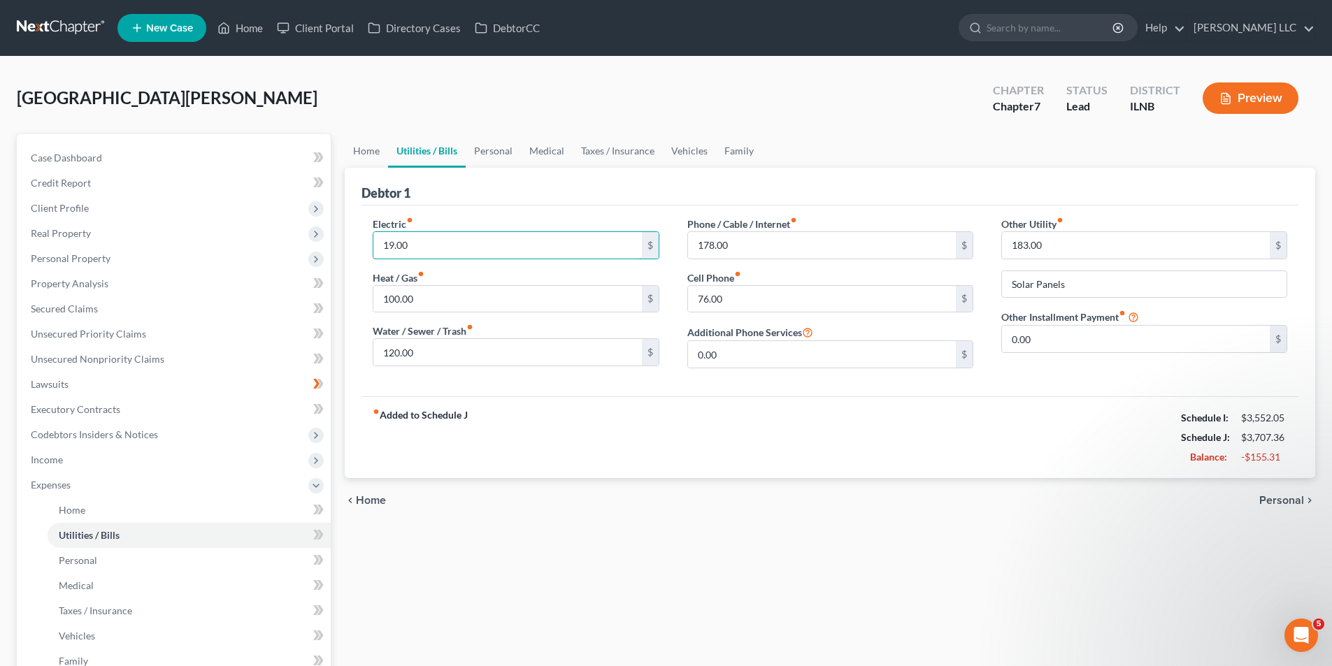
type input "19.00"
type input "0"
type input "100.67"
click at [788, 526] on div "Home Utilities / Bills Personal Medical Taxes / Insurance Vehicles Family Debto…" at bounding box center [830, 500] width 984 height 732
click at [503, 146] on link "Personal" at bounding box center [493, 151] width 55 height 34
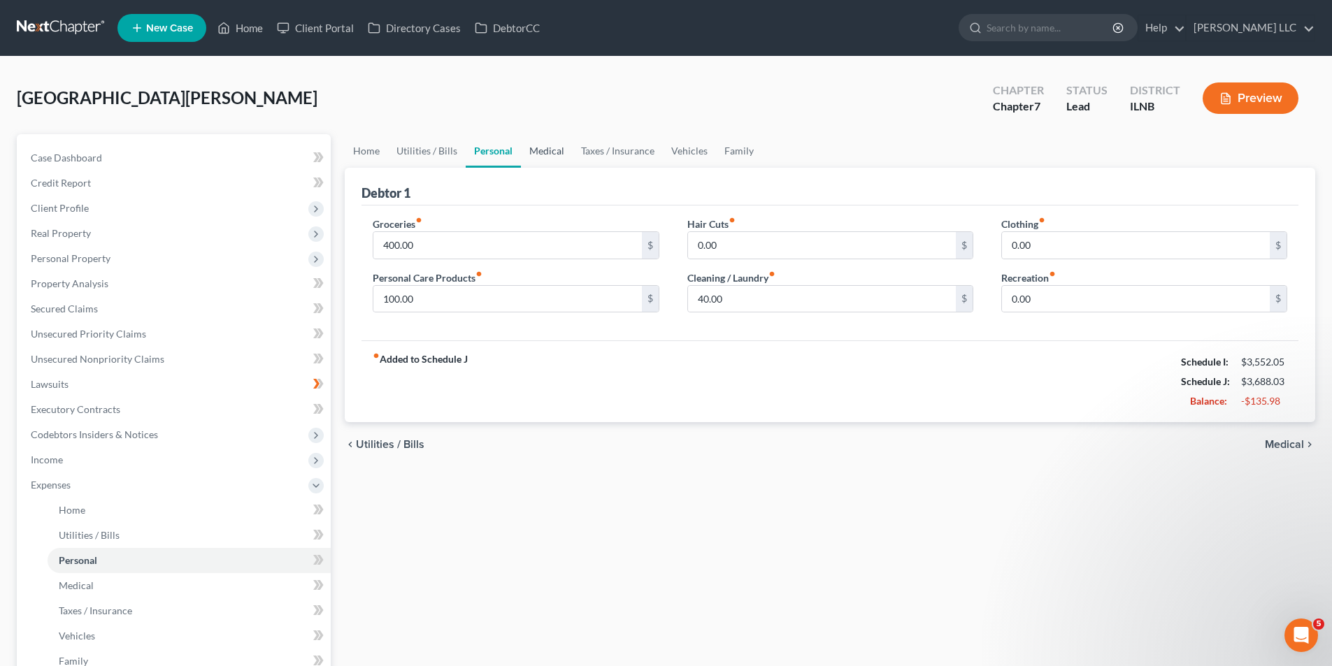
click at [554, 155] on link "Medical" at bounding box center [547, 151] width 52 height 34
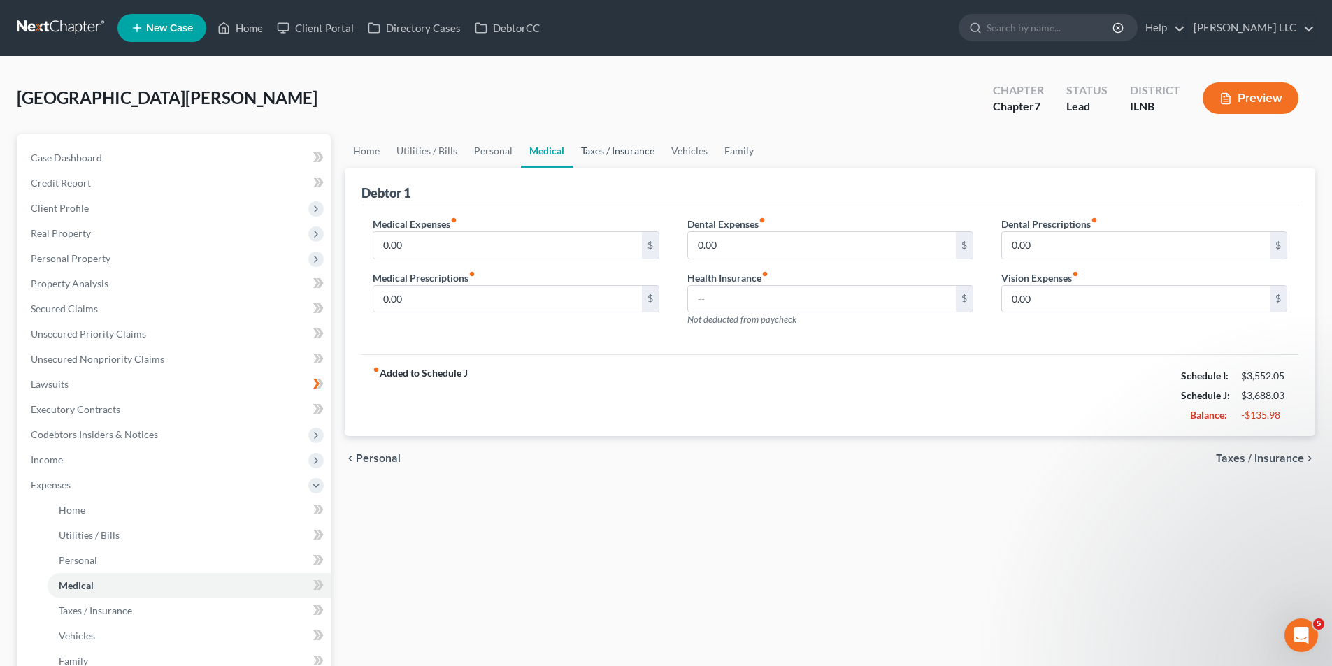
click at [603, 166] on link "Taxes / Insurance" at bounding box center [618, 151] width 90 height 34
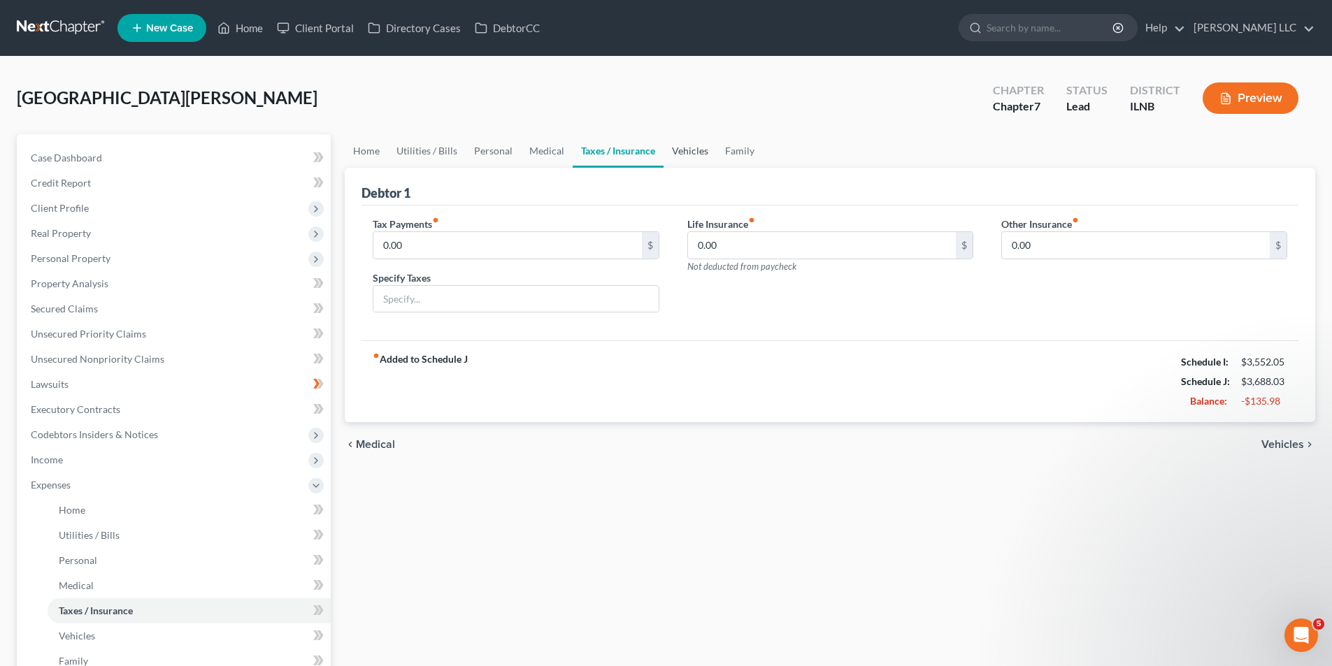
click at [701, 143] on link "Vehicles" at bounding box center [689, 151] width 53 height 34
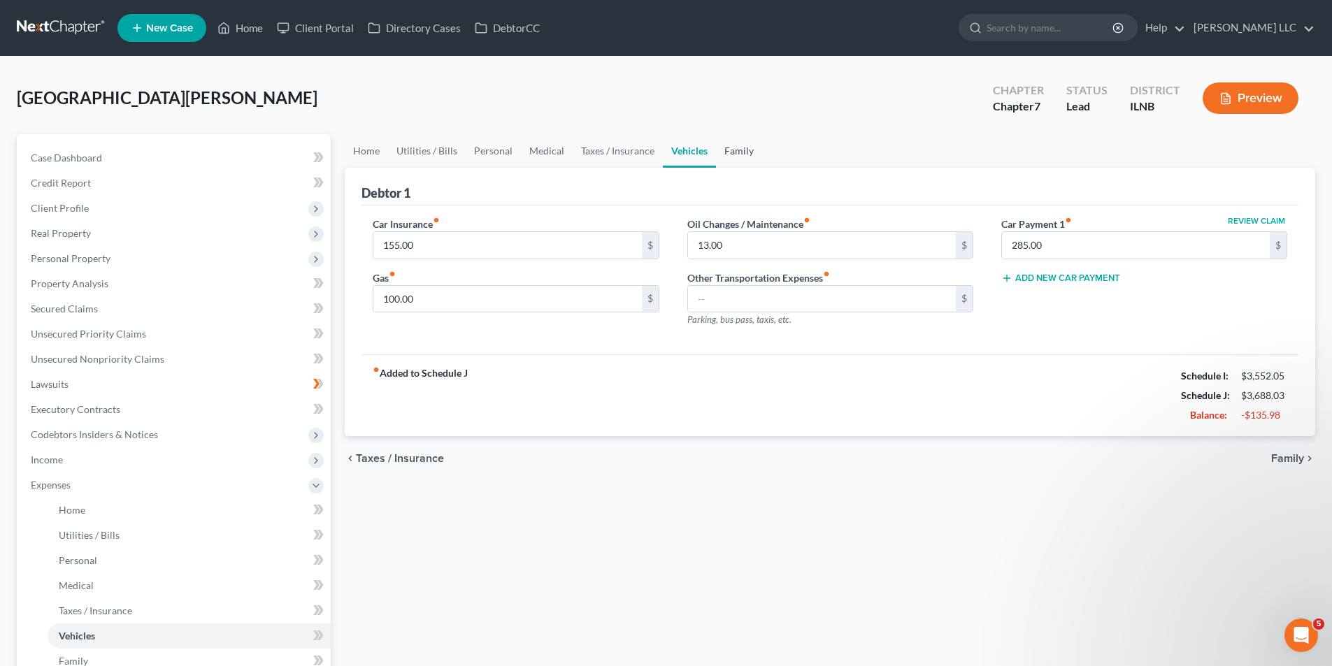
click at [751, 154] on link "Family" at bounding box center [739, 151] width 46 height 34
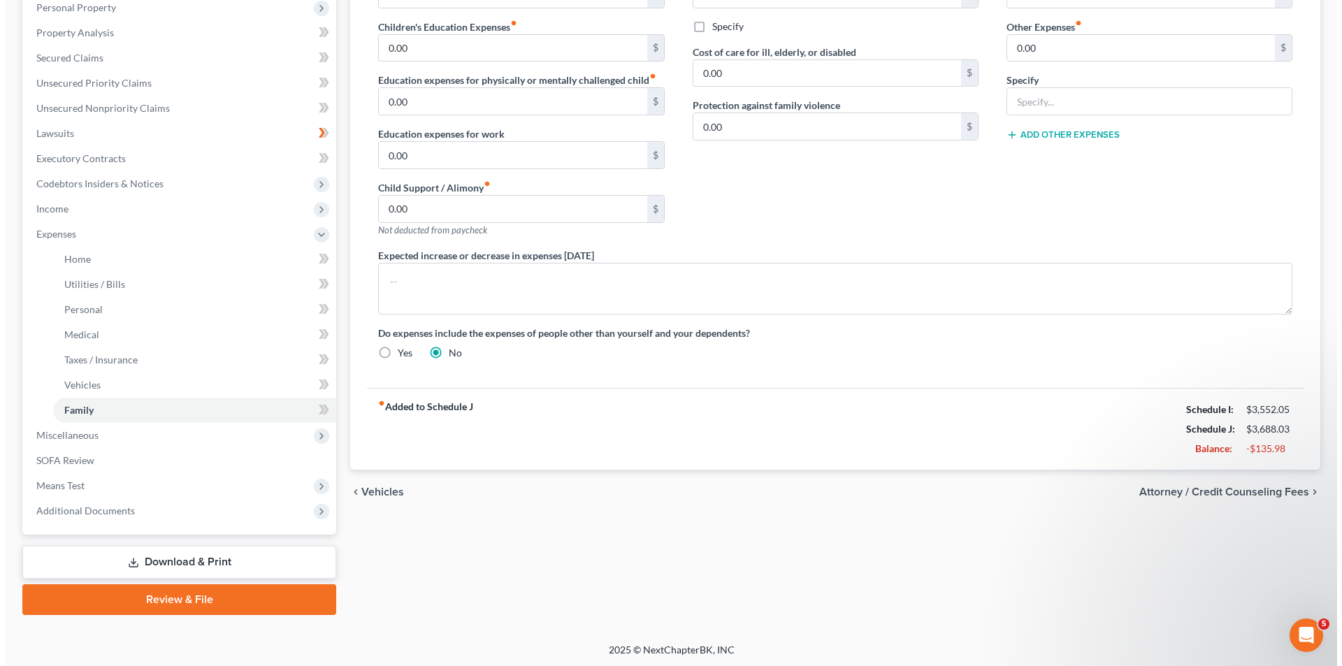
scroll to position [253, 0]
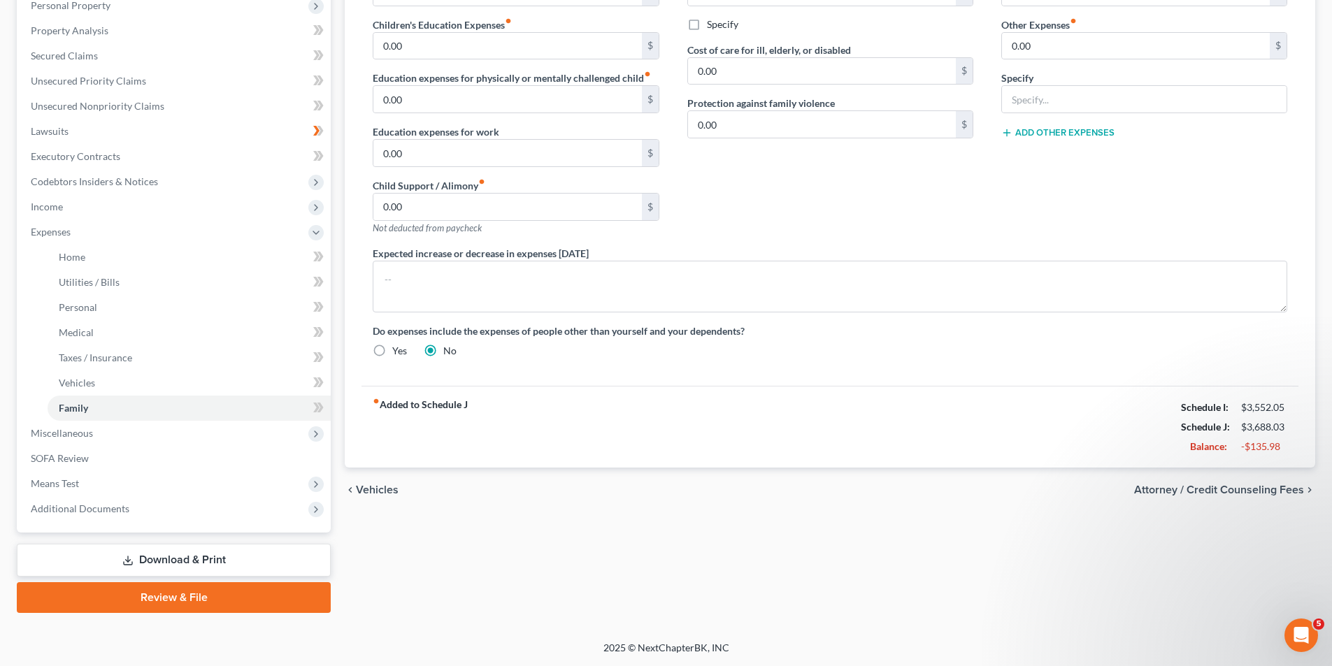
click at [1146, 493] on span "Attorney / Credit Counseling Fees" at bounding box center [1219, 489] width 170 height 11
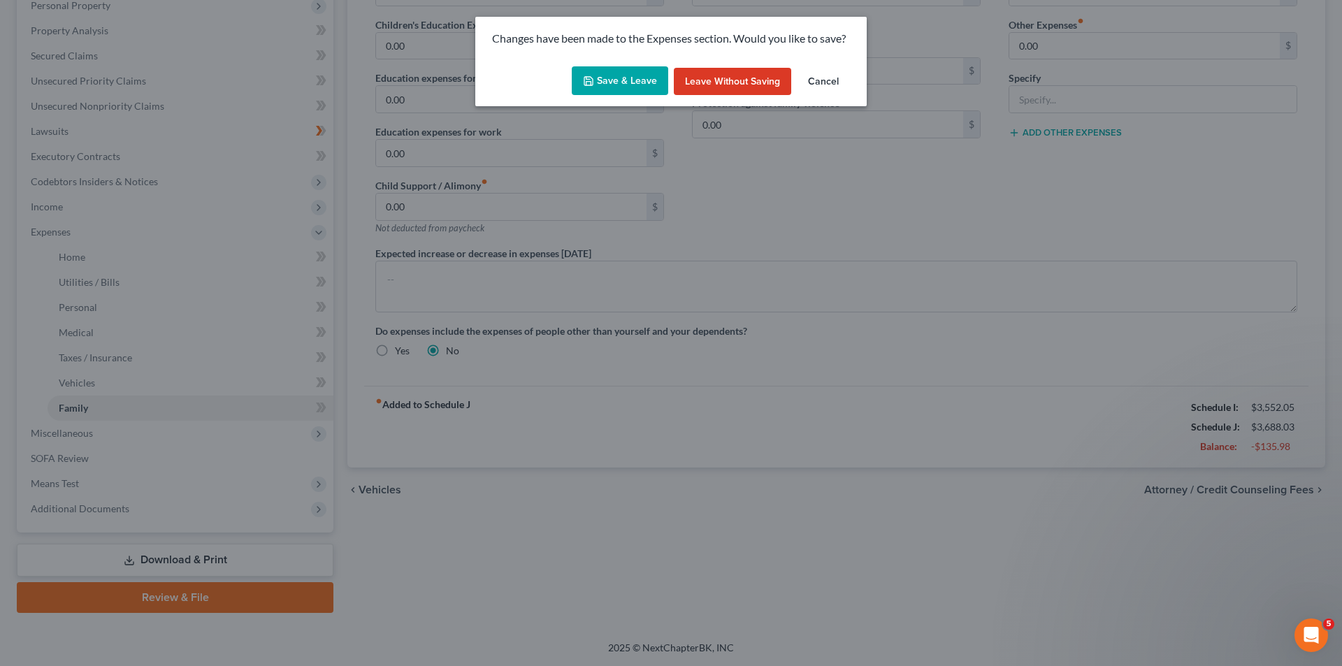
click at [628, 81] on button "Save & Leave" at bounding box center [620, 80] width 96 height 29
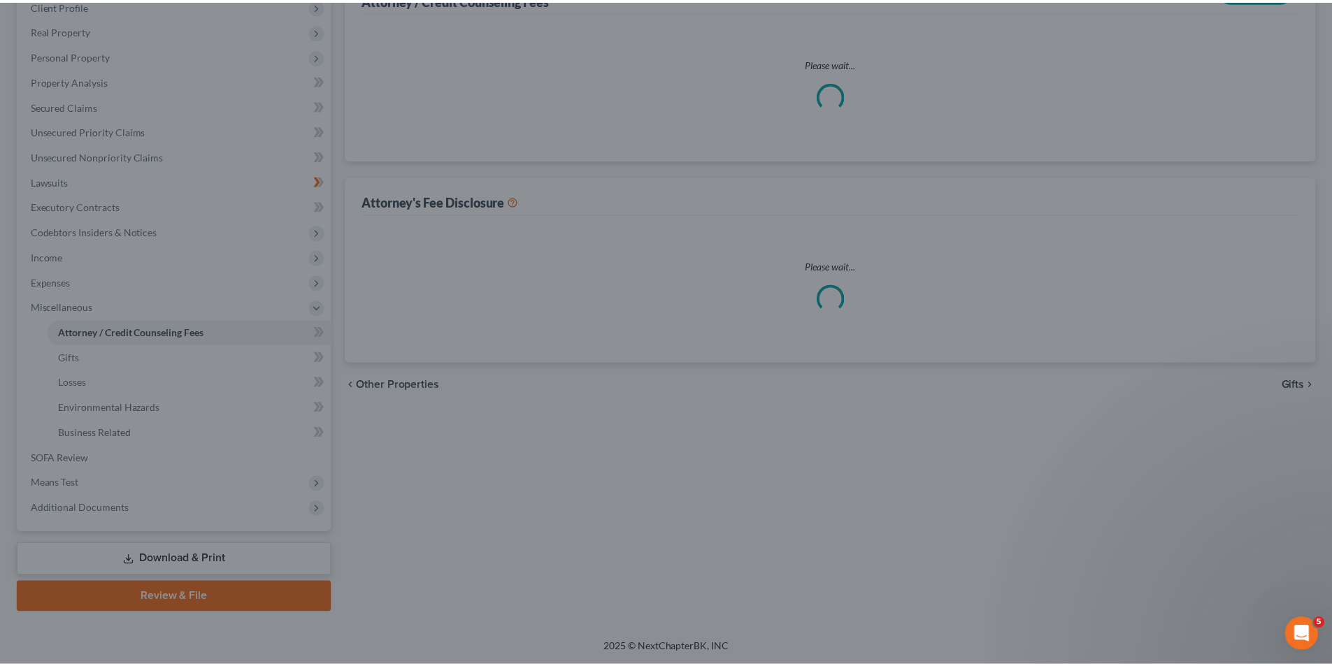
scroll to position [23, 0]
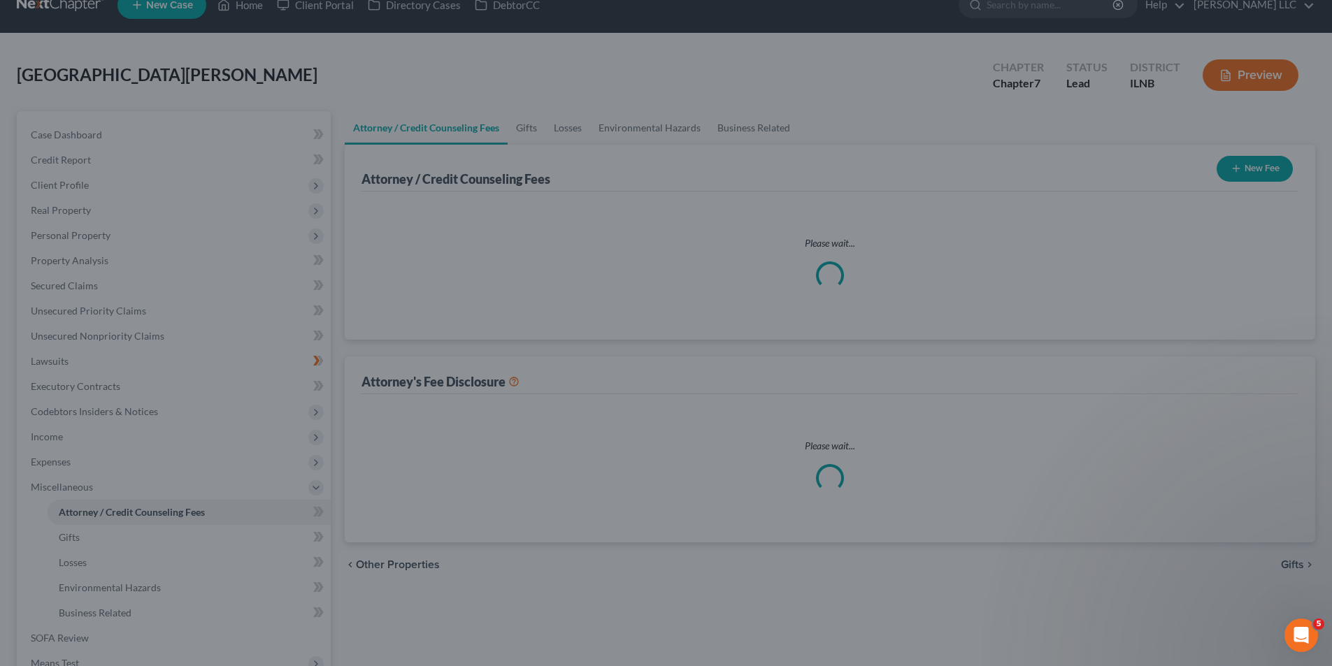
select select "0"
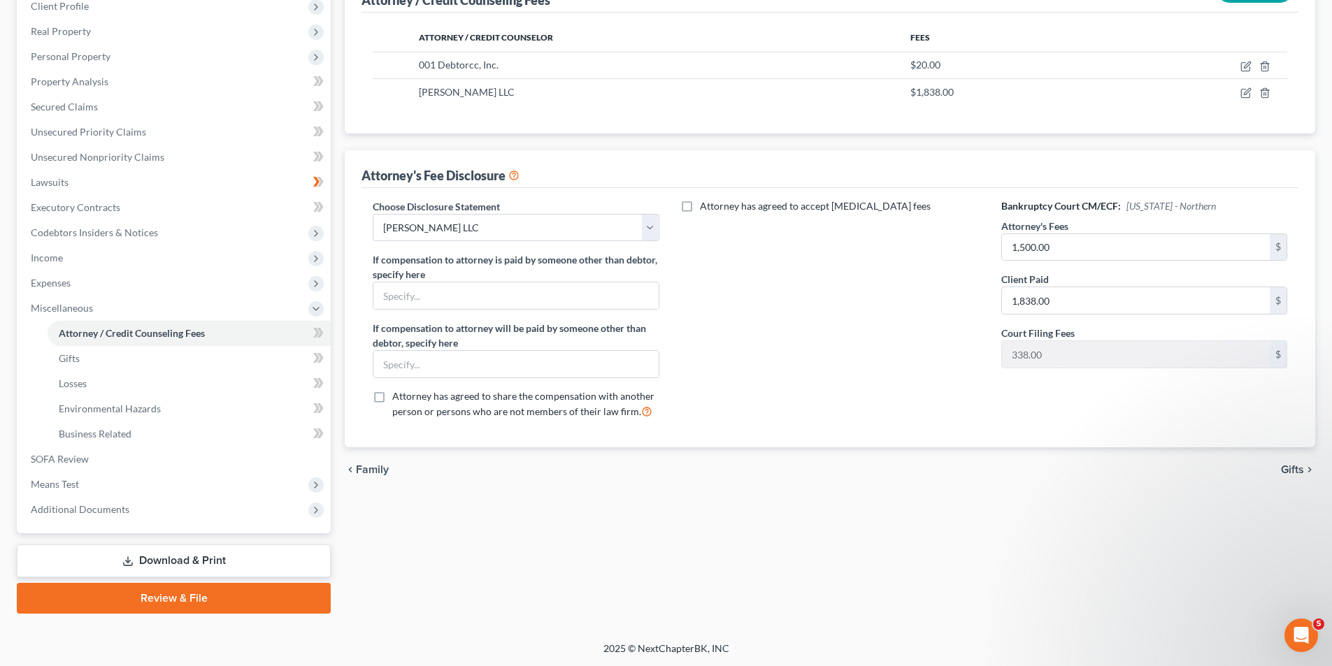
scroll to position [203, 0]
click at [1295, 470] on span "Gifts" at bounding box center [1292, 468] width 23 height 11
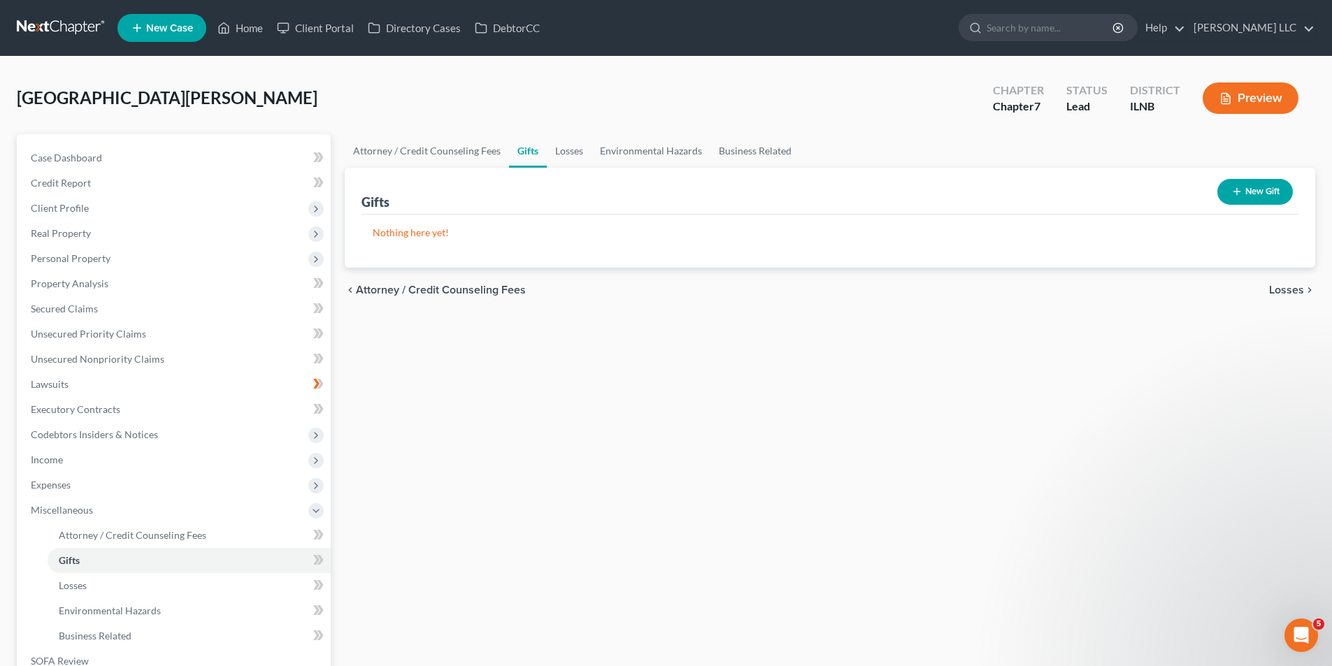
click at [1304, 288] on icon "chevron_right" at bounding box center [1309, 290] width 11 height 11
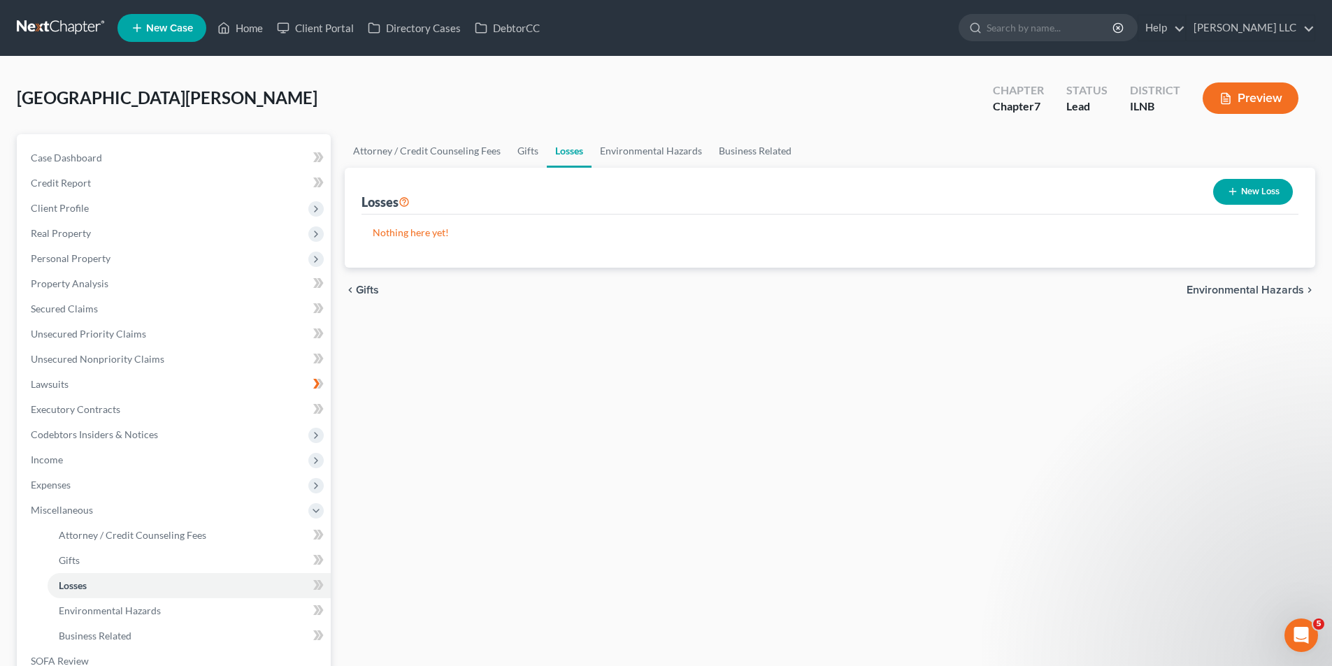
click at [1249, 193] on button "New Loss" at bounding box center [1253, 192] width 80 height 26
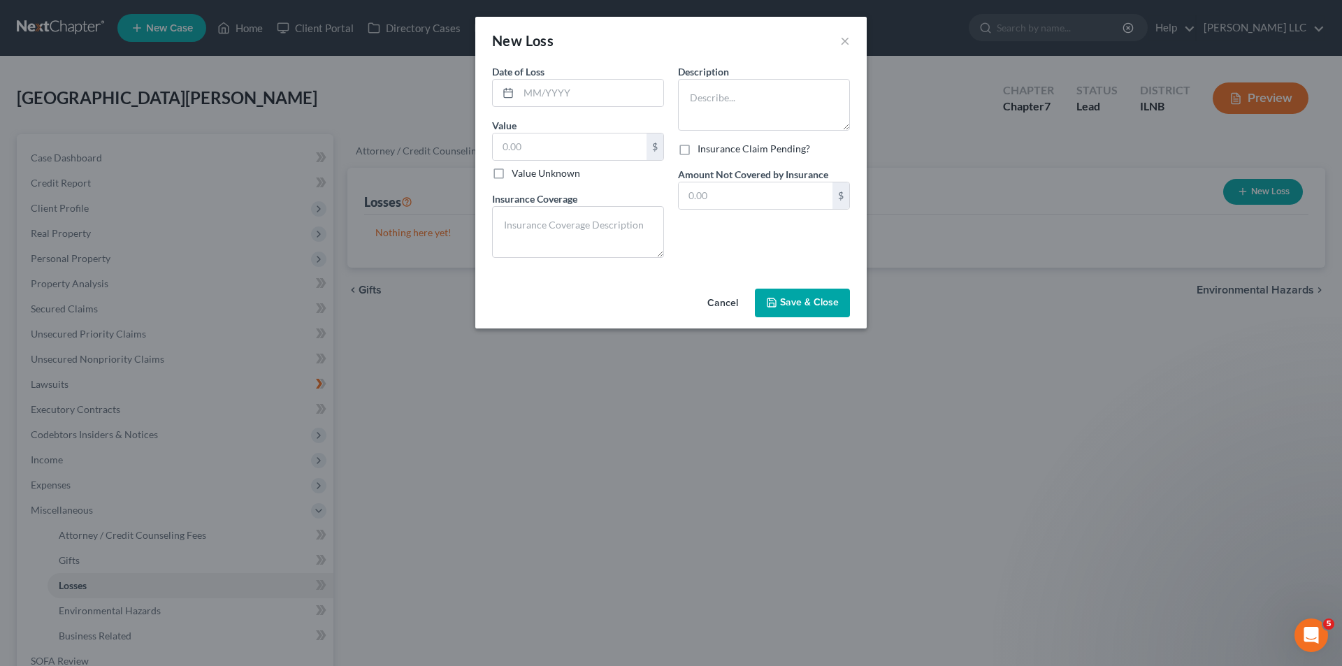
click at [736, 310] on button "Cancel" at bounding box center [722, 304] width 53 height 28
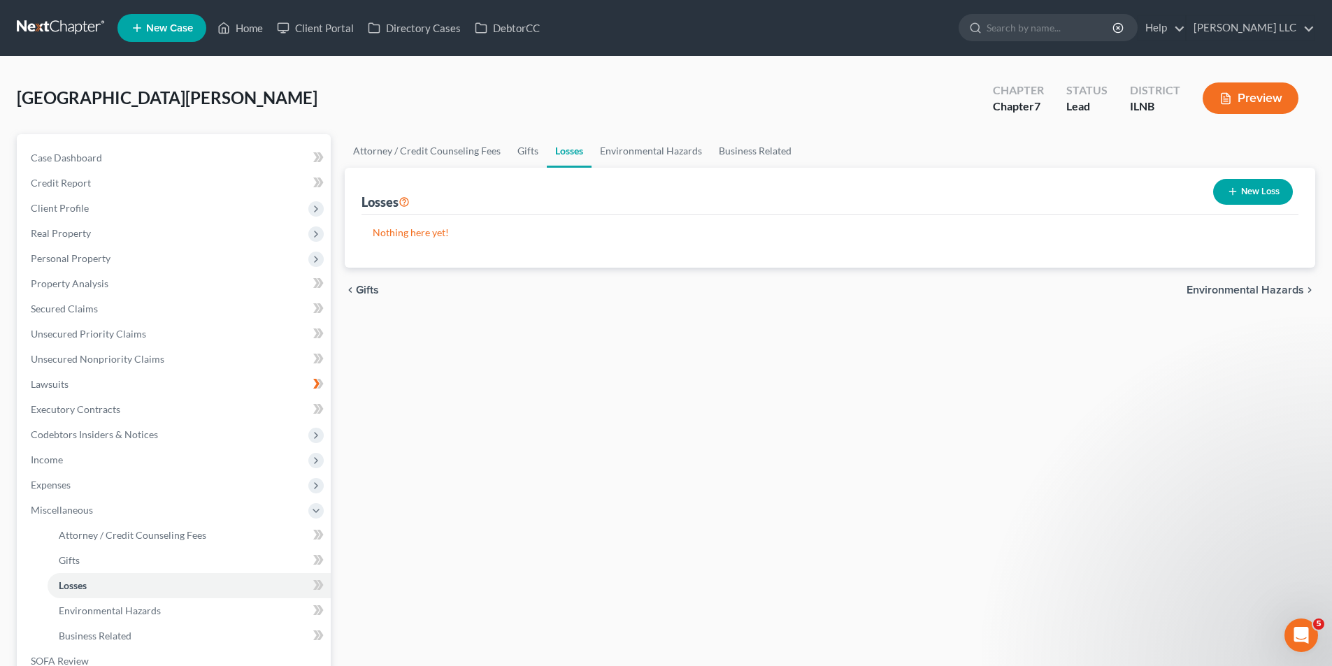
click at [1231, 285] on span "Environmental Hazards" at bounding box center [1244, 290] width 117 height 11
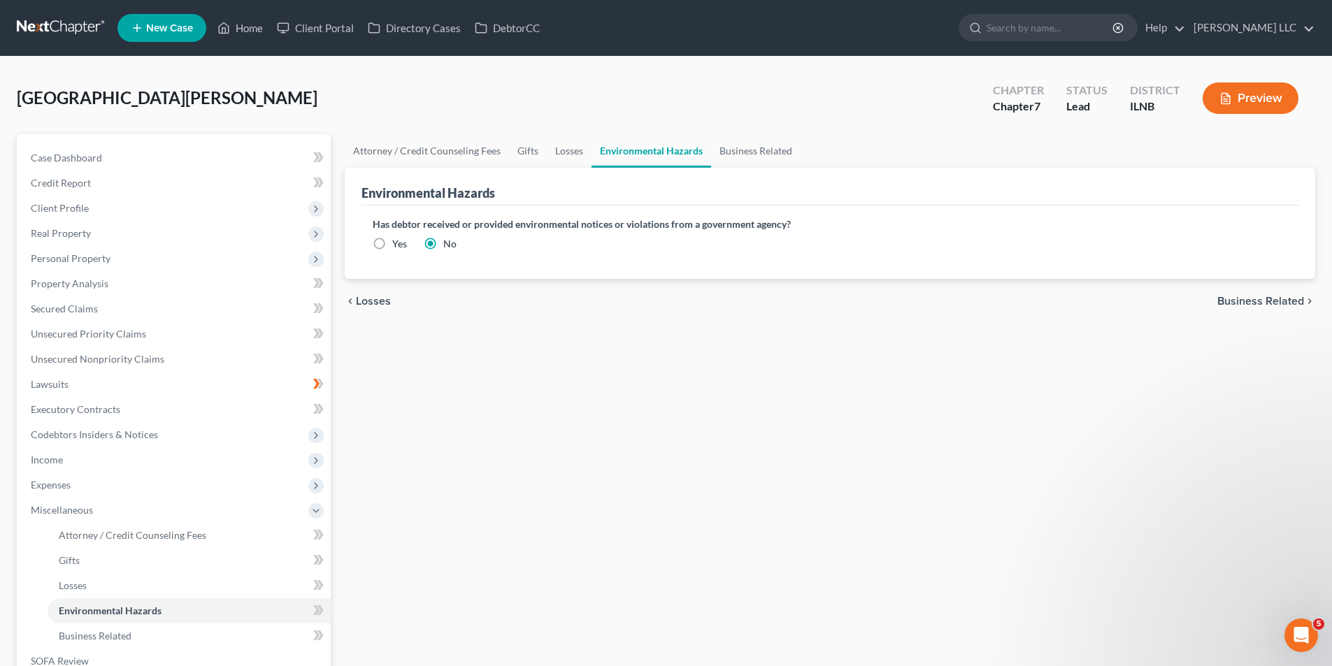
click at [1253, 301] on span "Business Related" at bounding box center [1260, 301] width 87 height 11
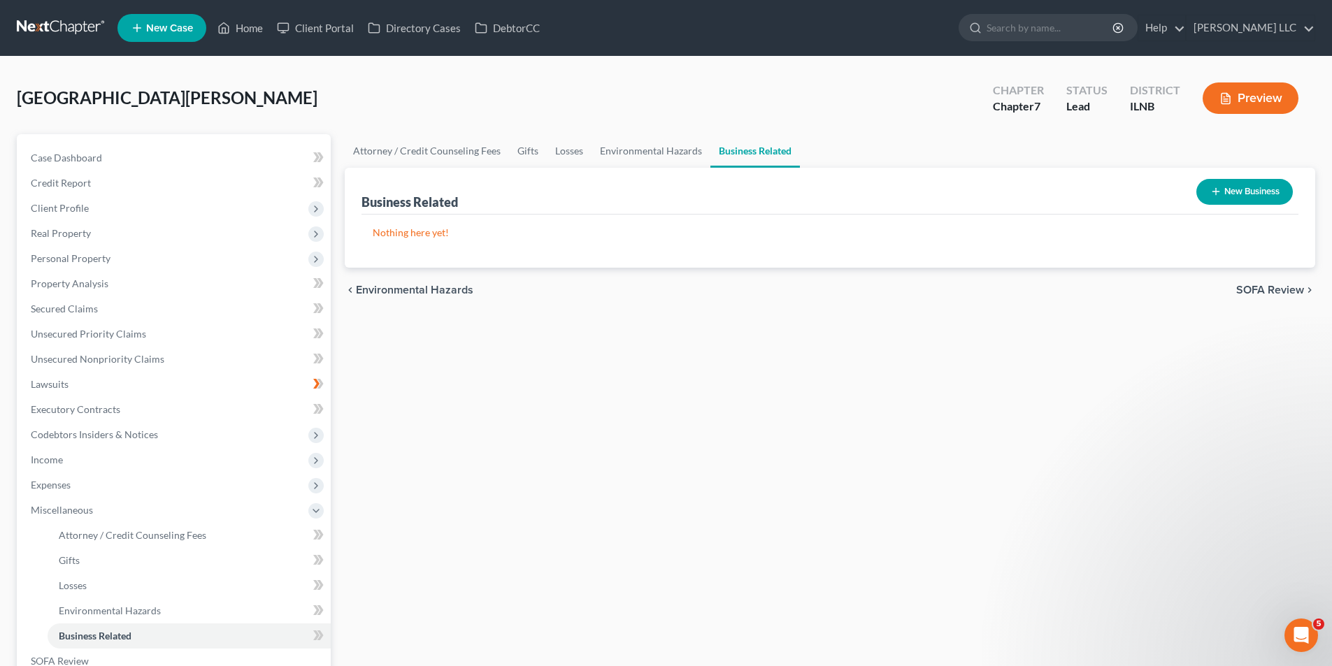
click at [1257, 288] on span "SOFA Review" at bounding box center [1270, 290] width 68 height 11
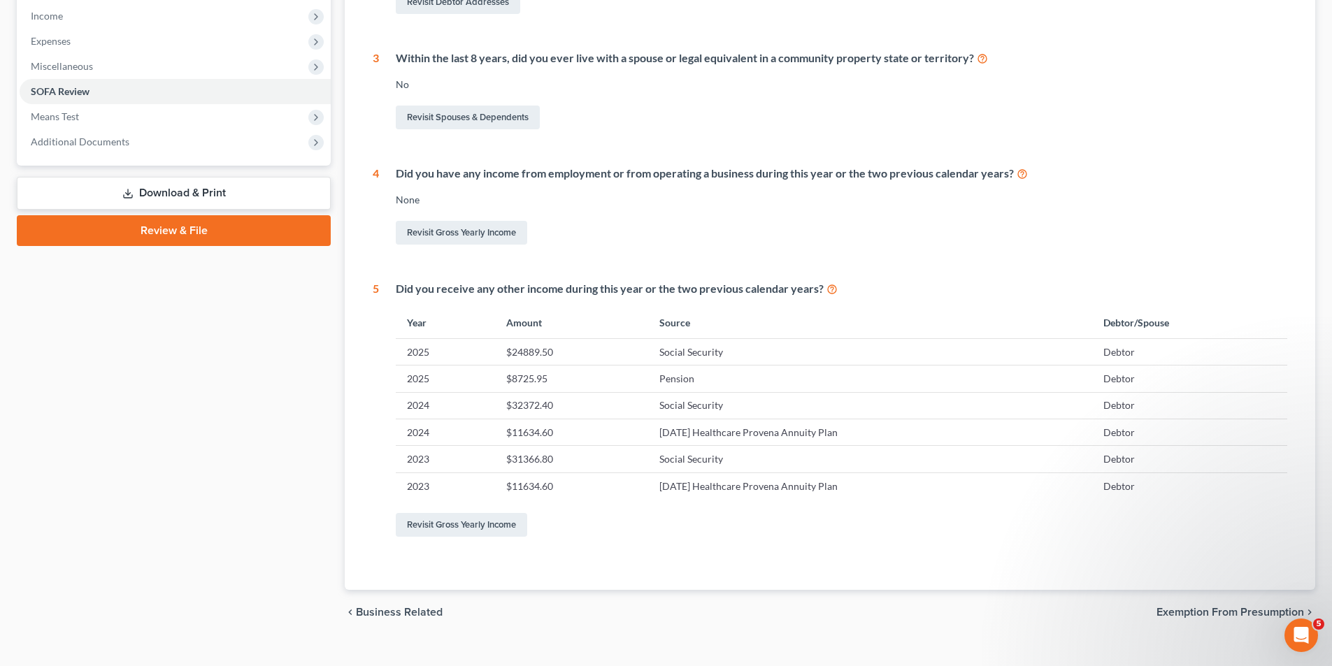
scroll to position [466, 0]
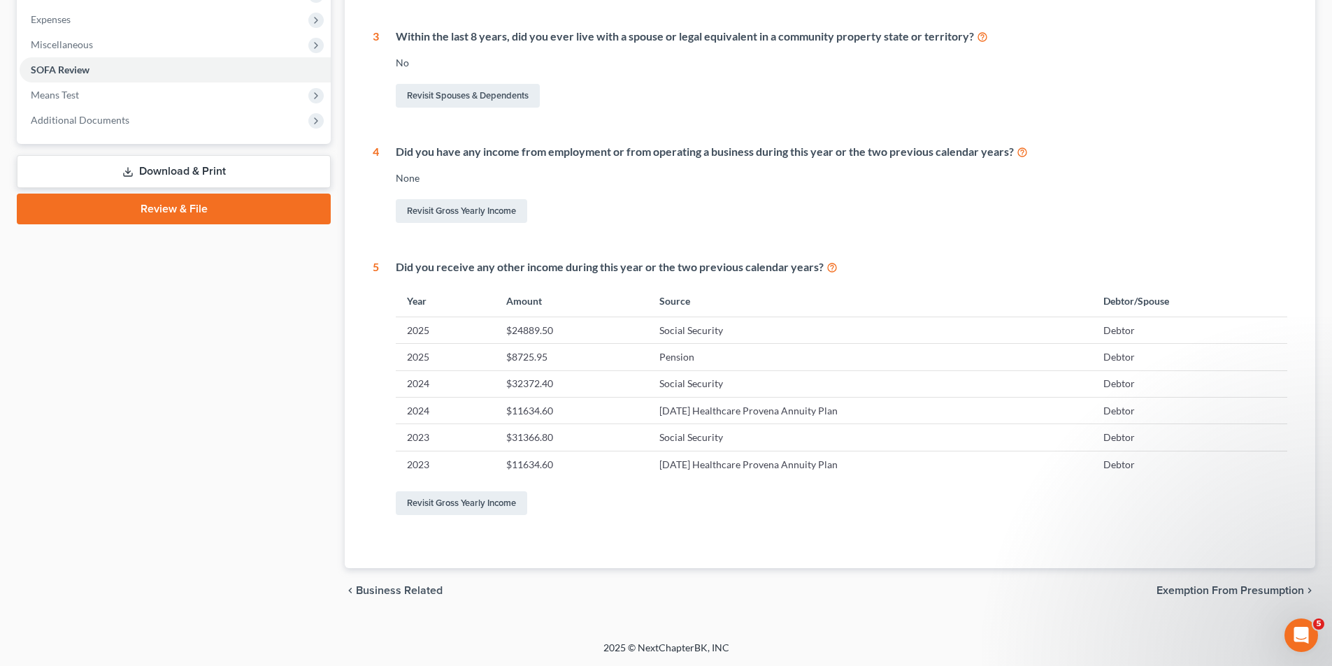
click at [1198, 596] on span "Exemption from Presumption" at bounding box center [1230, 590] width 148 height 11
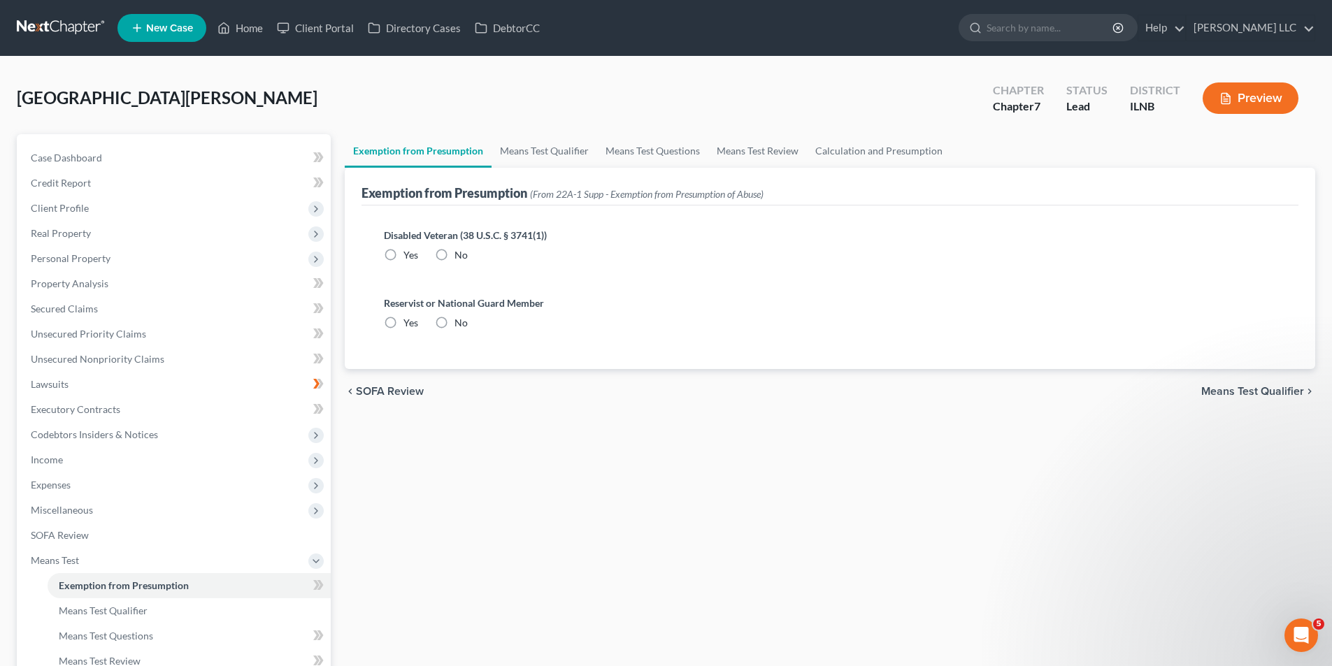
click at [454, 248] on label "No" at bounding box center [460, 255] width 13 height 14
click at [460, 248] on input "No" at bounding box center [464, 252] width 9 height 9
radio input "true"
click at [454, 324] on label "No" at bounding box center [460, 323] width 13 height 14
click at [460, 324] on input "No" at bounding box center [464, 320] width 9 height 9
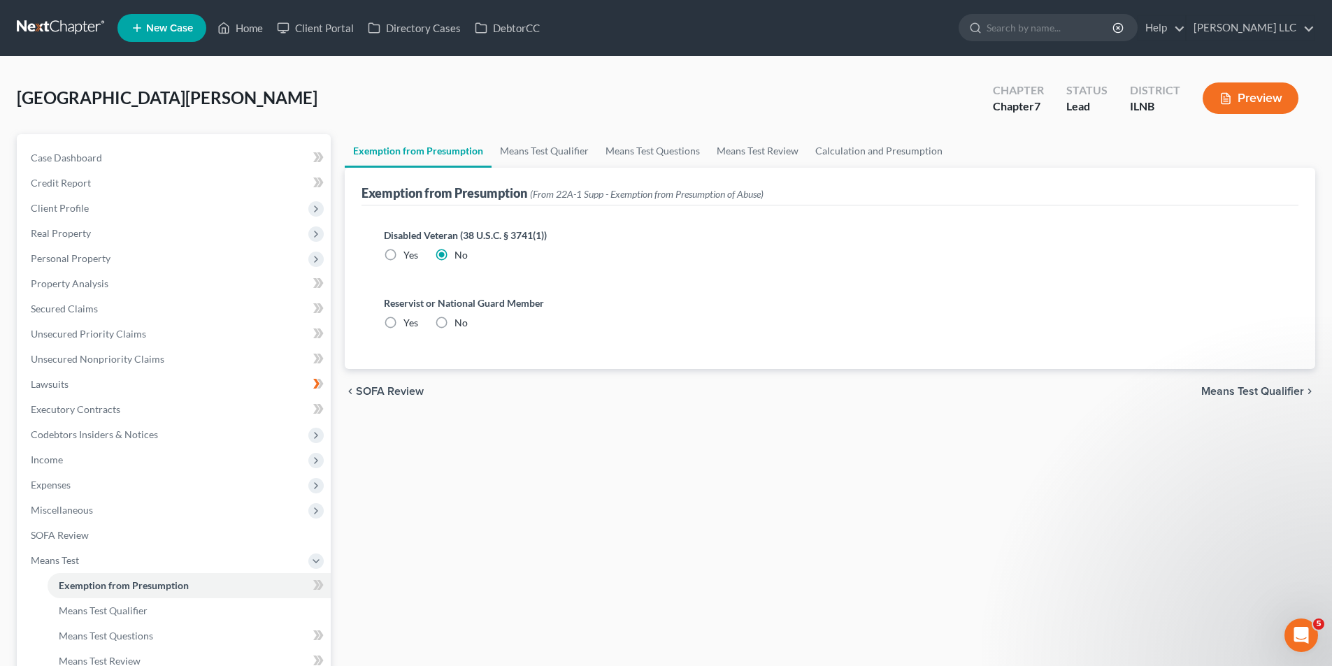
radio input "true"
click at [1230, 394] on span "Means Test Qualifier" at bounding box center [1252, 391] width 103 height 11
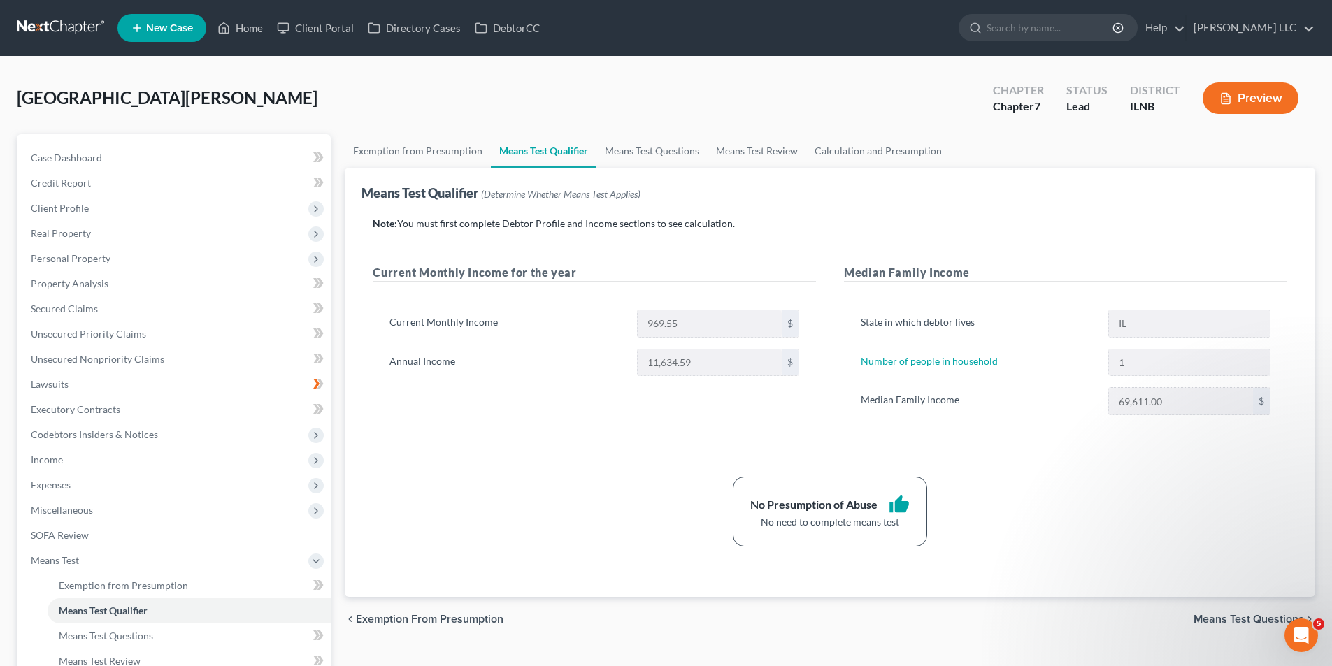
click at [575, 153] on link "Means Test Qualifier" at bounding box center [544, 151] width 106 height 34
click at [633, 153] on link "Means Test Questions" at bounding box center [651, 151] width 111 height 34
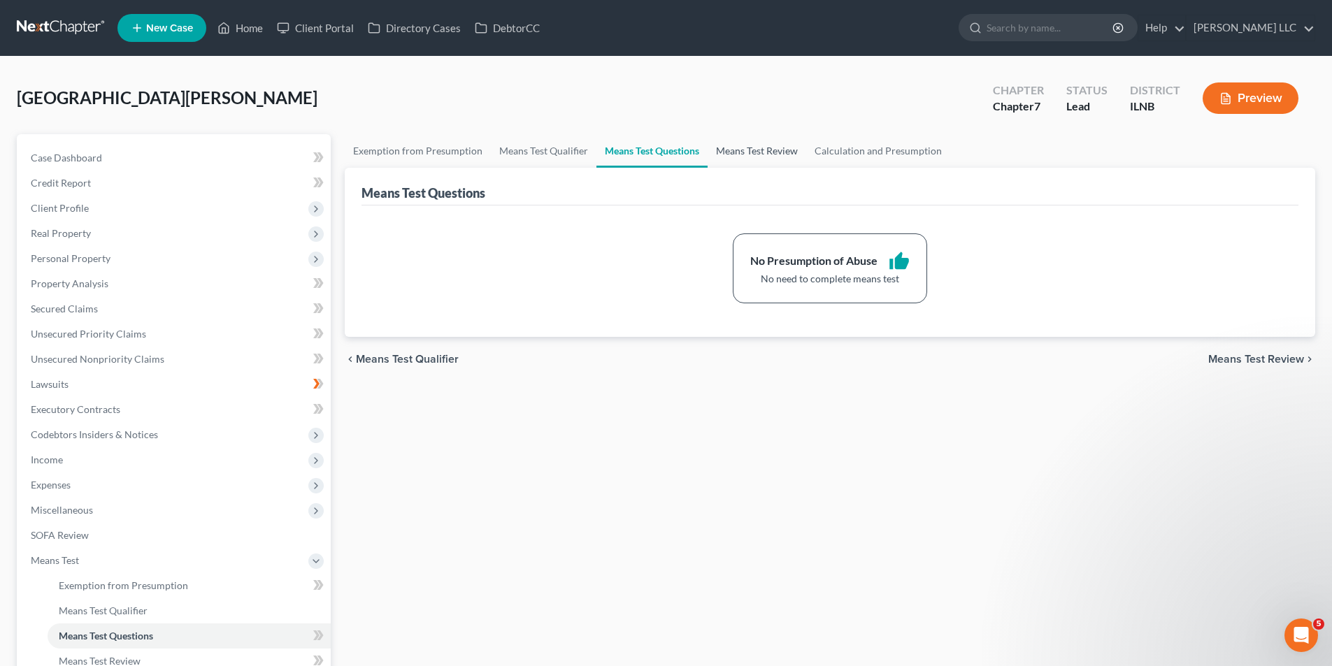
click at [761, 154] on link "Means Test Review" at bounding box center [756, 151] width 99 height 34
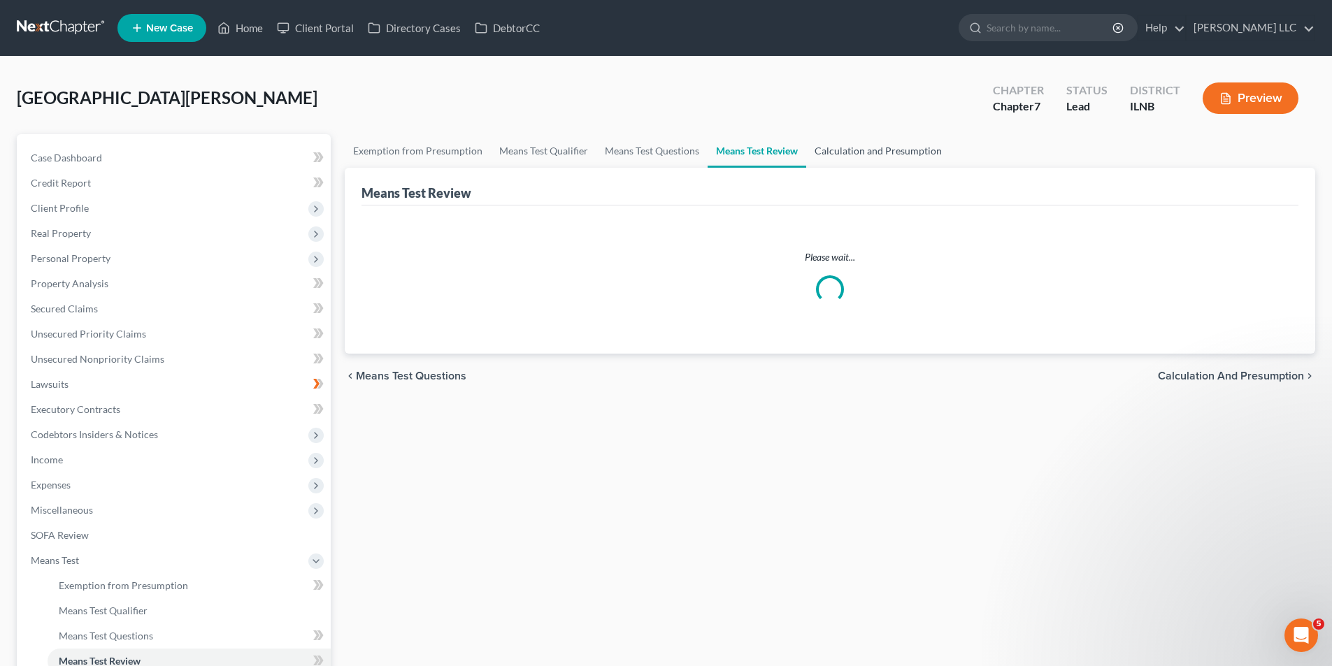
click at [845, 156] on link "Calculation and Presumption" at bounding box center [878, 151] width 144 height 34
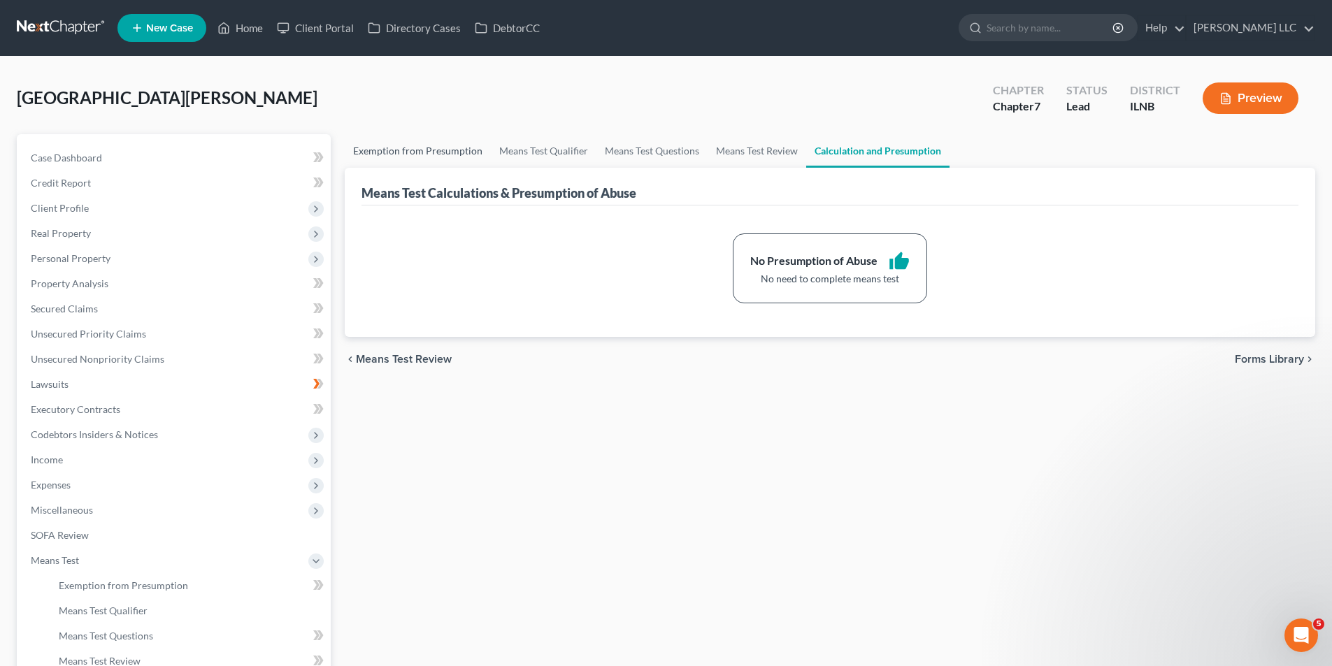
click at [442, 156] on link "Exemption from Presumption" at bounding box center [418, 151] width 146 height 34
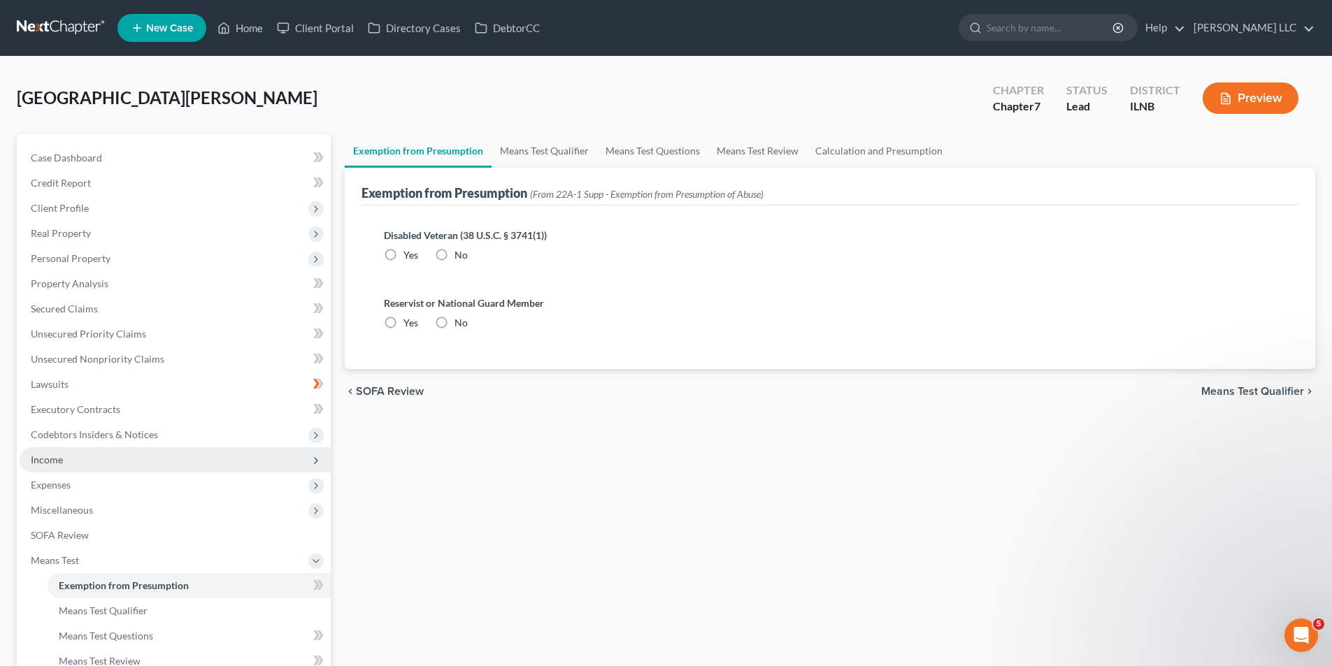
radio input "true"
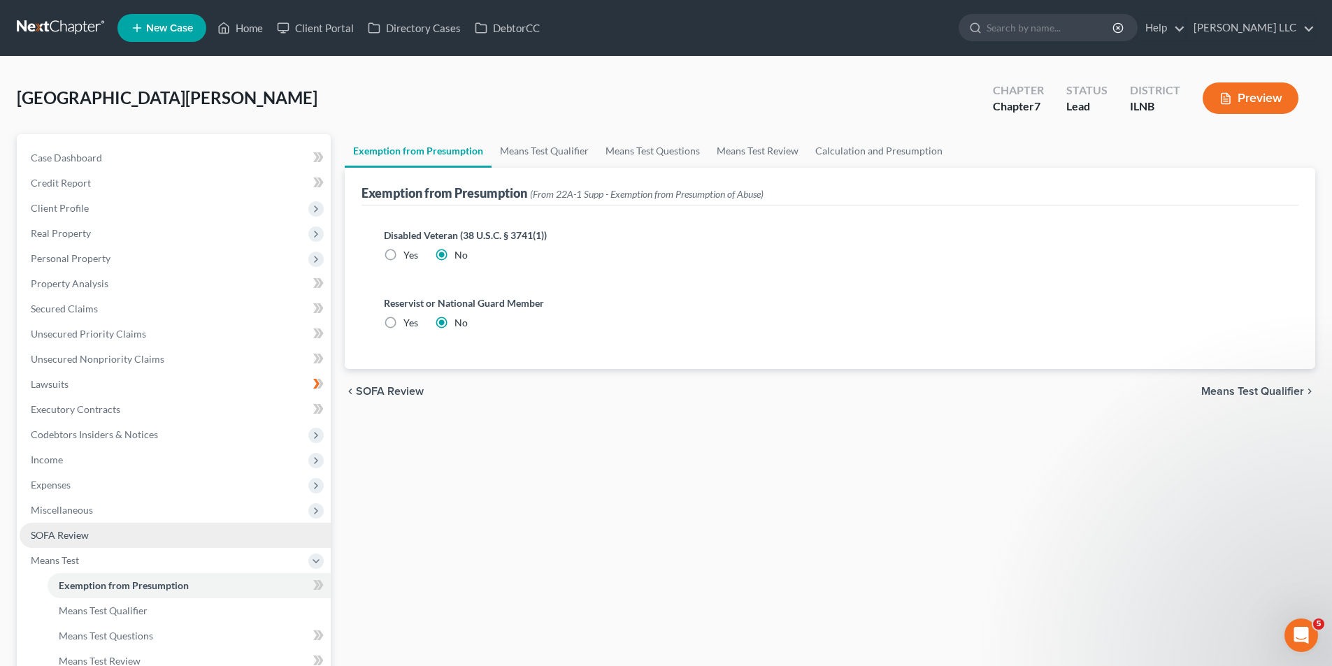
click at [76, 535] on span "SOFA Review" at bounding box center [60, 535] width 58 height 12
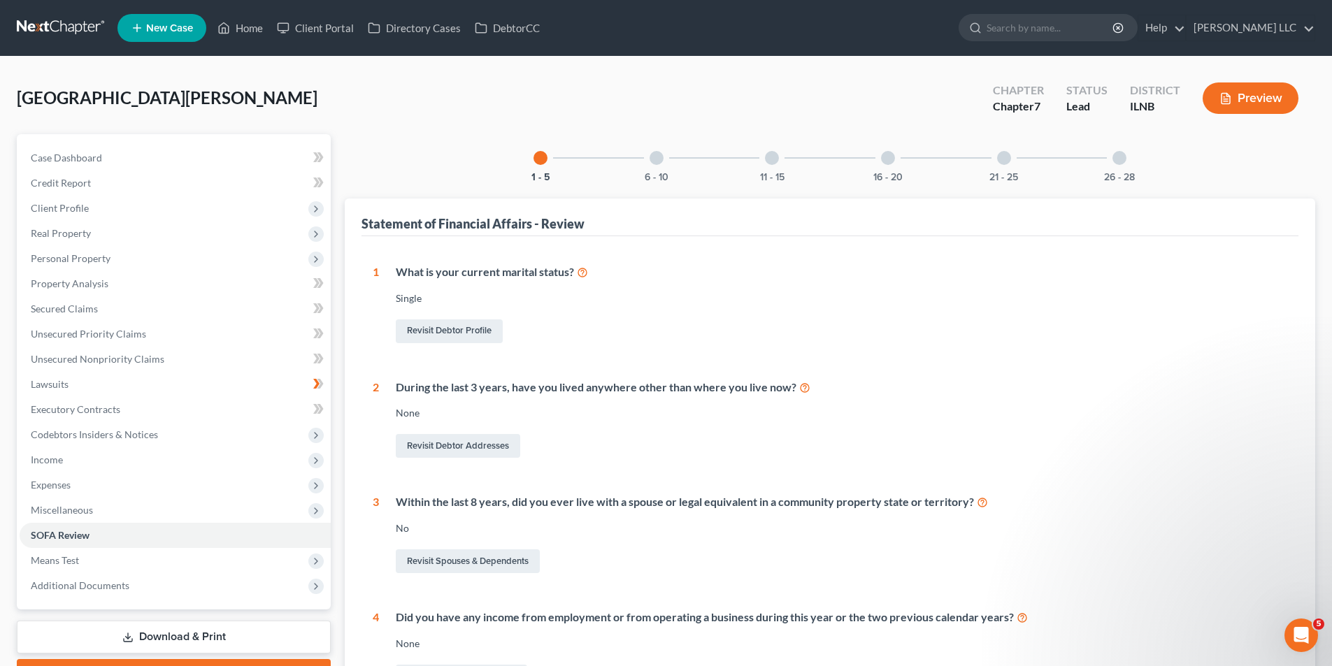
click at [656, 168] on div "6 - 10" at bounding box center [657, 158] width 48 height 48
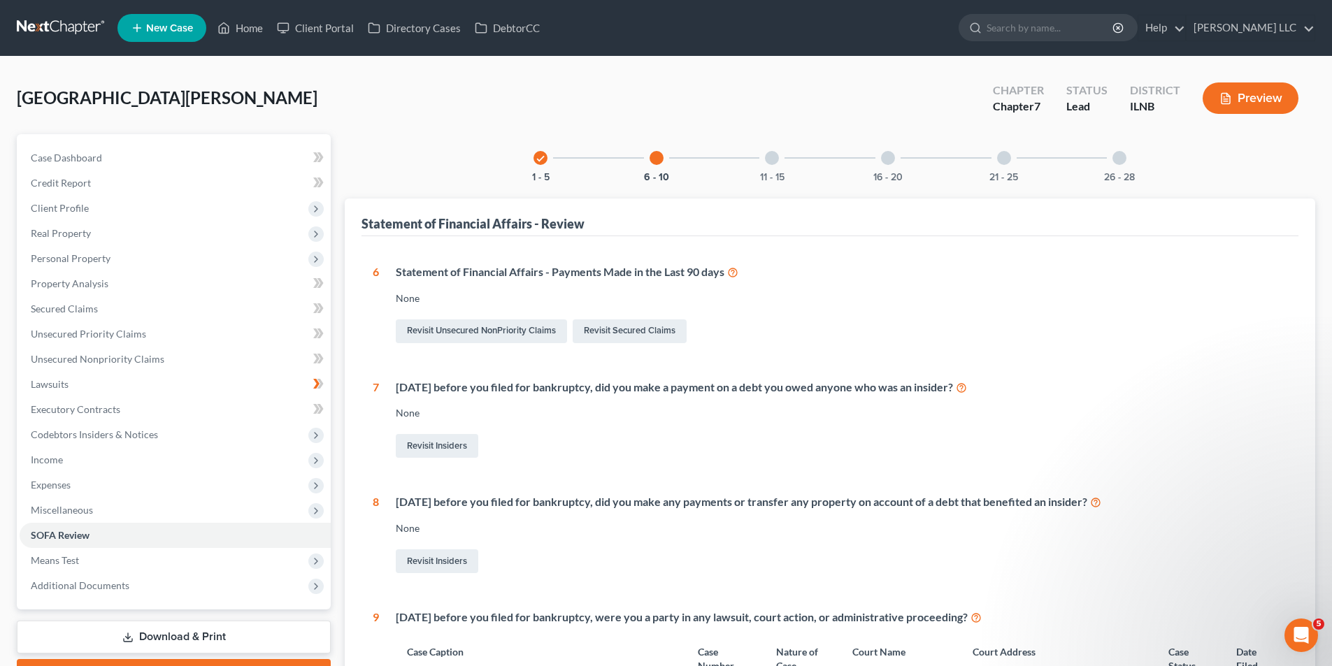
click at [967, 387] on icon at bounding box center [961, 386] width 11 height 13
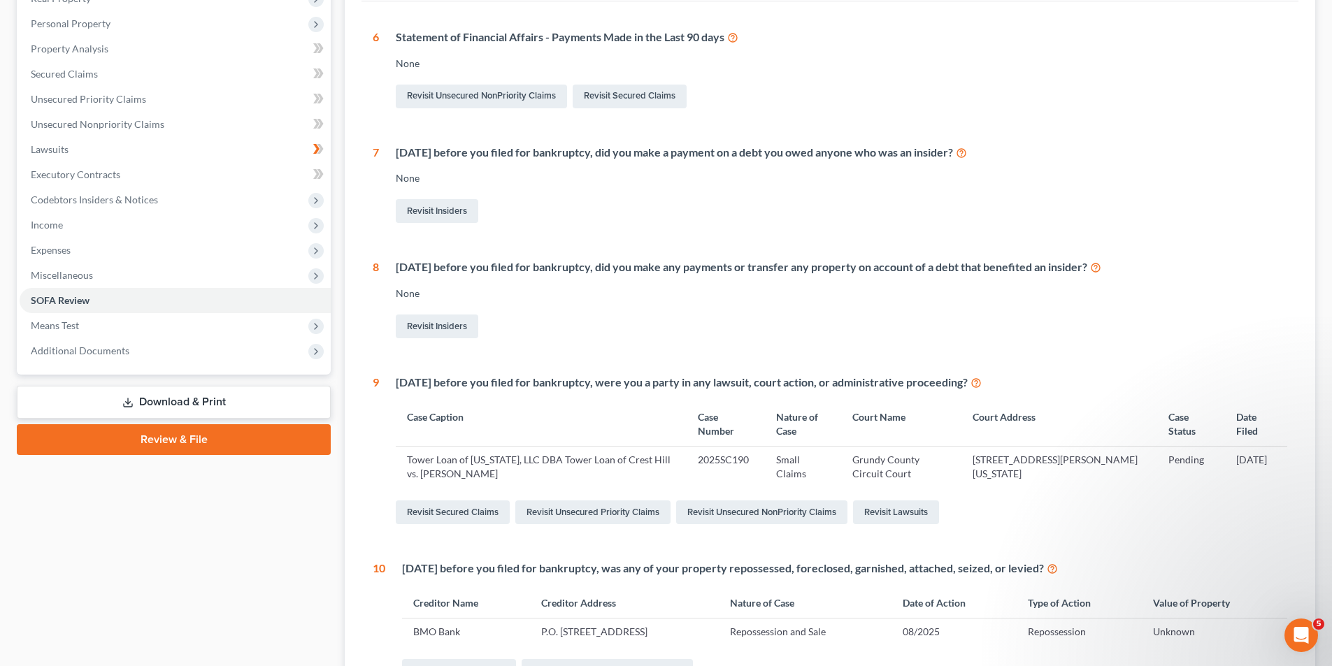
scroll to position [280, 0]
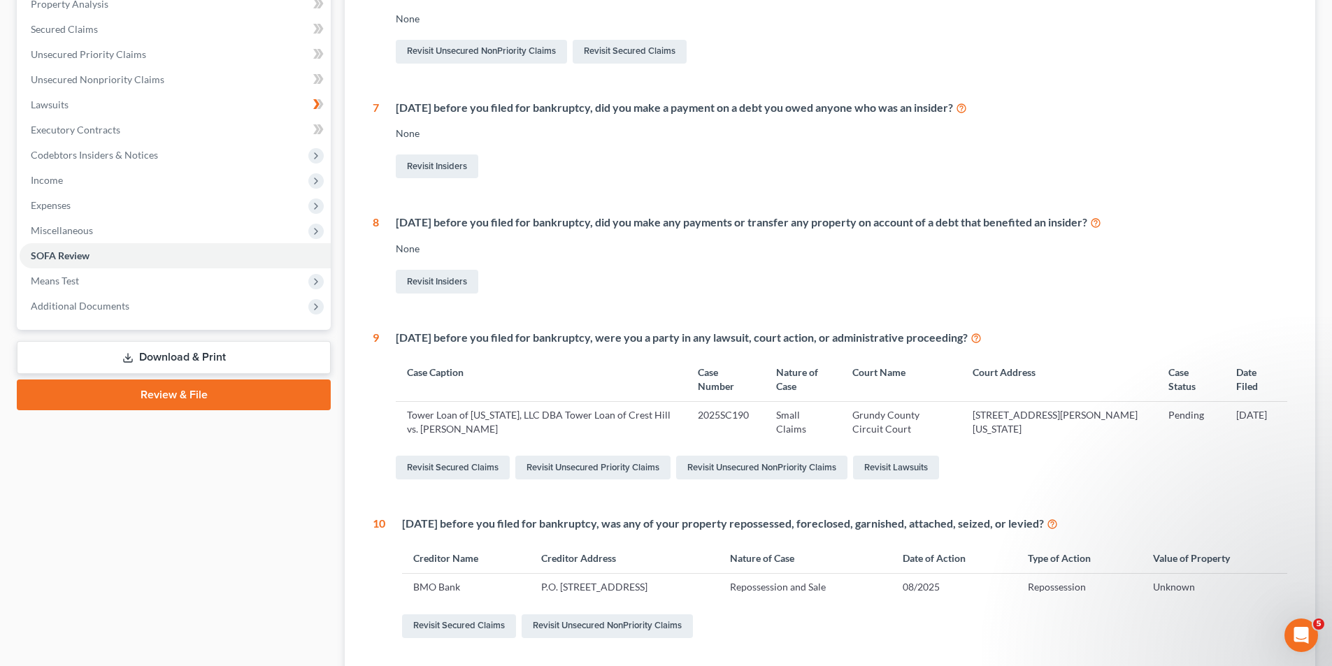
click at [982, 333] on icon at bounding box center [975, 337] width 11 height 13
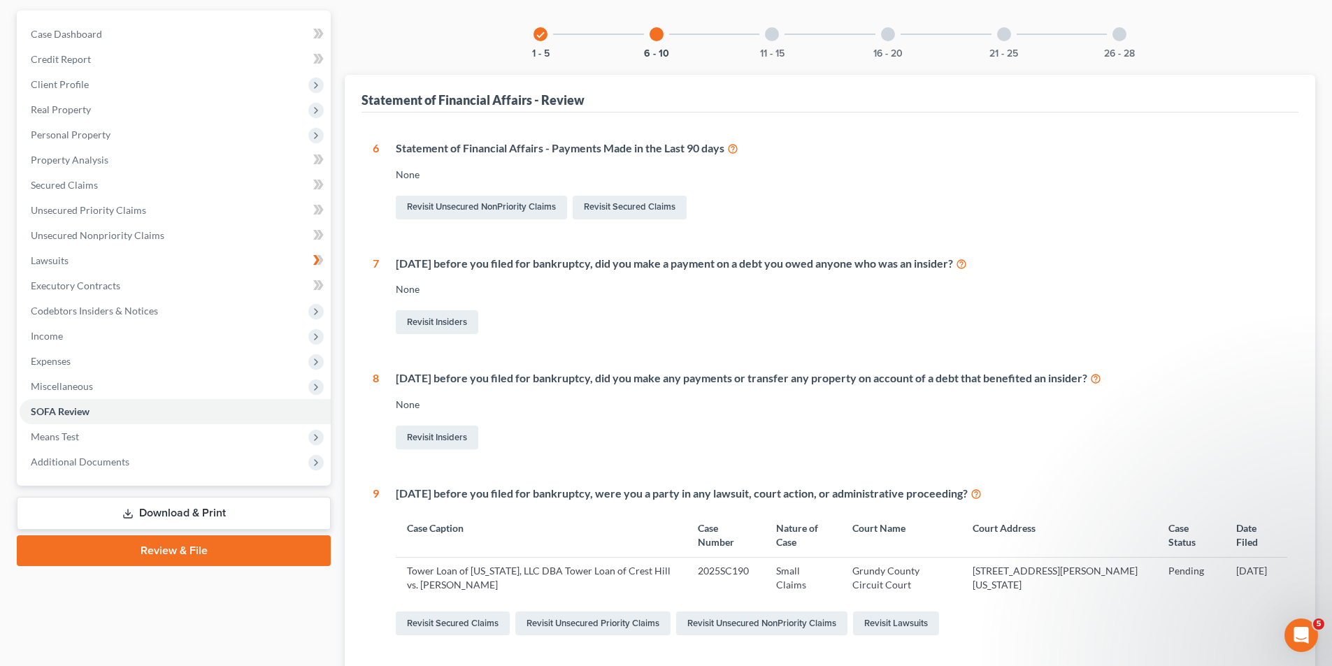
scroll to position [123, 0]
click at [762, 43] on div "11 - 15" at bounding box center [772, 35] width 48 height 48
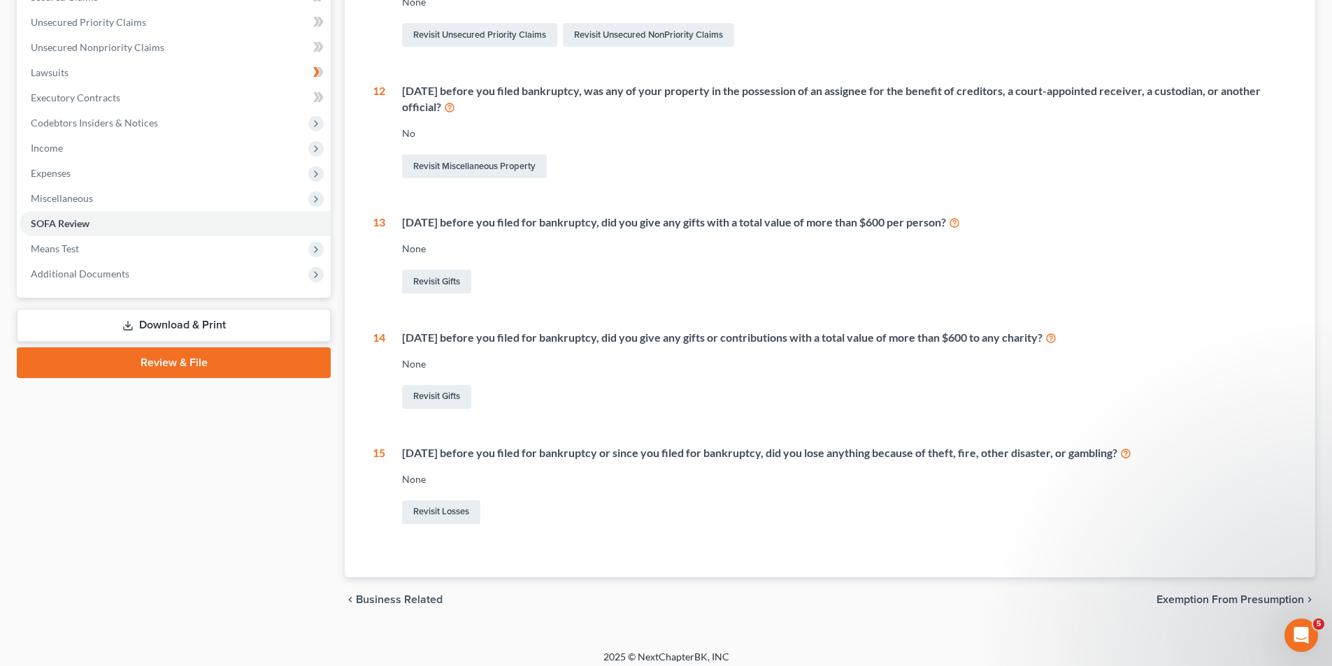
scroll to position [321, 0]
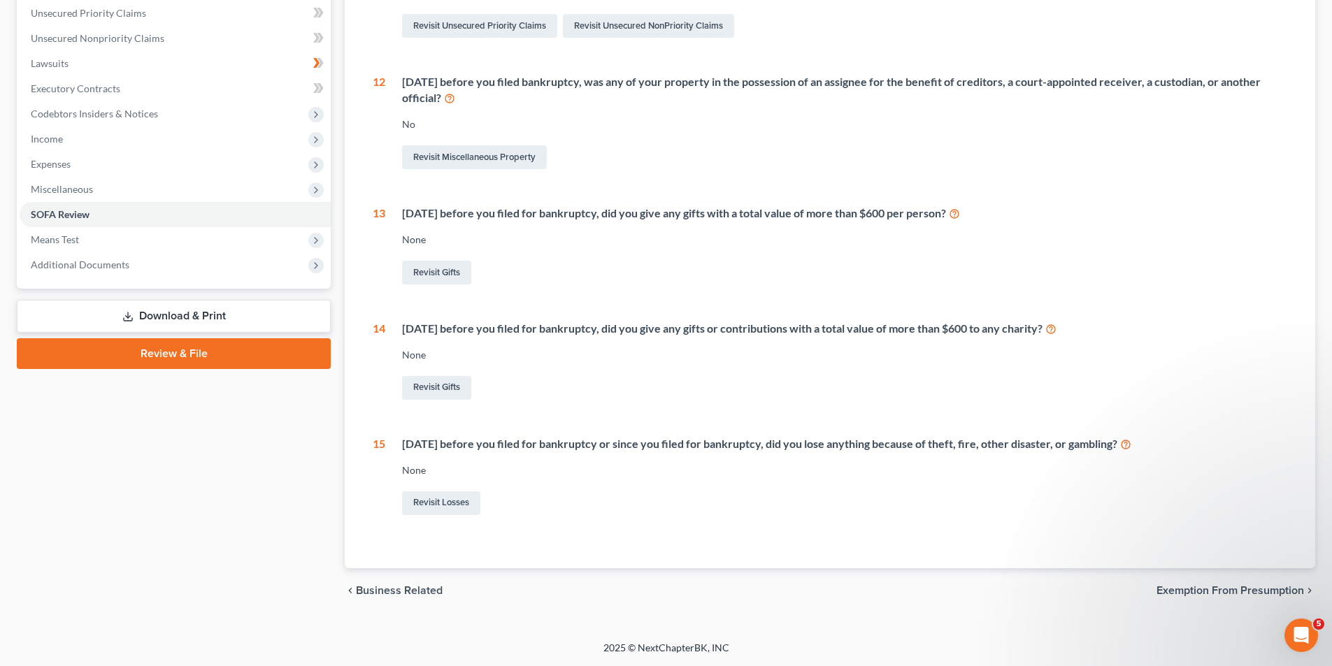
click at [1161, 592] on span "Exemption from Presumption" at bounding box center [1230, 590] width 148 height 11
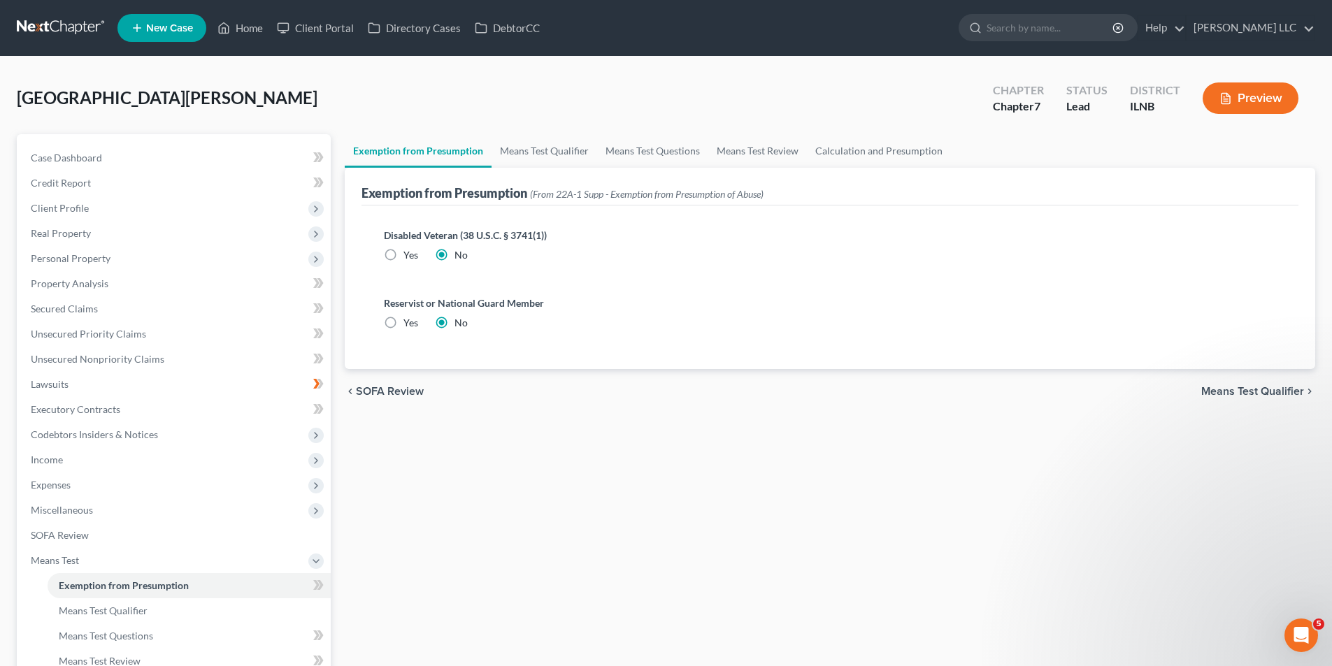
click at [1235, 390] on span "Means Test Qualifier" at bounding box center [1252, 391] width 103 height 11
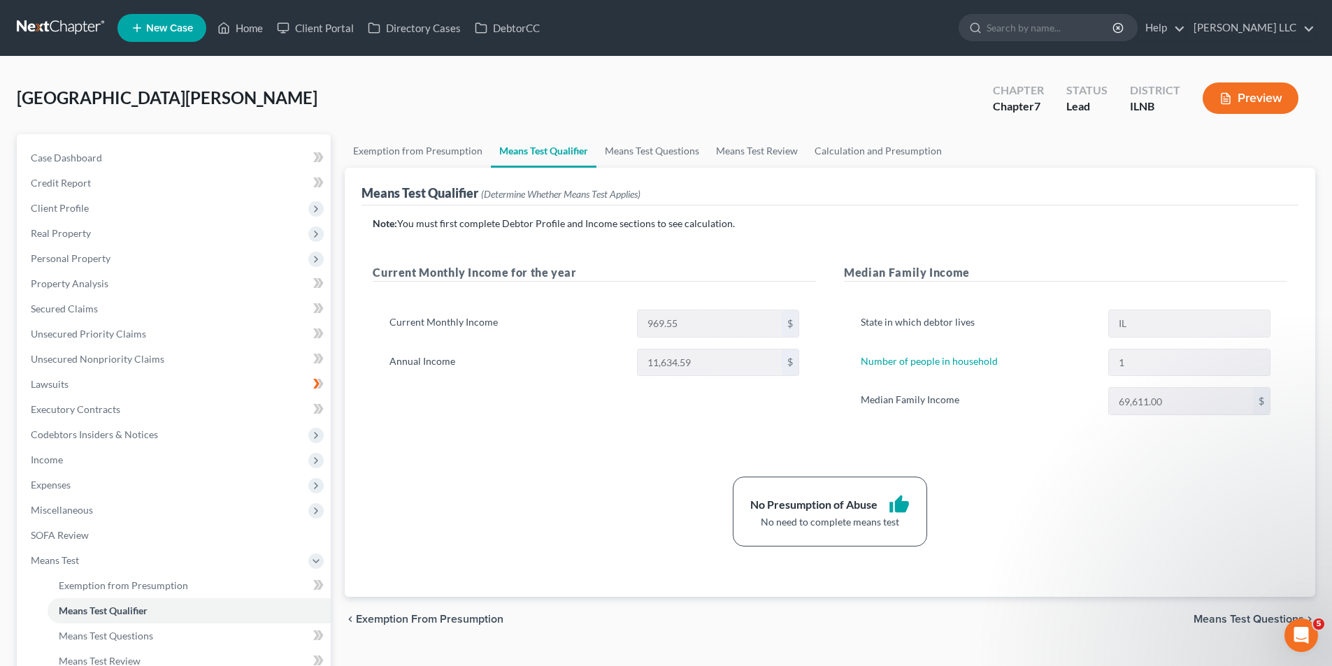
click at [1258, 618] on span "Means Test Questions" at bounding box center [1248, 619] width 110 height 11
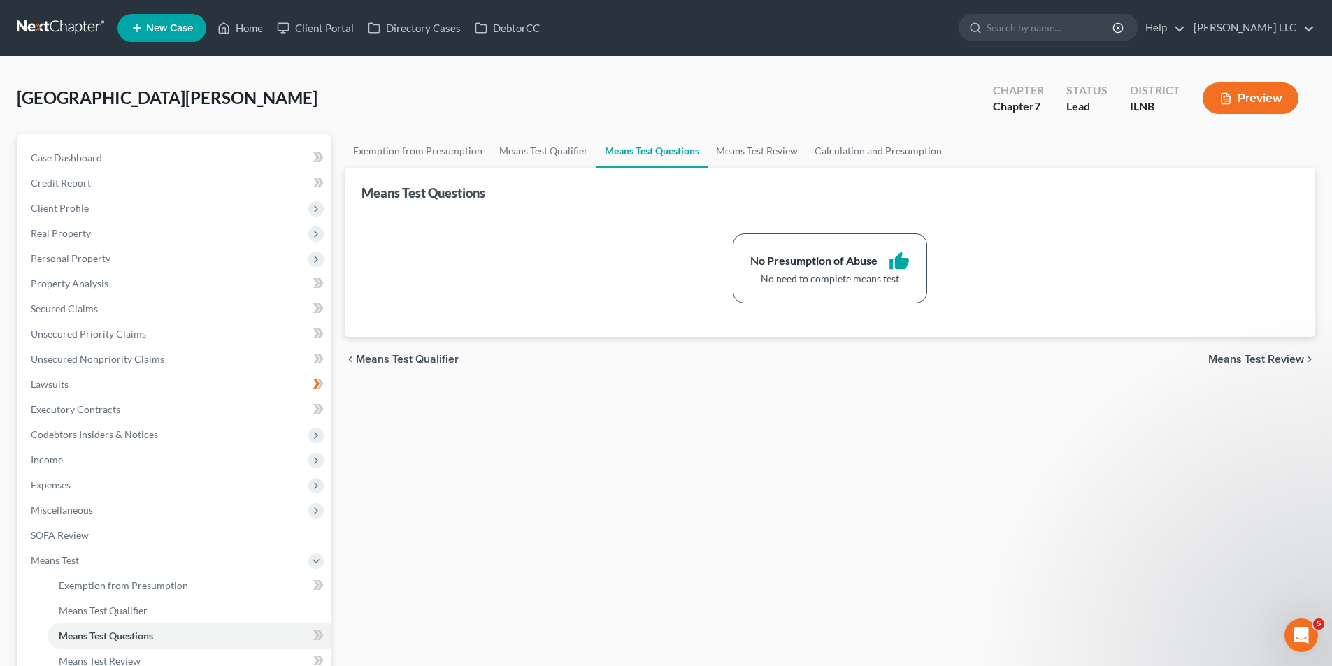
click at [1251, 349] on div "chevron_left Means Test Qualifier Means Test Review chevron_right" at bounding box center [830, 359] width 970 height 45
click at [1250, 354] on span "Means Test Review" at bounding box center [1256, 359] width 96 height 11
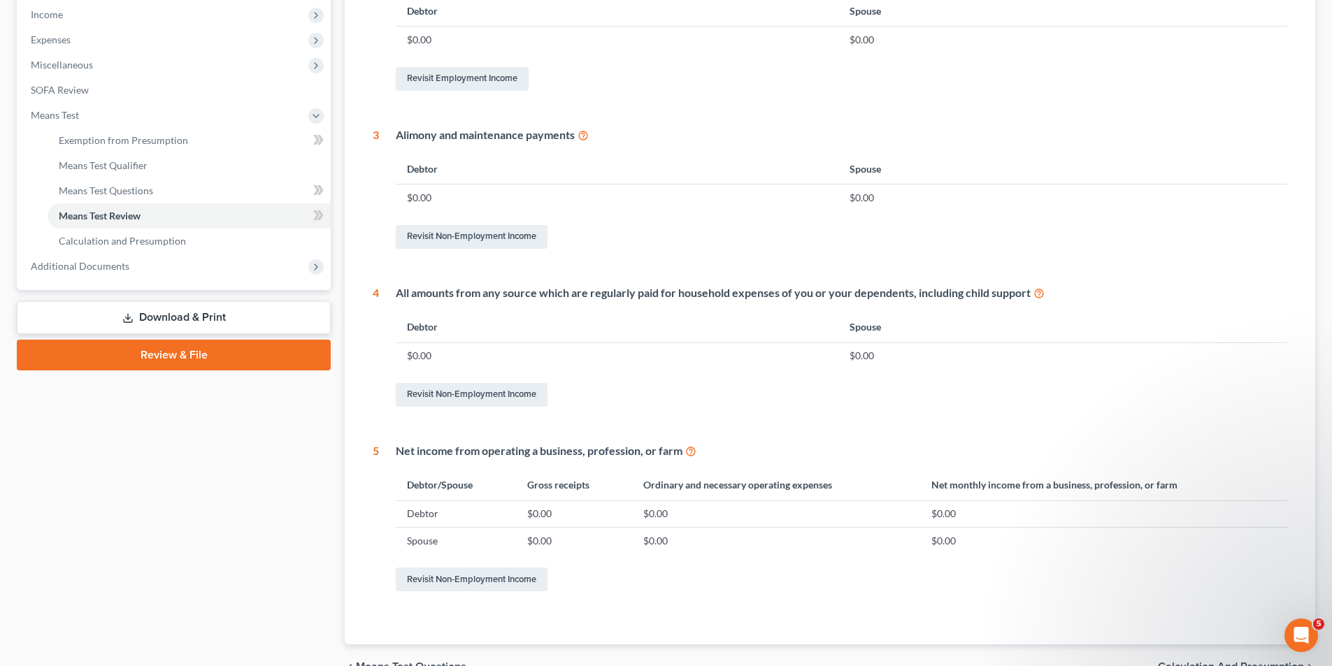
scroll to position [242, 0]
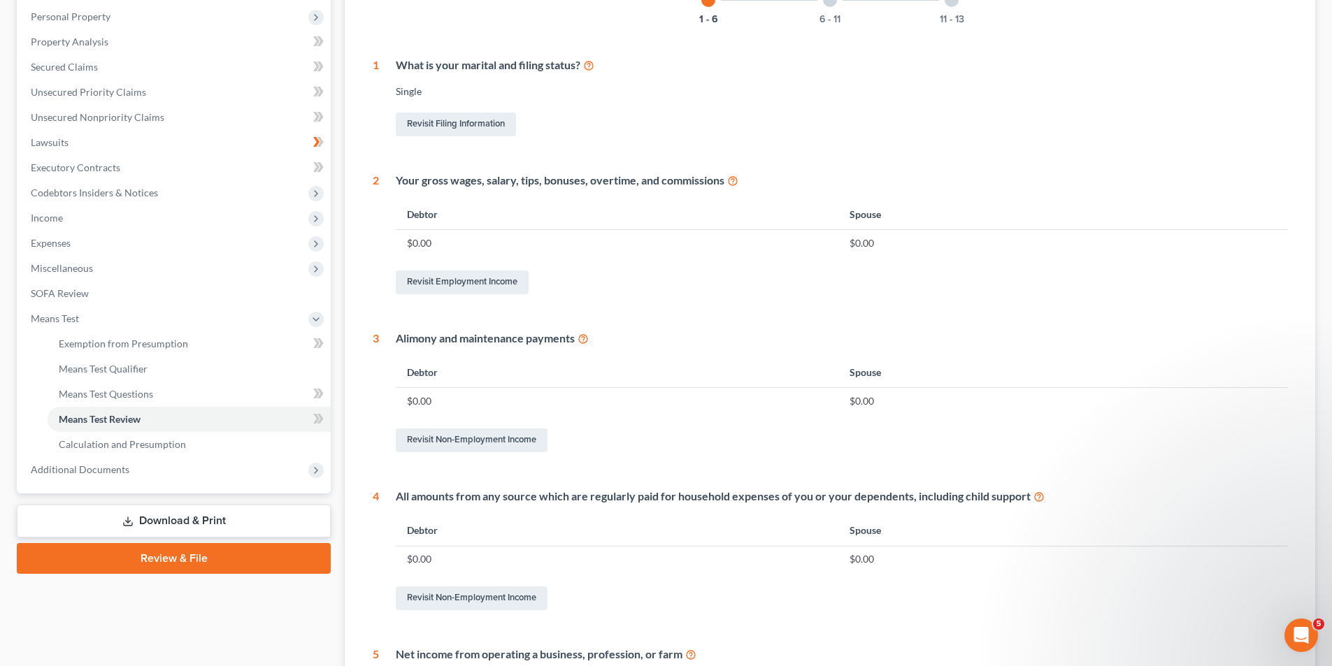
click at [831, 11] on div "6 - 11" at bounding box center [830, 0] width 48 height 48
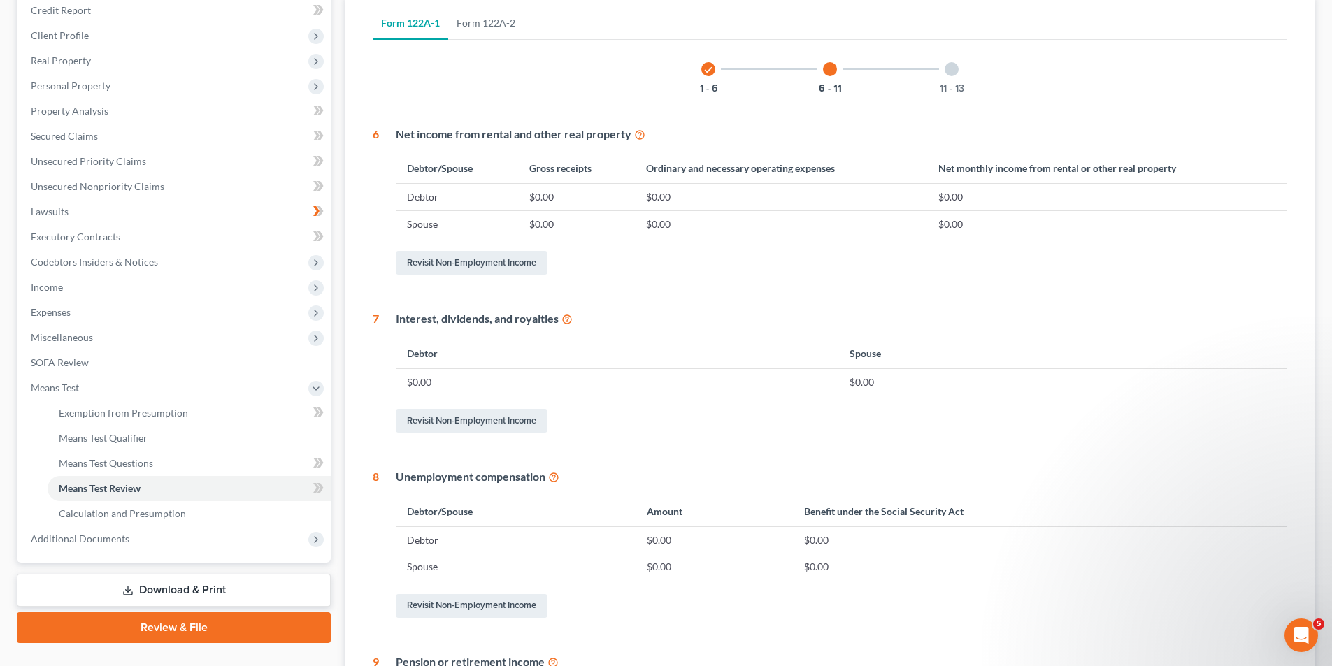
scroll to position [172, 0]
click at [946, 85] on button "11 - 13" at bounding box center [952, 90] width 24 height 10
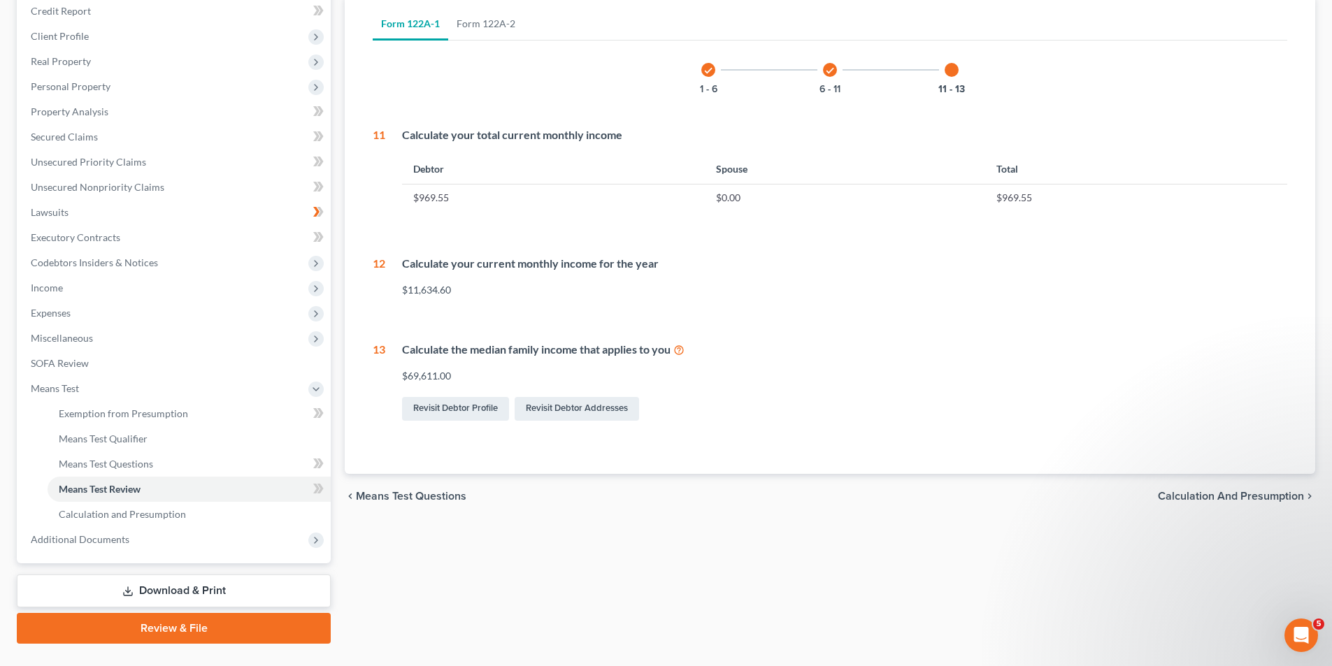
click at [1194, 494] on span "Calculation and Presumption" at bounding box center [1231, 496] width 146 height 11
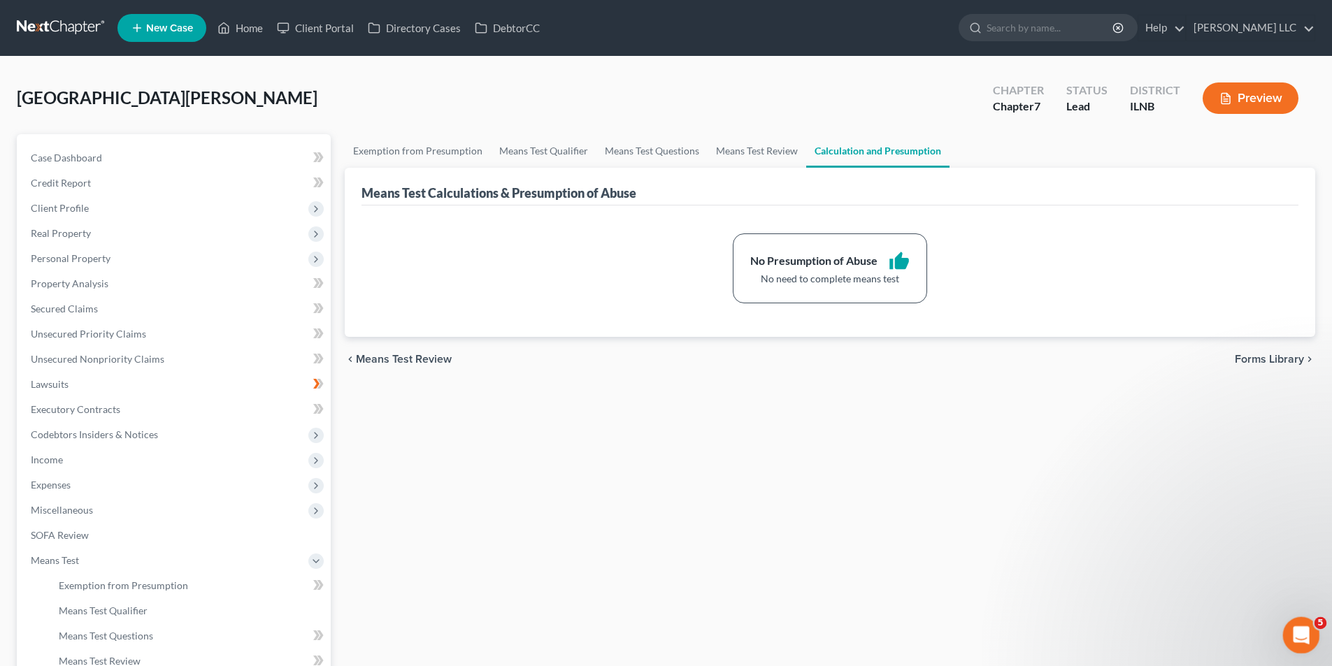
click at [1302, 628] on icon "Open Intercom Messenger" at bounding box center [1299, 633] width 23 height 23
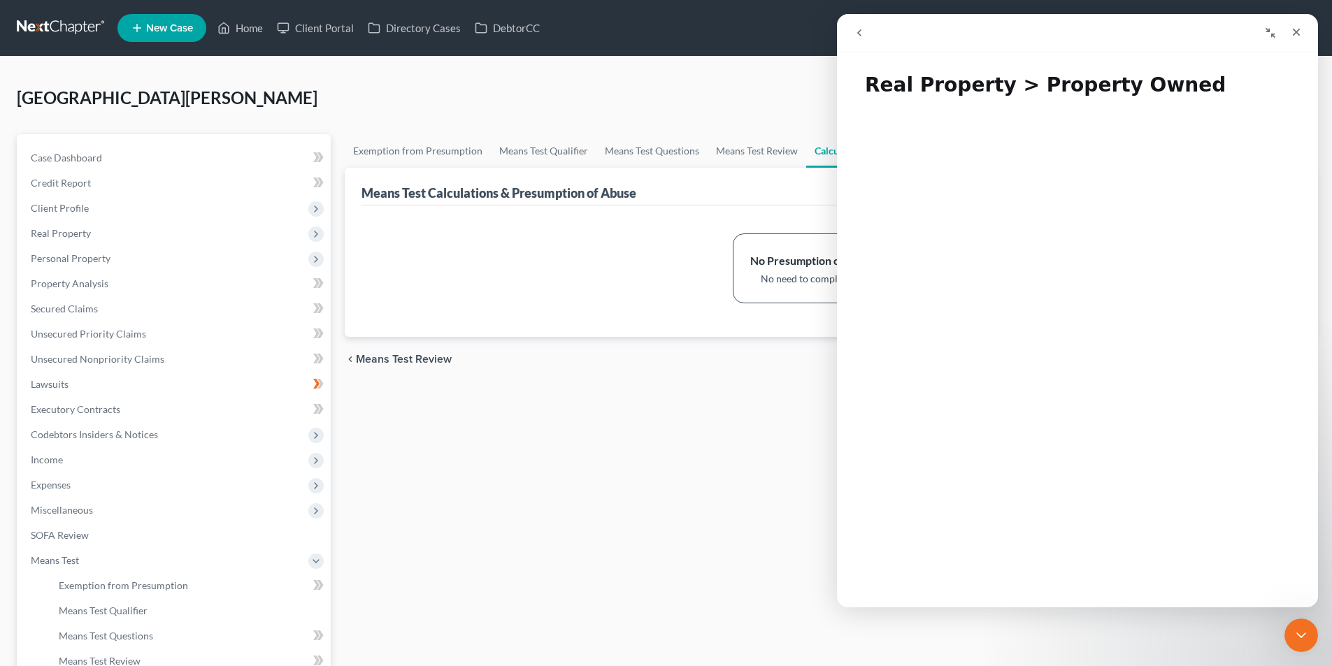
click at [850, 32] on button "go back" at bounding box center [859, 33] width 27 height 27
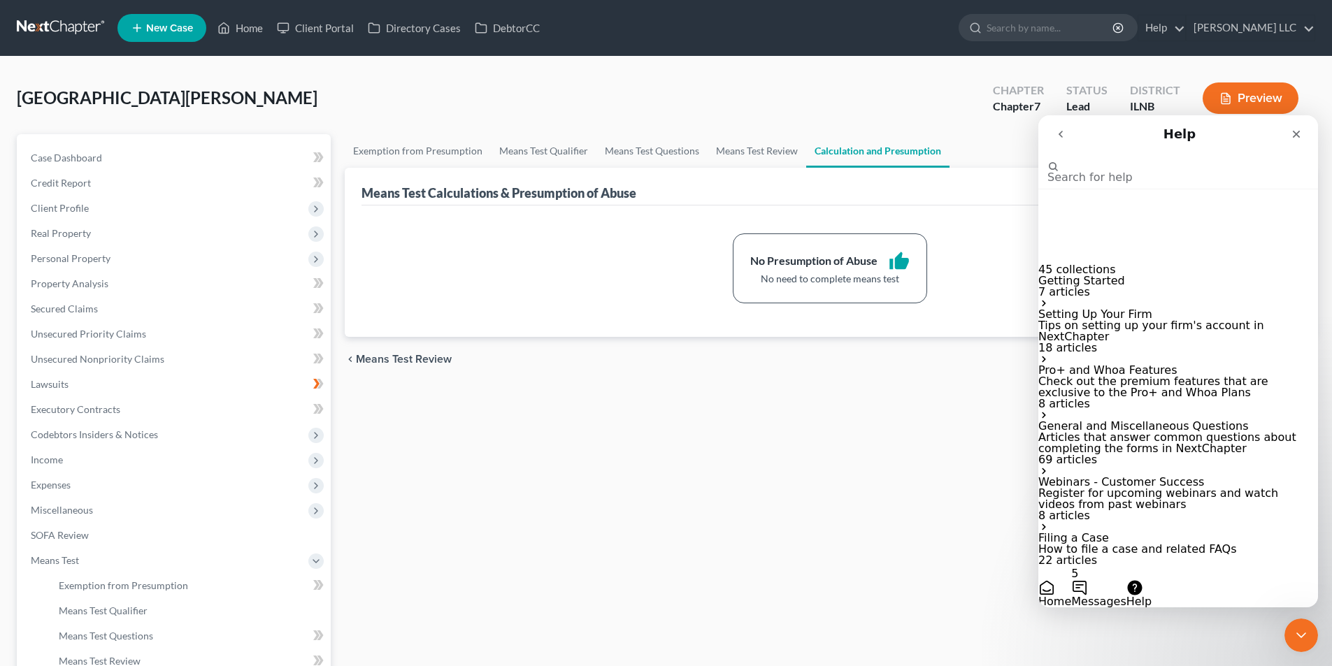
click at [1103, 161] on input "Search for help" at bounding box center [1117, 154] width 140 height 13
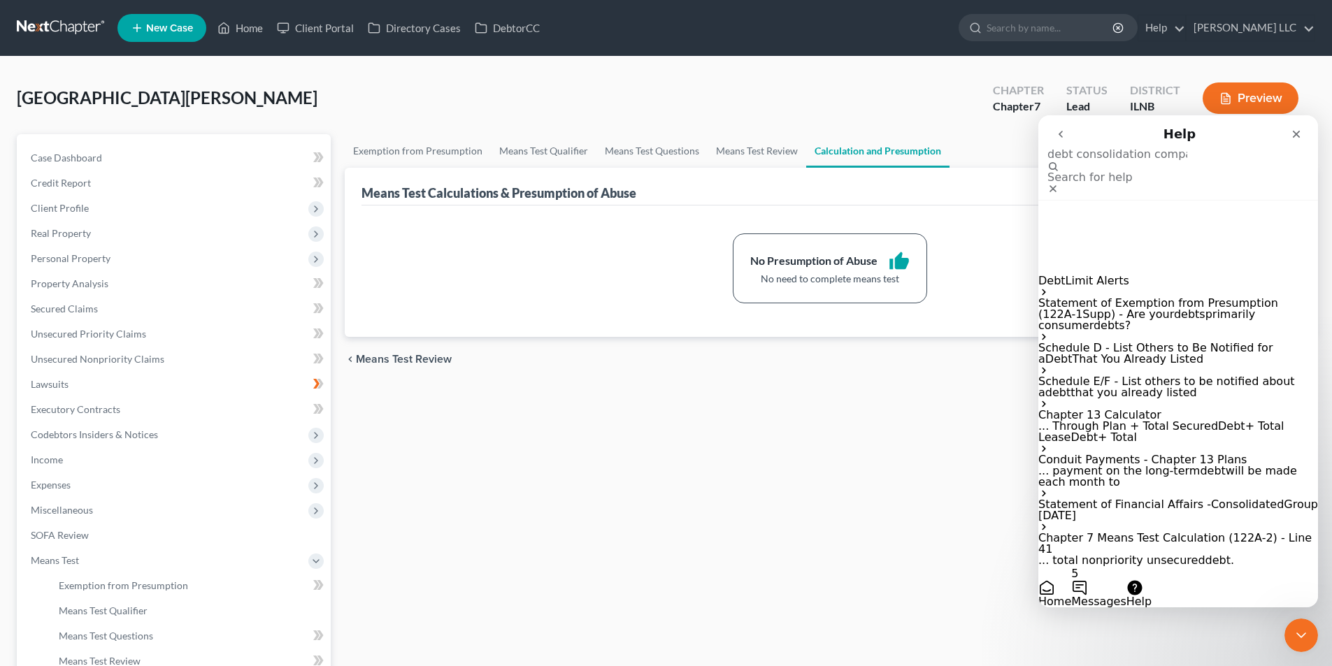
scroll to position [138, 0]
type input "debt consolidation company"
click at [1309, 141] on nav "Help debt consolidation company Search for help" at bounding box center [1178, 157] width 280 height 85
click at [47, 332] on span "Unsecured Priority Claims" at bounding box center [88, 334] width 115 height 12
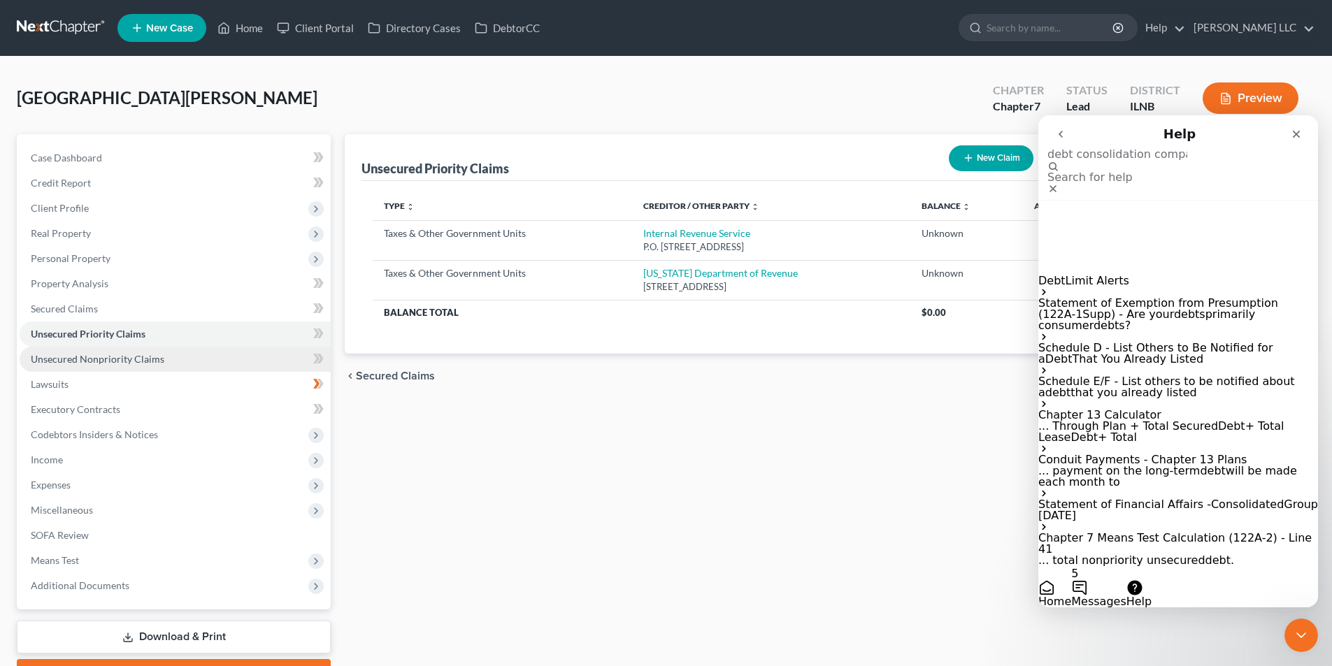
click at [76, 364] on span "Unsecured Nonpriority Claims" at bounding box center [98, 359] width 134 height 12
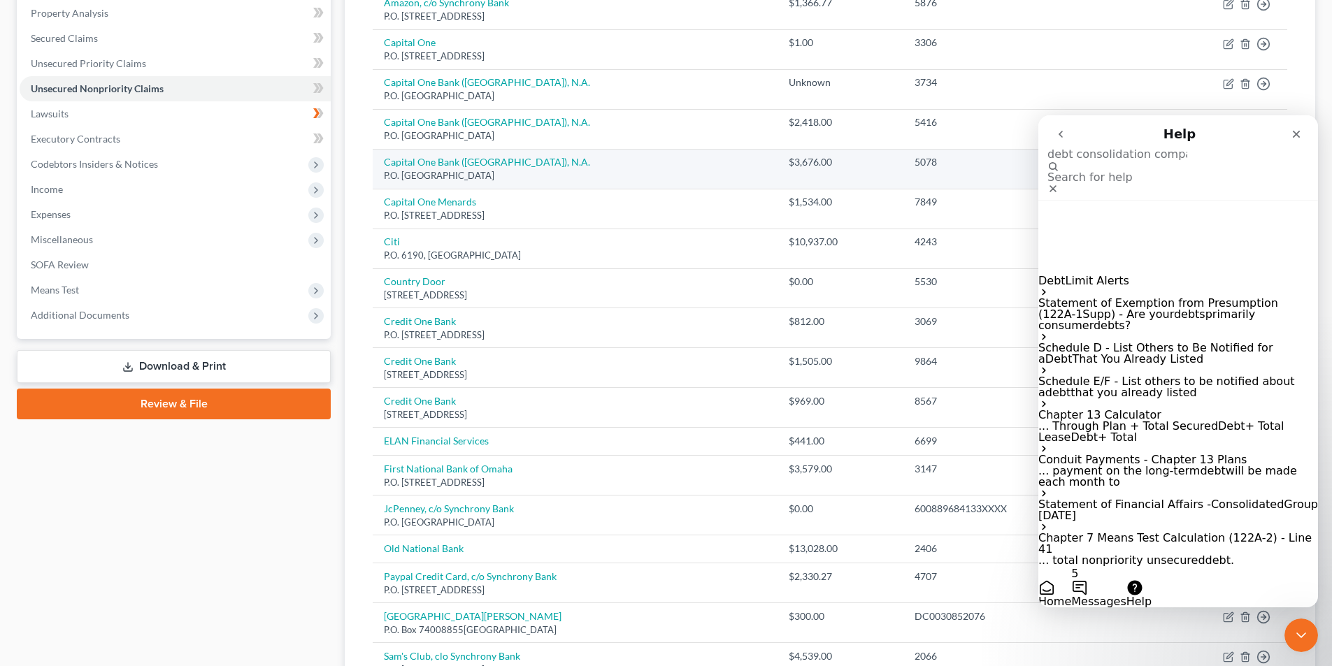
scroll to position [280, 0]
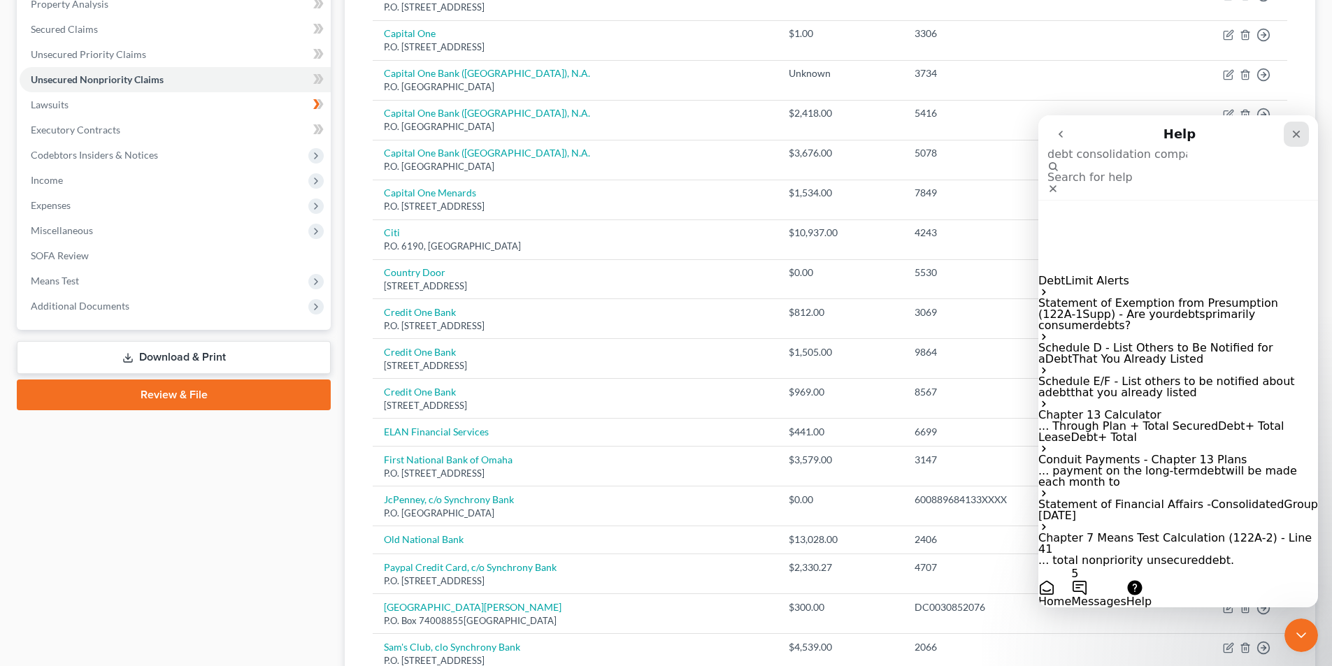
click at [1300, 144] on div "Close" at bounding box center [1296, 134] width 25 height 25
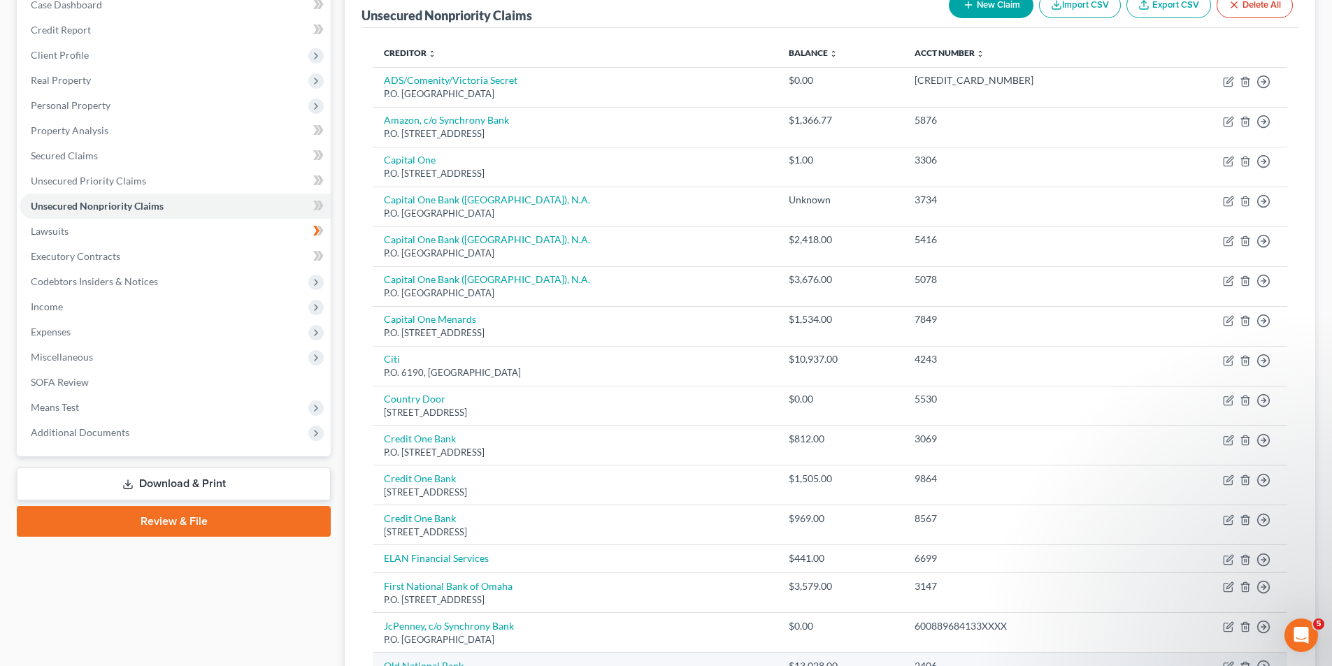
scroll to position [0, 0]
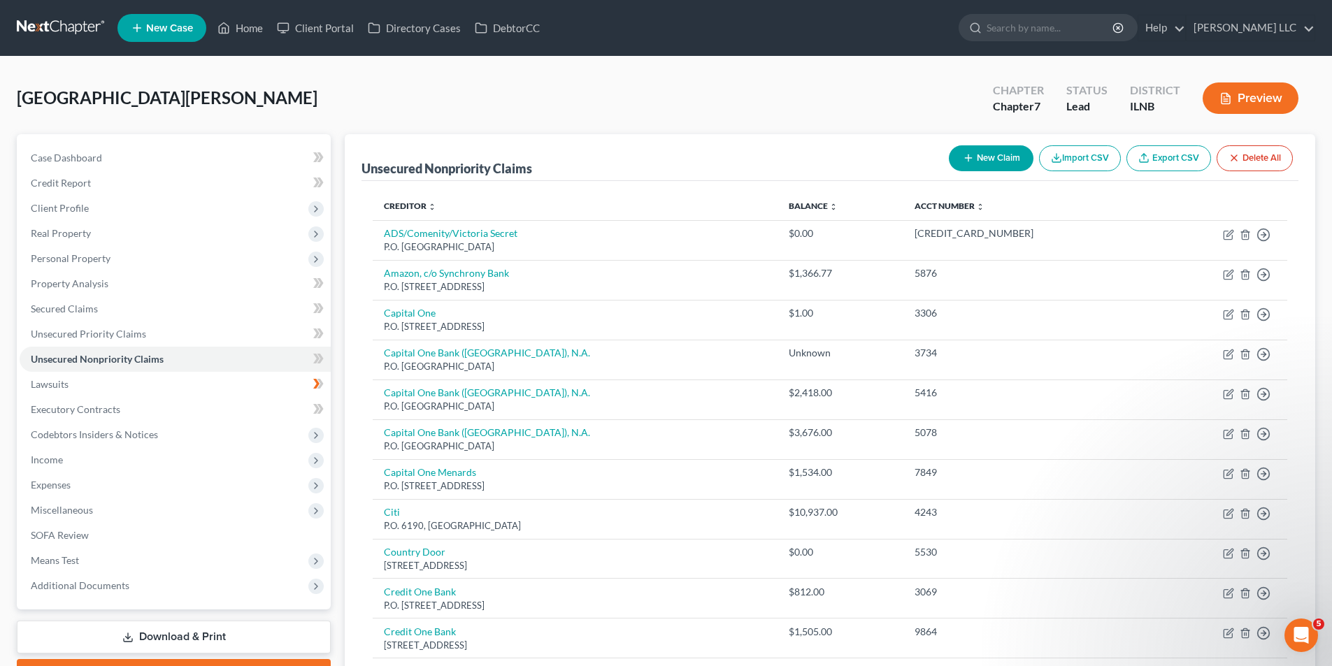
click at [1004, 156] on button "New Claim" at bounding box center [991, 158] width 85 height 26
select select "0"
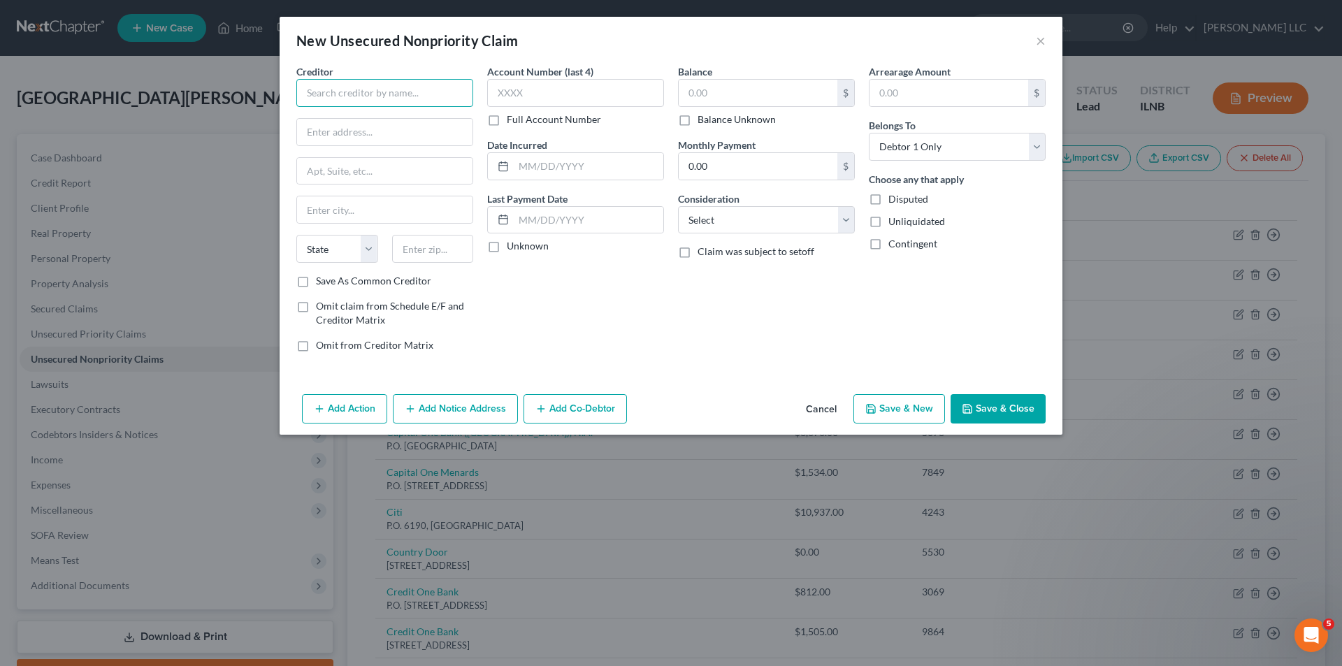
click at [388, 86] on input "text" at bounding box center [384, 93] width 177 height 28
click at [310, 90] on input "text" at bounding box center [384, 93] width 177 height 28
click at [1042, 34] on button "×" at bounding box center [1041, 40] width 10 height 17
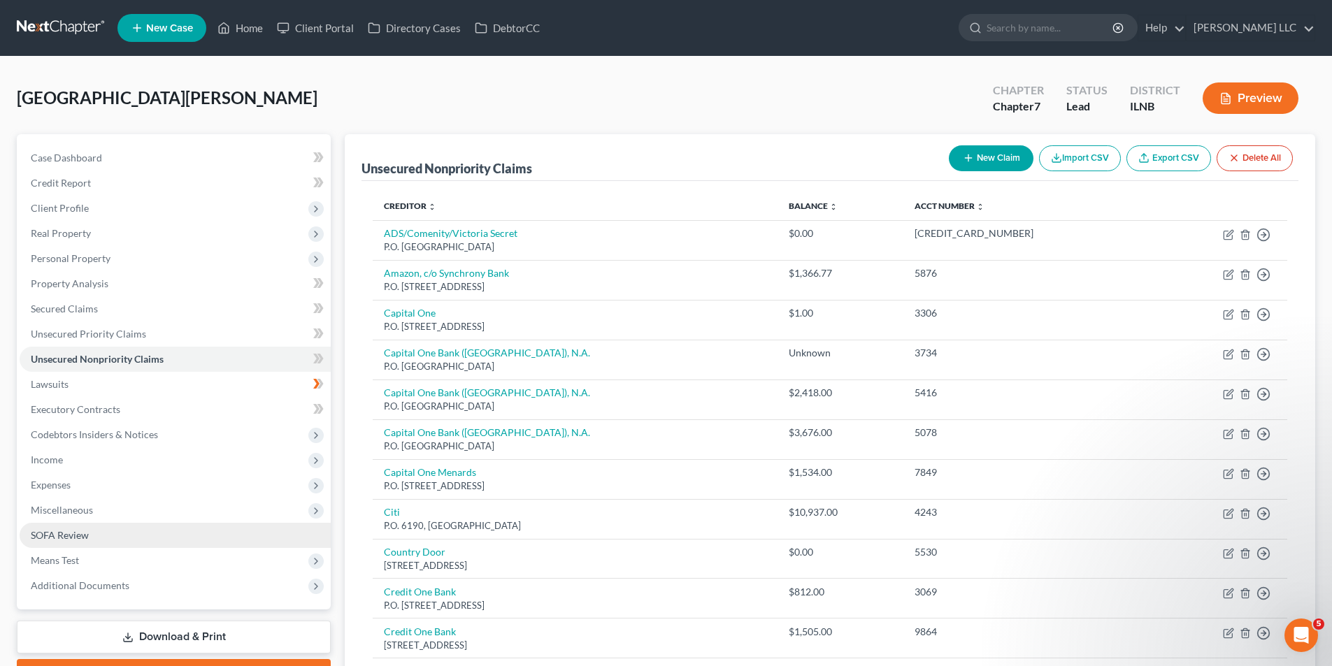
click at [51, 538] on span "SOFA Review" at bounding box center [60, 535] width 58 height 12
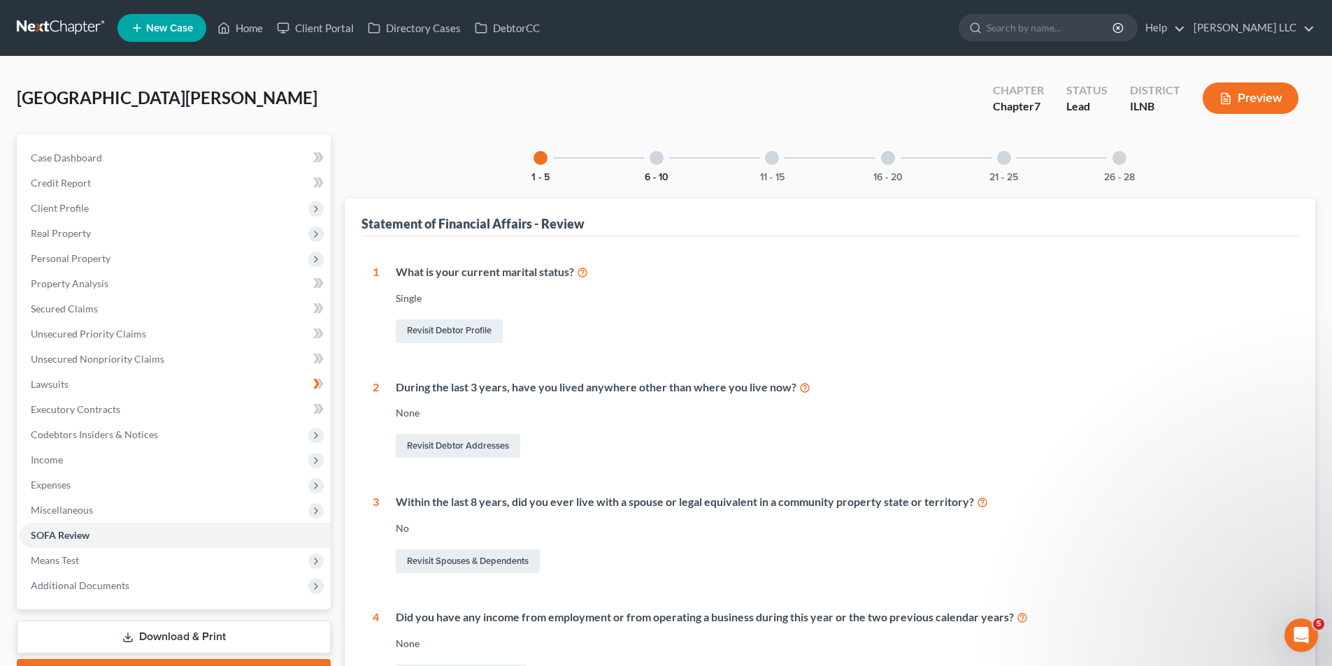
click at [661, 173] on button "6 - 10" at bounding box center [657, 178] width 24 height 10
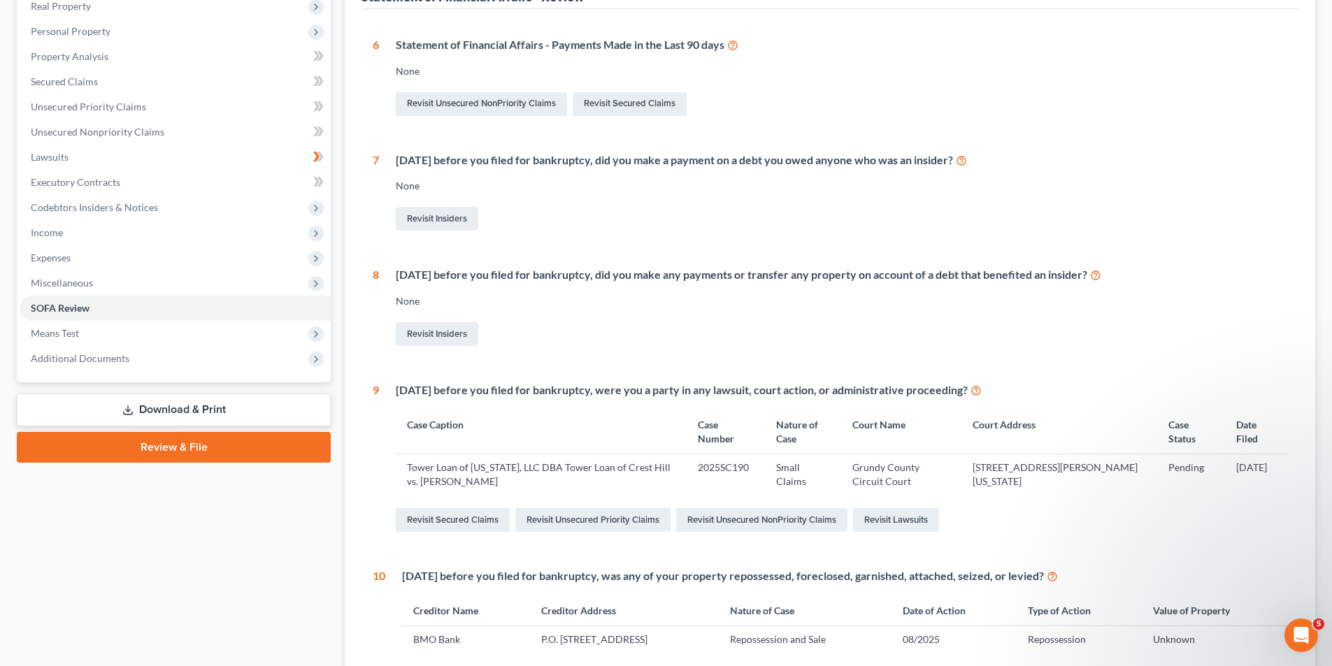
scroll to position [193, 0]
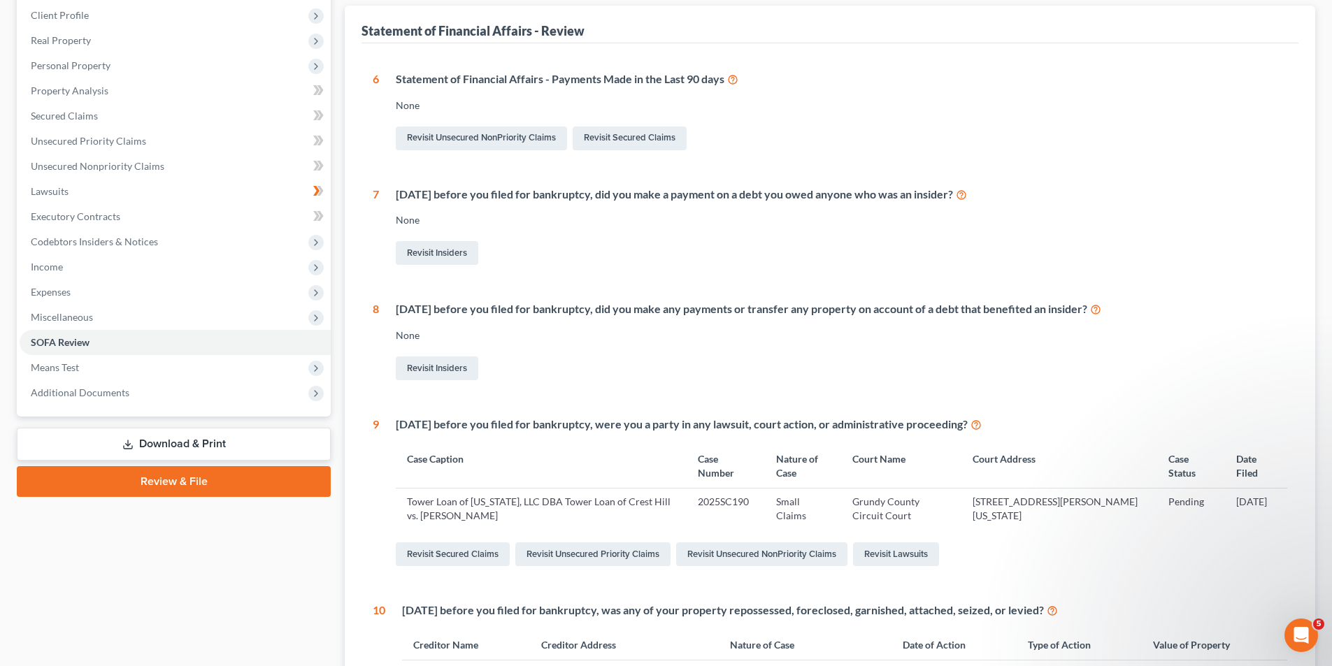
click at [982, 423] on icon at bounding box center [975, 423] width 11 height 13
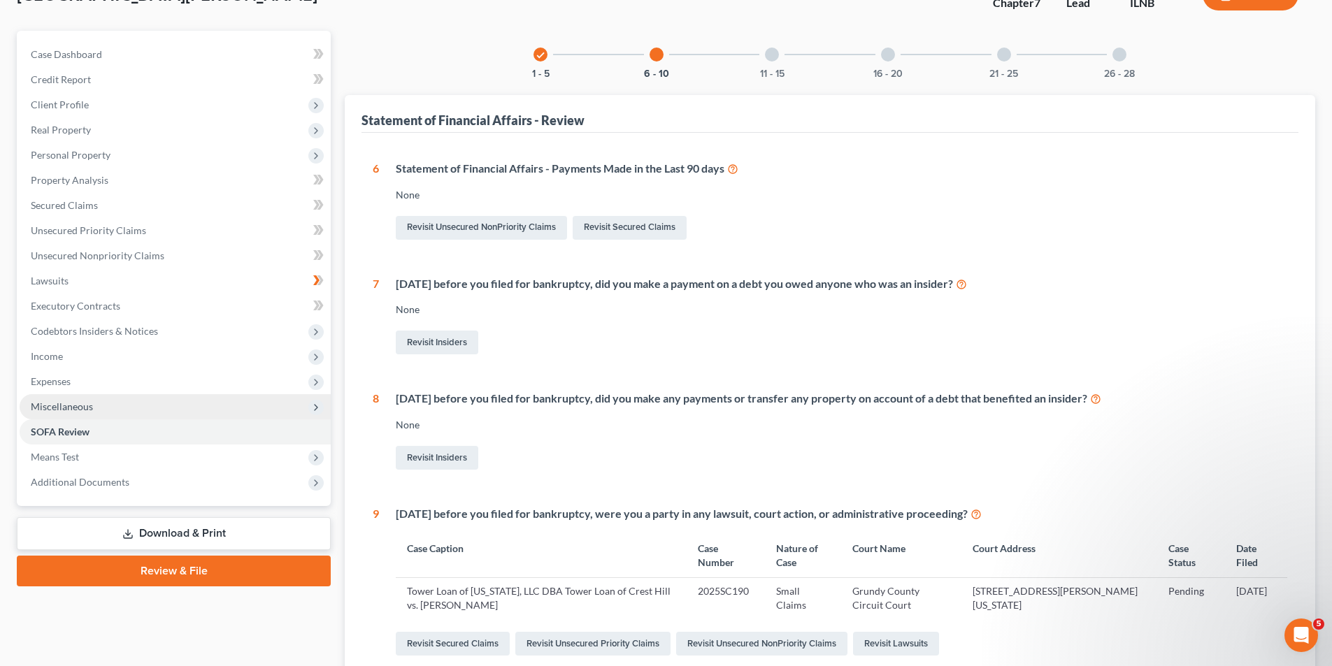
scroll to position [0, 0]
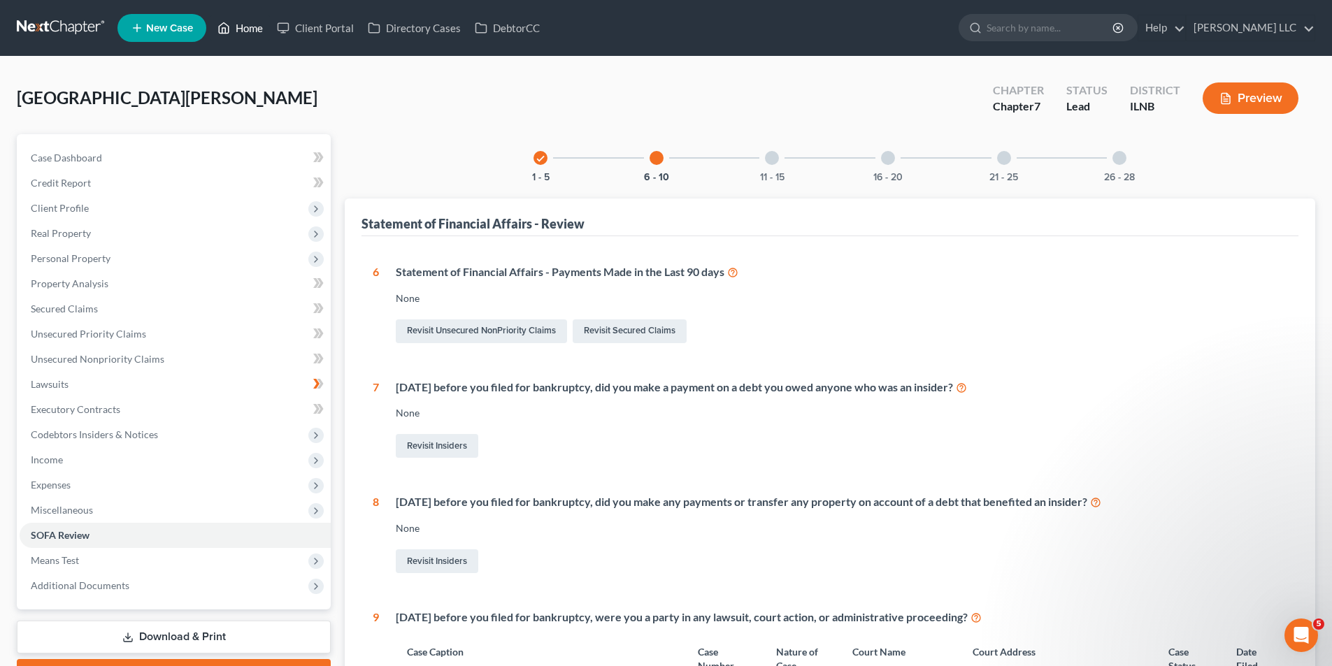
click at [252, 23] on link "Home" at bounding box center [239, 27] width 59 height 25
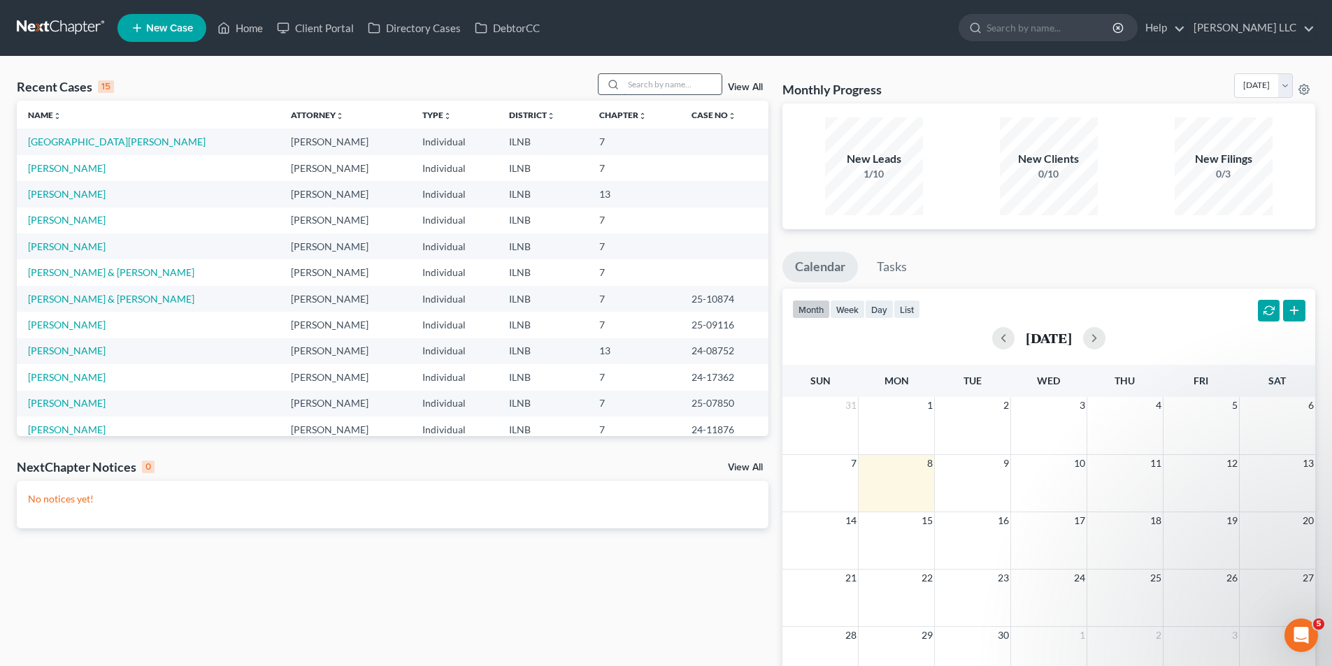
click at [694, 82] on input "search" at bounding box center [673, 84] width 98 height 20
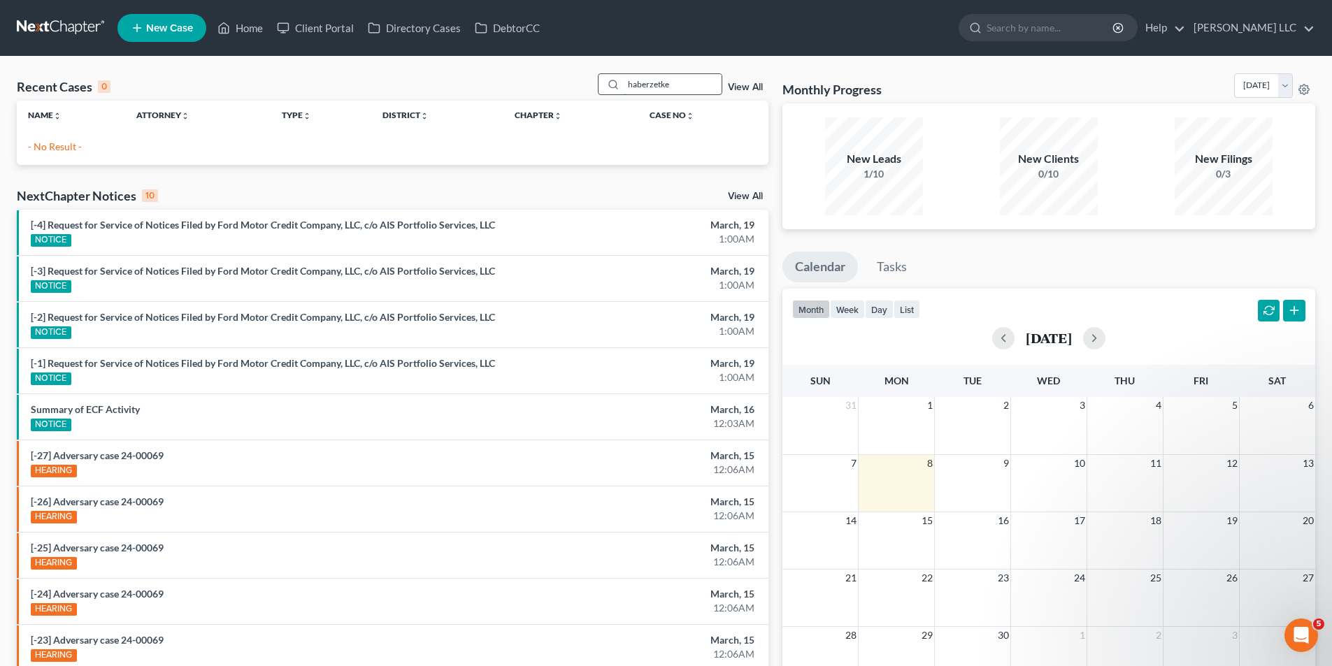
type input "haberzetke"
drag, startPoint x: 674, startPoint y: 85, endPoint x: 575, endPoint y: 73, distance: 100.0
click at [575, 78] on div "Recent Cases 0 haberzetke View All" at bounding box center [393, 86] width 752 height 27
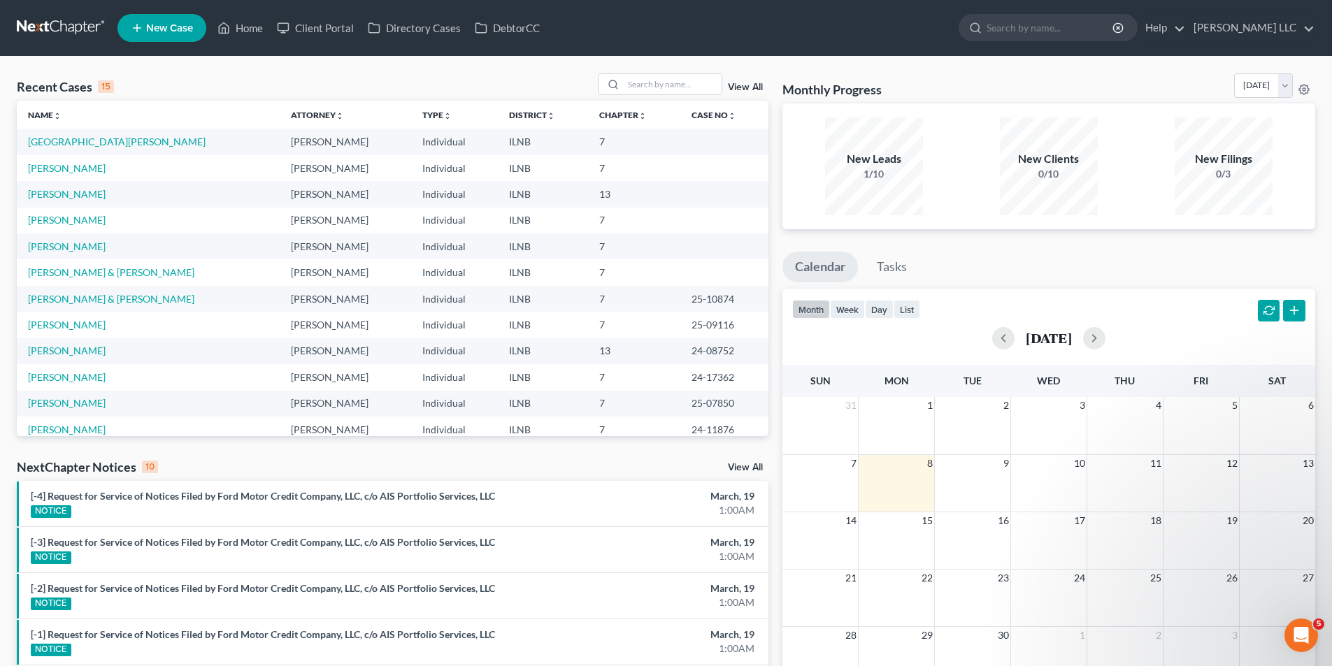
click at [136, 35] on icon at bounding box center [137, 28] width 13 height 17
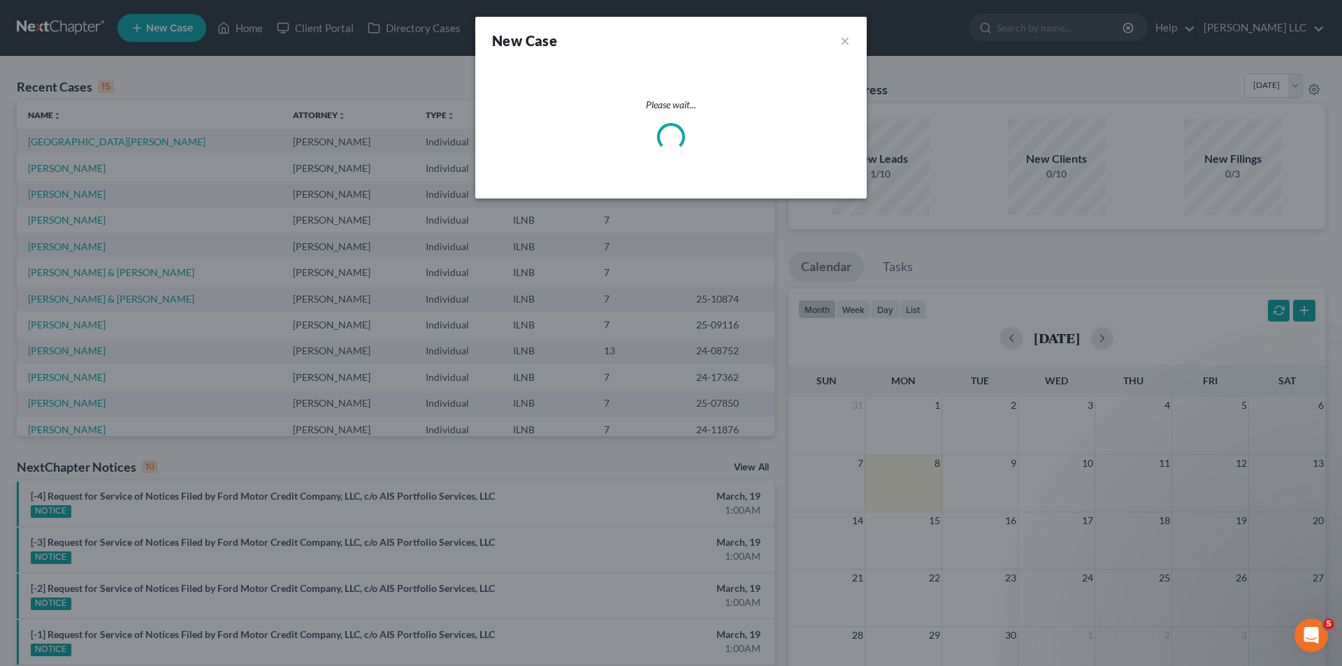
select select "25"
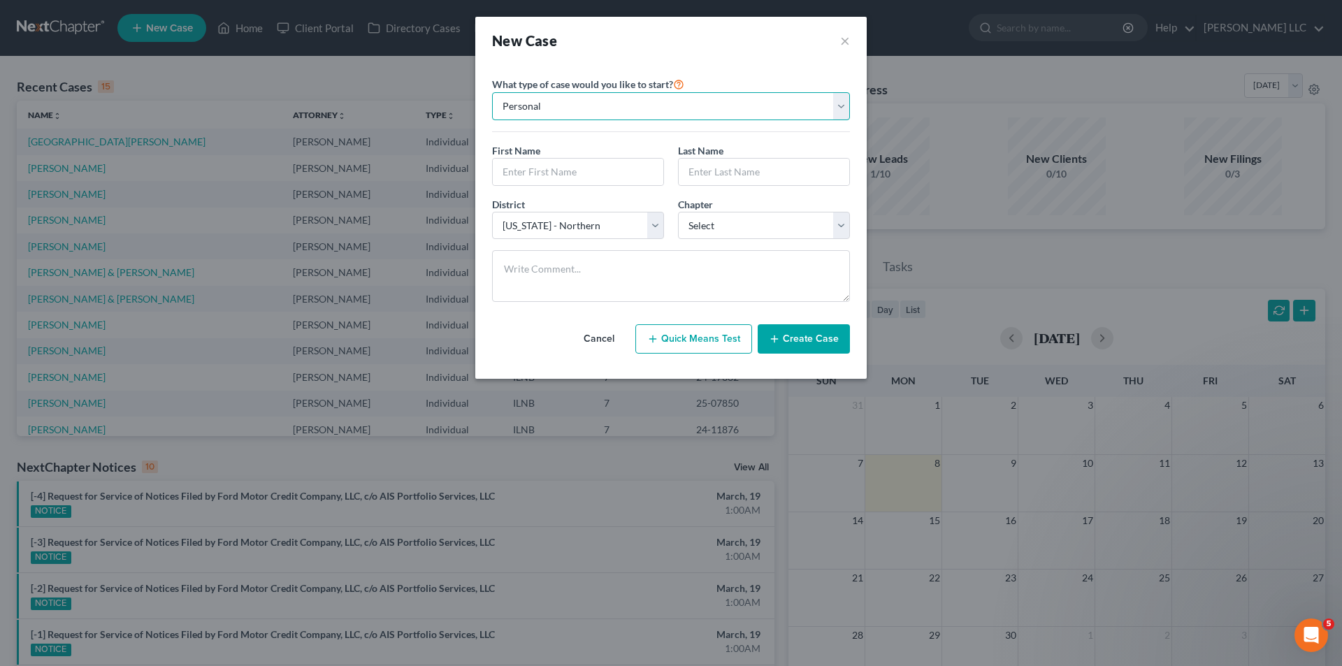
click at [631, 102] on select "Personal Business" at bounding box center [671, 106] width 358 height 28
click at [589, 168] on input "text" at bounding box center [578, 172] width 171 height 27
type input "[PERSON_NAME]"
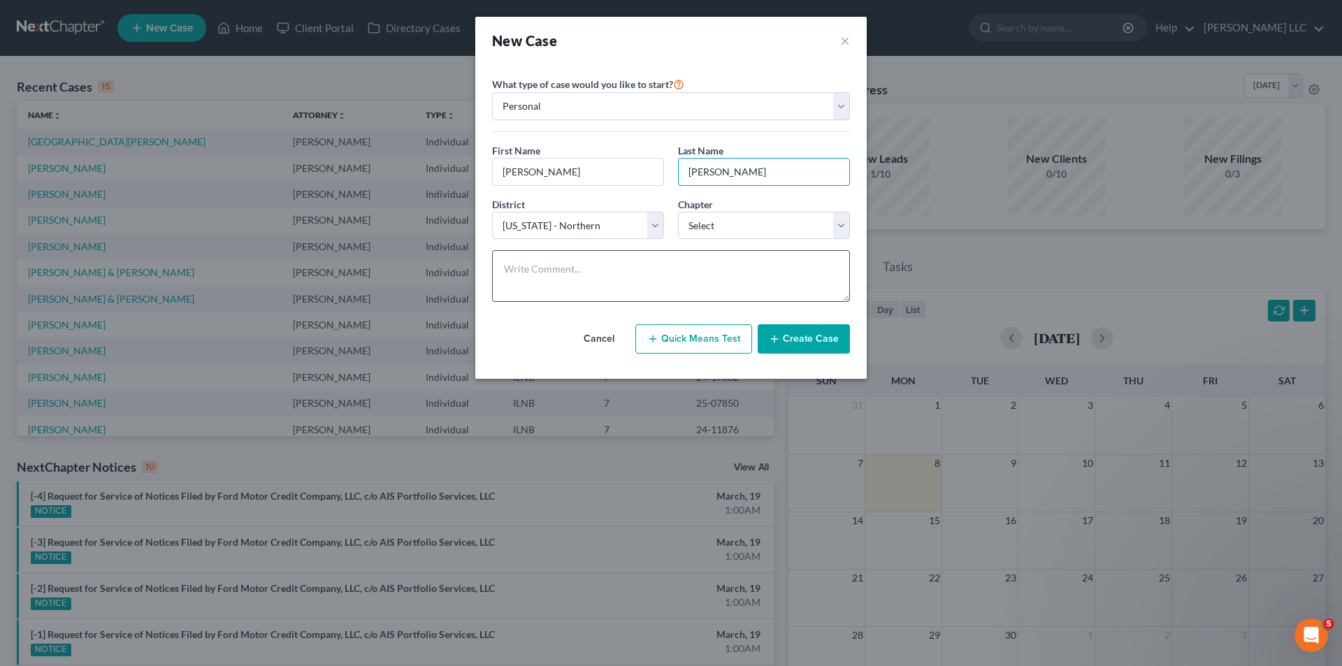
type input "[PERSON_NAME]"
click at [712, 285] on textarea at bounding box center [671, 276] width 358 height 52
click at [721, 233] on select "Select 7 11 12 13" at bounding box center [764, 226] width 172 height 28
click at [763, 192] on div "First Name * [PERSON_NAME] Last Name * [PERSON_NAME]" at bounding box center [671, 170] width 372 height 54
click at [782, 231] on select "Select 7 11 12 13" at bounding box center [764, 226] width 172 height 28
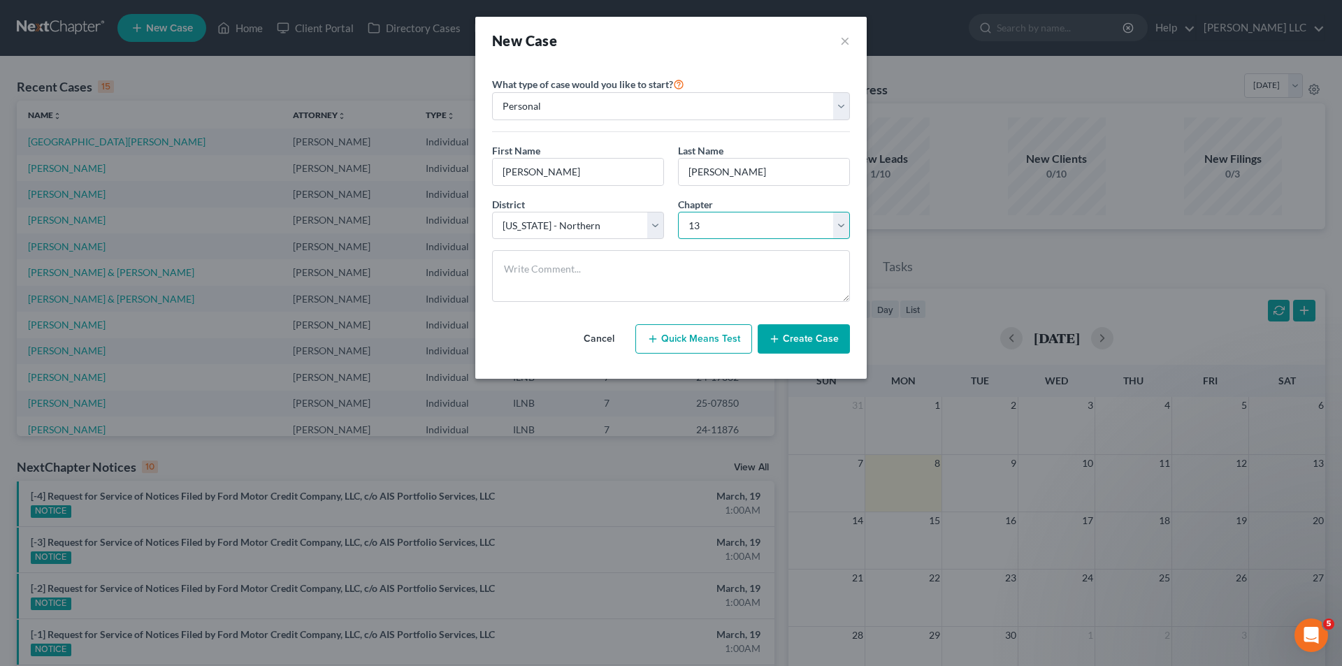
click at [678, 212] on select "Select 7 11 12 13" at bounding box center [764, 226] width 172 height 28
click at [770, 219] on select "Select 7 11 12 13" at bounding box center [764, 226] width 172 height 28
select select "0"
click at [678, 212] on select "Select 7 11 12 13" at bounding box center [764, 226] width 172 height 28
click at [709, 335] on button "Quick Means Test" at bounding box center [693, 338] width 117 height 29
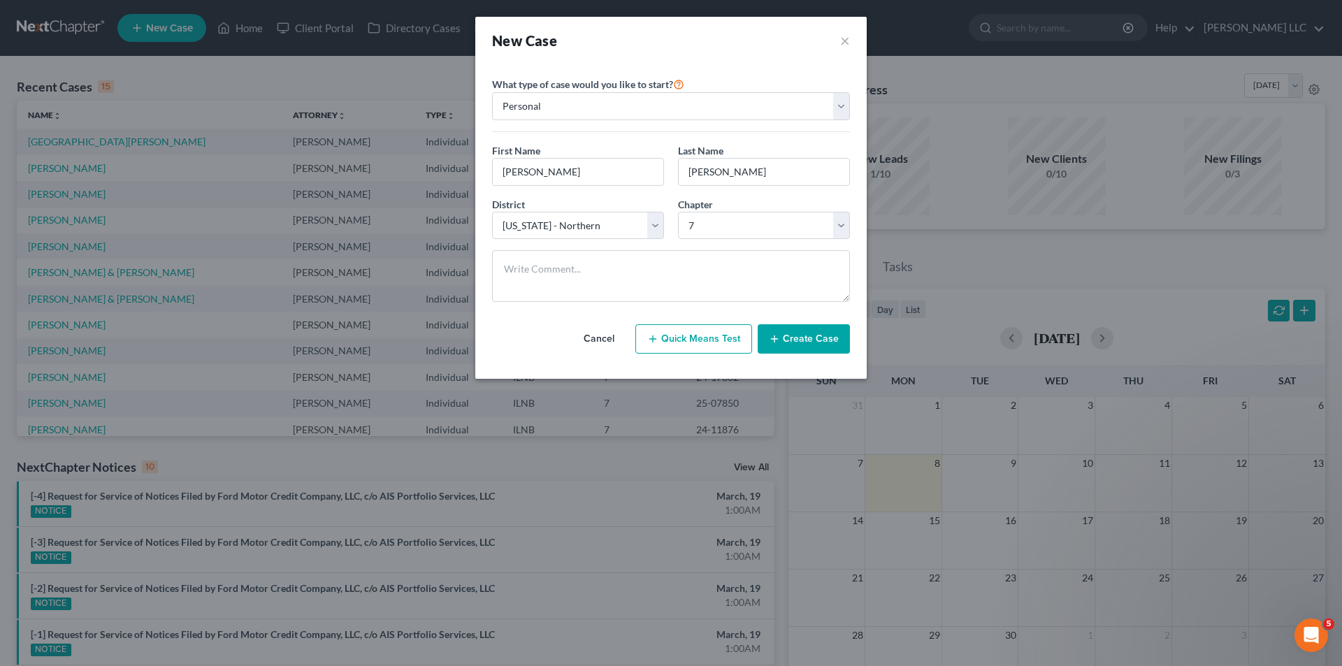
select select "14"
select select "0"
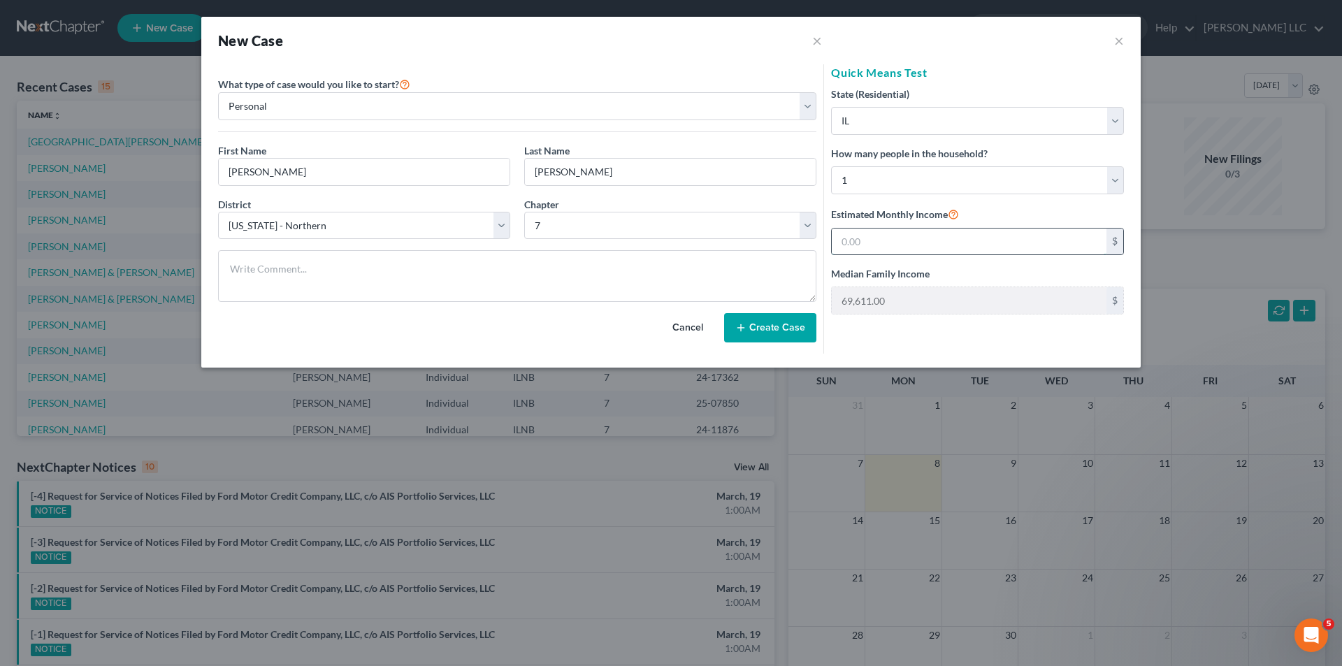
click at [869, 241] on input "text" at bounding box center [969, 242] width 275 height 27
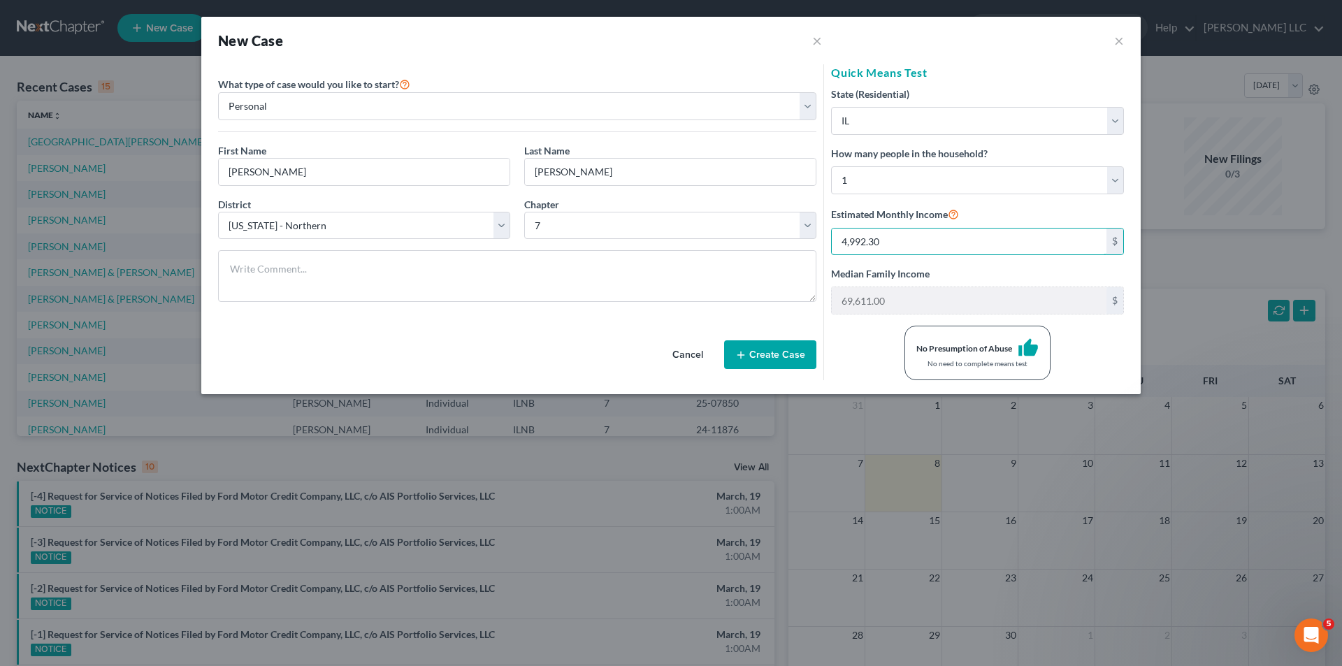
type input "4,992.30"
click at [807, 351] on button "Create Case" at bounding box center [770, 354] width 92 height 29
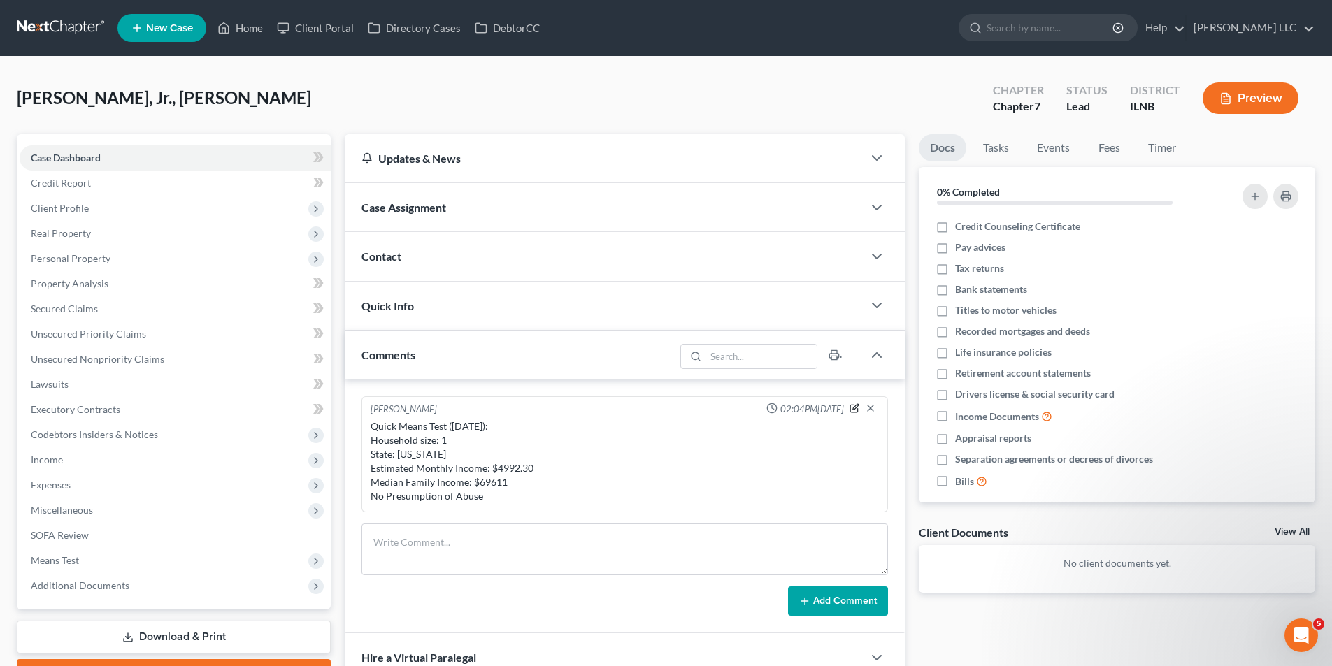
click at [853, 408] on icon "button" at bounding box center [854, 408] width 10 height 10
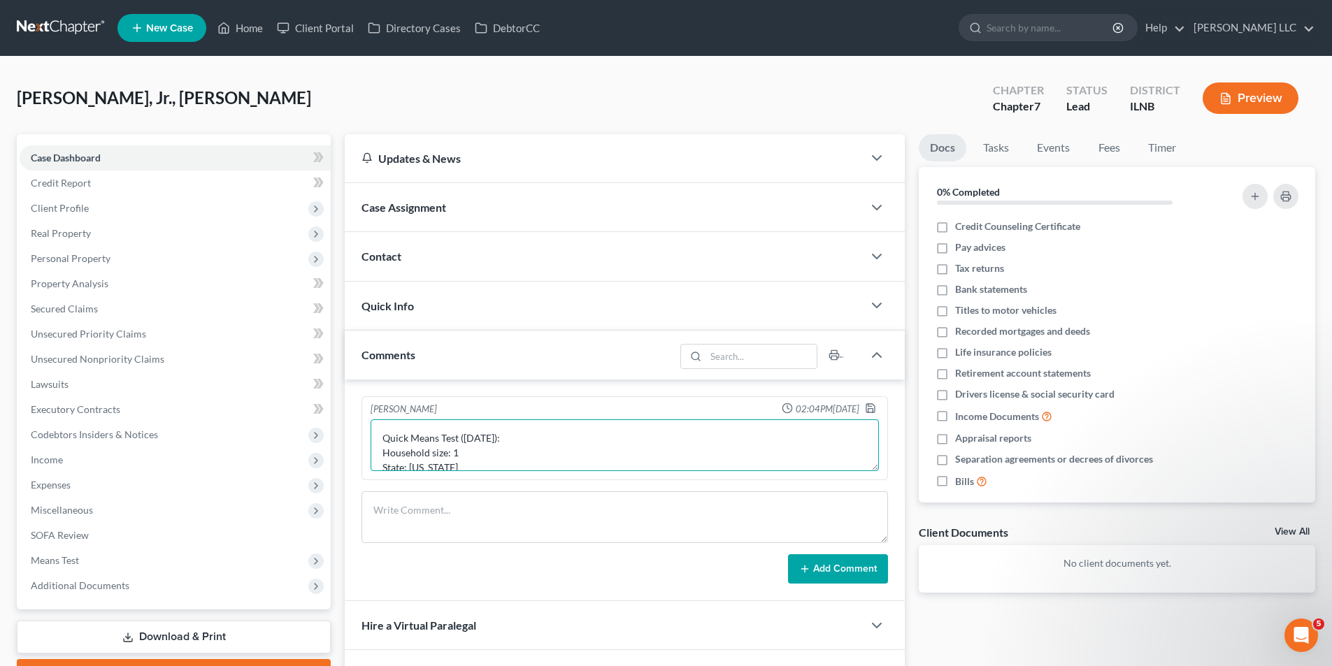
click at [453, 451] on textarea "Quick Means Test ([DATE]): Household size: 1 State: [US_STATE] Estimated Monthl…" at bounding box center [625, 445] width 508 height 52
click at [835, 459] on textarea "Quick Means Test ([DATE]): Household size: 3 State: [US_STATE] Estimated Monthl…" at bounding box center [625, 445] width 508 height 52
type textarea "Quick Means Test ([DATE]): Household size: 3 State: [US_STATE] Estimated Monthl…"
click at [871, 408] on icon "button" at bounding box center [870, 408] width 11 height 11
click at [871, 404] on icon "button" at bounding box center [870, 408] width 8 height 8
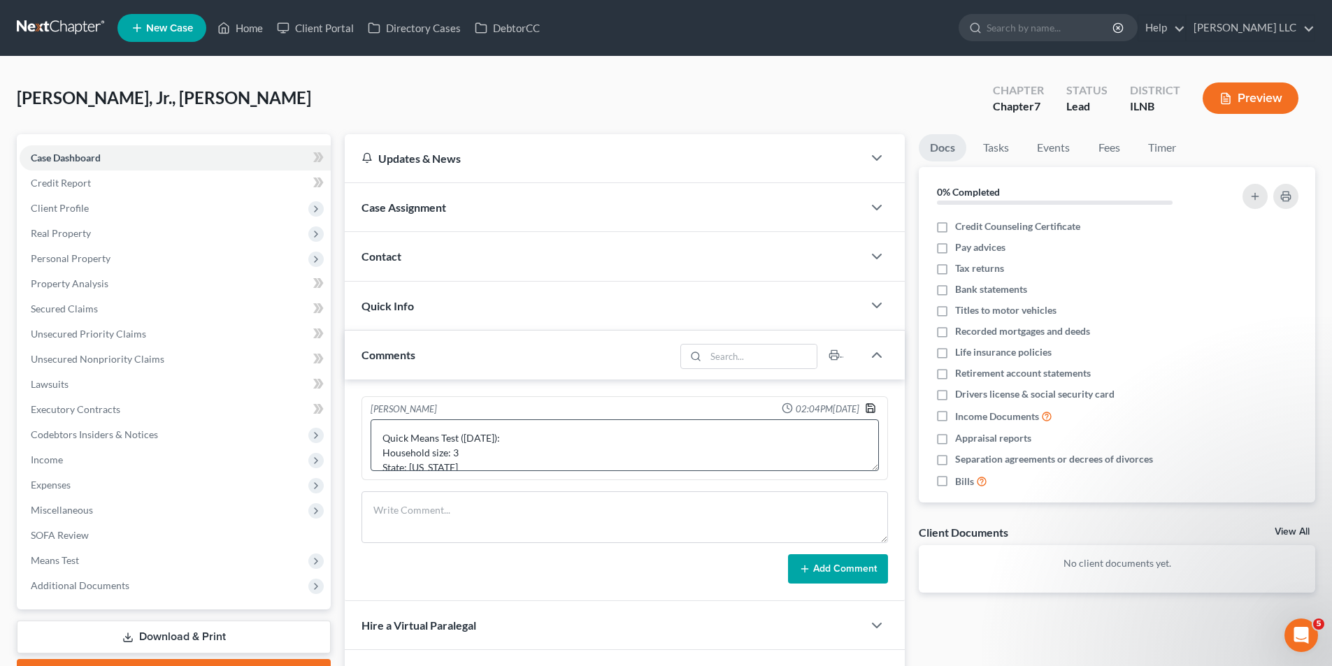
click at [871, 404] on icon "button" at bounding box center [870, 408] width 8 height 8
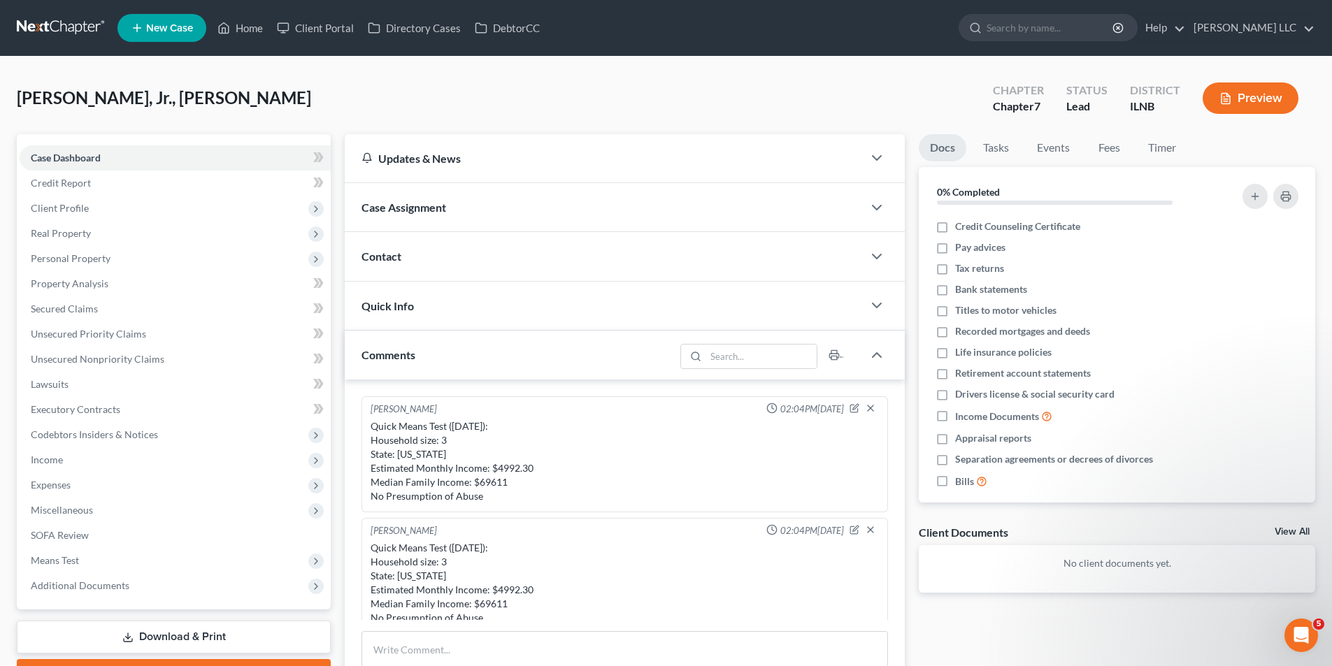
click at [854, 402] on div "[PERSON_NAME] 02:04PM[DATE] Quick Means Test ([DATE]): Household size: 3 State:…" at bounding box center [624, 454] width 526 height 116
click at [865, 409] on icon "button" at bounding box center [870, 408] width 11 height 11
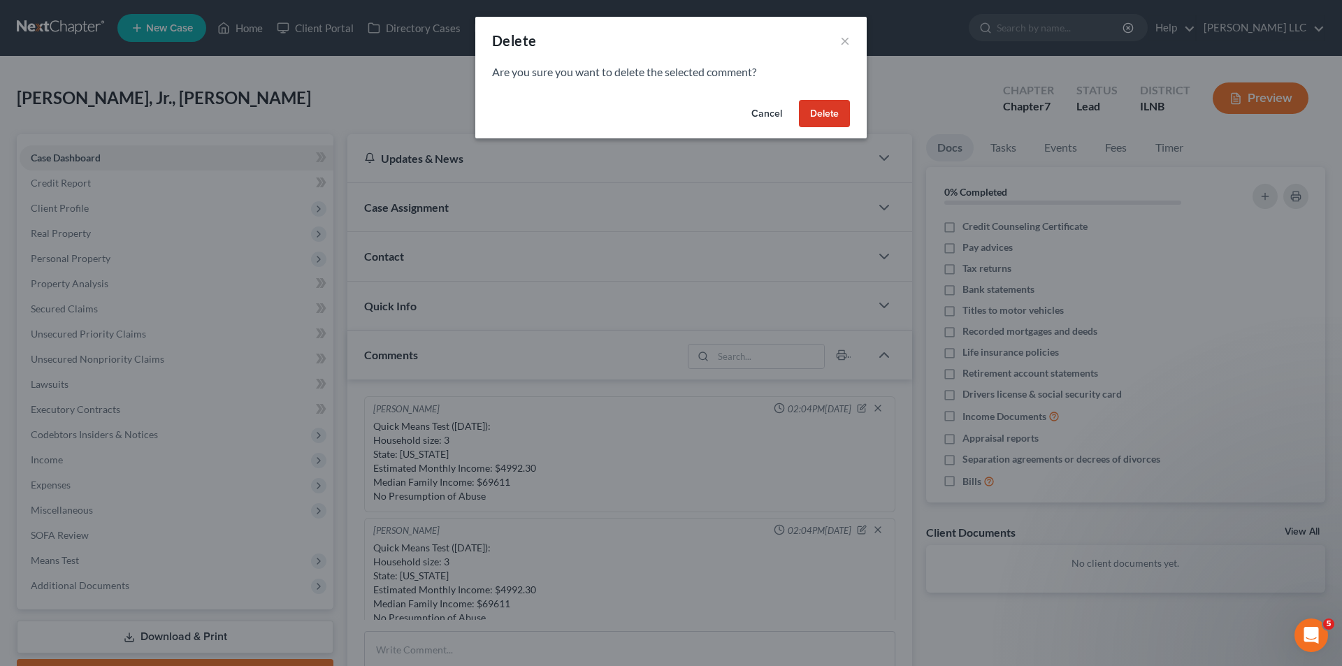
click at [825, 110] on button "Delete" at bounding box center [824, 114] width 51 height 28
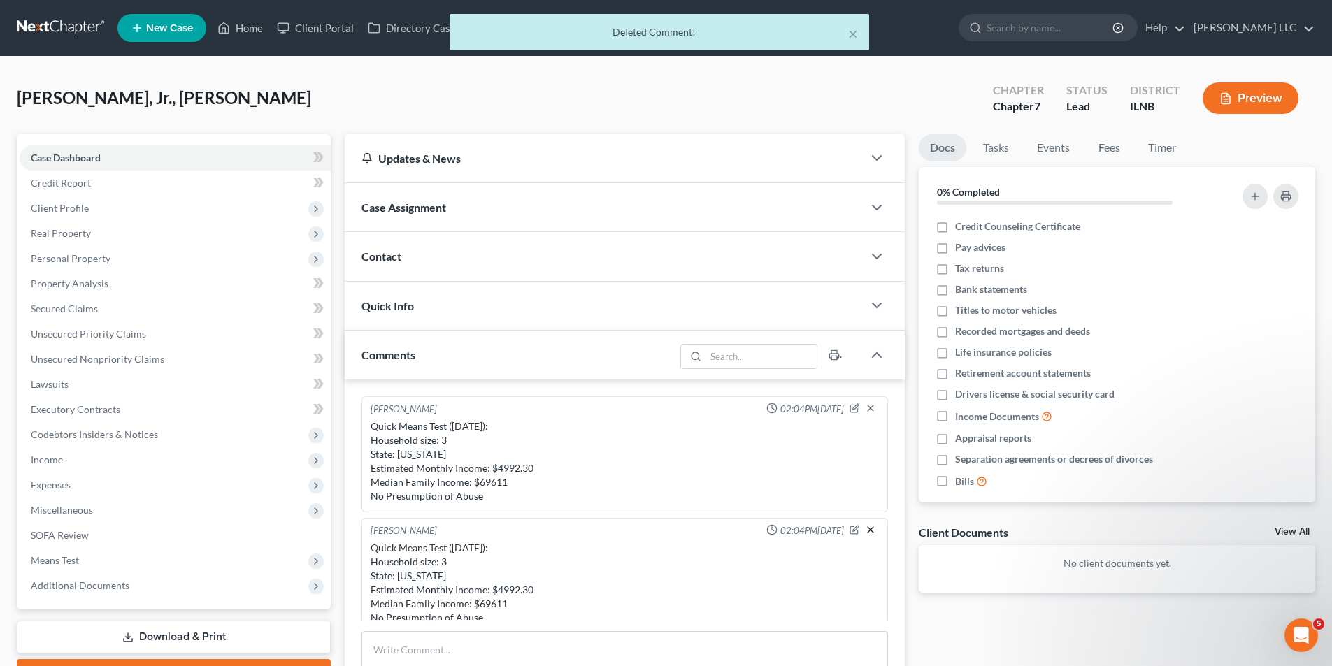
click at [865, 527] on icon "button" at bounding box center [870, 529] width 11 height 11
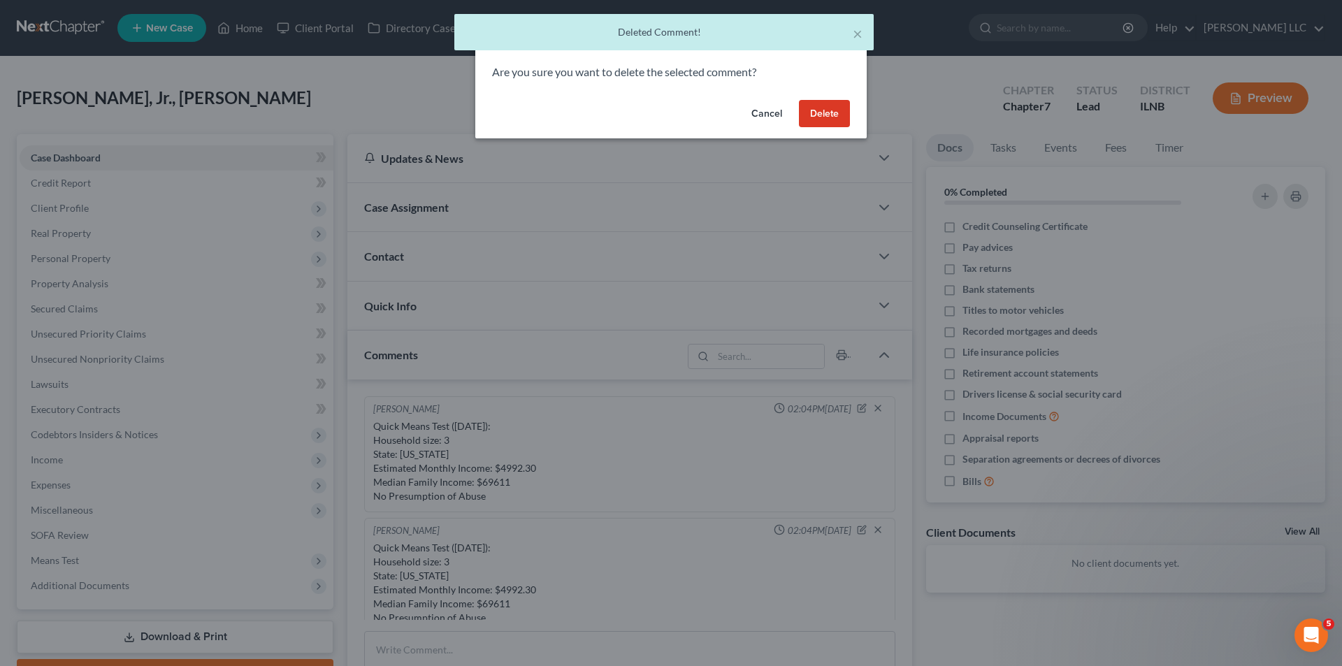
click at [819, 107] on button "Delete" at bounding box center [824, 114] width 51 height 28
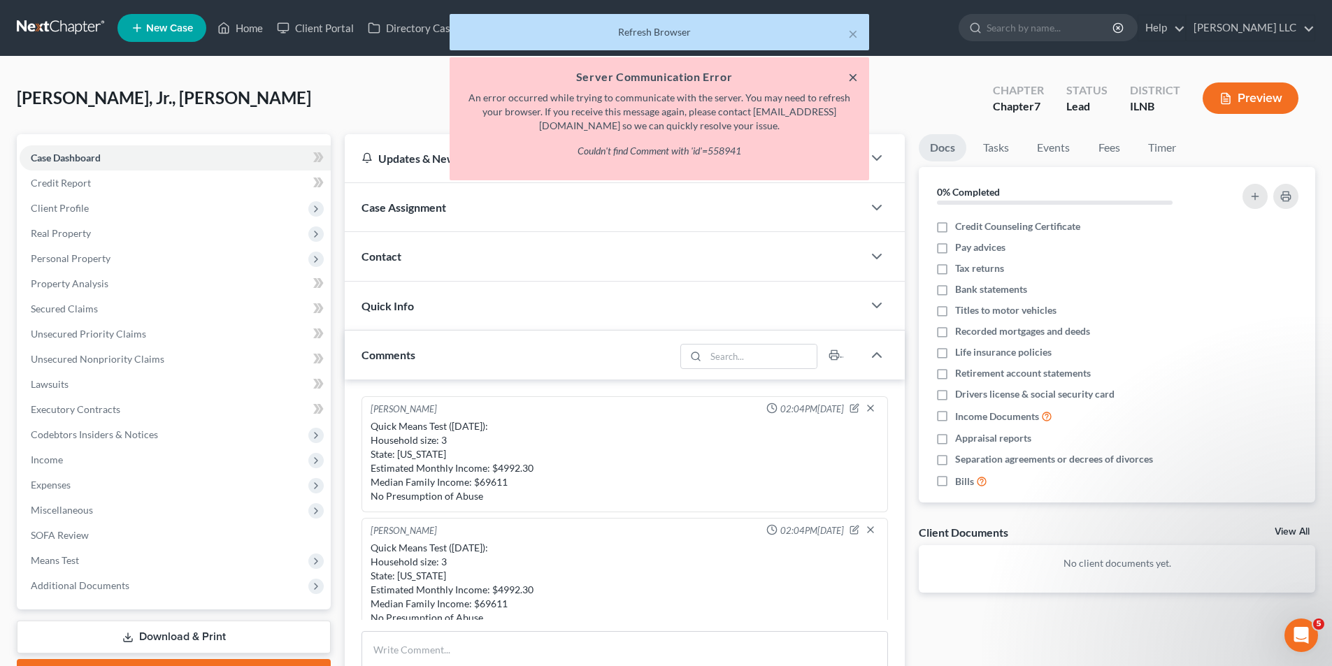
click at [853, 72] on button "×" at bounding box center [853, 77] width 10 height 17
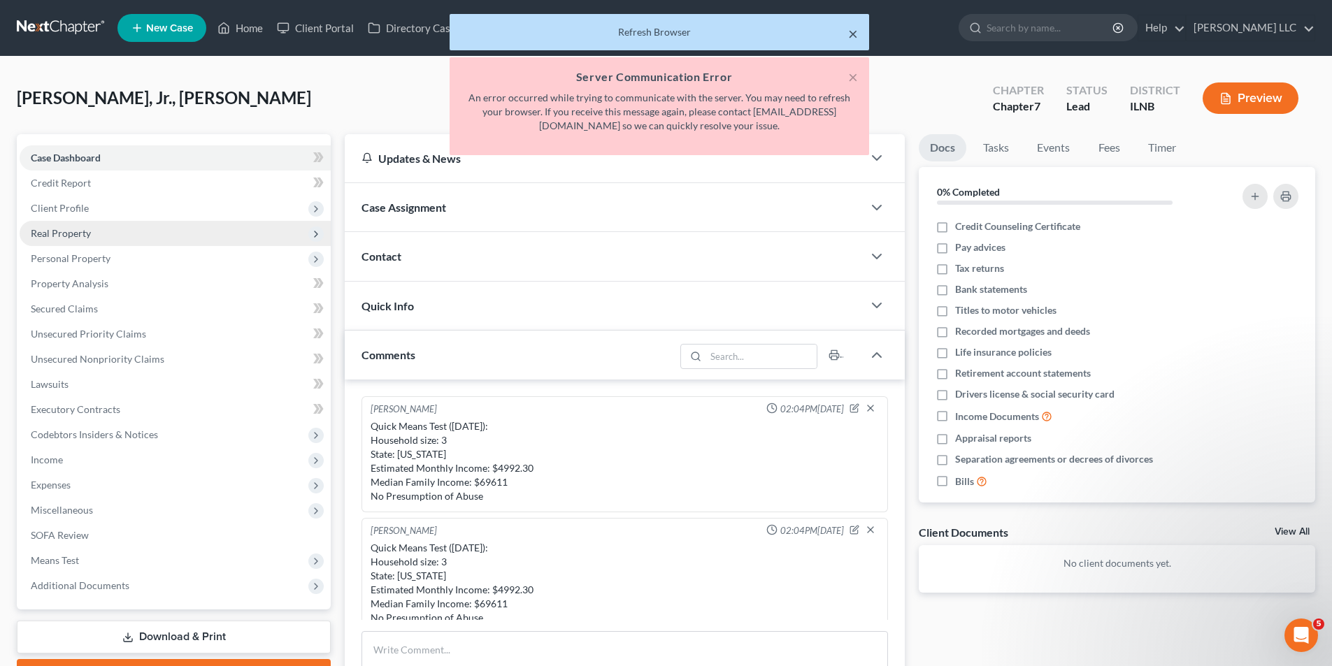
click at [850, 31] on button "×" at bounding box center [853, 33] width 10 height 17
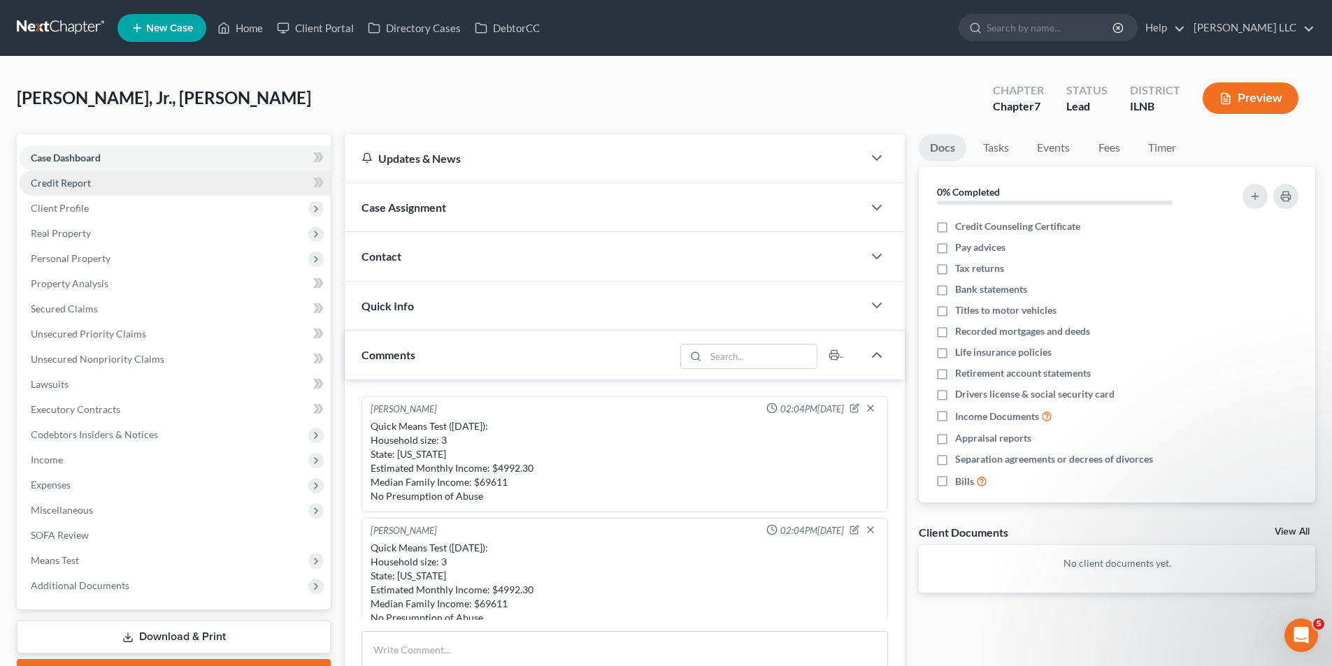
click at [71, 191] on link "Credit Report" at bounding box center [175, 183] width 311 height 25
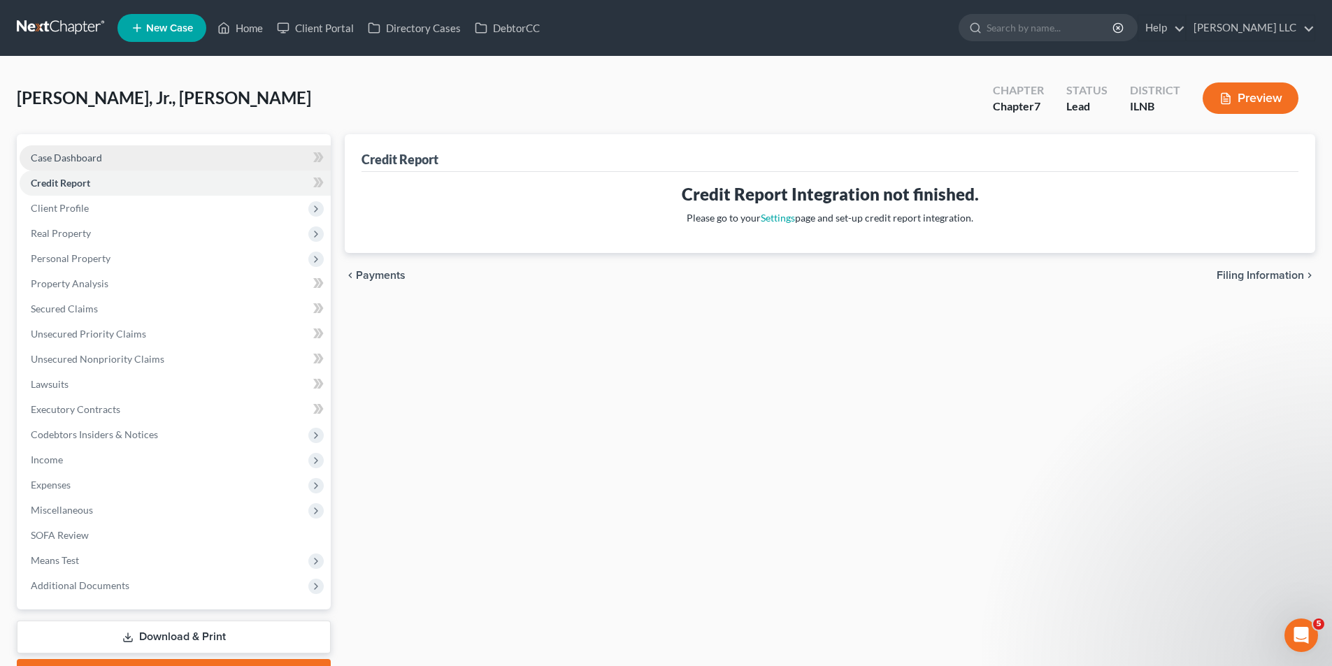
drag, startPoint x: 90, startPoint y: 152, endPoint x: 94, endPoint y: 165, distance: 13.3
click at [92, 152] on span "Case Dashboard" at bounding box center [66, 158] width 71 height 12
